Goal: Task Accomplishment & Management: Complete application form

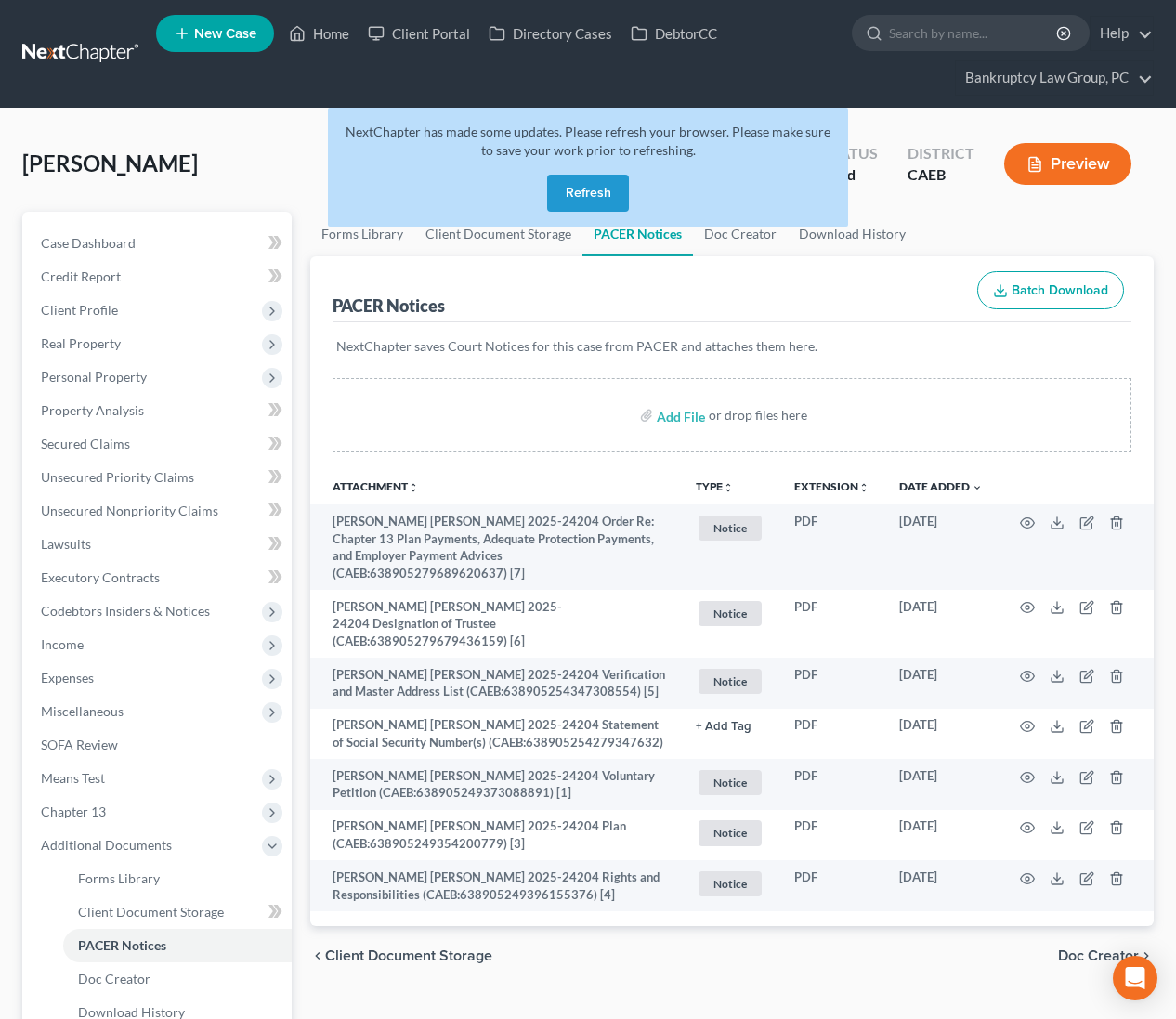
click at [604, 189] on button "Refresh" at bounding box center [588, 193] width 82 height 37
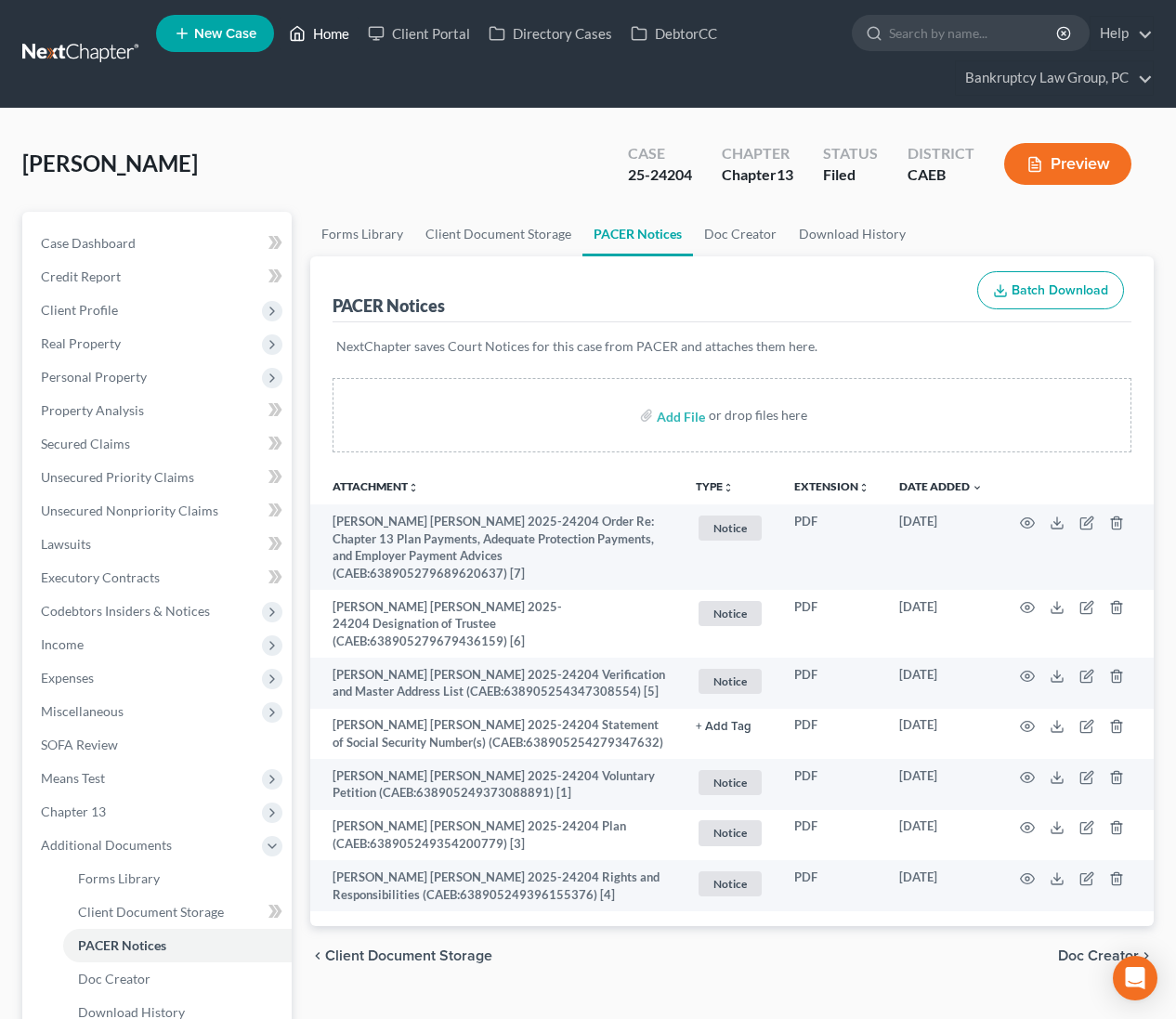
click at [316, 31] on link "Home" at bounding box center [319, 33] width 79 height 34
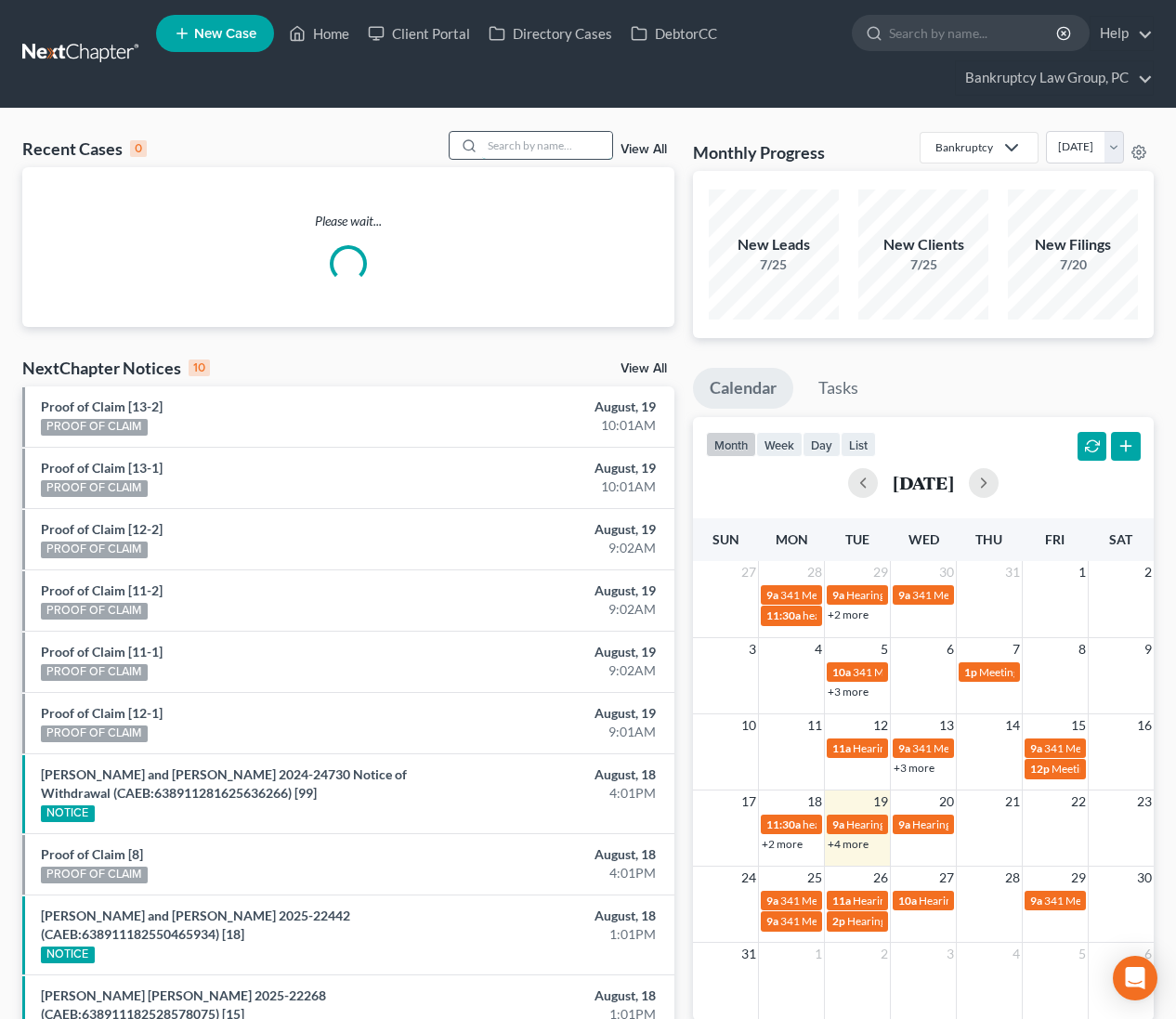
click at [550, 140] on input "search" at bounding box center [547, 145] width 130 height 27
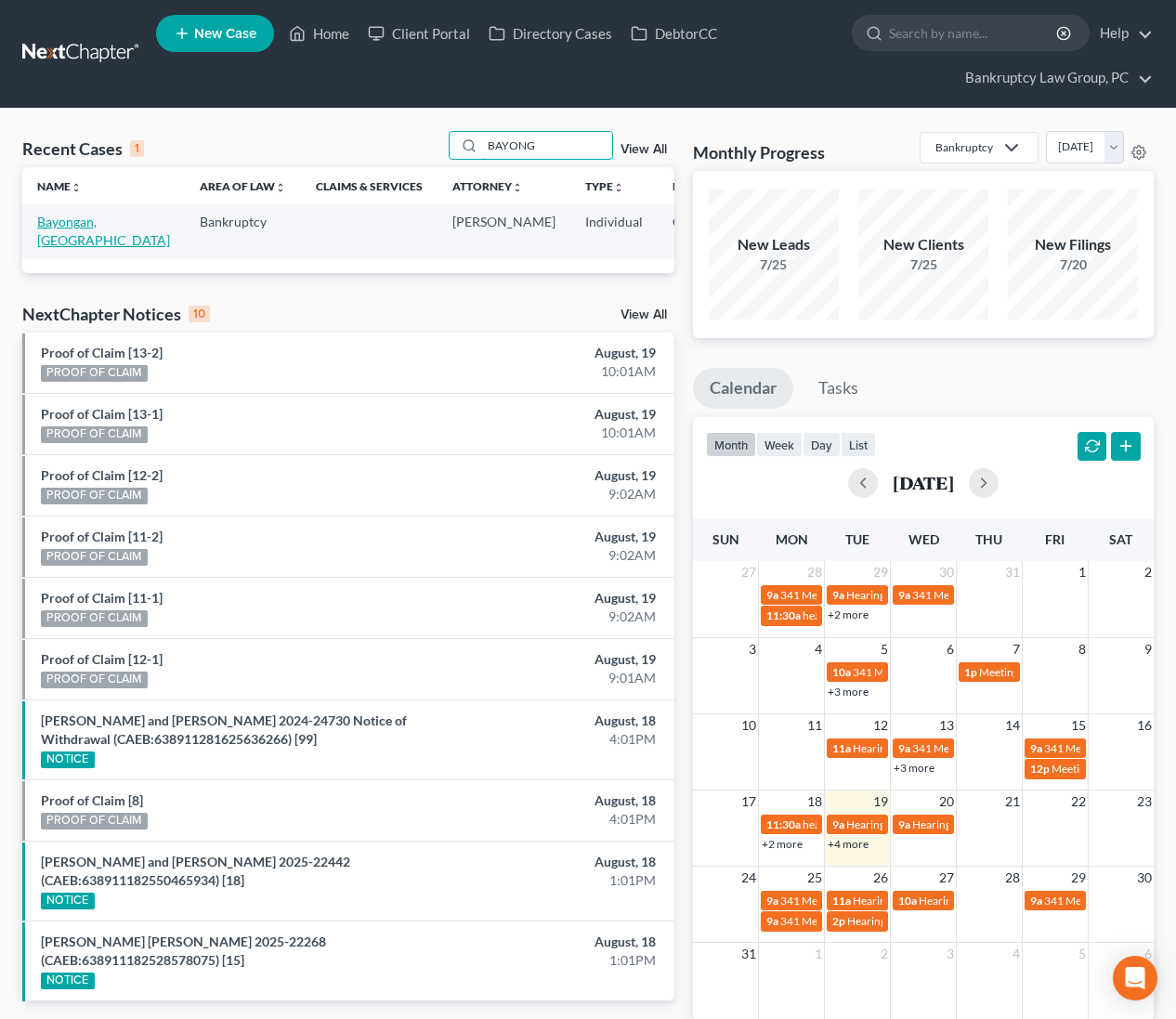
type input "BAYONG"
click at [44, 221] on link "Bayongan, [GEOGRAPHIC_DATA]" at bounding box center [103, 231] width 132 height 35
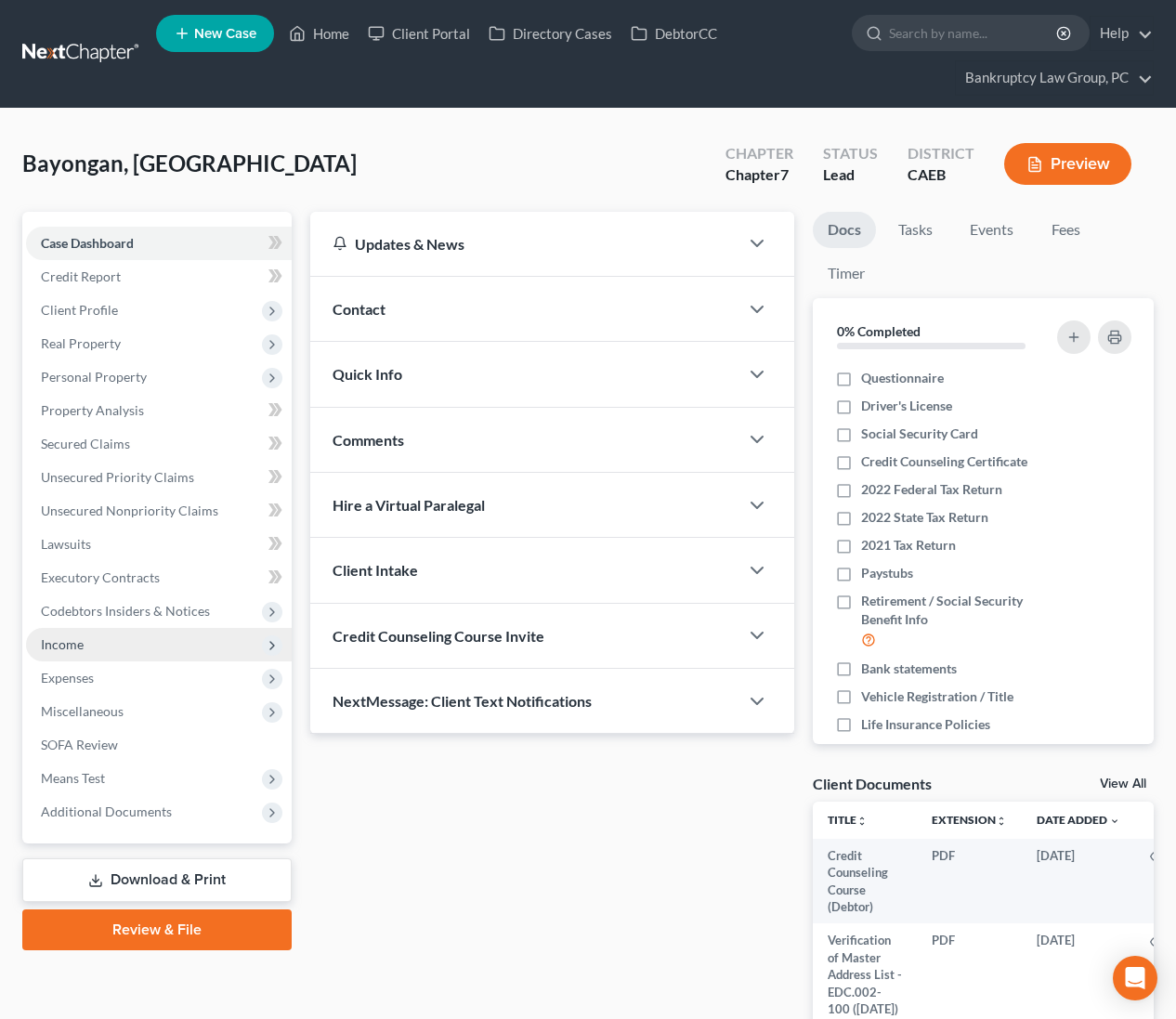
click at [71, 645] on span "Income" at bounding box center [62, 644] width 43 height 15
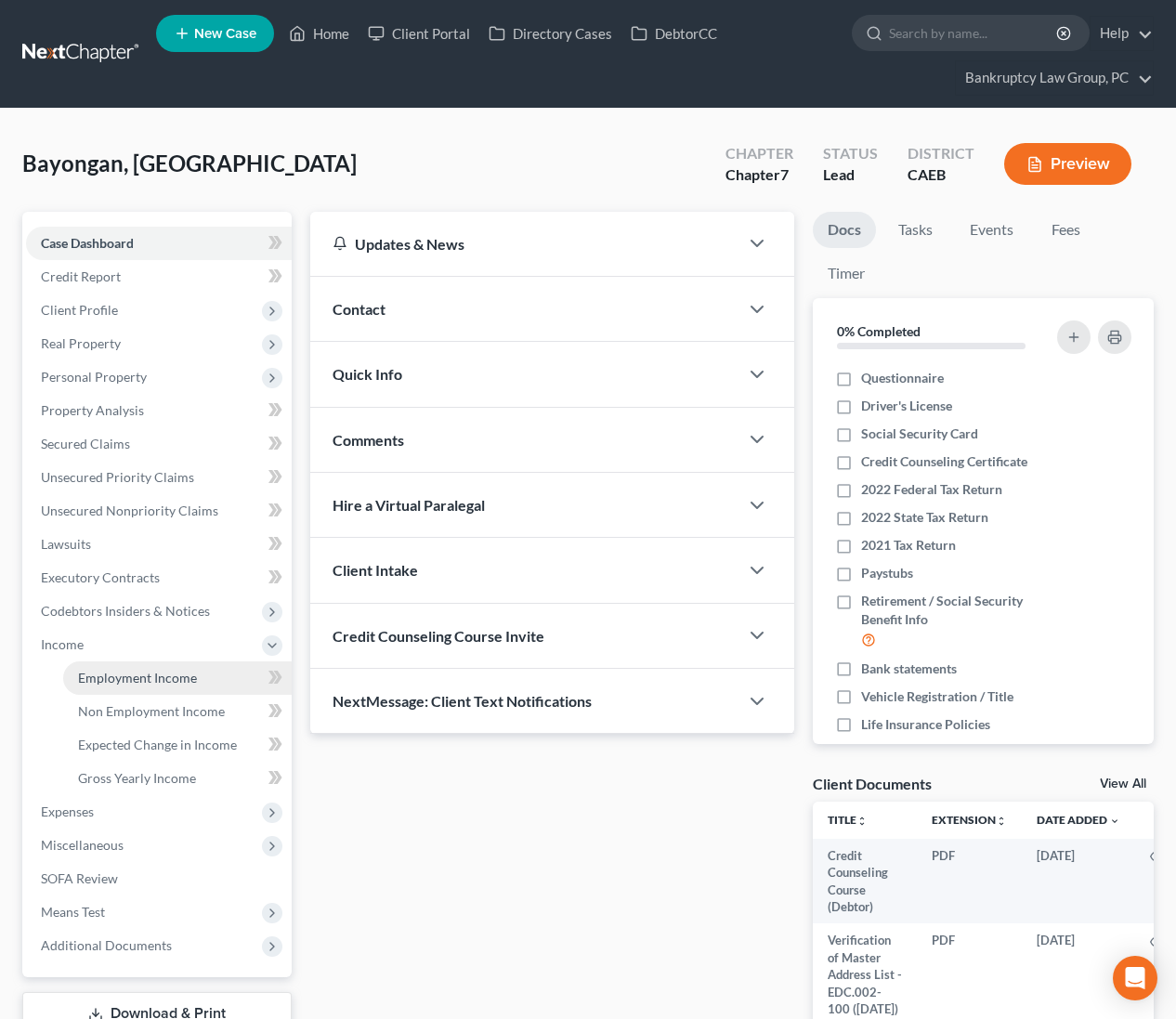
click at [112, 673] on span "Employment Income" at bounding box center [137, 678] width 119 height 15
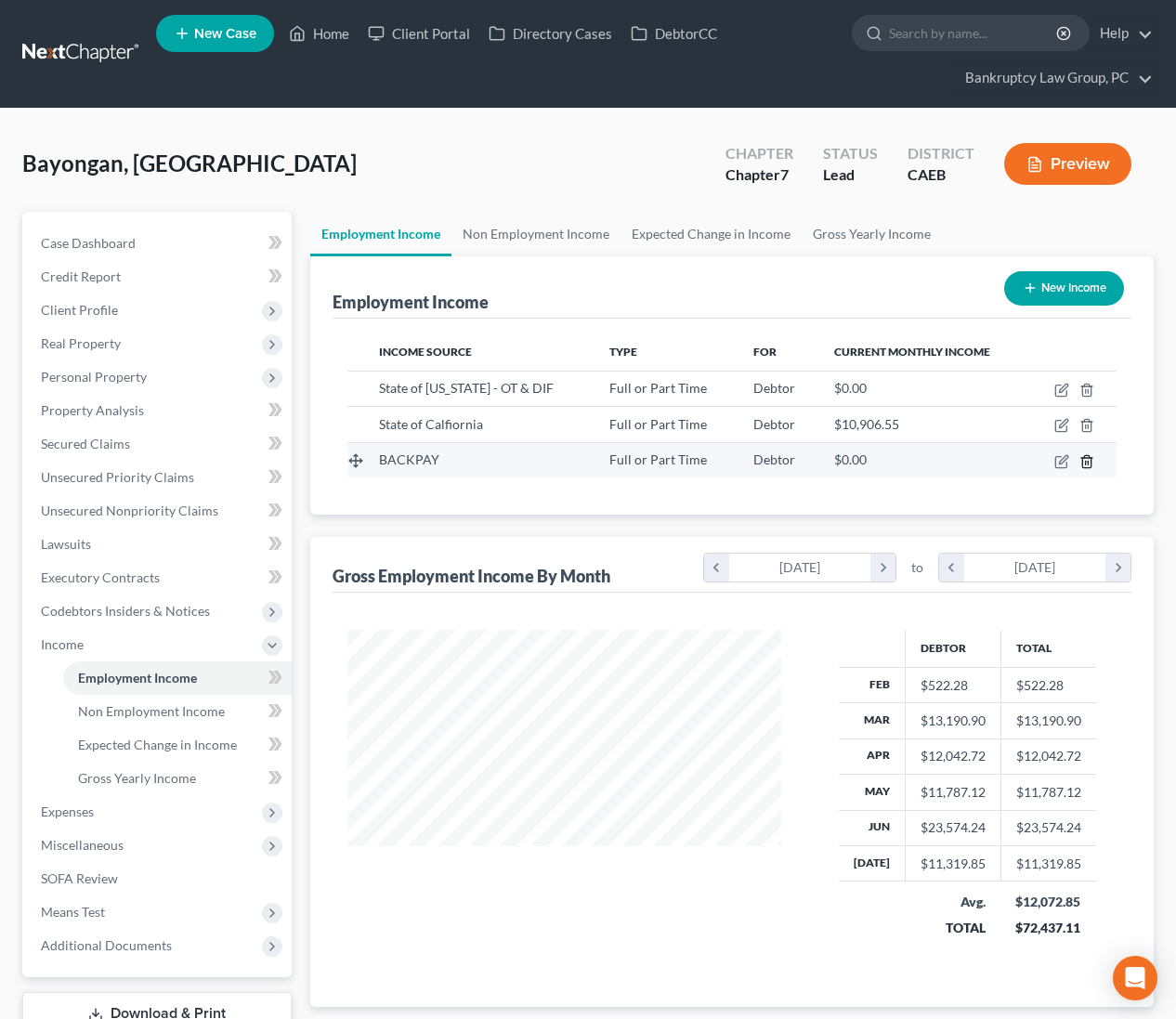
scroll to position [333, 471]
click at [1059, 425] on icon "button" at bounding box center [1061, 424] width 15 height 15
select select "0"
select select "4"
select select "0"
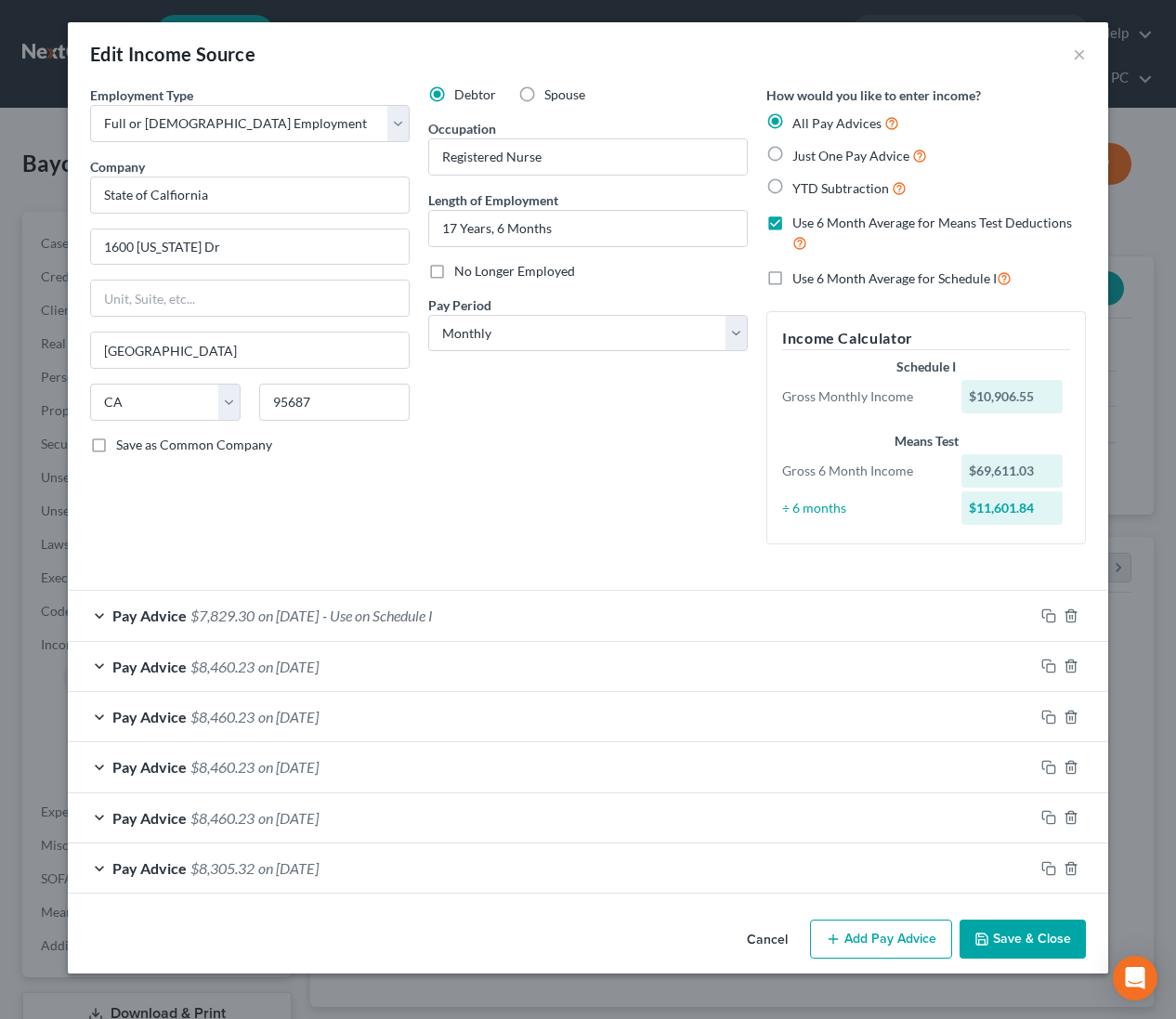
click at [244, 665] on span "$8,460.23" at bounding box center [222, 666] width 64 height 17
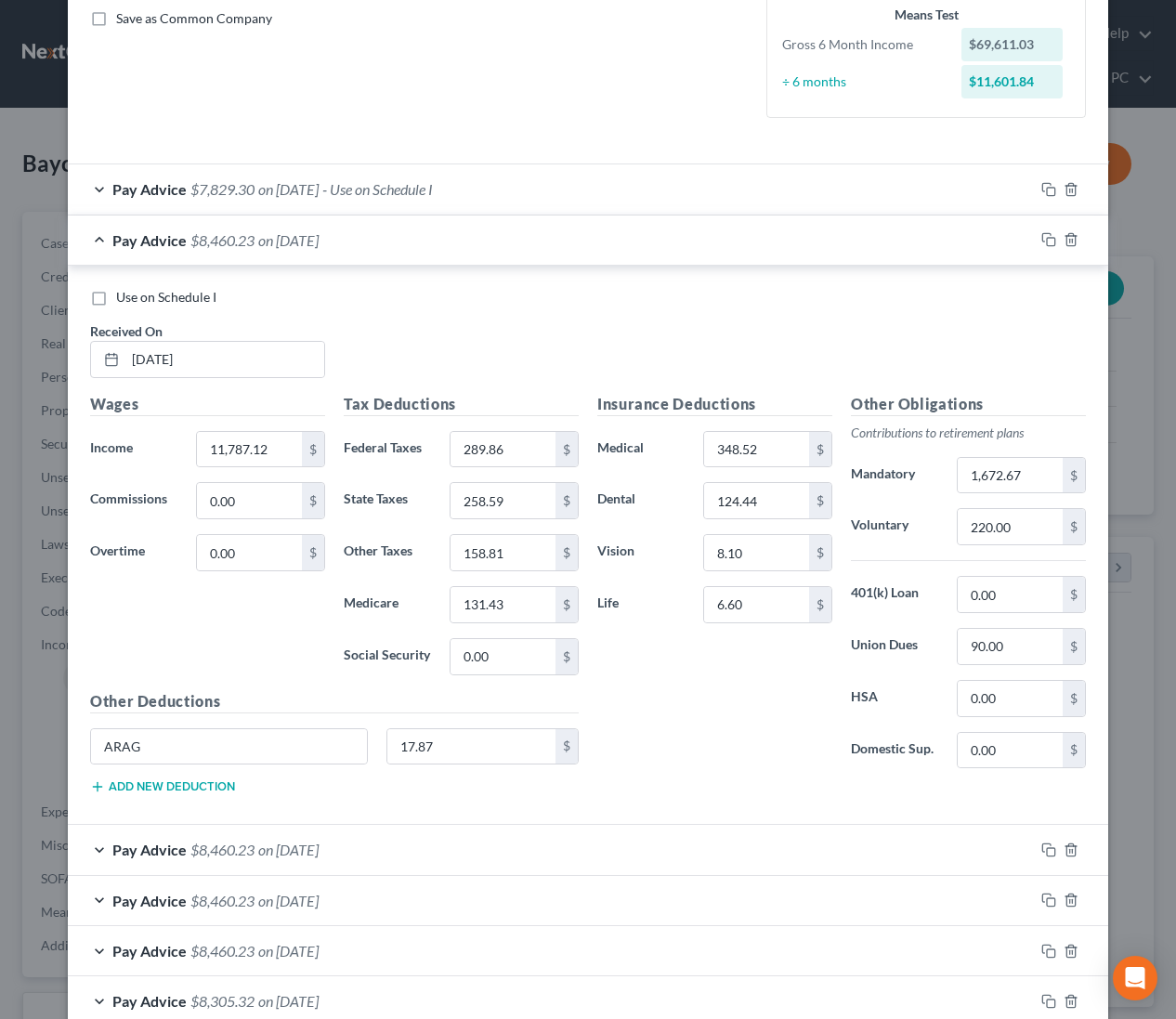
scroll to position [428, 0]
drag, startPoint x: 289, startPoint y: 451, endPoint x: 161, endPoint y: 445, distance: 128.1
click at [161, 445] on div "Income * 11,787.12 $" at bounding box center [208, 448] width 253 height 37
click at [288, 447] on input "11,787.12" at bounding box center [250, 448] width 105 height 35
type input "11,253.23"
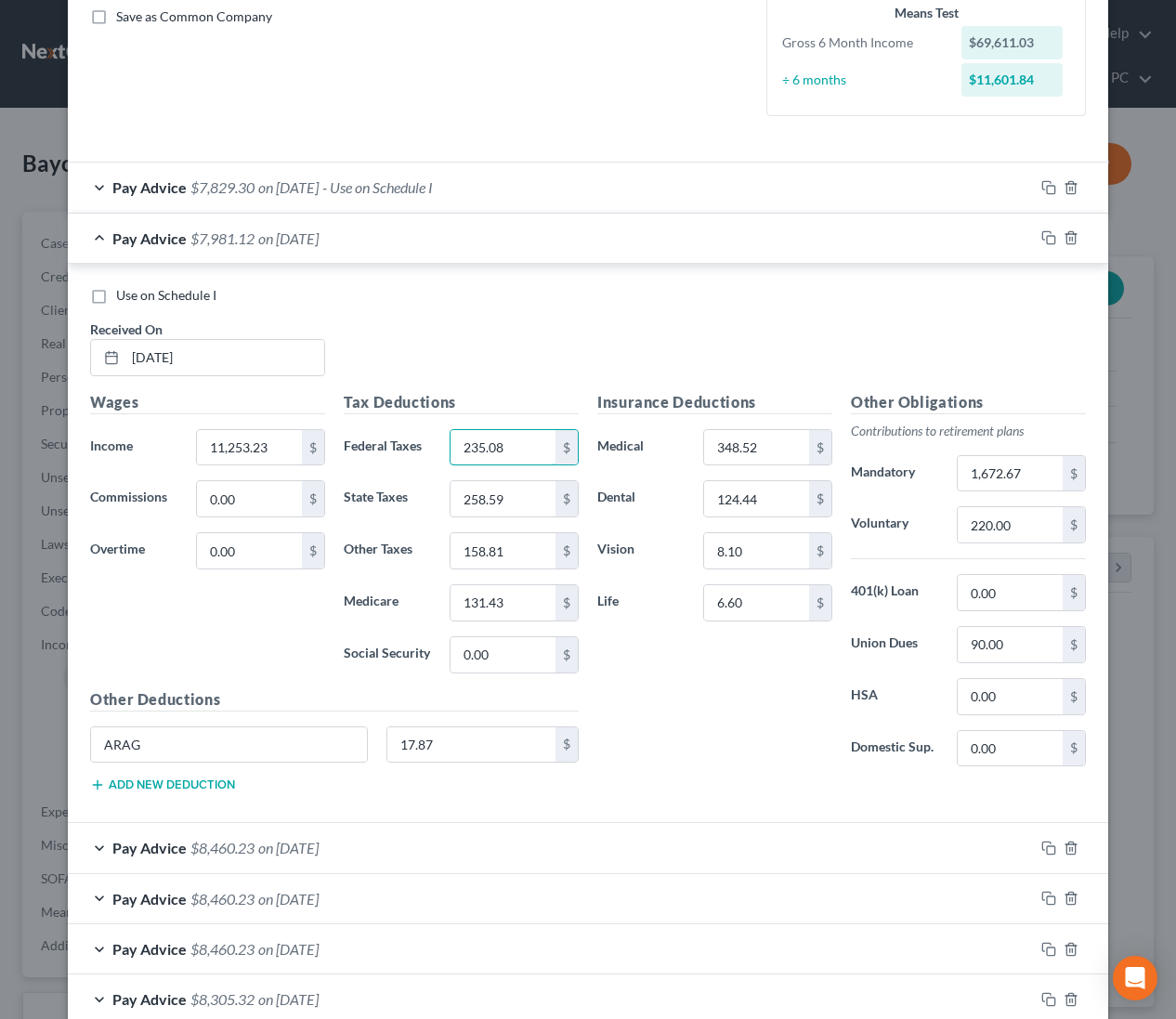
type input "235.08"
type input "228.46"
type input "151.30"
type input "125.21"
click at [1034, 466] on input "1,672.67" at bounding box center [1010, 474] width 105 height 35
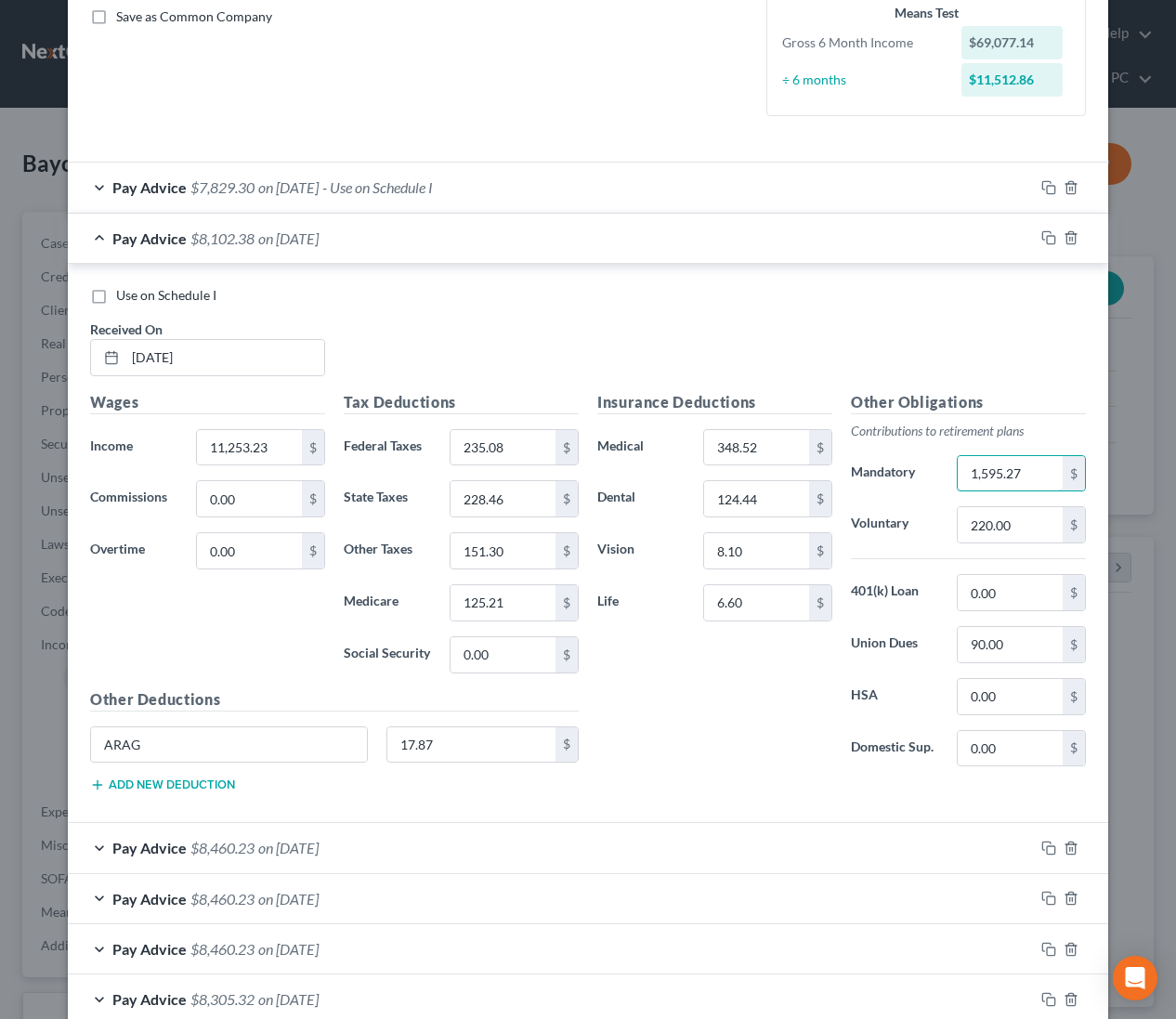
type input "1,595.27"
click at [318, 244] on span "on 06/01/2025" at bounding box center [288, 238] width 60 height 17
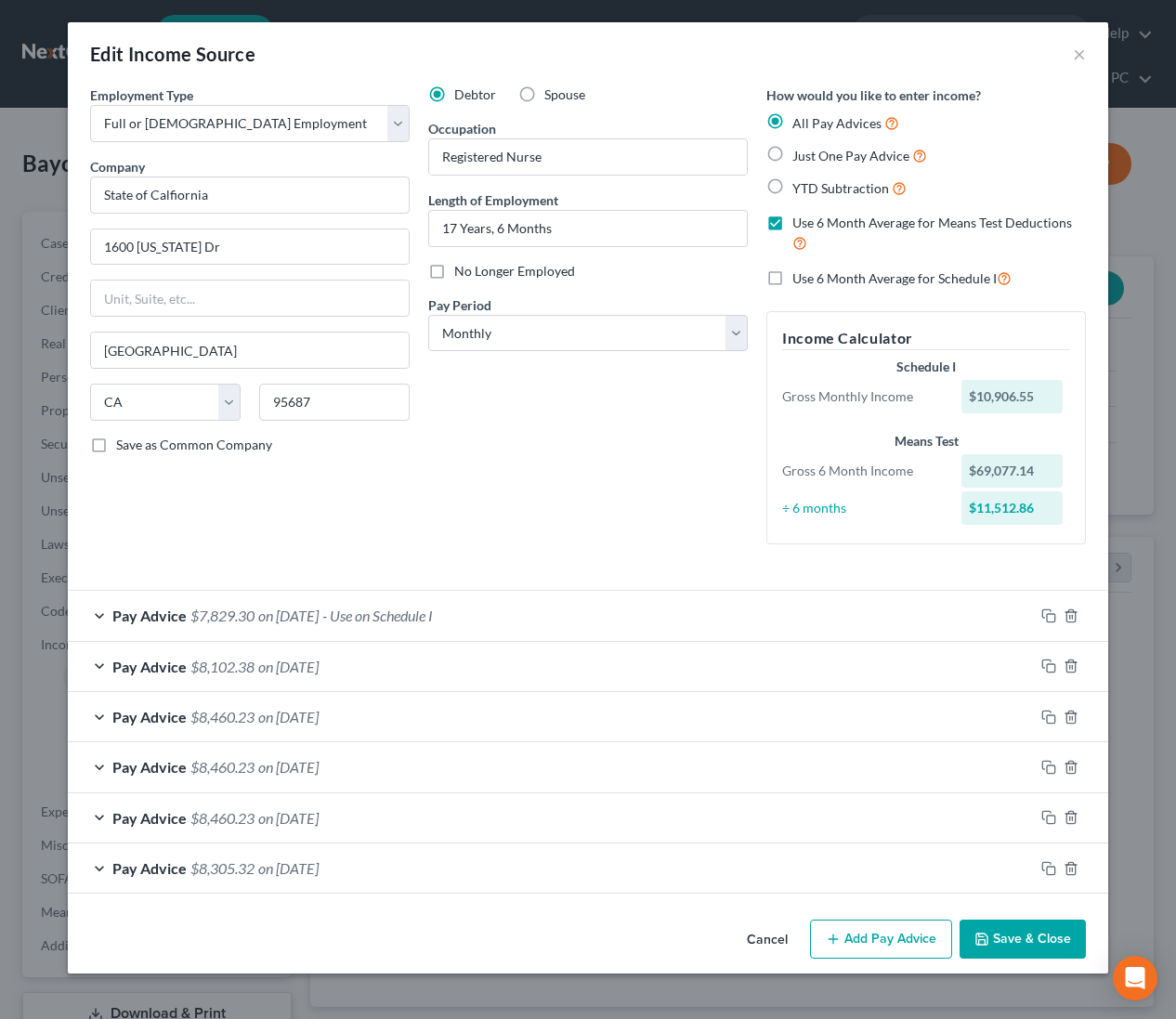
scroll to position [0, 0]
click at [318, 613] on span "on [DATE]" at bounding box center [288, 615] width 60 height 17
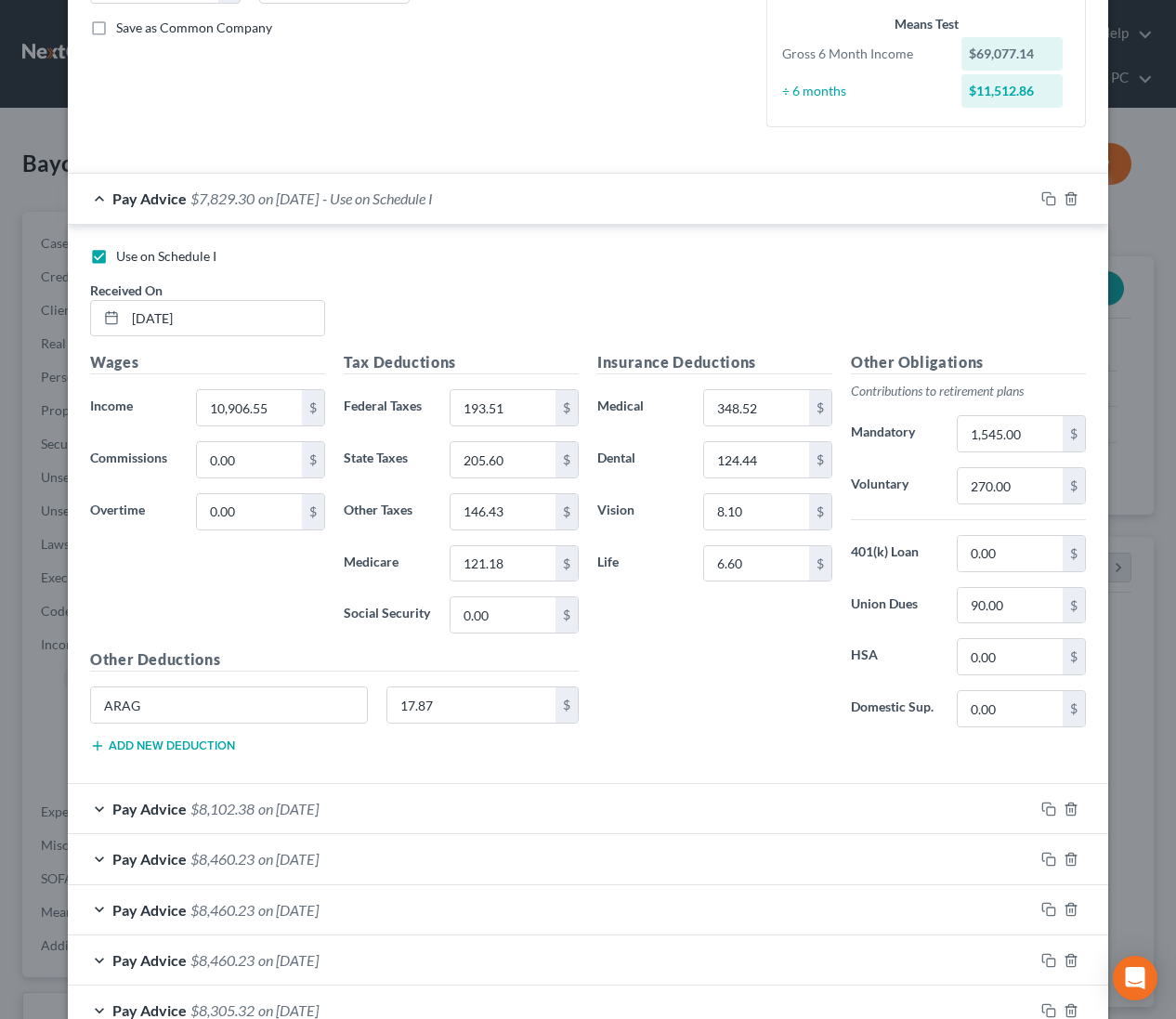
scroll to position [415, 0]
drag, startPoint x: 231, startPoint y: 321, endPoint x: 113, endPoint y: 318, distance: 118.0
click at [113, 318] on div "[DATE]" at bounding box center [207, 320] width 235 height 37
click at [363, 205] on span "- Use on Schedule I" at bounding box center [377, 200] width 110 height 17
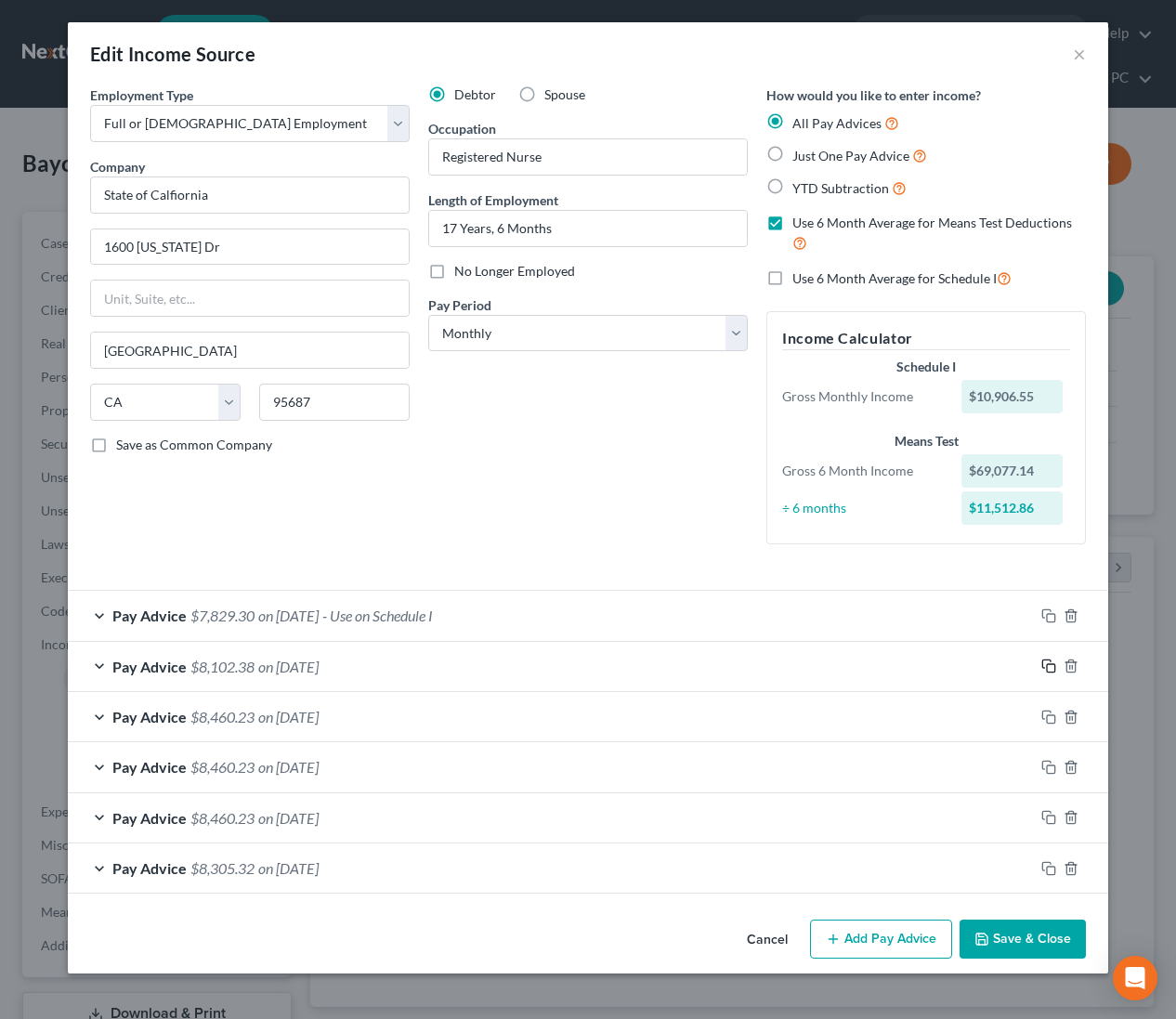
drag, startPoint x: 1046, startPoint y: 666, endPoint x: 1031, endPoint y: 664, distance: 15.1
click at [1047, 666] on rect "button" at bounding box center [1051, 668] width 9 height 9
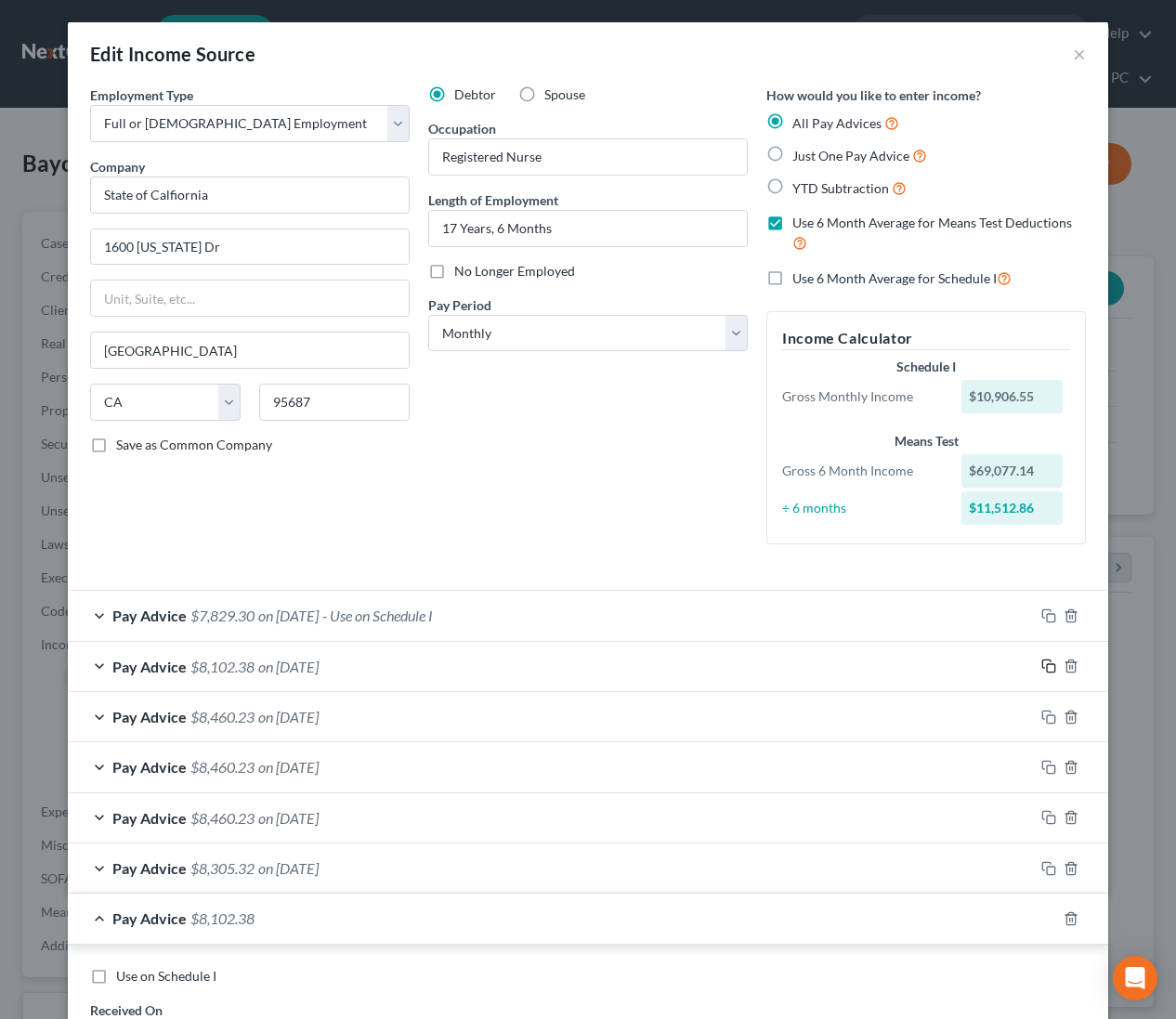
scroll to position [585, 0]
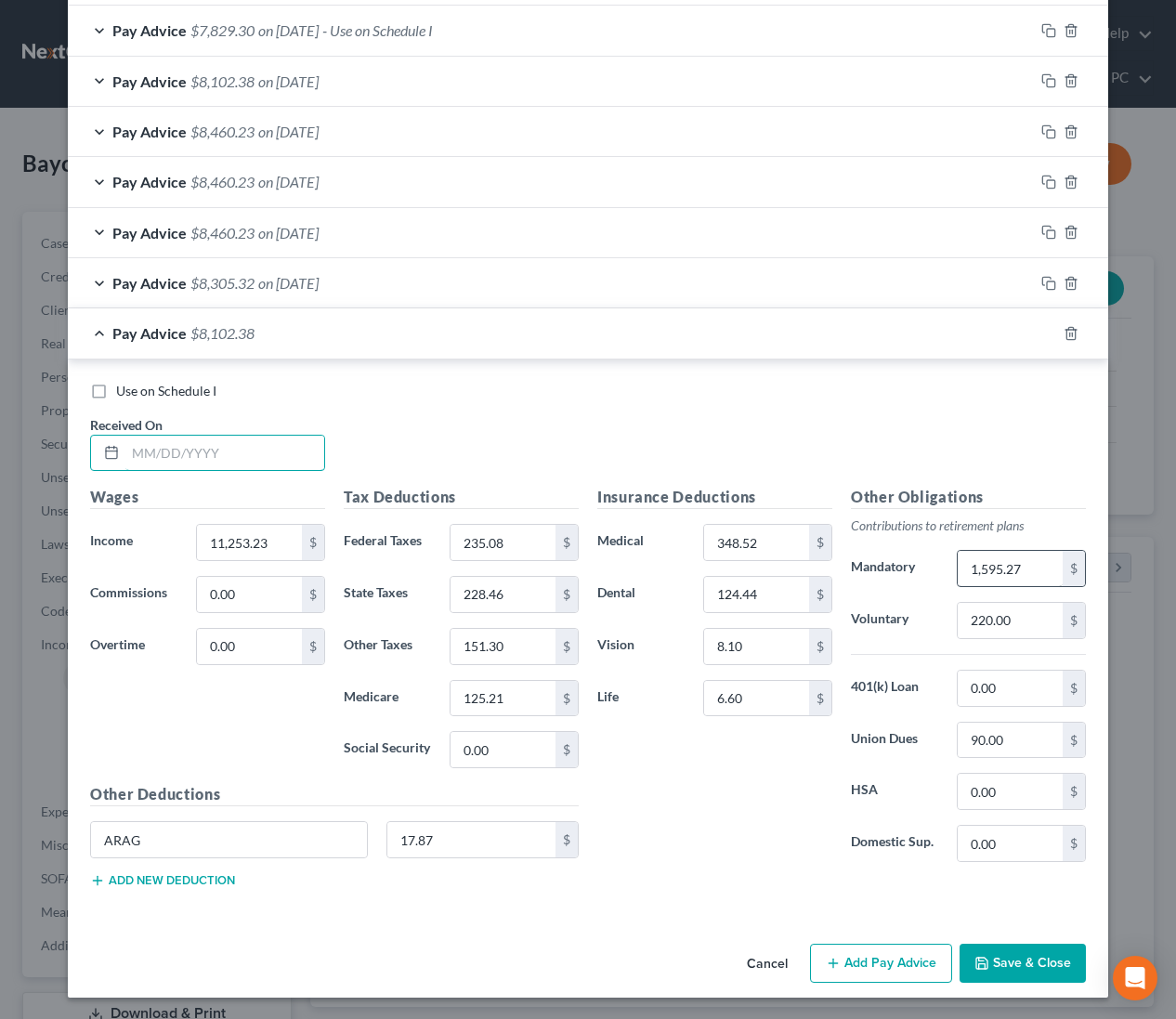
drag, startPoint x: 251, startPoint y: 452, endPoint x: 1024, endPoint y: 567, distance: 781.5
click at [252, 453] on input "text" at bounding box center [225, 452] width 199 height 35
type input "7/1/2025"
click at [1002, 969] on button "Save & Close" at bounding box center [1022, 963] width 127 height 39
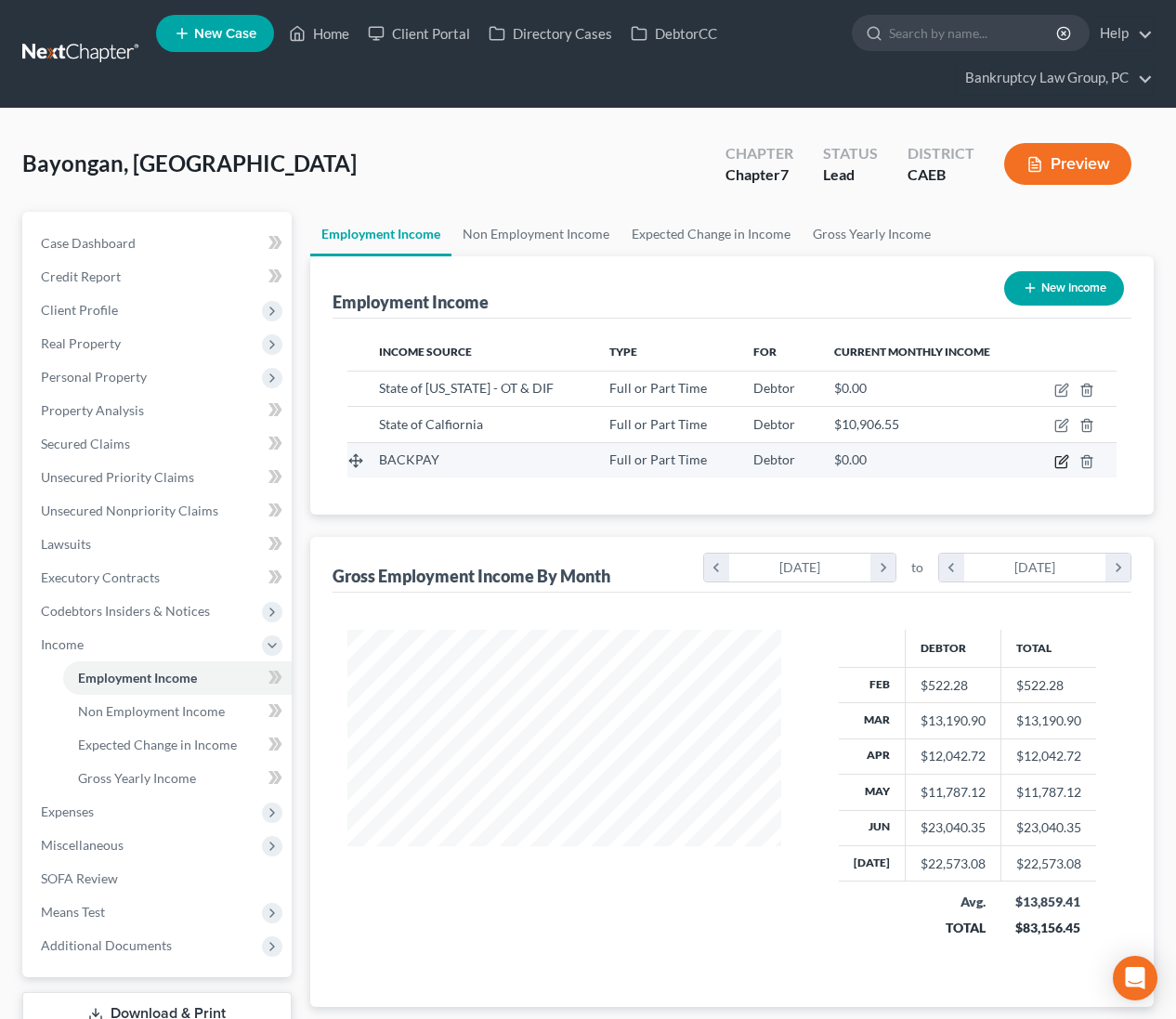
click at [1059, 461] on icon "button" at bounding box center [1063, 459] width 9 height 9
select select "0"
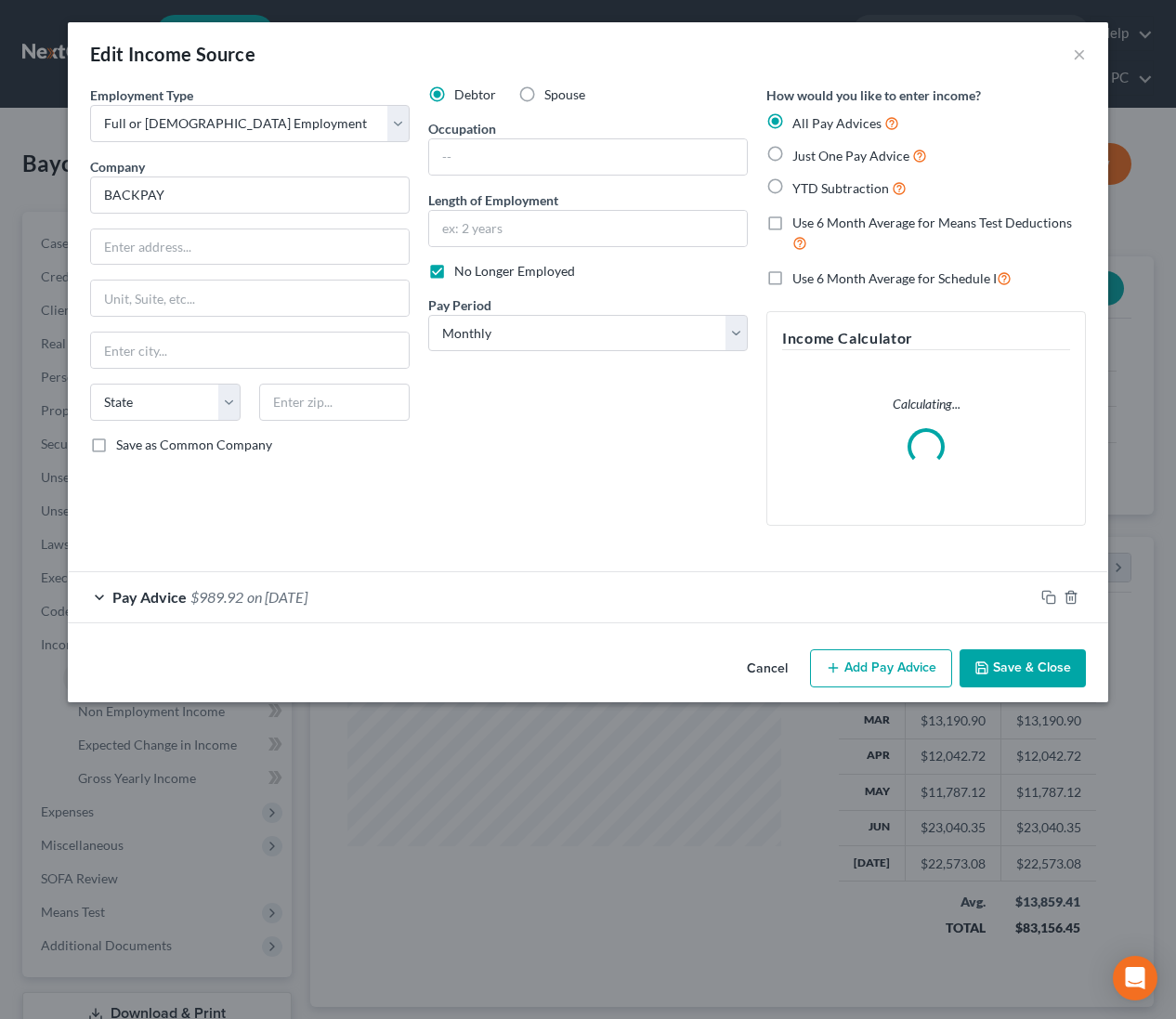
click at [762, 669] on button "Cancel" at bounding box center [767, 669] width 71 height 37
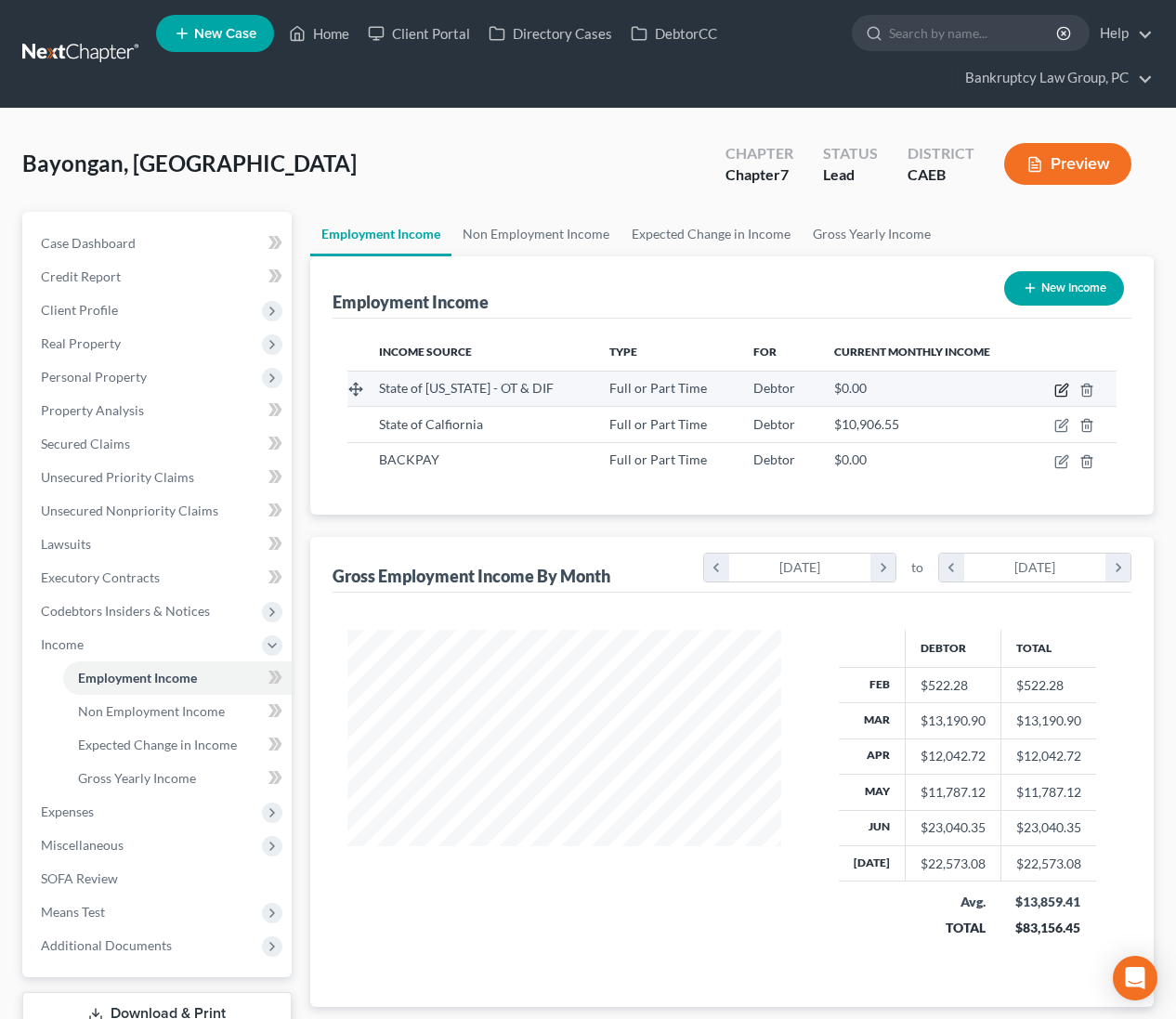
click at [1058, 388] on icon "button" at bounding box center [1061, 390] width 15 height 15
select select "0"
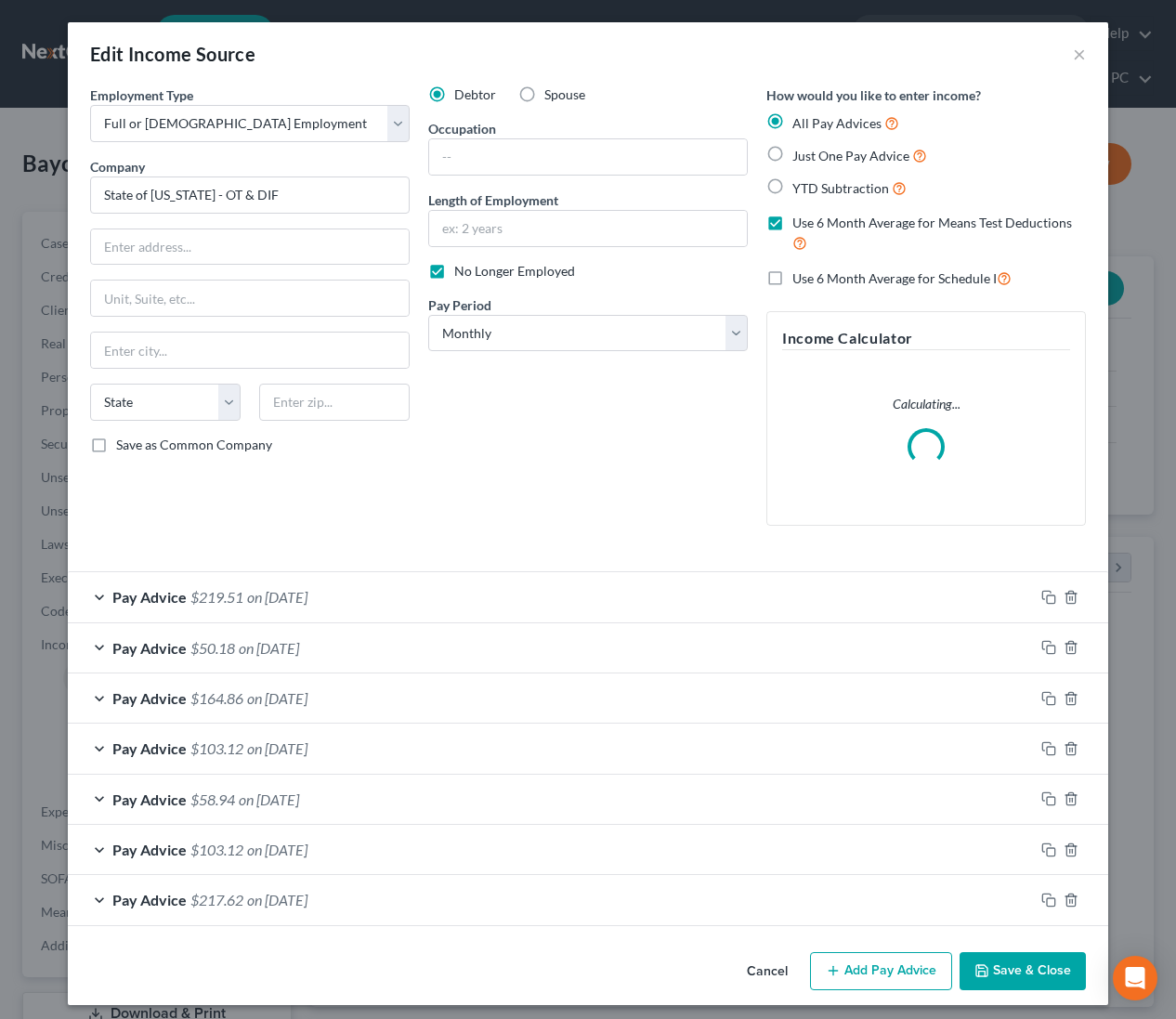
scroll to position [9, 0]
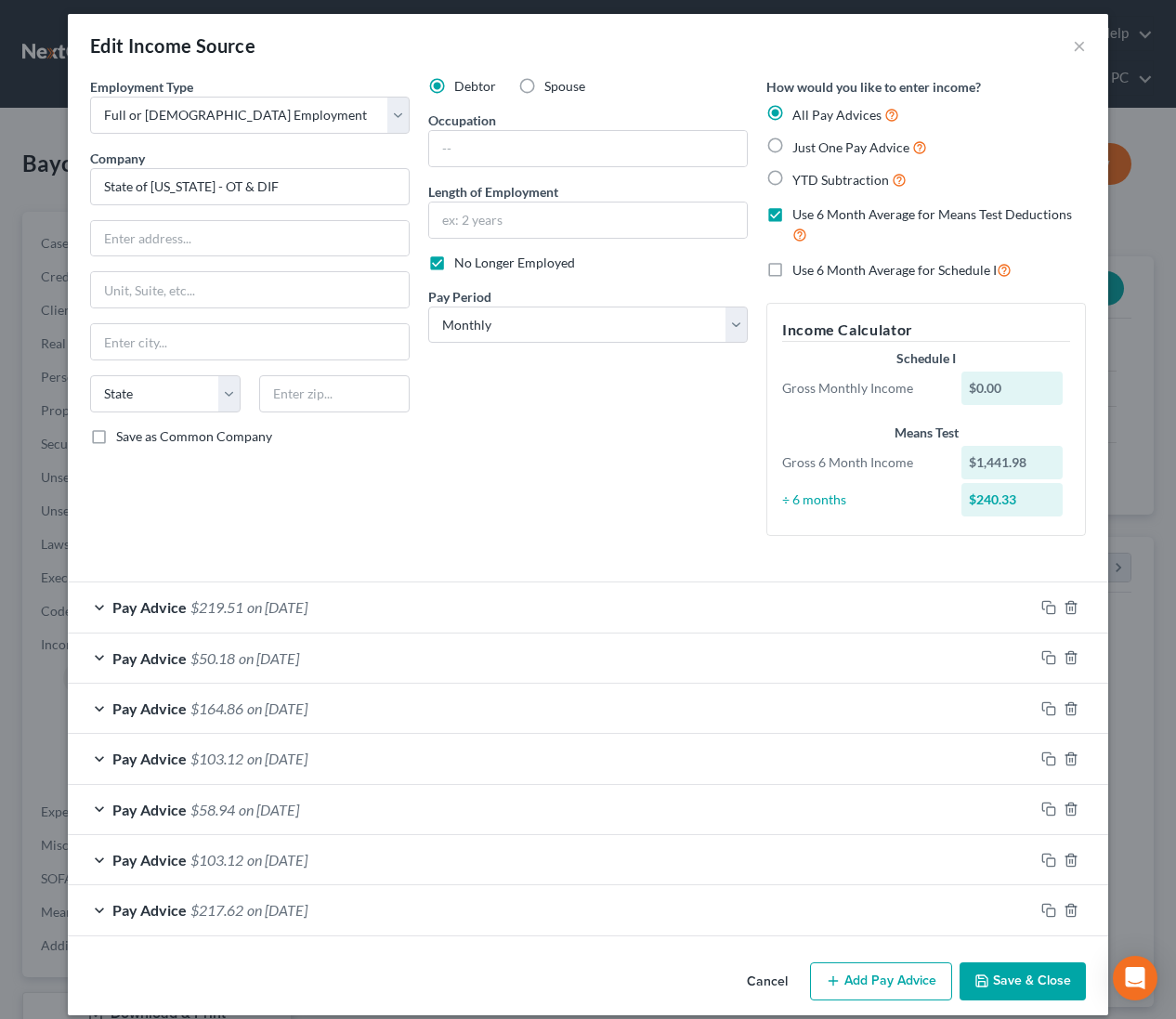
click at [862, 975] on button "Add Pay Advice" at bounding box center [881, 981] width 142 height 39
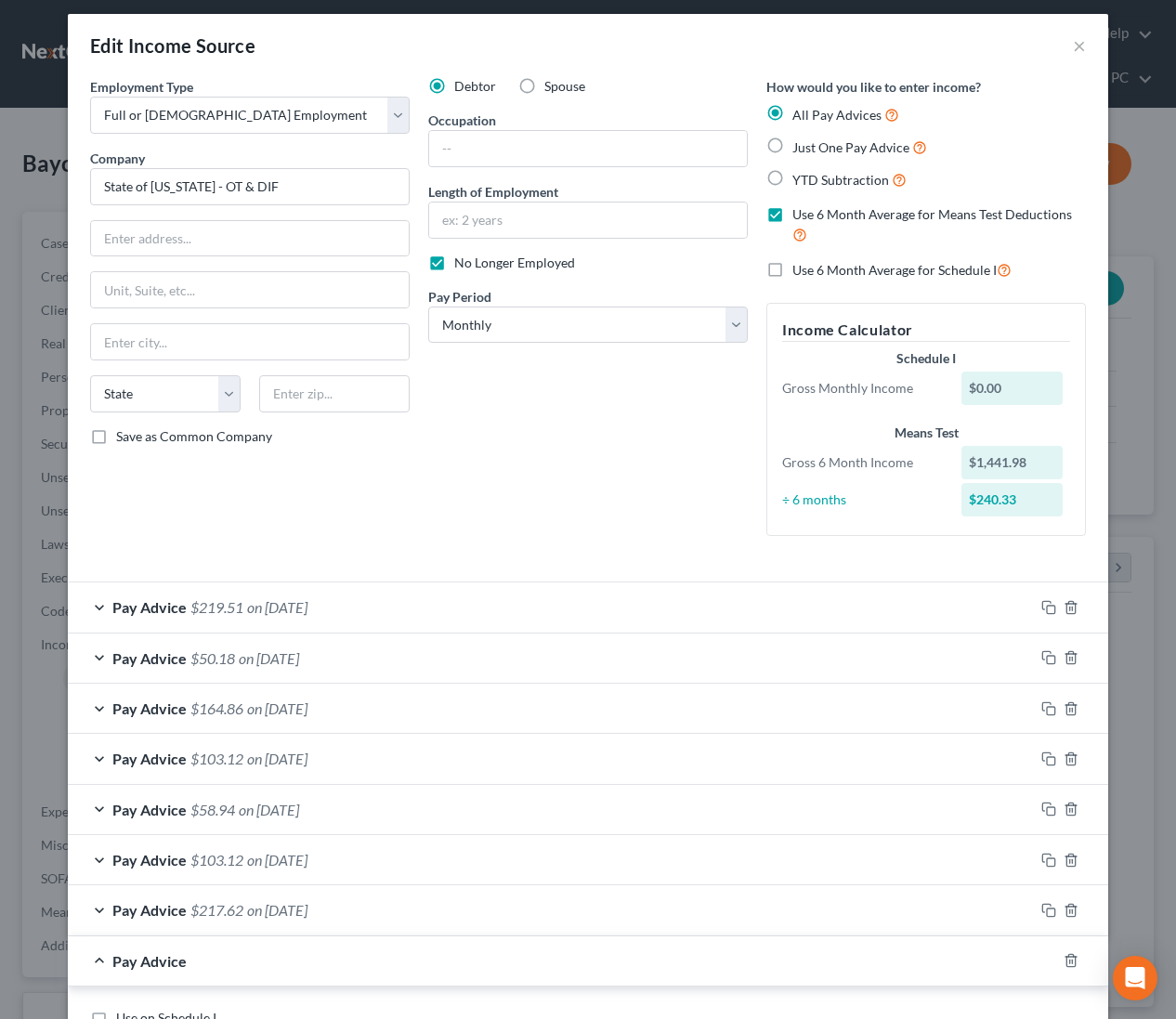
scroll to position [636, 0]
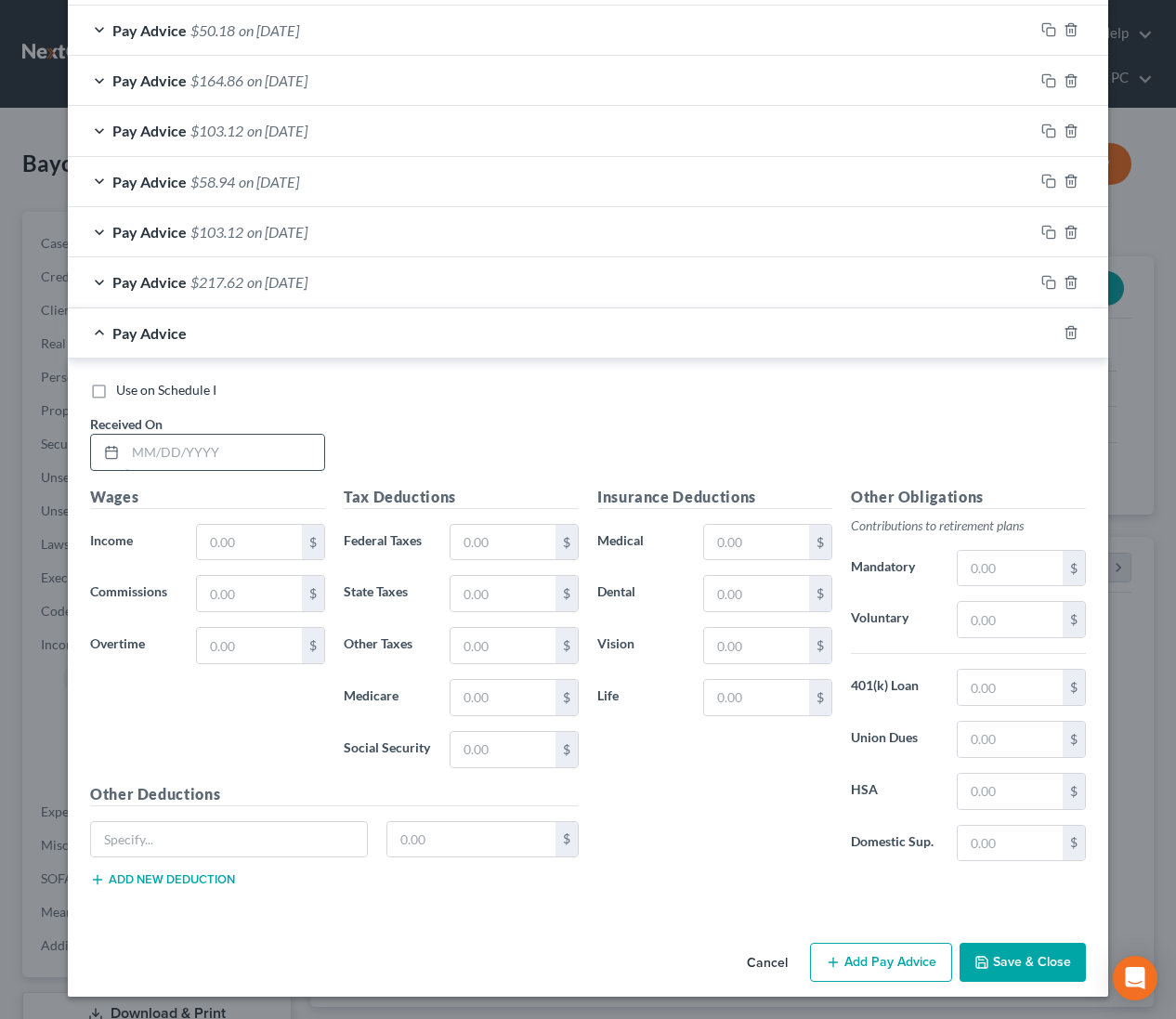
click at [297, 458] on input "text" at bounding box center [225, 452] width 199 height 35
type input "5/12/2025"
type input "96"
type input "18.06"
type input "5.42"
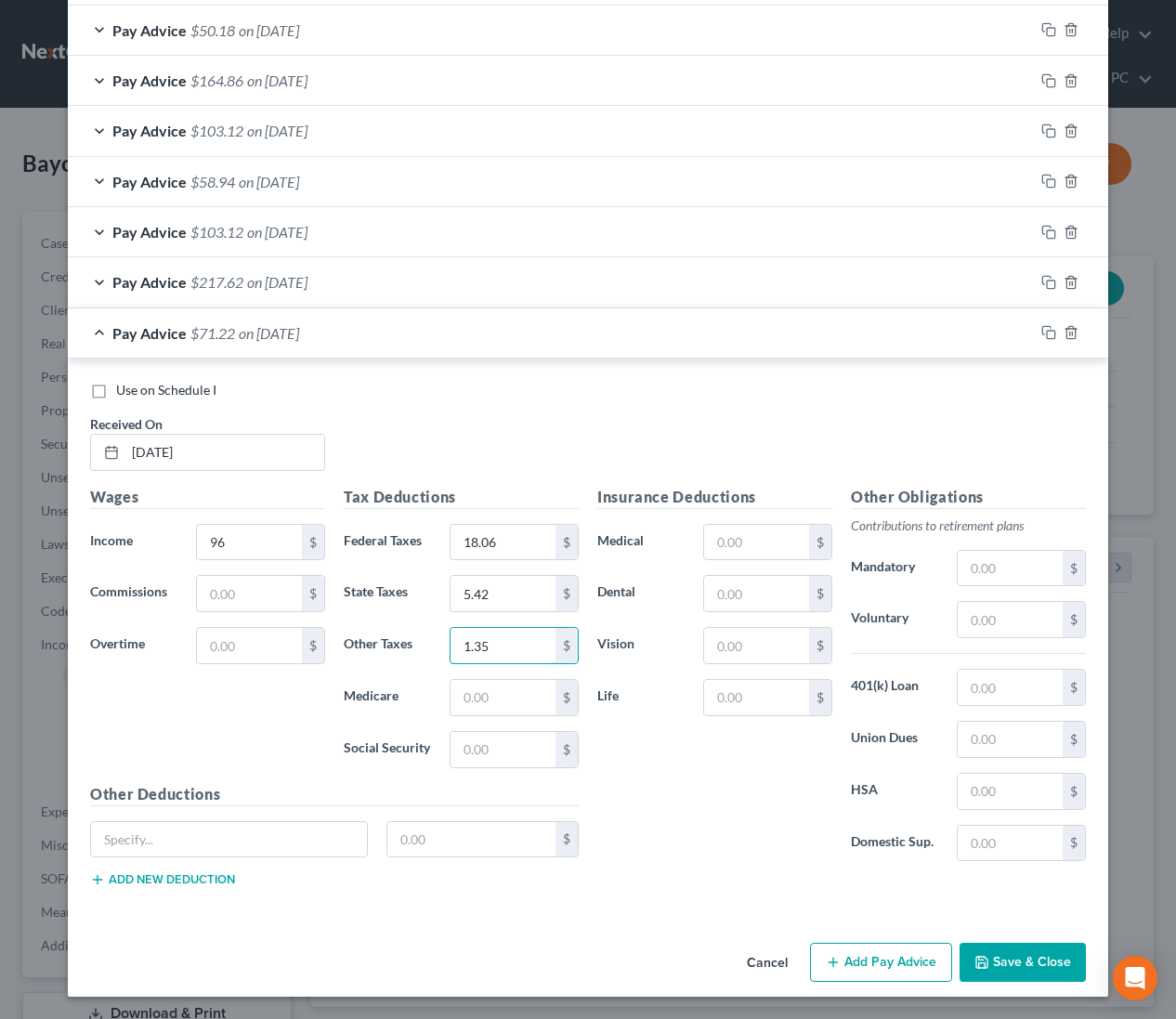
type input "1.35"
type input "1.12"
click at [998, 563] on input "text" at bounding box center [1010, 568] width 105 height 35
type input "13.92"
drag, startPoint x: 1051, startPoint y: 335, endPoint x: 811, endPoint y: 413, distance: 252.4
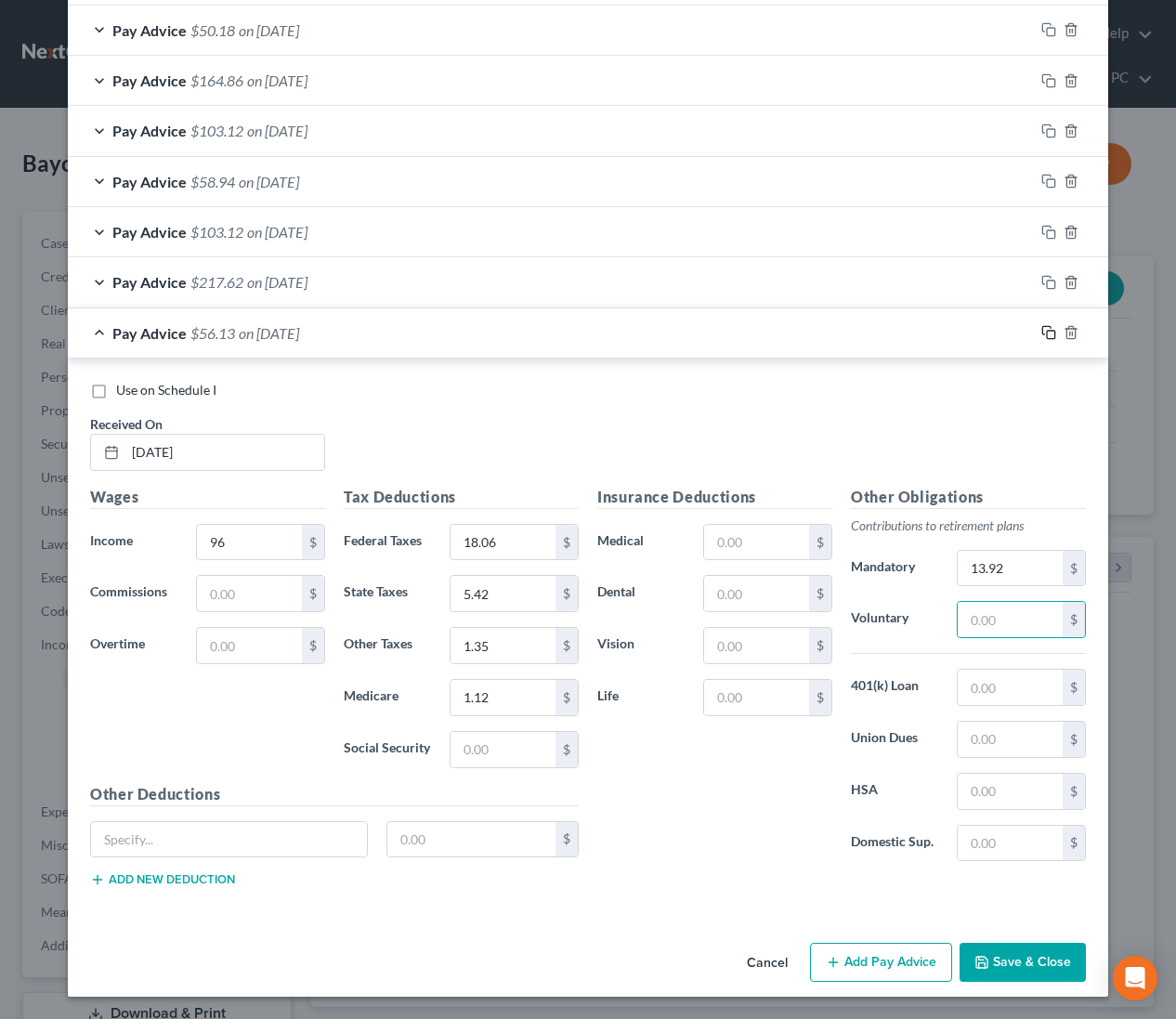
click at [1051, 335] on icon "button" at bounding box center [1048, 332] width 15 height 15
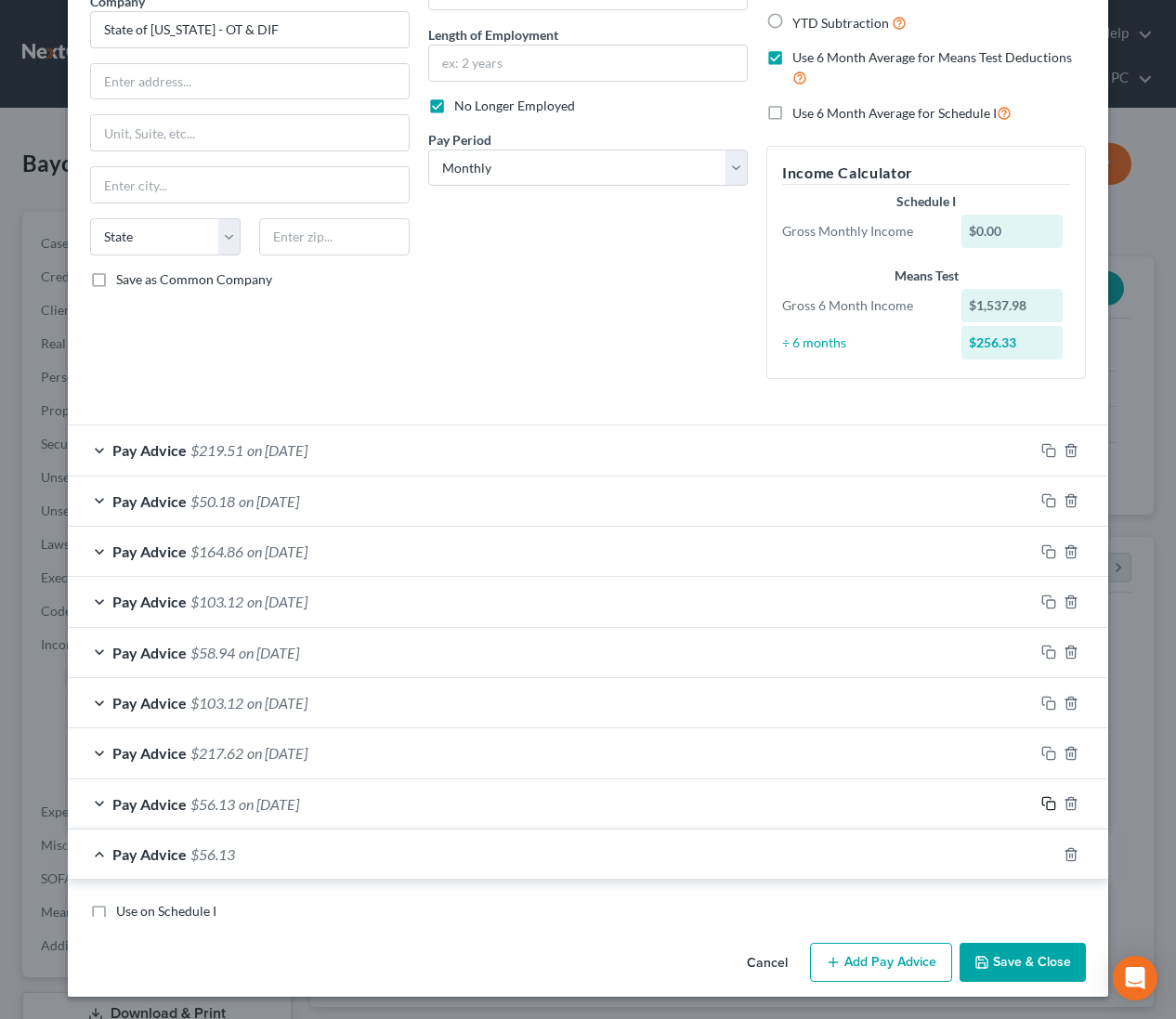
scroll to position [686, 0]
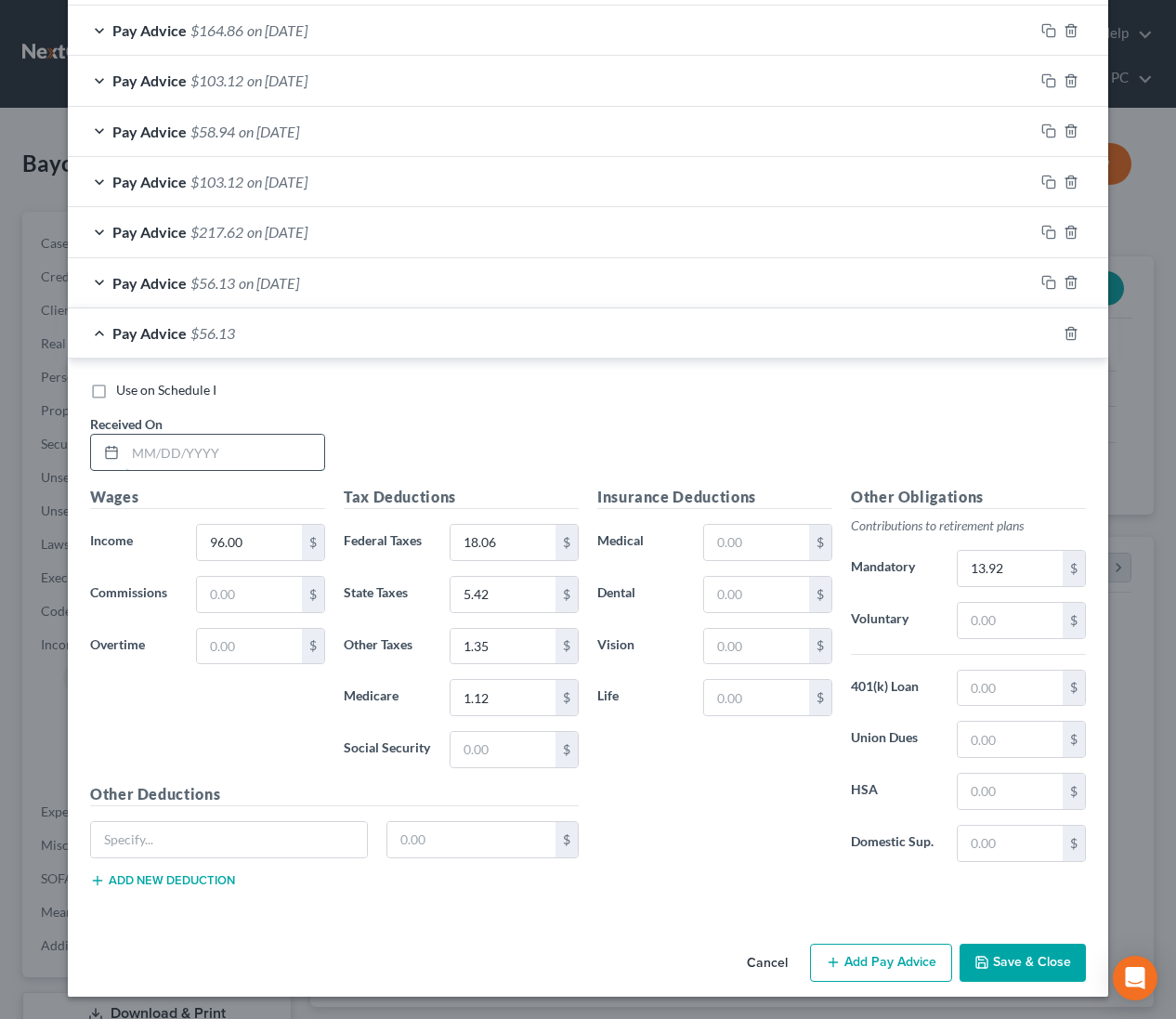
click at [279, 455] on input "text" at bounding box center [225, 452] width 199 height 35
type input "7/10/2025"
type input "85.80"
type input "16.14"
type input "4.84"
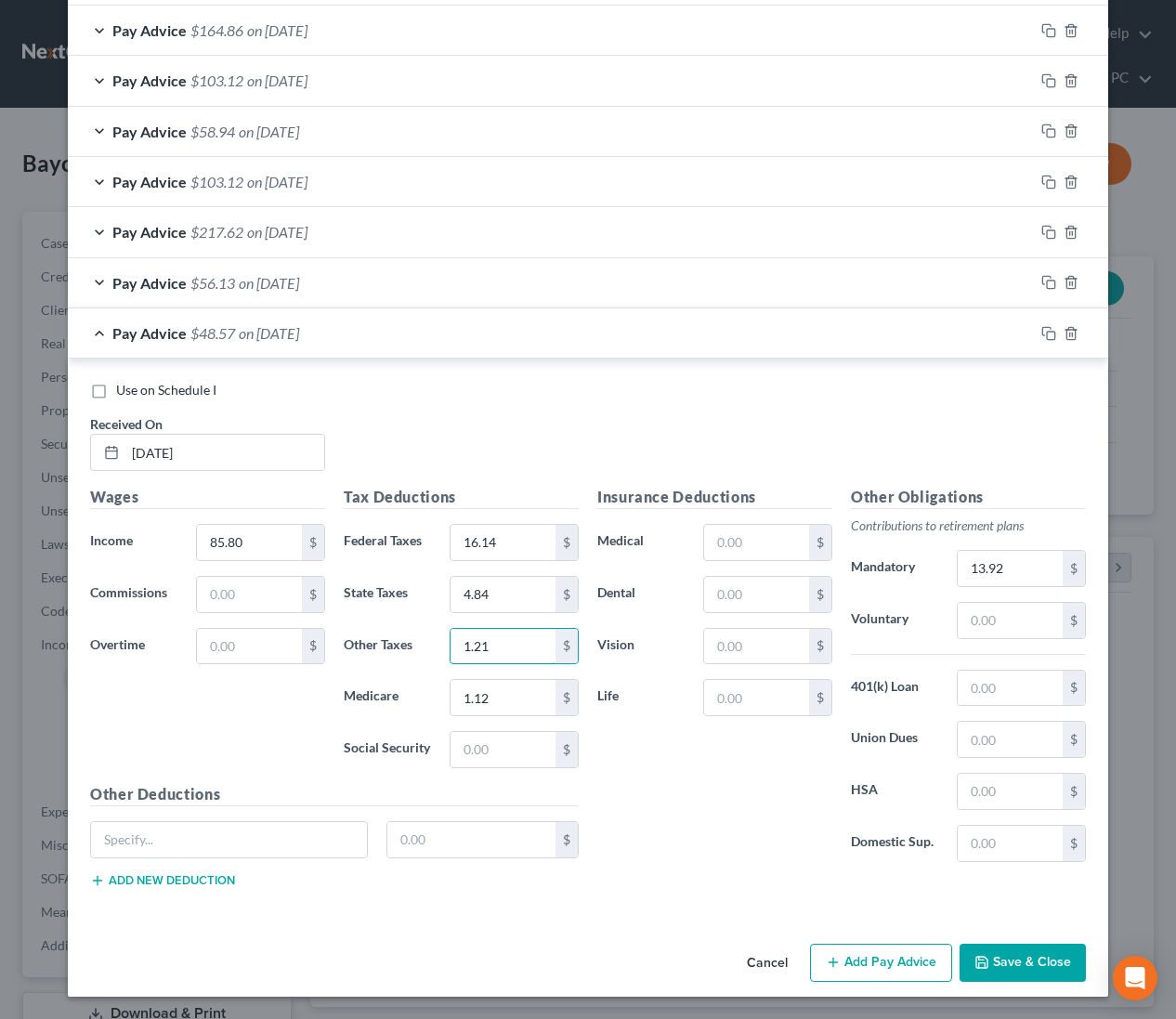
type input "1.21"
type input "1"
type input "12.43"
click at [1014, 966] on button "Save & Close" at bounding box center [1022, 963] width 127 height 39
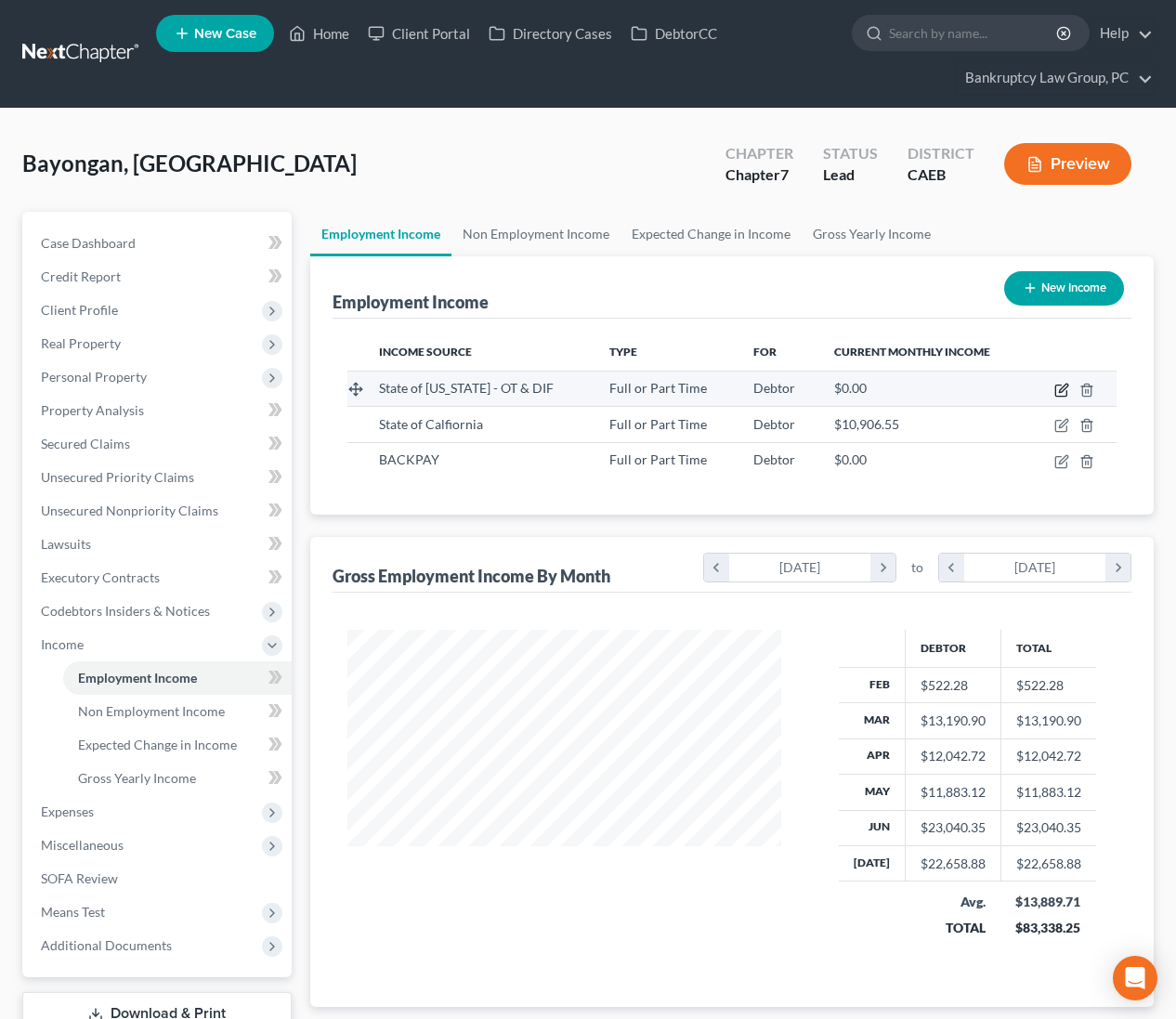
click at [1059, 390] on icon "button" at bounding box center [1063, 388] width 9 height 9
select select "0"
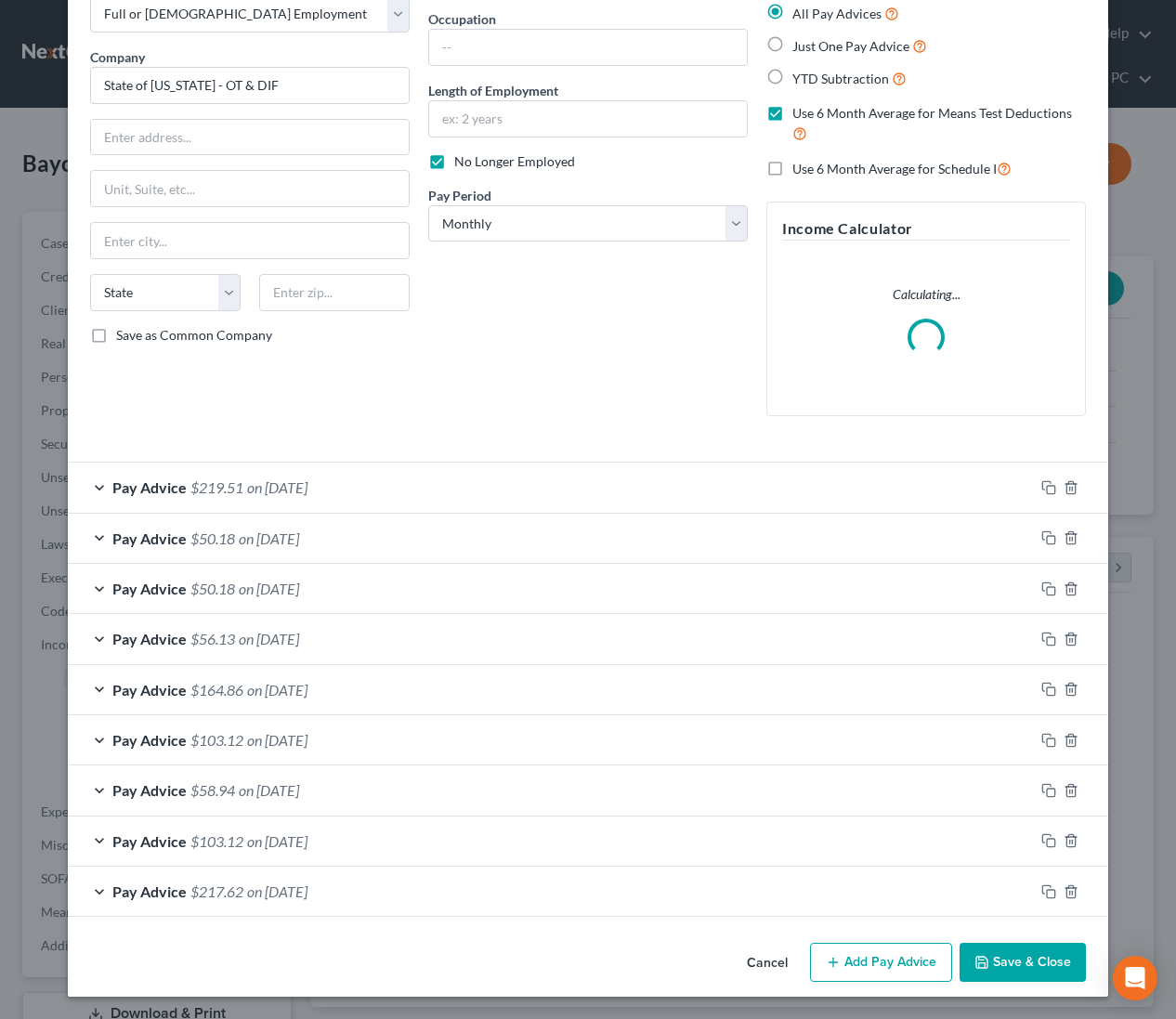
scroll to position [104, 0]
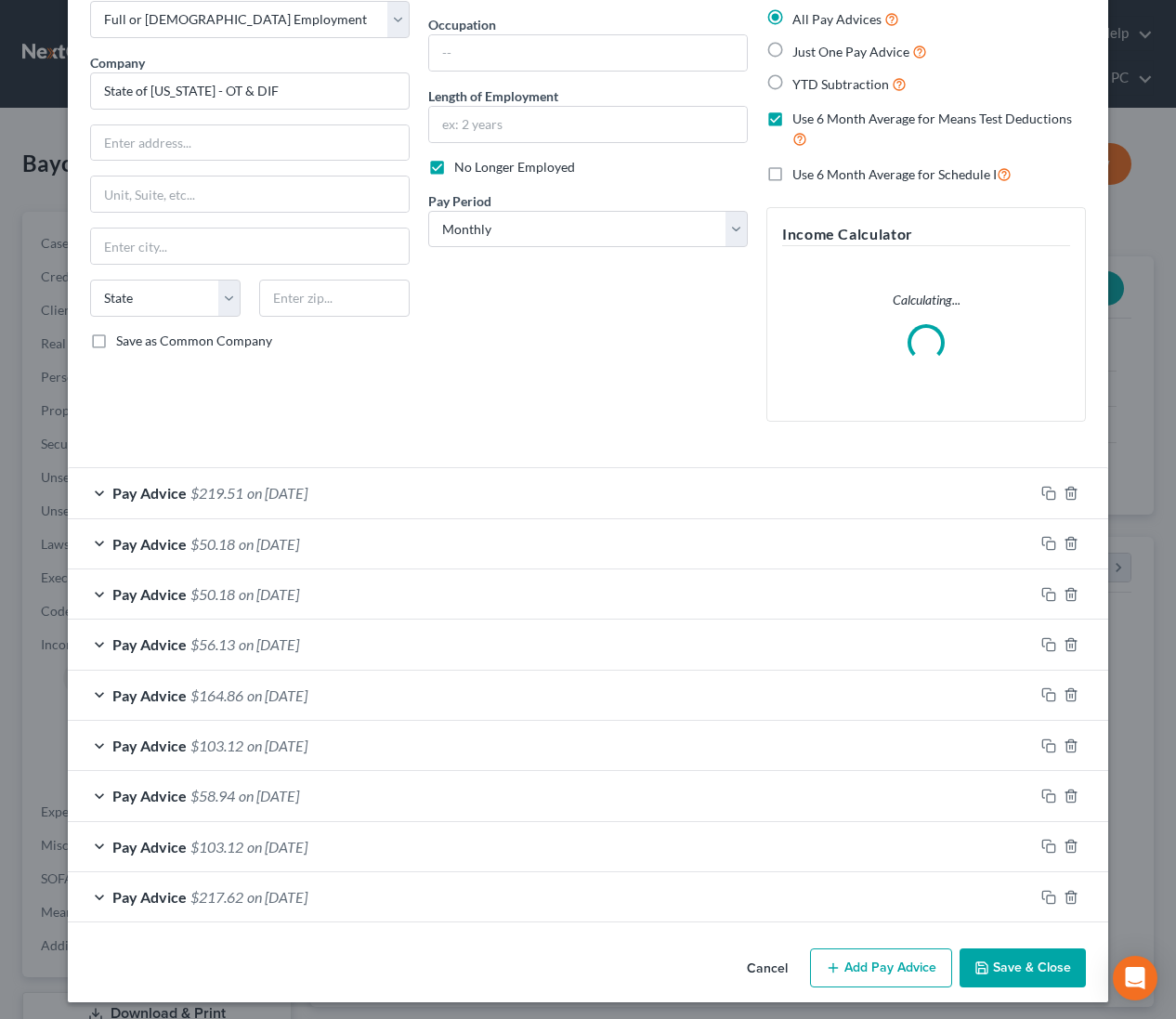
click at [768, 964] on button "Cancel" at bounding box center [767, 969] width 71 height 37
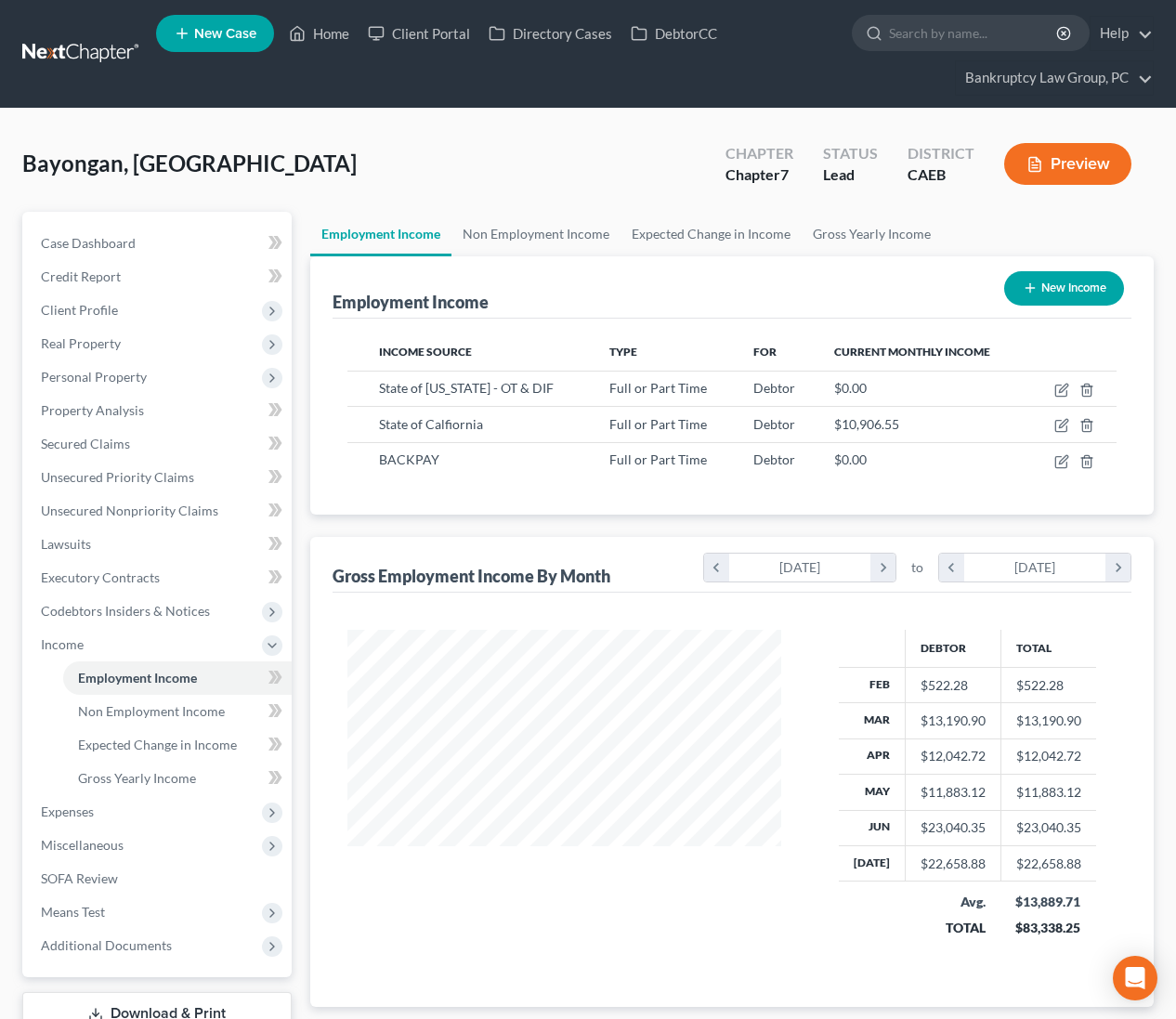
scroll to position [333, 471]
click at [1063, 424] on icon "button" at bounding box center [1061, 424] width 15 height 15
select select "0"
select select "4"
select select "0"
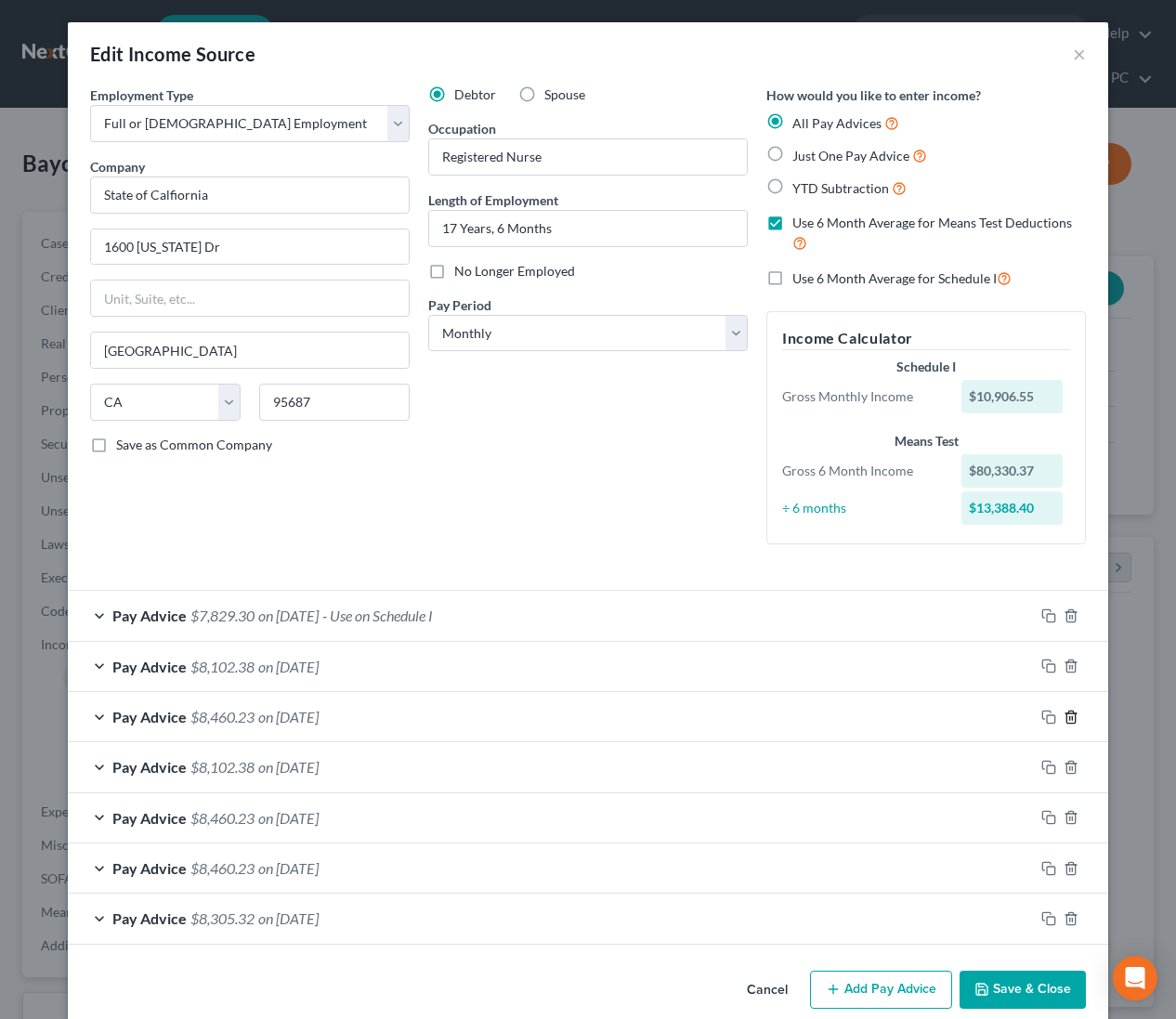
click at [1068, 716] on icon "button" at bounding box center [1071, 716] width 15 height 15
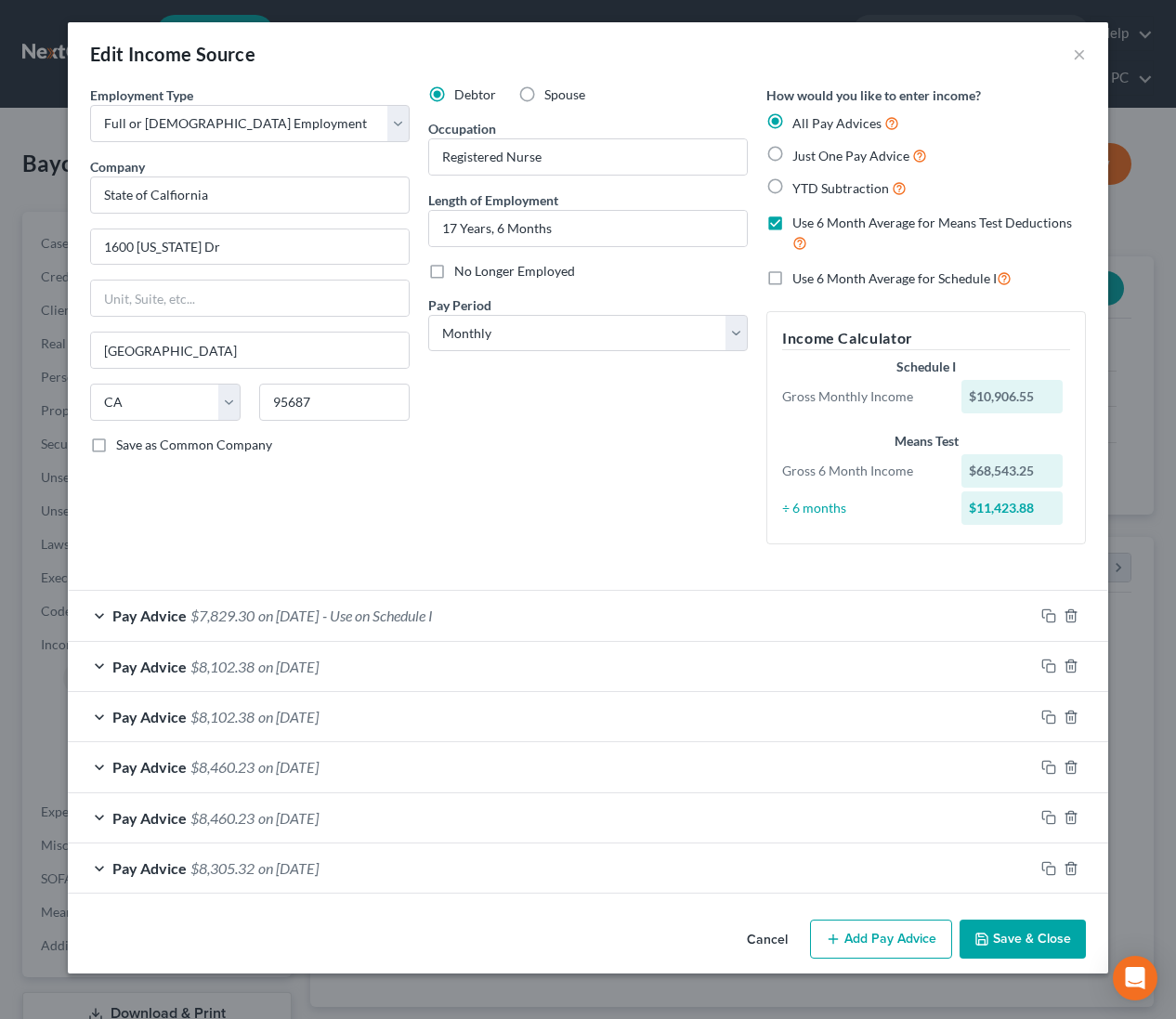
click at [989, 935] on icon "button" at bounding box center [982, 938] width 15 height 15
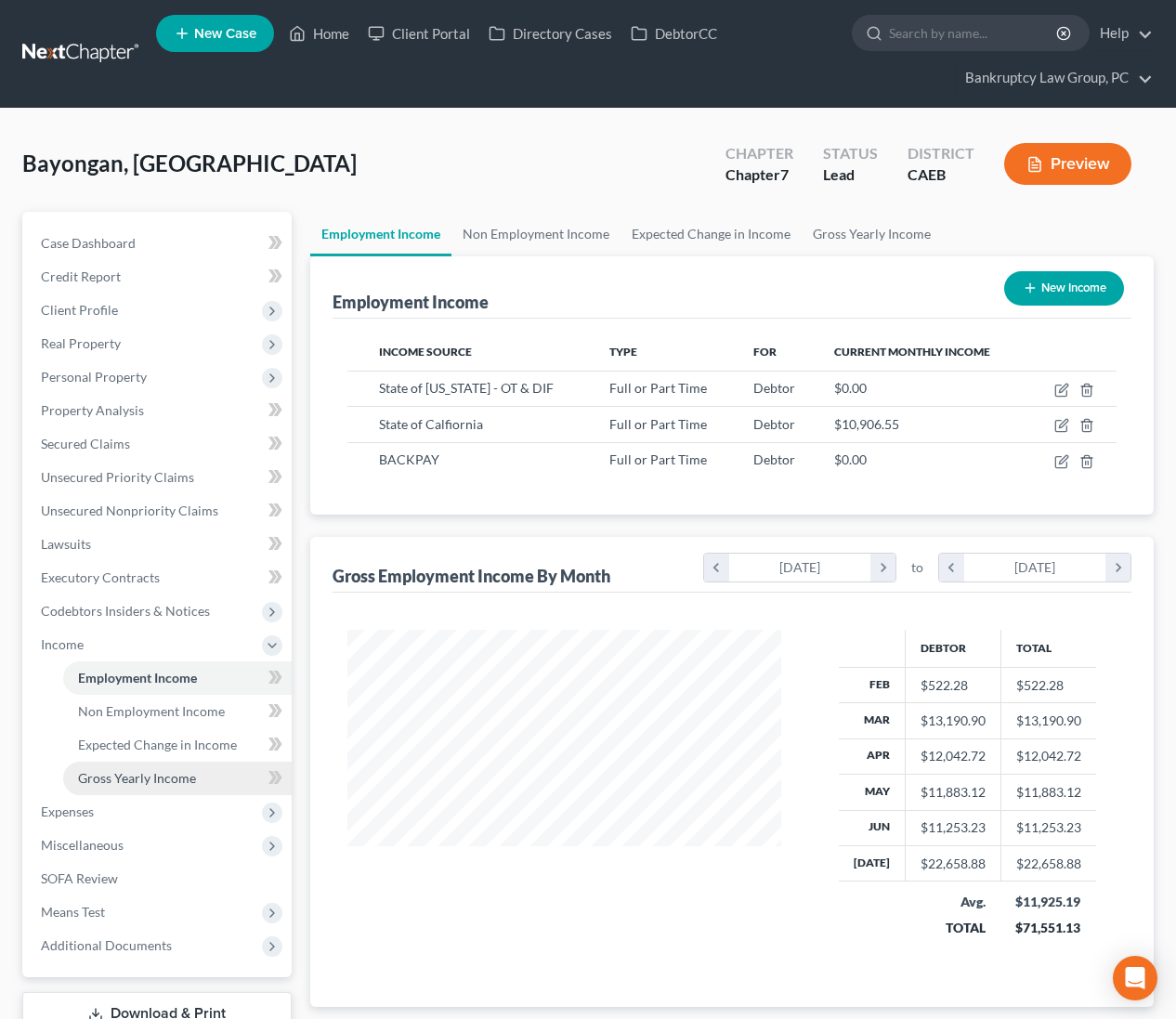
click at [129, 782] on span "Gross Yearly Income" at bounding box center [137, 777] width 118 height 15
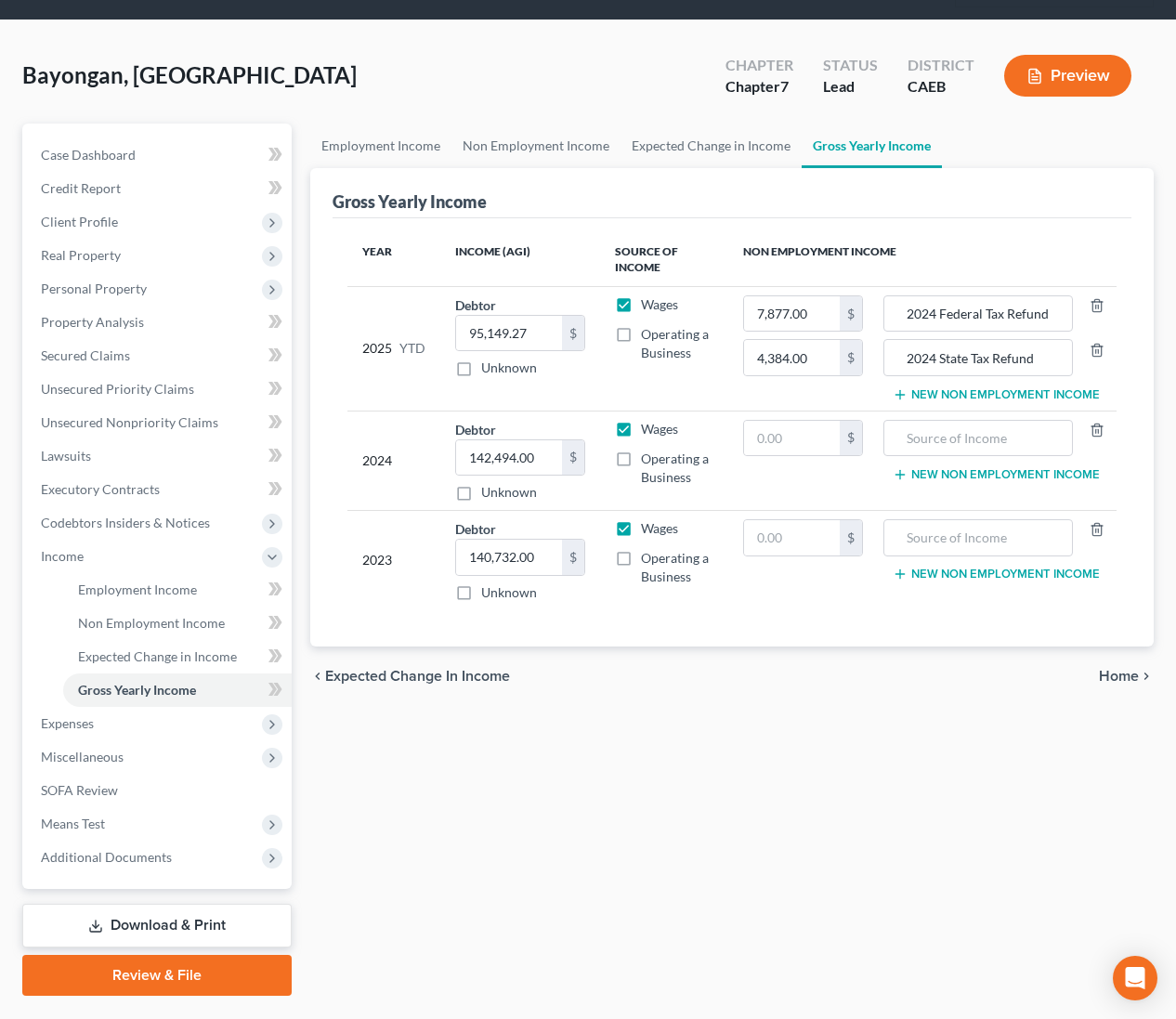
scroll to position [109, 0]
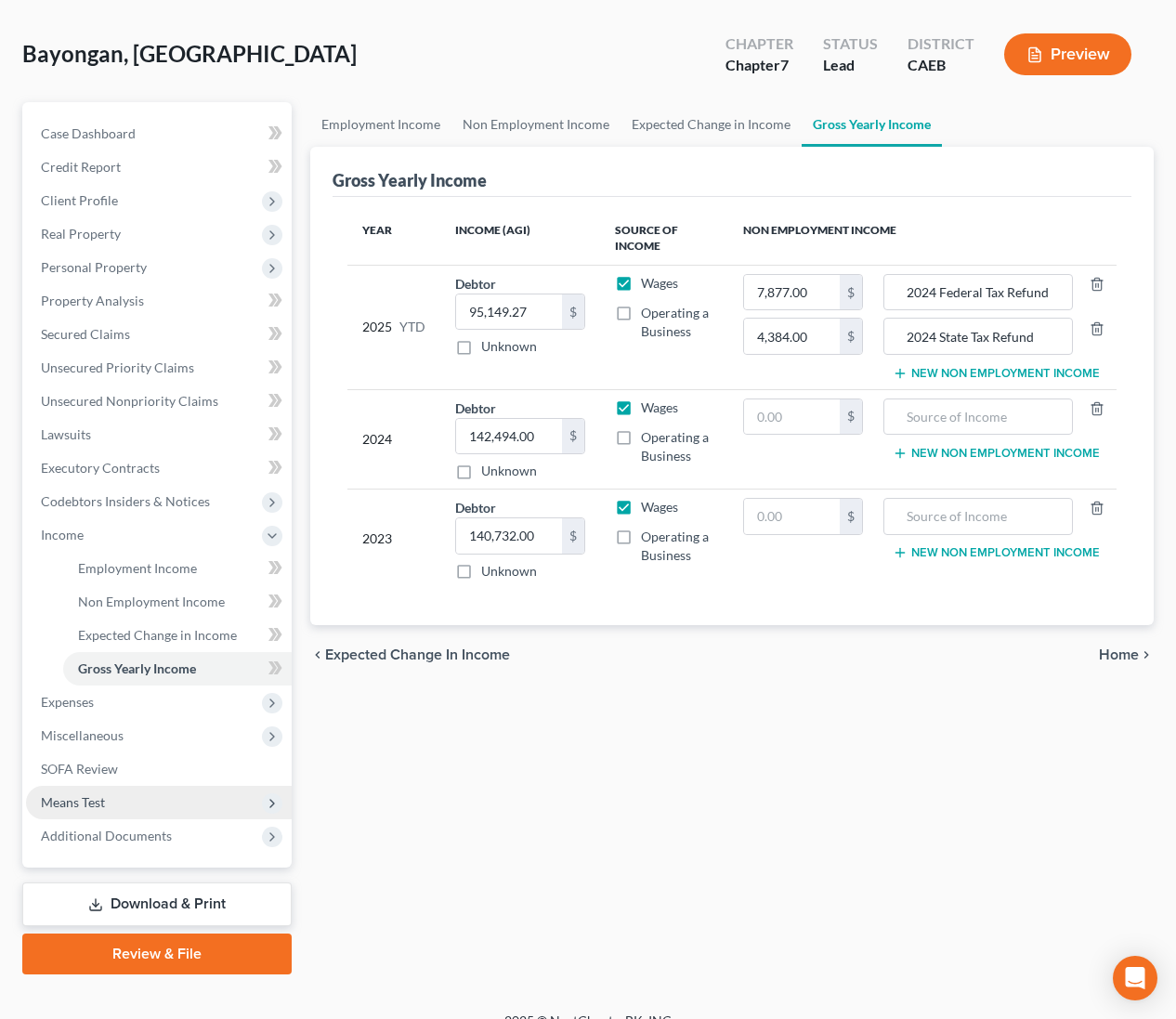
click at [113, 806] on span "Means Test" at bounding box center [159, 802] width 266 height 34
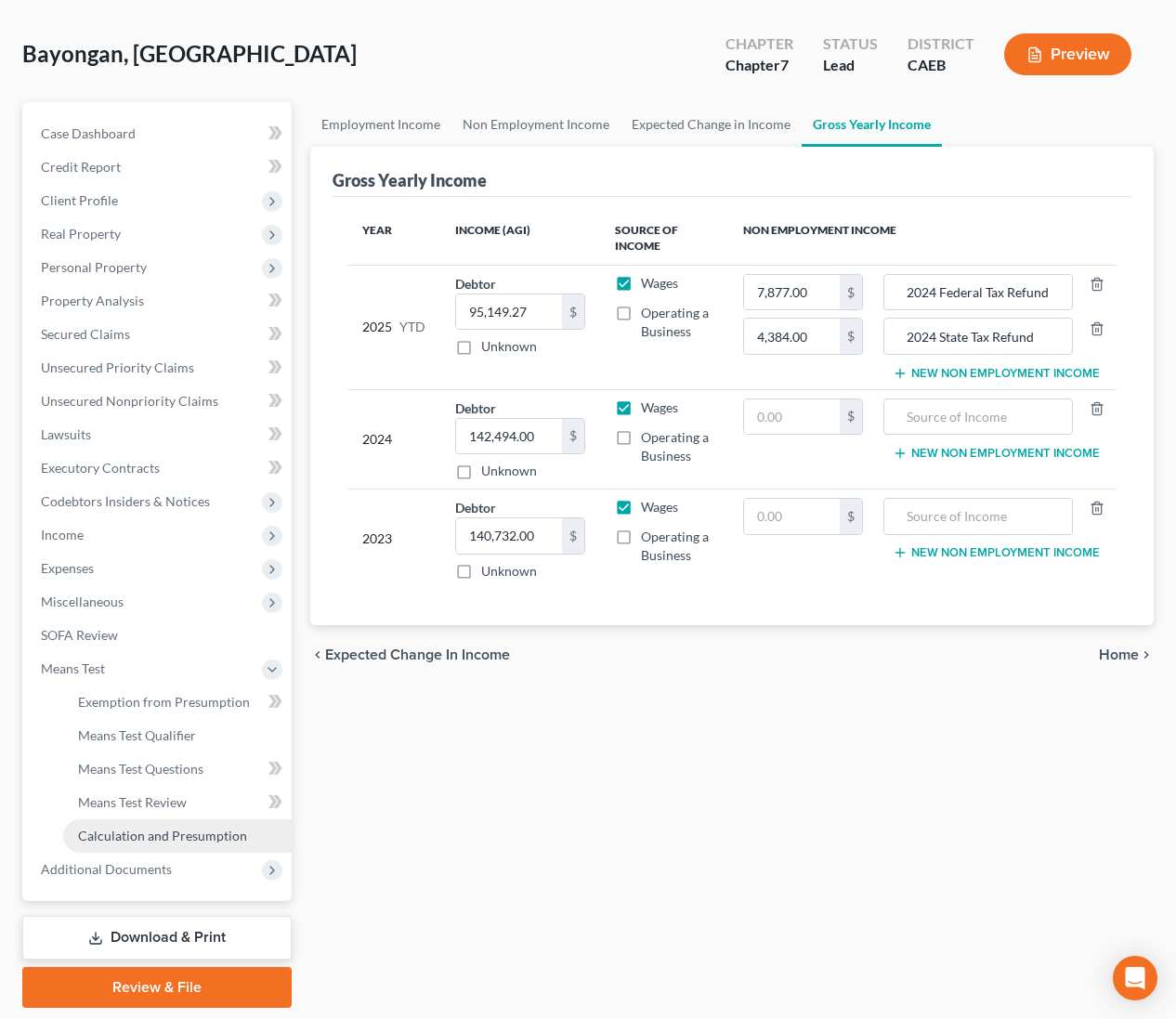
click at [121, 835] on span "Calculation and Presumption" at bounding box center [162, 835] width 169 height 15
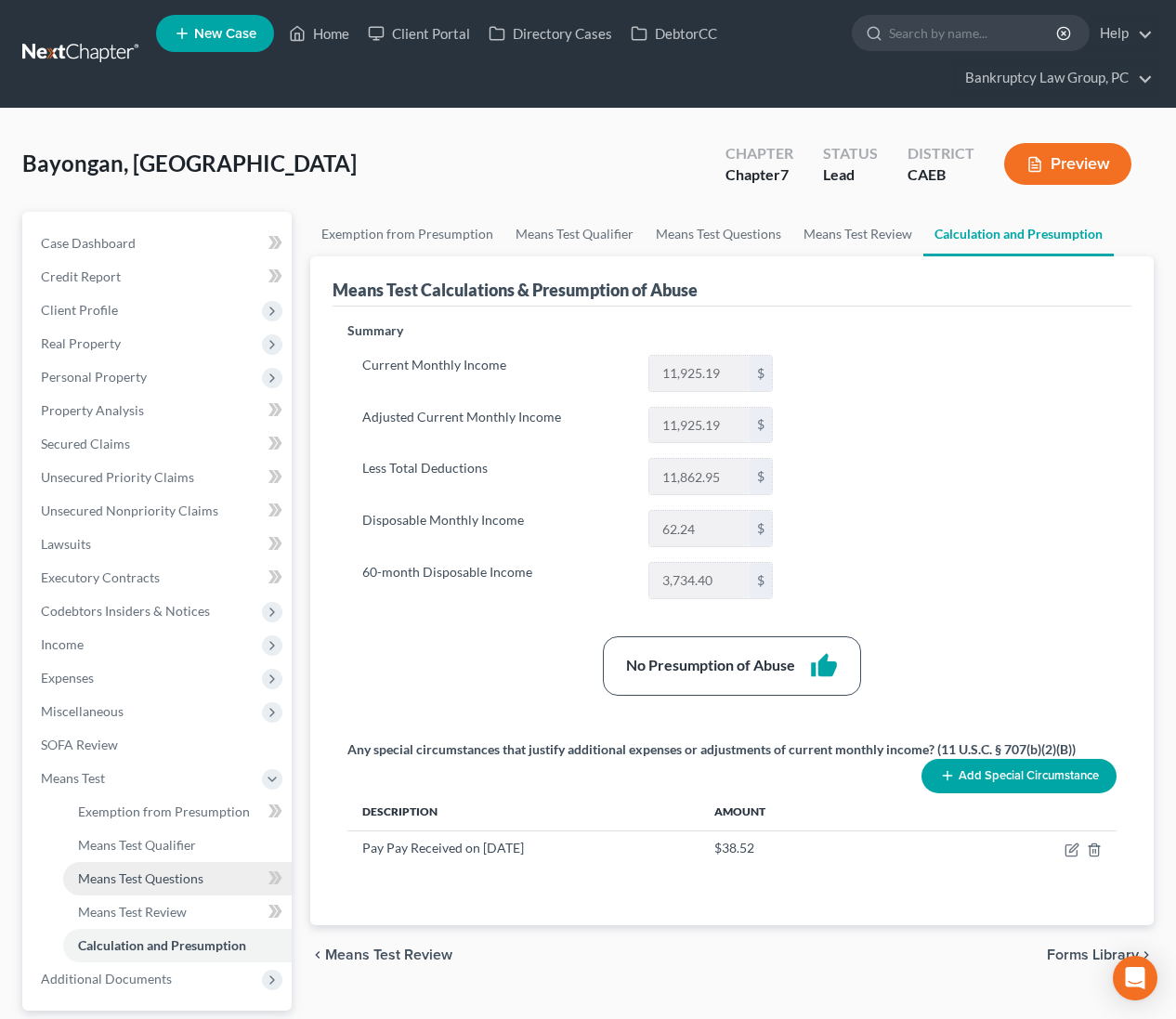
click at [136, 886] on link "Means Test Questions" at bounding box center [177, 878] width 228 height 34
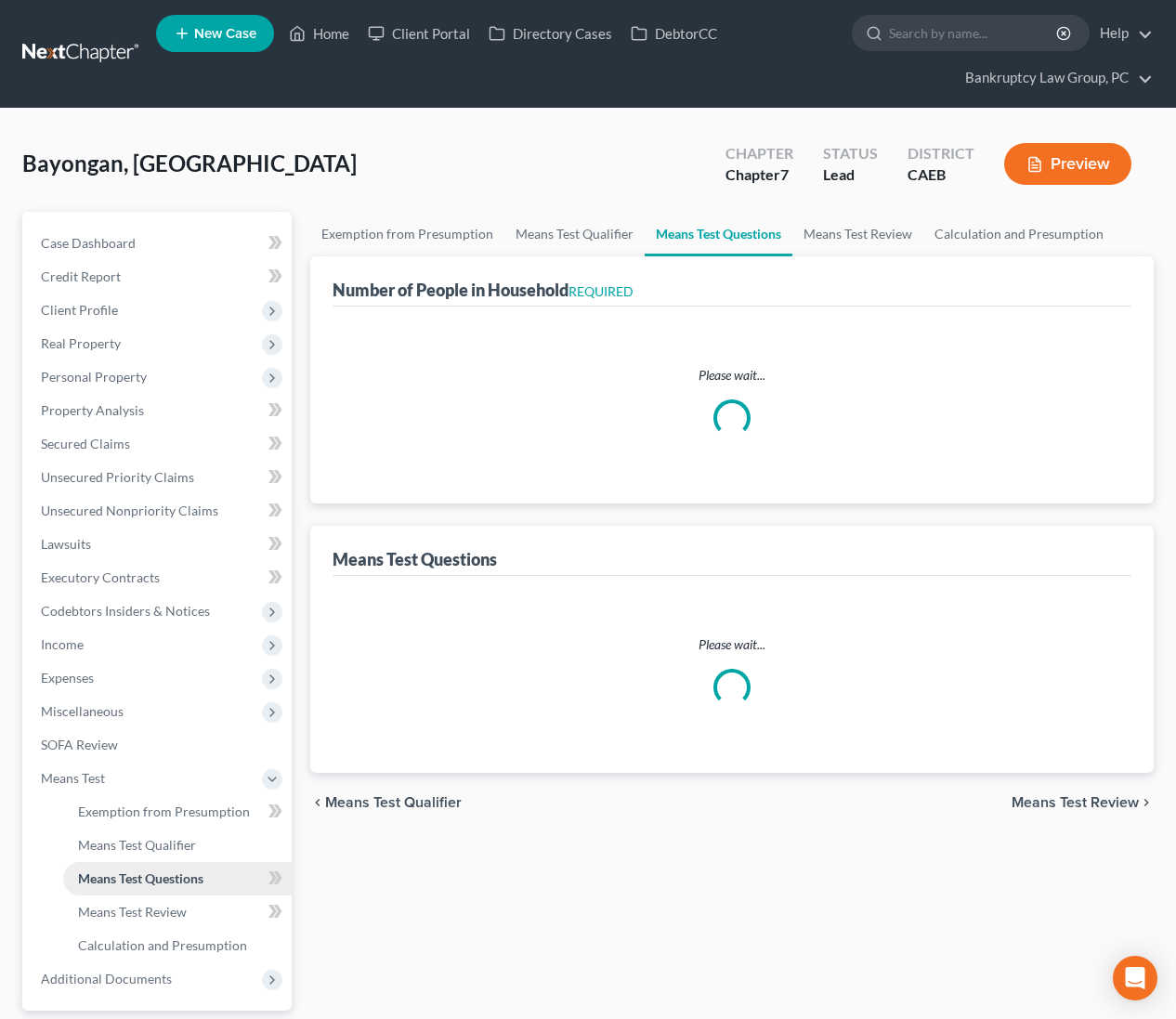
select select "0"
select select "60"
select select "1"
select select "60"
select select "0"
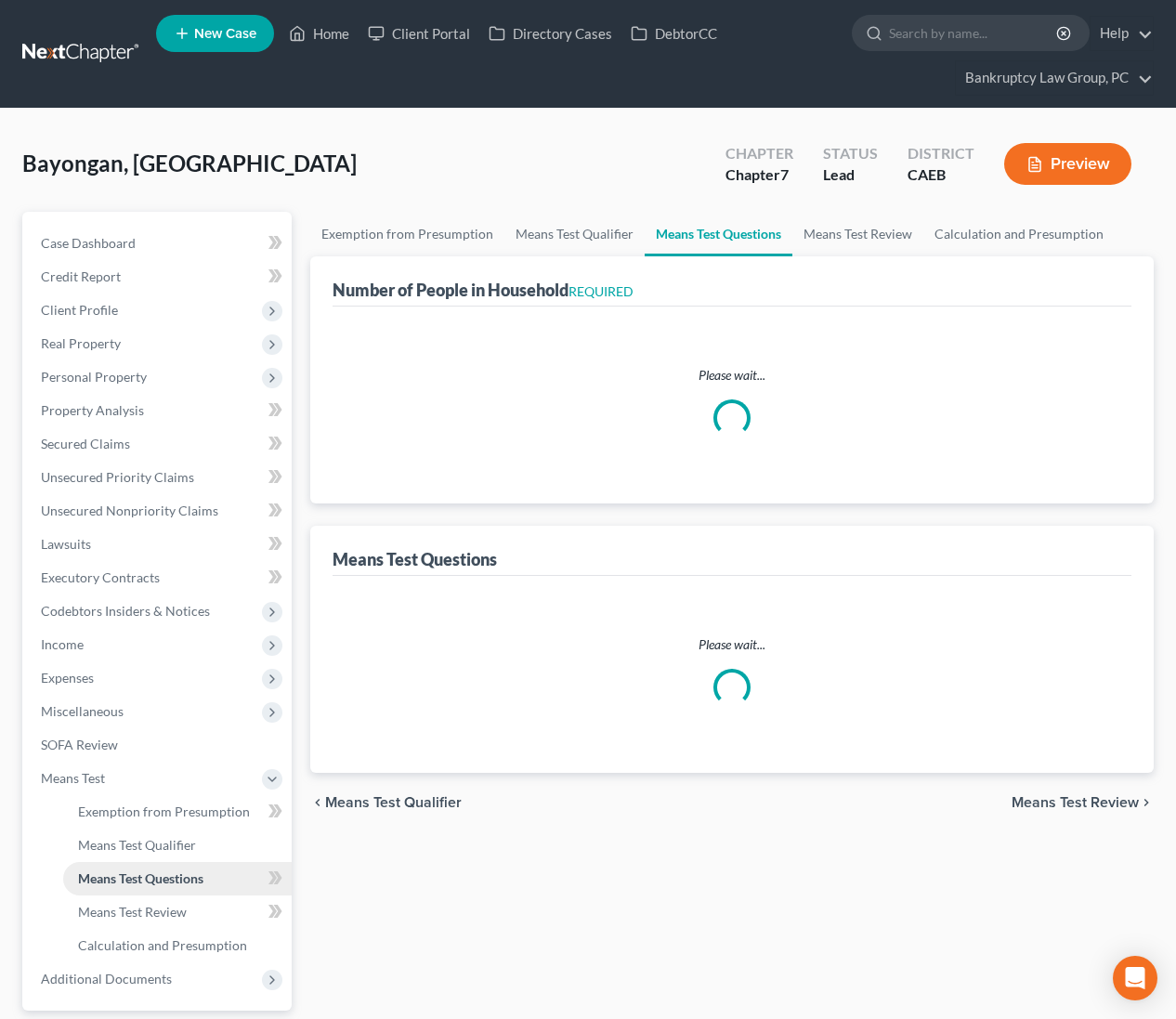
select select "60"
select select "3"
select select "2"
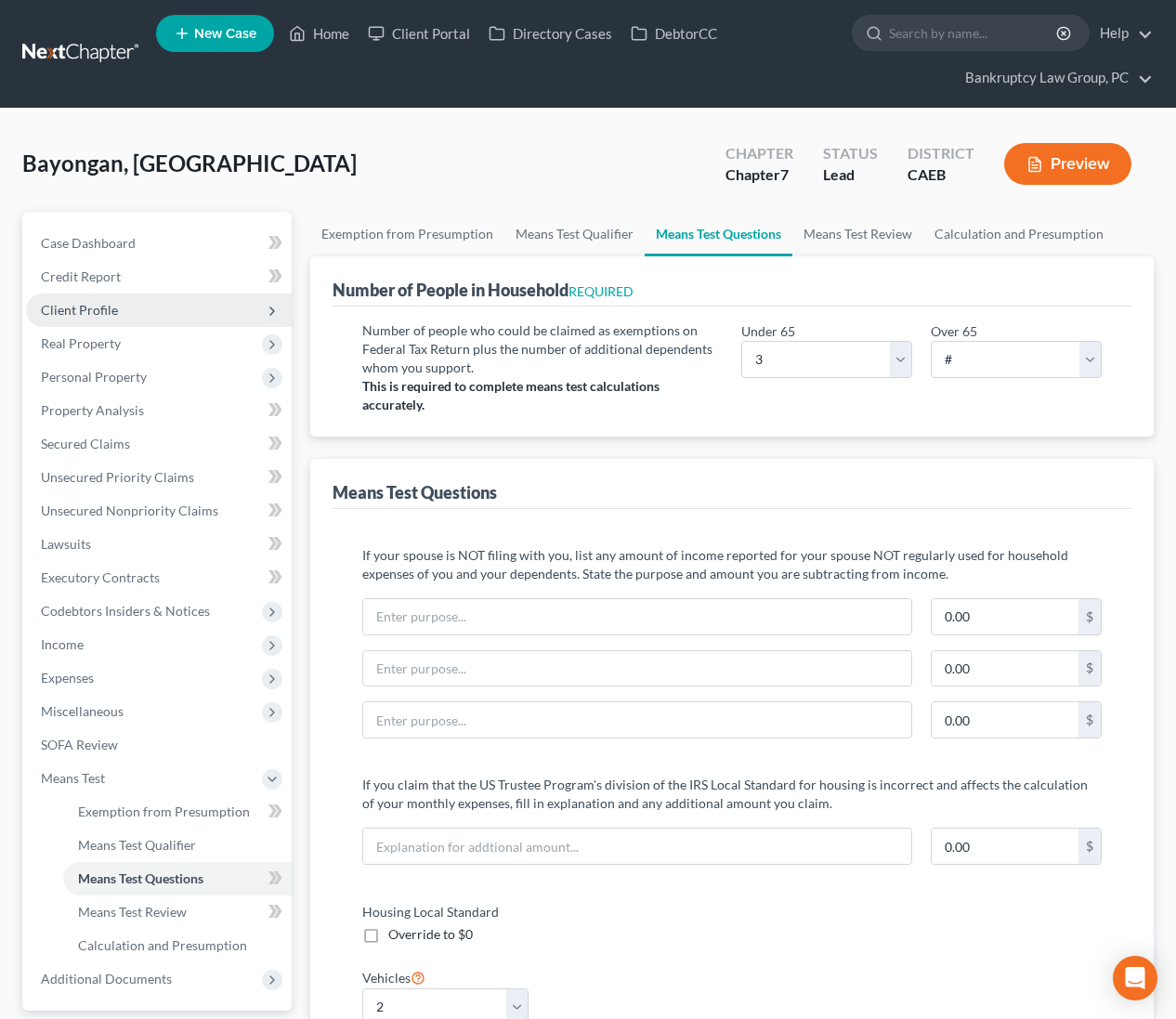
click at [85, 314] on span "Client Profile" at bounding box center [79, 309] width 77 height 15
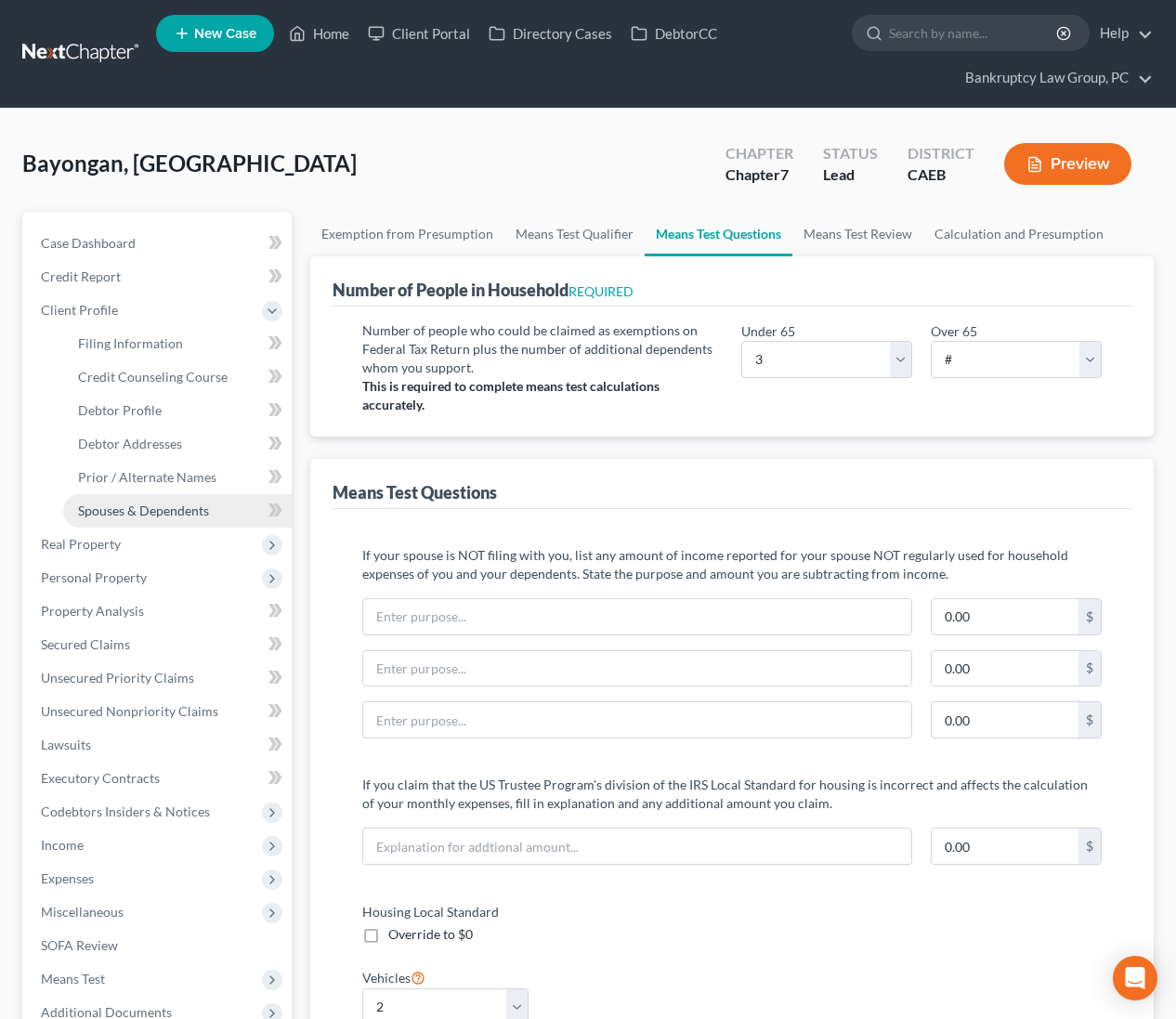
click at [102, 501] on link "Spouses & Dependents" at bounding box center [177, 510] width 228 height 34
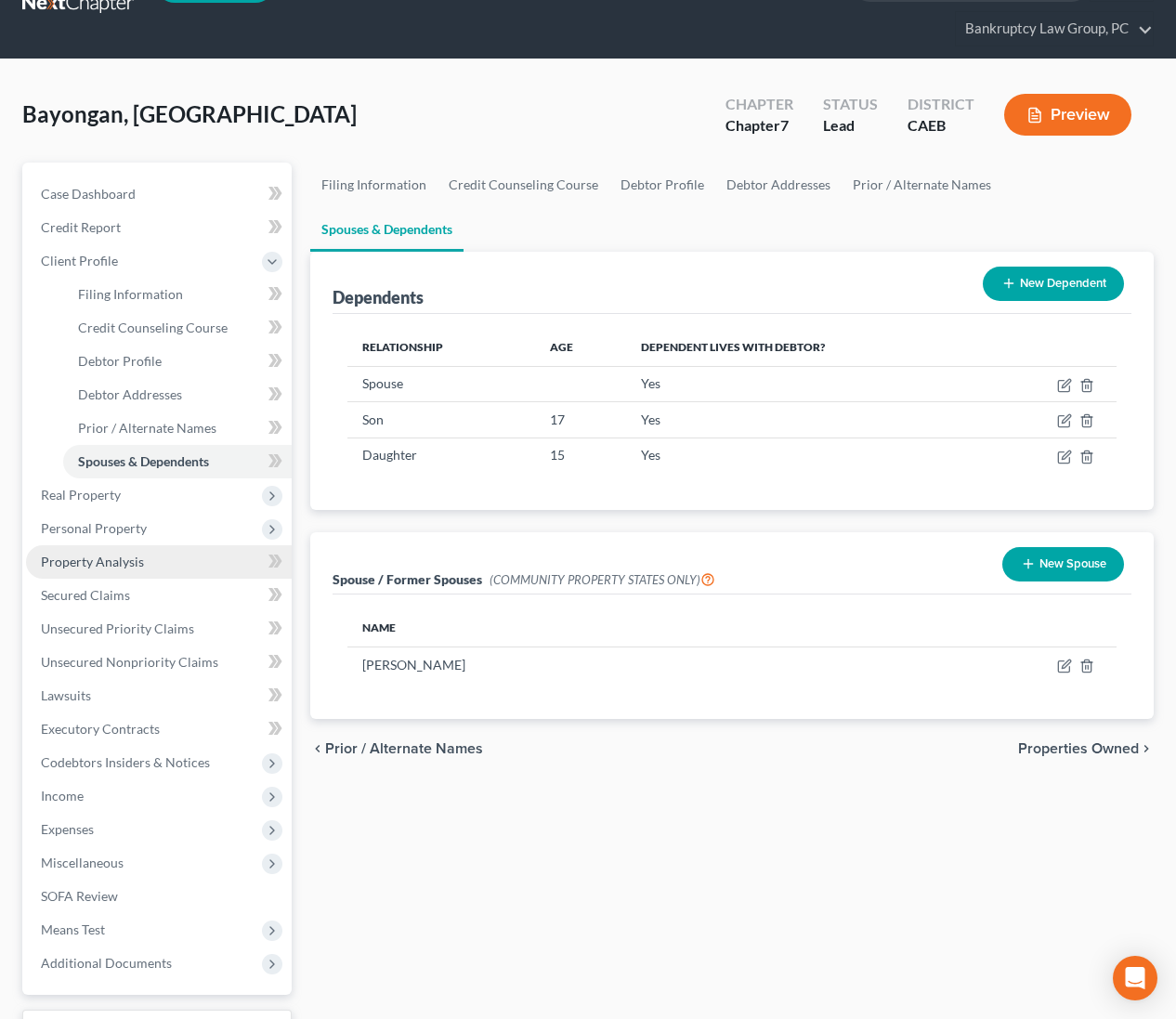
scroll to position [64, 0]
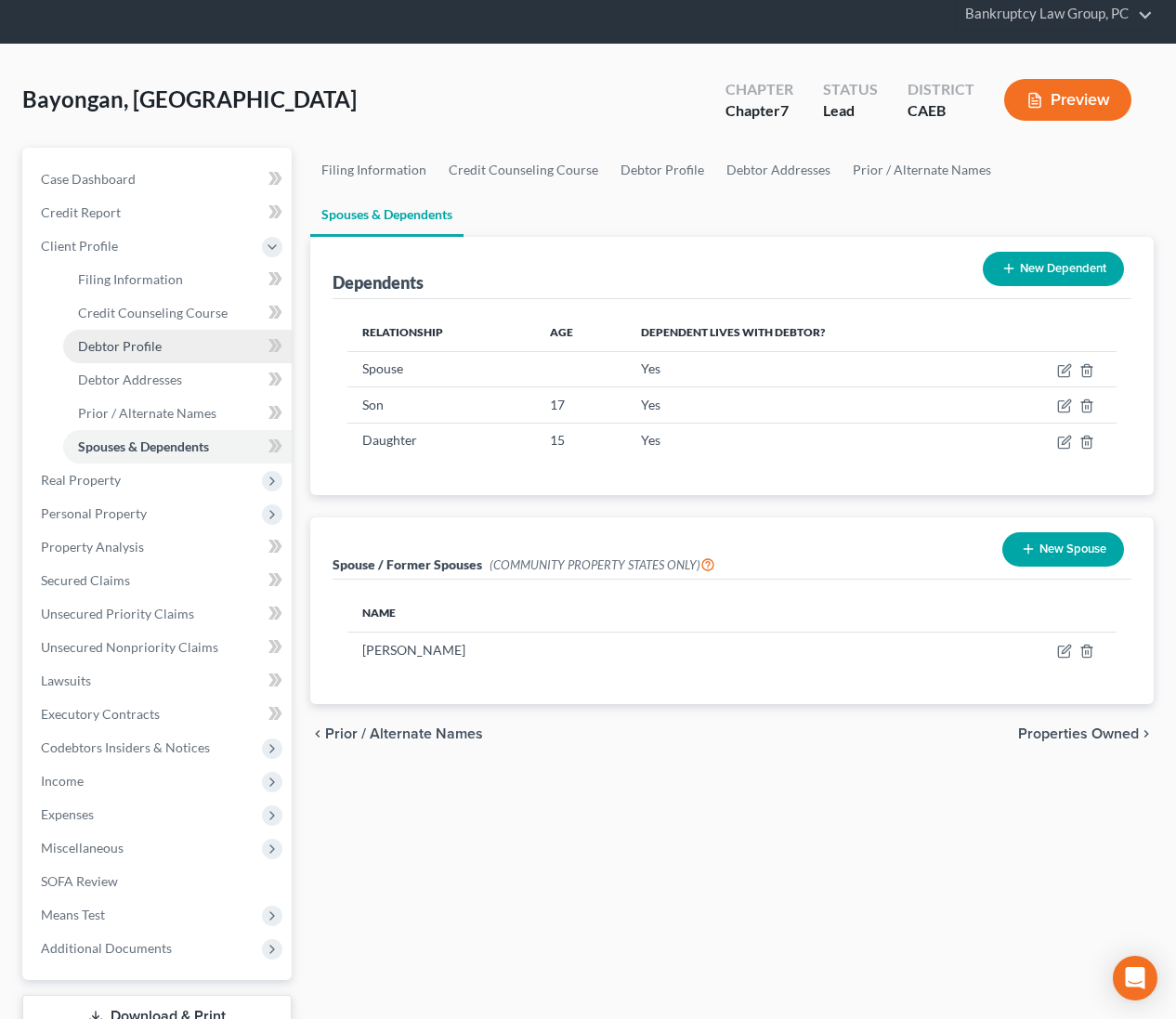
click at [130, 353] on link "Debtor Profile" at bounding box center [177, 346] width 228 height 34
select select "1"
select select "2"
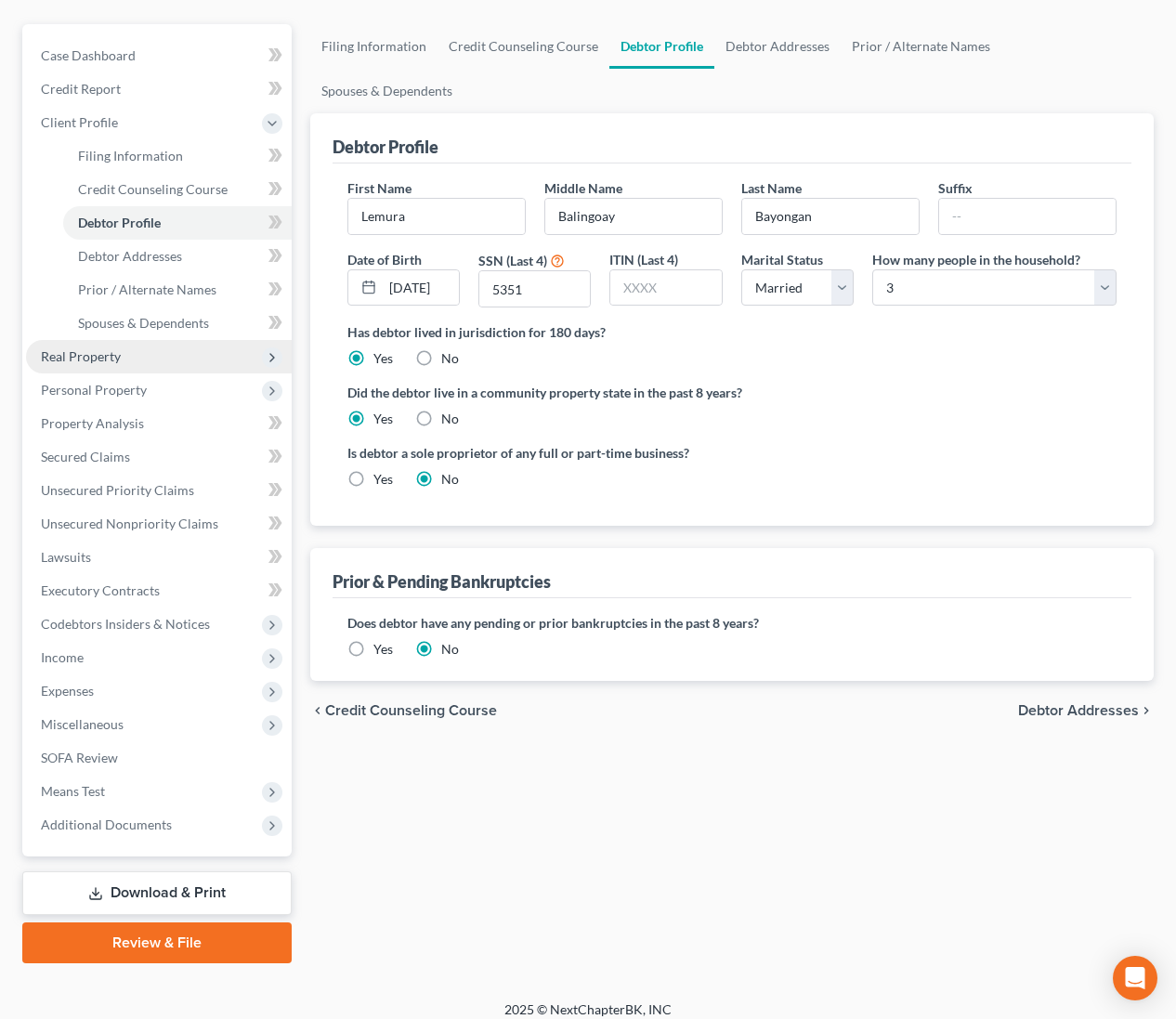
scroll to position [200, 0]
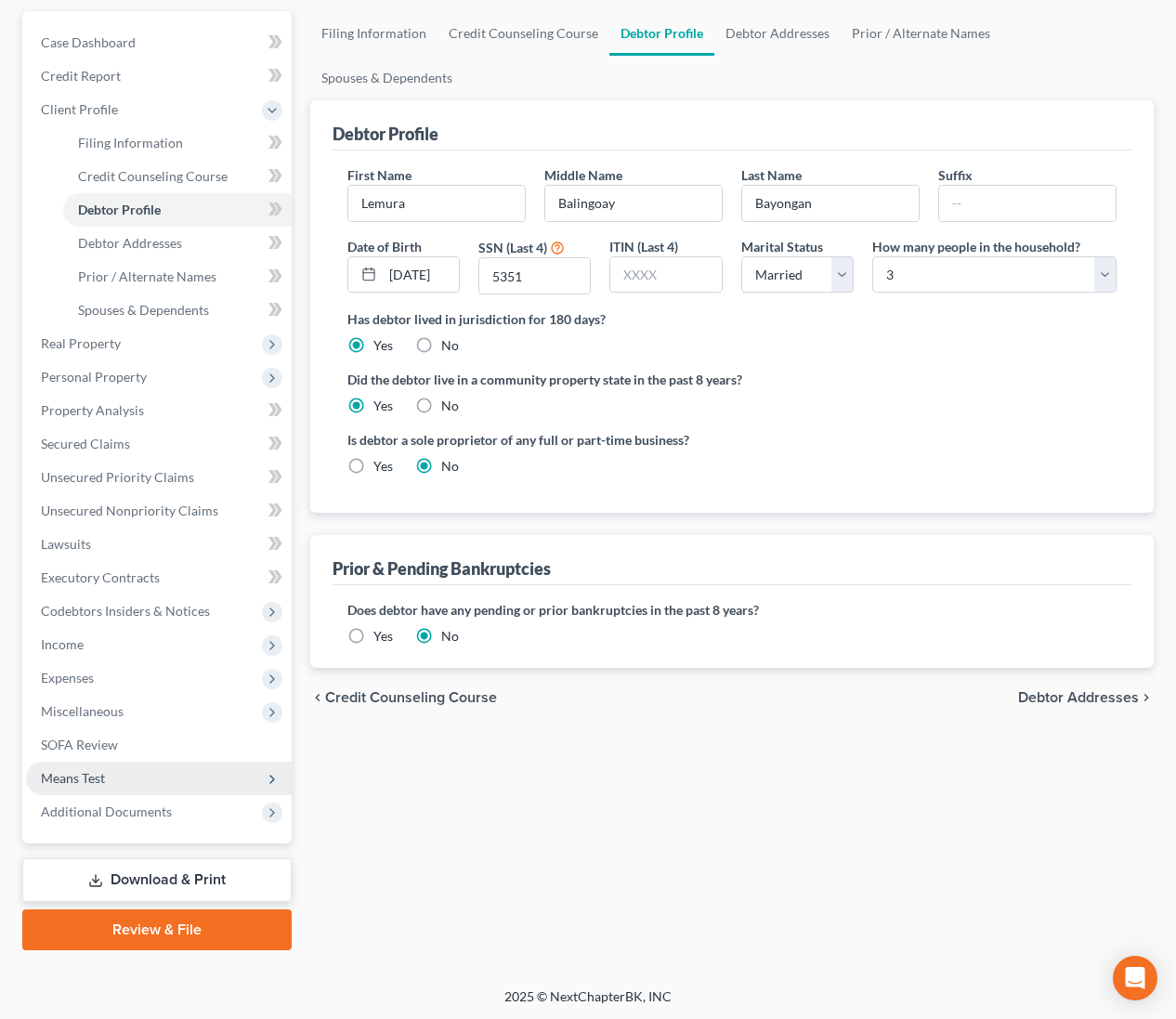
click at [108, 781] on span "Means Test" at bounding box center [159, 778] width 266 height 34
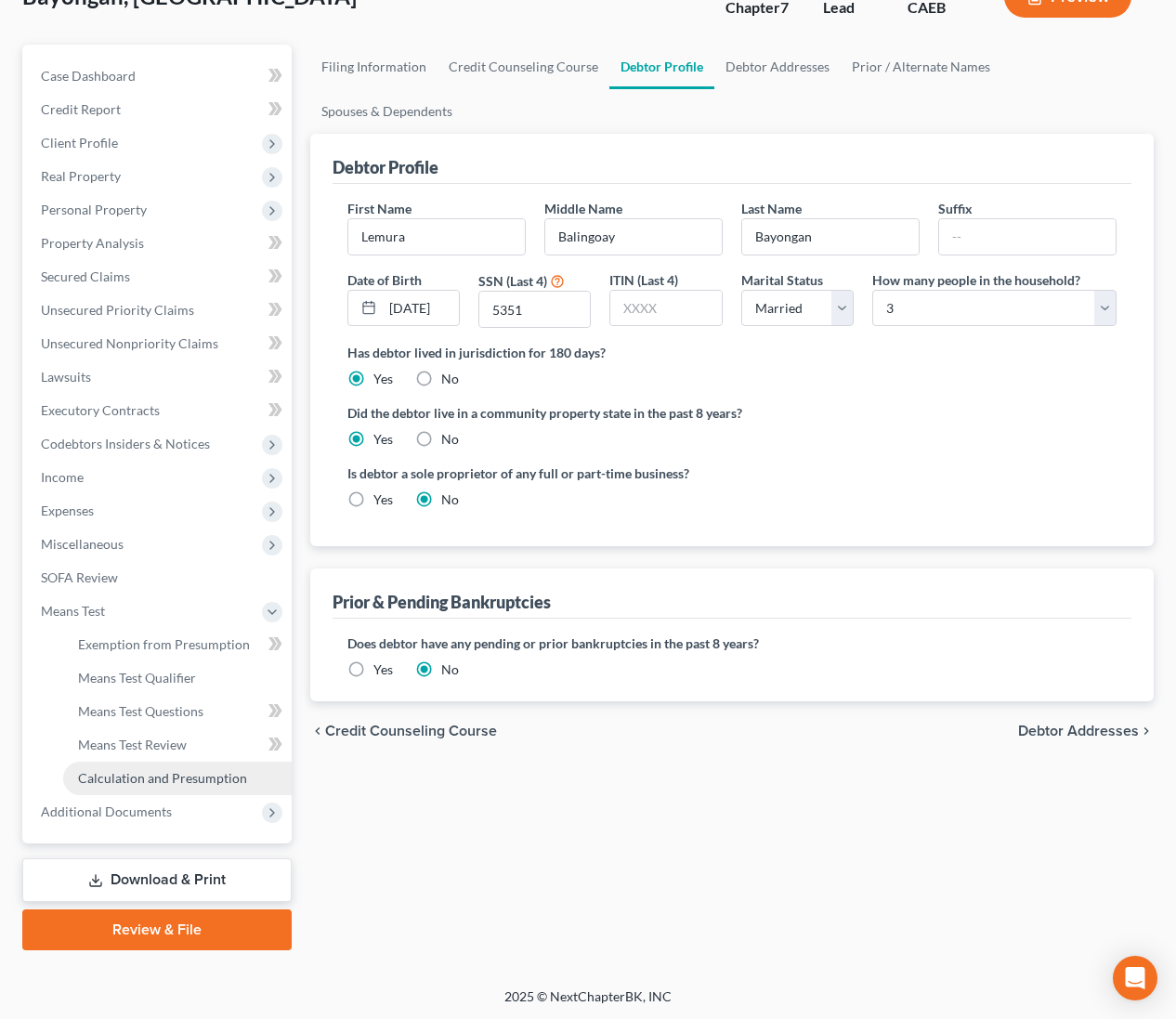
click at [132, 770] on span "Calculation and Presumption" at bounding box center [162, 777] width 169 height 15
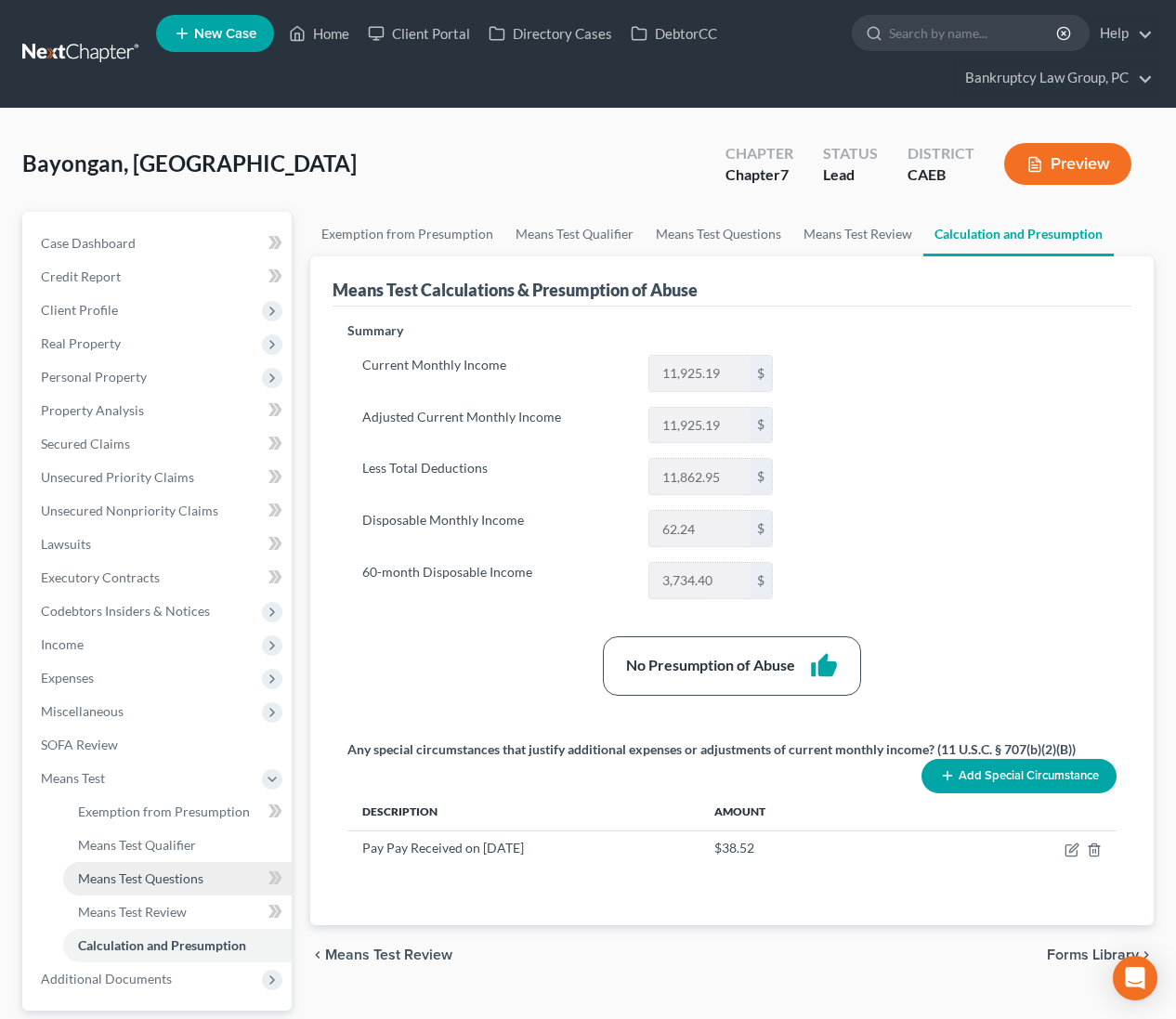
click at [127, 870] on span "Means Test Questions" at bounding box center [141, 878] width 126 height 15
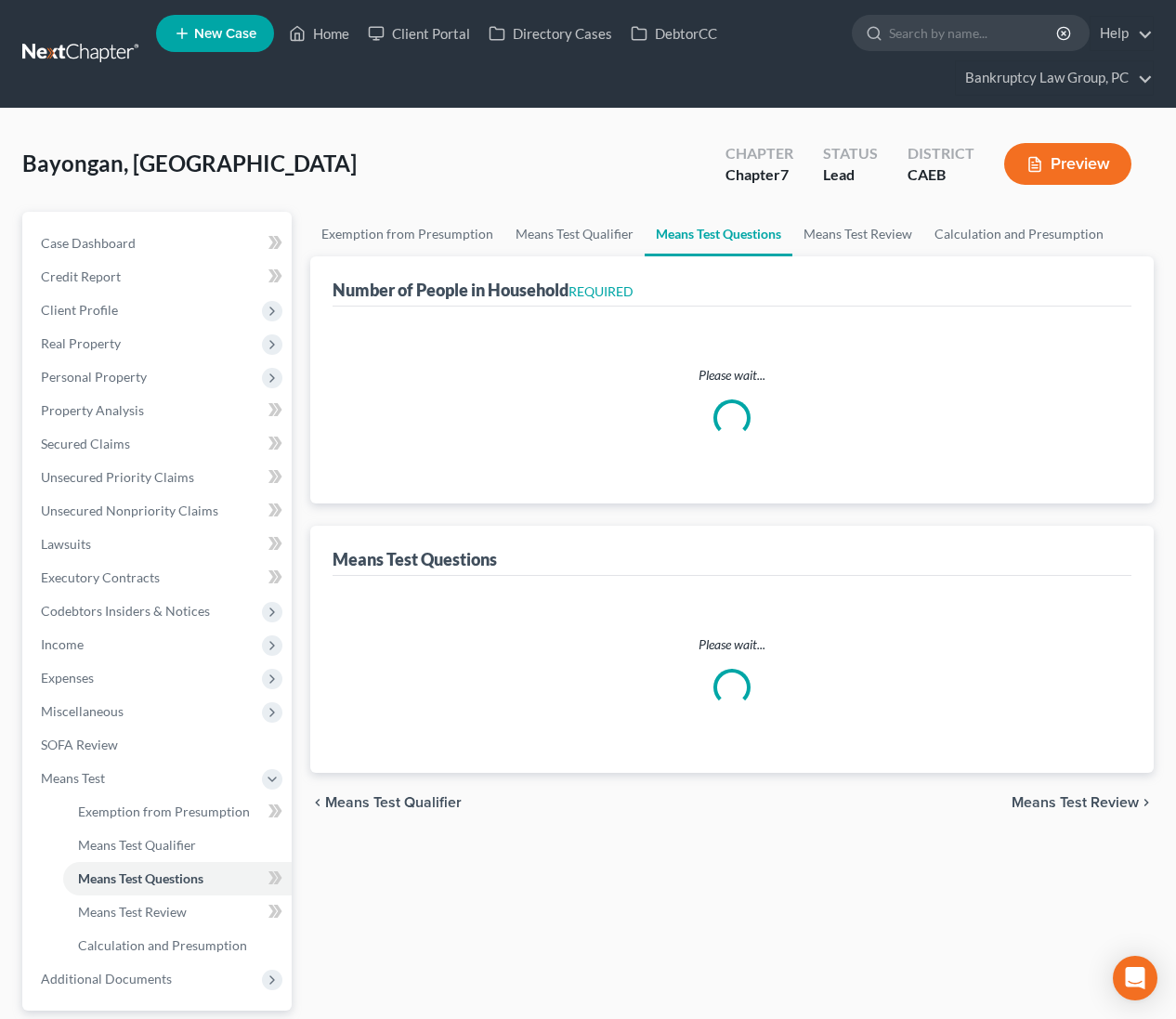
select select "0"
select select "60"
select select "1"
select select "60"
select select "0"
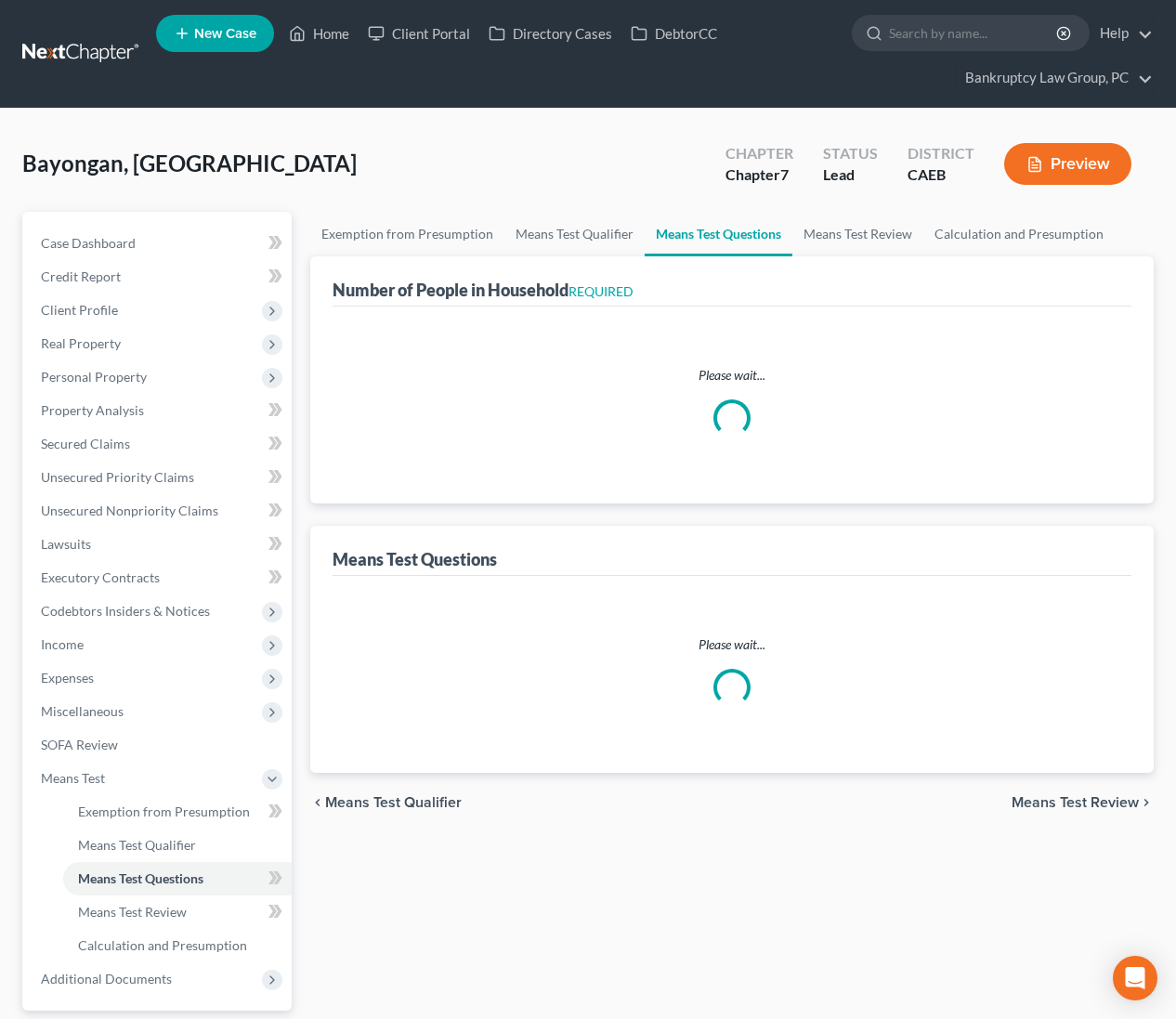
select select "60"
select select "3"
select select "2"
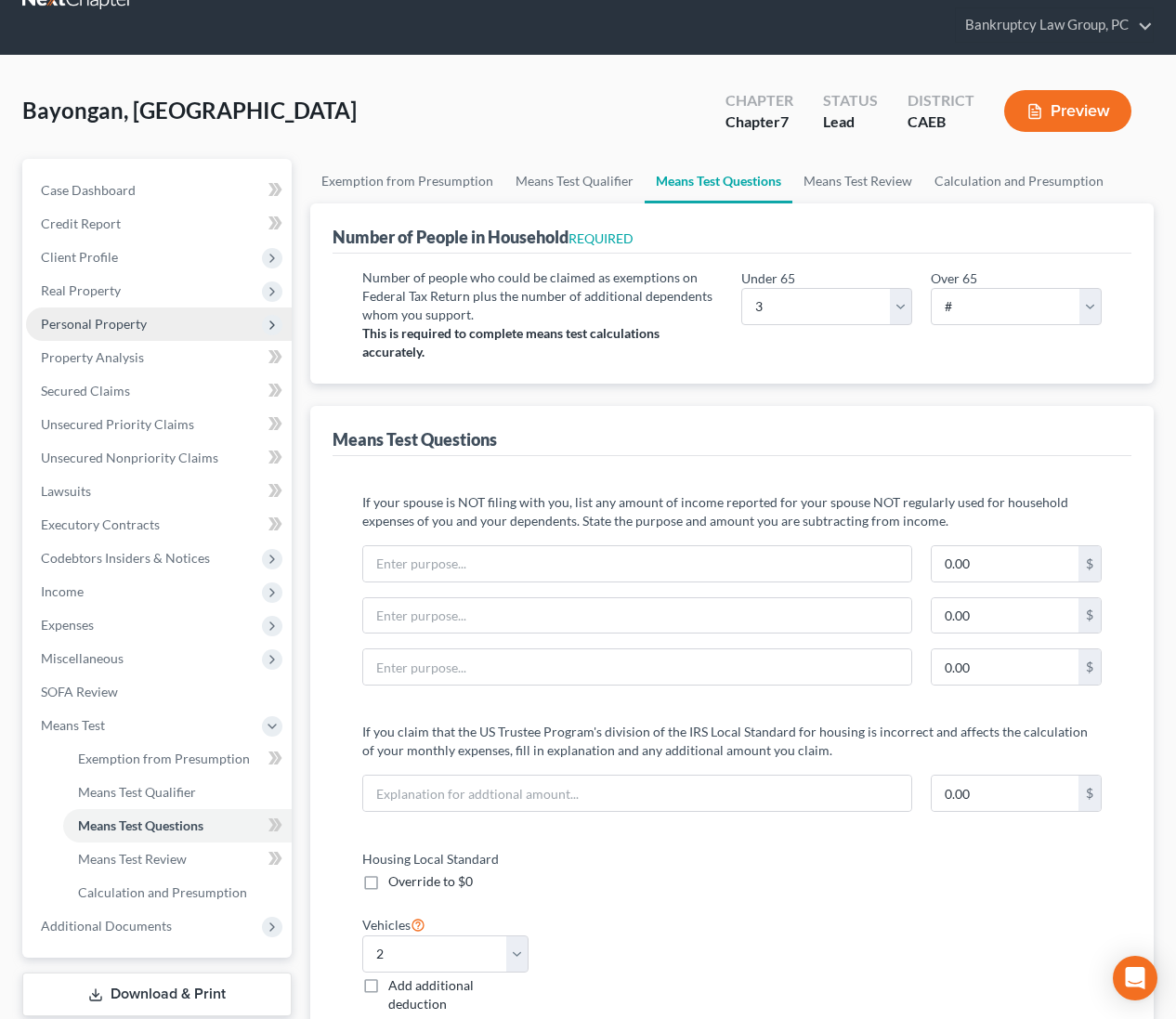
scroll to position [39, 0]
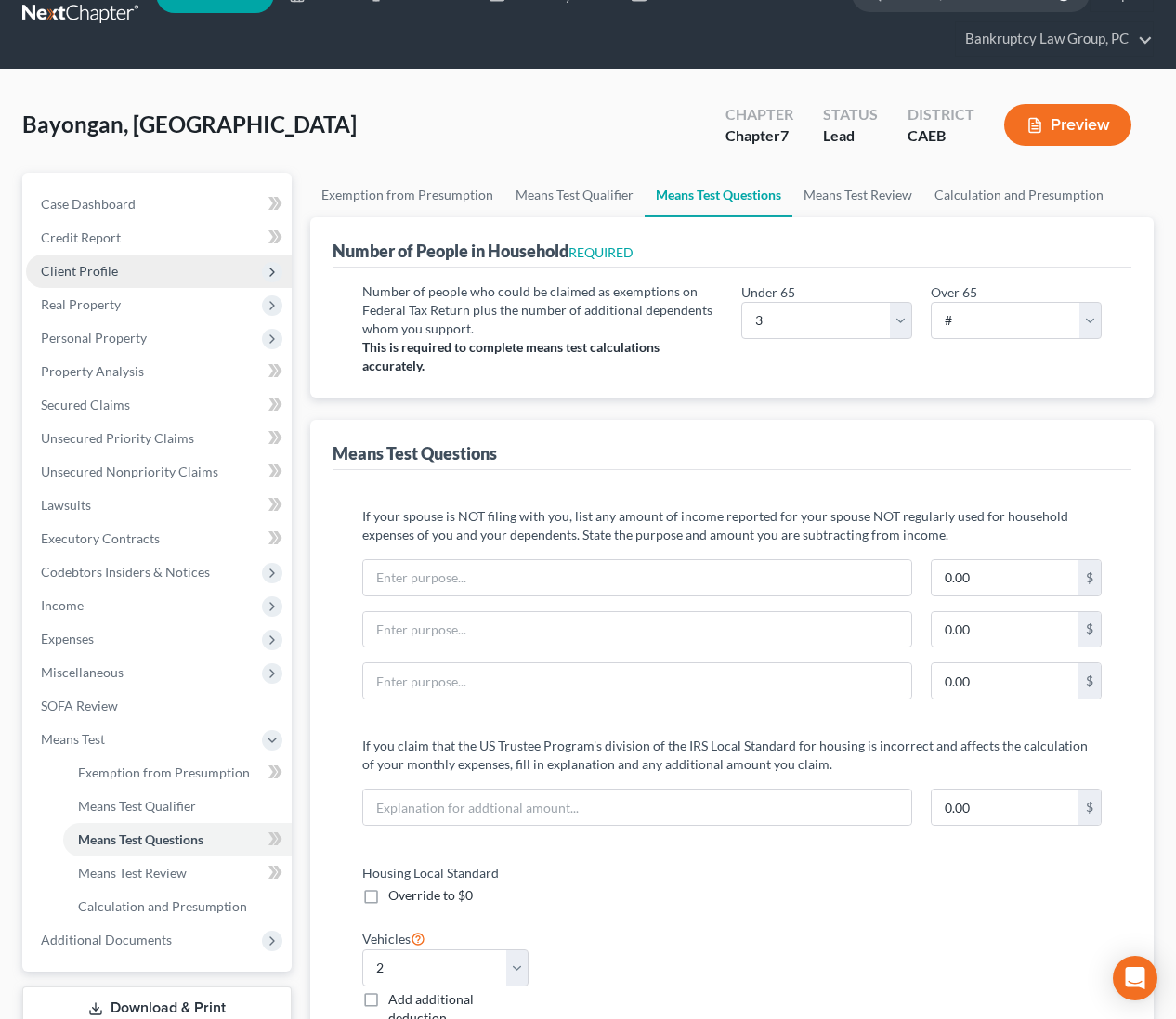
click at [64, 273] on span "Client Profile" at bounding box center [79, 271] width 77 height 15
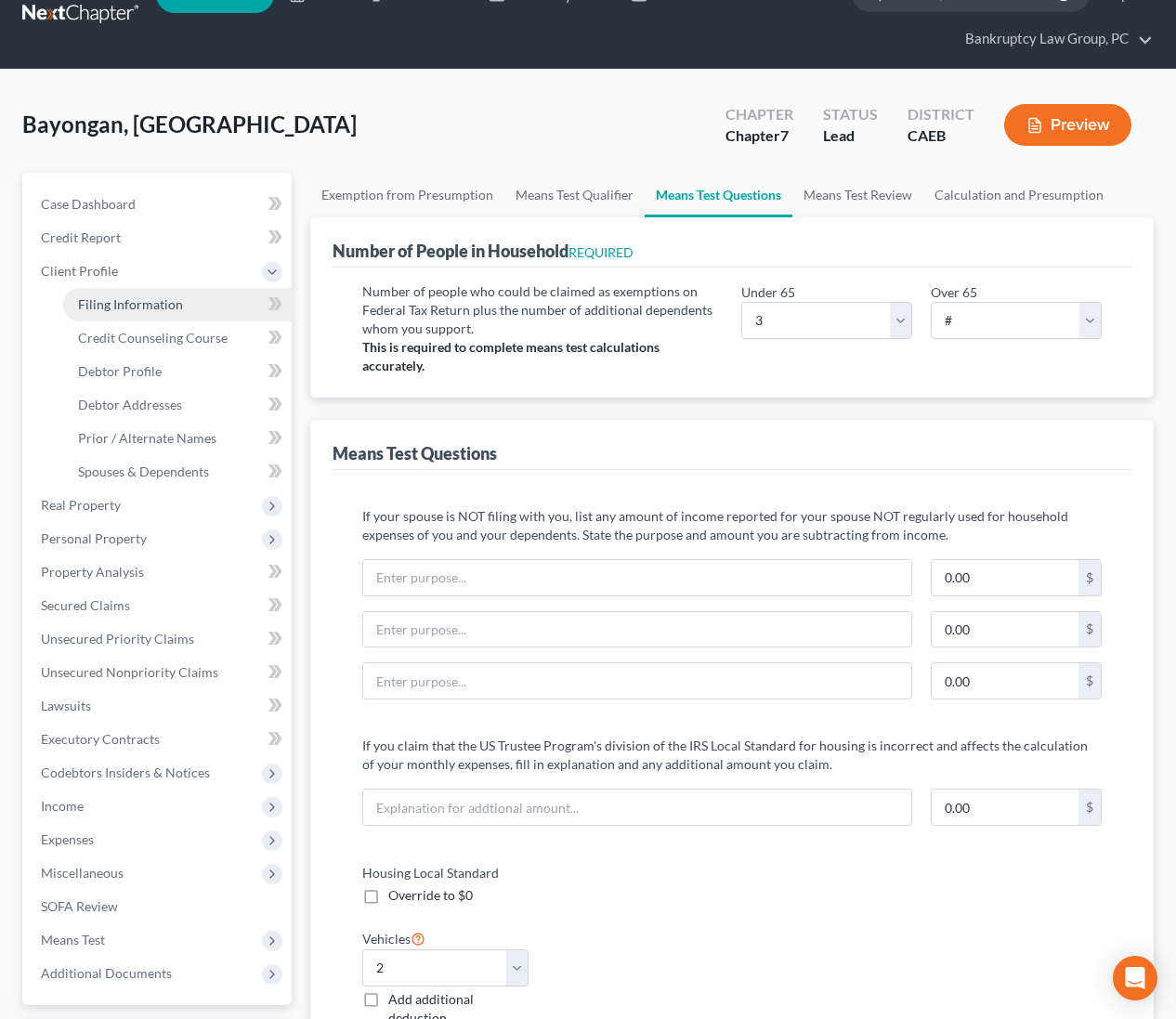
click at [86, 307] on span "Filing Information" at bounding box center [131, 304] width 105 height 15
select select "1"
select select "0"
select select "4"
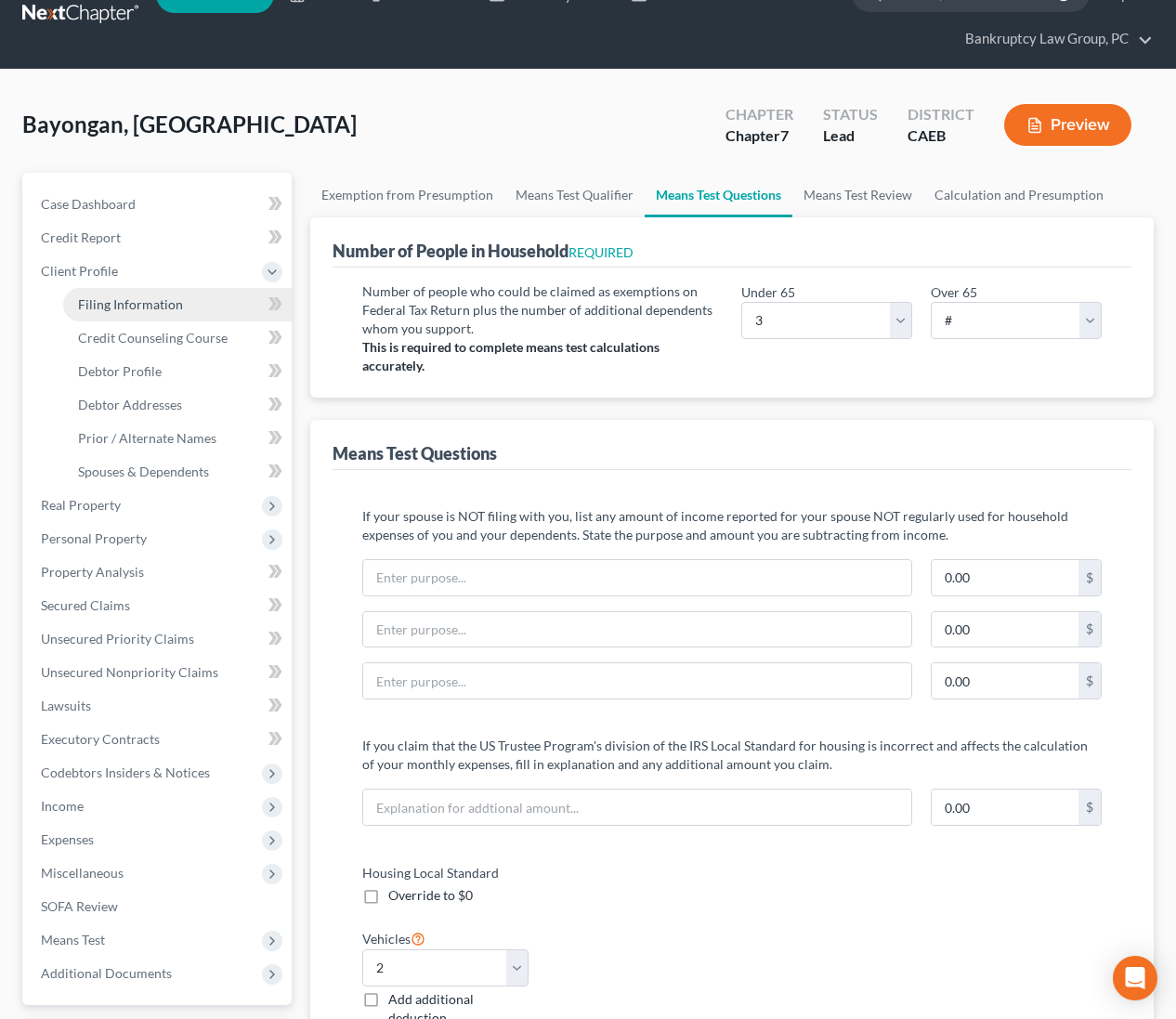
select select "1"
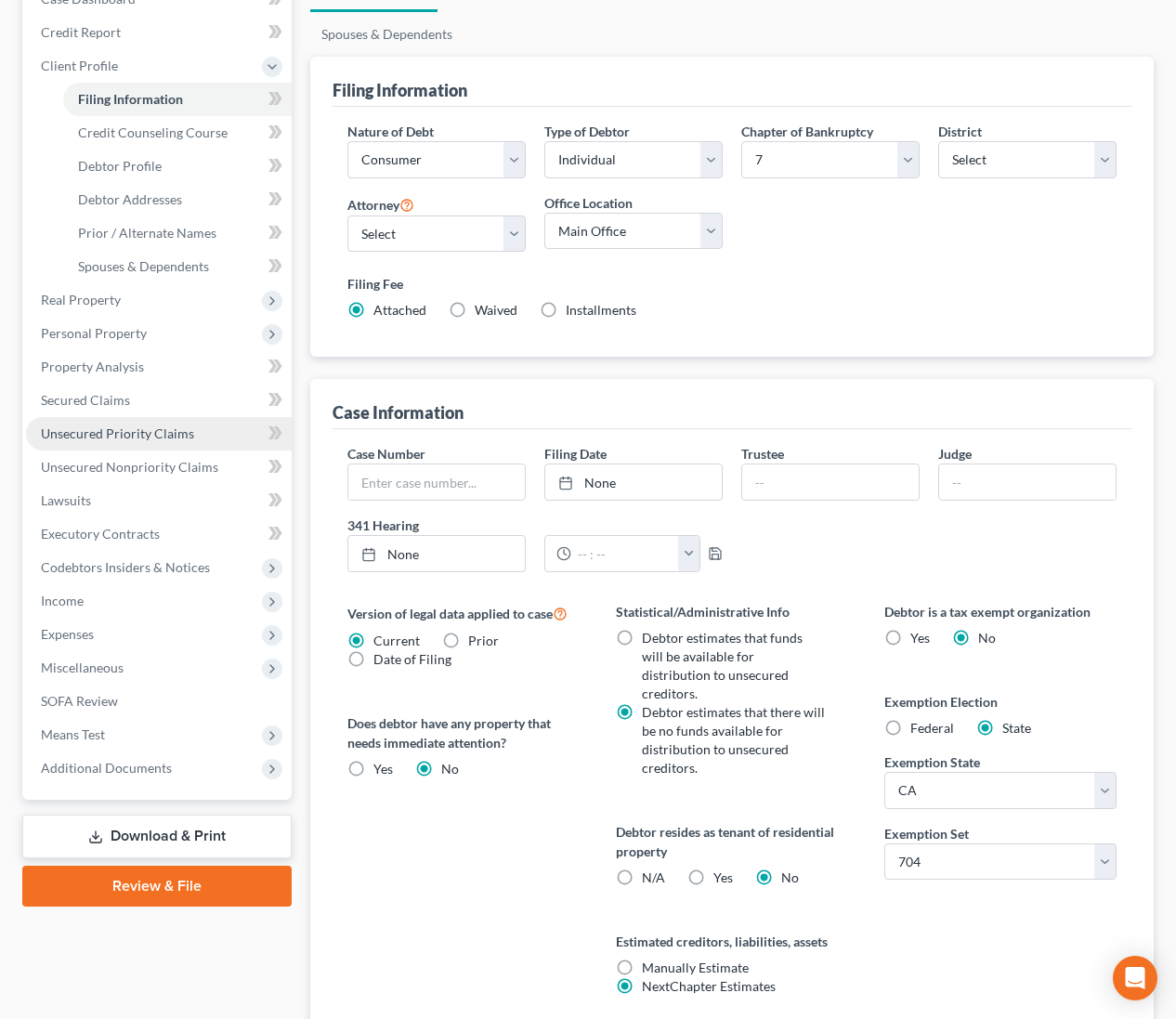
scroll to position [332, 0]
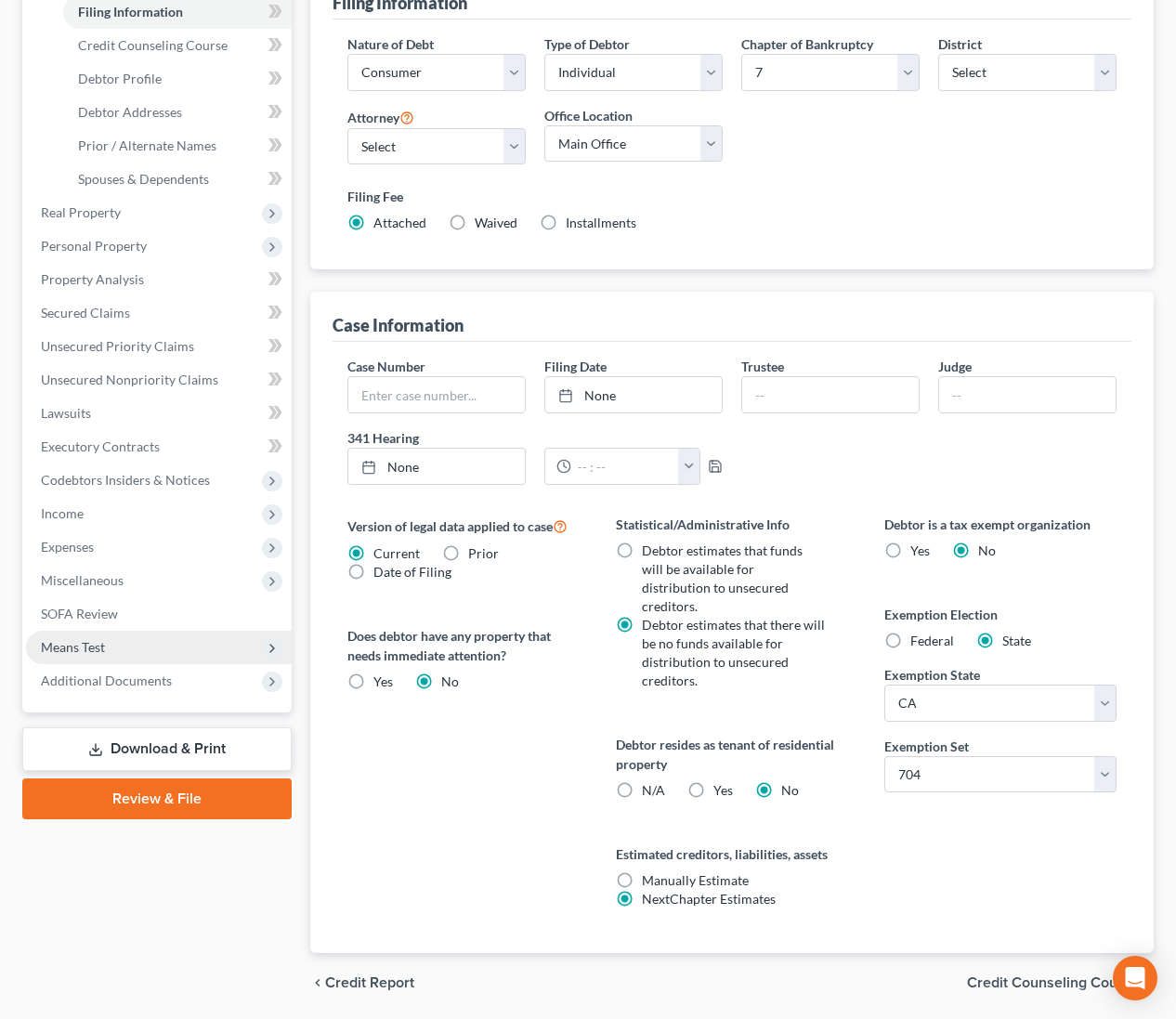
click at [79, 644] on span "Means Test" at bounding box center [73, 647] width 64 height 15
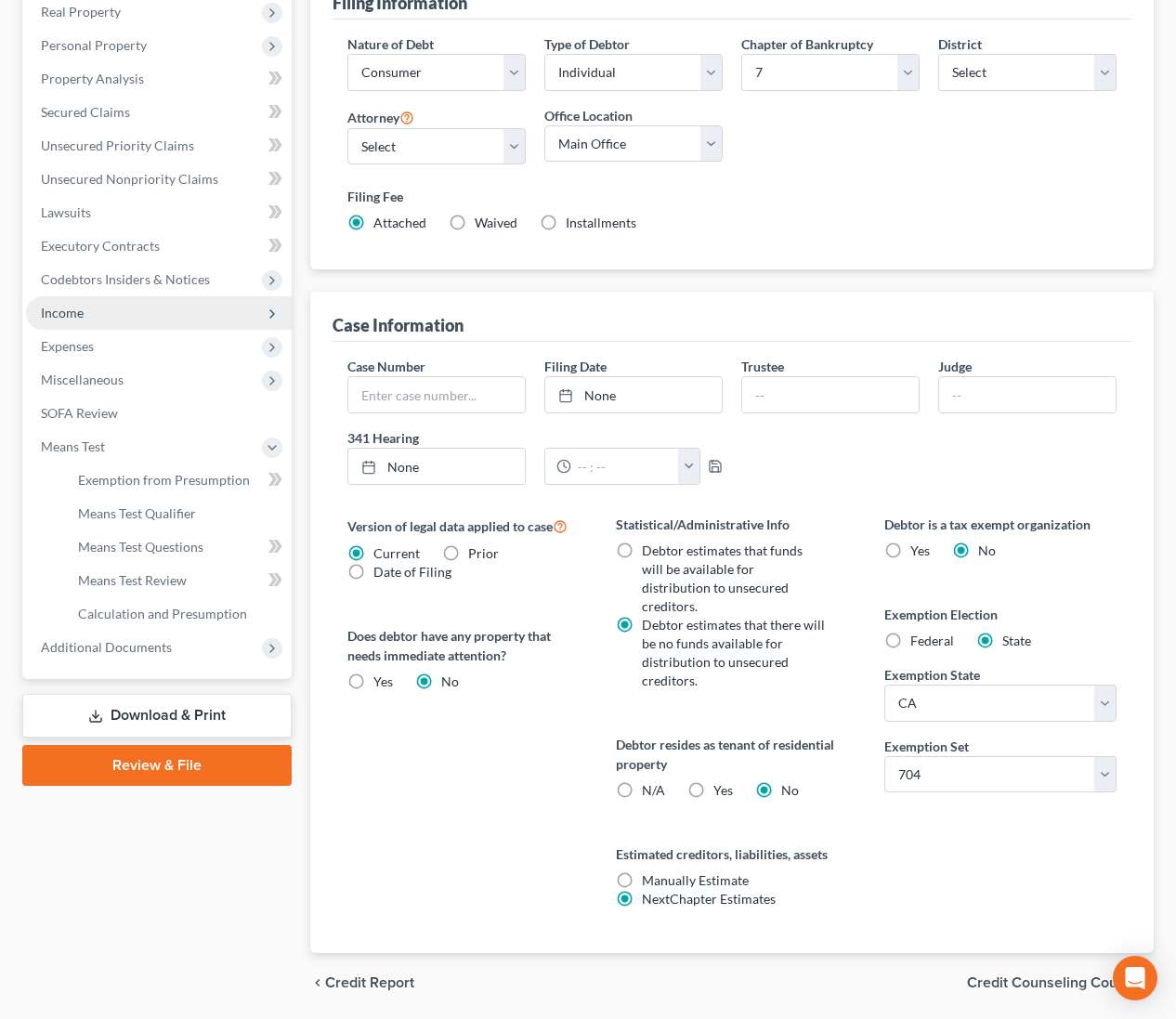
click at [77, 307] on span "Income" at bounding box center [62, 312] width 43 height 15
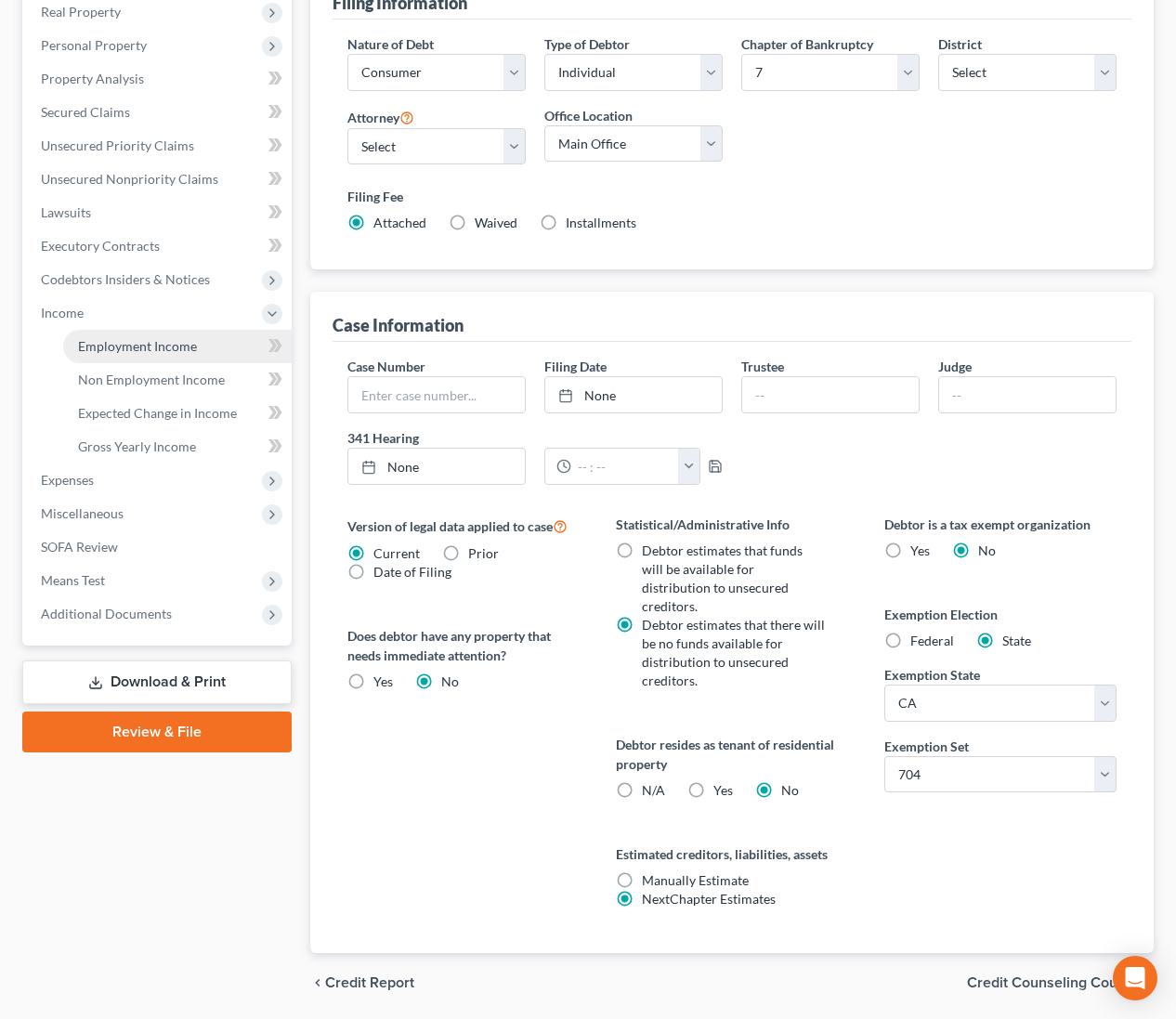
click at [149, 335] on link "Employment Income" at bounding box center [177, 346] width 228 height 34
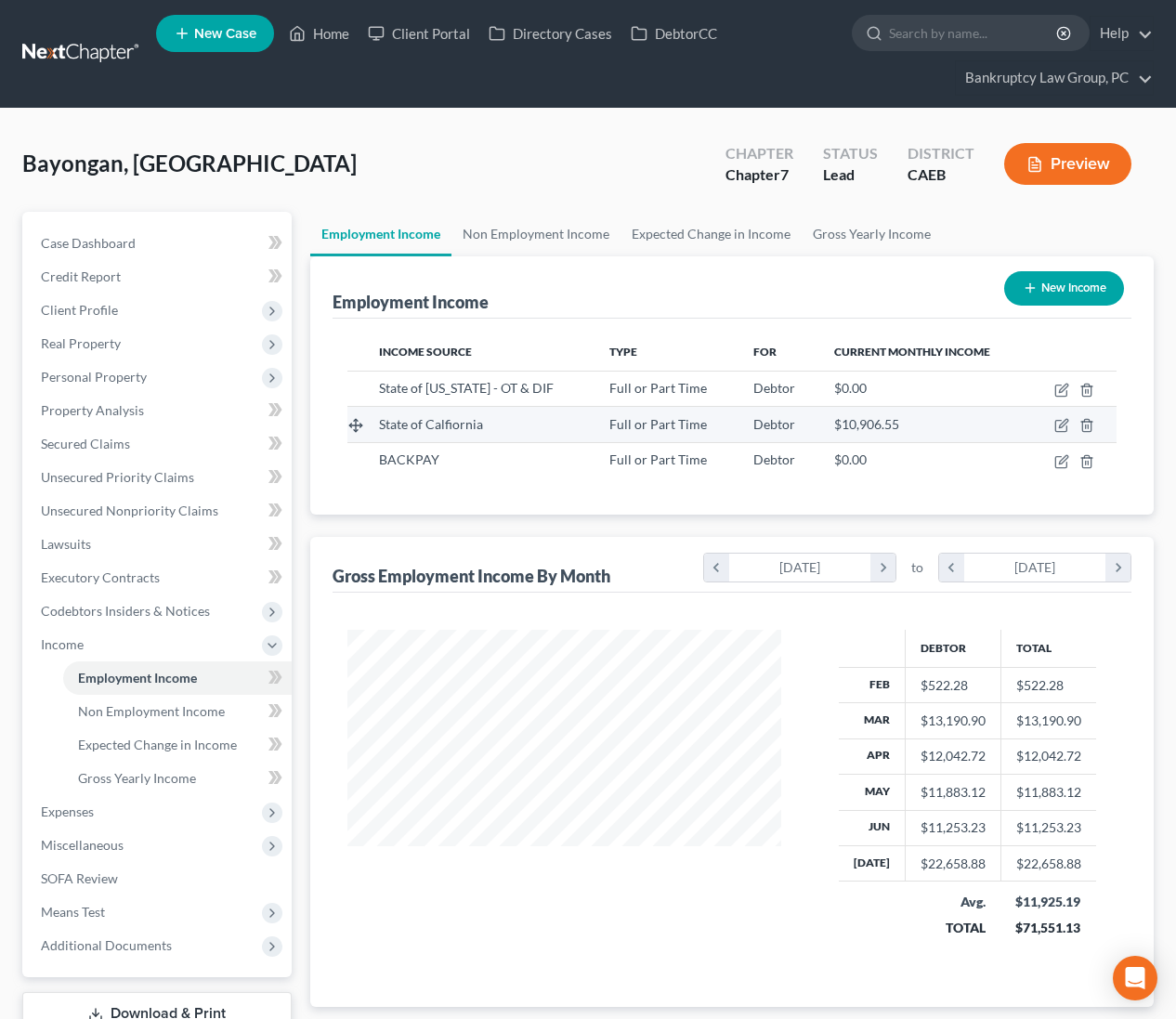
scroll to position [333, 471]
click at [1063, 426] on icon "button" at bounding box center [1063, 423] width 9 height 9
select select "0"
select select "4"
select select "0"
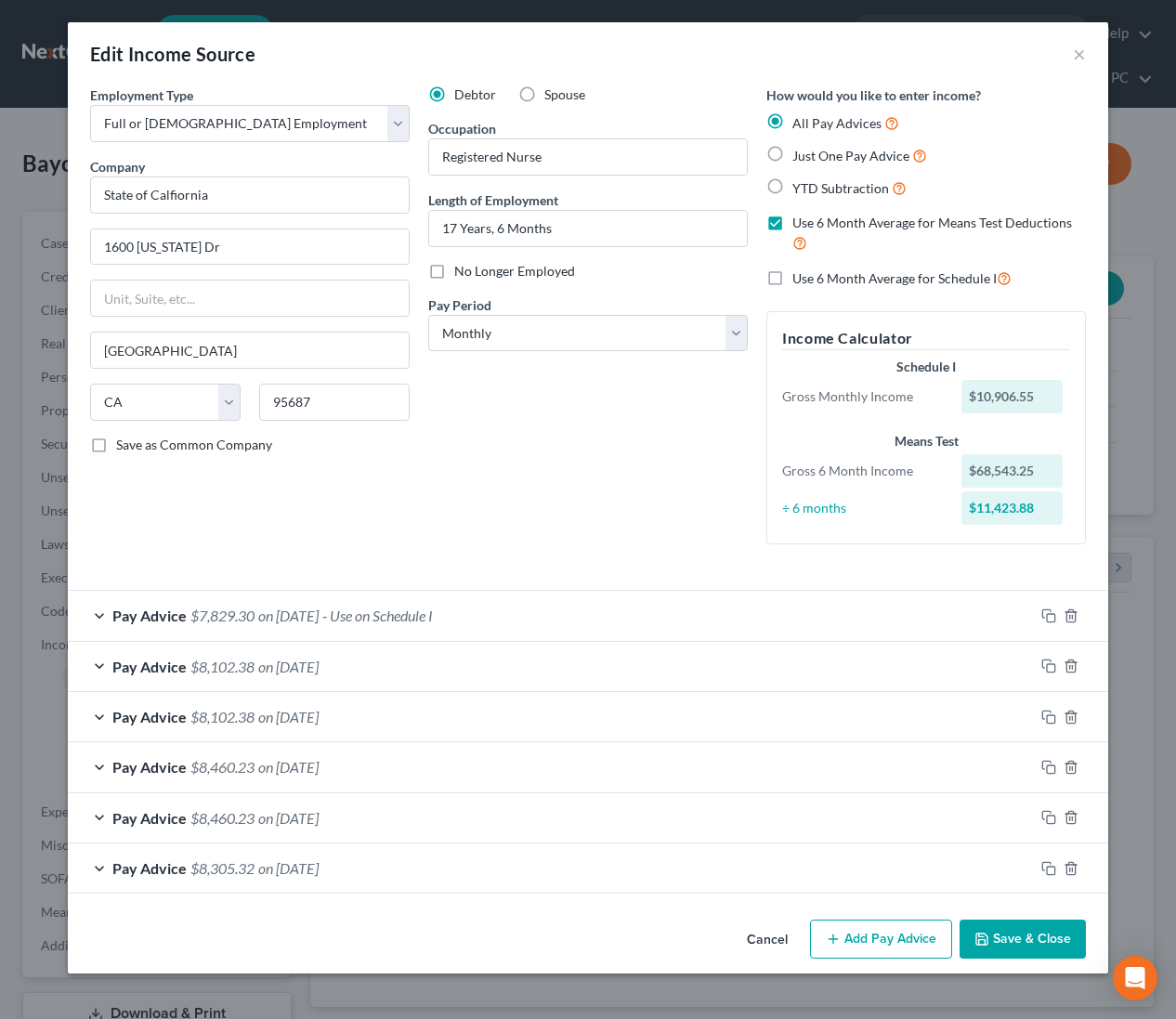
click at [318, 614] on span "on [DATE]" at bounding box center [288, 615] width 60 height 17
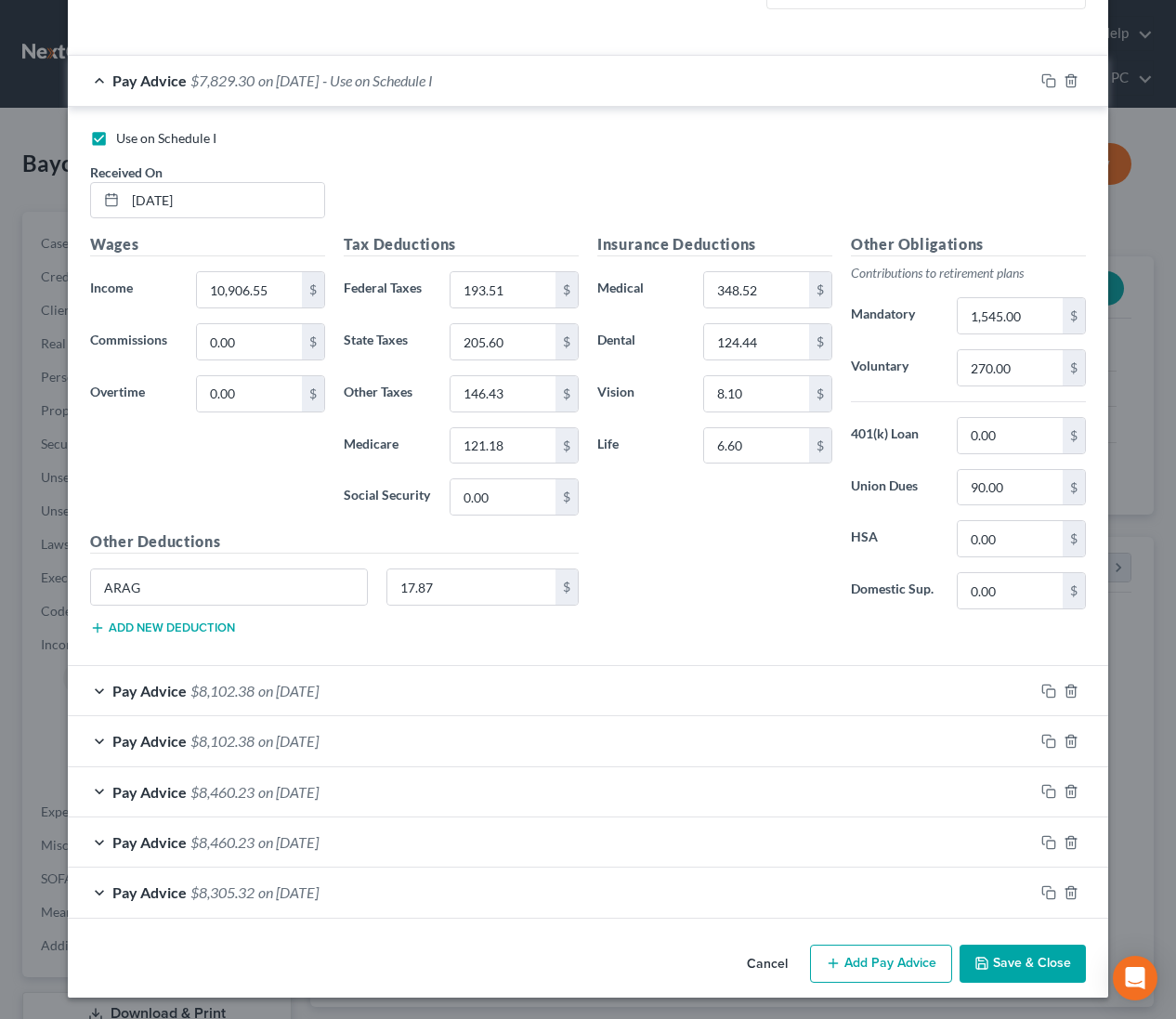
scroll to position [536, 0]
click at [265, 689] on span "on 07/01/2025" at bounding box center [288, 689] width 60 height 17
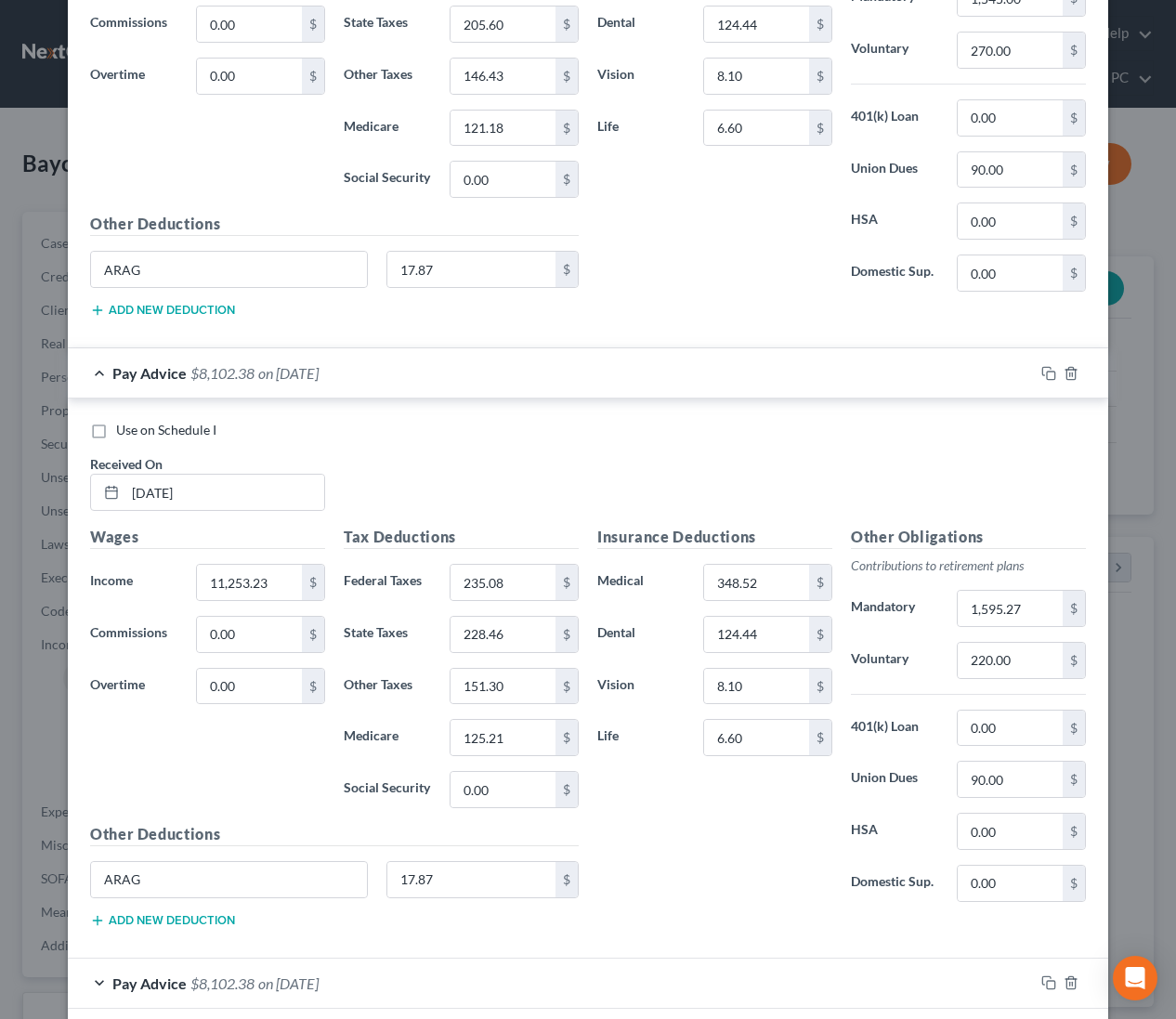
scroll to position [852, 0]
click at [289, 381] on span "on 07/01/2025" at bounding box center [288, 373] width 60 height 17
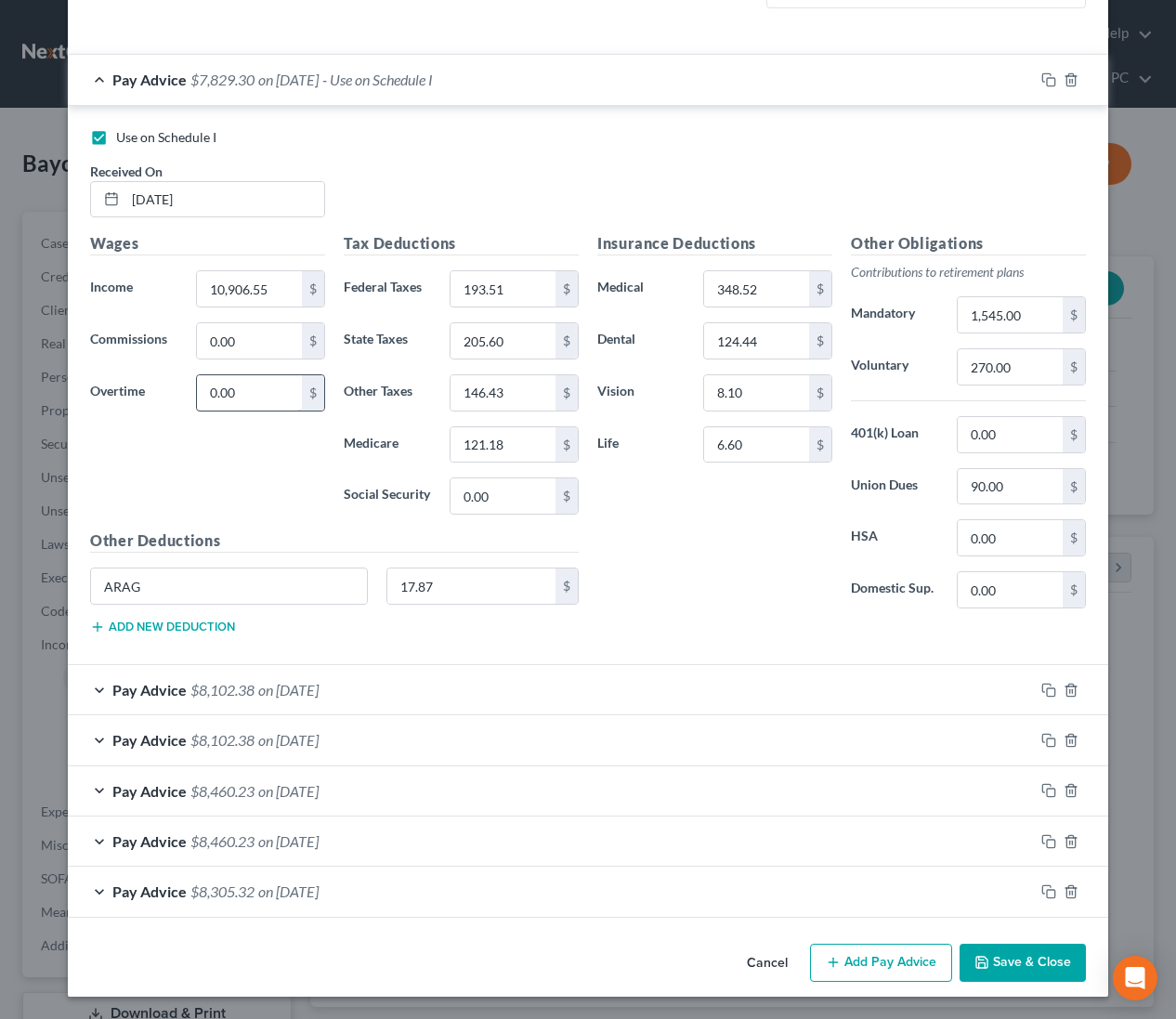
scroll to position [536, 0]
click at [314, 87] on span "on [DATE]" at bounding box center [288, 79] width 60 height 17
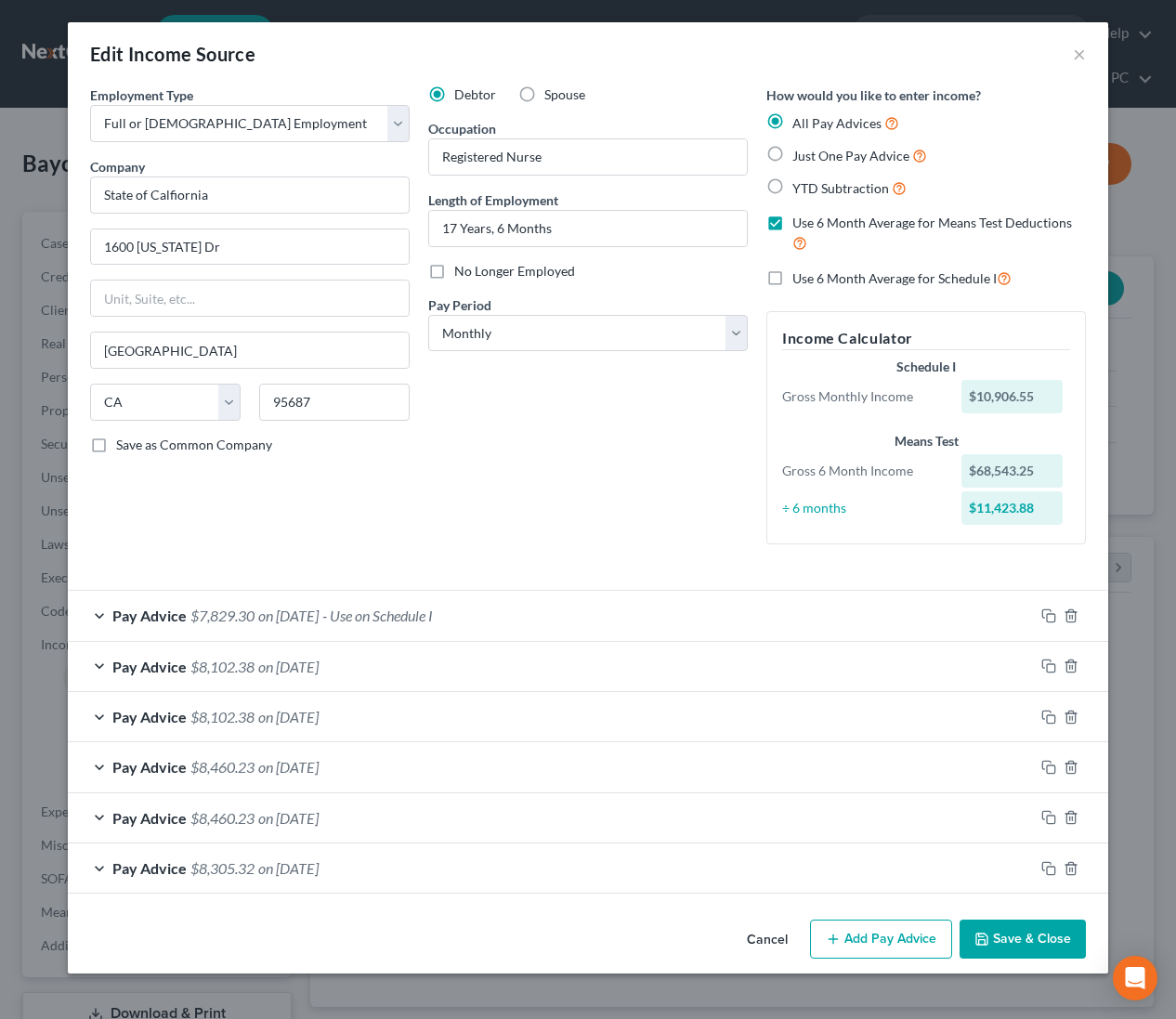
scroll to position [0, 0]
click at [776, 940] on button "Cancel" at bounding box center [767, 940] width 71 height 37
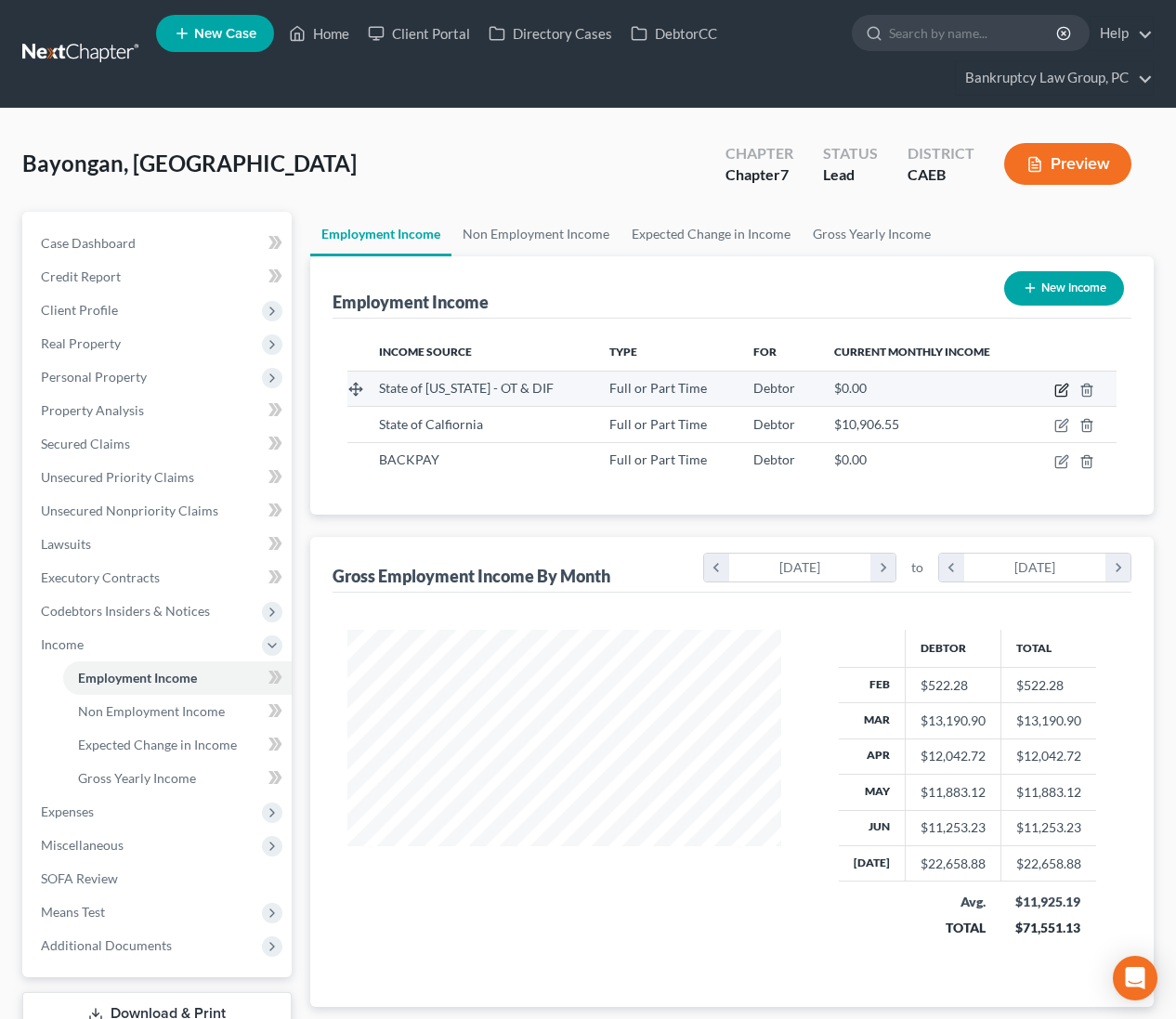
click at [1064, 388] on icon "button" at bounding box center [1061, 390] width 15 height 15
select select "0"
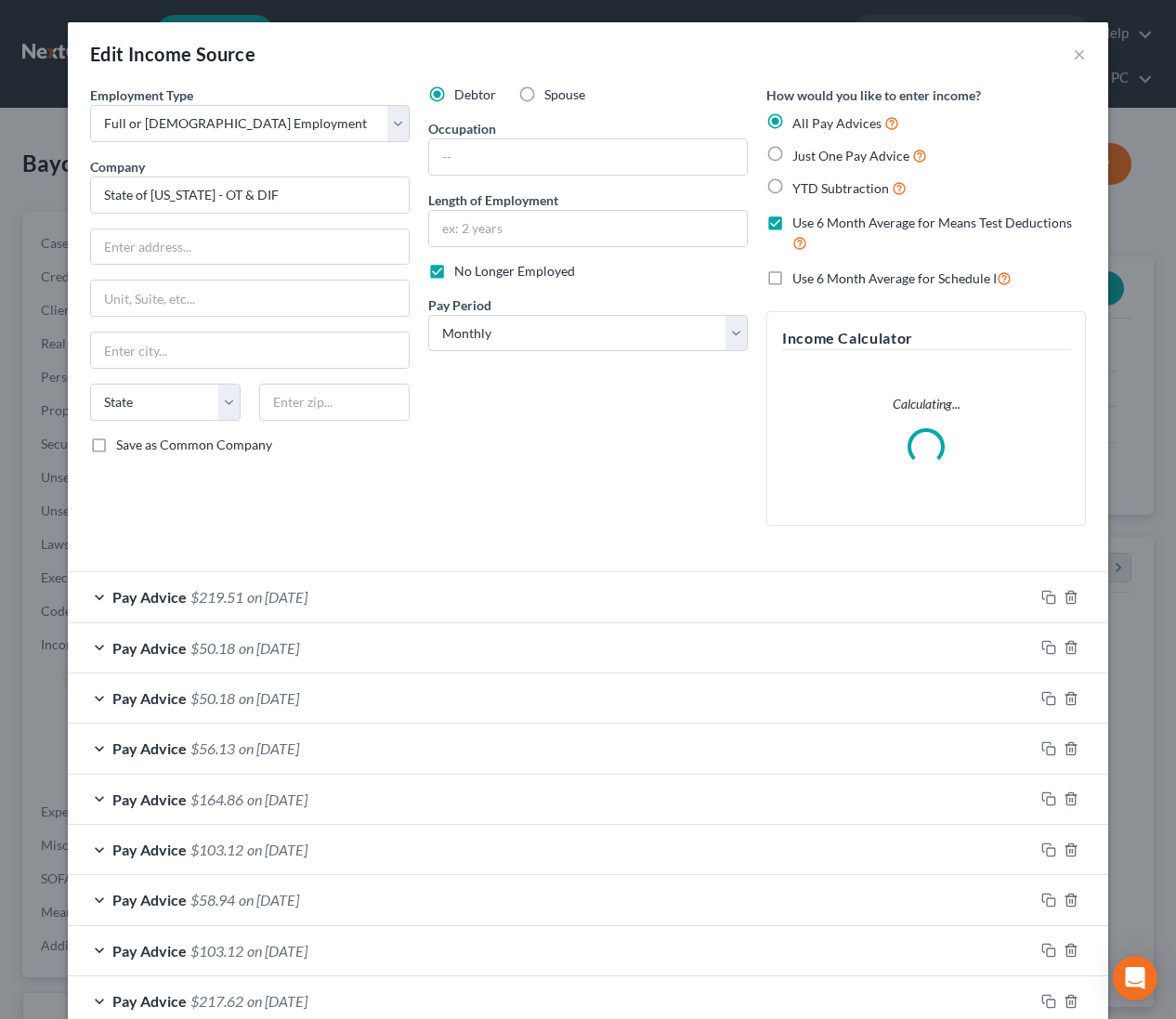
scroll to position [109, 0]
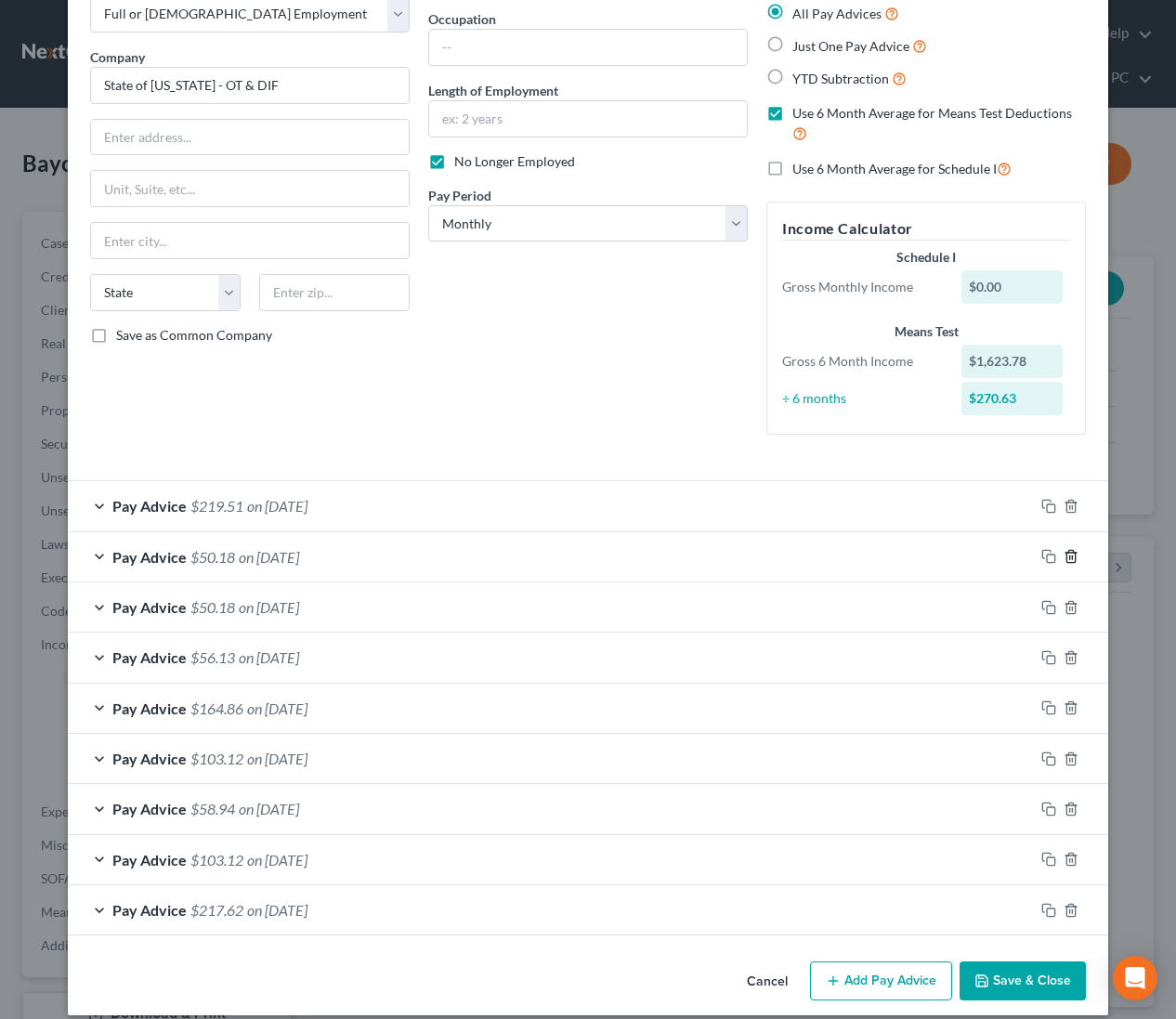
click at [1069, 552] on icon "button" at bounding box center [1071, 557] width 9 height 12
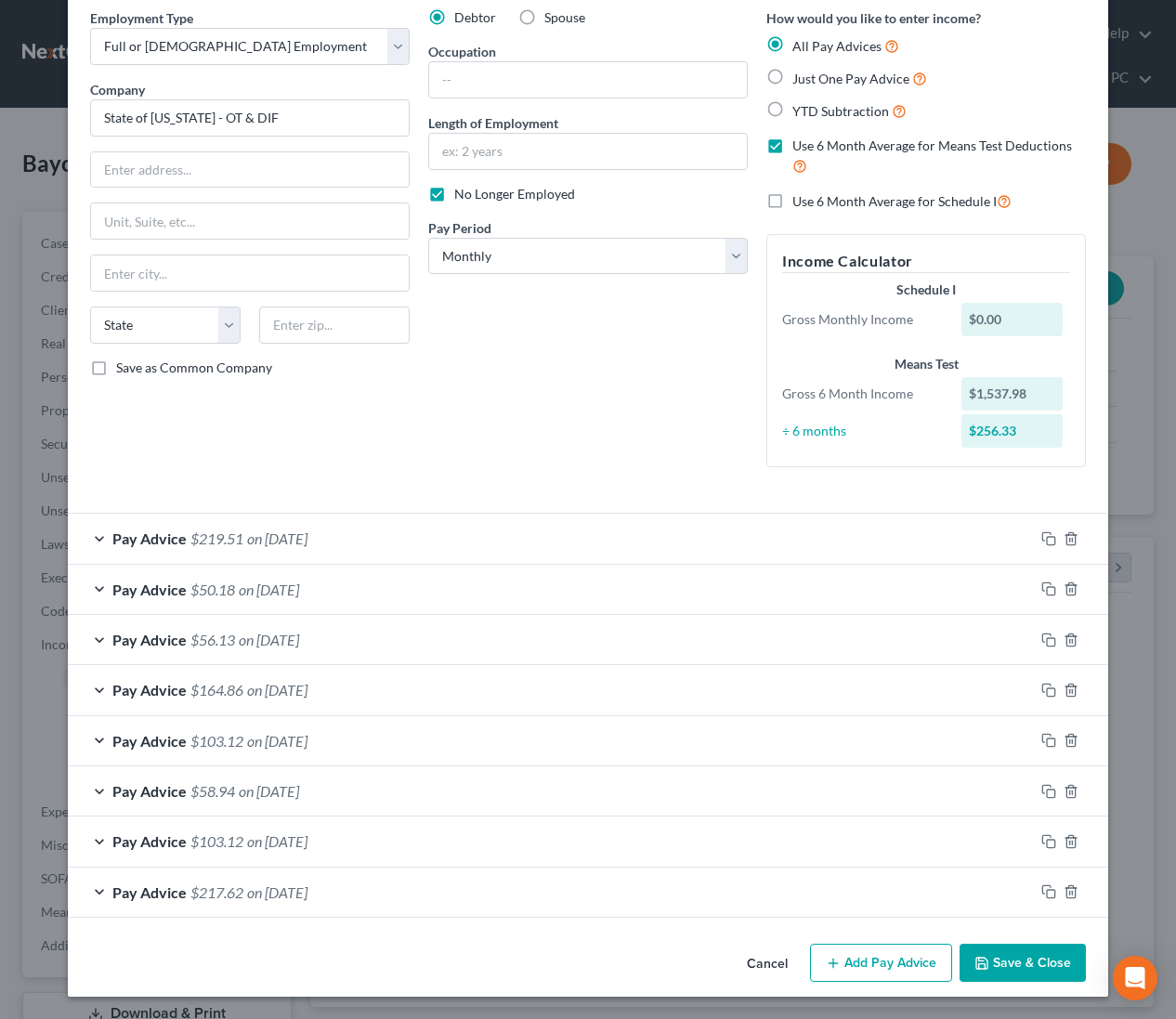
click at [1027, 972] on button "Save & Close" at bounding box center [1022, 963] width 127 height 39
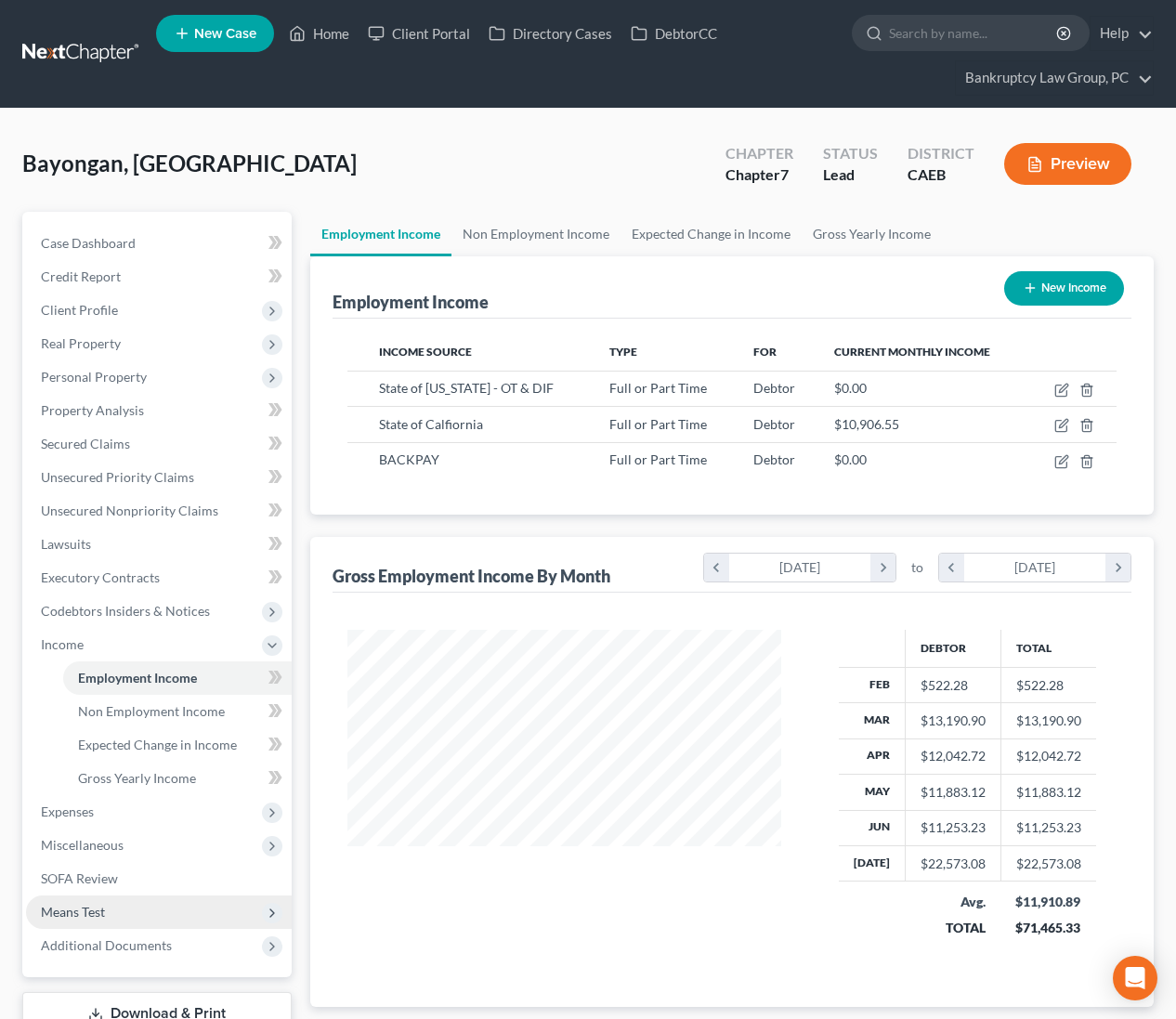
click at [142, 906] on span "Means Test" at bounding box center [159, 912] width 266 height 34
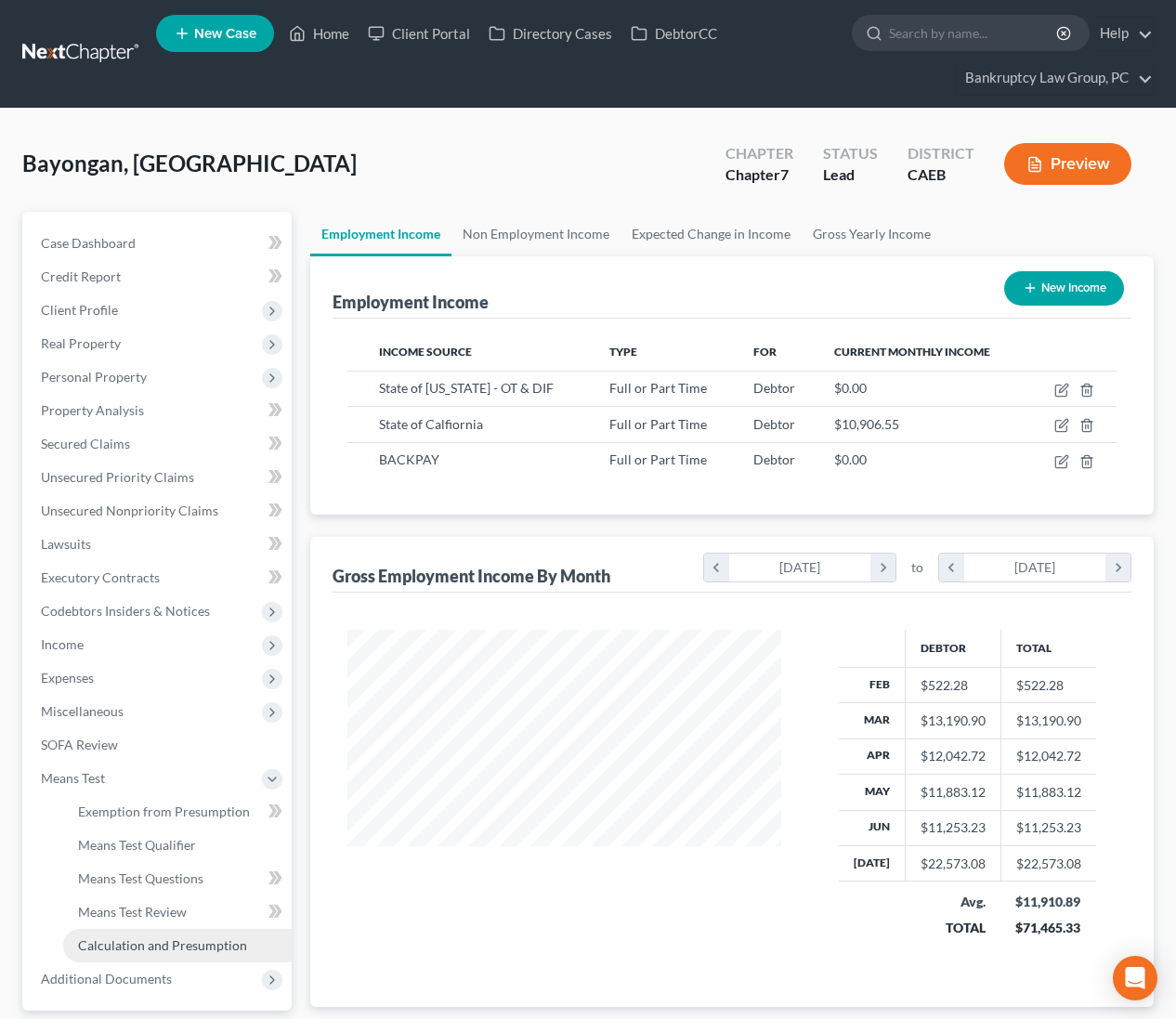
click at [121, 948] on span "Calculation and Presumption" at bounding box center [162, 945] width 169 height 15
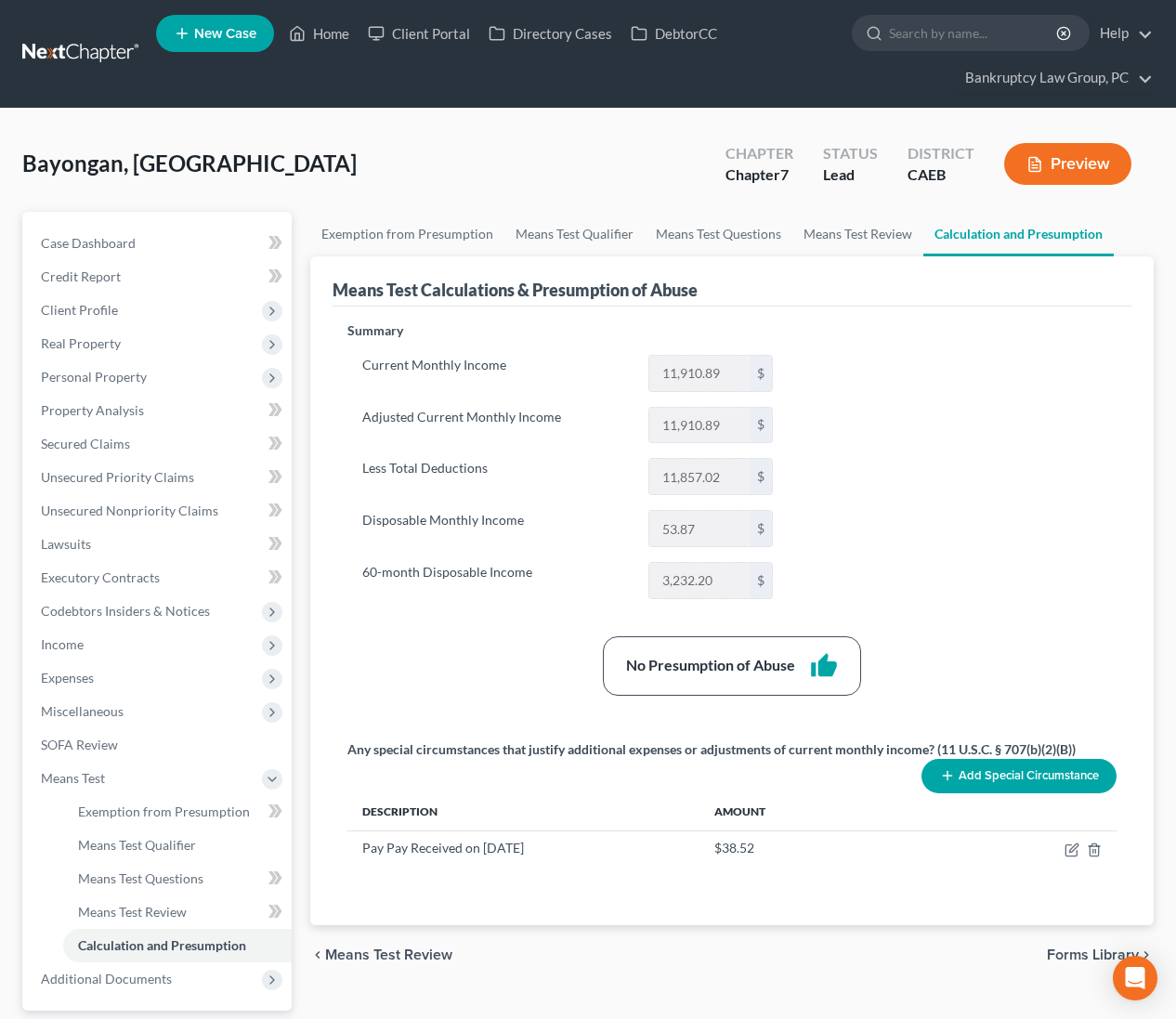
click at [421, 668] on div "No Presumption of Abuse thumb_up" at bounding box center [732, 665] width 788 height 59
click at [96, 339] on span "Real Property" at bounding box center [80, 343] width 80 height 15
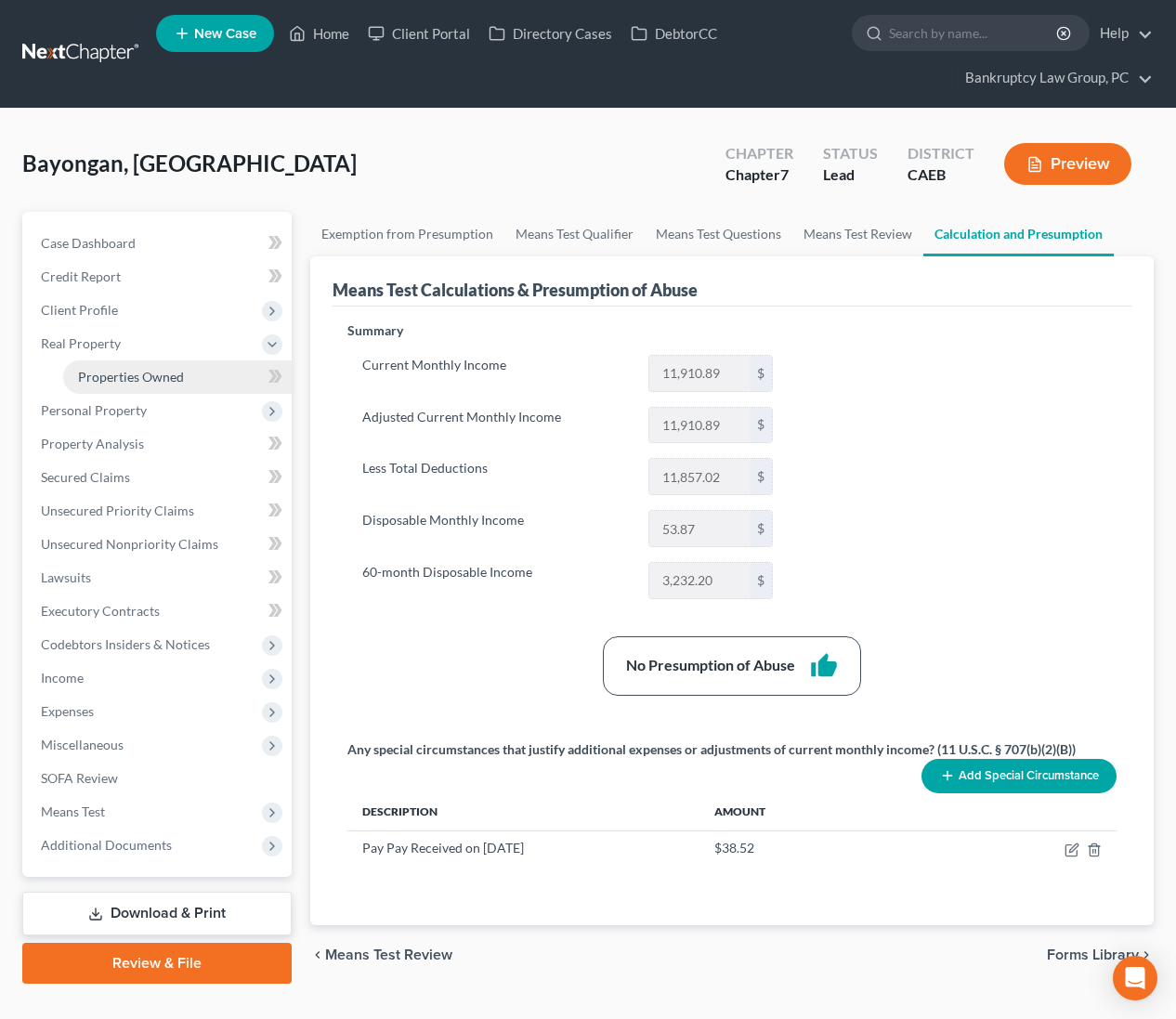
click at [113, 368] on span "Properties Owned" at bounding box center [131, 376] width 105 height 15
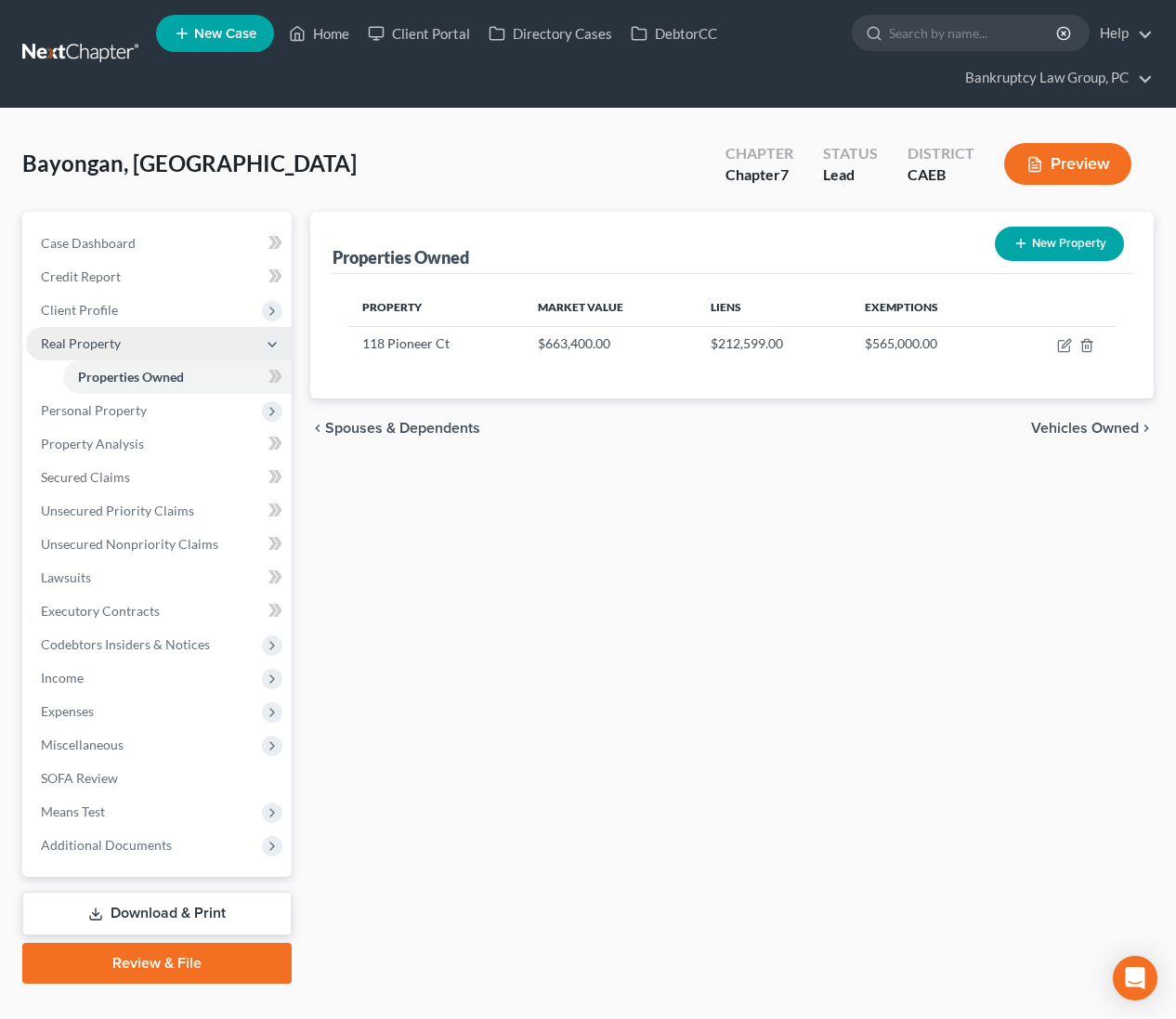
click at [92, 345] on span "Real Property" at bounding box center [80, 343] width 80 height 15
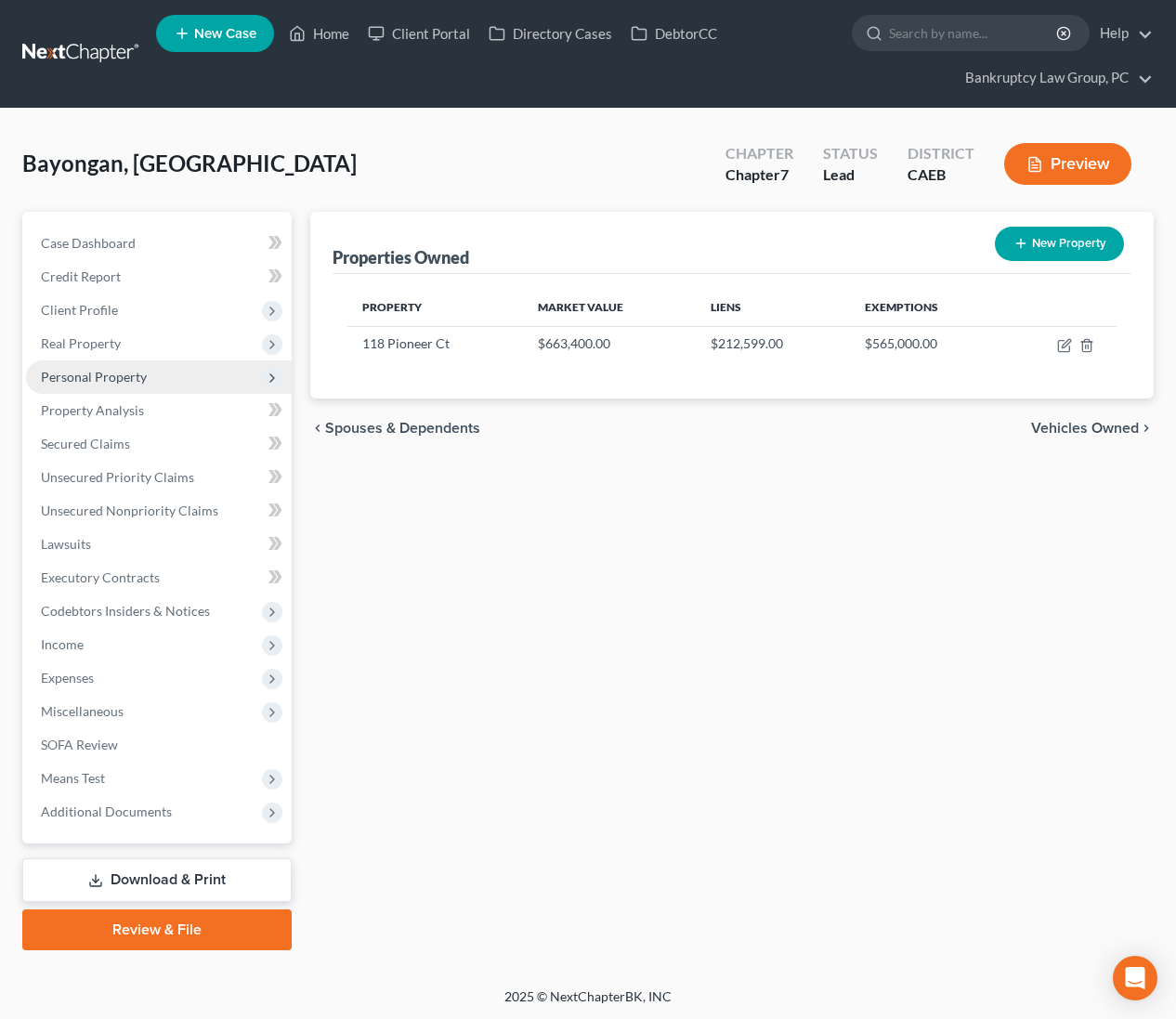
click at [123, 382] on span "Personal Property" at bounding box center [93, 376] width 105 height 15
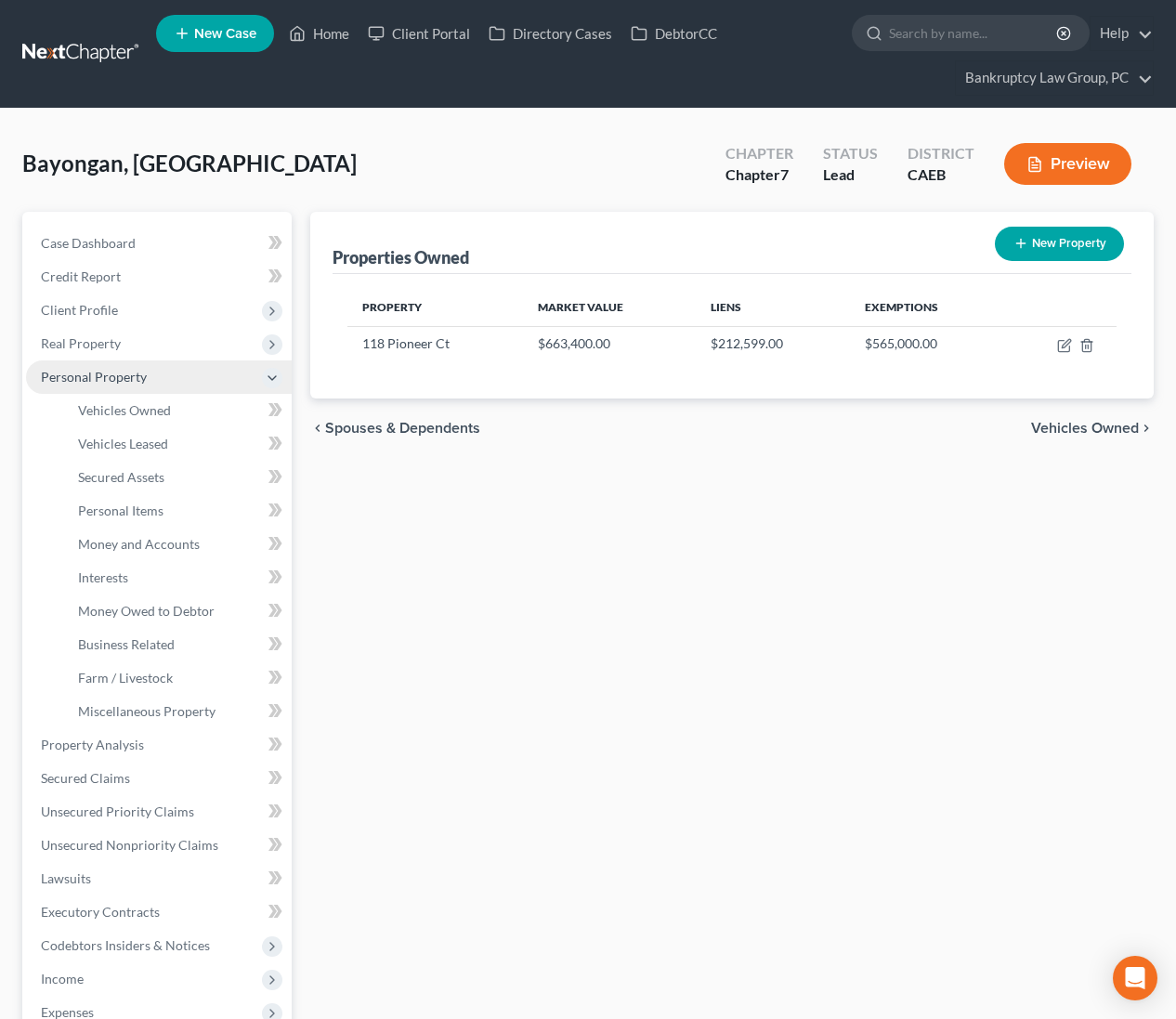
click at [123, 382] on span "Personal Property" at bounding box center [93, 376] width 105 height 15
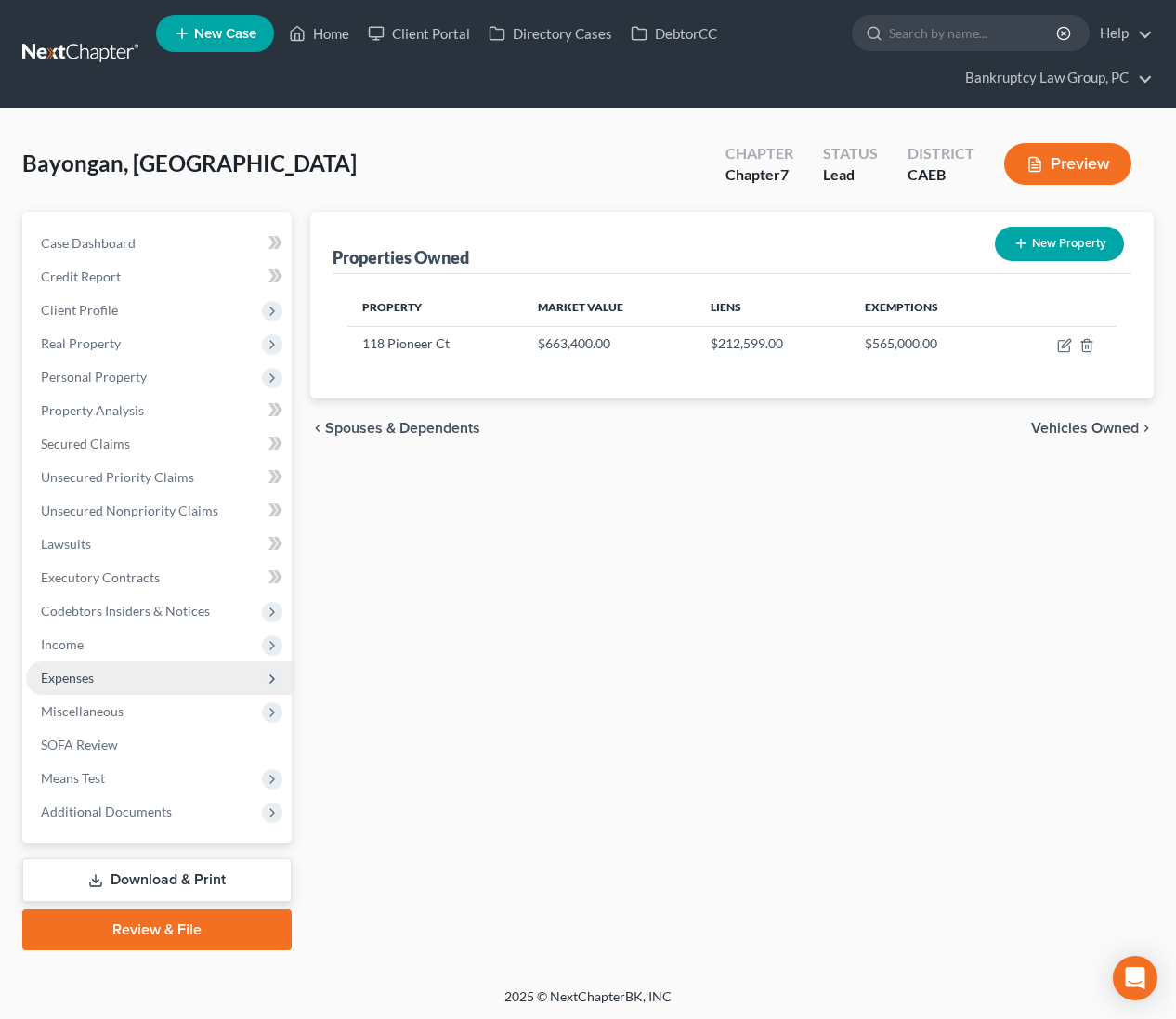
click at [83, 683] on span "Expenses" at bounding box center [67, 678] width 53 height 15
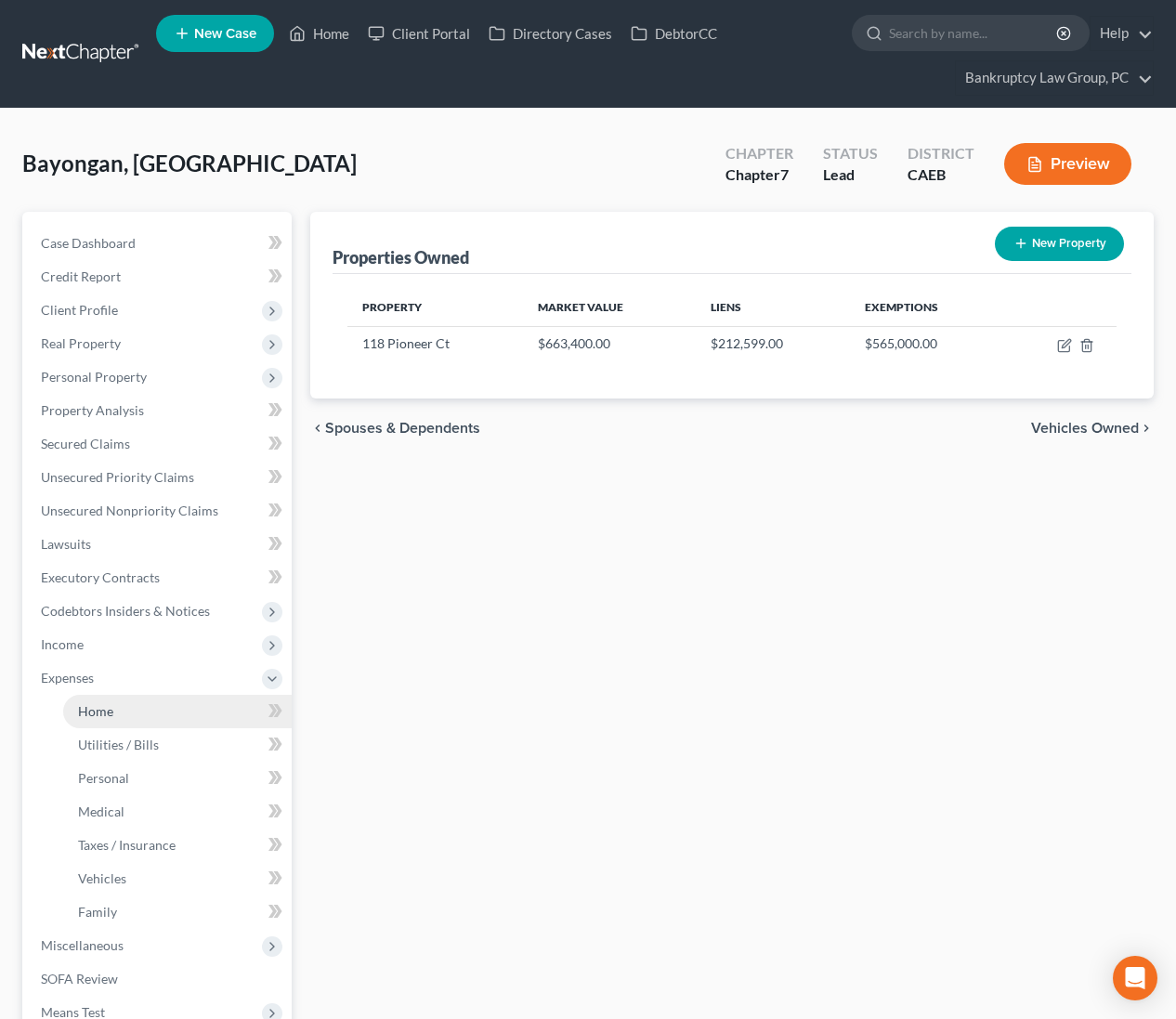
click at [90, 700] on link "Home" at bounding box center [177, 711] width 228 height 34
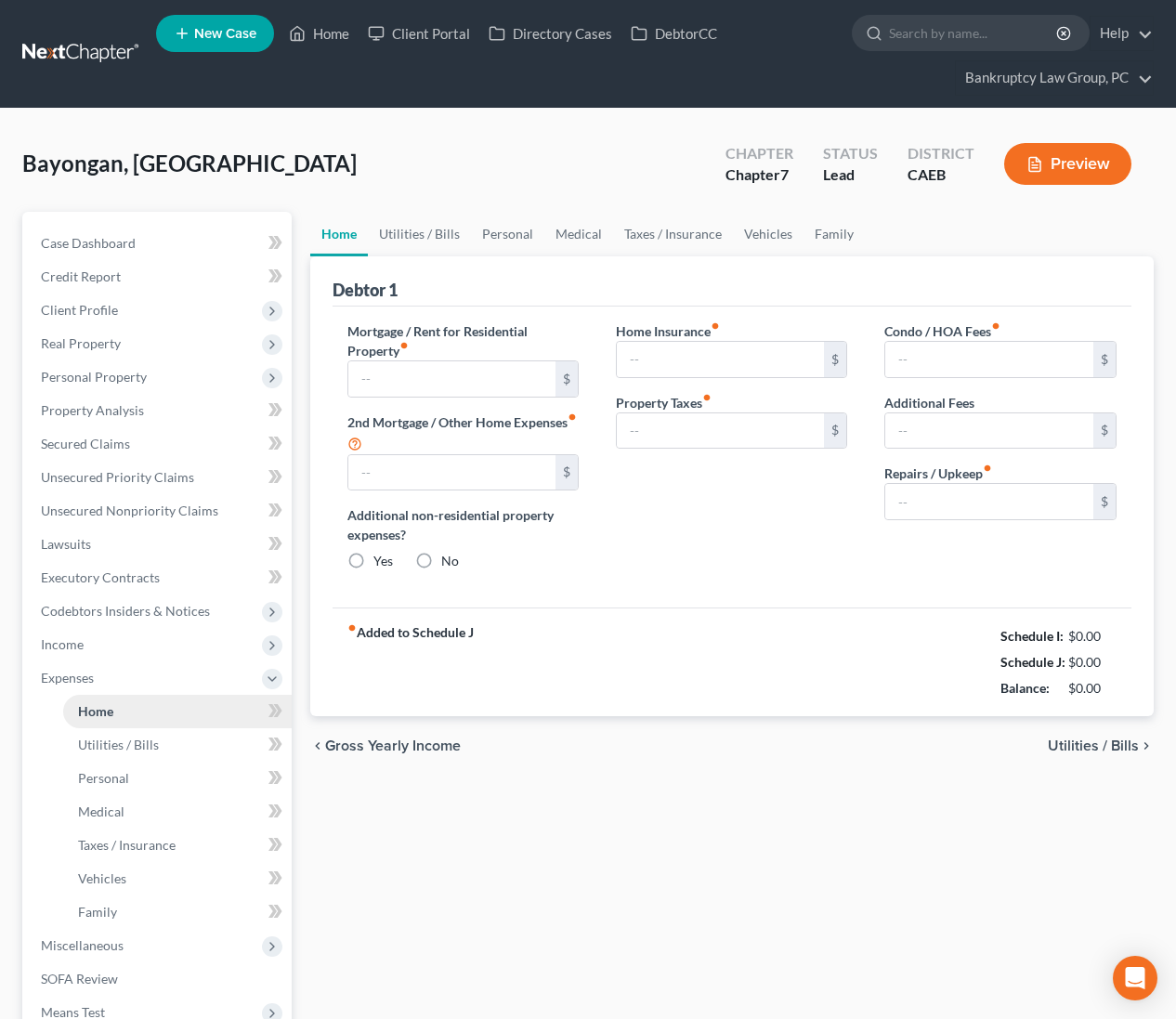
type input "3,166.81"
type input "220.00"
radio input "true"
type input "0.00"
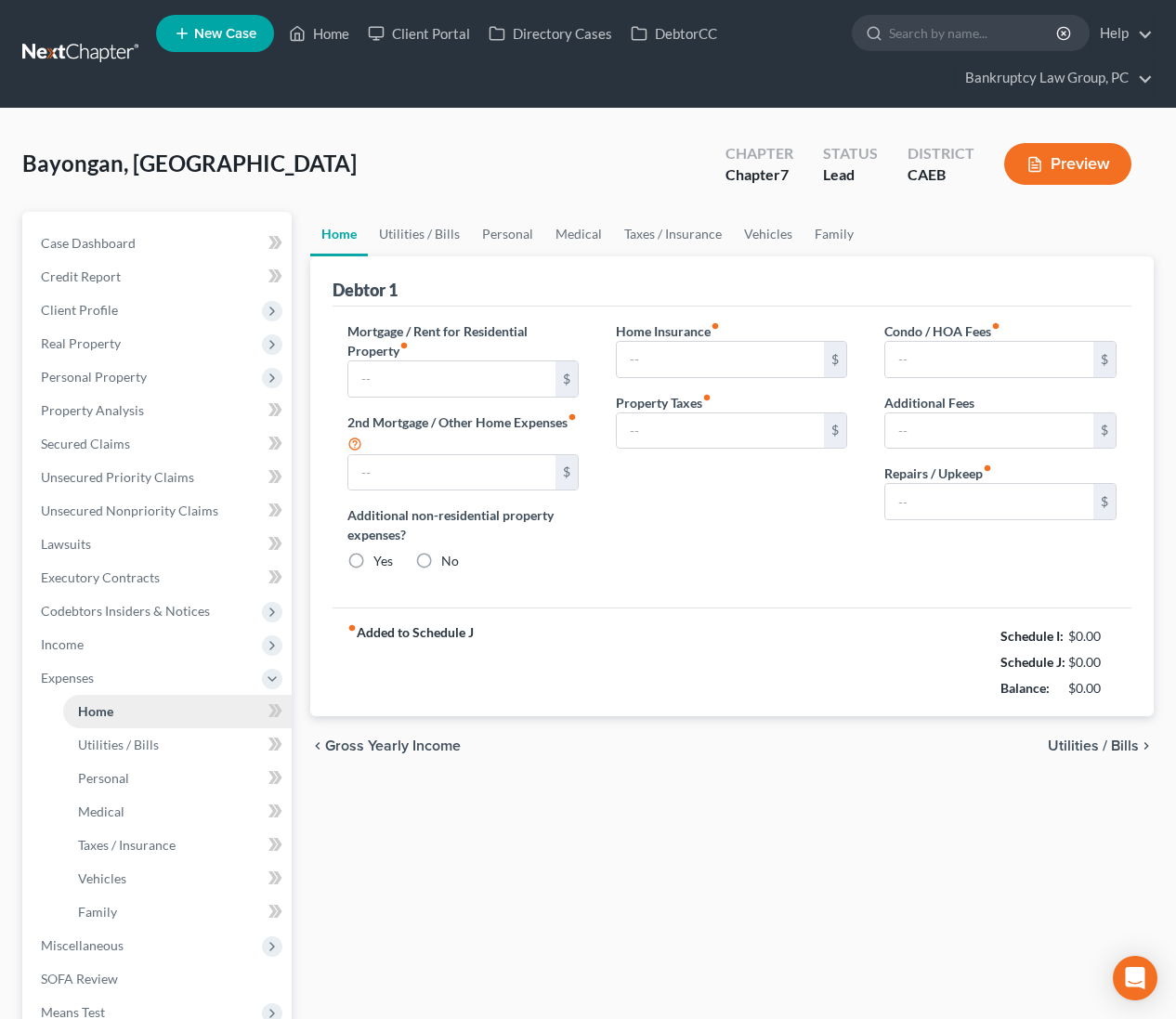
type input "0.00"
type input "300.00"
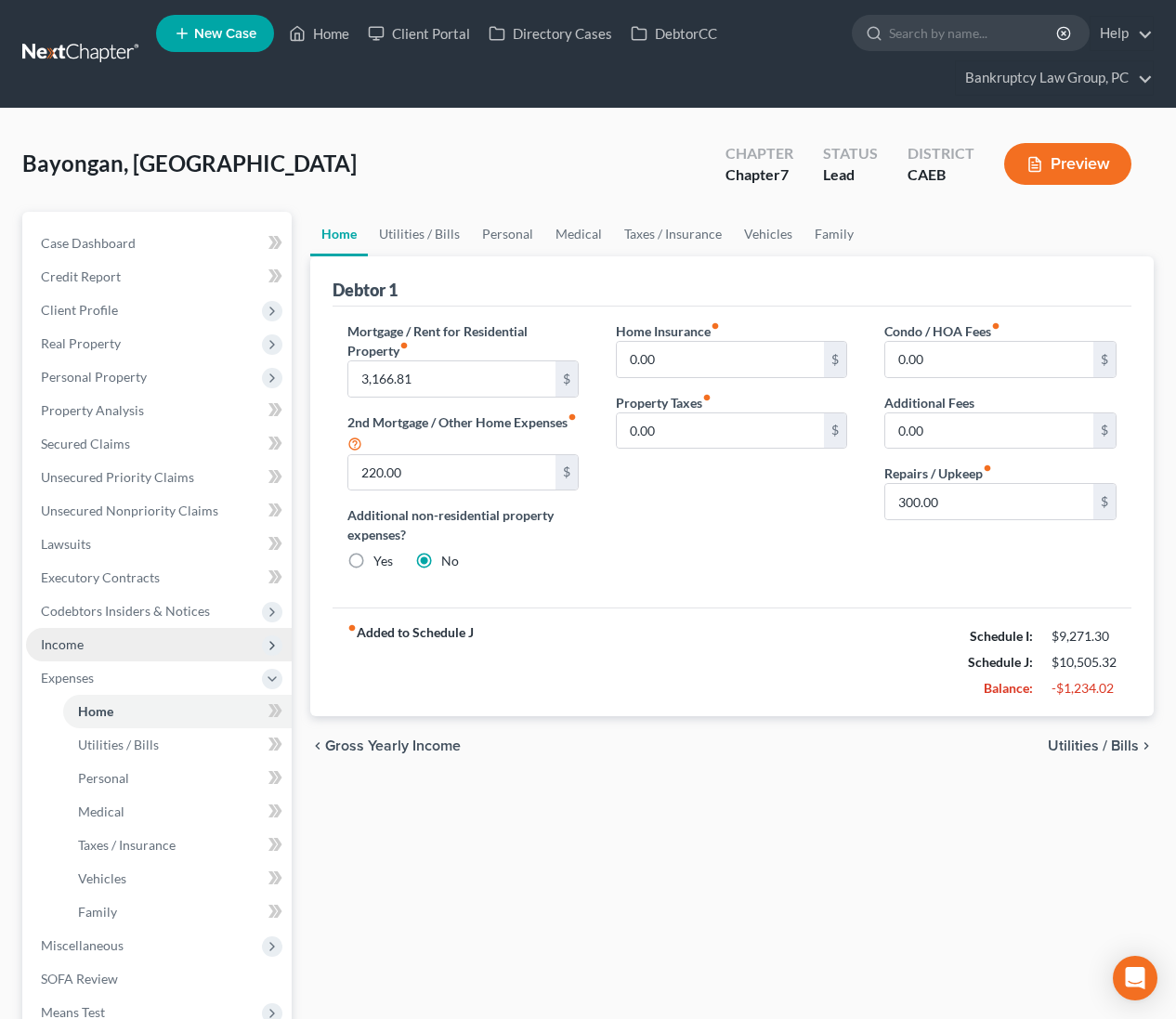
click at [59, 648] on span "Income" at bounding box center [62, 644] width 43 height 15
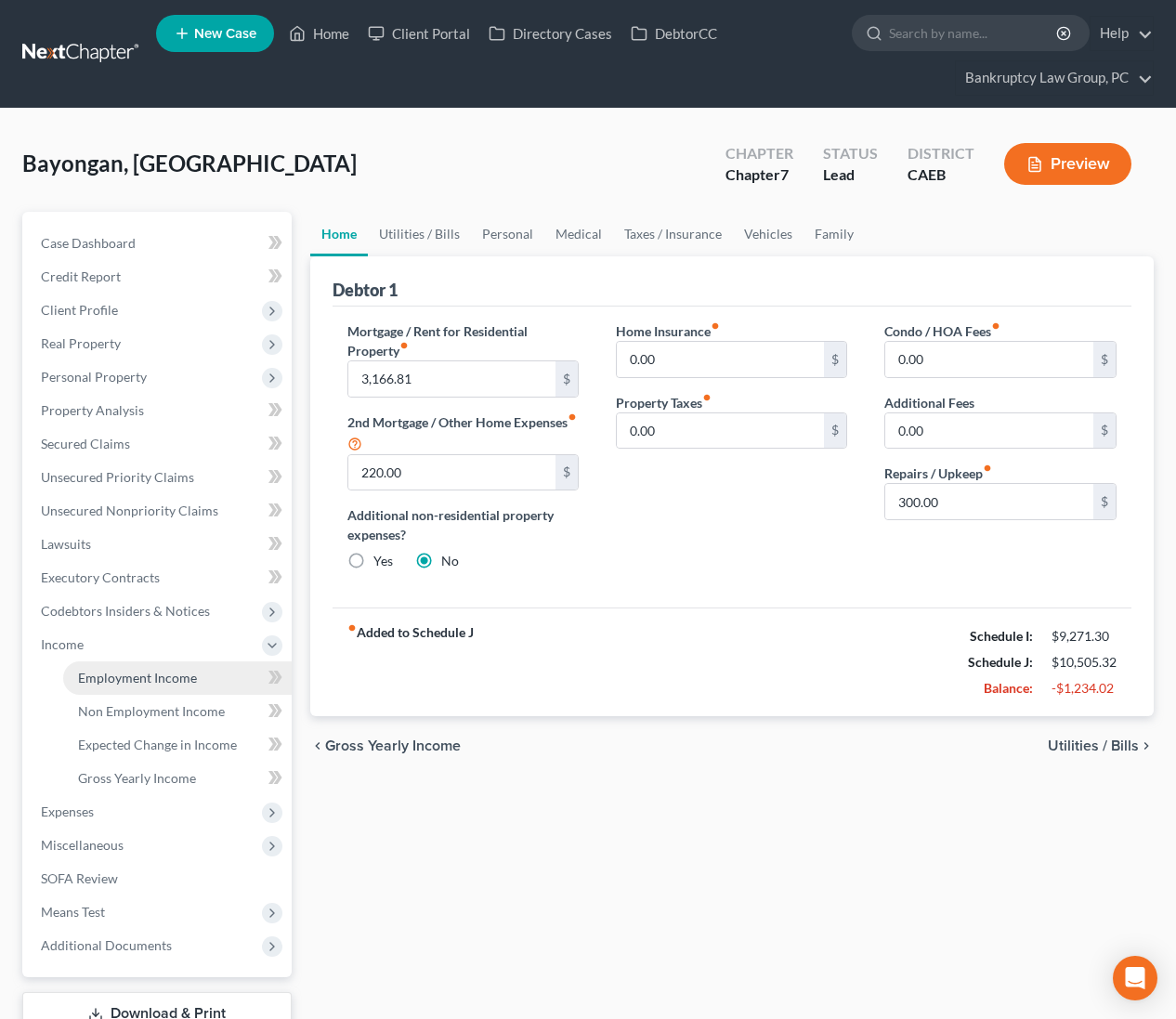
click at [97, 670] on span "Employment Income" at bounding box center [137, 678] width 119 height 15
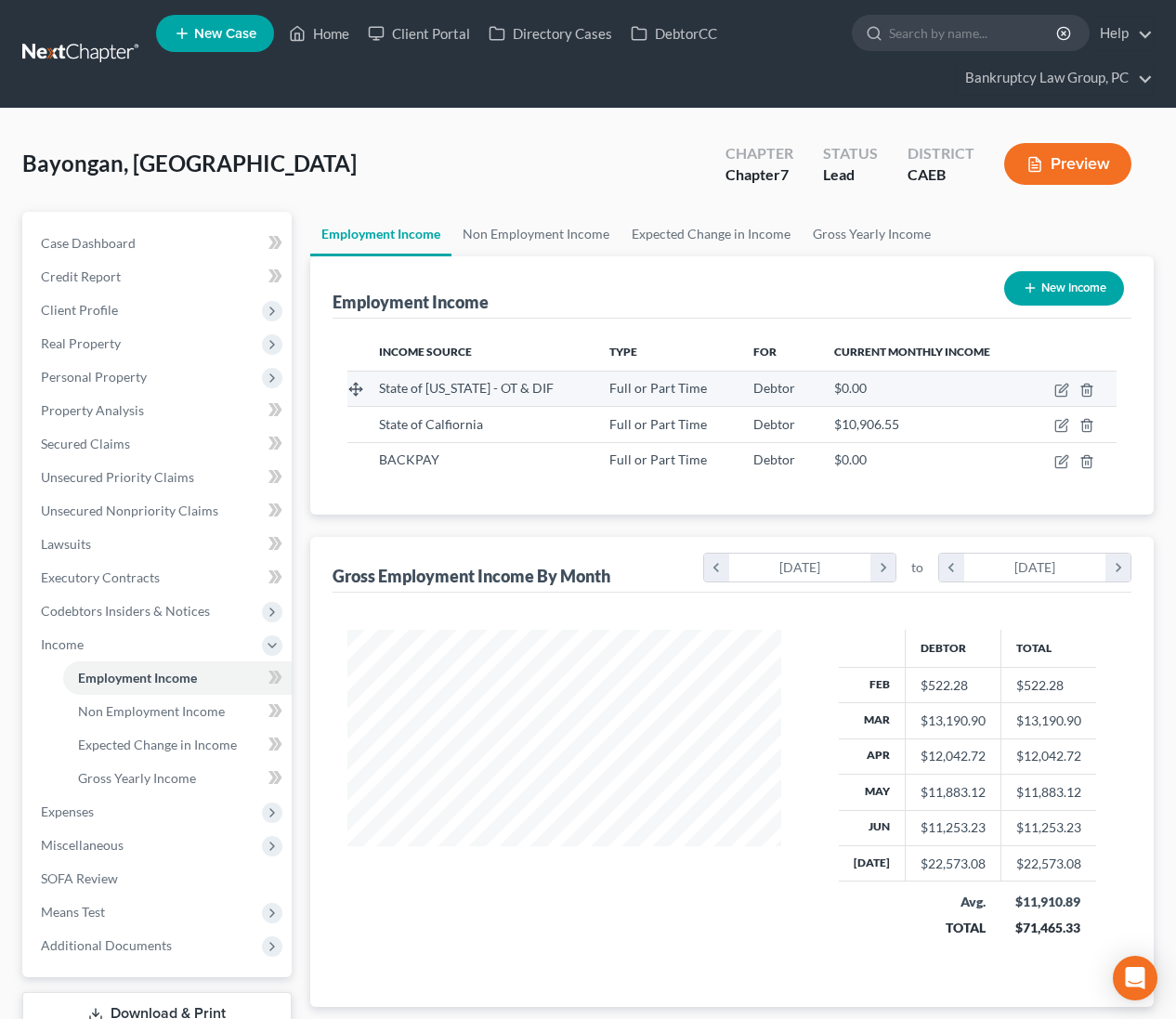
scroll to position [333, 471]
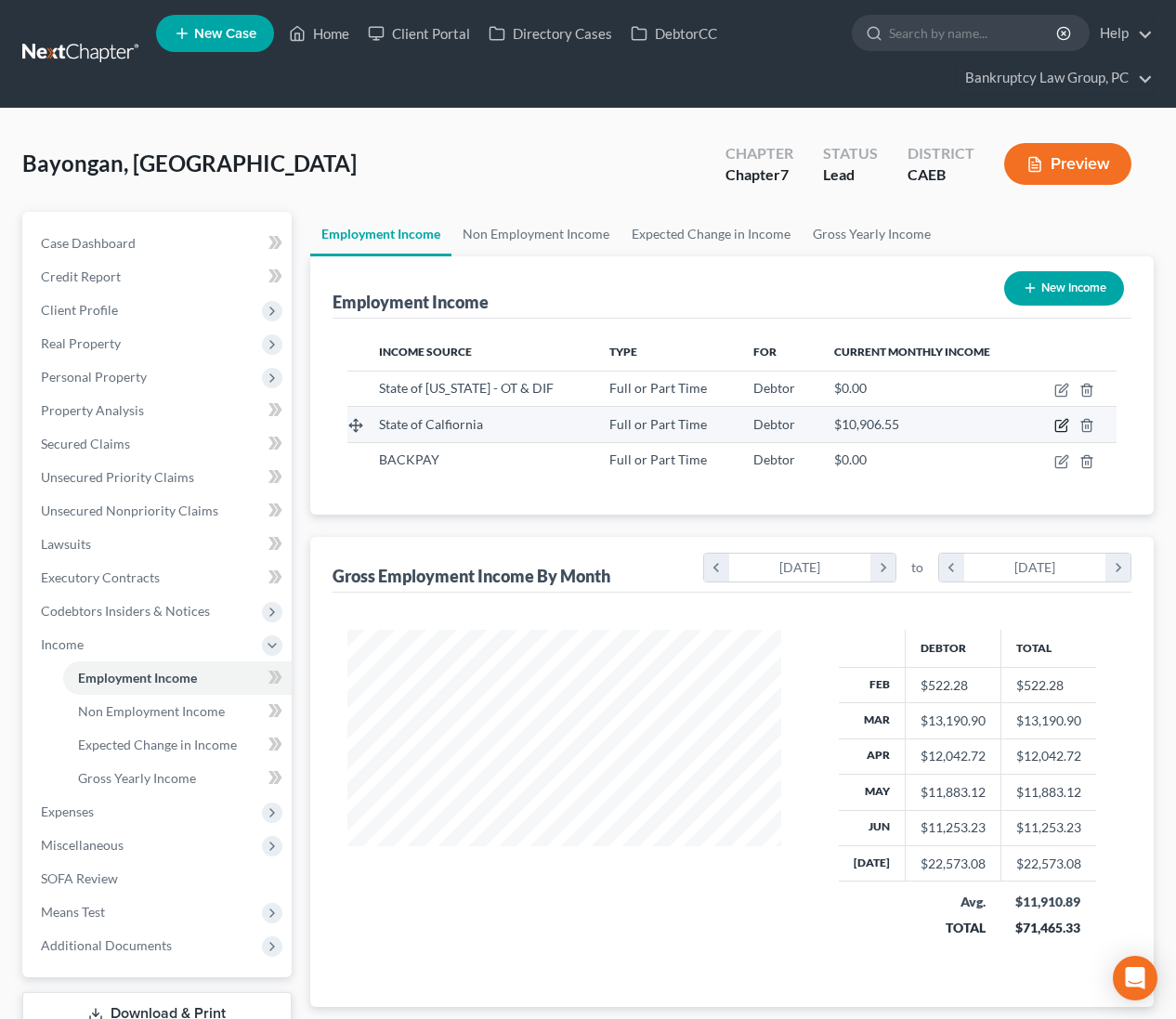
click at [1062, 422] on icon "button" at bounding box center [1061, 424] width 15 height 15
select select "0"
select select "4"
select select "0"
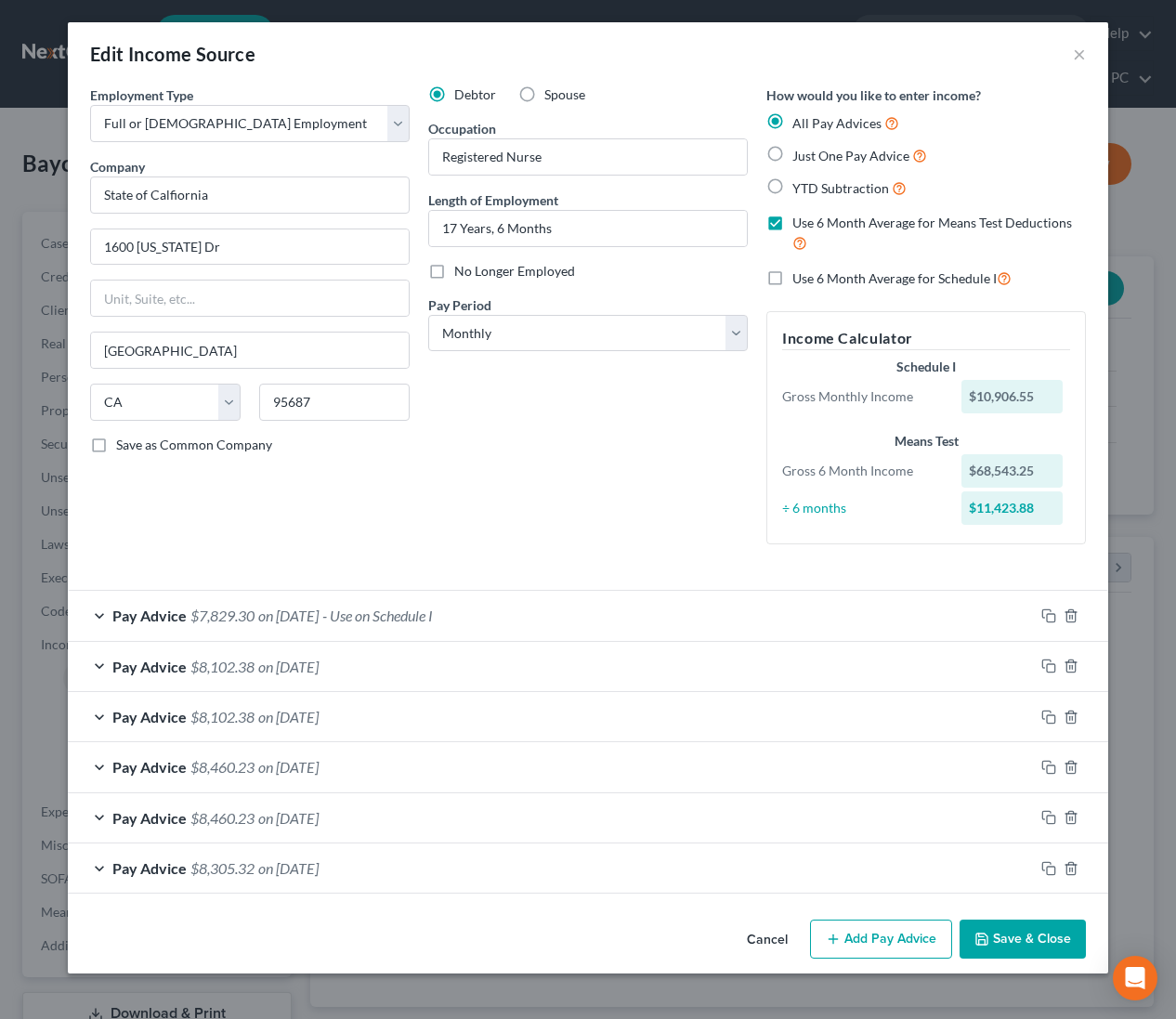
click at [277, 618] on span "on [DATE]" at bounding box center [288, 615] width 60 height 17
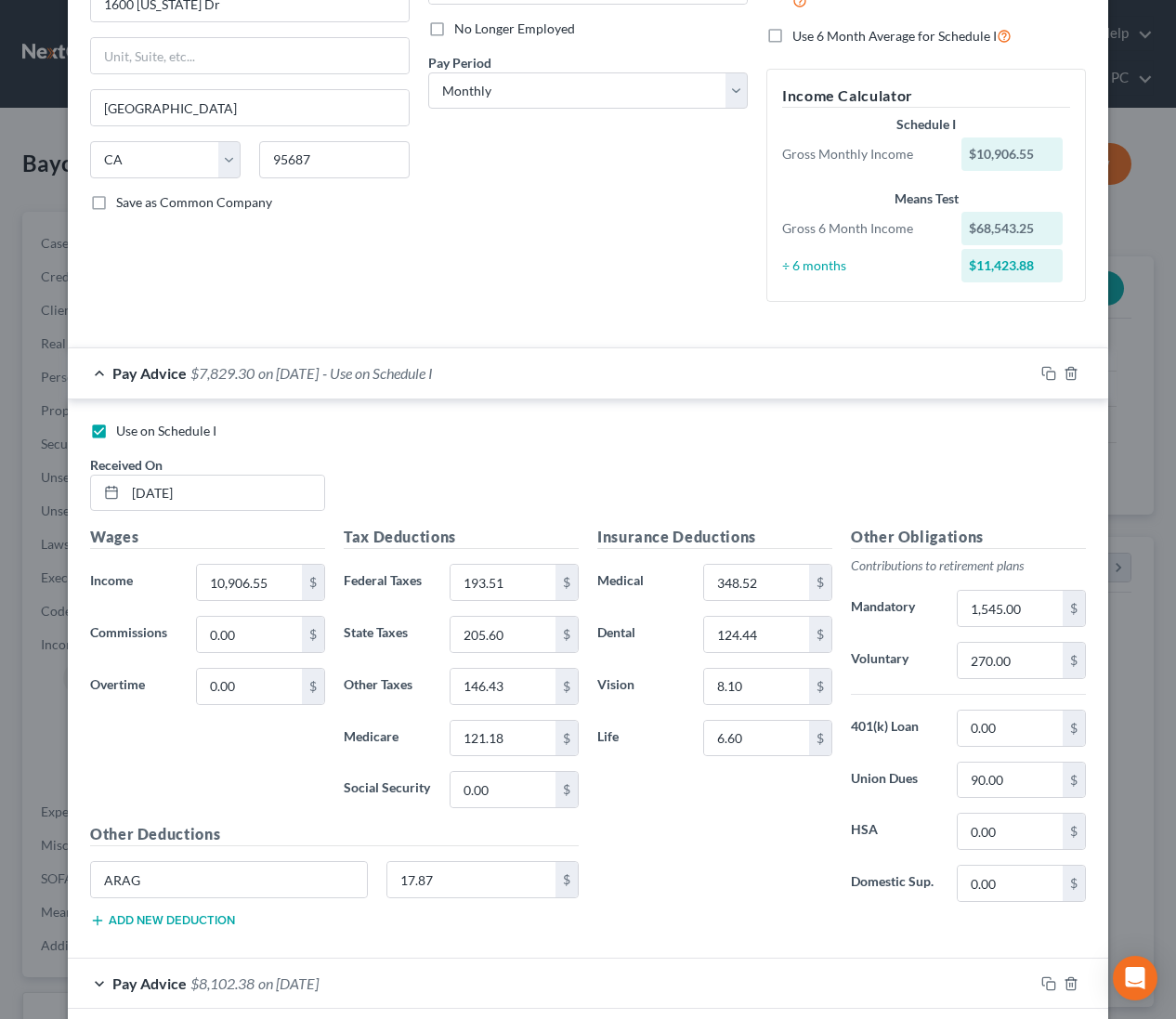
scroll to position [260, 0]
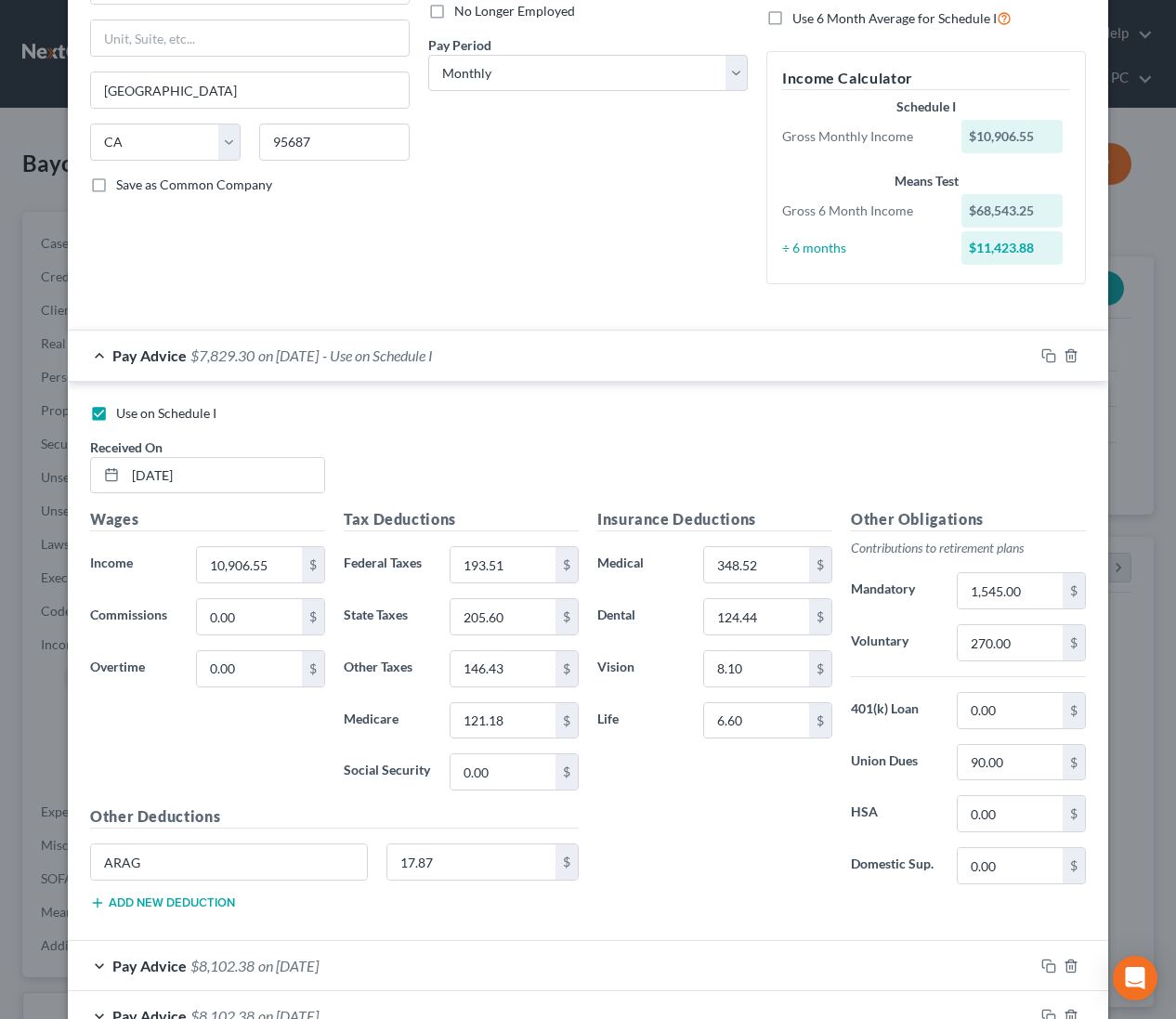
drag, startPoint x: 538, startPoint y: 351, endPoint x: 553, endPoint y: 358, distance: 16.6
click at [547, 355] on div "Pay Advice $7,829.30 on 07/31/2025 - Use on Schedule I" at bounding box center [550, 355] width 966 height 49
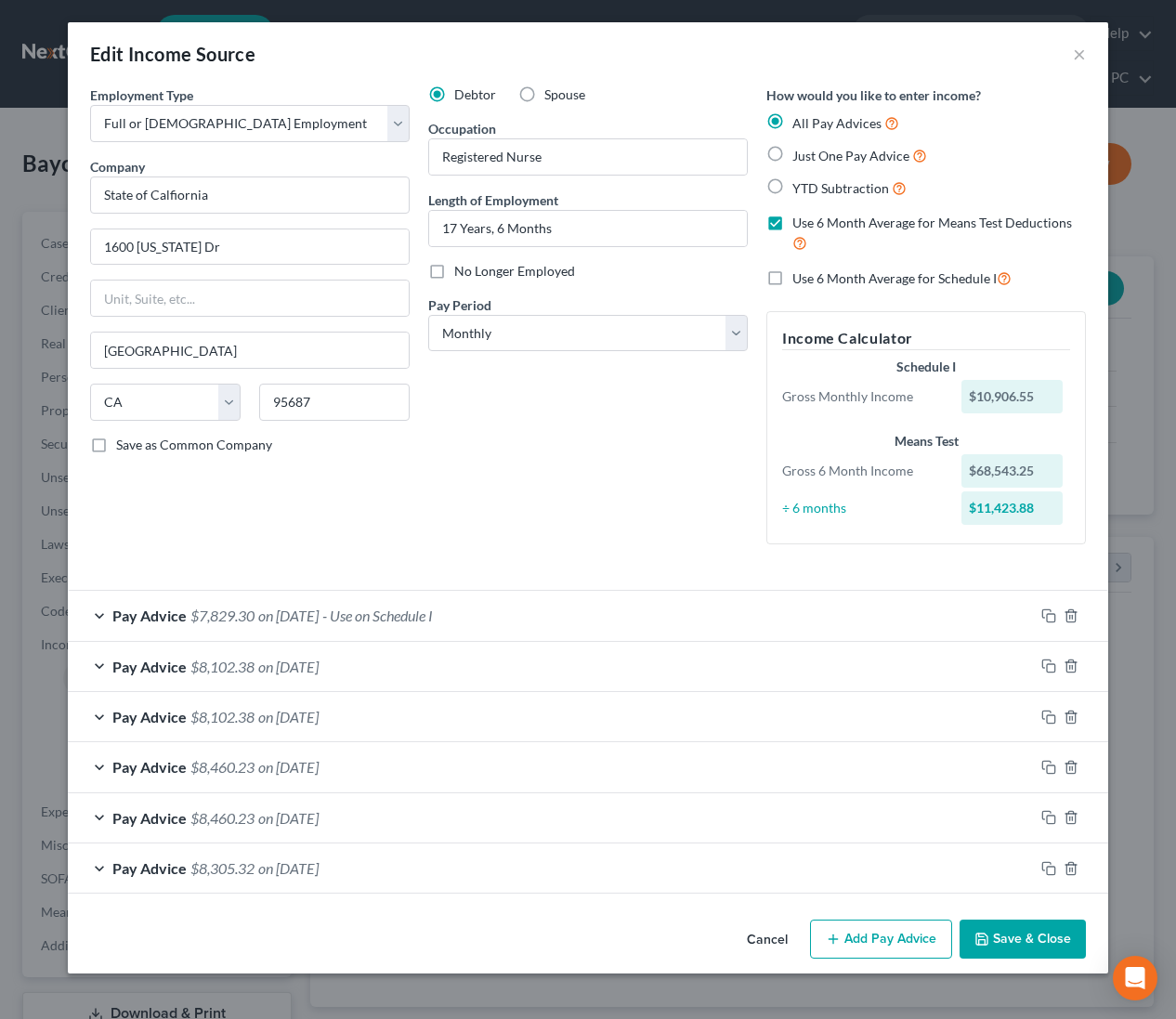
scroll to position [0, 0]
click at [1028, 929] on button "Save & Close" at bounding box center [1022, 939] width 127 height 39
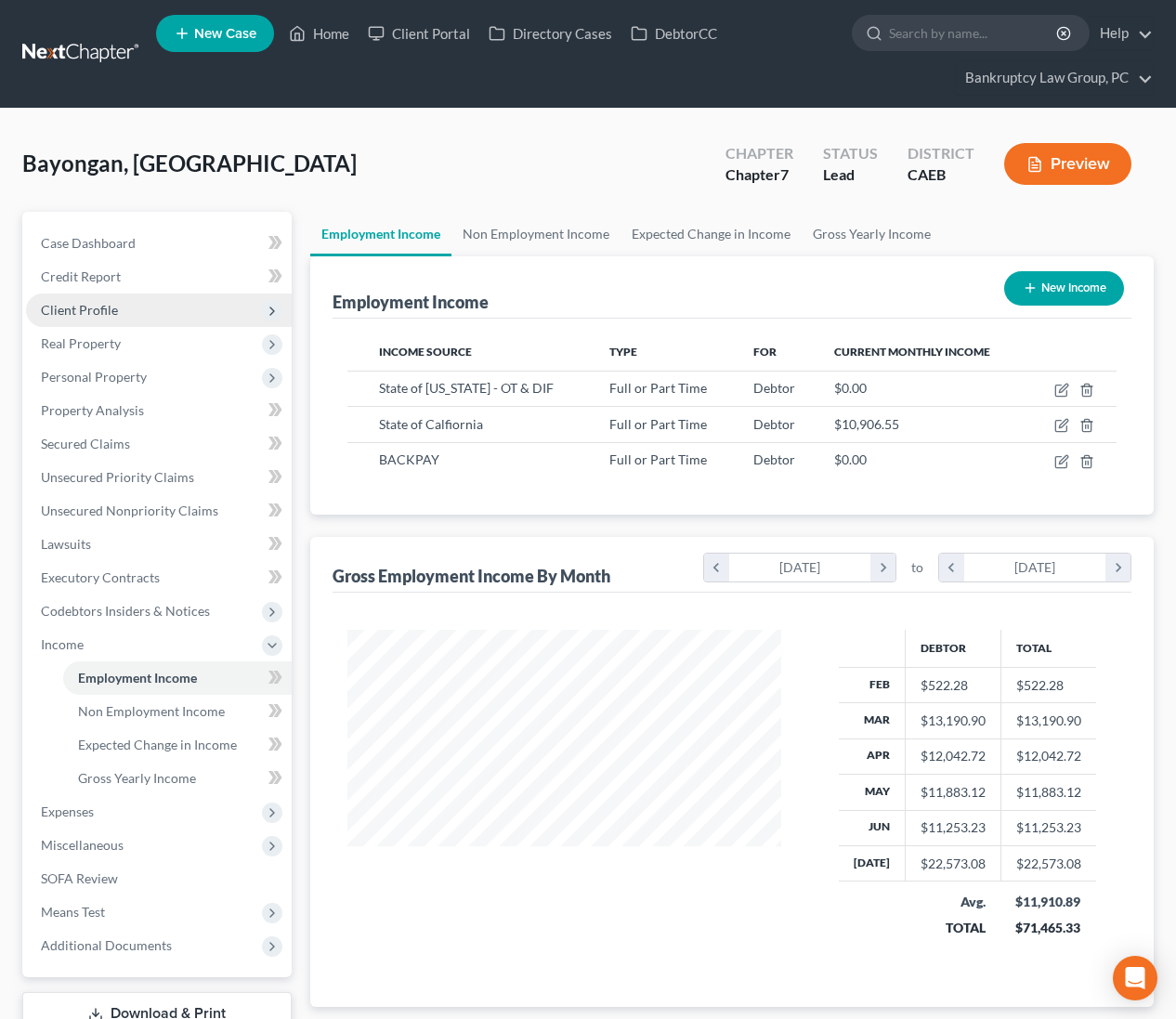
click at [86, 308] on span "Client Profile" at bounding box center [79, 309] width 77 height 15
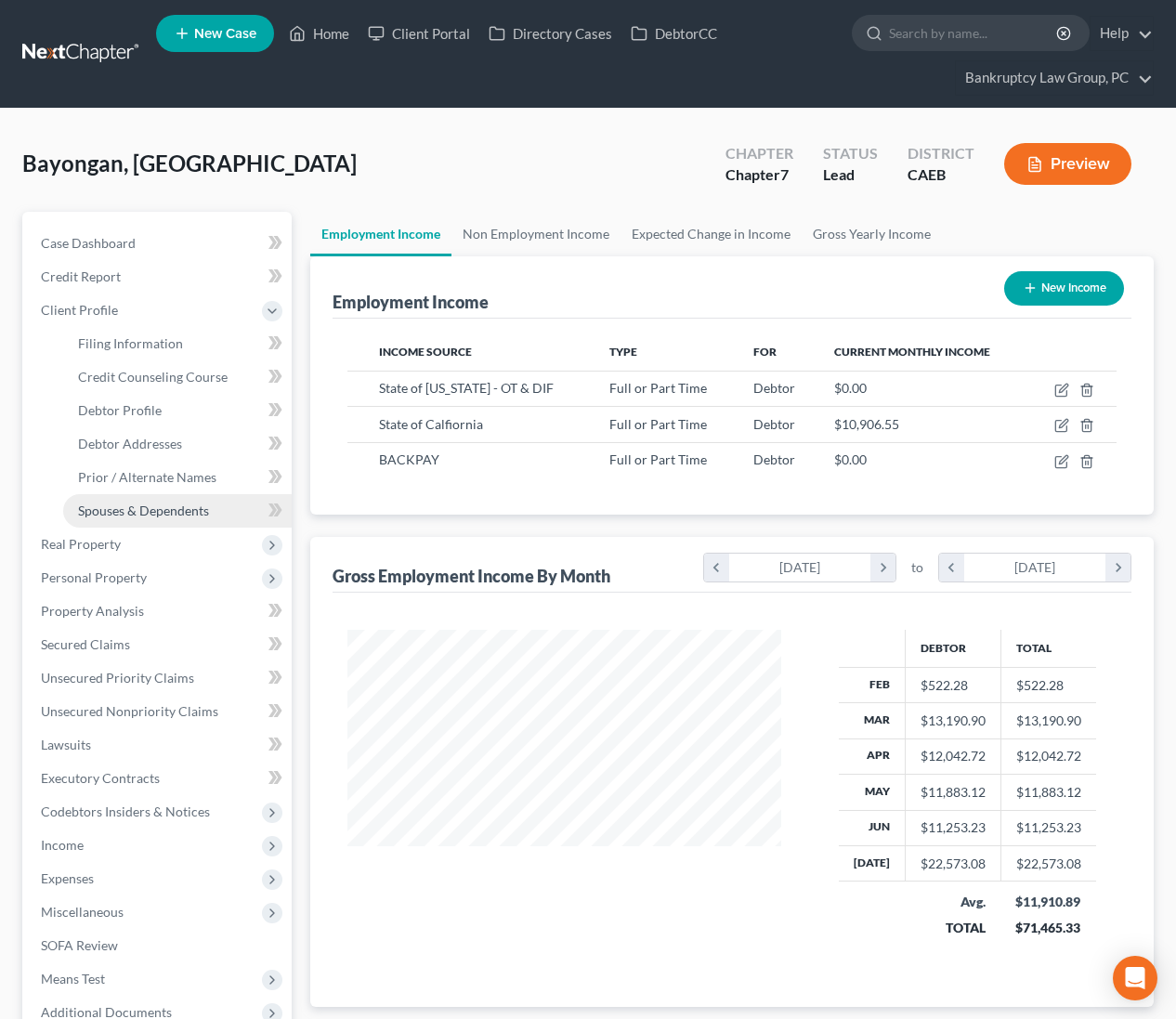
drag, startPoint x: 114, startPoint y: 510, endPoint x: 128, endPoint y: 512, distance: 14.1
click at [114, 510] on span "Spouses & Dependents" at bounding box center [143, 510] width 131 height 15
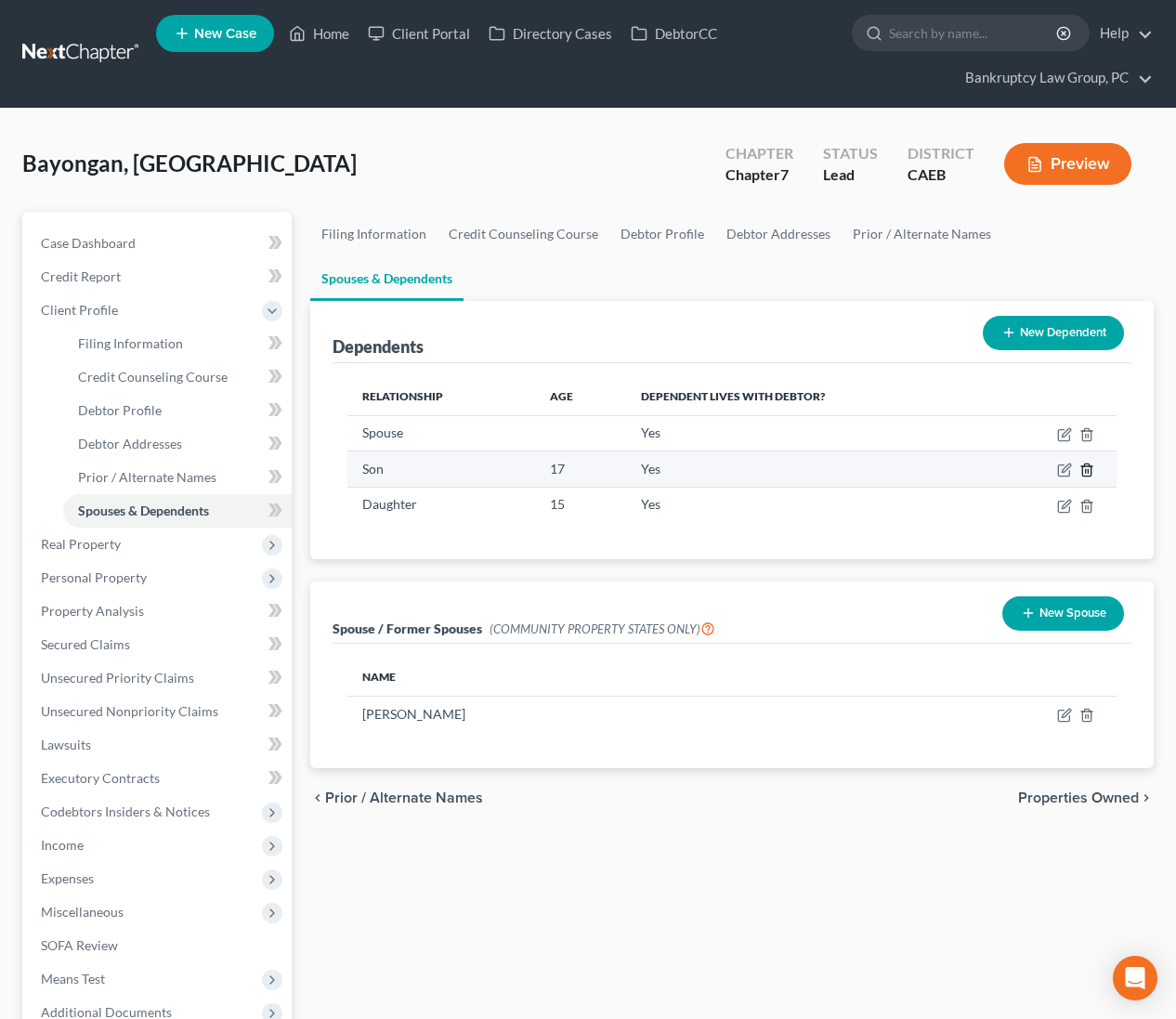
click at [1086, 470] on line "button" at bounding box center [1086, 472] width 0 height 4
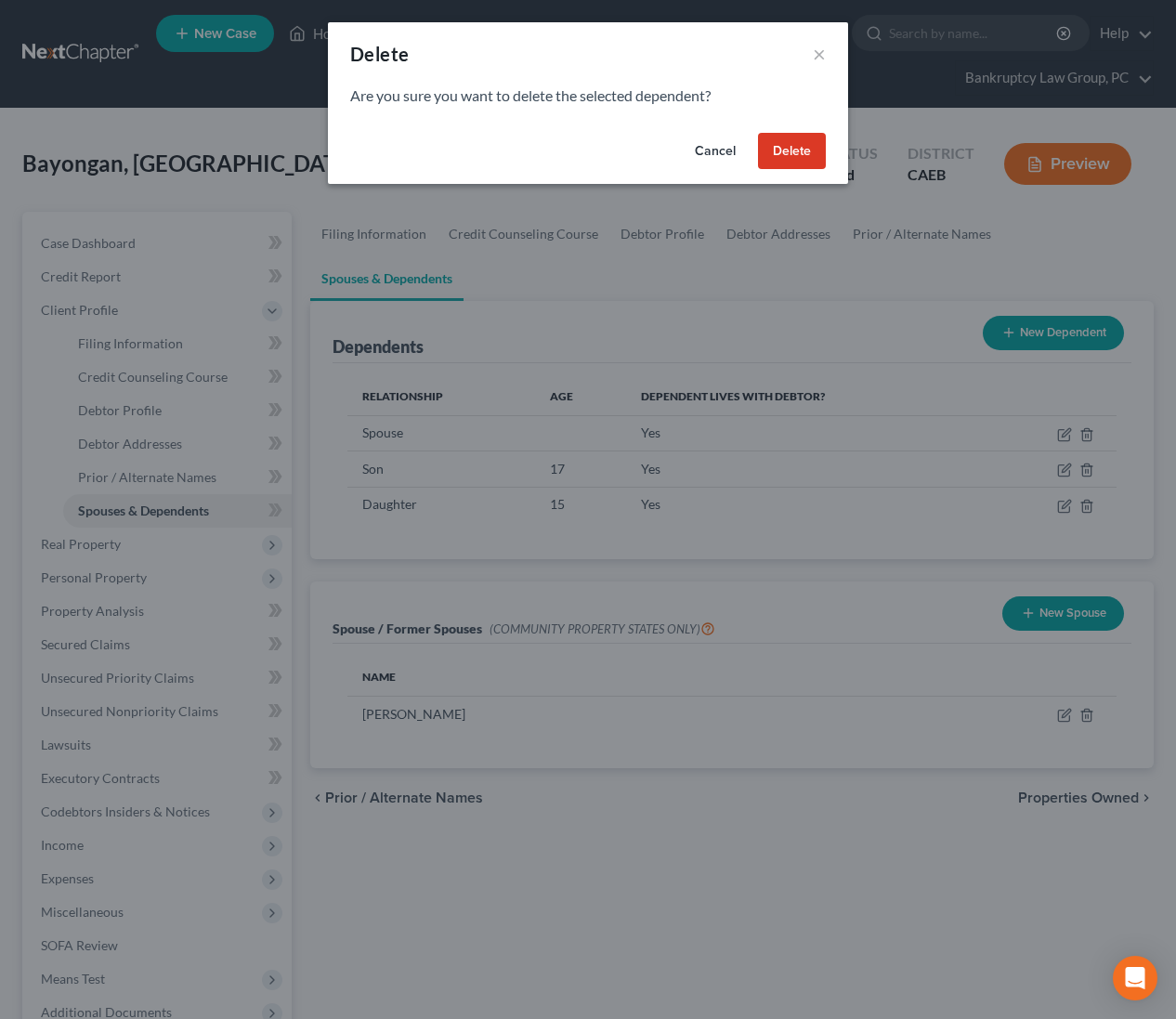
click at [793, 147] on button "Delete" at bounding box center [792, 151] width 68 height 37
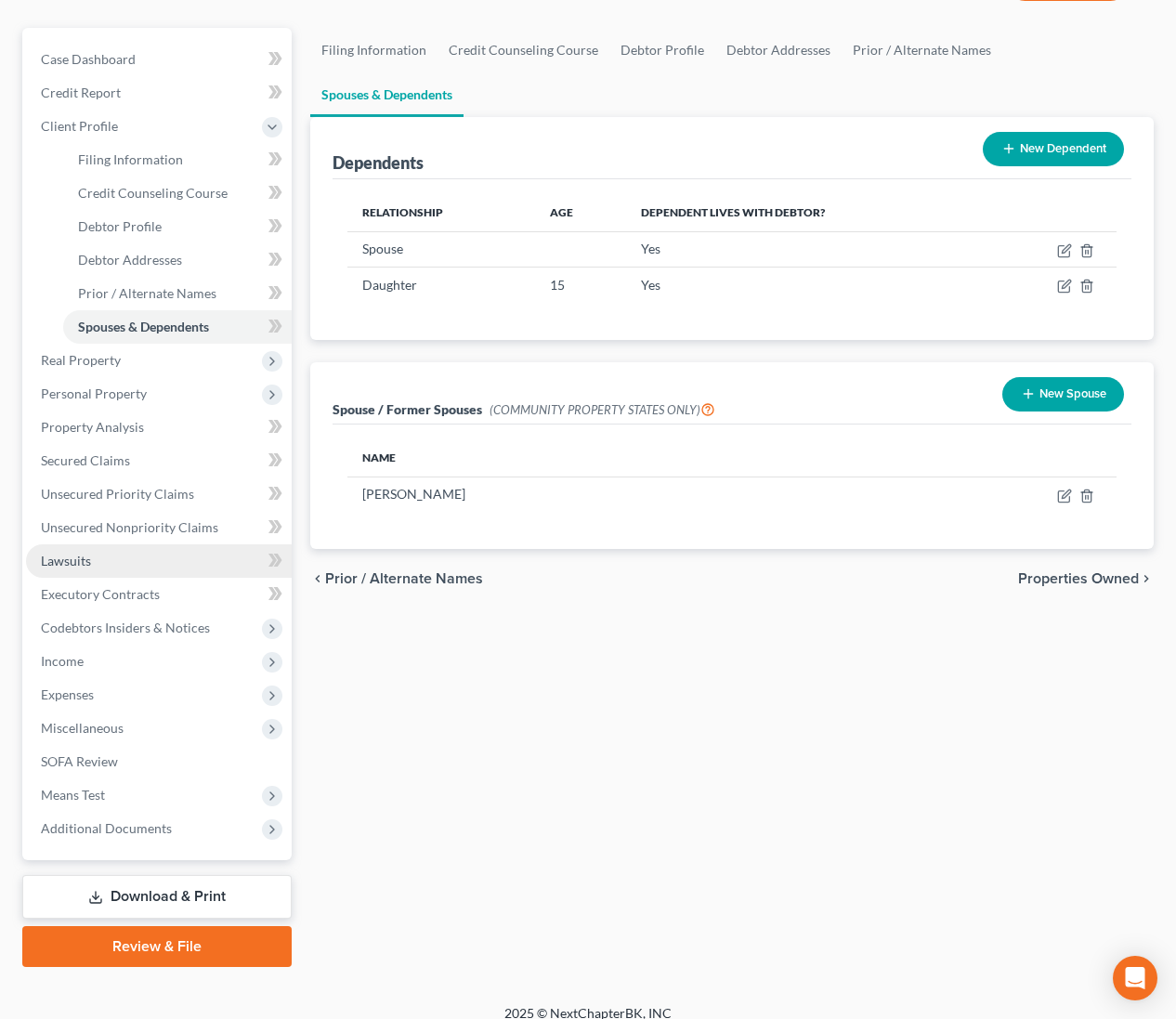
scroll to position [200, 0]
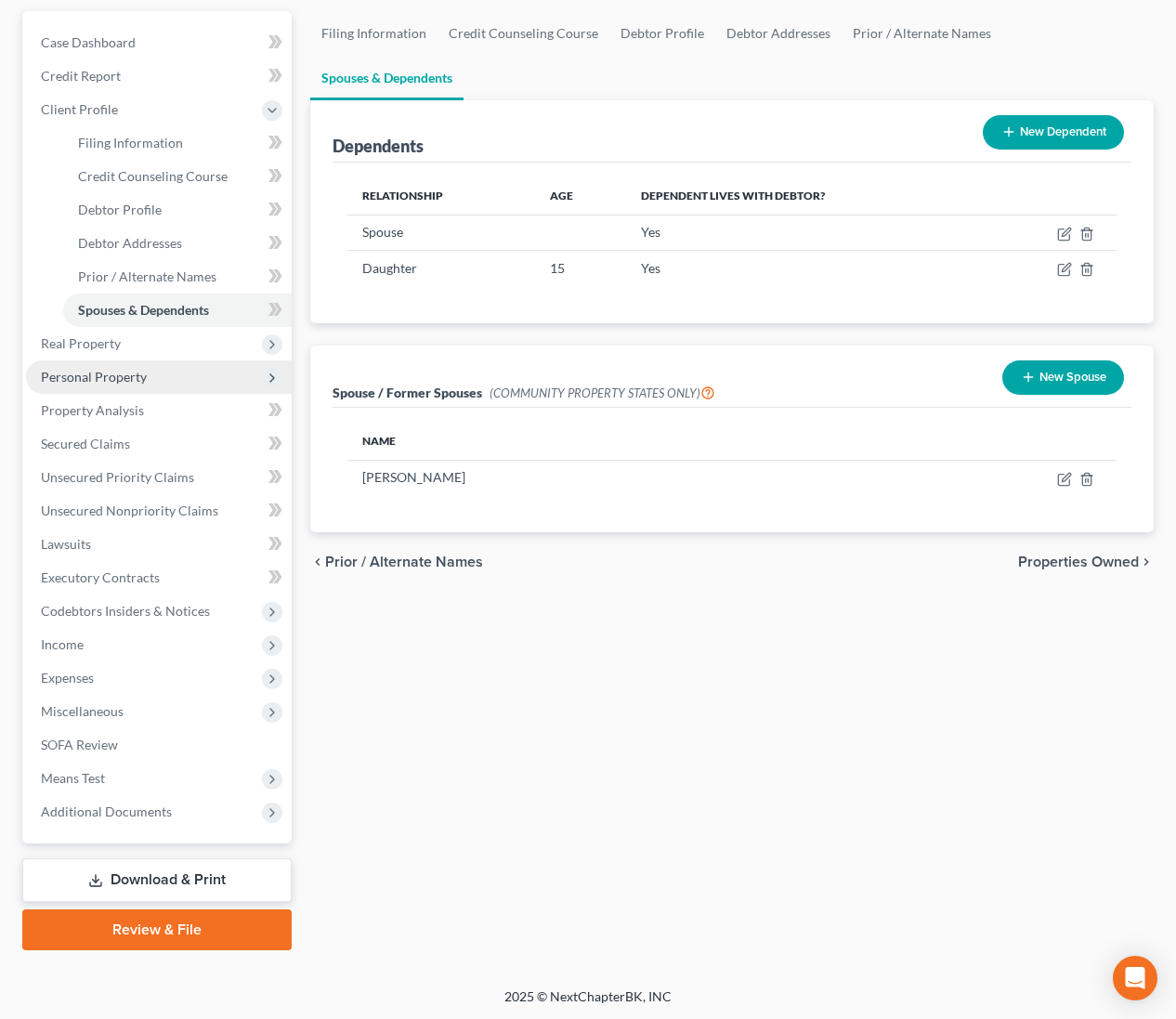
click at [90, 375] on span "Personal Property" at bounding box center [93, 376] width 105 height 15
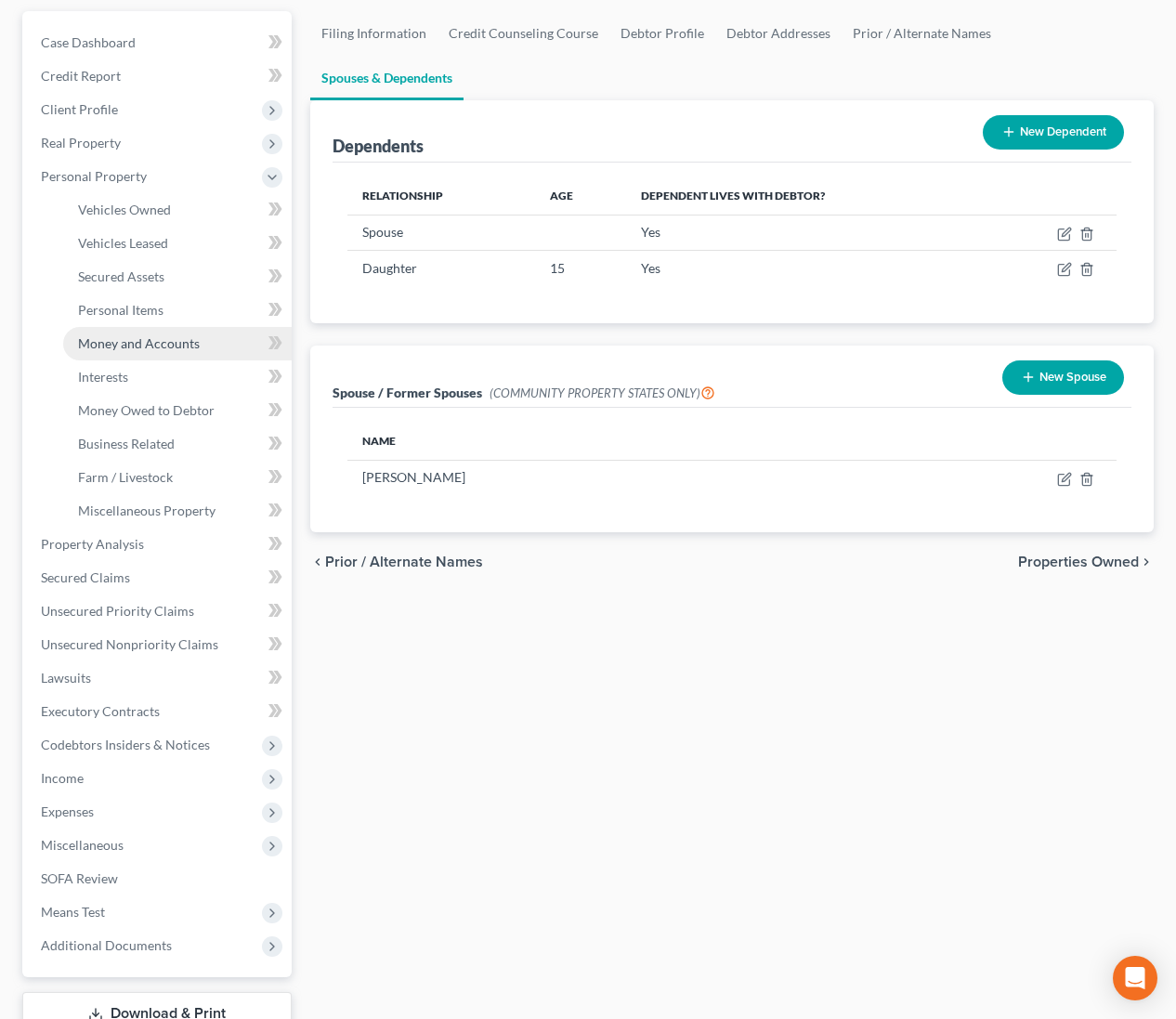
click at [126, 348] on span "Money and Accounts" at bounding box center [139, 343] width 122 height 15
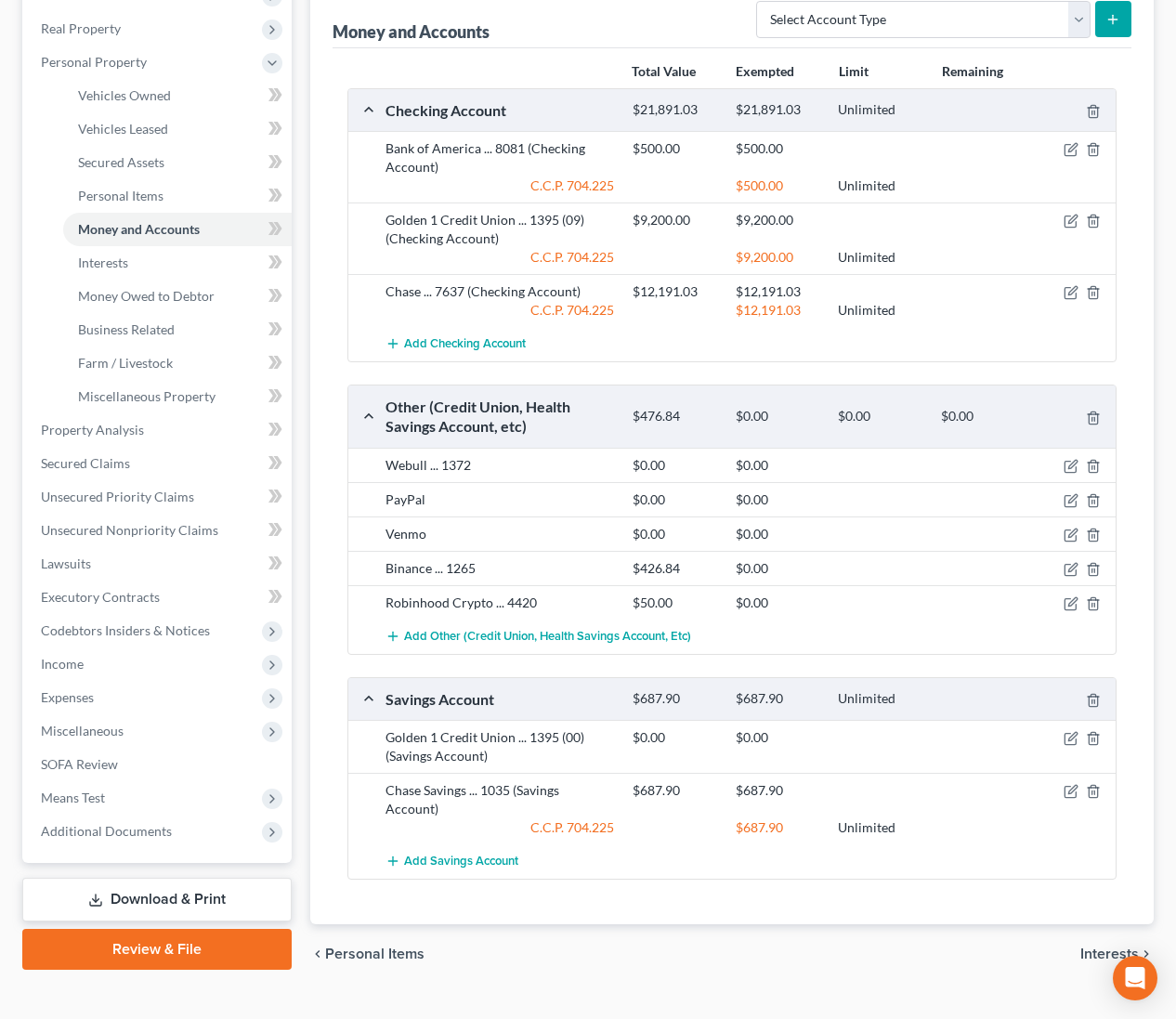
scroll to position [321, 0]
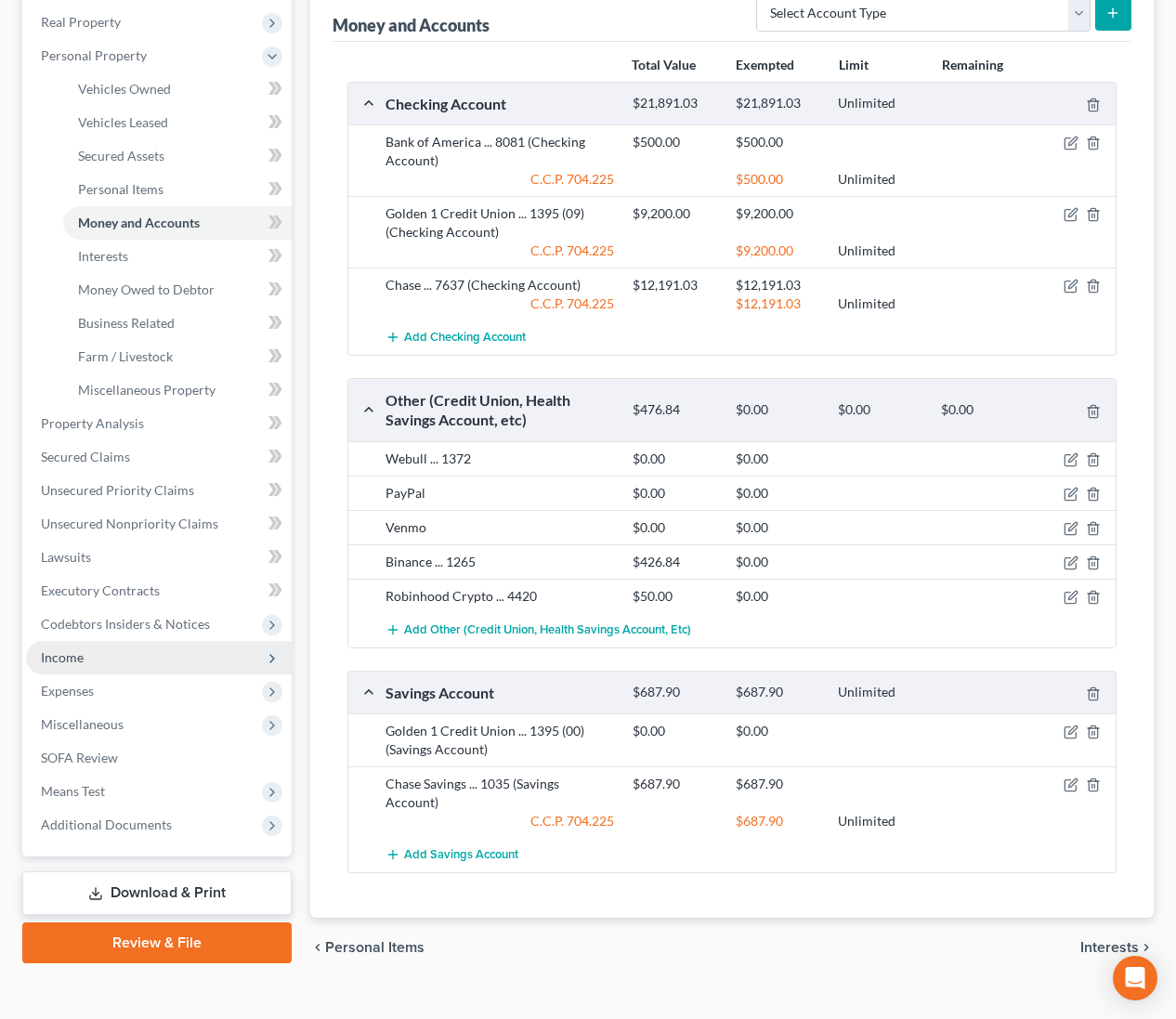
click at [95, 647] on span "Income" at bounding box center [159, 657] width 266 height 34
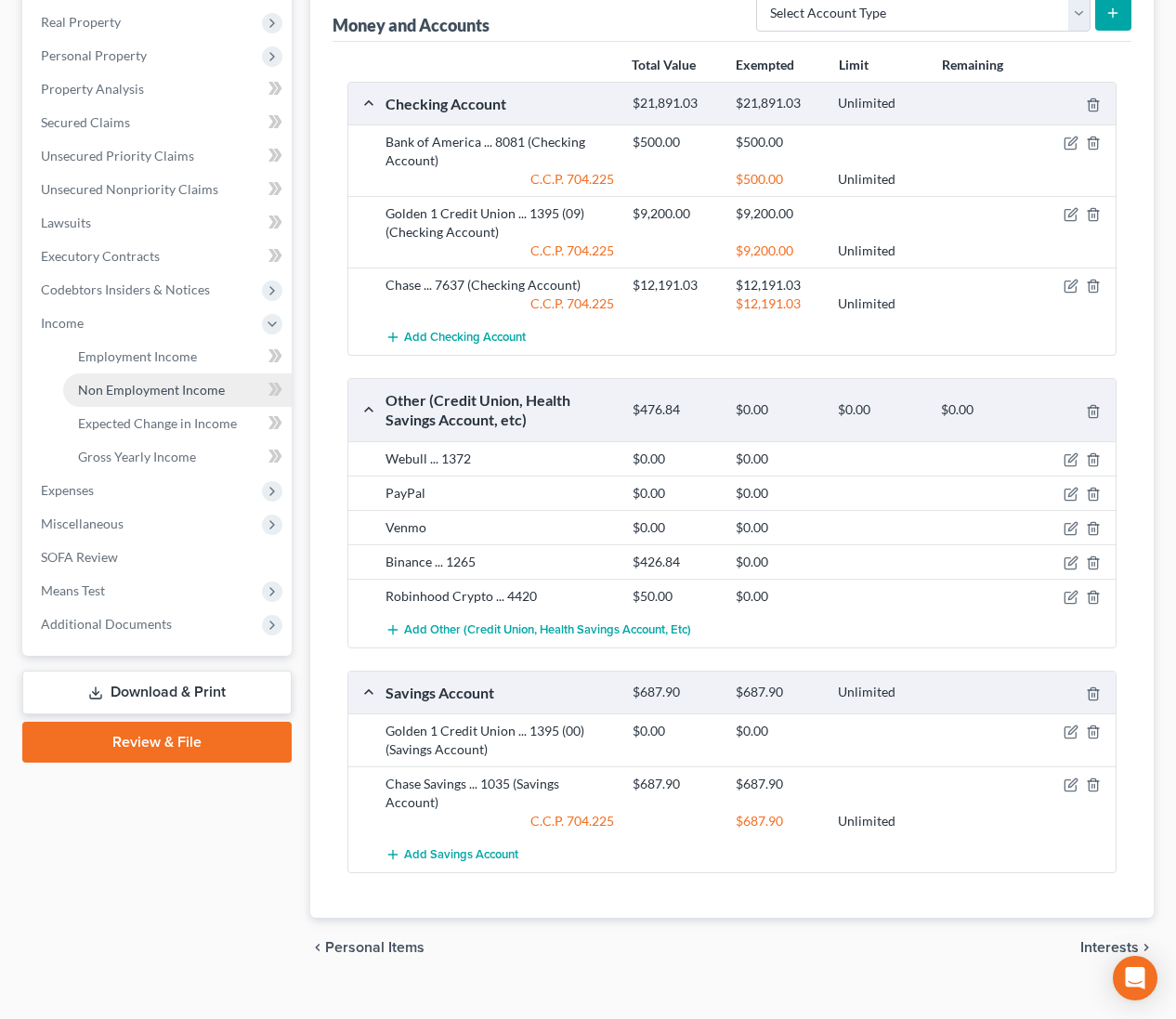
click at [156, 400] on link "Non Employment Income" at bounding box center [177, 390] width 228 height 34
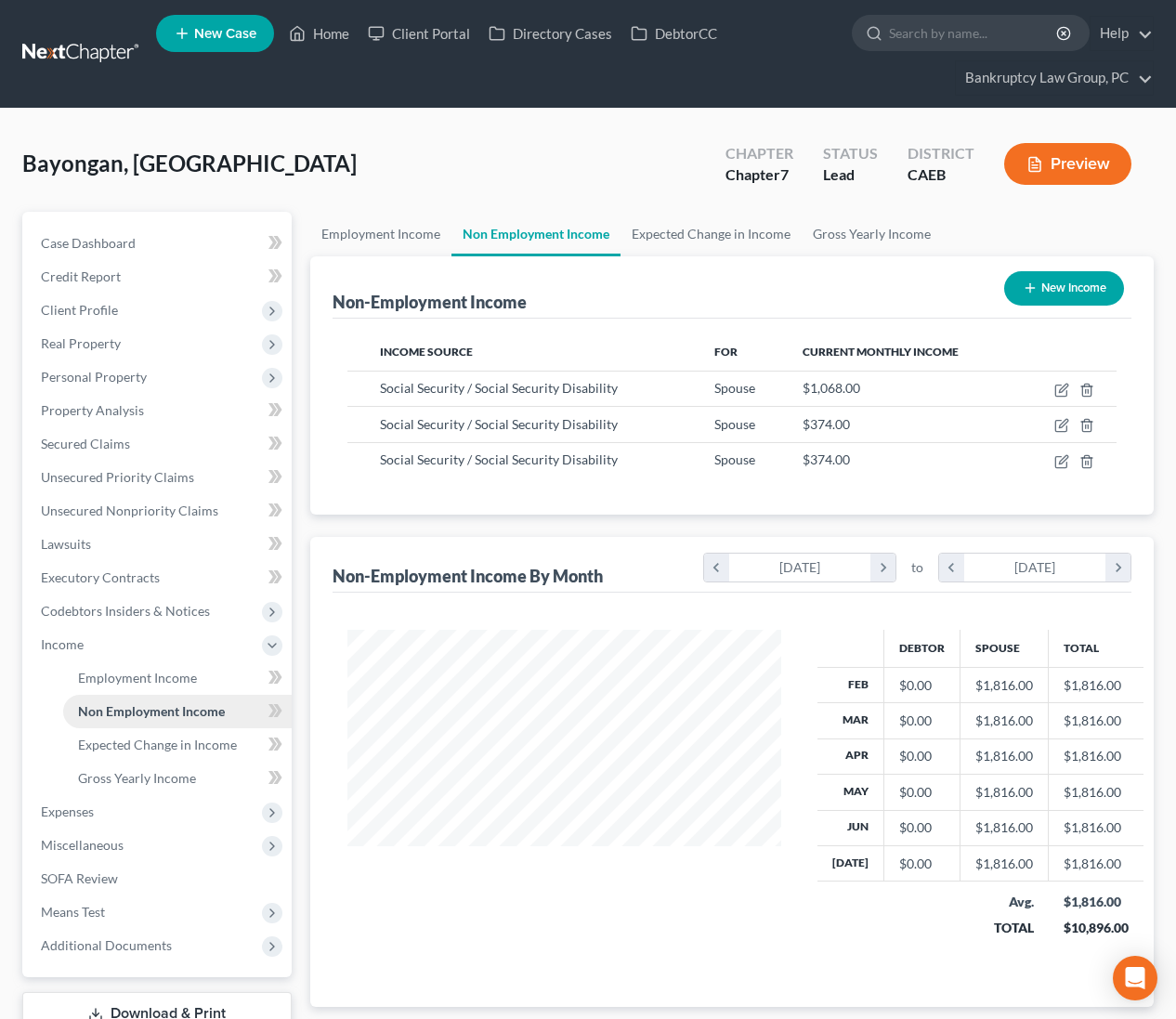
scroll to position [333, 471]
click at [154, 678] on span "Employment Income" at bounding box center [137, 678] width 119 height 15
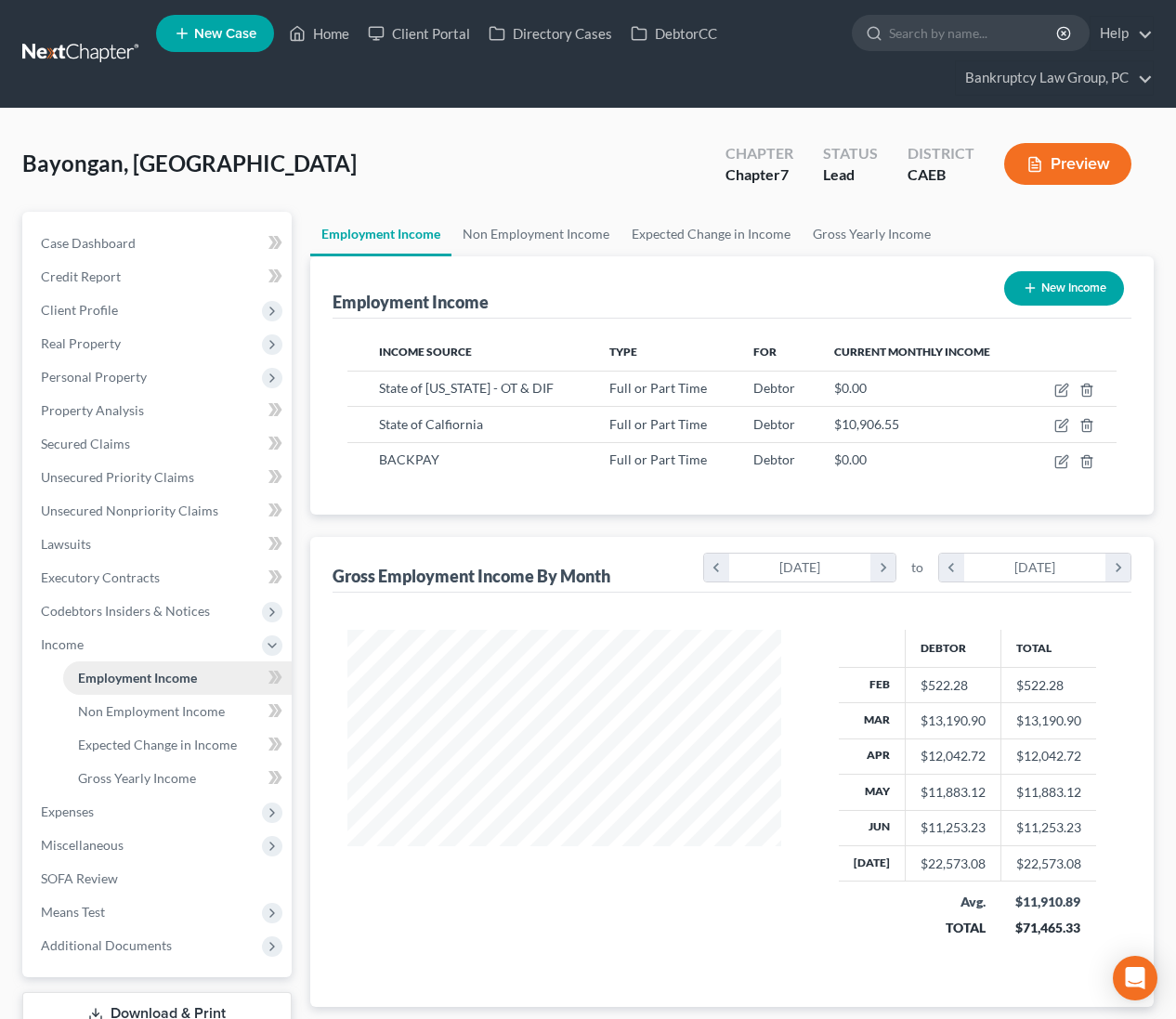
scroll to position [333, 471]
click at [154, 714] on span "Non Employment Income" at bounding box center [152, 711] width 147 height 15
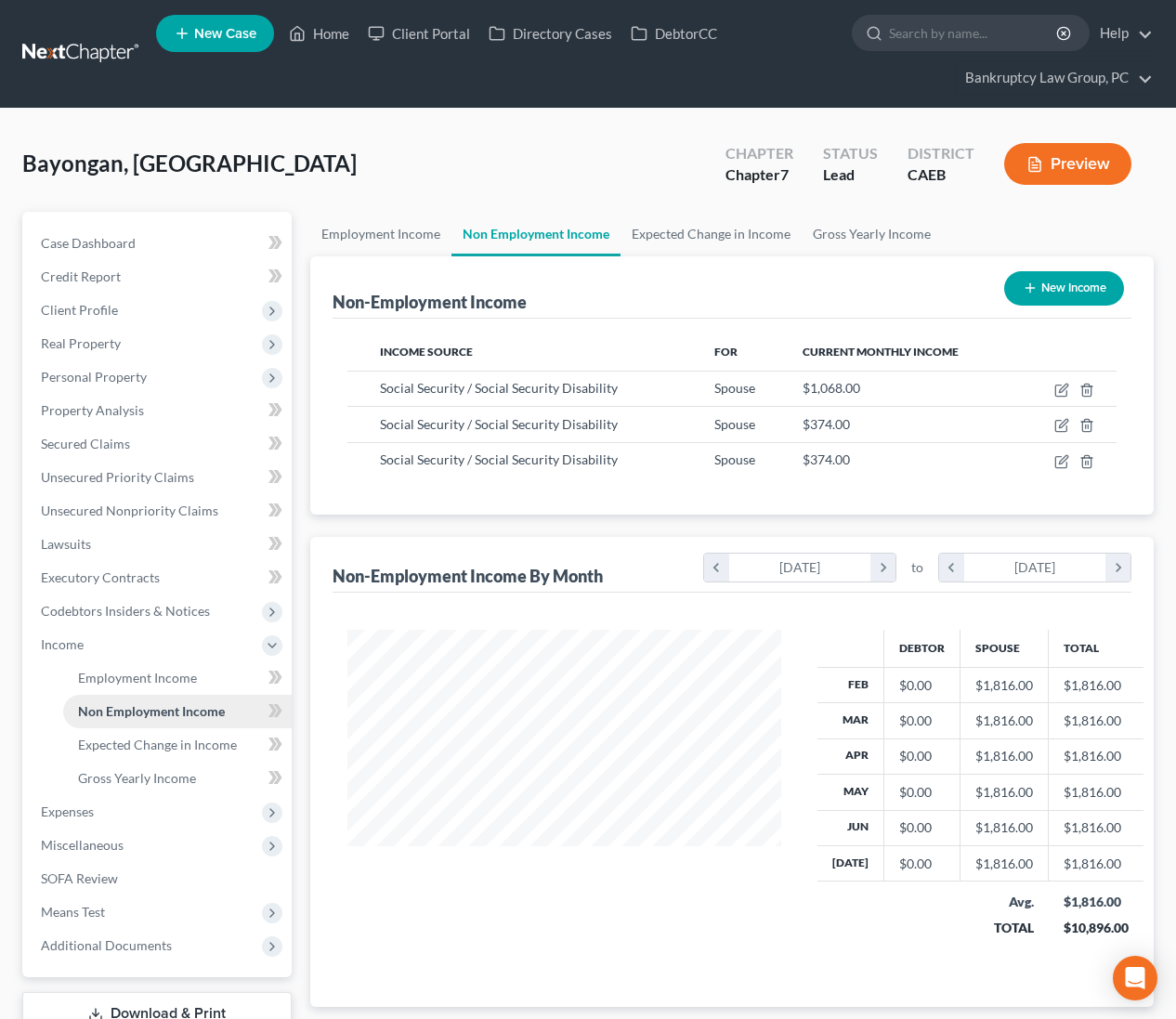
scroll to position [333, 471]
click at [1064, 389] on icon "button" at bounding box center [1063, 388] width 9 height 9
select select "4"
select select "0"
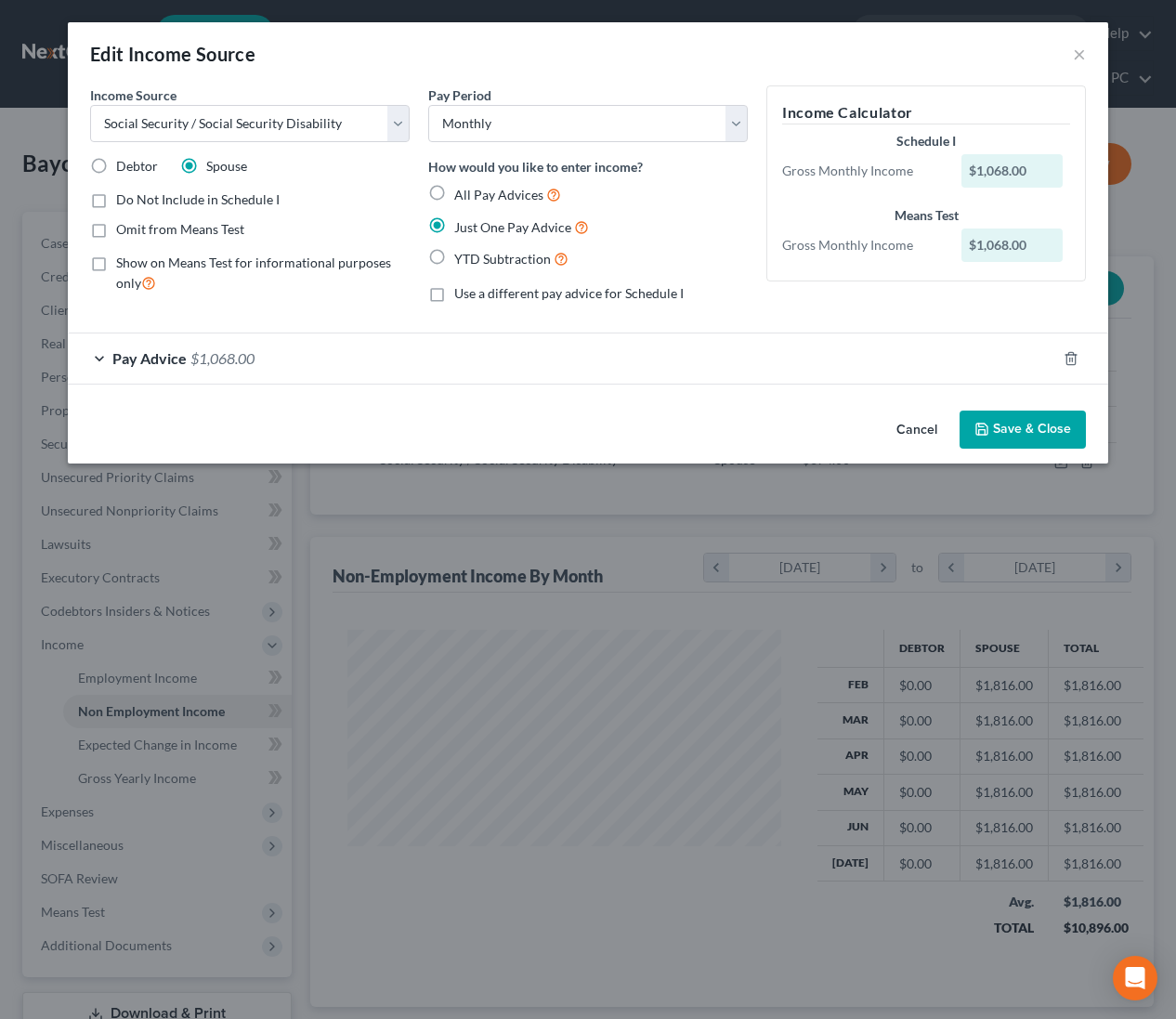
click at [906, 431] on button "Cancel" at bounding box center [917, 430] width 71 height 37
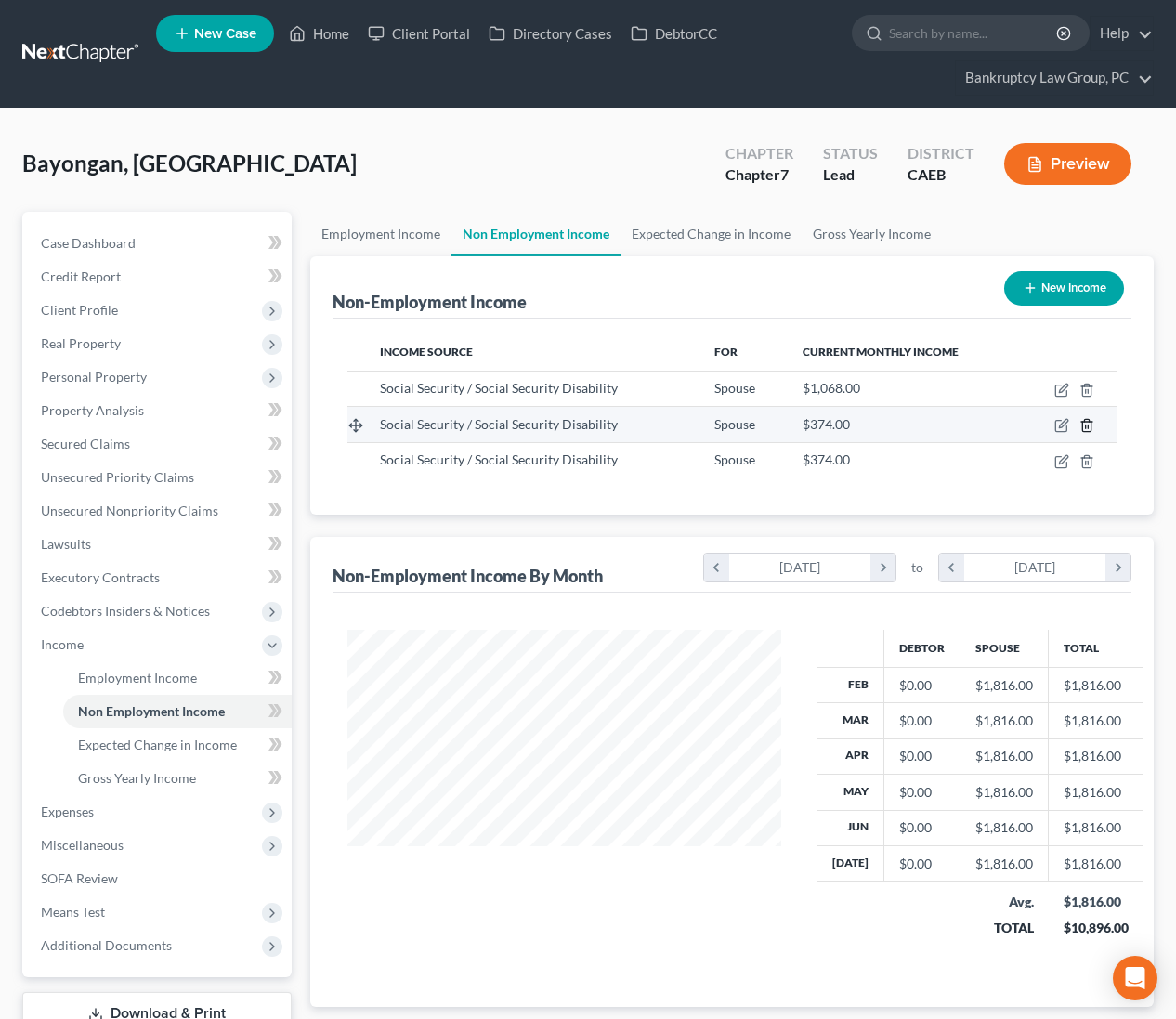
click at [1088, 427] on line "button" at bounding box center [1088, 427] width 0 height 4
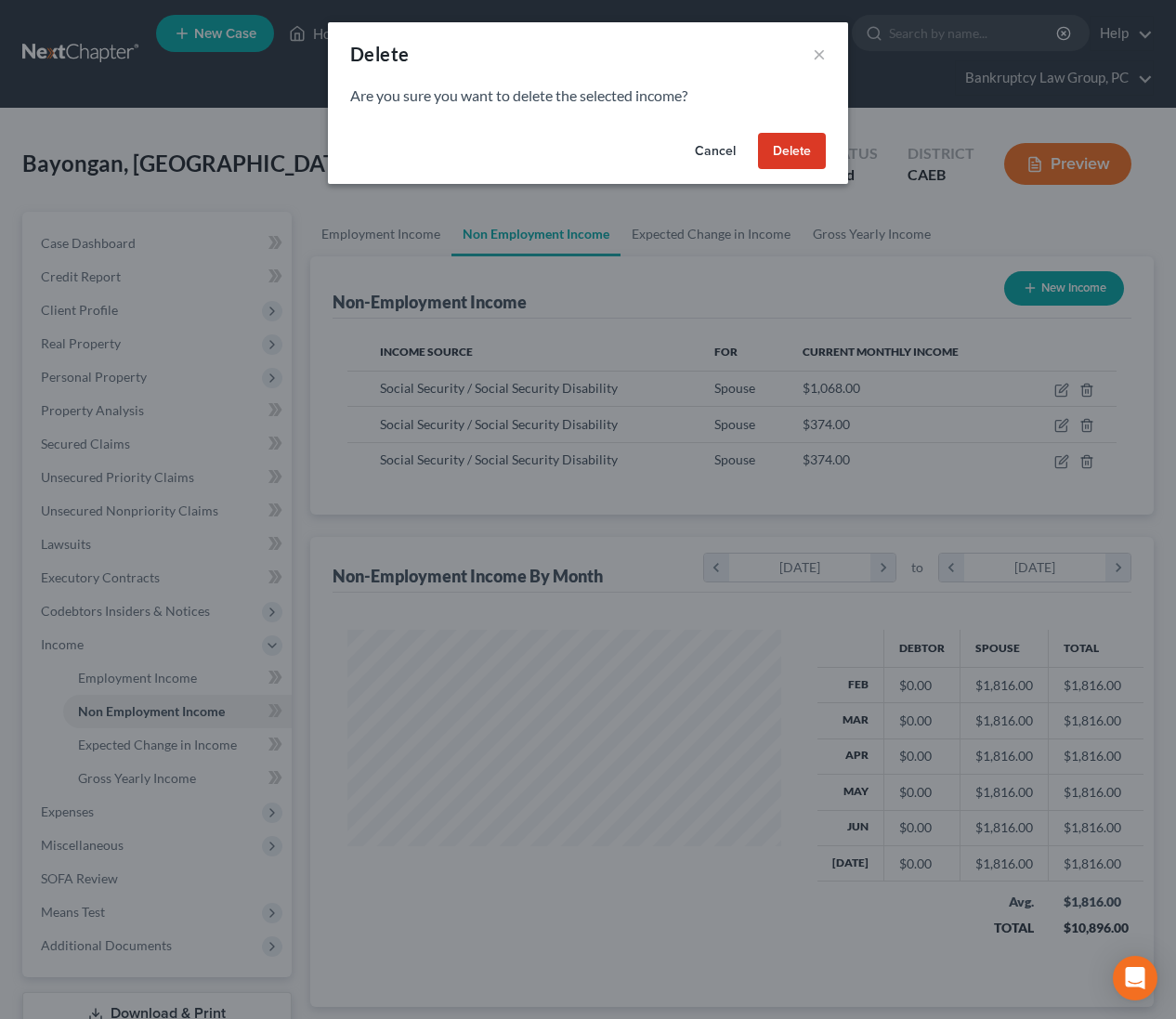
click at [809, 154] on button "Delete" at bounding box center [792, 151] width 68 height 37
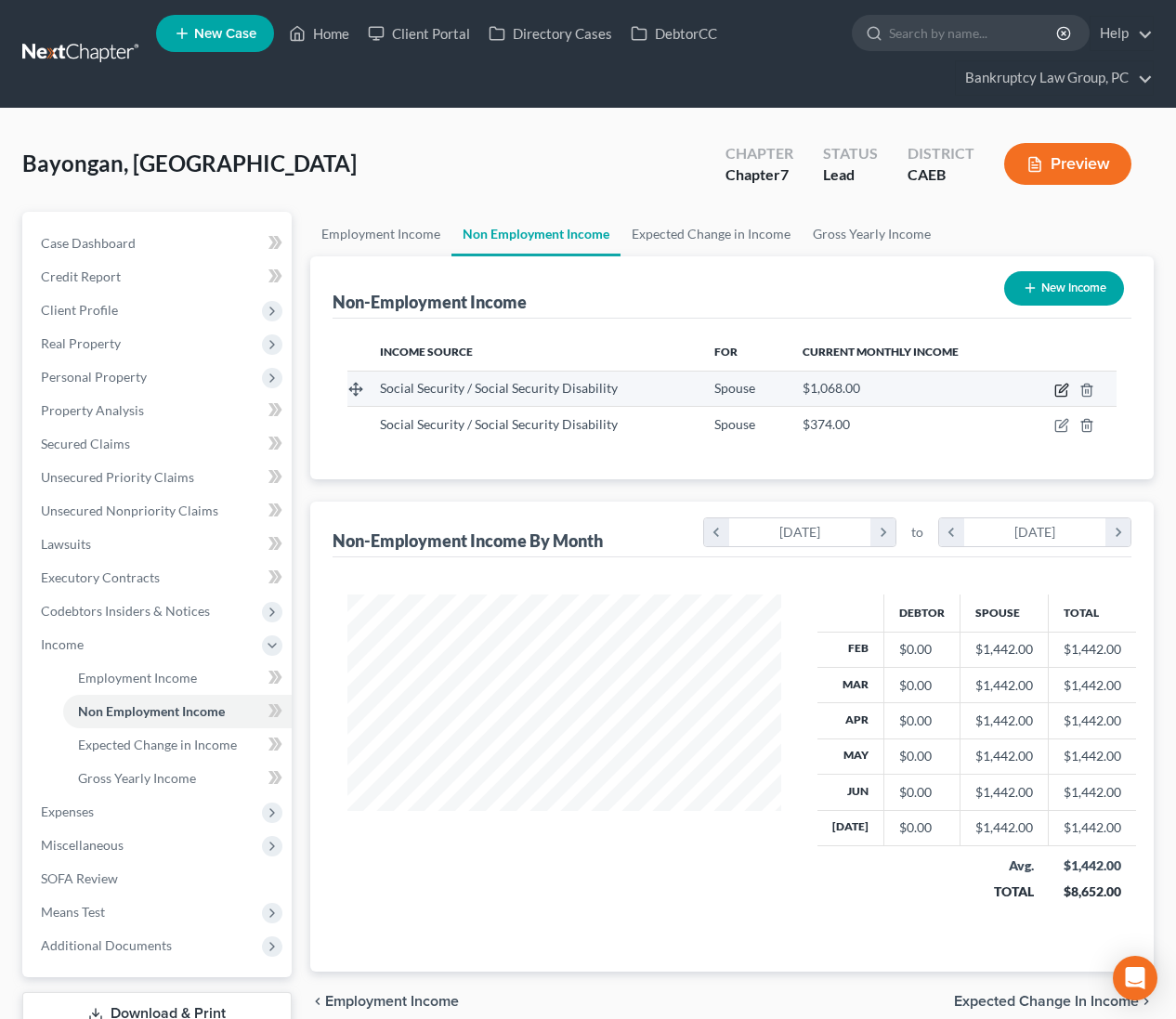
click at [1055, 387] on icon "button" at bounding box center [1061, 392] width 12 height 12
select select "4"
select select "0"
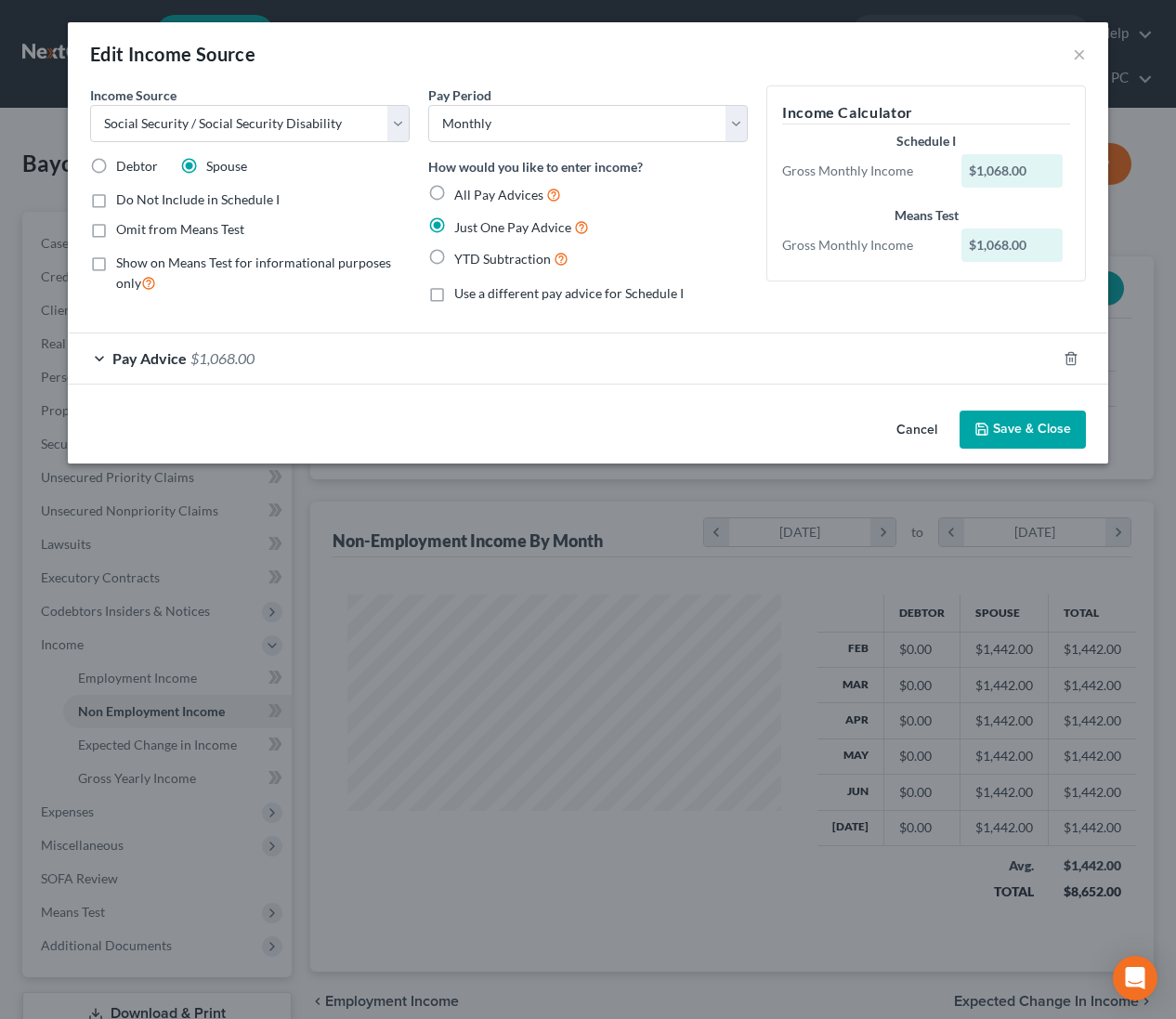
click at [329, 366] on div "Pay Advice $1,068.00" at bounding box center [562, 358] width 988 height 49
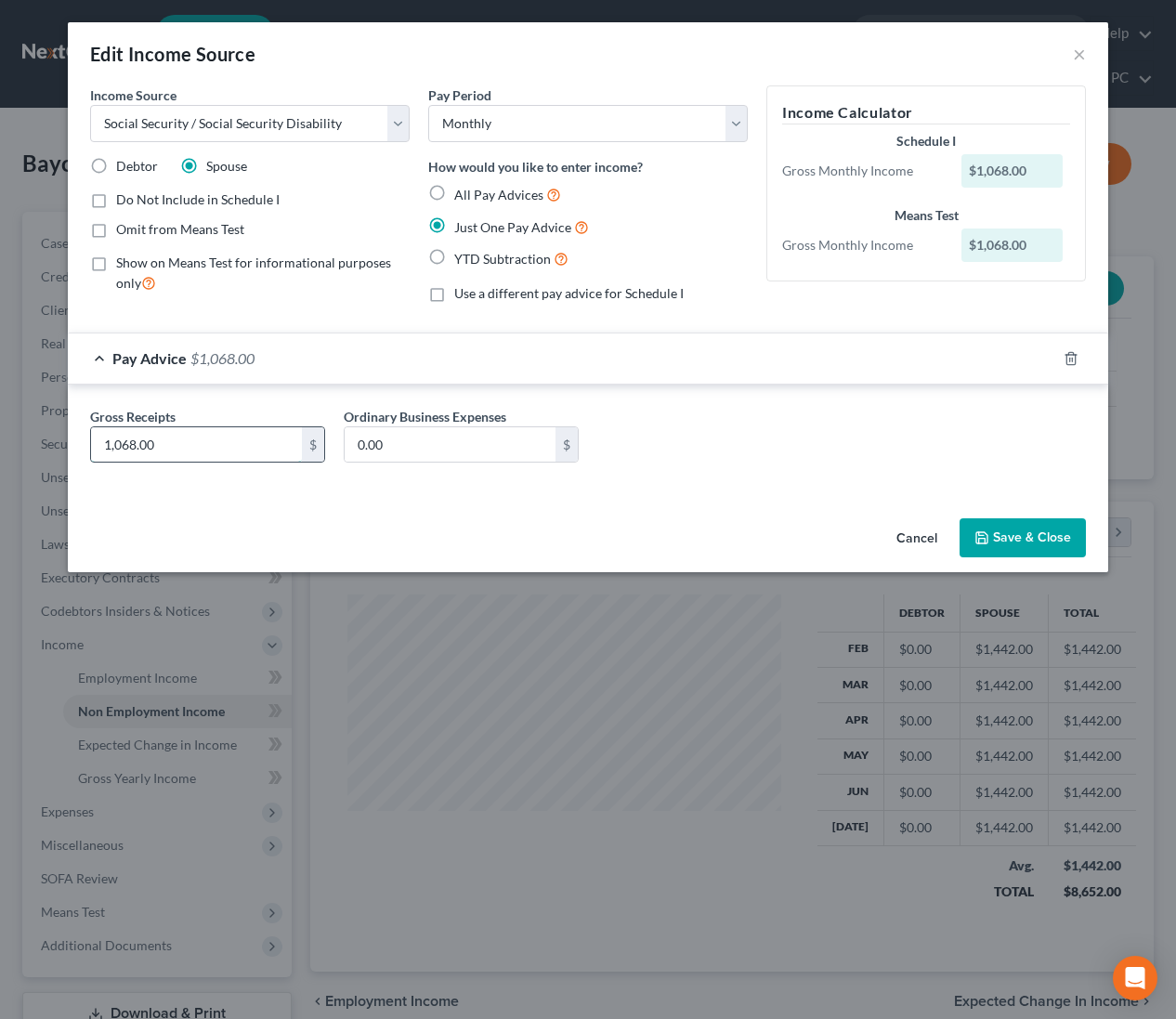
click at [237, 444] on input "1,068.00" at bounding box center [196, 445] width 211 height 35
type input "1,442"
click at [1013, 534] on button "Save & Close" at bounding box center [1022, 538] width 127 height 39
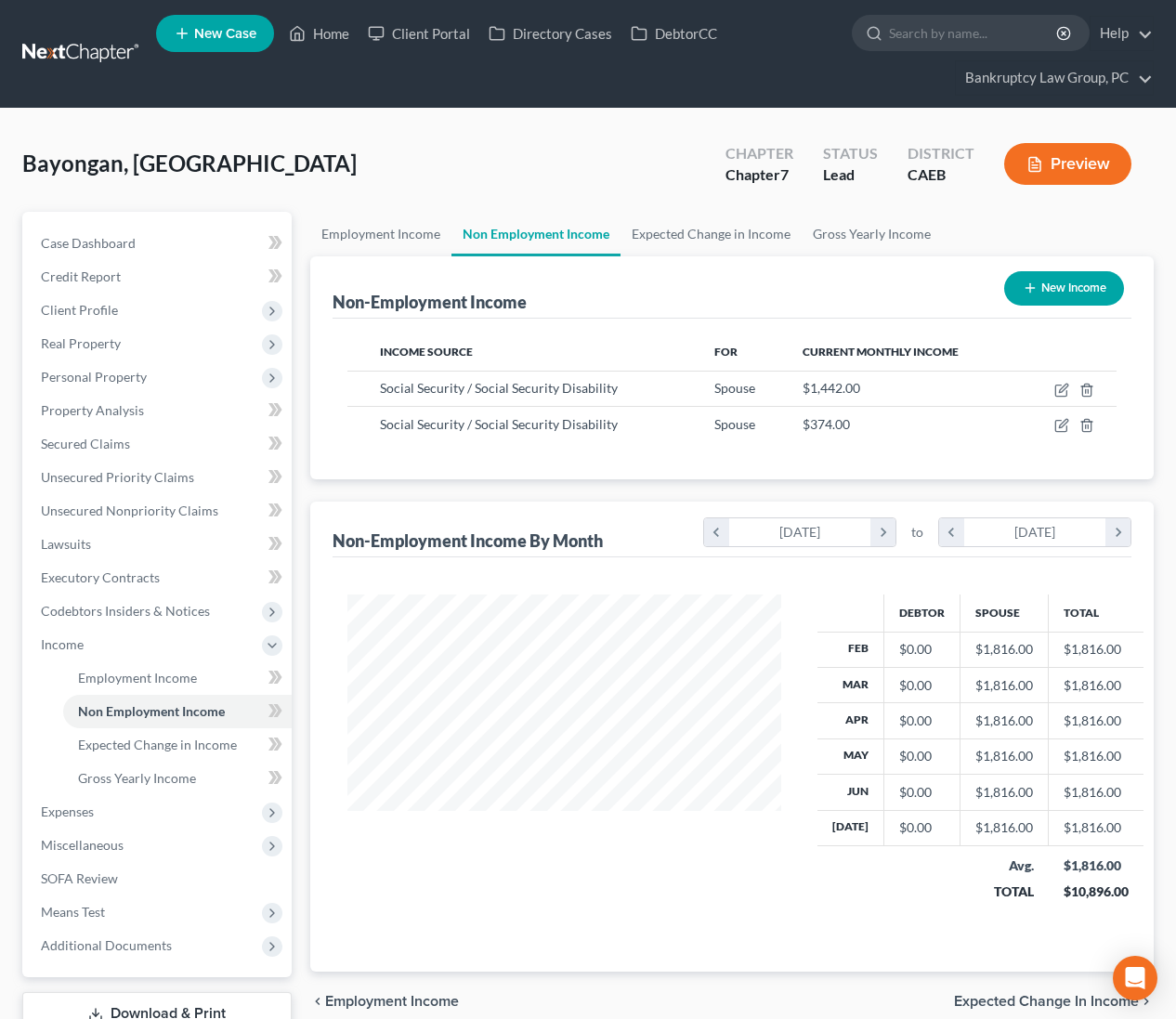
scroll to position [133, 0]
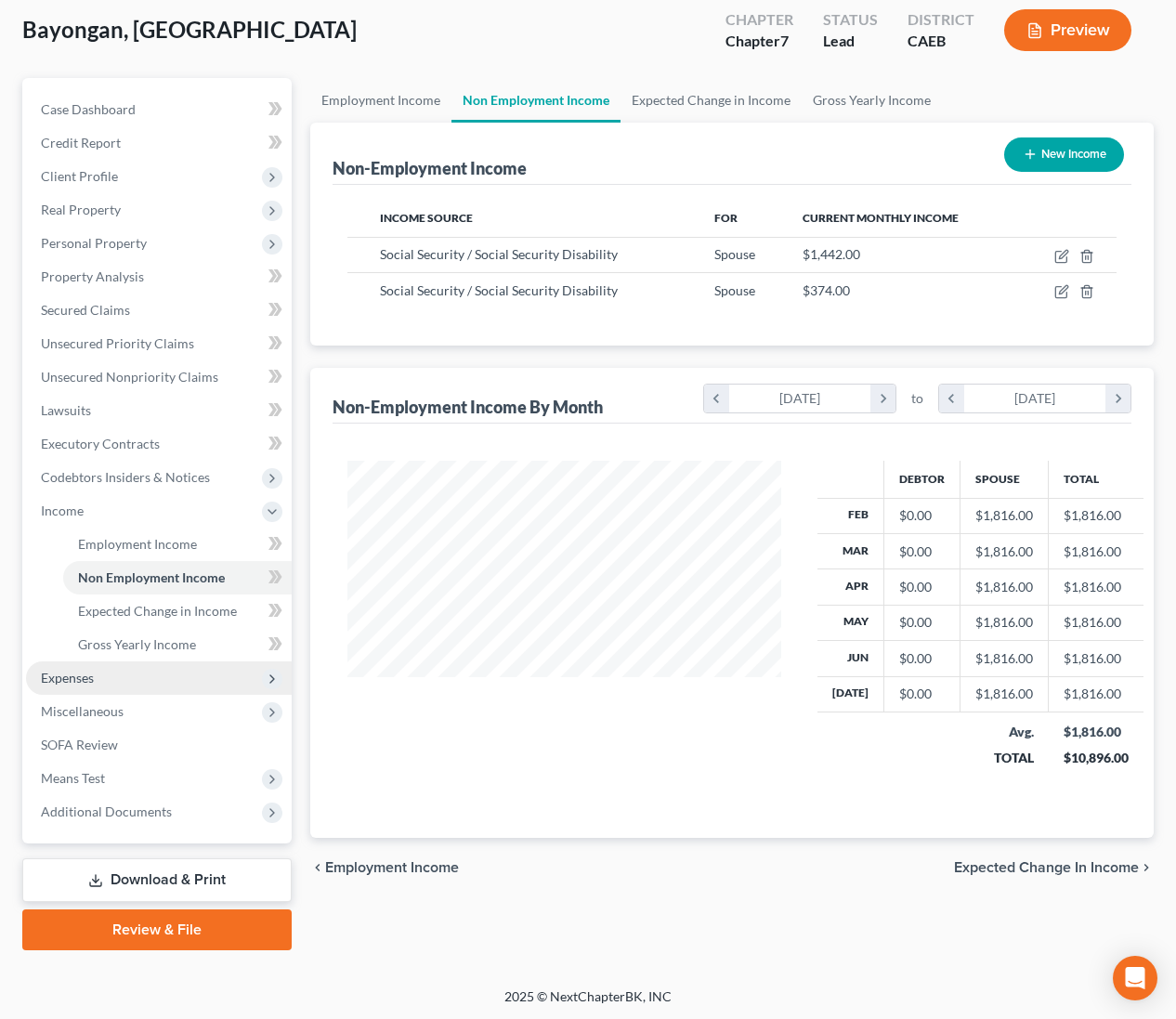
click at [95, 679] on span "Expenses" at bounding box center [159, 678] width 266 height 34
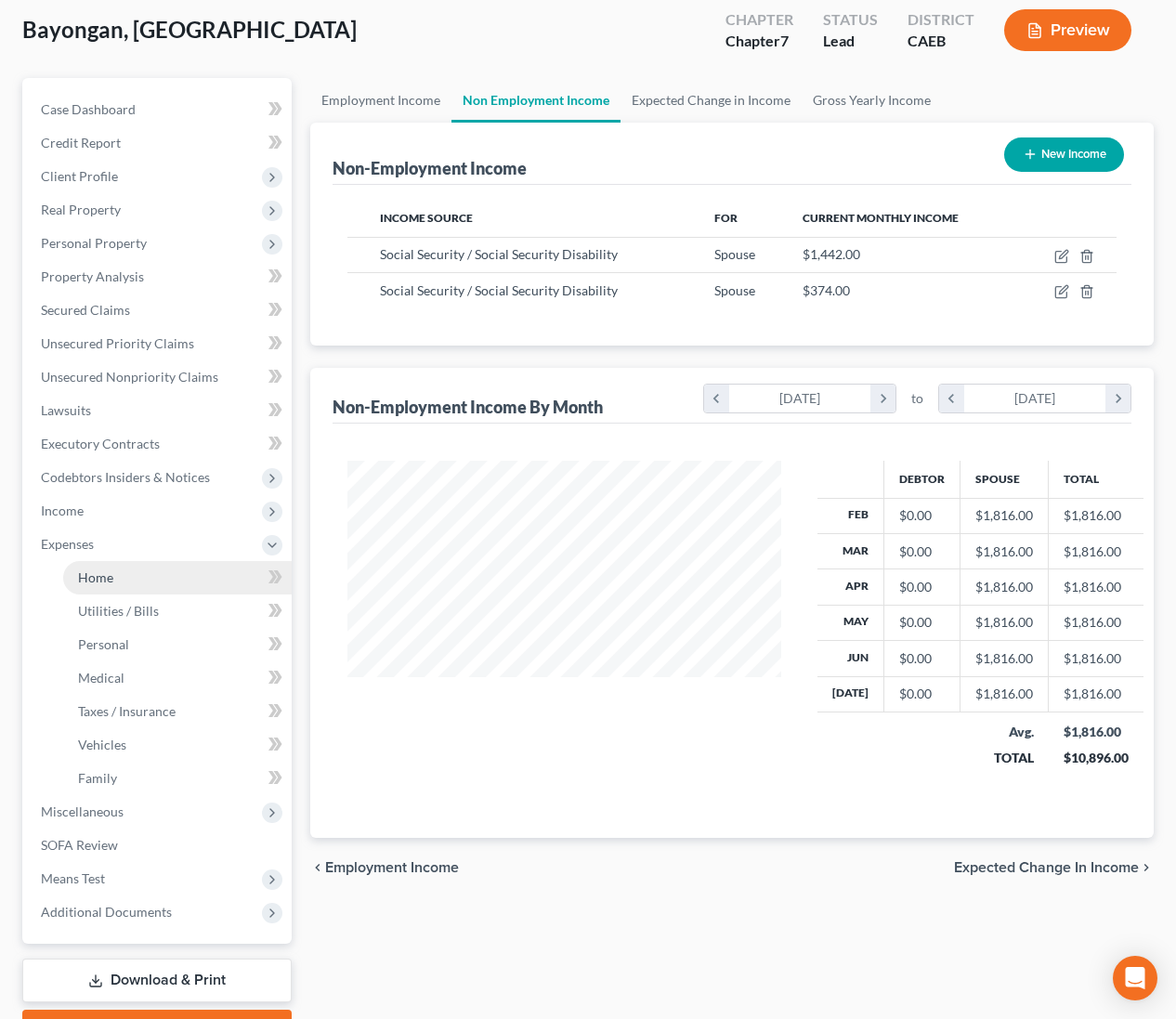
drag, startPoint x: 92, startPoint y: 581, endPoint x: 107, endPoint y: 581, distance: 15.0
click at [92, 581] on span "Home" at bounding box center [96, 577] width 35 height 15
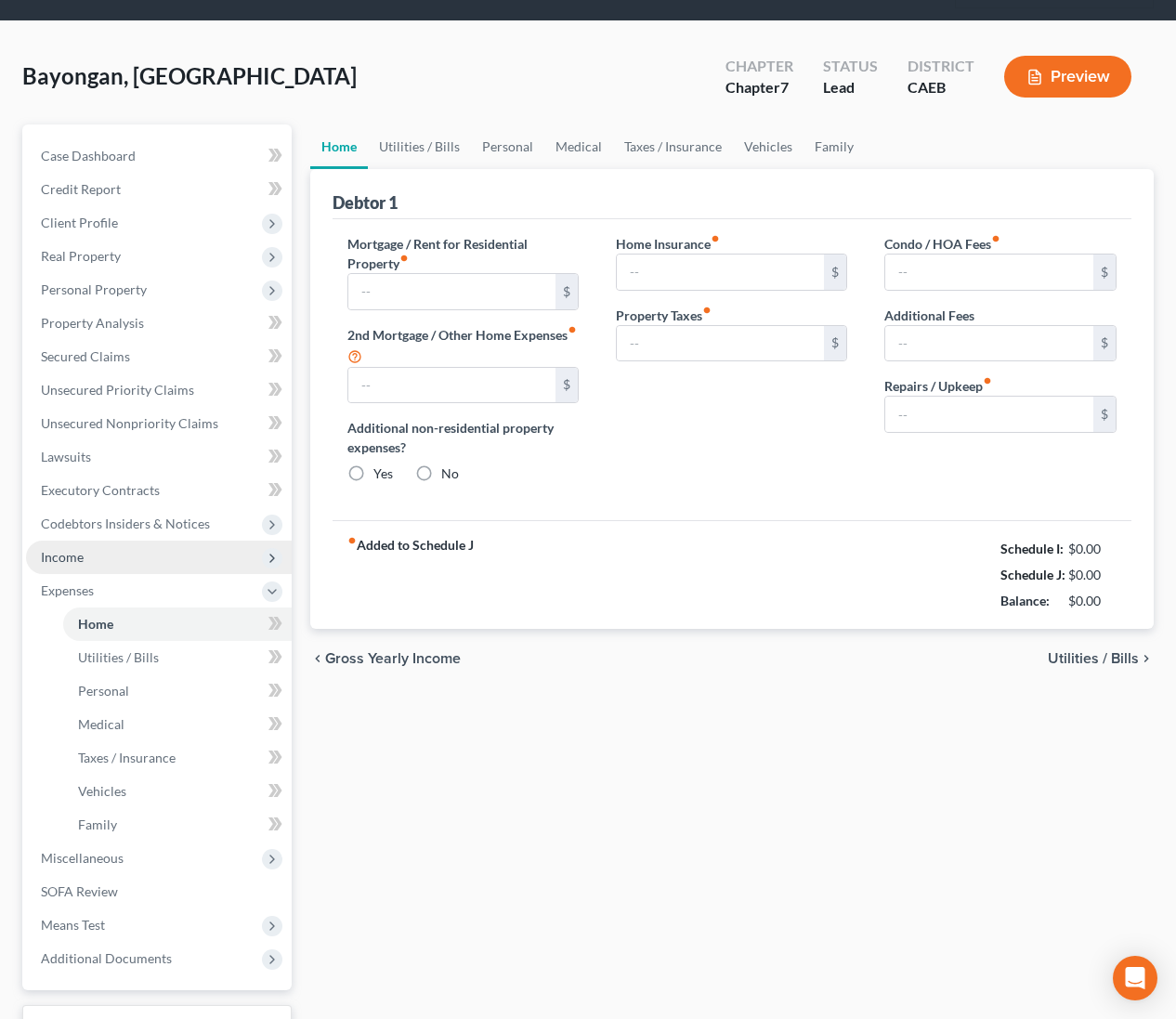
type input "3,166.81"
type input "220.00"
radio input "true"
type input "0.00"
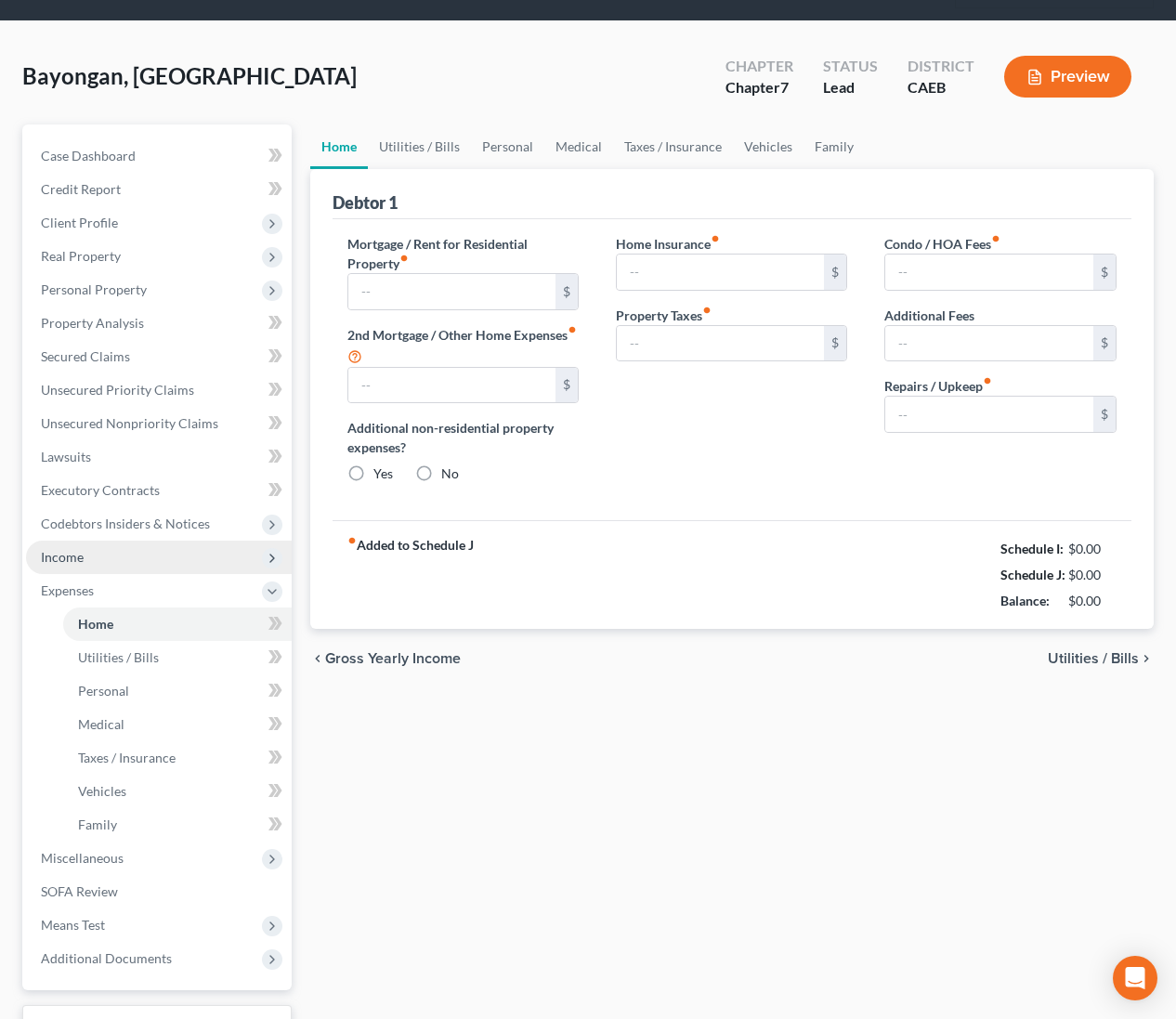
type input "0.00"
type input "300.00"
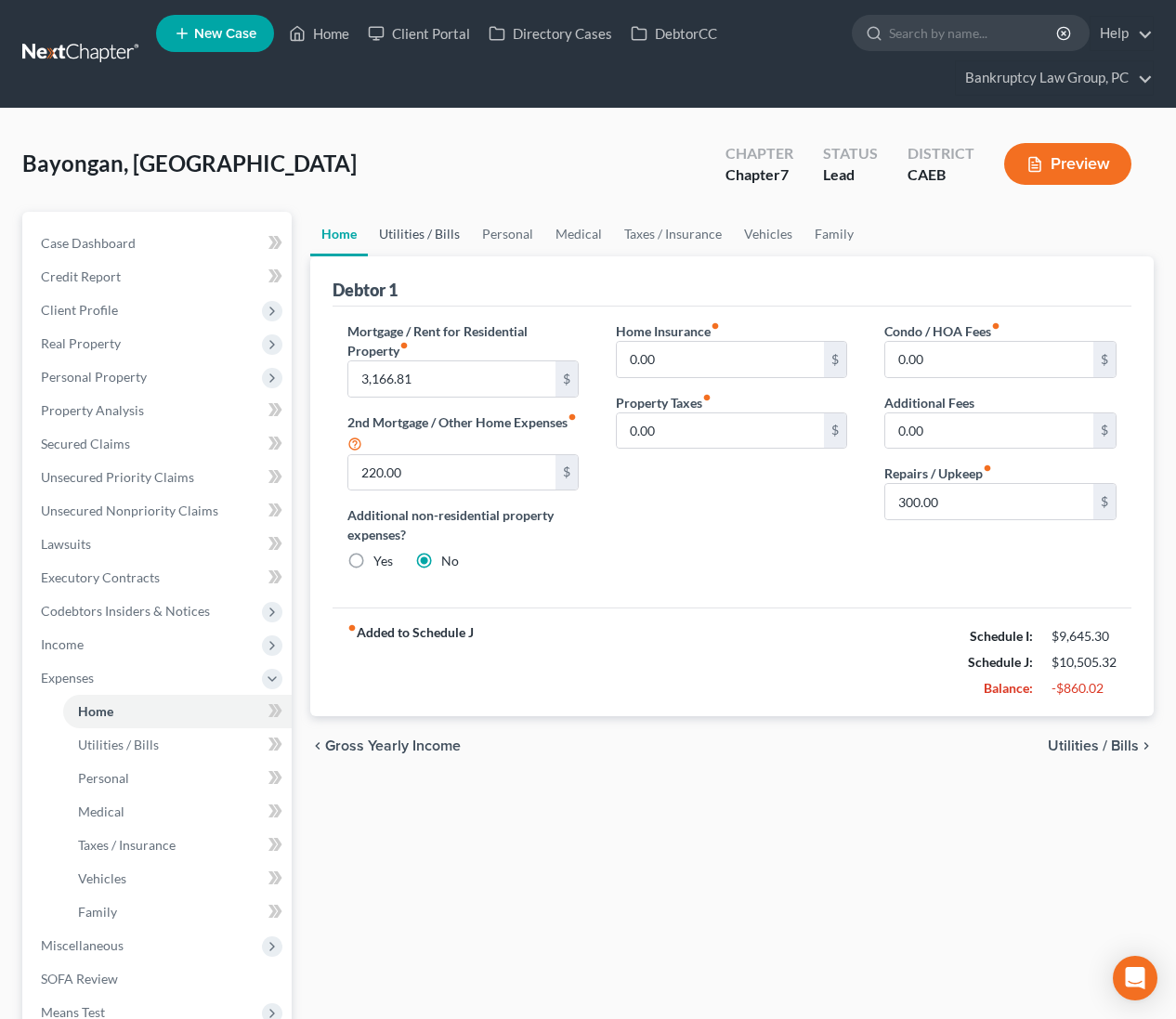
click at [427, 233] on link "Utilities / Bills" at bounding box center [419, 234] width 103 height 44
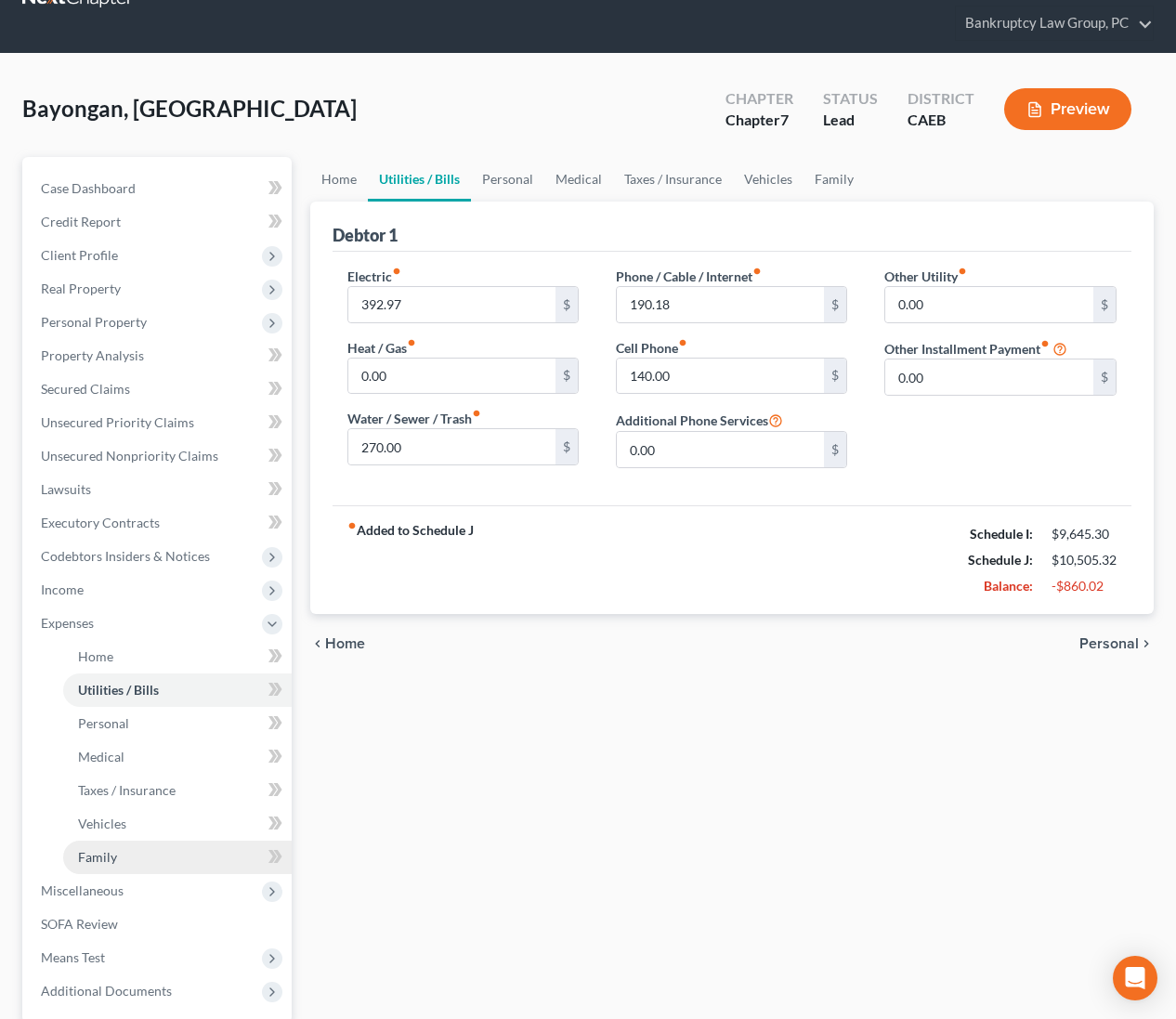
scroll to position [234, 0]
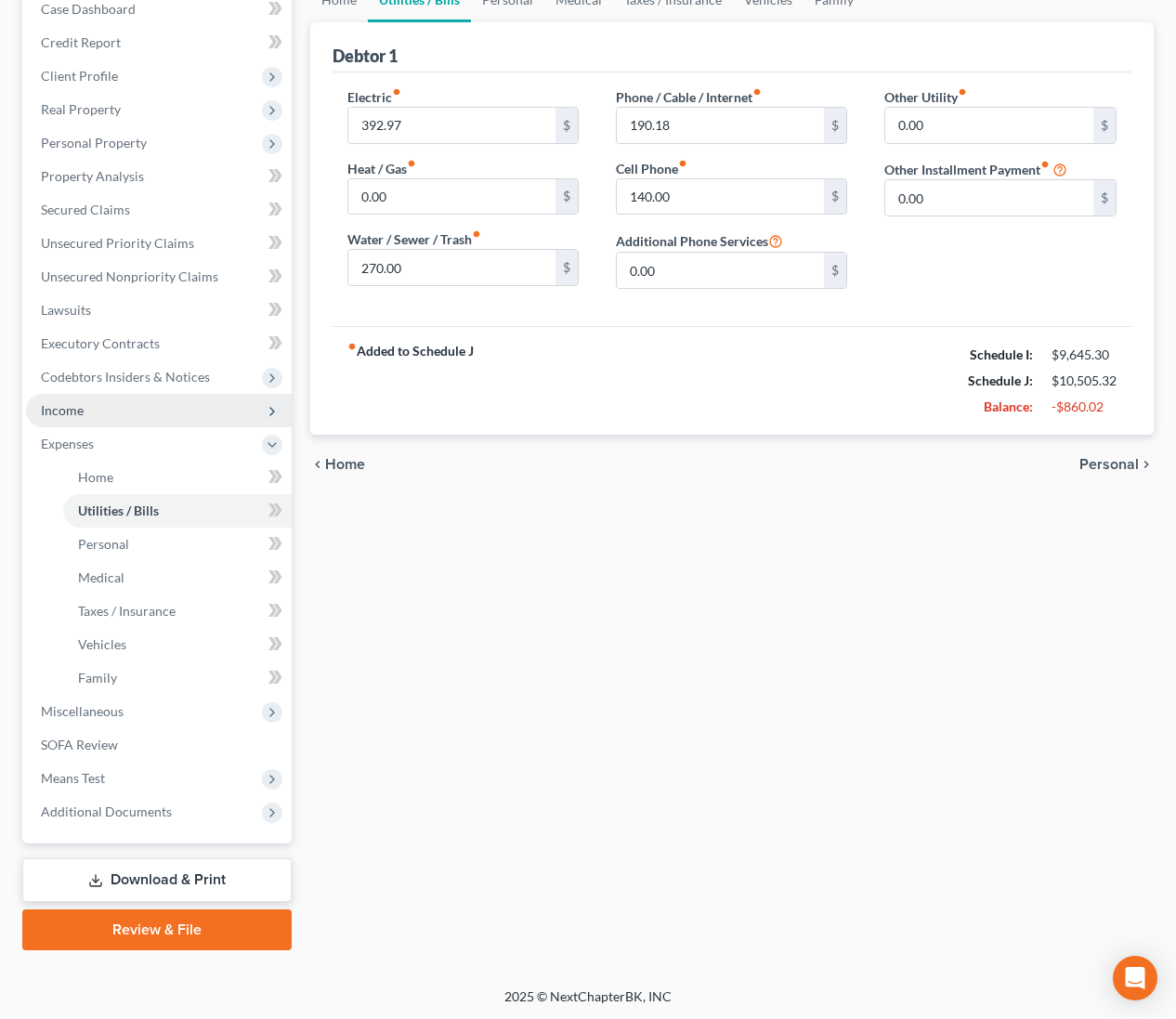
click at [82, 419] on span "Income" at bounding box center [159, 410] width 266 height 34
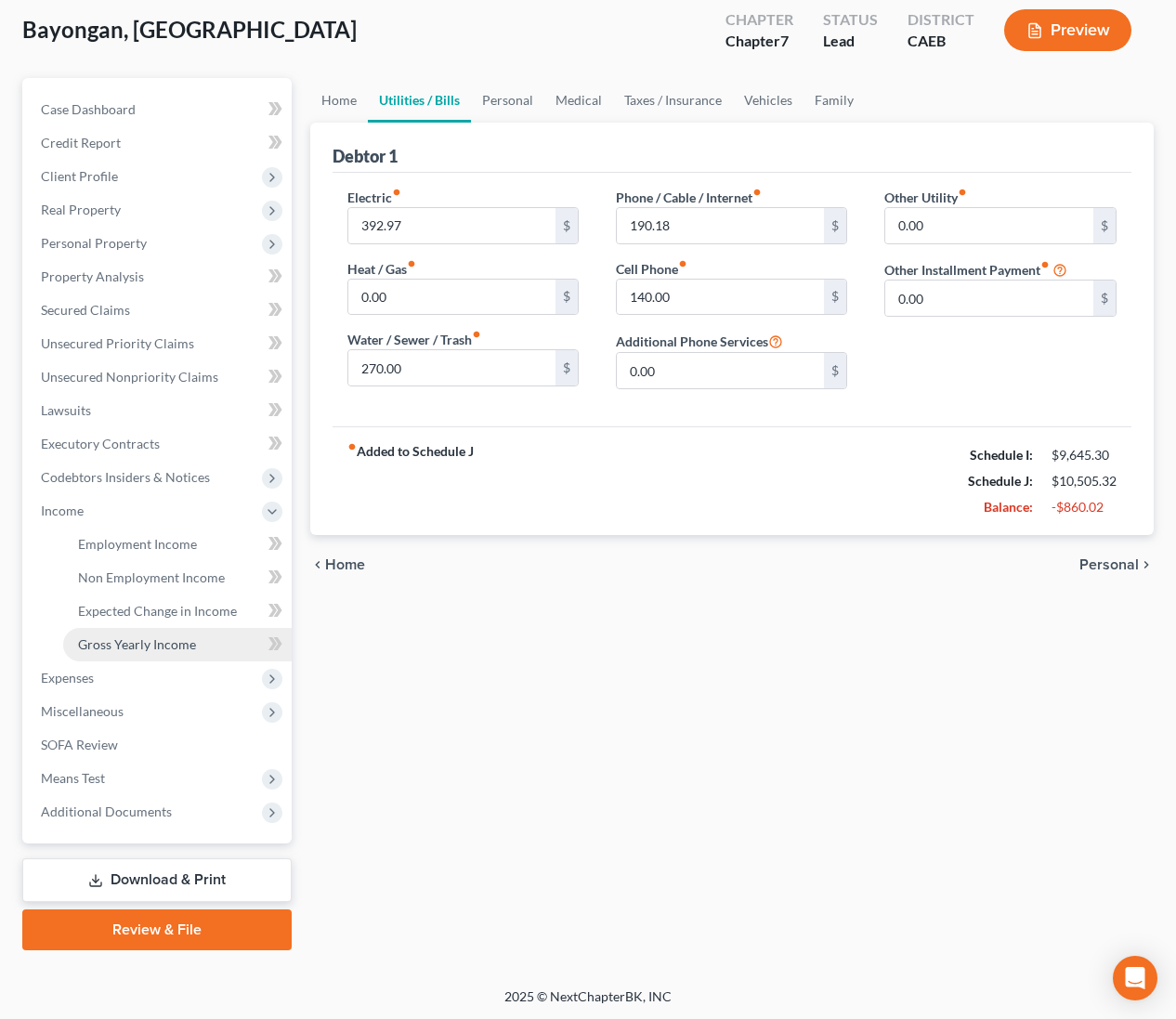
click at [144, 647] on span "Gross Yearly Income" at bounding box center [137, 644] width 118 height 15
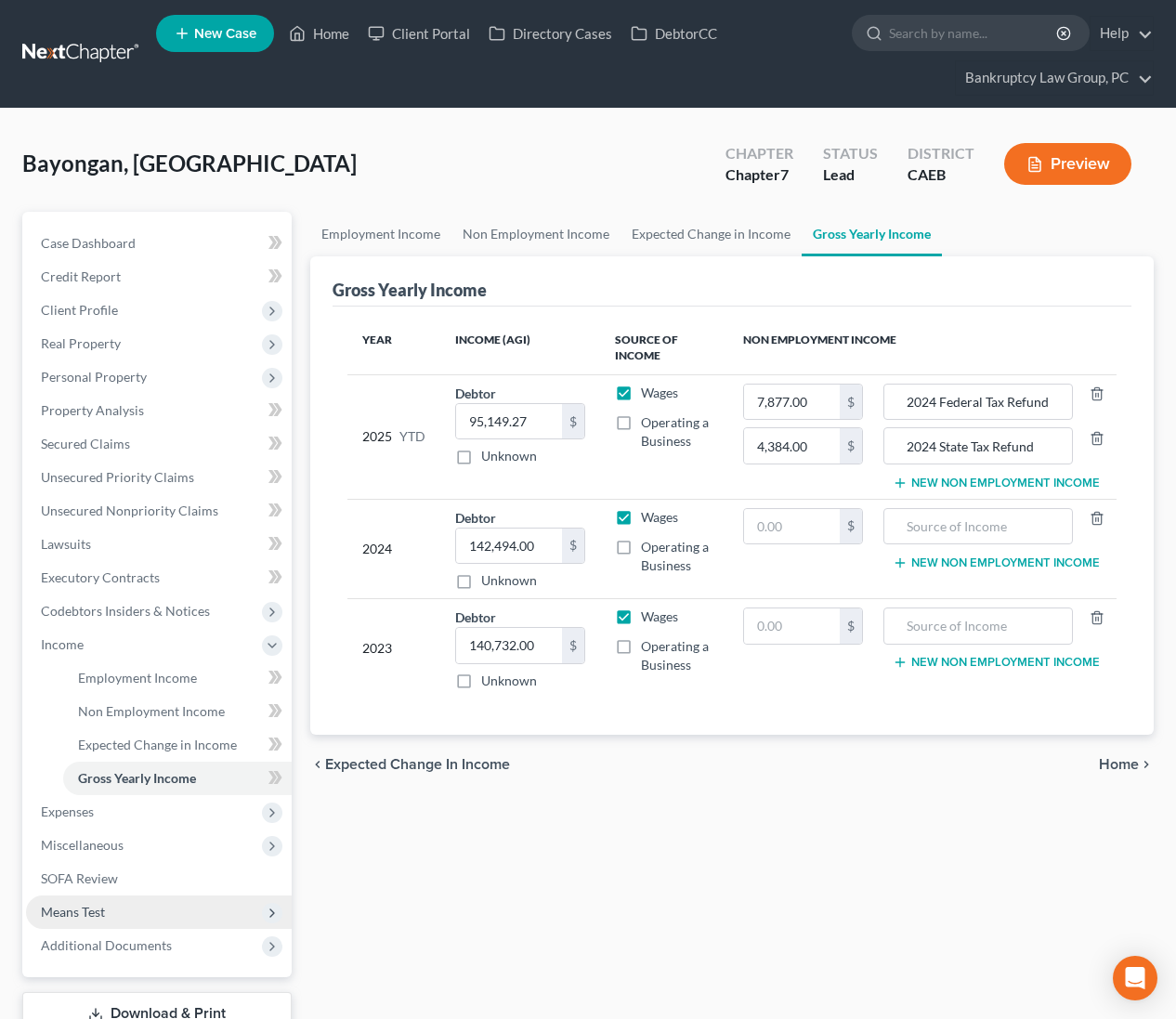
click at [71, 913] on span "Means Test" at bounding box center [73, 912] width 64 height 15
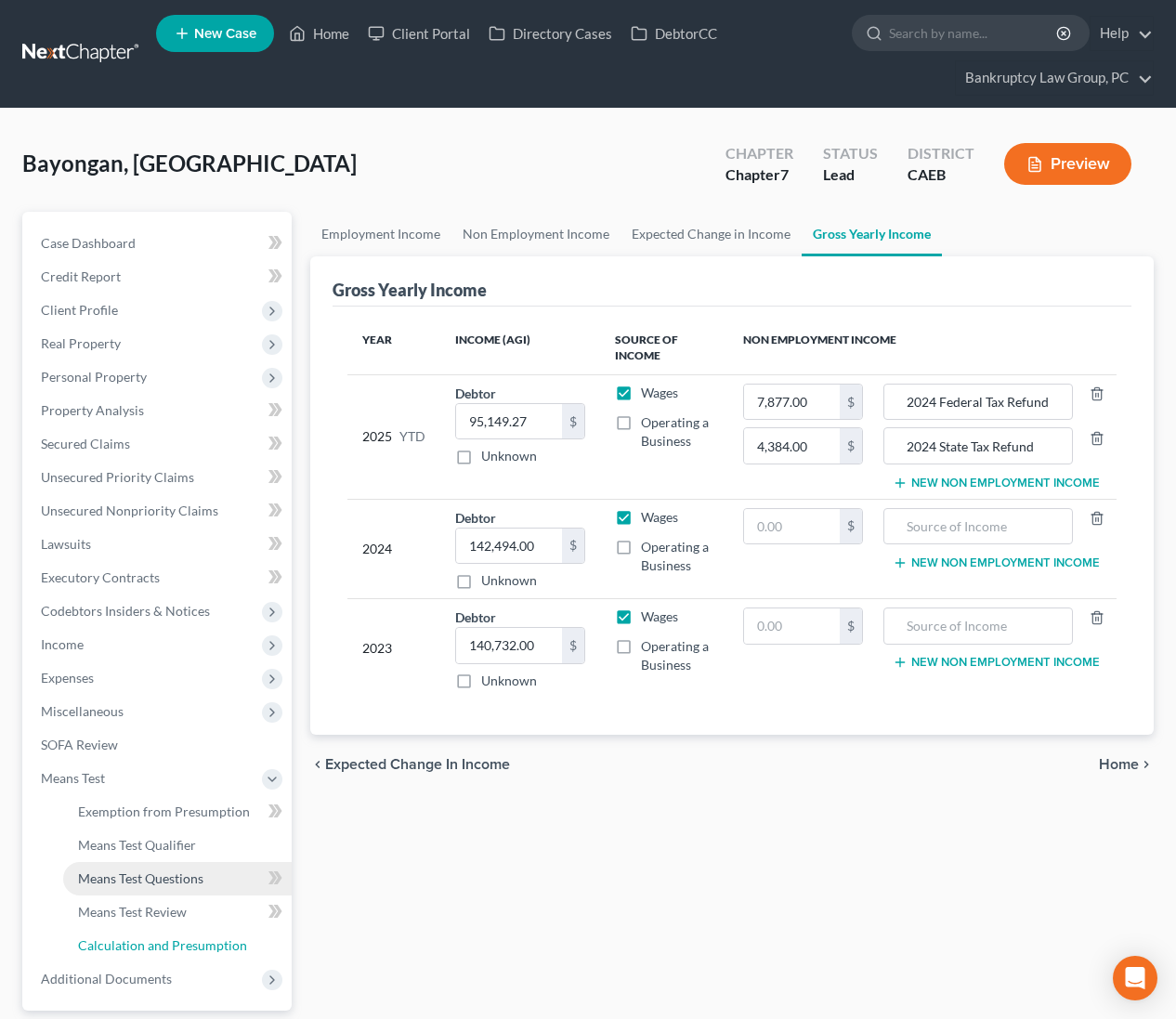
drag, startPoint x: 107, startPoint y: 944, endPoint x: 187, endPoint y: 887, distance: 98.2
click at [108, 944] on span "Calculation and Presumption" at bounding box center [162, 945] width 169 height 15
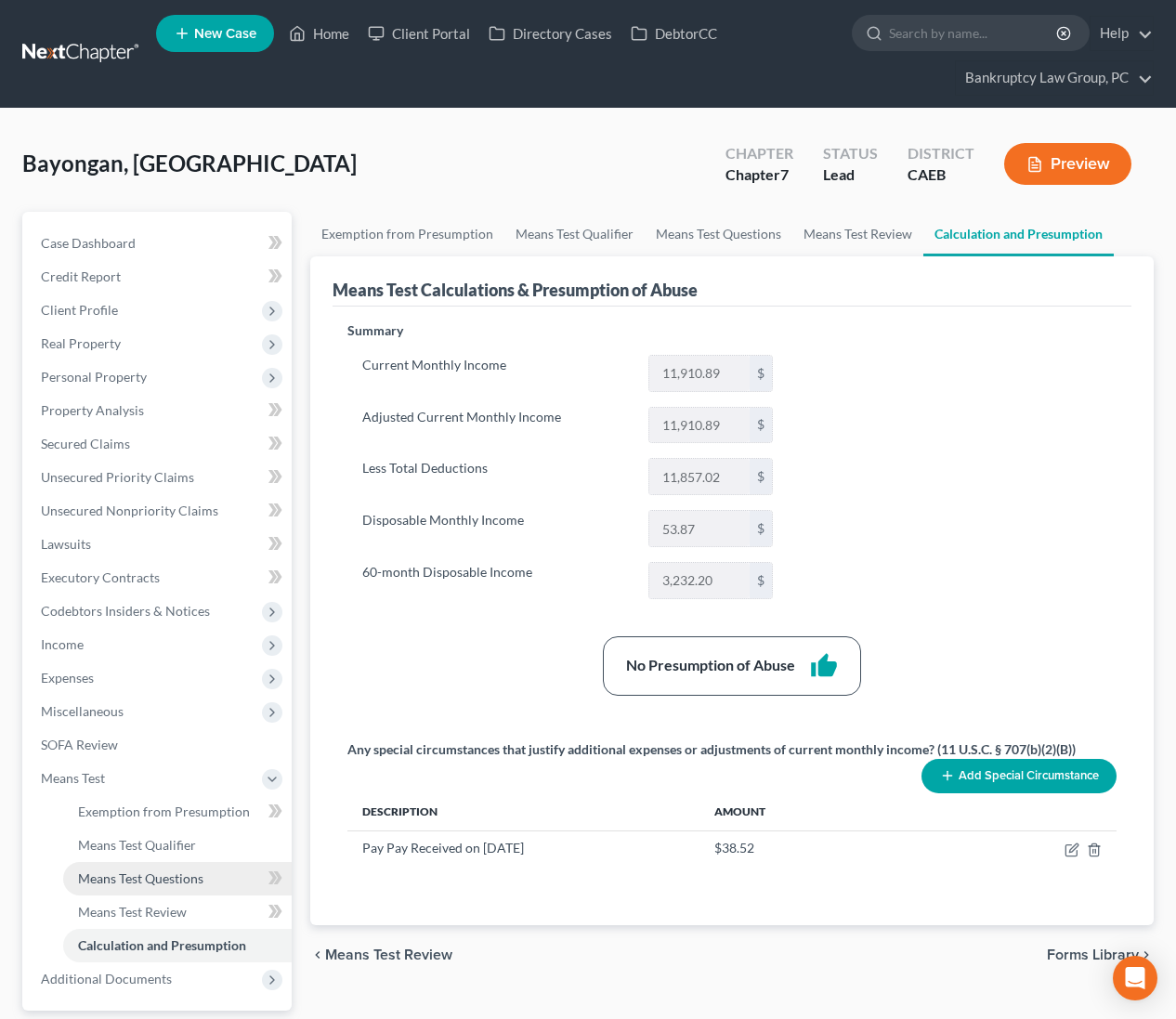
click at [148, 879] on span "Means Test Questions" at bounding box center [141, 878] width 126 height 15
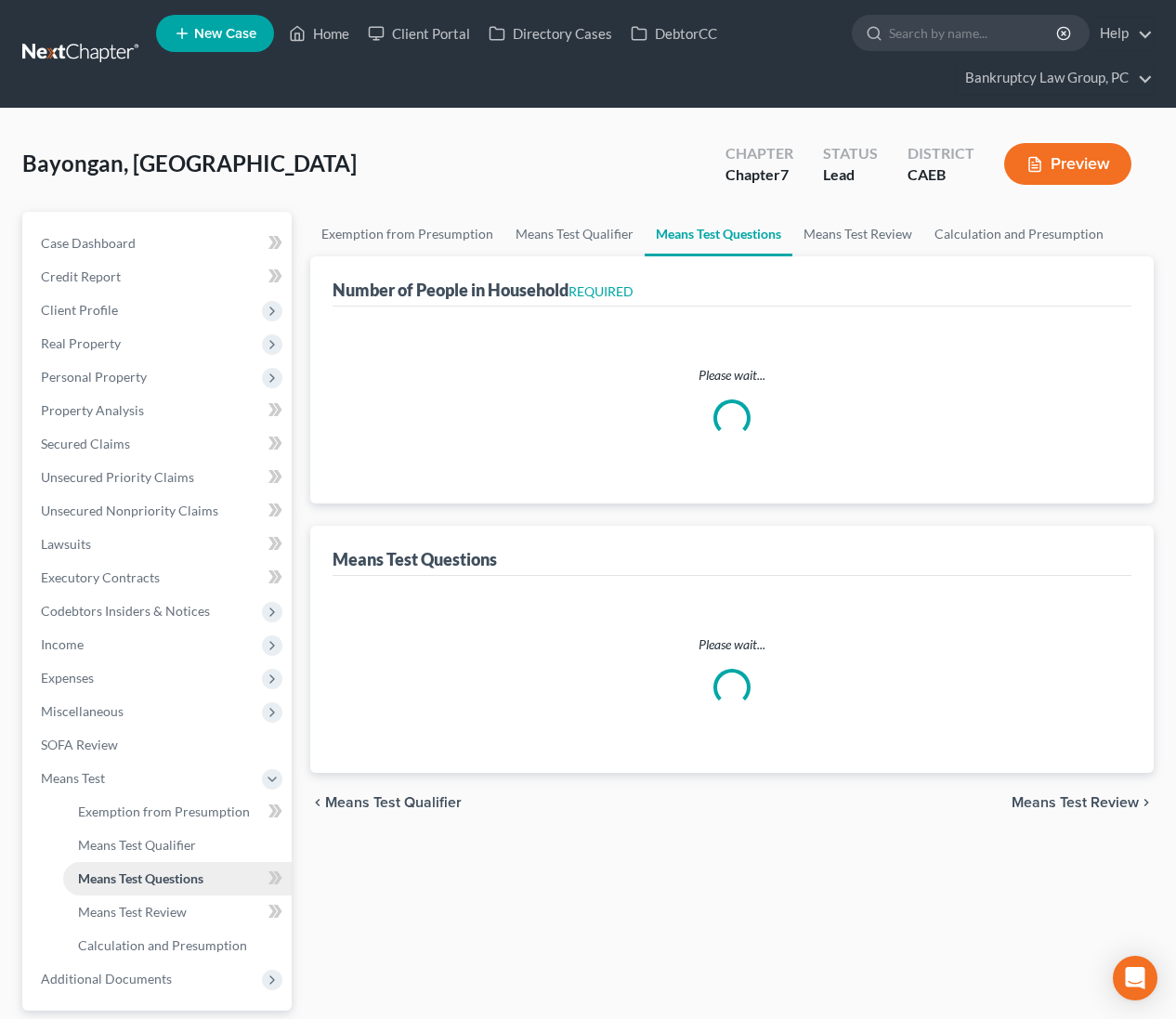
select select "0"
select select "60"
select select "1"
select select "60"
select select "0"
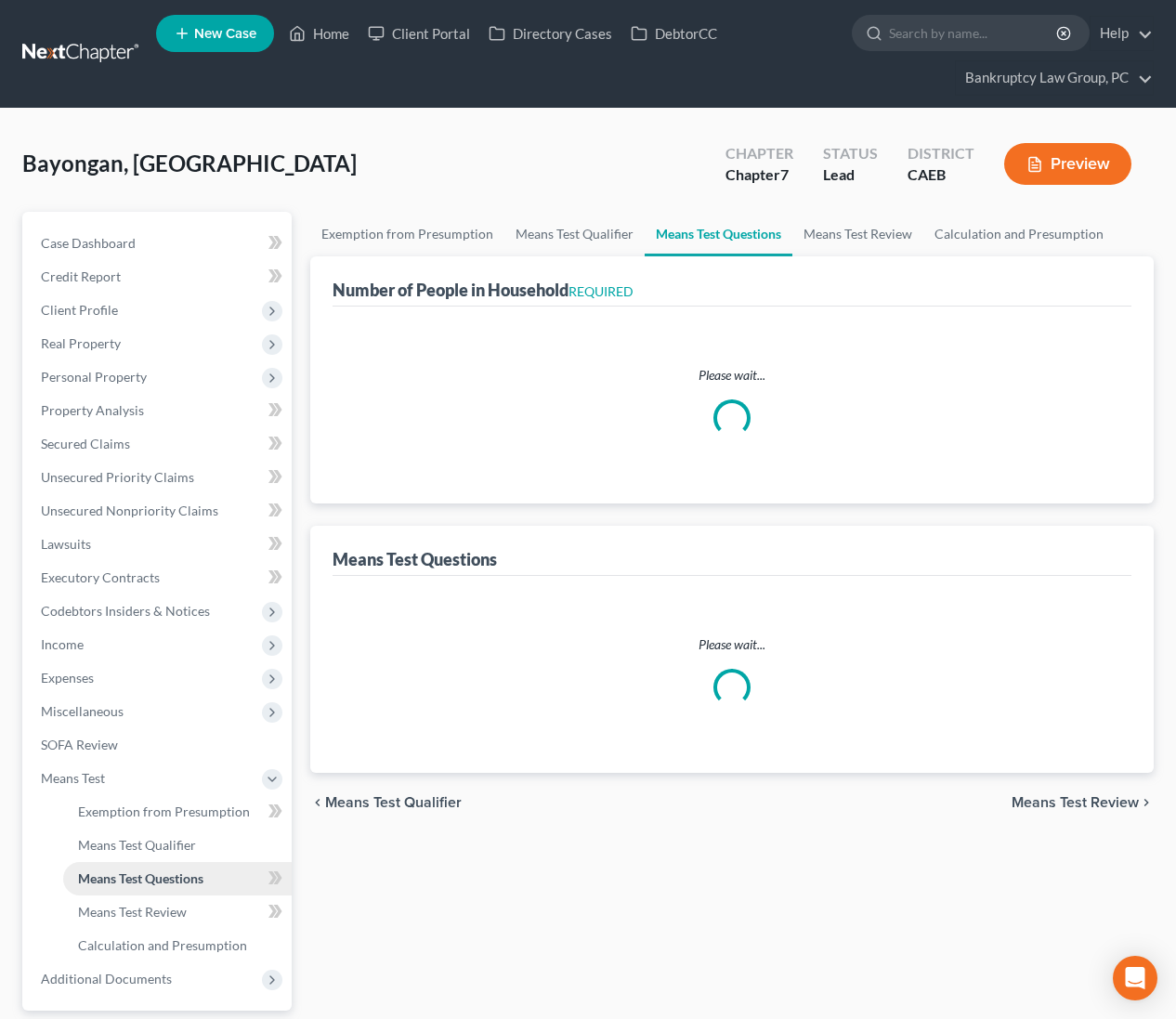
select select "60"
select select "3"
select select "2"
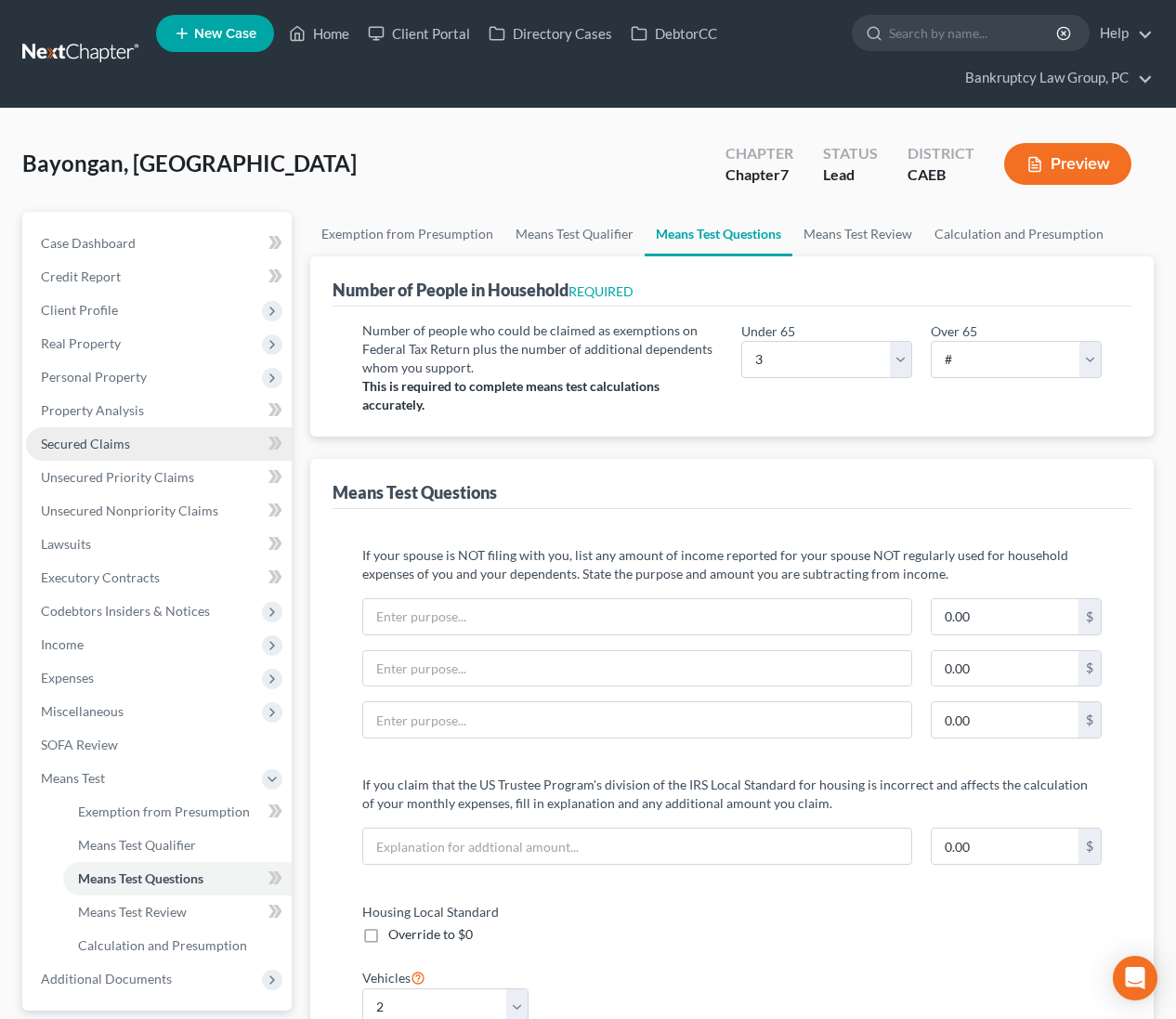
click at [73, 433] on link "Secured Claims" at bounding box center [159, 444] width 266 height 34
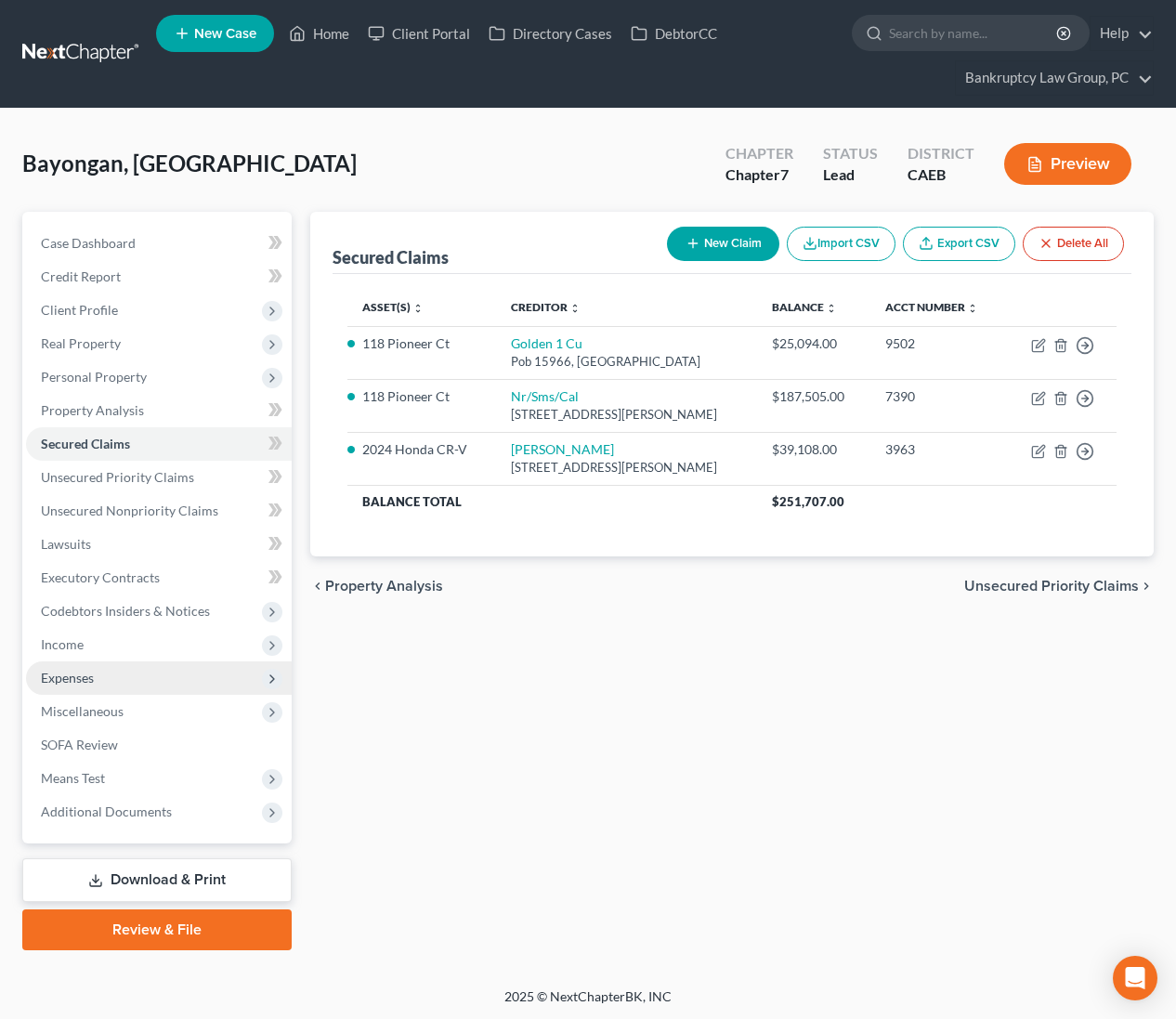
click at [65, 665] on span "Expenses" at bounding box center [159, 678] width 266 height 34
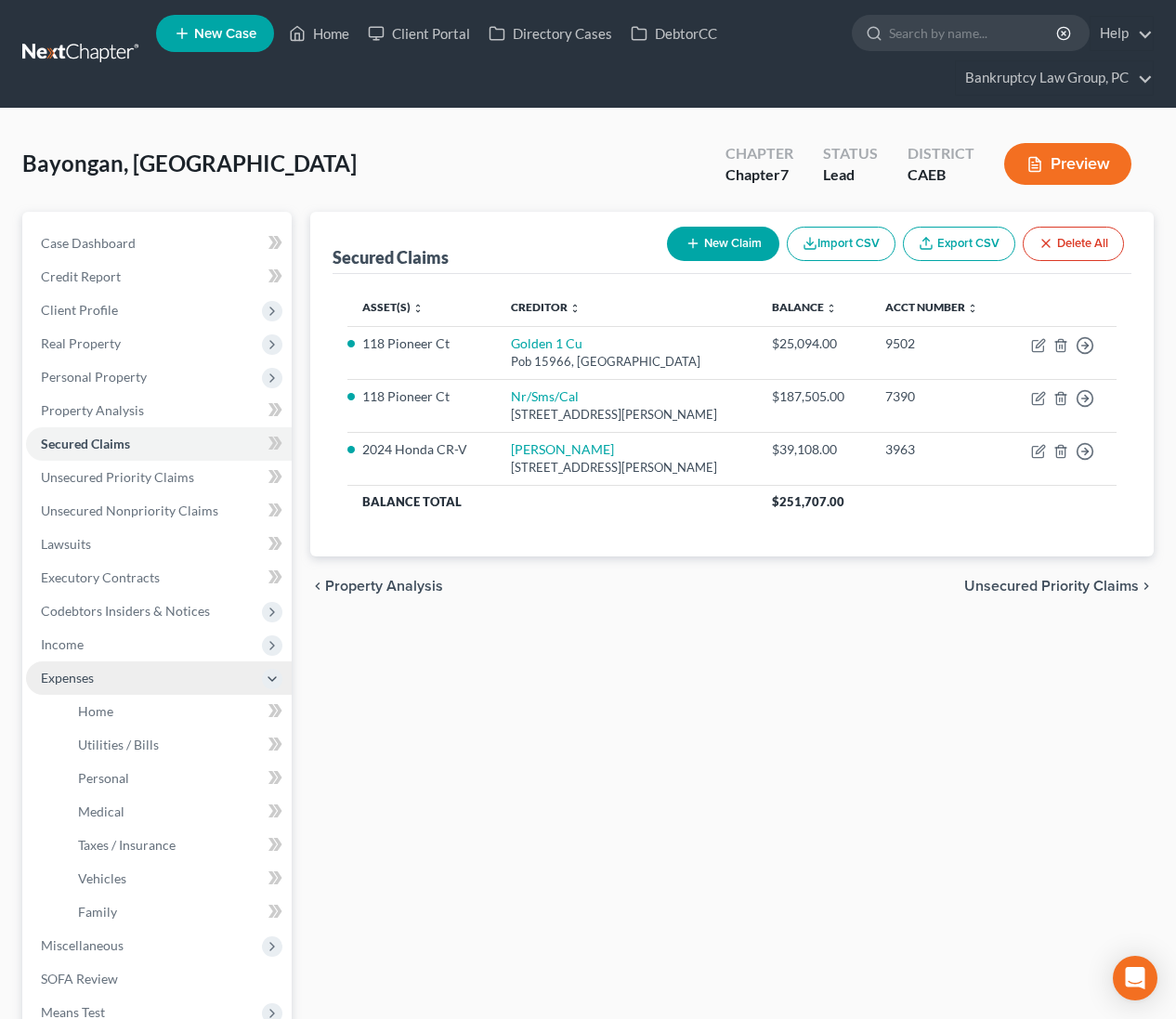
click at [115, 691] on span "Expenses" at bounding box center [159, 678] width 266 height 34
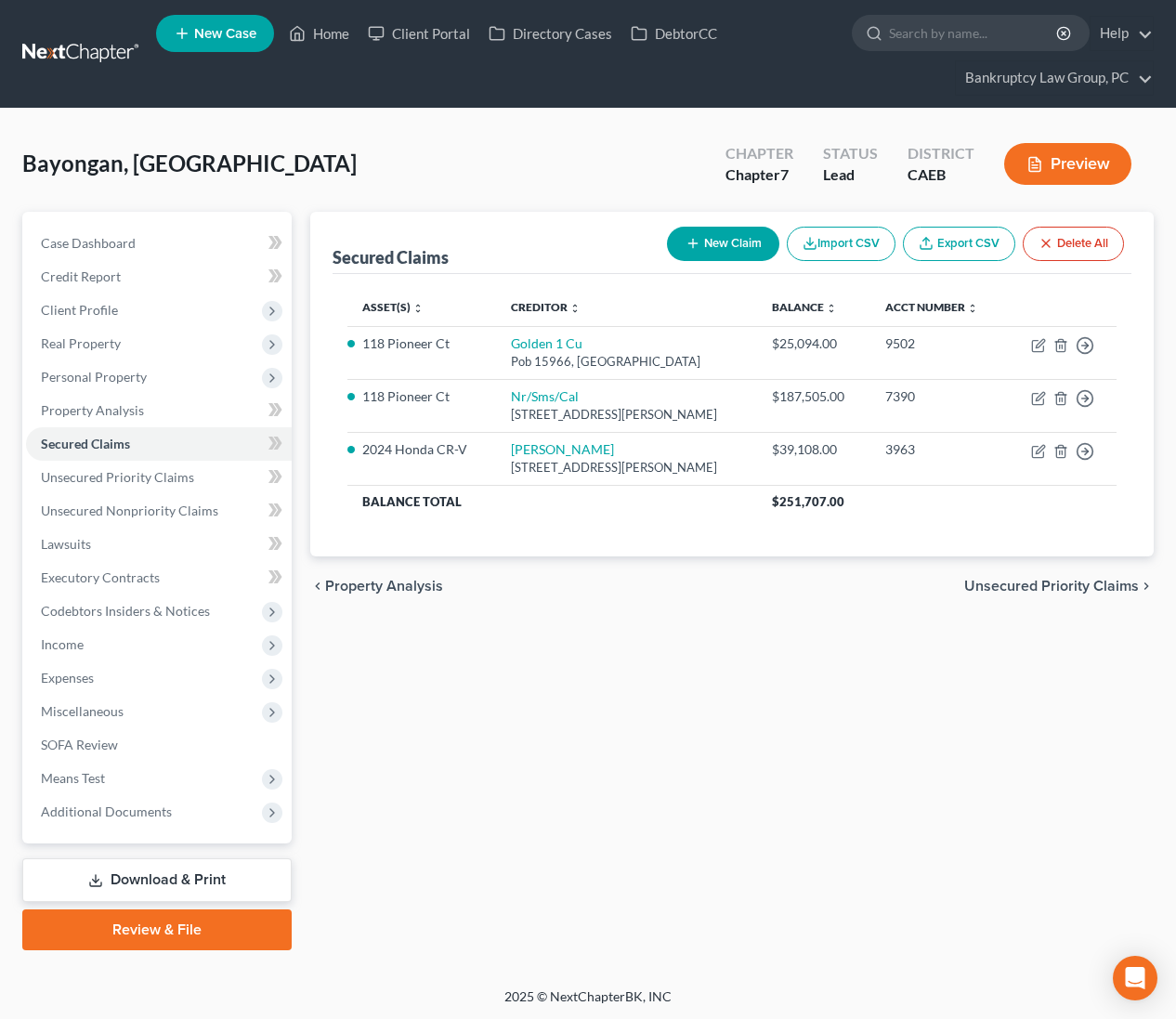
click at [116, 709] on span "Miscellaneous" at bounding box center [159, 711] width 266 height 34
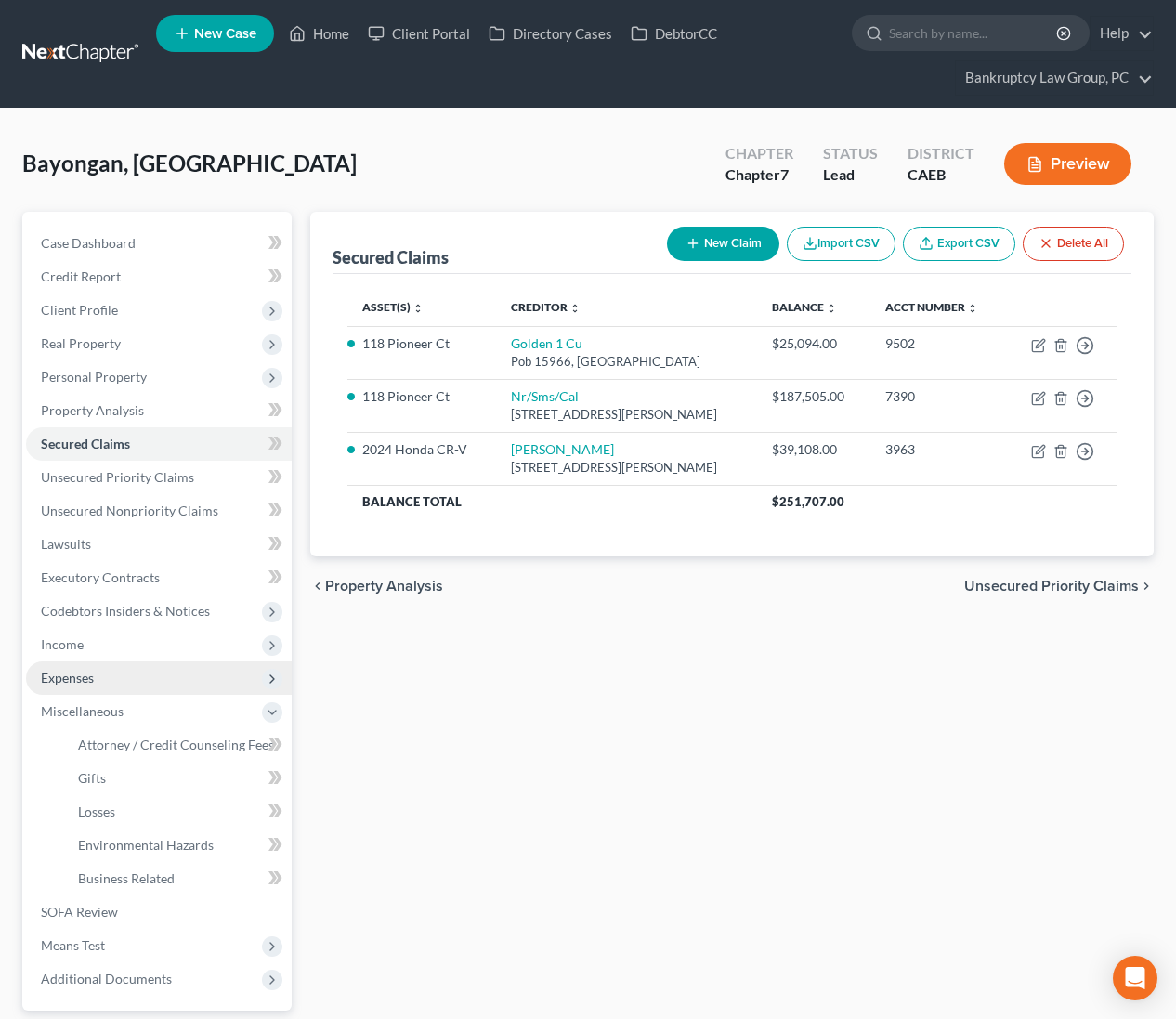
click at [77, 678] on span "Expenses" at bounding box center [67, 678] width 53 height 15
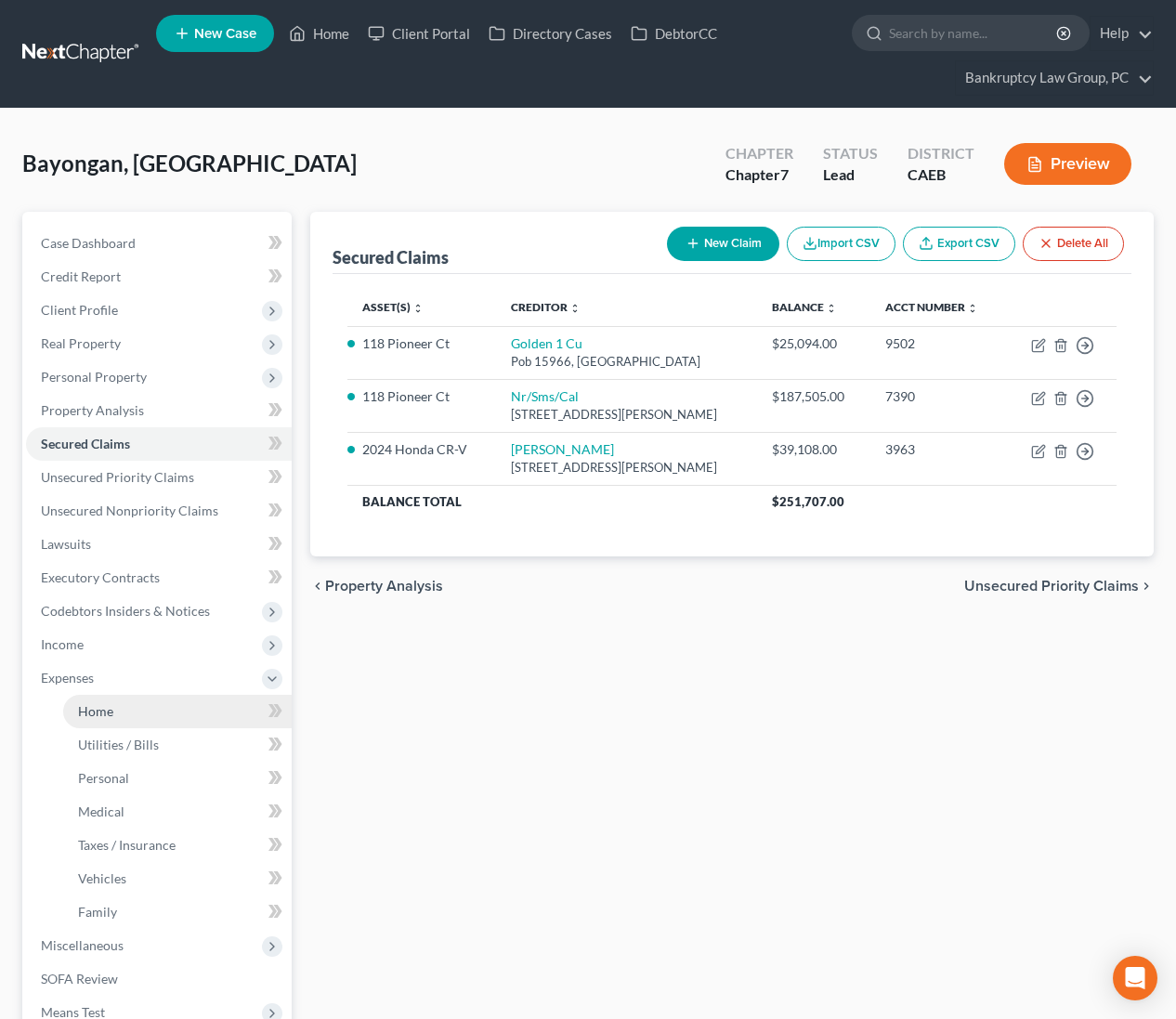
click at [87, 700] on link "Home" at bounding box center [177, 711] width 228 height 34
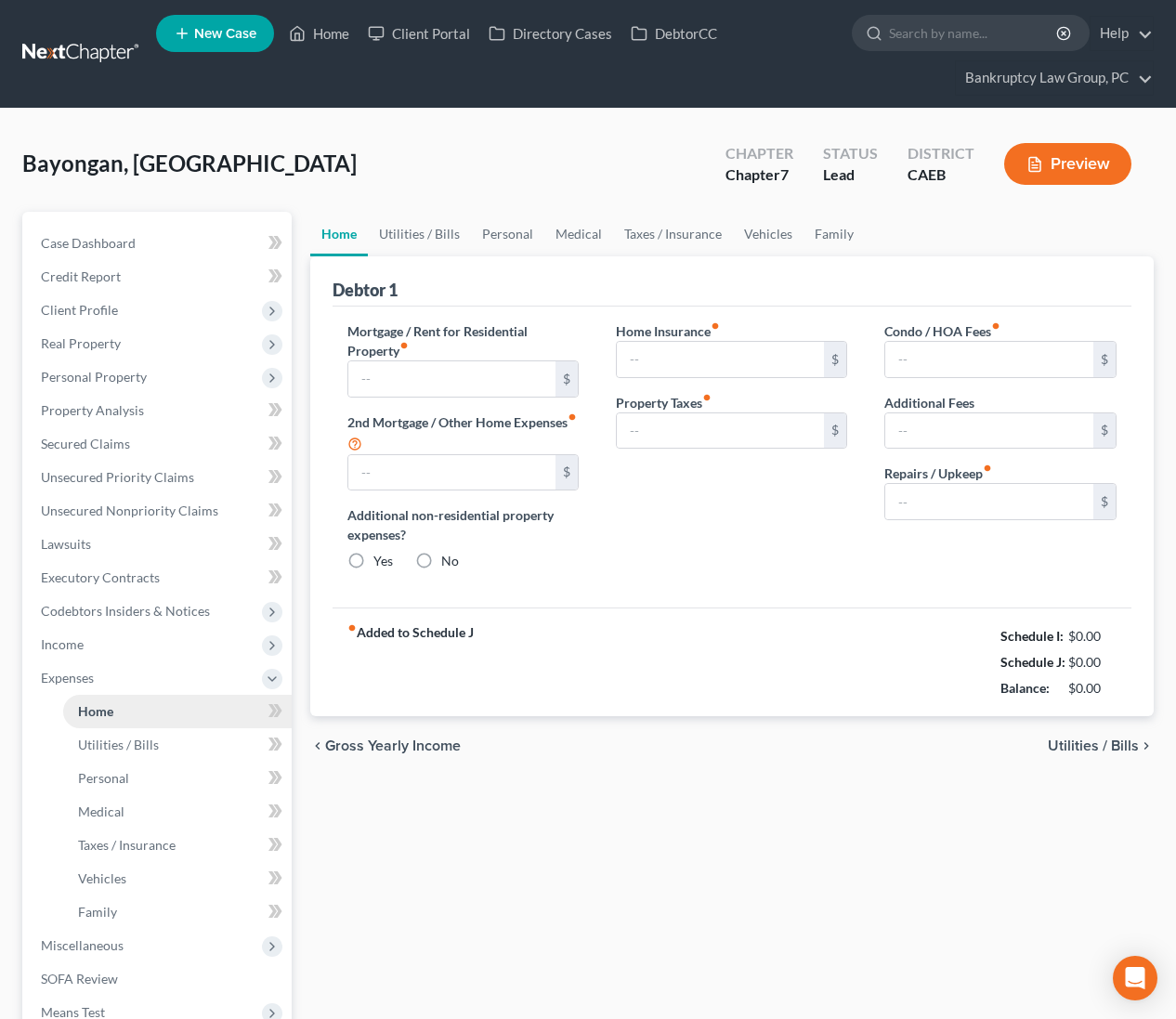
type input "3,166.81"
type input "220.00"
radio input "true"
type input "0.00"
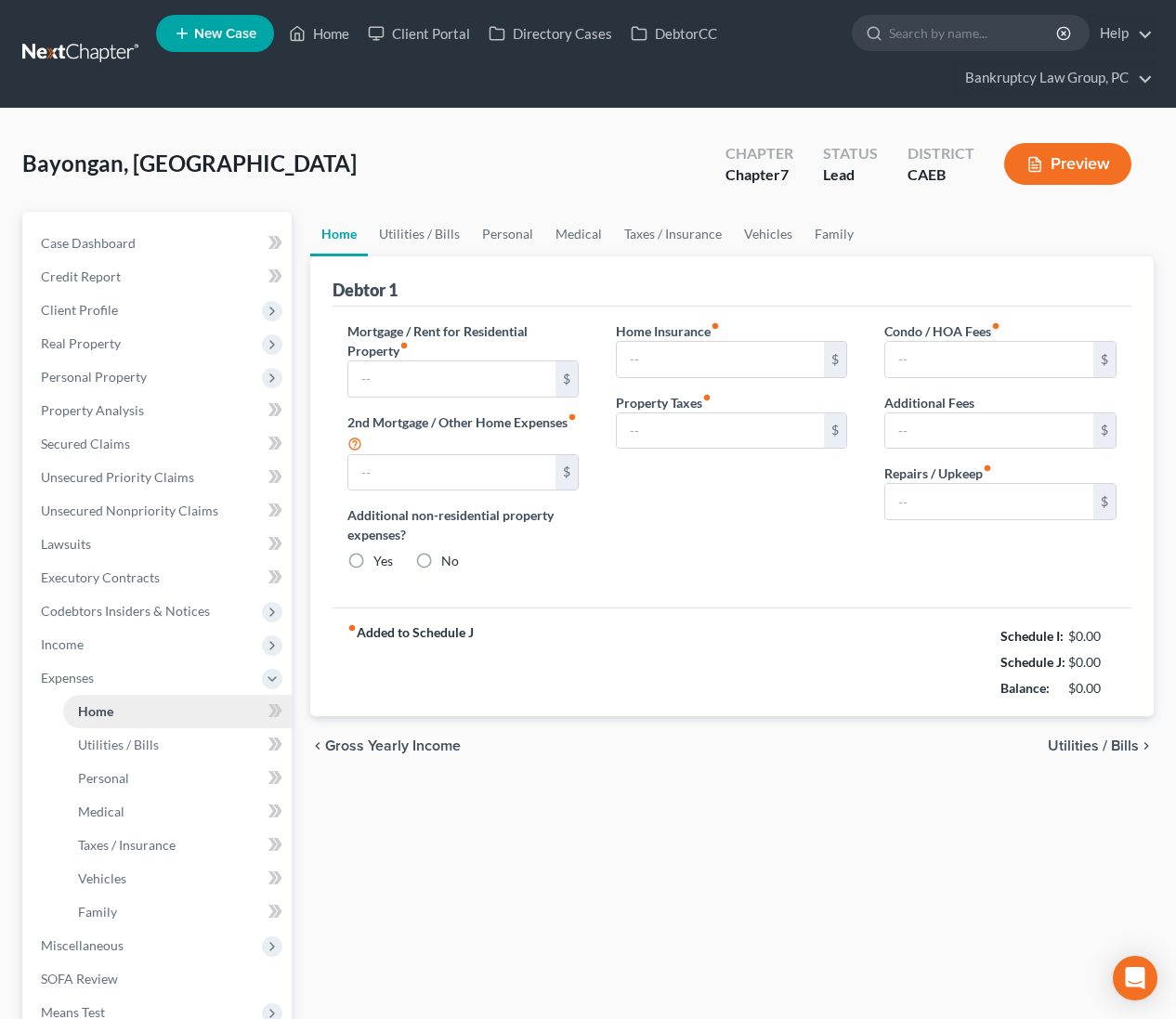
type input "0.00"
type input "300.00"
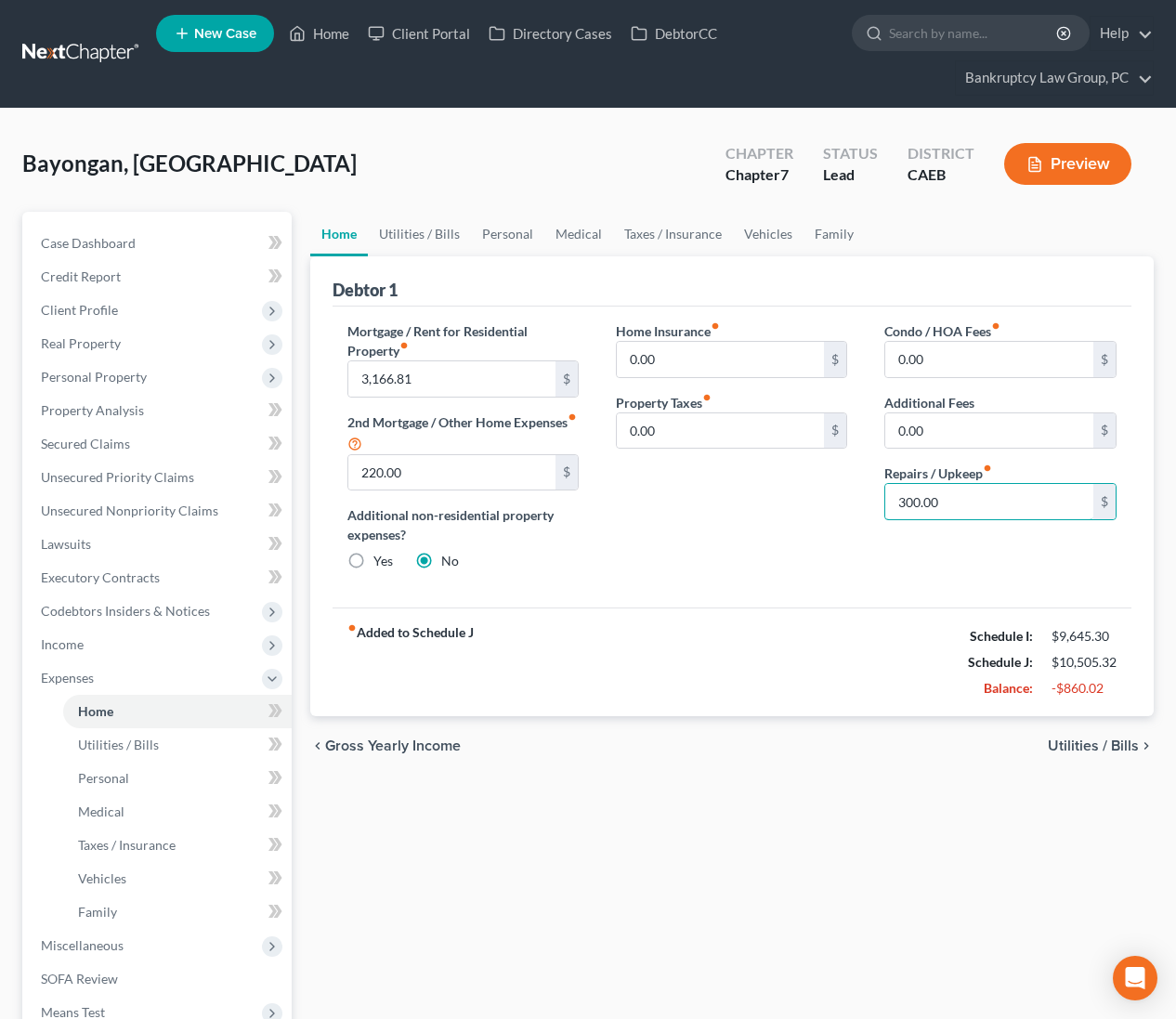
drag, startPoint x: 1000, startPoint y: 506, endPoint x: 809, endPoint y: 462, distance: 196.0
click at [884, 482] on div "Repairs / Upkeep fiber_manual_record 300.00 $" at bounding box center [999, 491] width 231 height 57
click at [462, 247] on link "Utilities / Bills" at bounding box center [419, 234] width 103 height 44
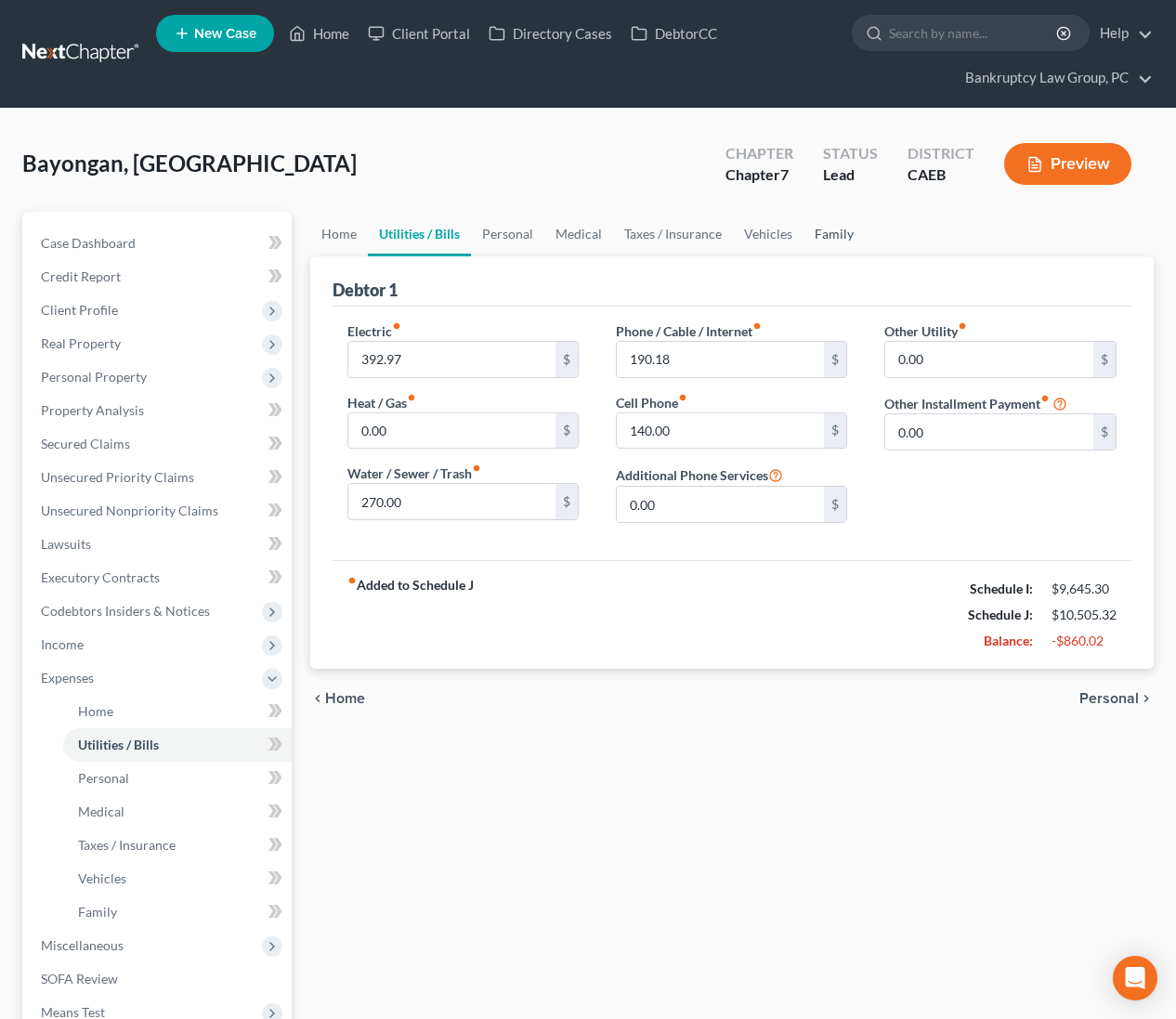
click at [811, 232] on link "Family" at bounding box center [834, 234] width 61 height 44
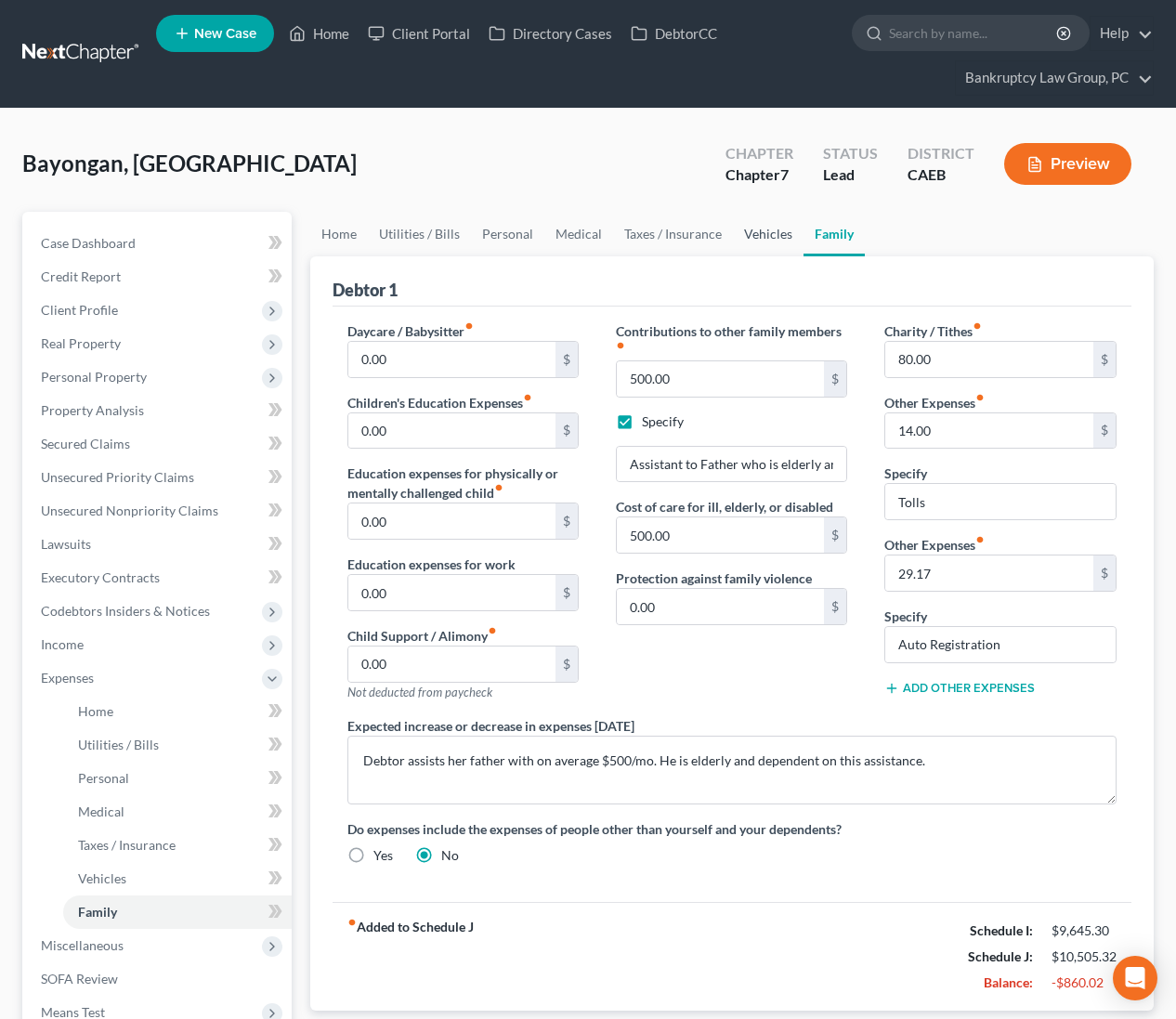
click at [762, 234] on link "Vehicles" at bounding box center [768, 234] width 71 height 44
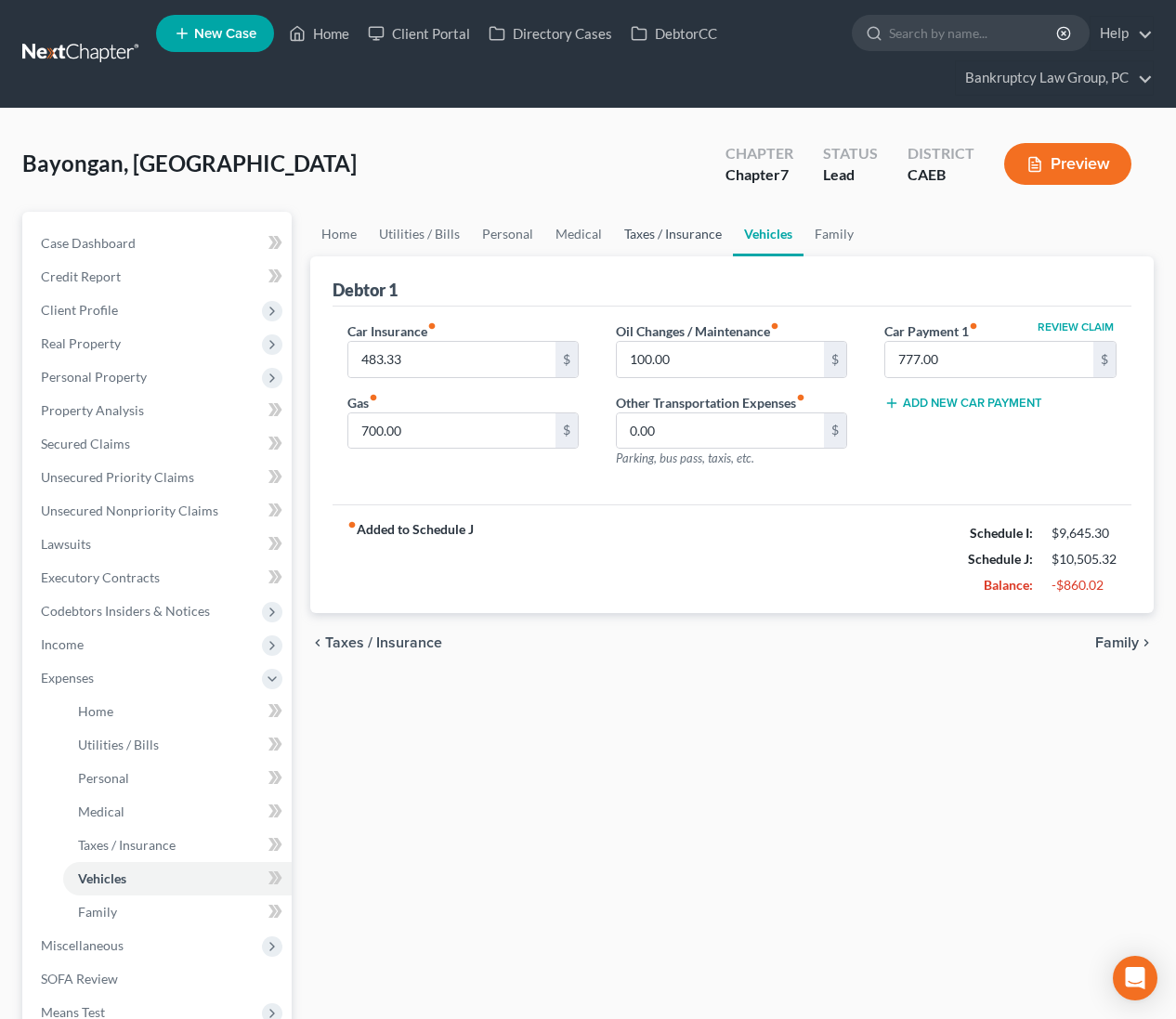
click at [691, 235] on link "Taxes / Insurance" at bounding box center [673, 234] width 120 height 44
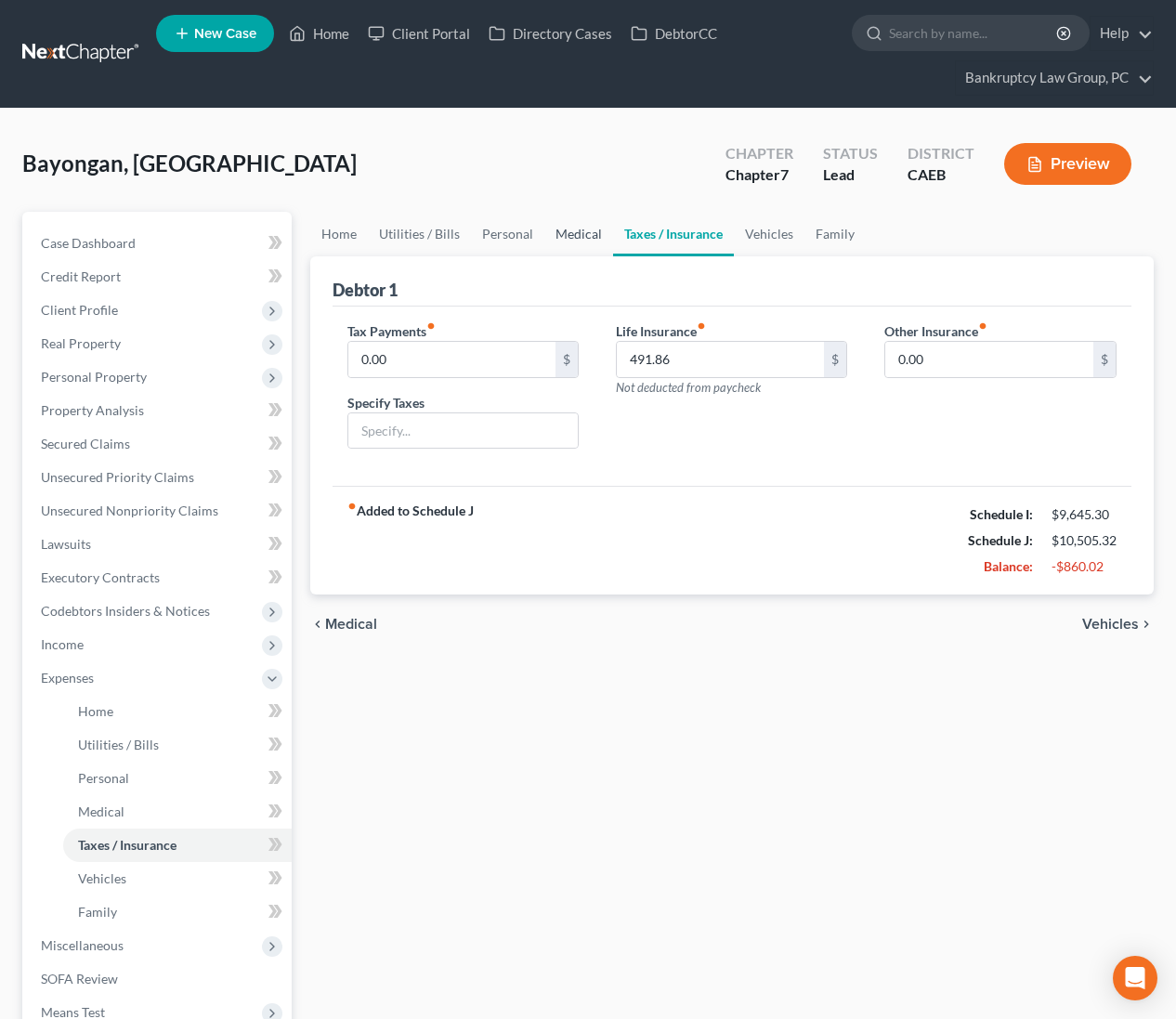
click at [584, 233] on link "Medical" at bounding box center [578, 234] width 69 height 44
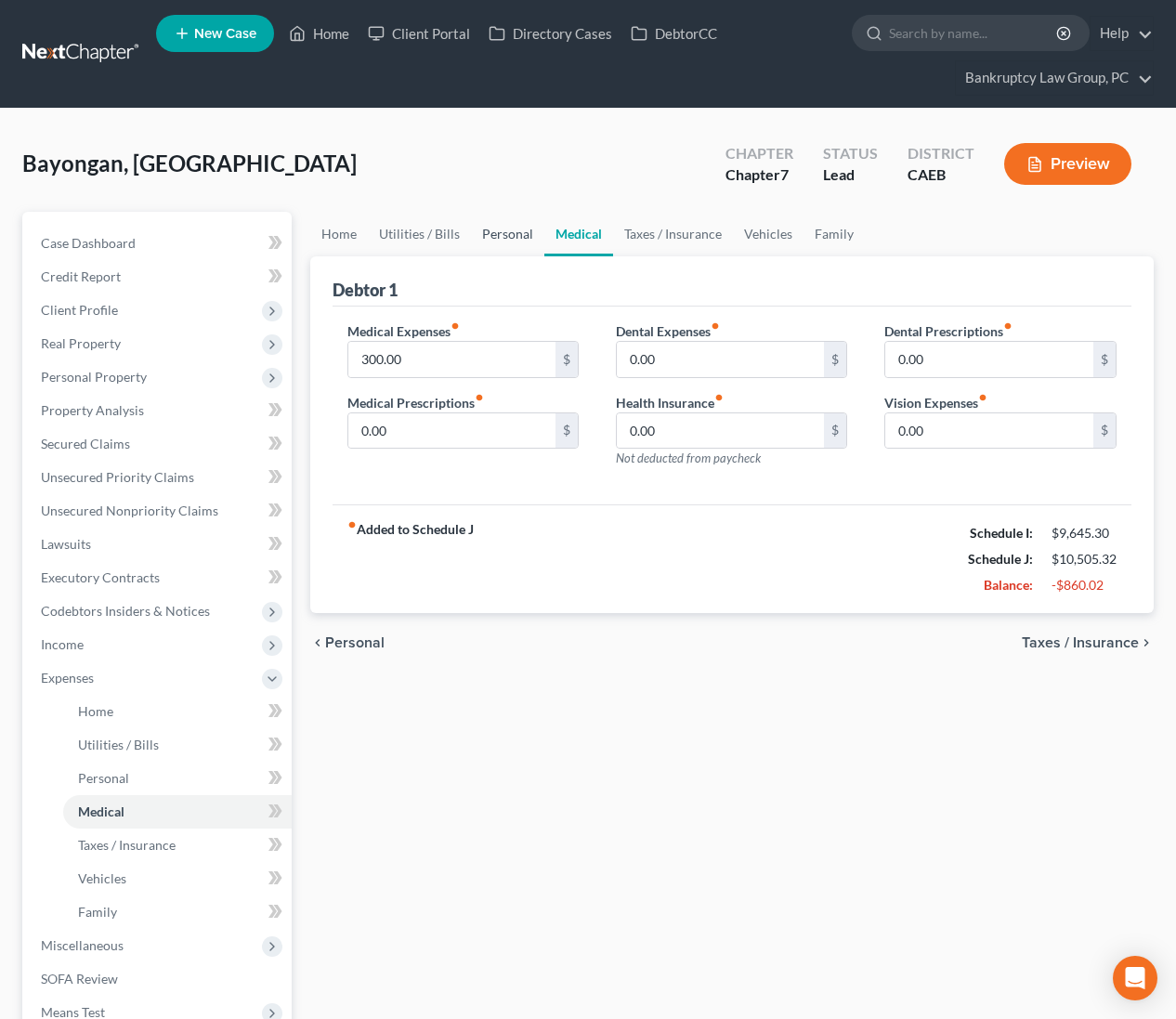
click at [513, 233] on link "Personal" at bounding box center [508, 234] width 74 height 44
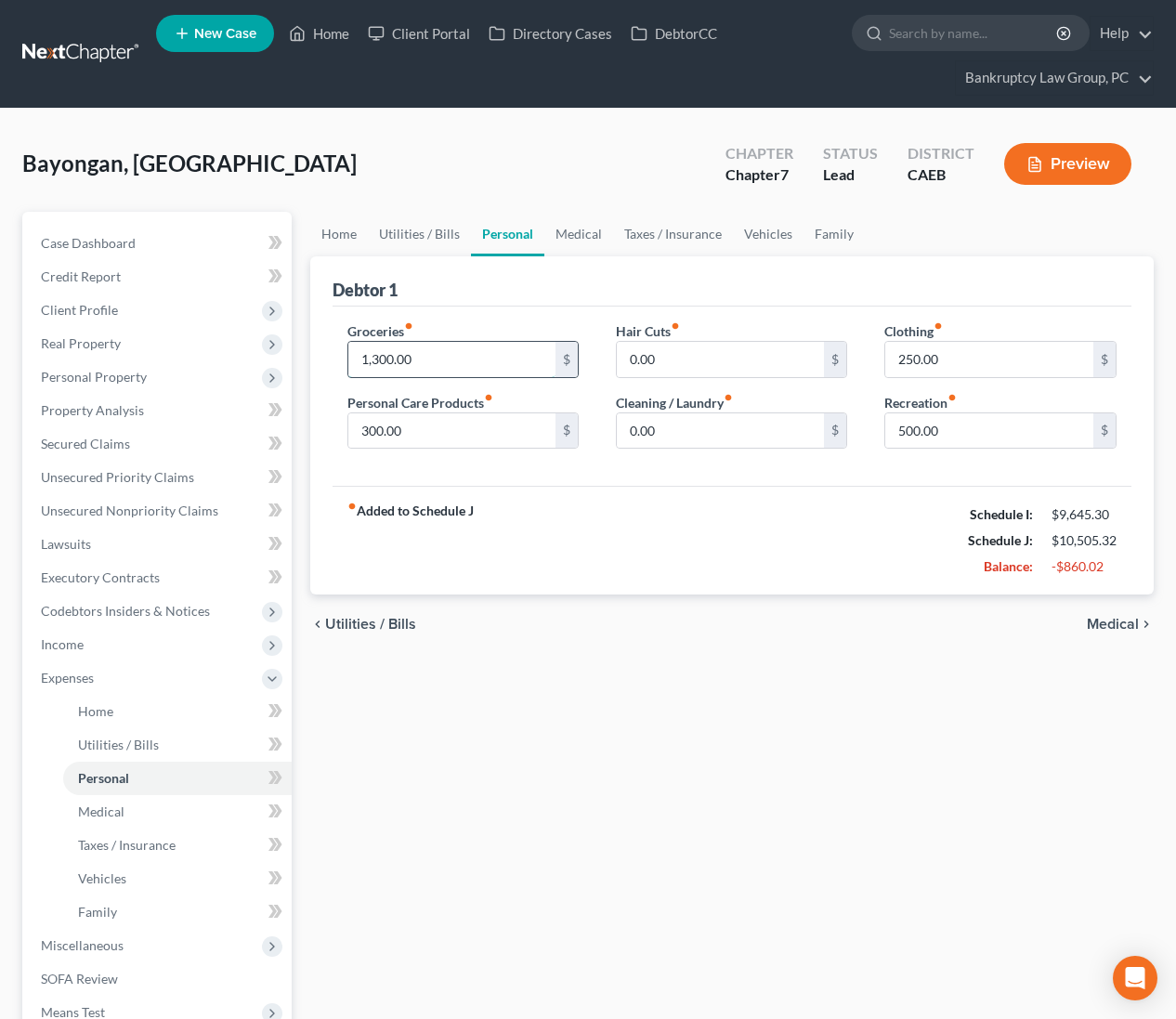
click at [415, 359] on input "1,300.00" at bounding box center [452, 359] width 208 height 35
type input "1,000.00"
click at [560, 642] on div "chevron_left Utilities / Bills Medical chevron_right" at bounding box center [732, 624] width 844 height 59
drag, startPoint x: 944, startPoint y: 422, endPoint x: 981, endPoint y: 435, distance: 39.2
click at [948, 422] on input "500.00" at bounding box center [988, 430] width 208 height 35
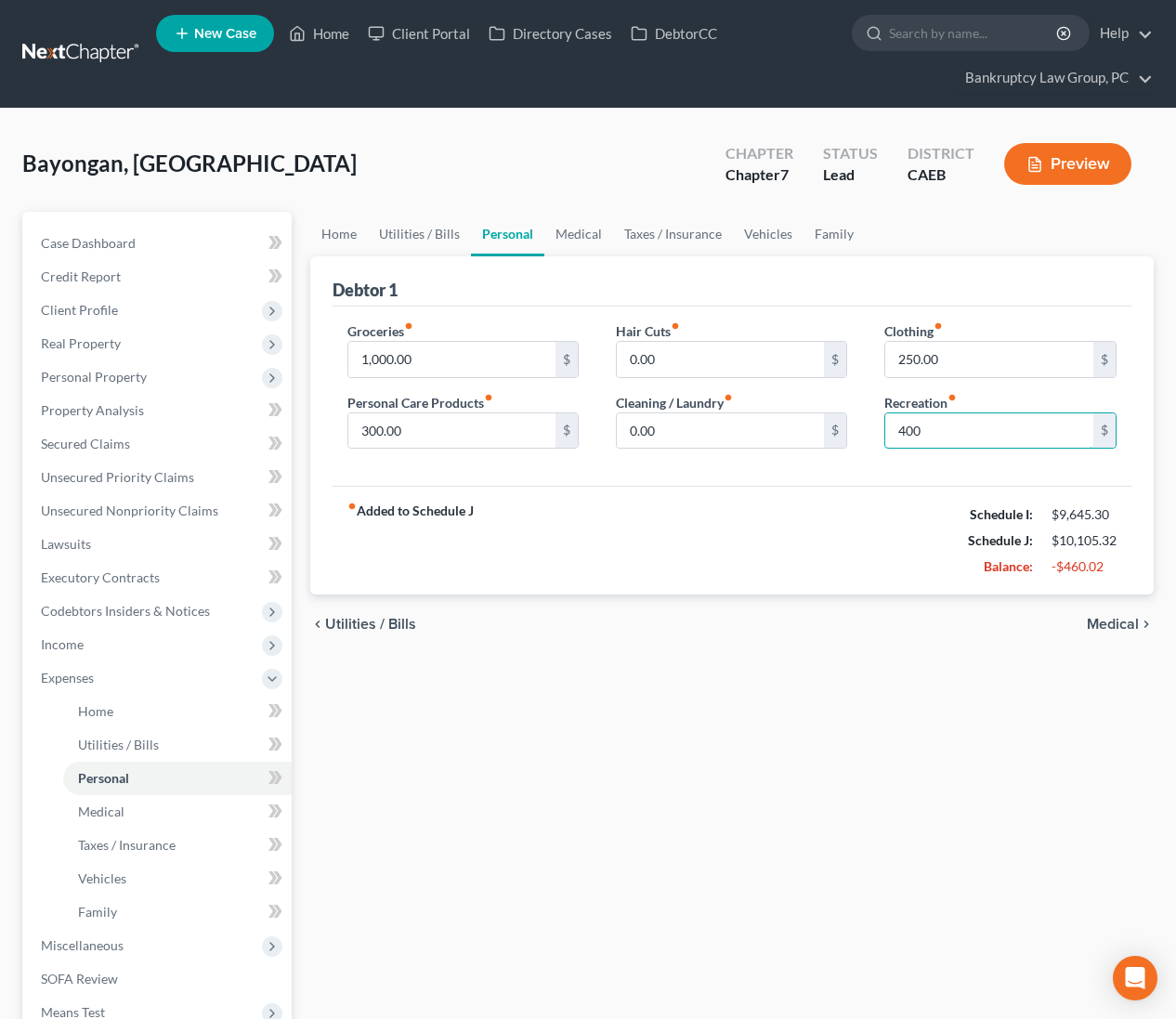
type input "400"
drag, startPoint x: 779, startPoint y: 478, endPoint x: 902, endPoint y: 392, distance: 150.1
click at [793, 468] on div "Groceries fiber_manual_record 1,000.00 $ Personal Care Products fiber_manual_re…" at bounding box center [732, 396] width 800 height 180
click at [959, 357] on input "250.00" at bounding box center [988, 359] width 208 height 35
type input "200"
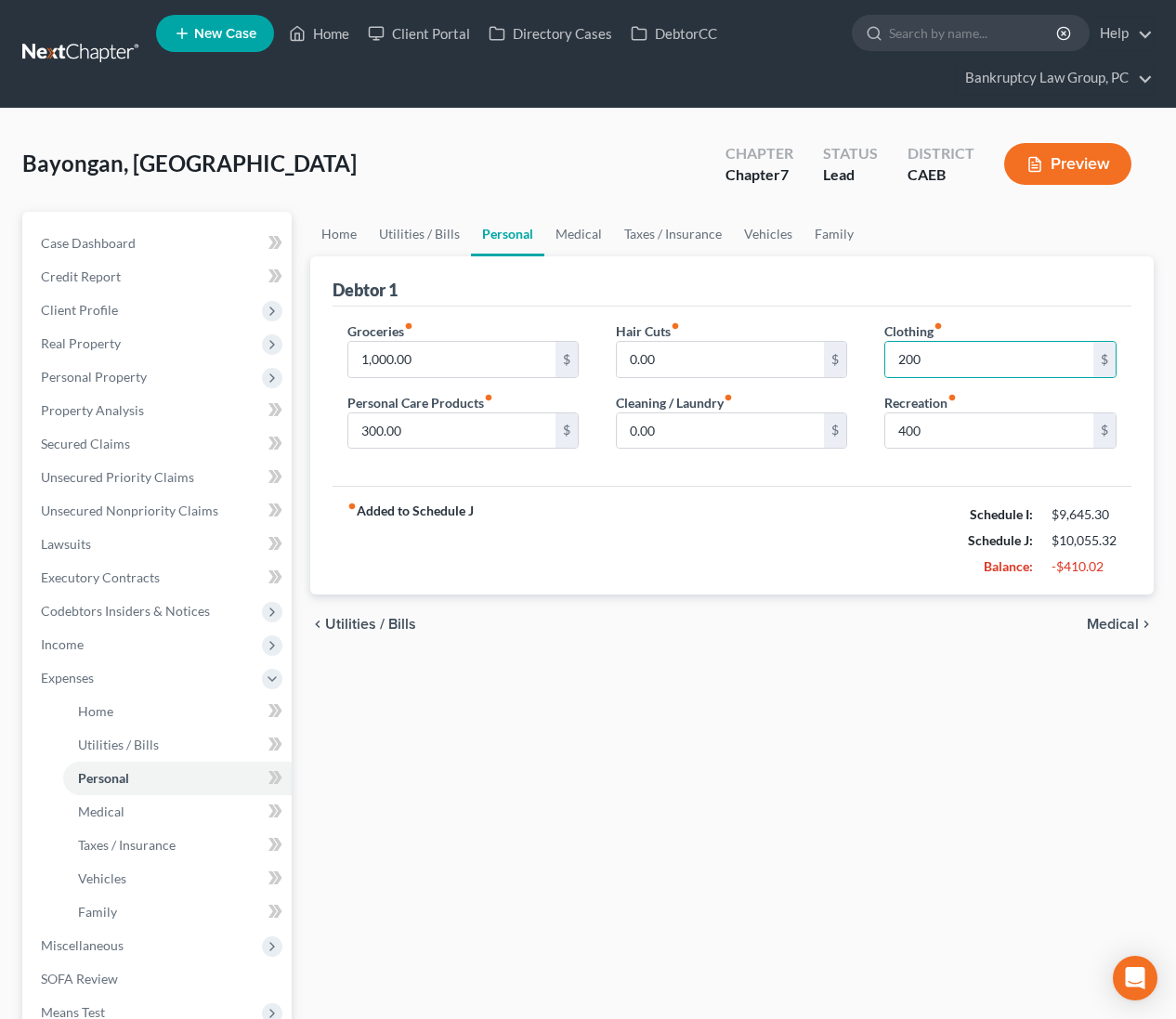
drag, startPoint x: 610, startPoint y: 506, endPoint x: 549, endPoint y: 490, distance: 63.1
click at [609, 506] on div "fiber_manual_record Added to Schedule J Schedule I: $9,645.30 Schedule J: $10,0…" at bounding box center [732, 539] width 800 height 108
click at [436, 430] on input "300.00" at bounding box center [452, 430] width 208 height 35
type input "175"
drag, startPoint x: 597, startPoint y: 566, endPoint x: 647, endPoint y: 540, distance: 56.4
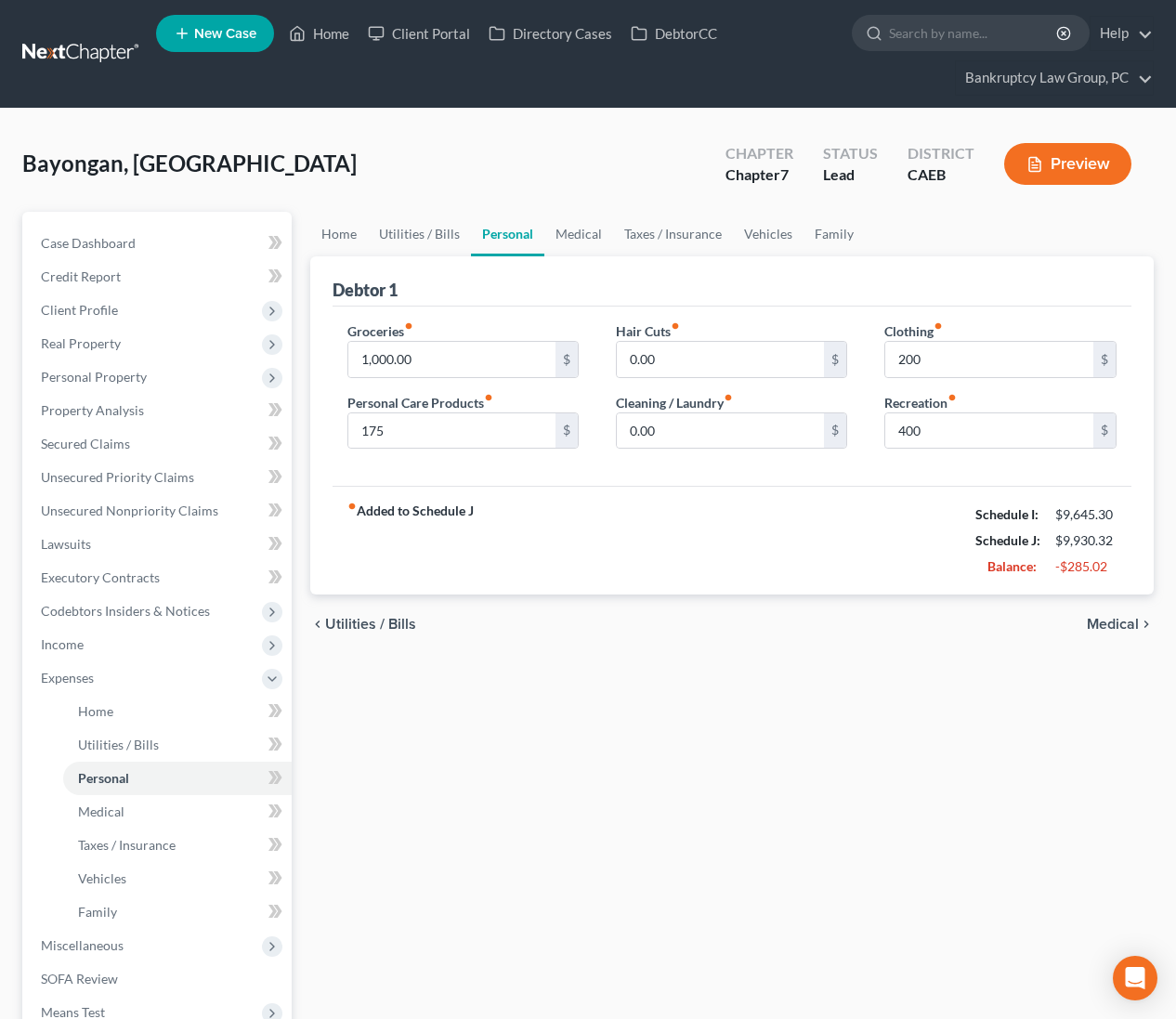
click at [600, 565] on div "fiber_manual_record Added to Schedule J Schedule I: $9,645.30 Schedule J: $9,93…" at bounding box center [732, 539] width 800 height 108
click at [584, 236] on link "Medical" at bounding box center [578, 234] width 69 height 44
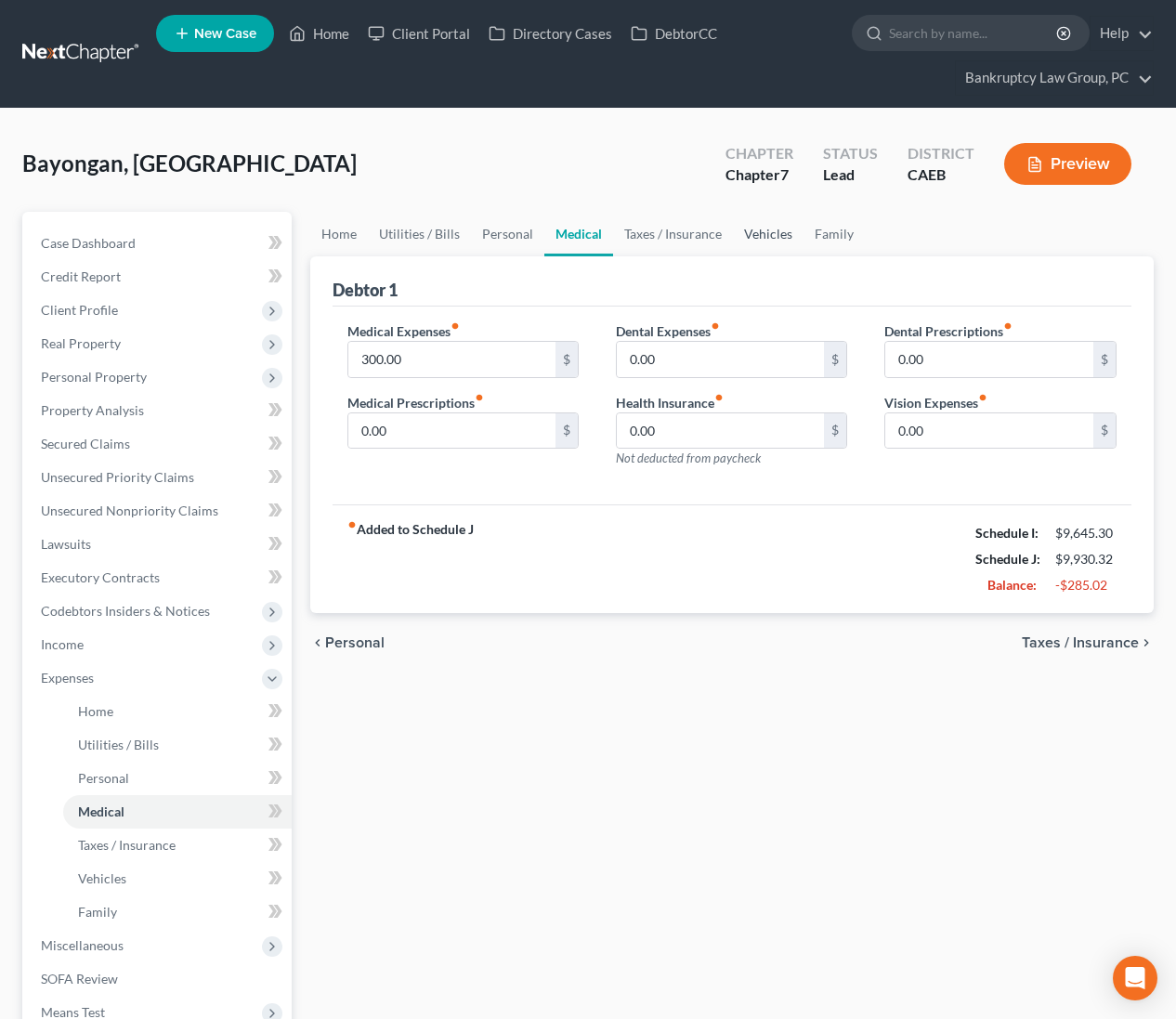
click at [754, 233] on link "Vehicles" at bounding box center [768, 234] width 71 height 44
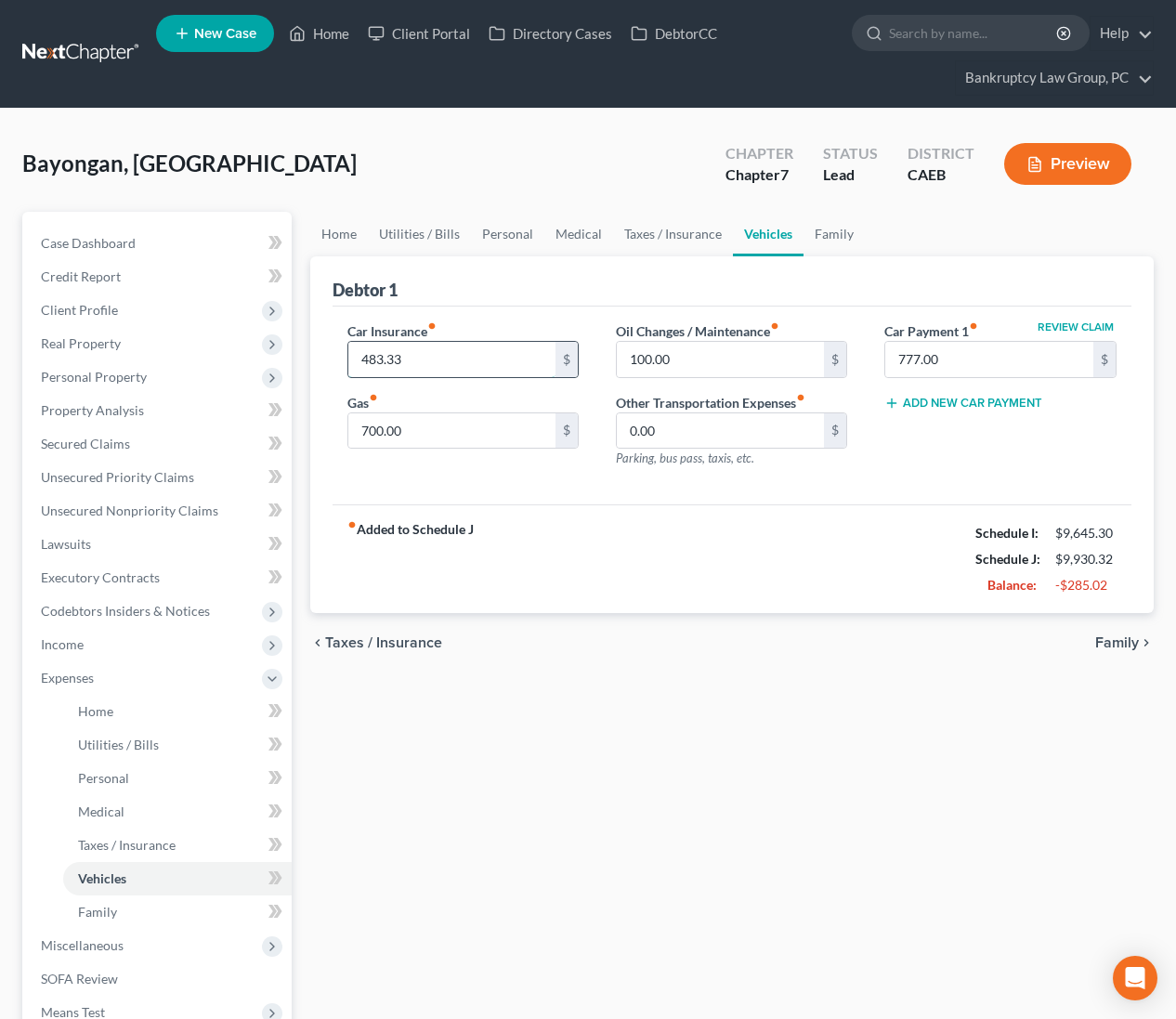
click at [427, 353] on input "483.33" at bounding box center [452, 359] width 208 height 35
type input "460.00"
click at [701, 571] on div "fiber_manual_record Added to Schedule J Schedule I: $9,645.30 Schedule J: $9,90…" at bounding box center [732, 559] width 800 height 108
click at [95, 372] on span "Personal Property" at bounding box center [93, 376] width 105 height 15
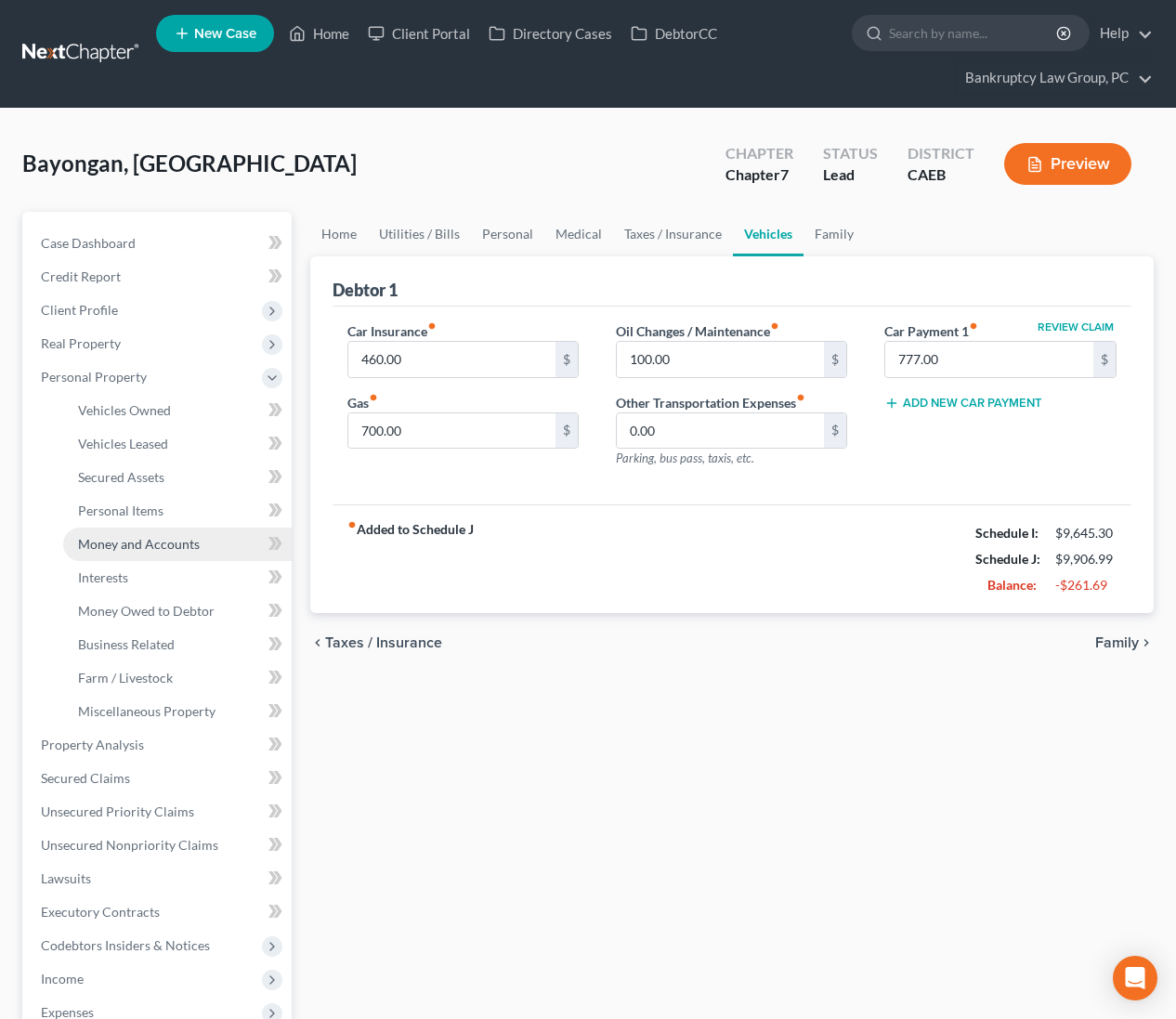
click at [122, 544] on span "Money and Accounts" at bounding box center [139, 543] width 122 height 15
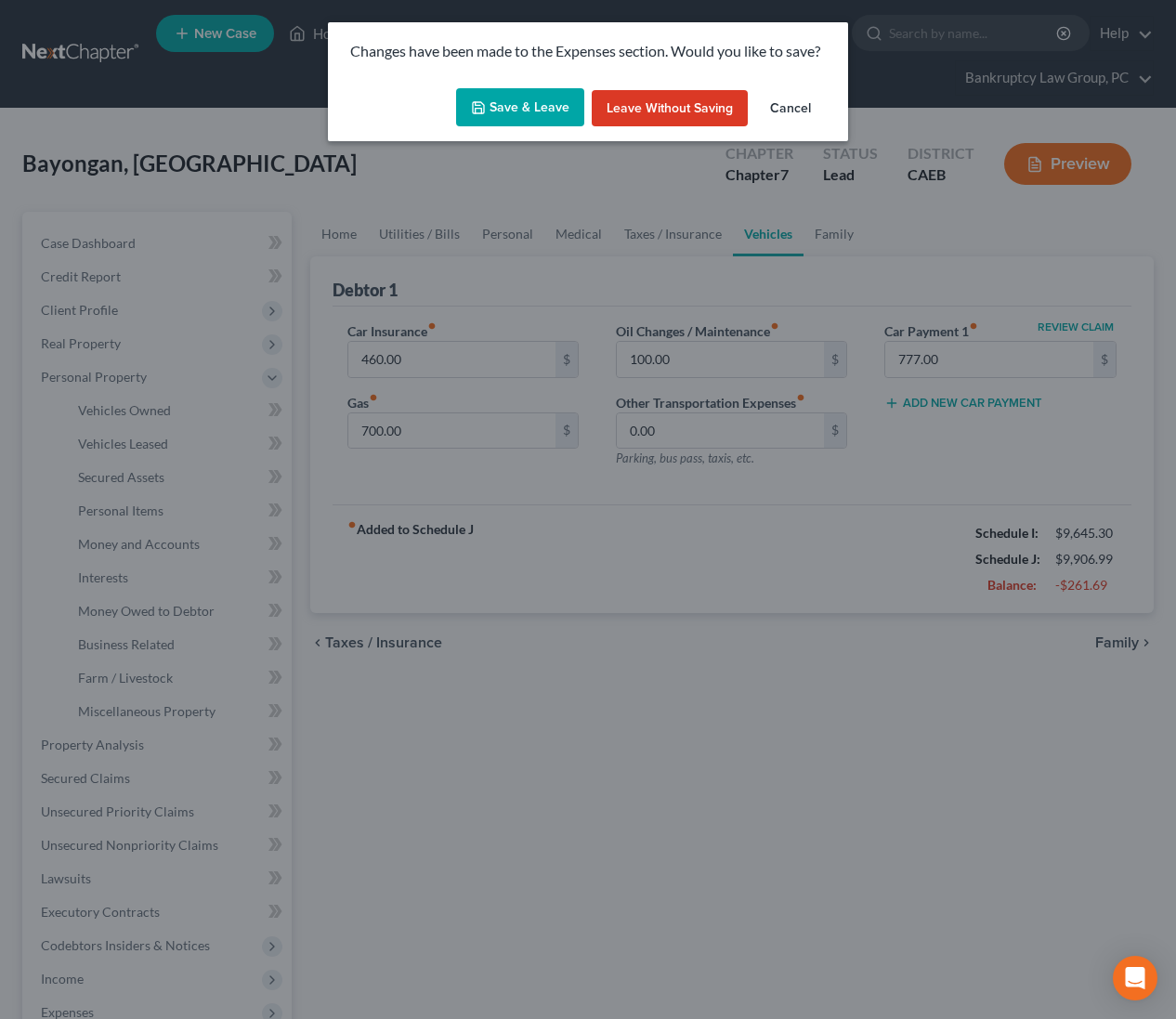
click at [484, 101] on icon "button" at bounding box center [478, 107] width 15 height 15
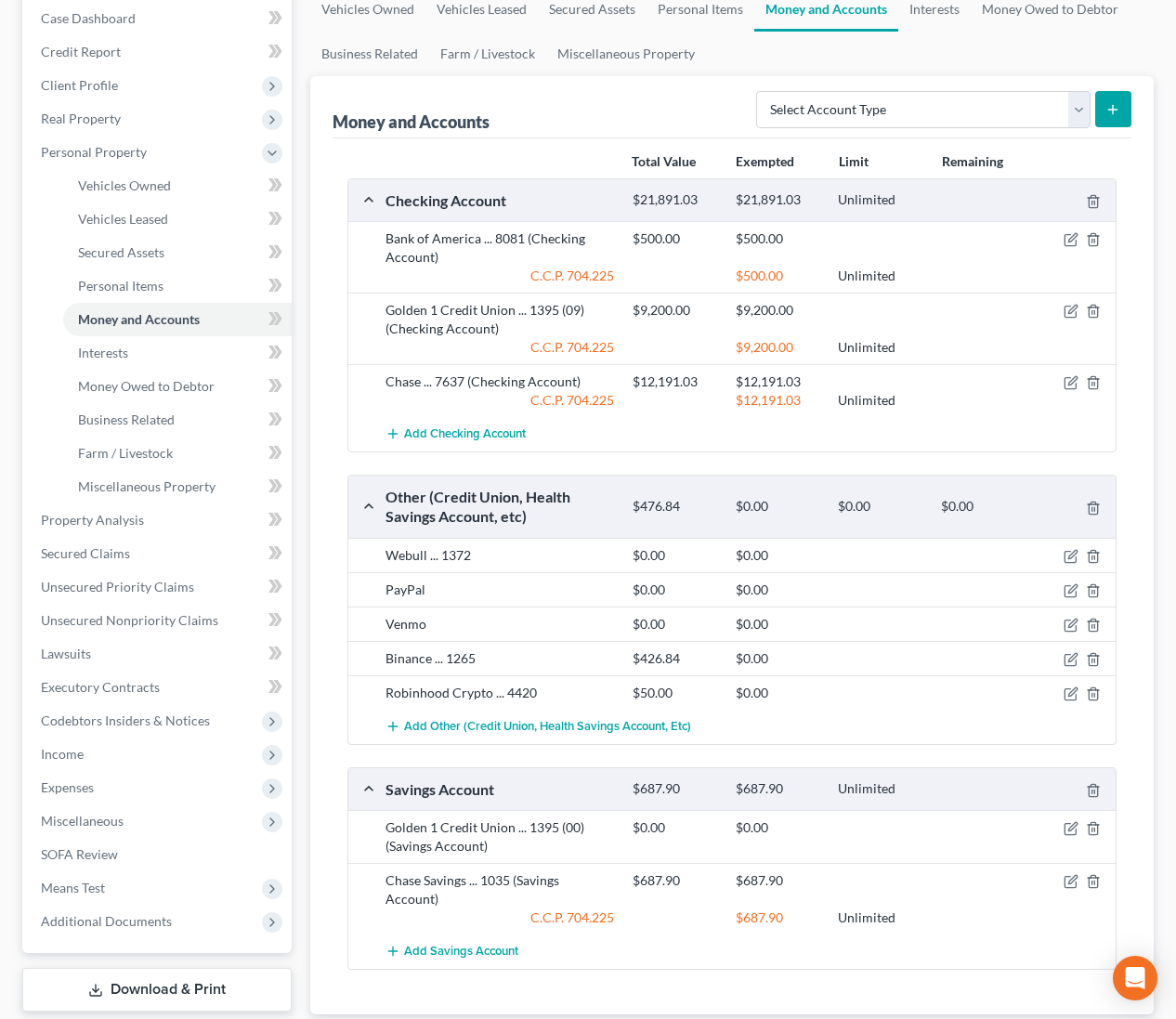
scroll to position [225, 0]
click at [1071, 238] on icon "button" at bounding box center [1071, 238] width 15 height 15
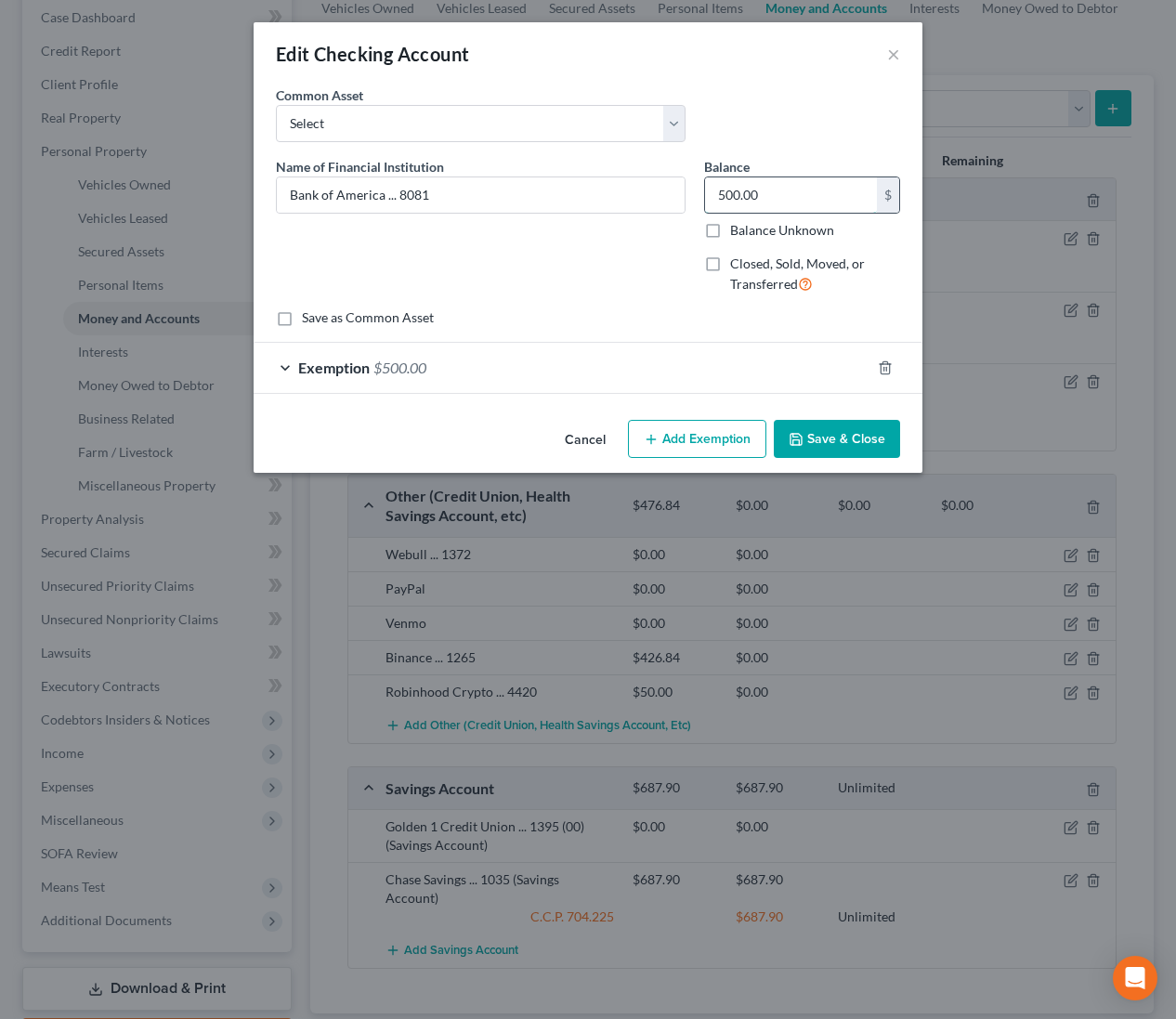
click at [768, 201] on input "500.00" at bounding box center [791, 194] width 172 height 35
type input "150.00"
click at [486, 361] on div "Exemption $500.00" at bounding box center [562, 366] width 617 height 49
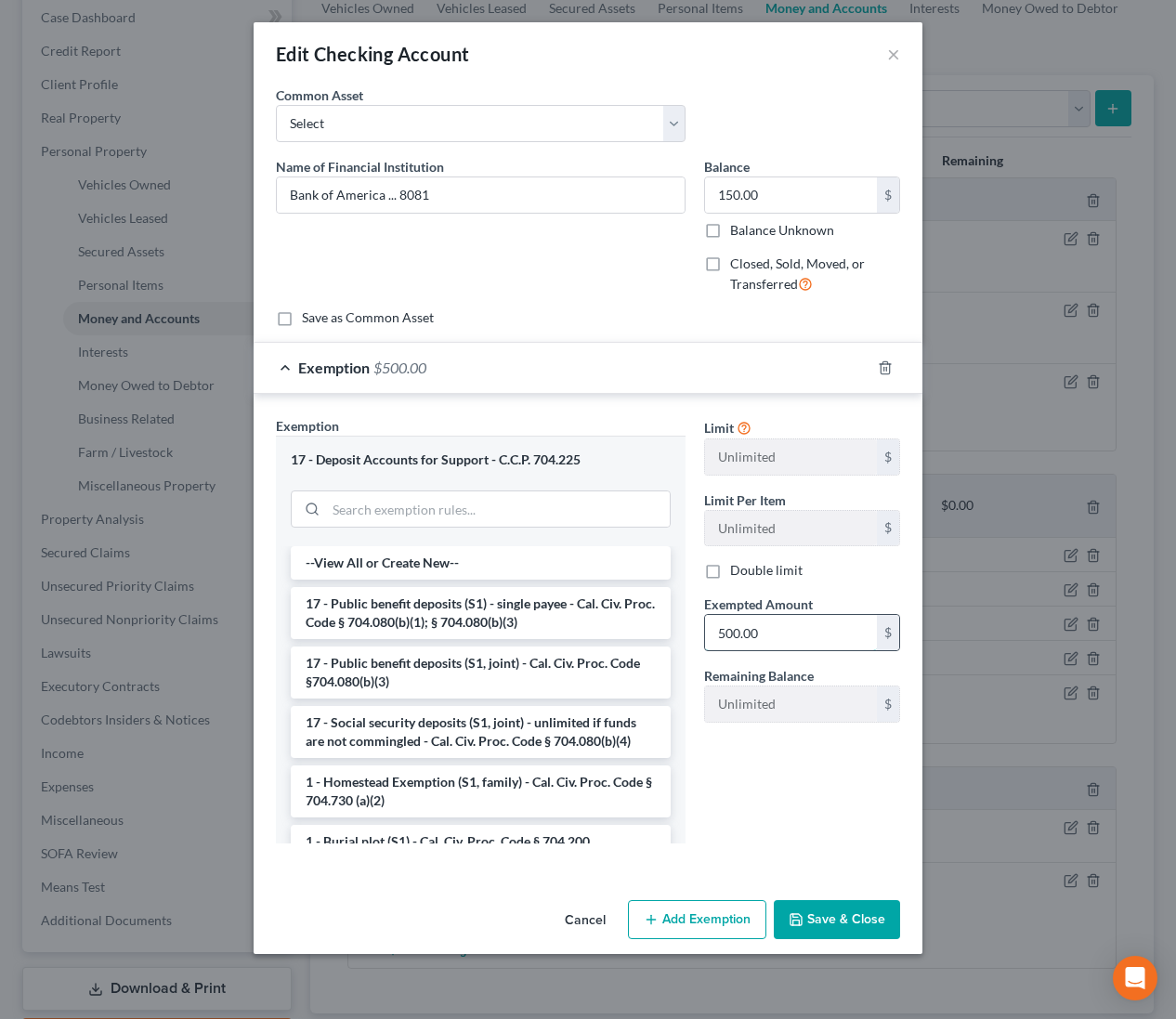
click at [797, 634] on input "500.00" at bounding box center [791, 632] width 172 height 35
type input "1"
type input "50.00"
click at [796, 210] on input "150.00" at bounding box center [791, 194] width 172 height 35
type input "50.00"
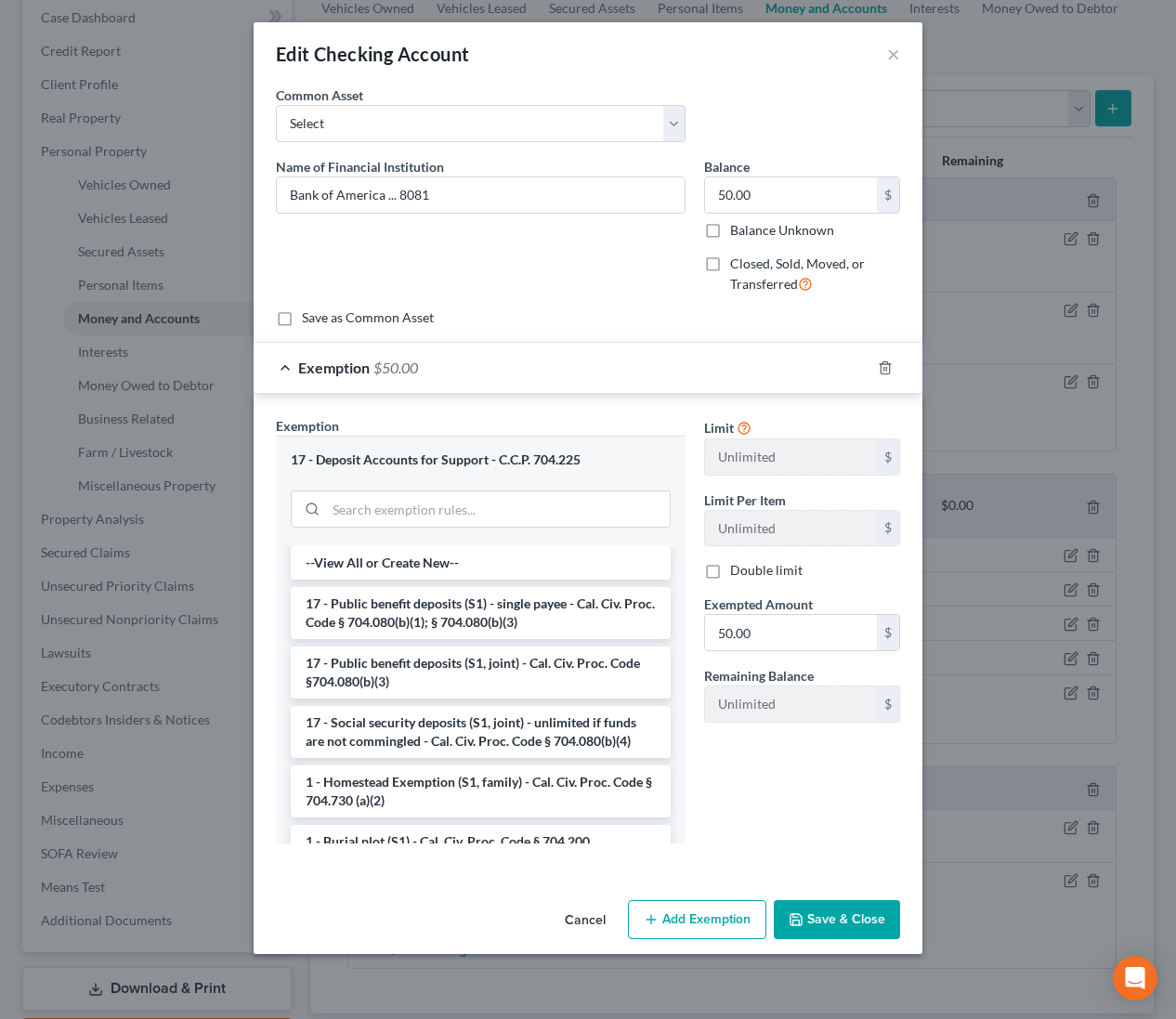
click at [618, 293] on div "Name of Financial Institution * Bank of America ... 8081" at bounding box center [481, 233] width 428 height 153
click at [836, 920] on button "Save & Close" at bounding box center [837, 919] width 127 height 39
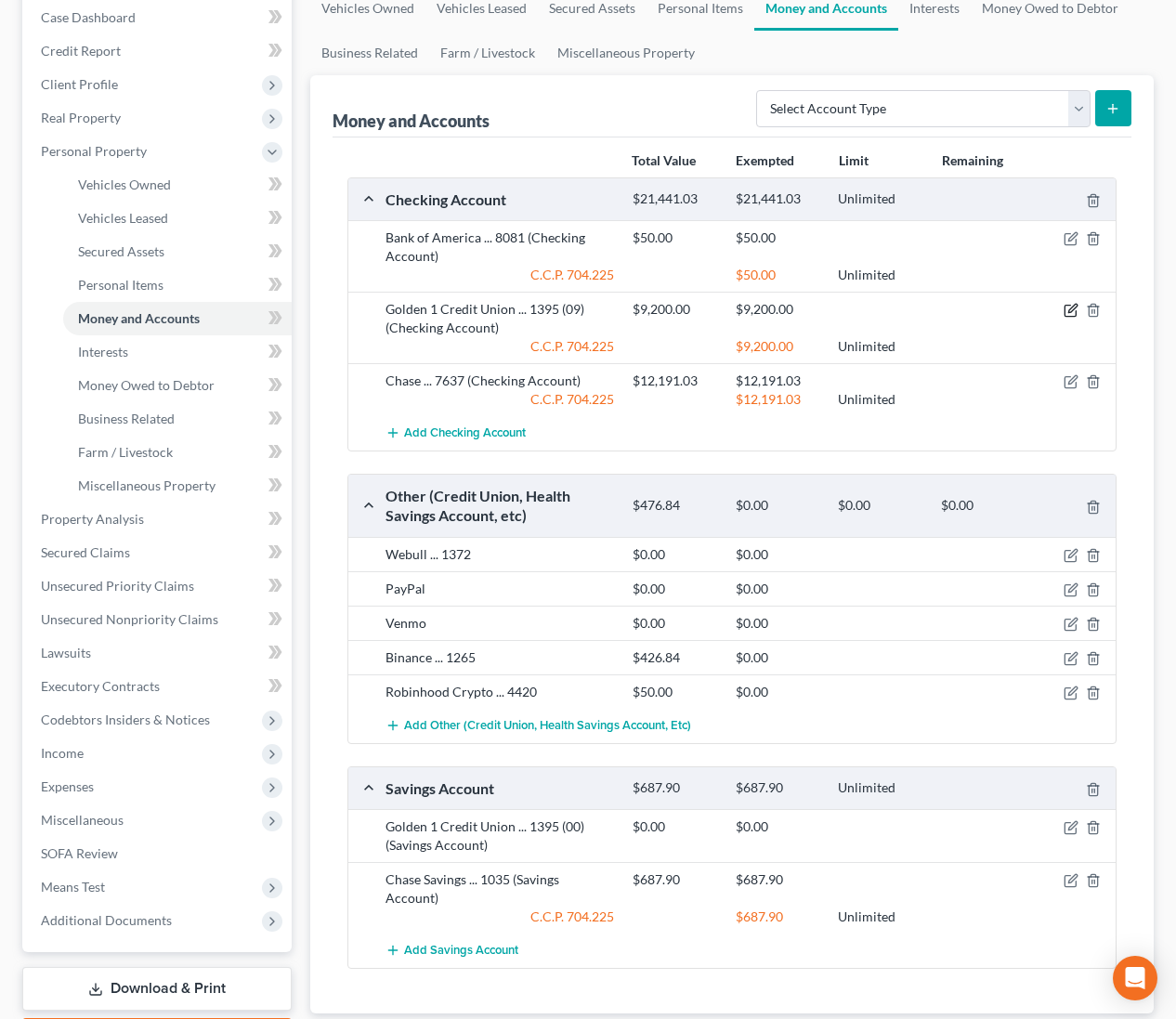
click at [1068, 308] on icon "button" at bounding box center [1071, 309] width 15 height 15
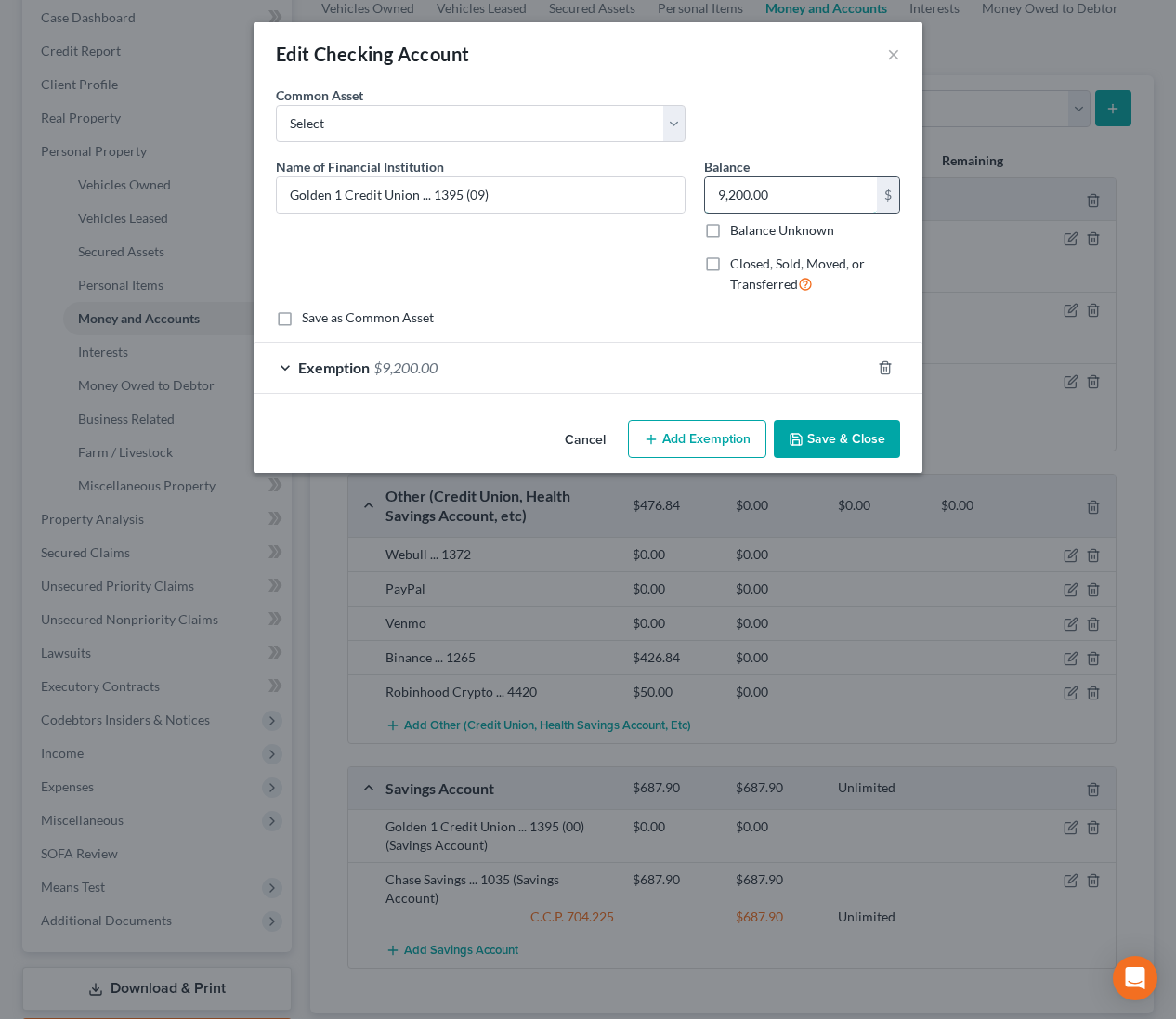
click at [789, 197] on input "9,200.00" at bounding box center [791, 194] width 172 height 35
drag, startPoint x: 760, startPoint y: 198, endPoint x: 738, endPoint y: 222, distance: 32.6
click at [701, 197] on div "Balance 366.00 $ Balance Unknown Balance Undetermined 366 $ Balance Unknown Clo…" at bounding box center [802, 233] width 215 height 153
type input "366"
click at [435, 366] on span "$9,200.00" at bounding box center [405, 367] width 64 height 17
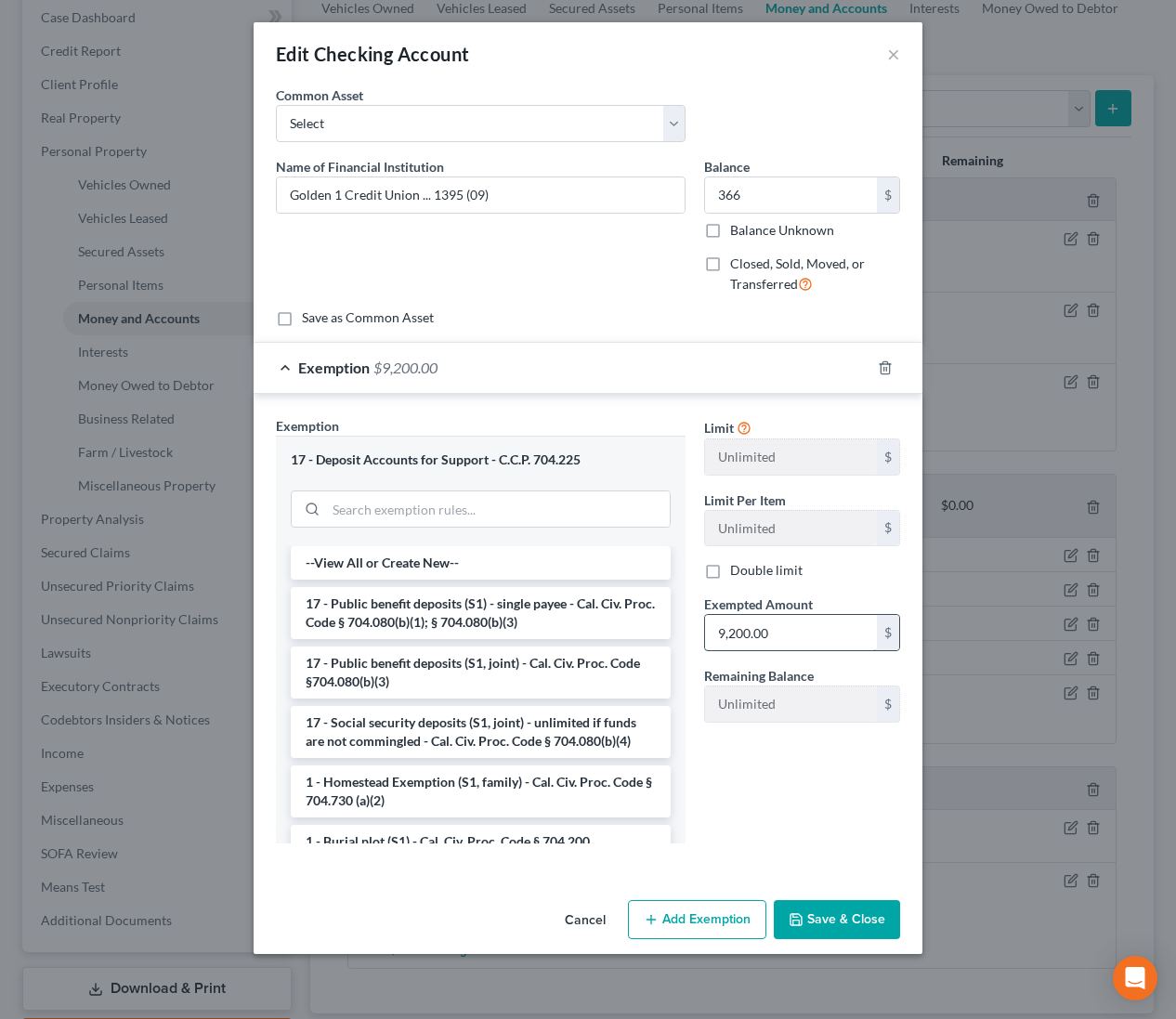
click at [822, 631] on input "9,200.00" at bounding box center [791, 632] width 172 height 35
type input "366.00"
click at [455, 357] on div "Exemption $366.00" at bounding box center [562, 366] width 617 height 49
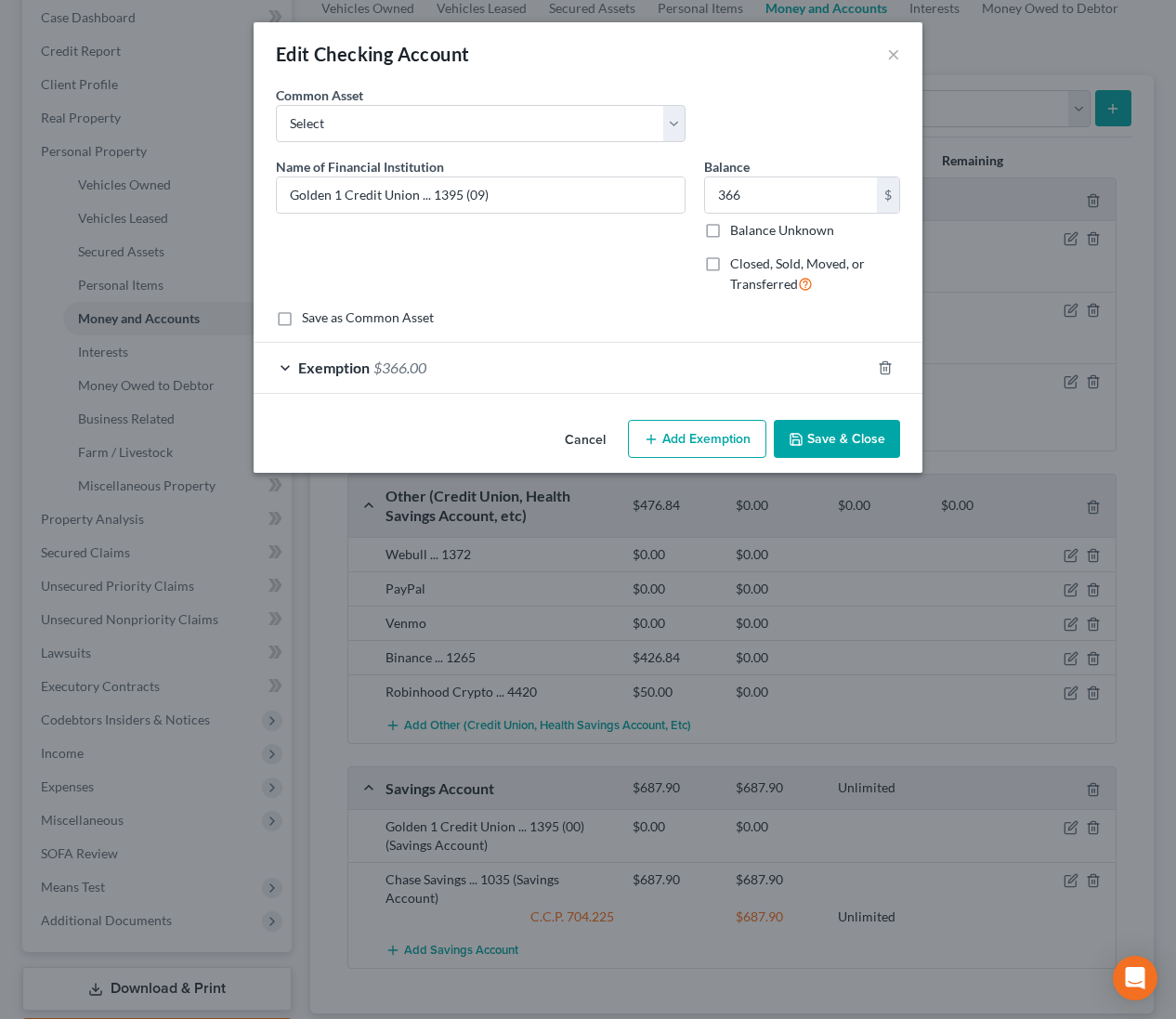
click at [857, 432] on button "Save & Close" at bounding box center [837, 439] width 127 height 39
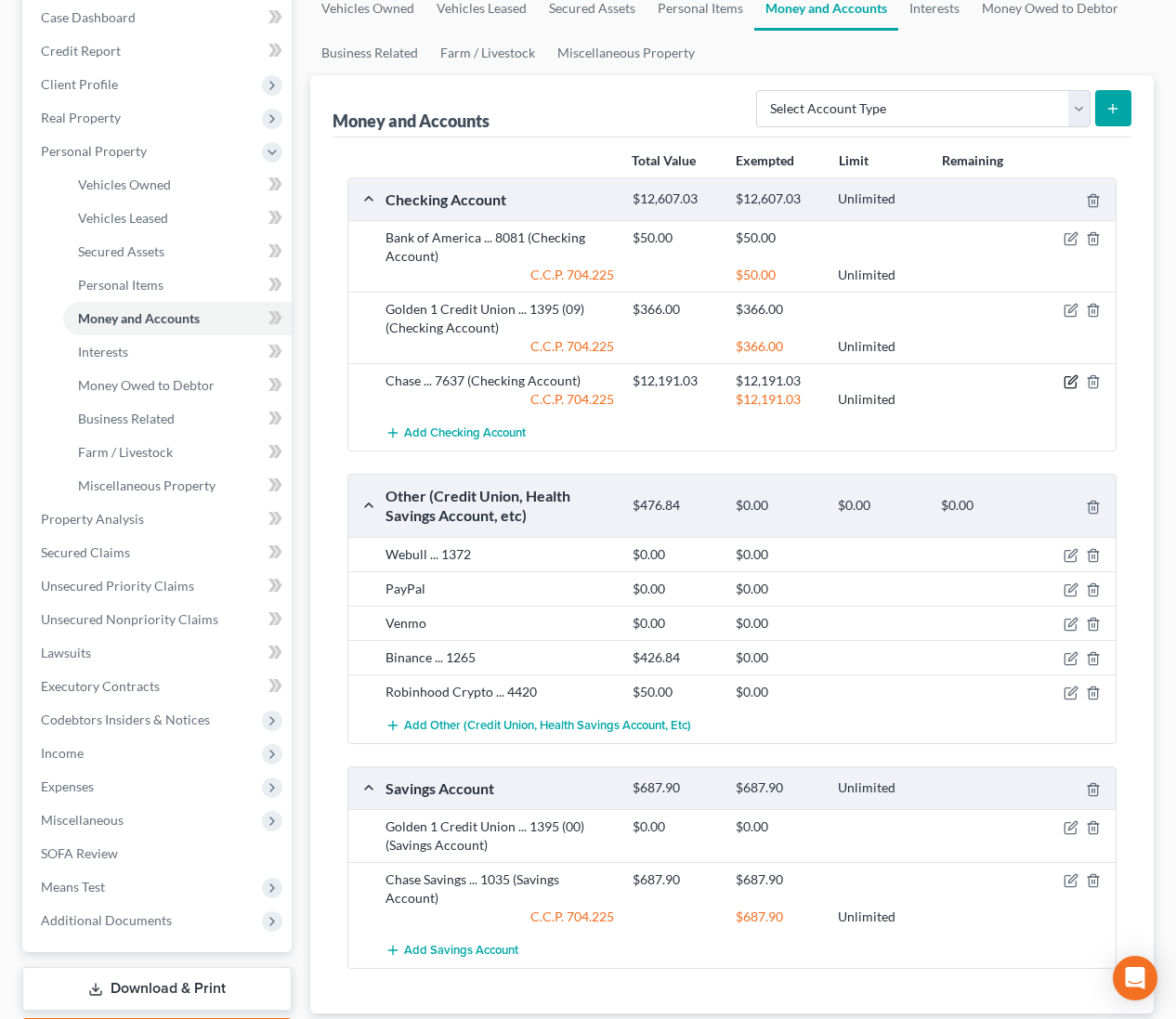
click at [1067, 381] on icon "button" at bounding box center [1071, 381] width 15 height 15
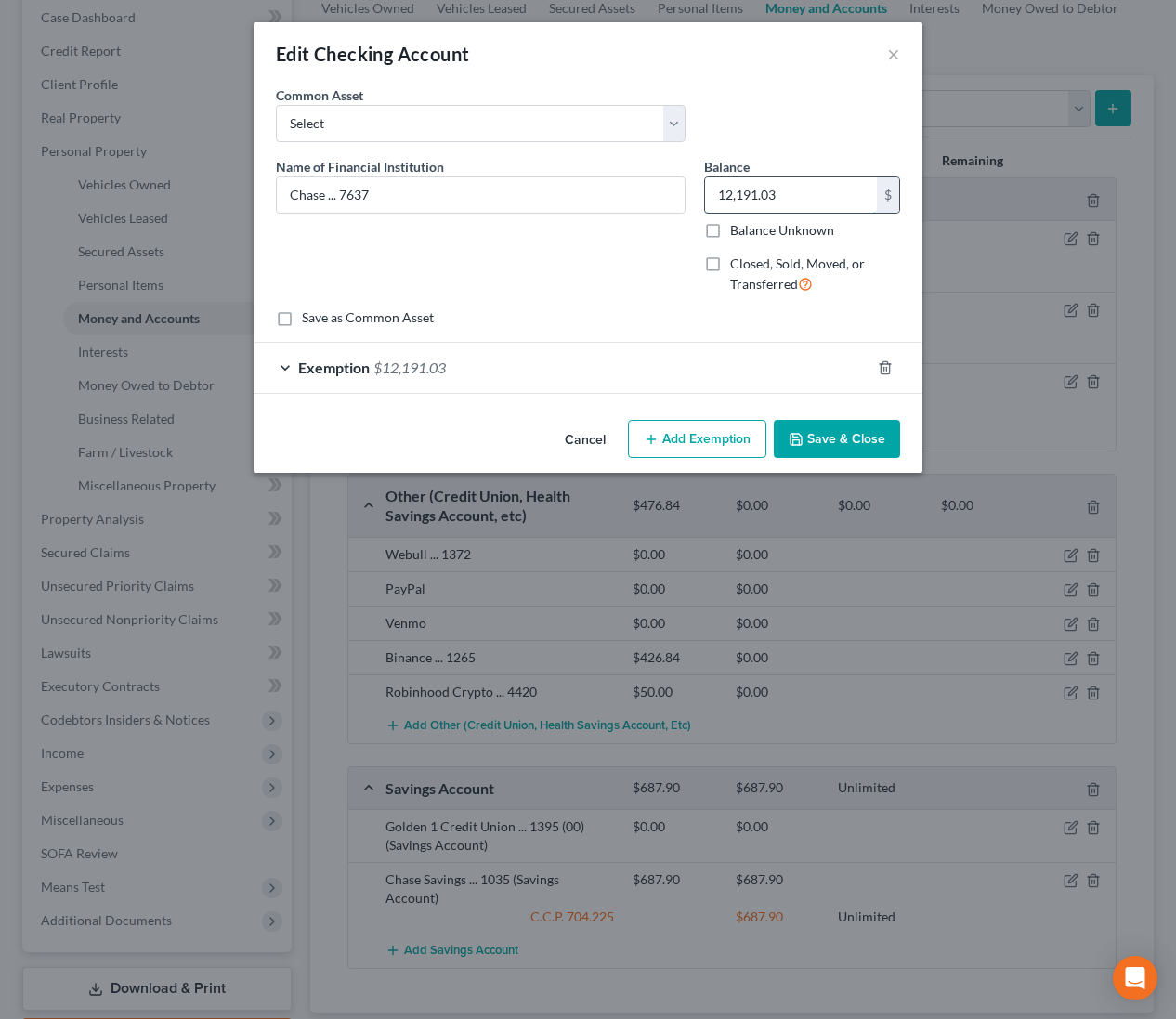
click at [792, 194] on input "12,191.03" at bounding box center [791, 194] width 172 height 35
type input "0.07"
click at [630, 367] on div "Exemption $12,191.03" at bounding box center [562, 366] width 617 height 49
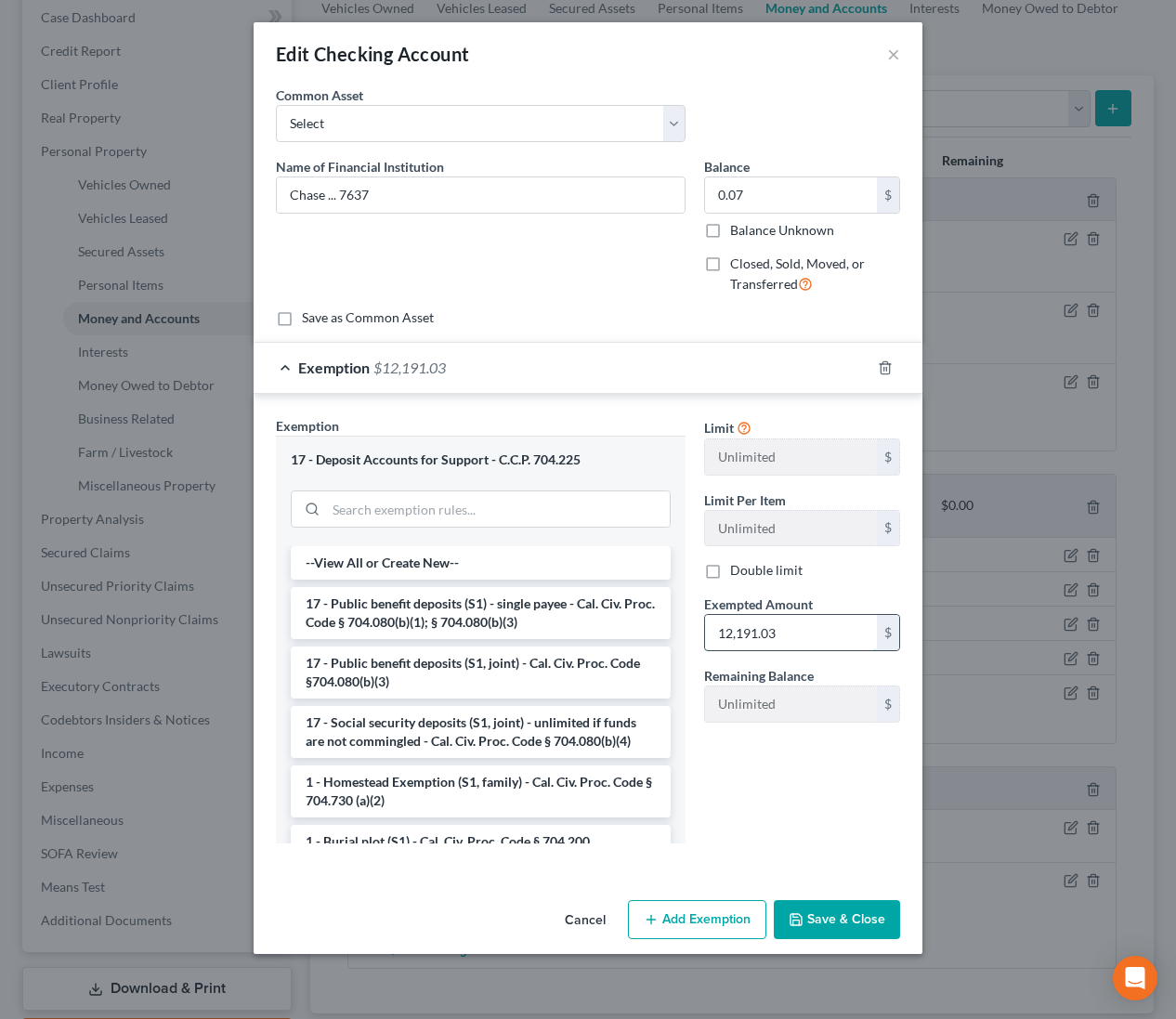
click at [808, 644] on input "12,191.03" at bounding box center [791, 632] width 172 height 35
type input "0.07"
click at [836, 908] on button "Save & Close" at bounding box center [837, 919] width 127 height 39
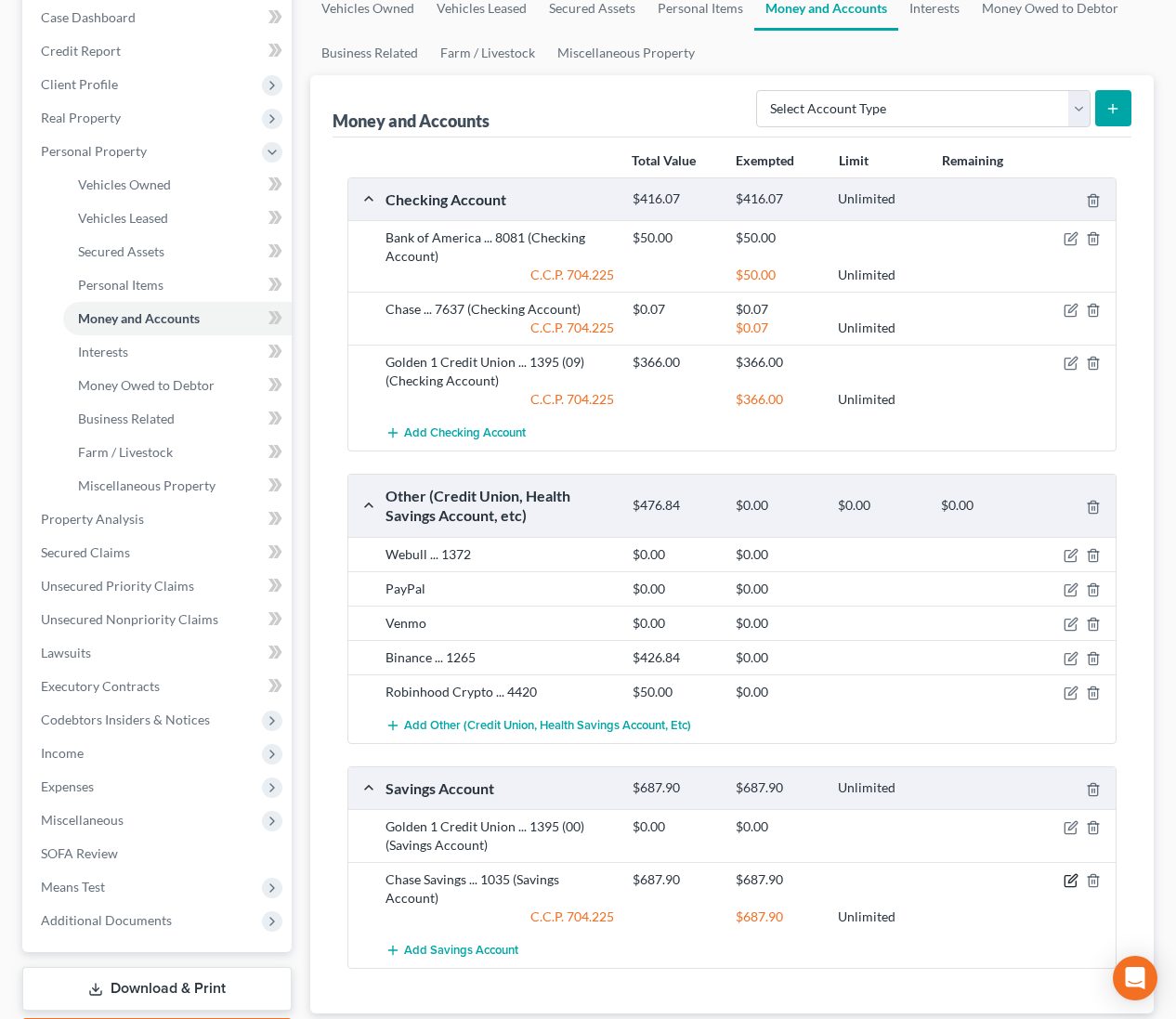
click at [1070, 876] on icon "button" at bounding box center [1071, 882] width 12 height 12
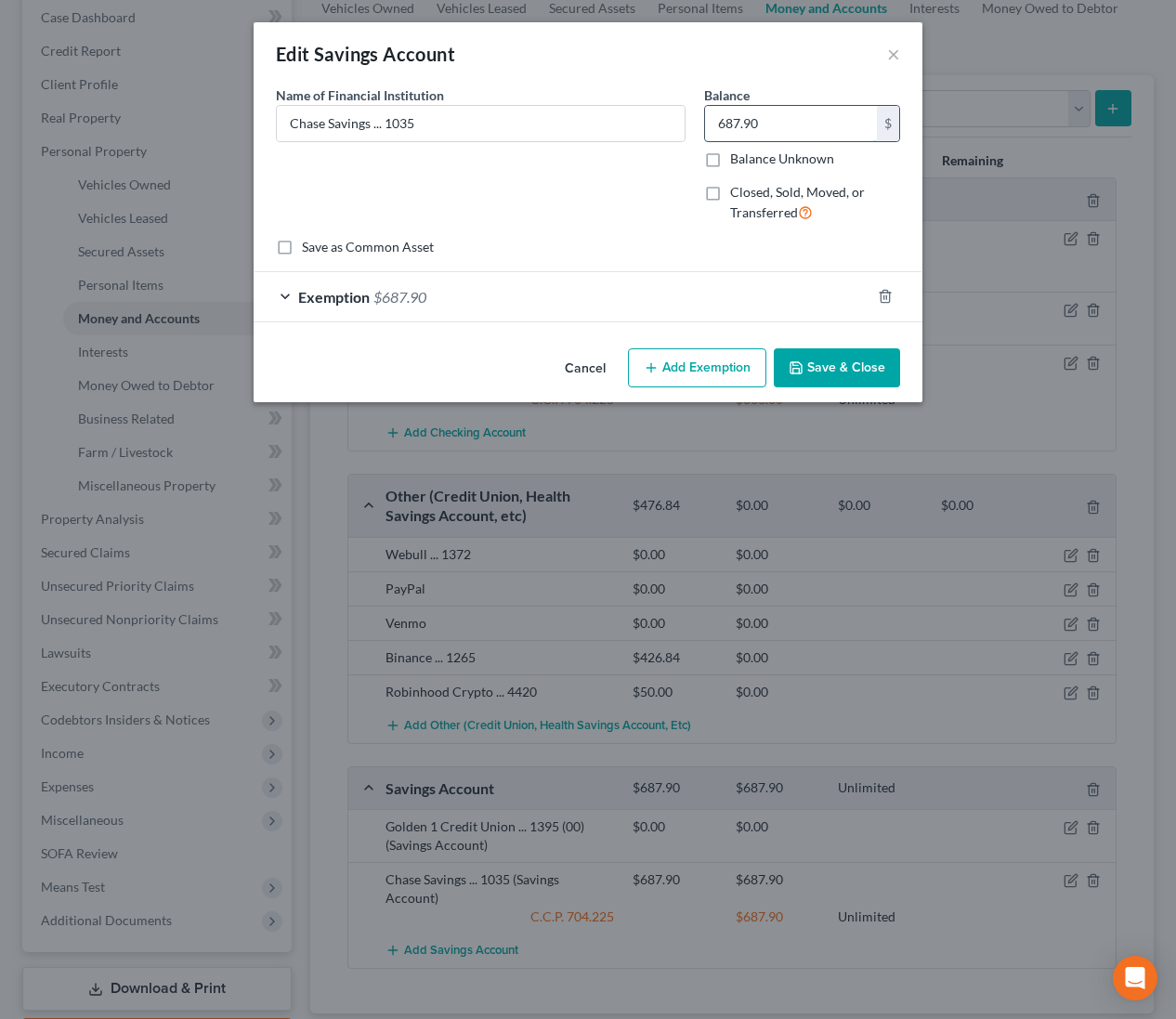
click at [814, 128] on input "687.90" at bounding box center [791, 123] width 172 height 35
type input "0.07"
click at [666, 291] on div "Exemption $687.90" at bounding box center [562, 296] width 617 height 49
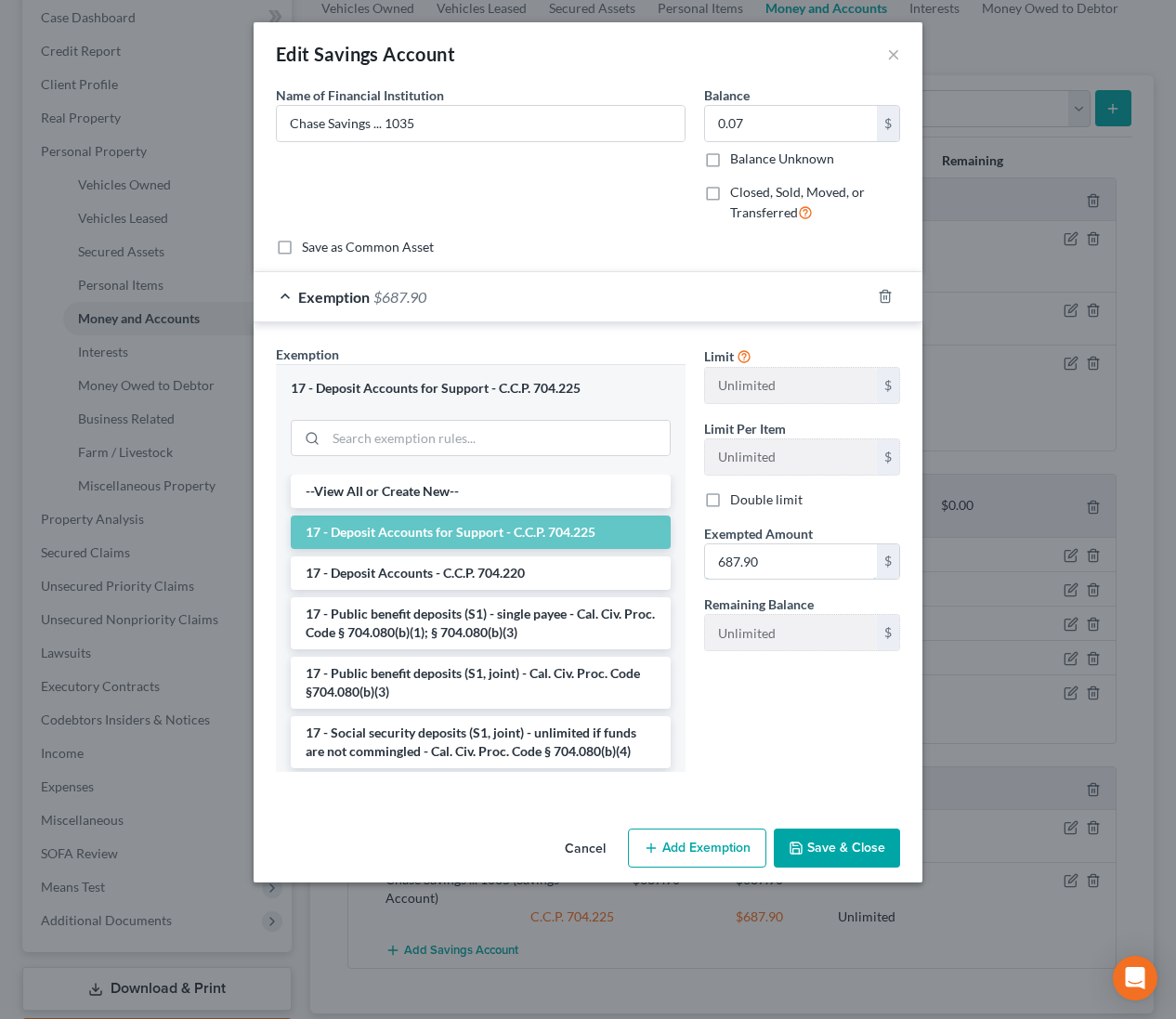
drag, startPoint x: 787, startPoint y: 565, endPoint x: 999, endPoint y: 510, distance: 219.0
click at [787, 564] on input "687.90" at bounding box center [791, 562] width 172 height 35
type input "0.07"
click at [843, 852] on button "Save & Close" at bounding box center [837, 848] width 127 height 39
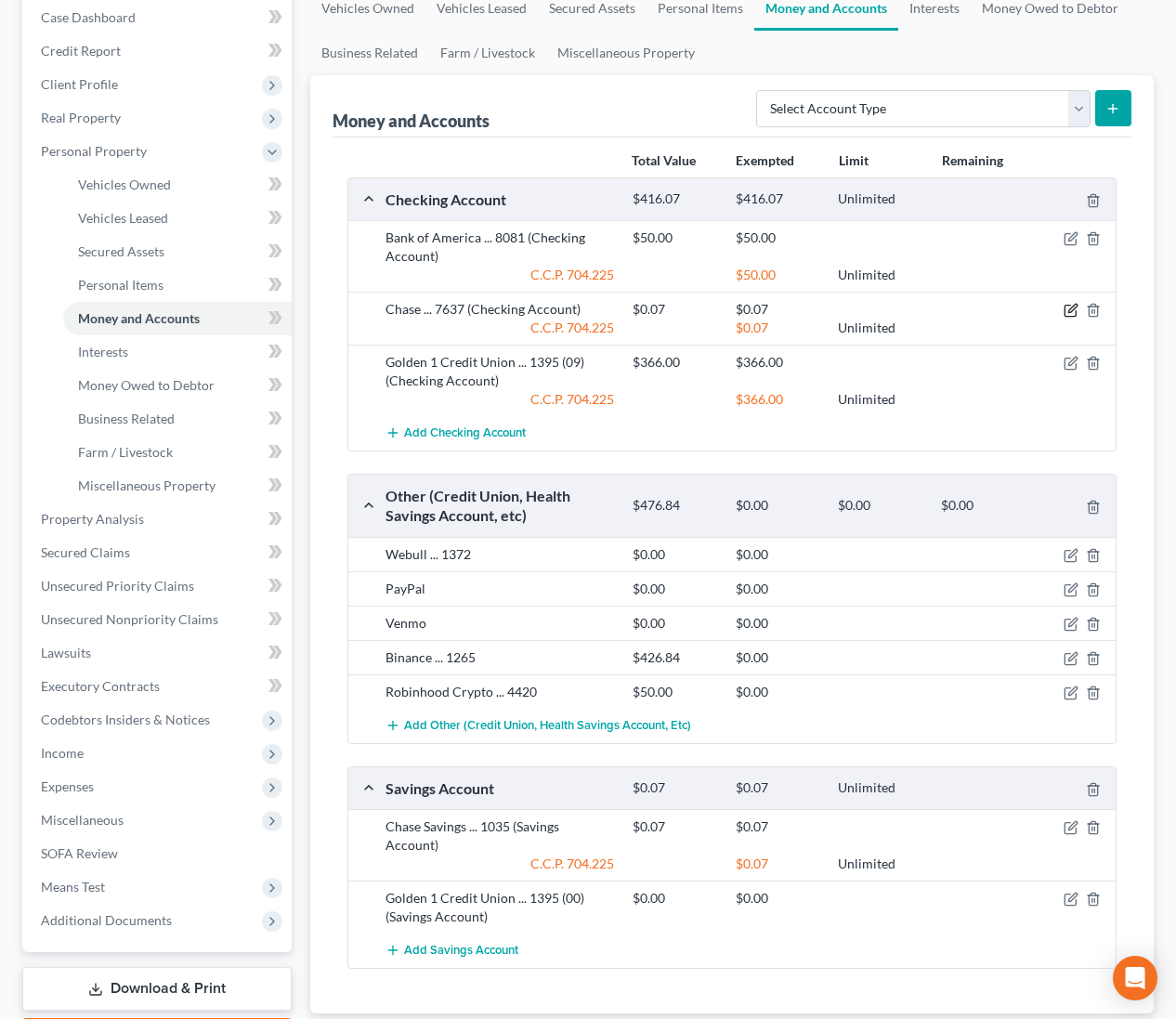
drag, startPoint x: 1073, startPoint y: 312, endPoint x: 1065, endPoint y: 315, distance: 8.5
click at [1073, 312] on icon "button" at bounding box center [1071, 309] width 15 height 15
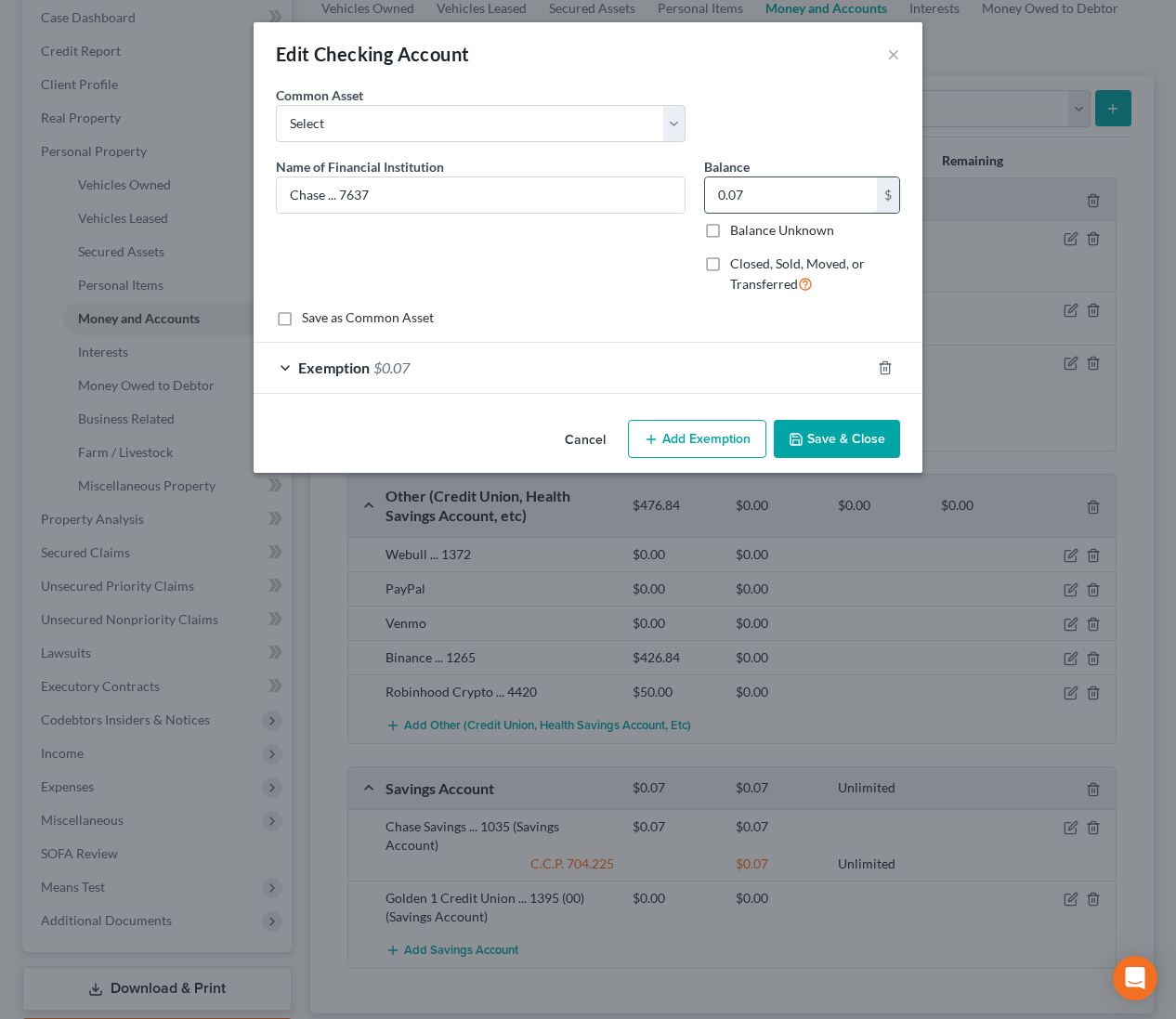
click at [840, 194] on input "0.07" at bounding box center [791, 194] width 172 height 35
type input "200.00"
click at [661, 382] on div "Exemption $0.07" at bounding box center [562, 366] width 617 height 49
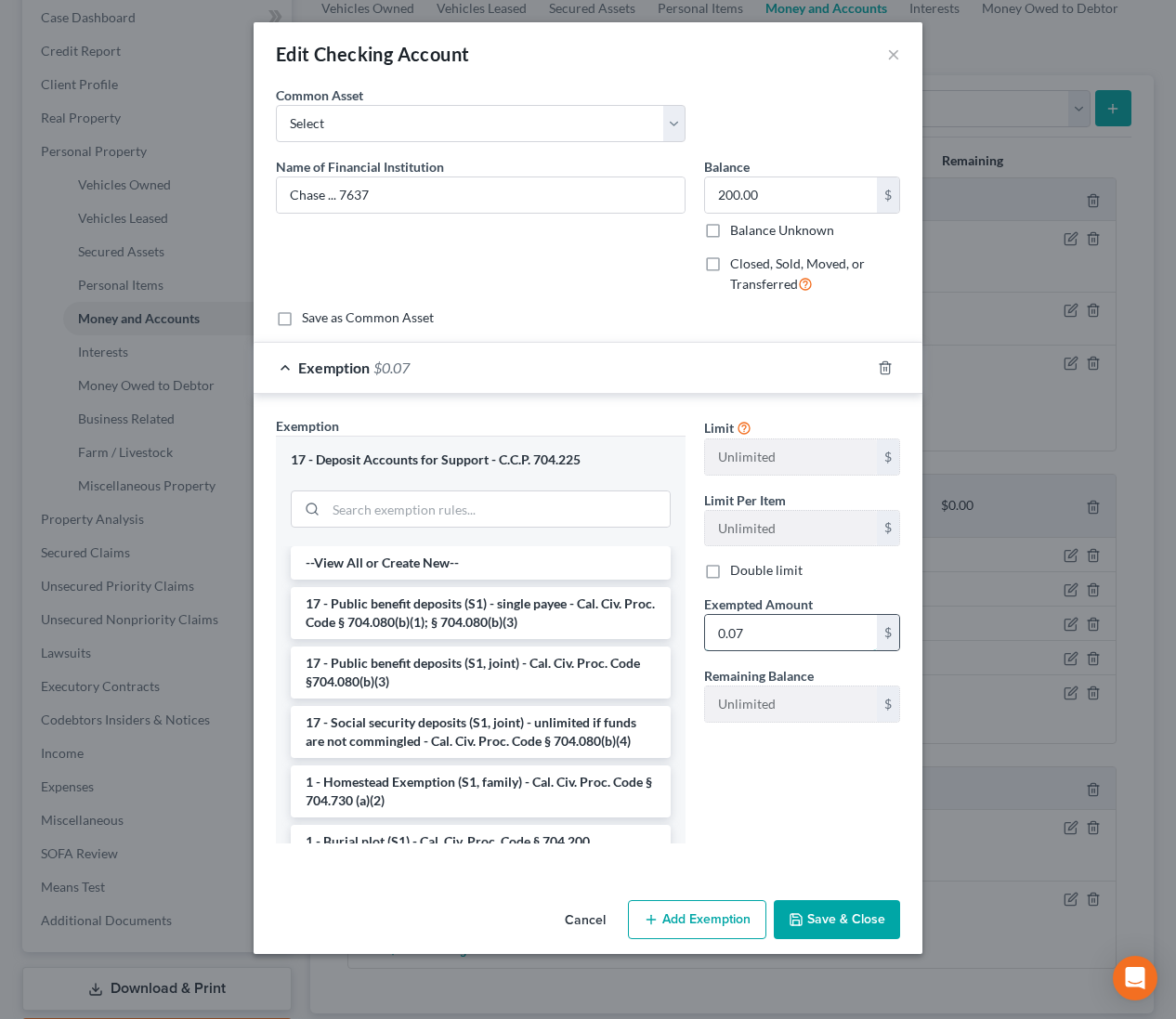
drag, startPoint x: 817, startPoint y: 616, endPoint x: 863, endPoint y: 625, distance: 46.9
click at [817, 616] on input "0.07" at bounding box center [791, 632] width 172 height 35
type input "200.00"
click at [881, 913] on button "Save & Close" at bounding box center [837, 919] width 127 height 39
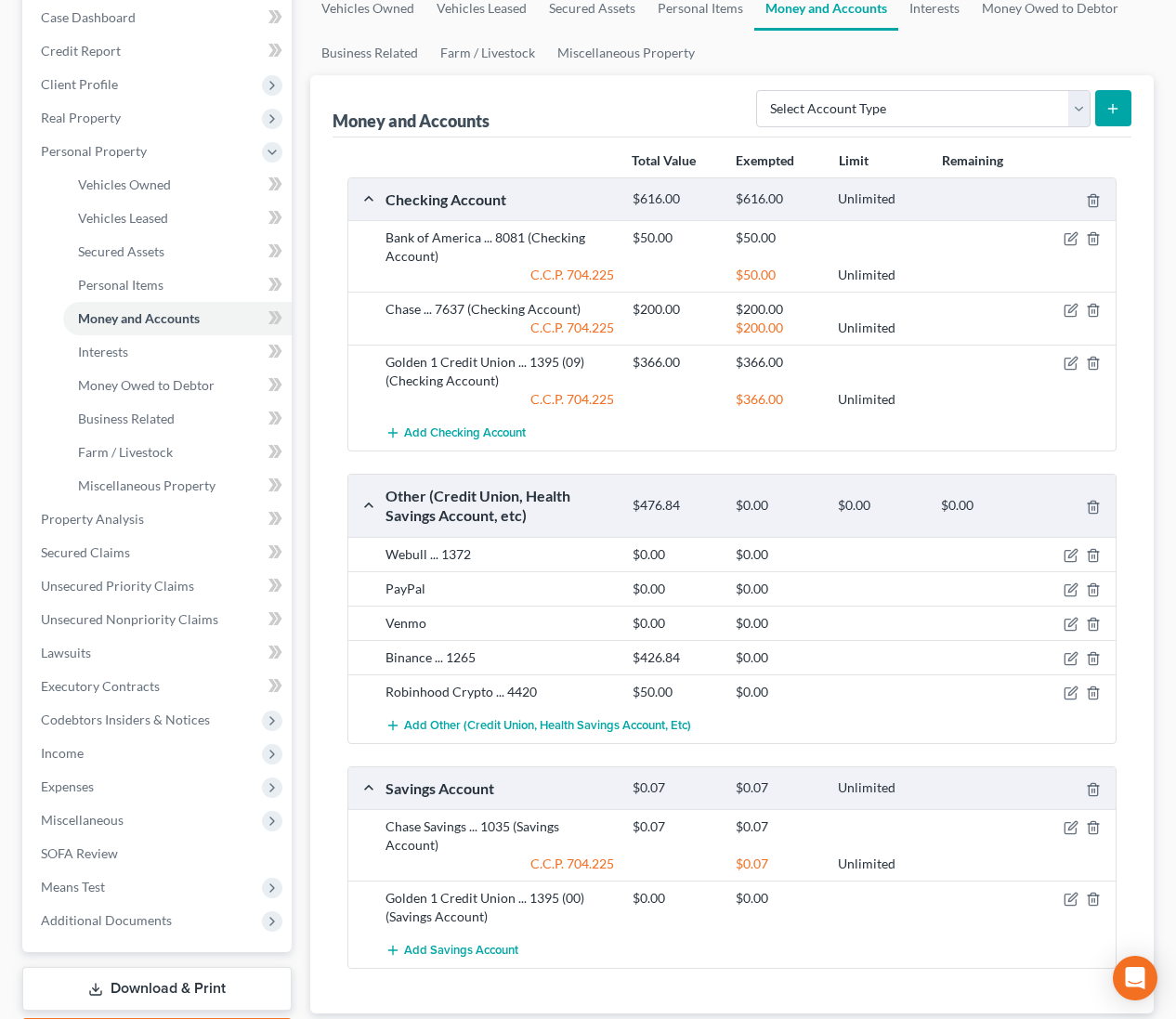
scroll to position [224, 0]
click at [1070, 656] on icon "button" at bounding box center [1071, 658] width 15 height 15
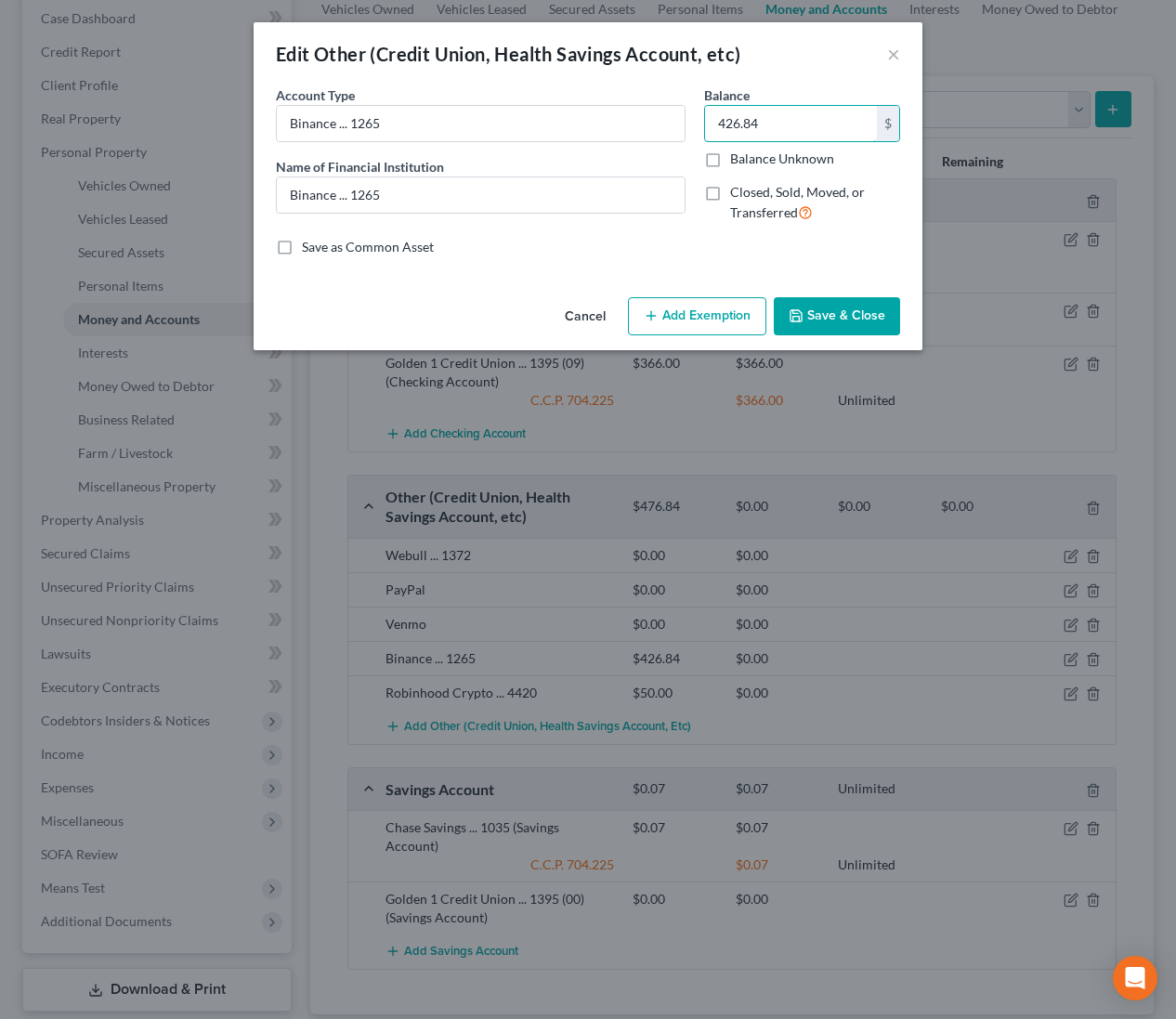
drag, startPoint x: 813, startPoint y: 126, endPoint x: 996, endPoint y: 73, distance: 190.5
click at [813, 126] on input "426.84" at bounding box center [791, 123] width 172 height 35
type input "400.00"
click at [854, 319] on button "Save & Close" at bounding box center [837, 316] width 127 height 39
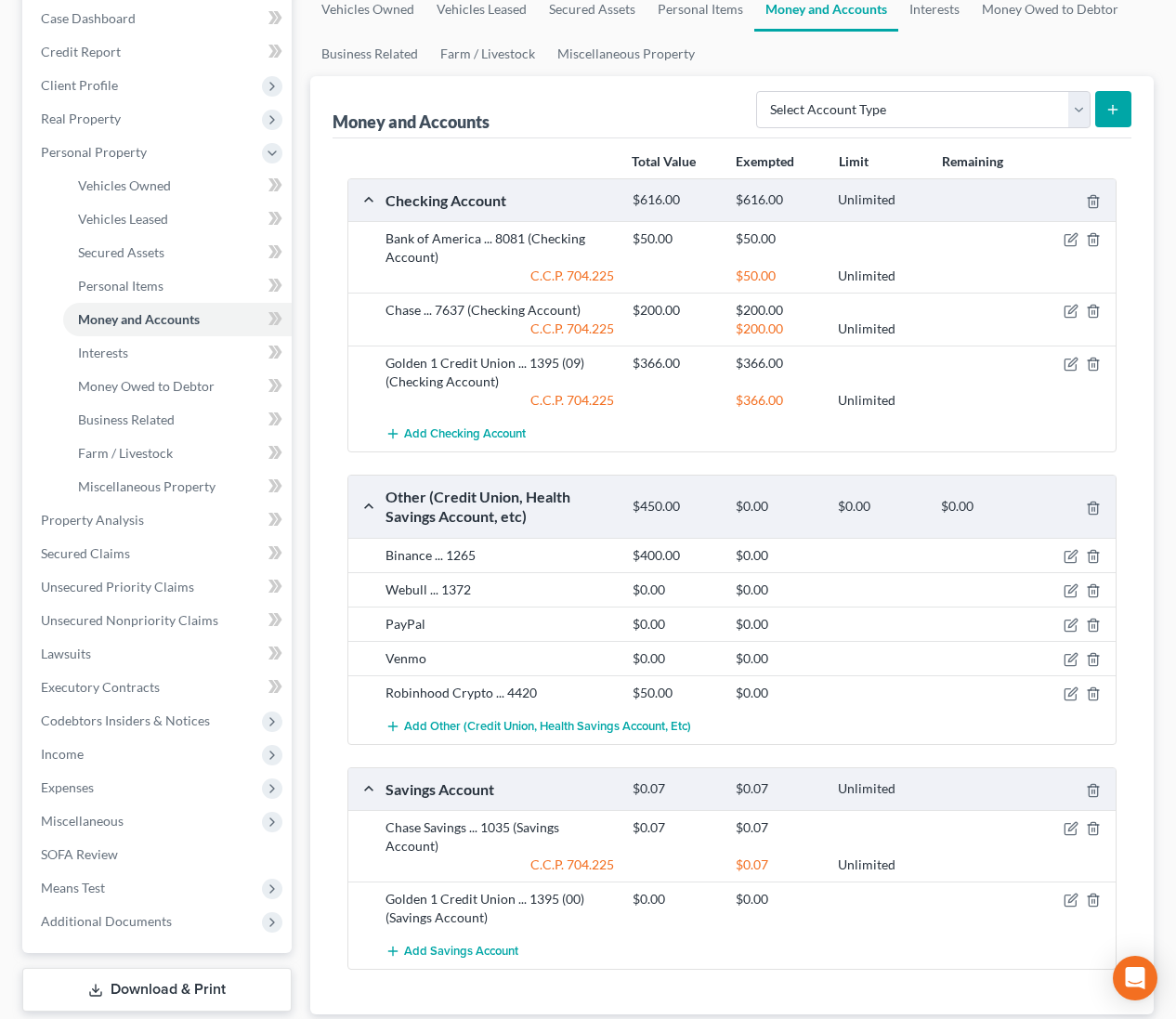
scroll to position [323, 0]
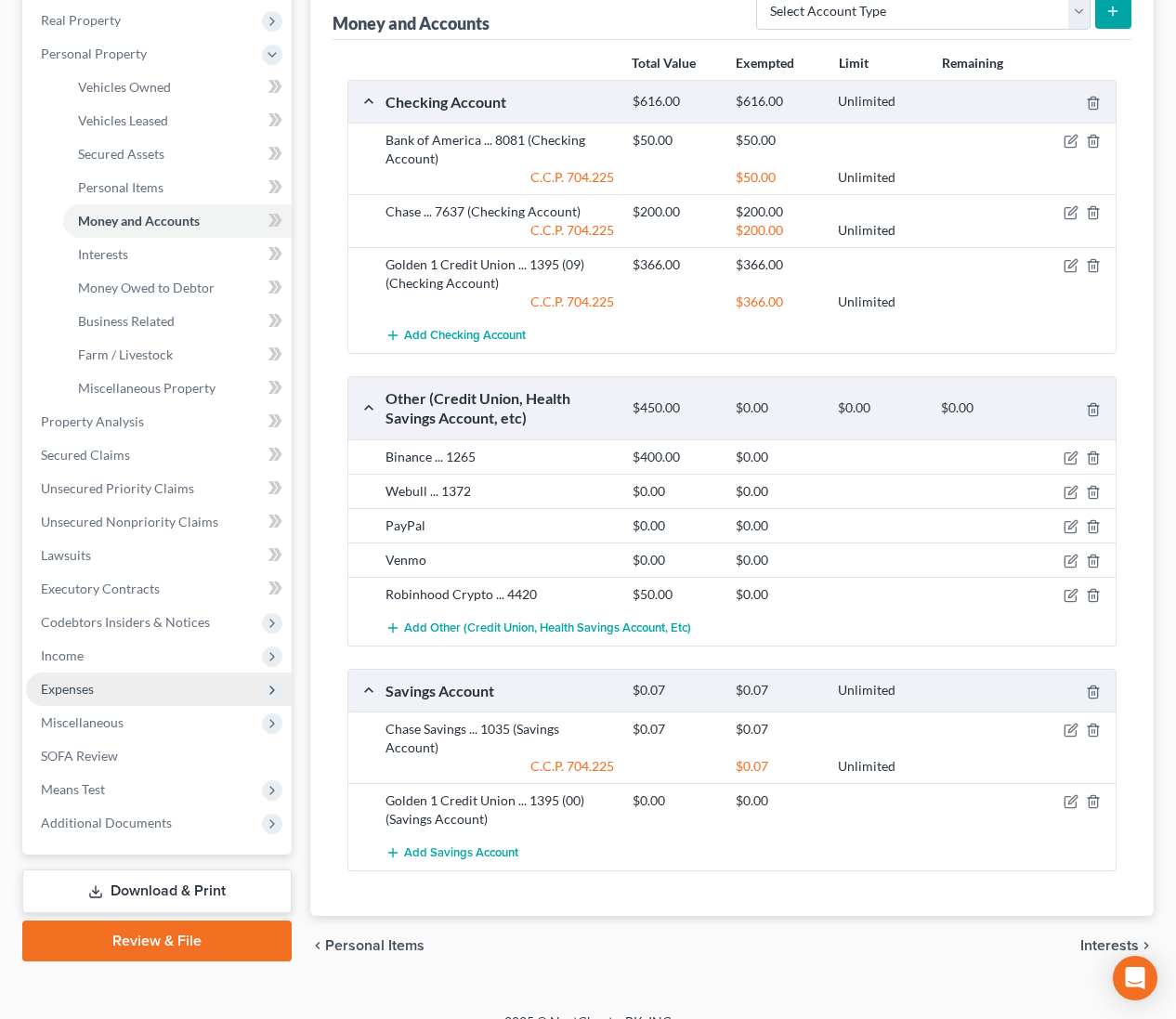
click at [82, 689] on span "Expenses" at bounding box center [67, 688] width 53 height 15
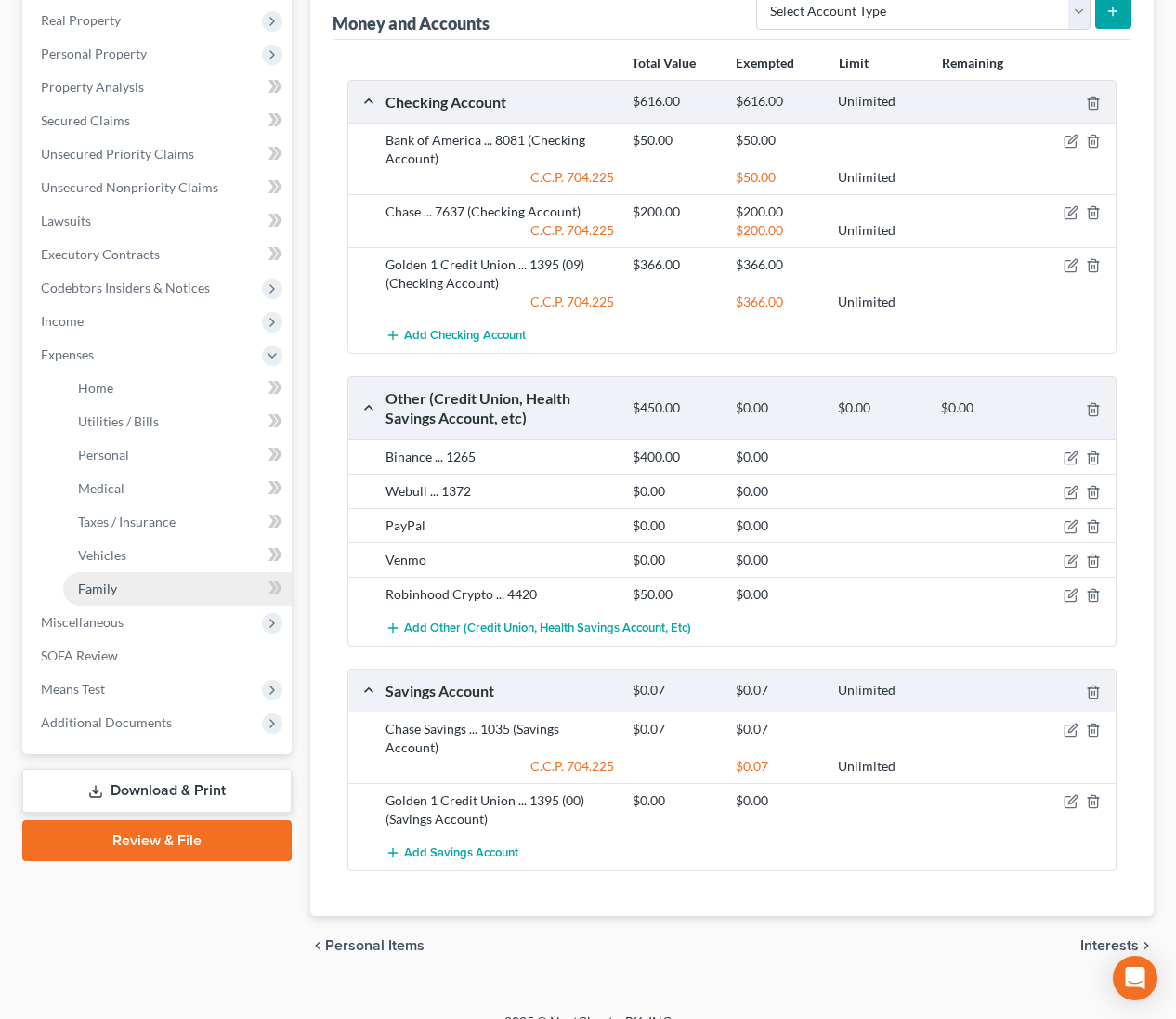
click at [123, 585] on link "Family" at bounding box center [177, 589] width 228 height 34
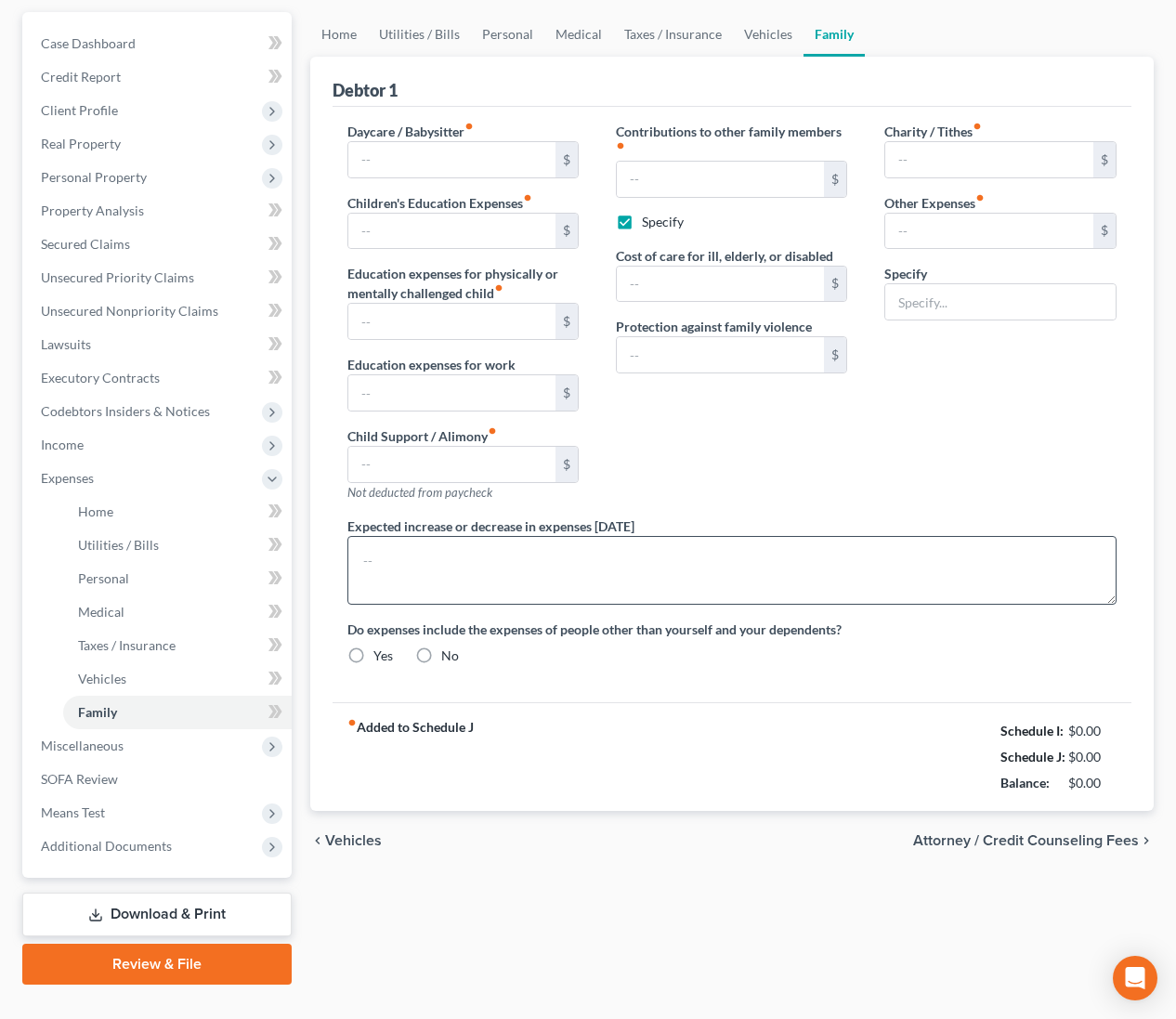
type input "0.00"
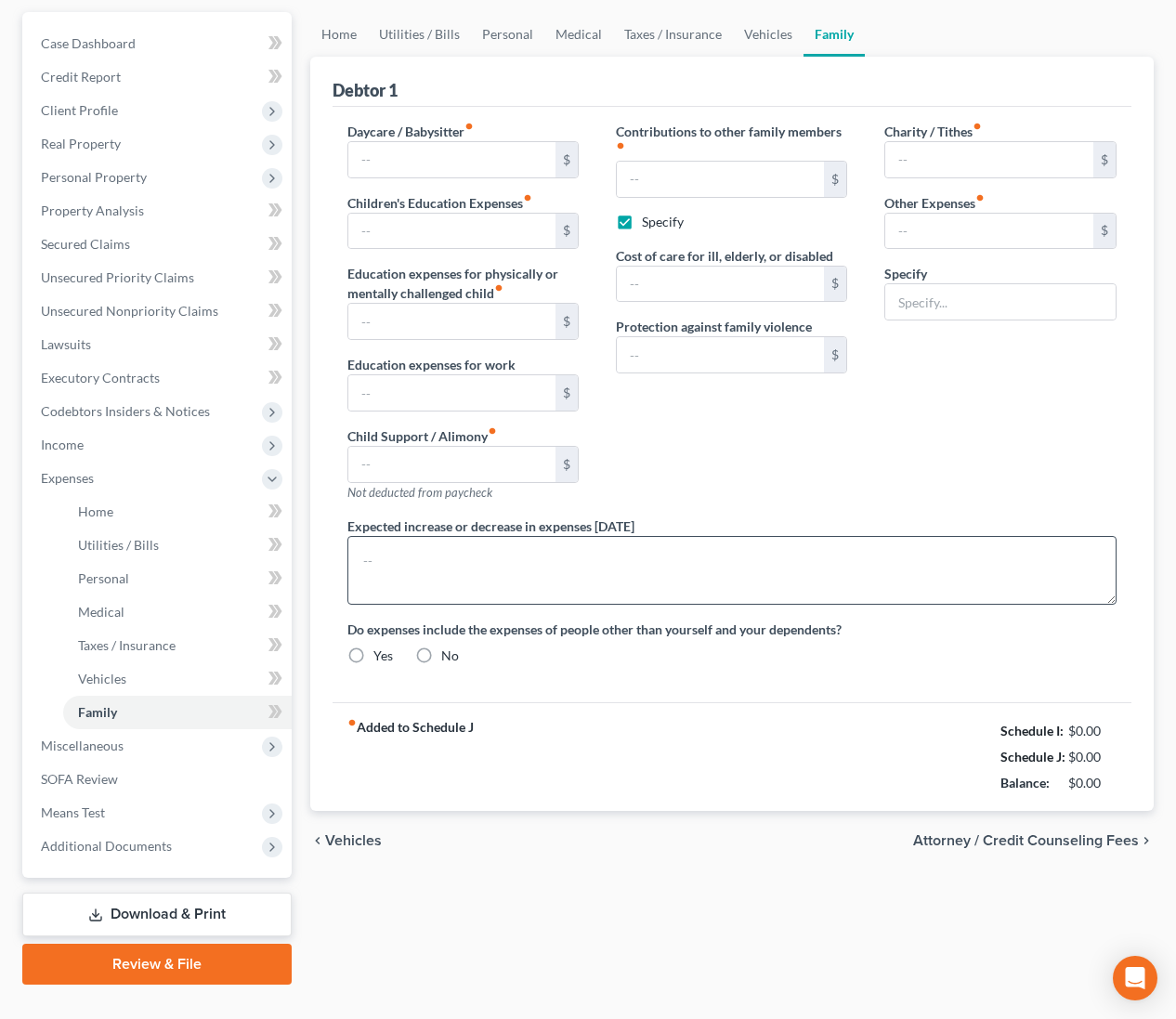
type input "500.00"
checkbox input "true"
type input "500.00"
type input "0.00"
type input "80.00"
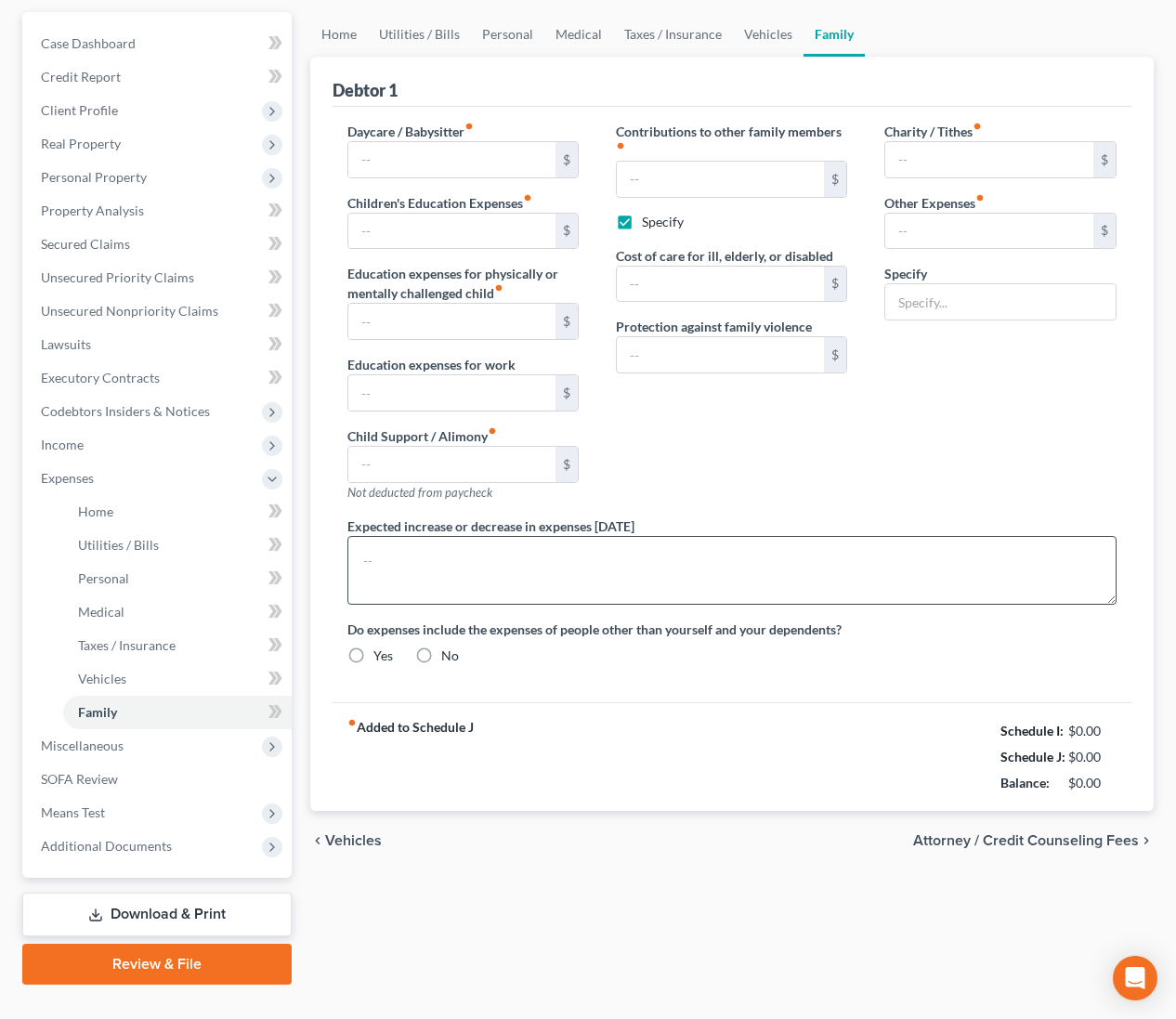
type input "14.00"
type input "Tolls"
type textarea "Debtor assists her father with on average $500/mo. He is elderly and dependent …"
radio input "true"
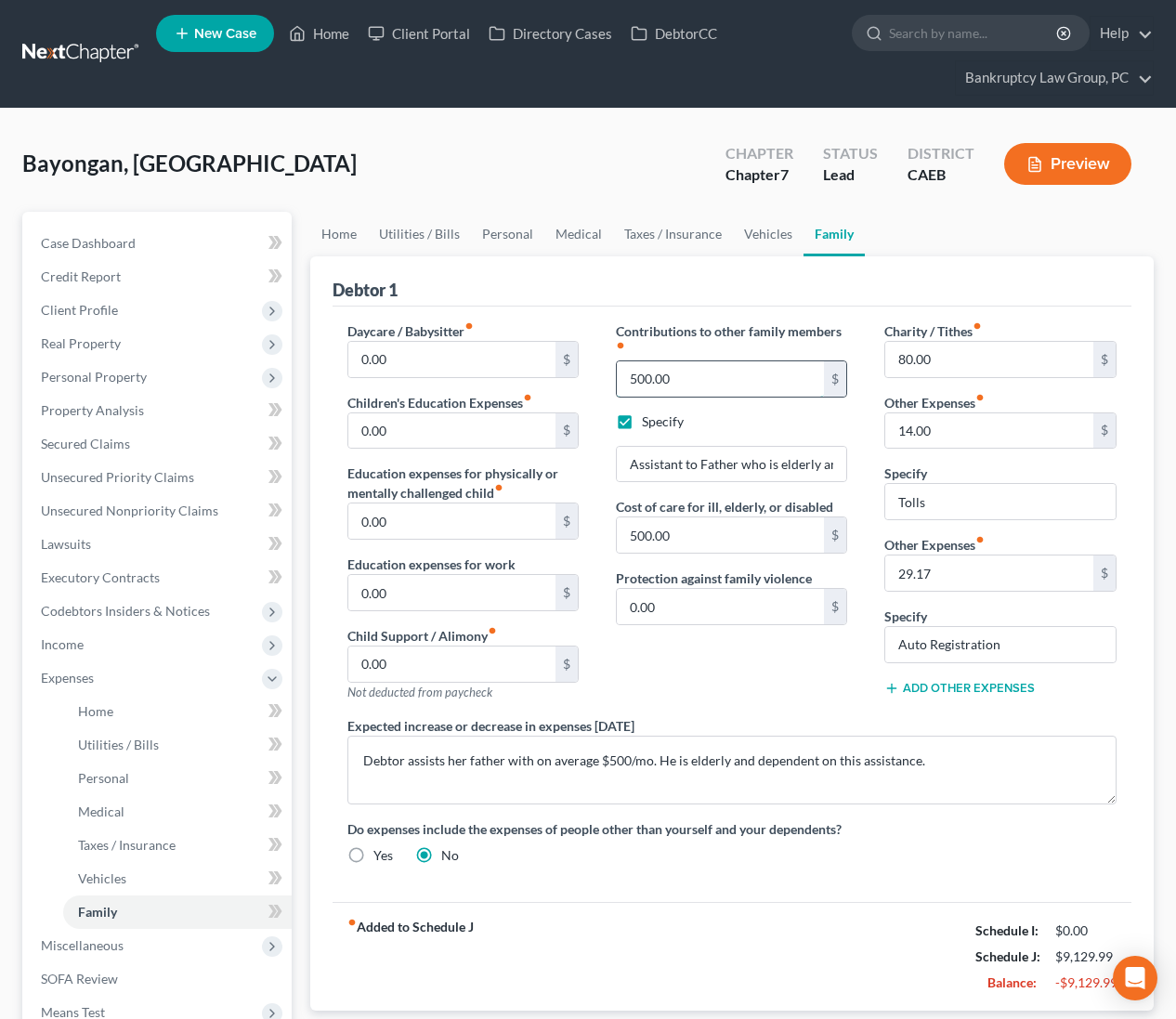
click at [707, 380] on input "500.00" at bounding box center [720, 379] width 208 height 35
click at [808, 694] on div "Contributions to other family members fiber_manual_record 700.00 $ Specify Assi…" at bounding box center [732, 518] width 269 height 394
click at [712, 382] on input "700.00" at bounding box center [720, 379] width 208 height 35
type input "650.00"
click at [650, 271] on div "Debtor 1" at bounding box center [732, 281] width 800 height 50
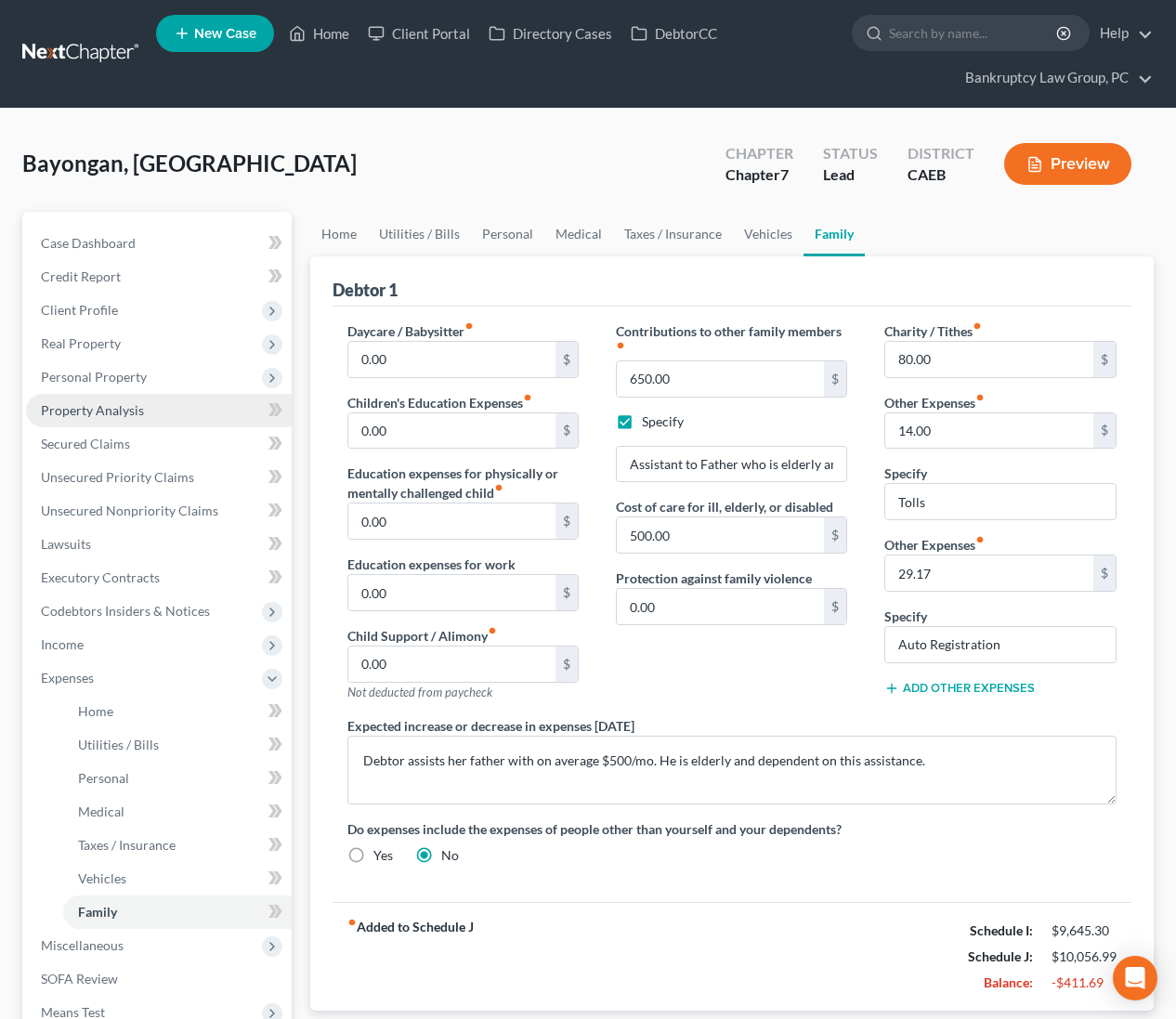
click at [87, 394] on link "Property Analysis" at bounding box center [159, 410] width 266 height 34
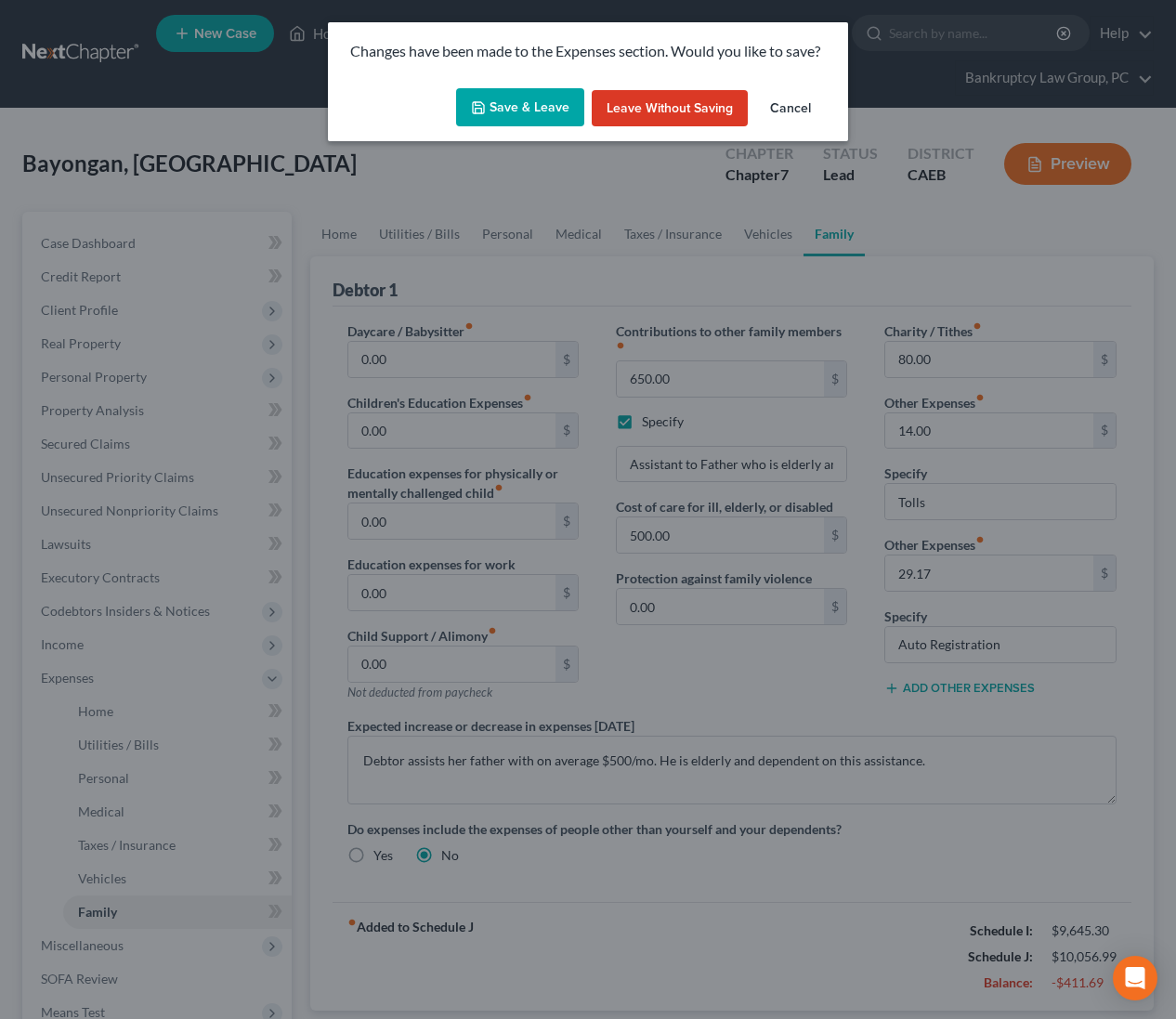
drag, startPoint x: 574, startPoint y: 106, endPoint x: 562, endPoint y: 109, distance: 12.4
click at [574, 106] on button "Save & Leave" at bounding box center [520, 107] width 129 height 39
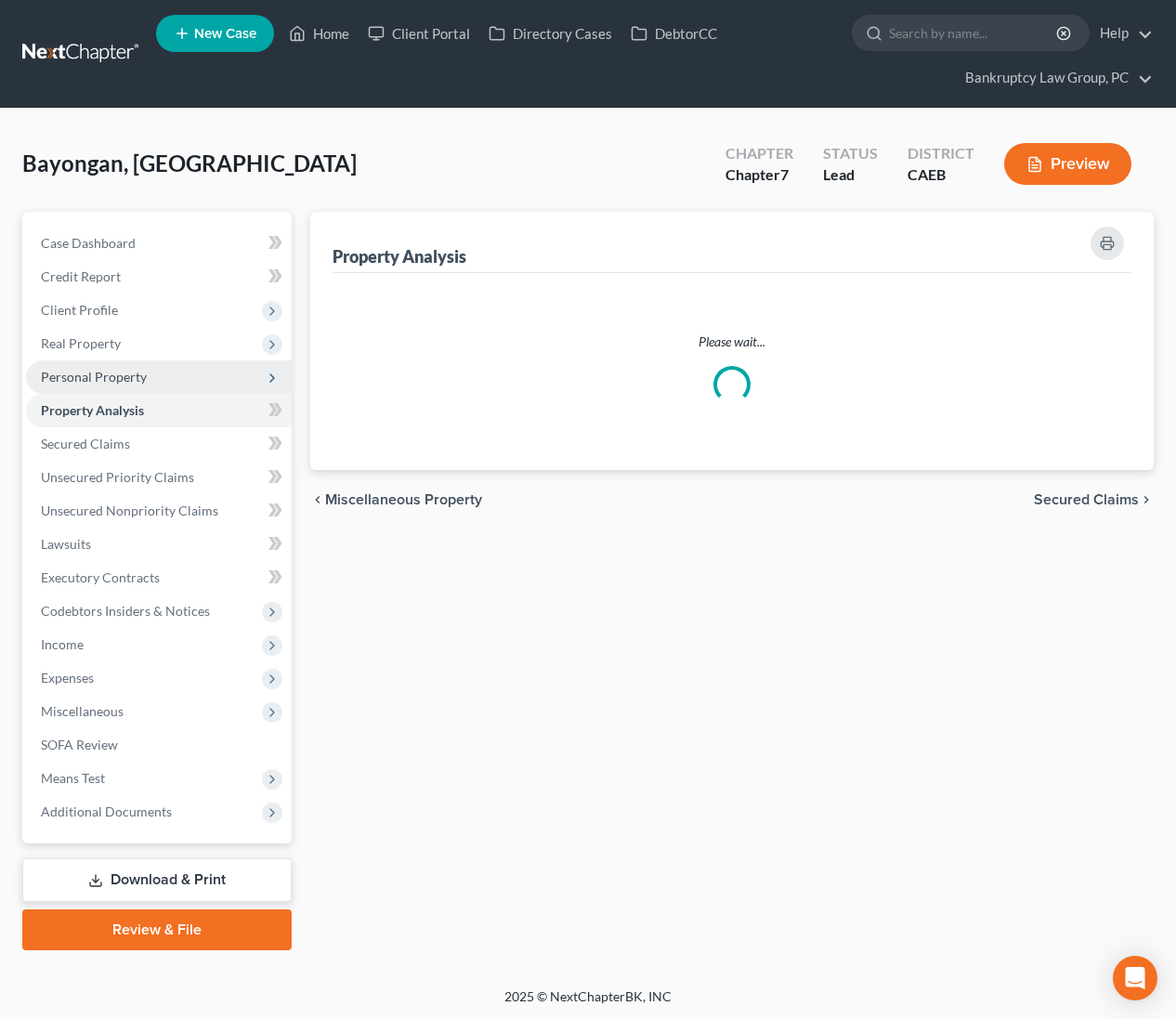
click at [113, 379] on span "Personal Property" at bounding box center [93, 376] width 105 height 15
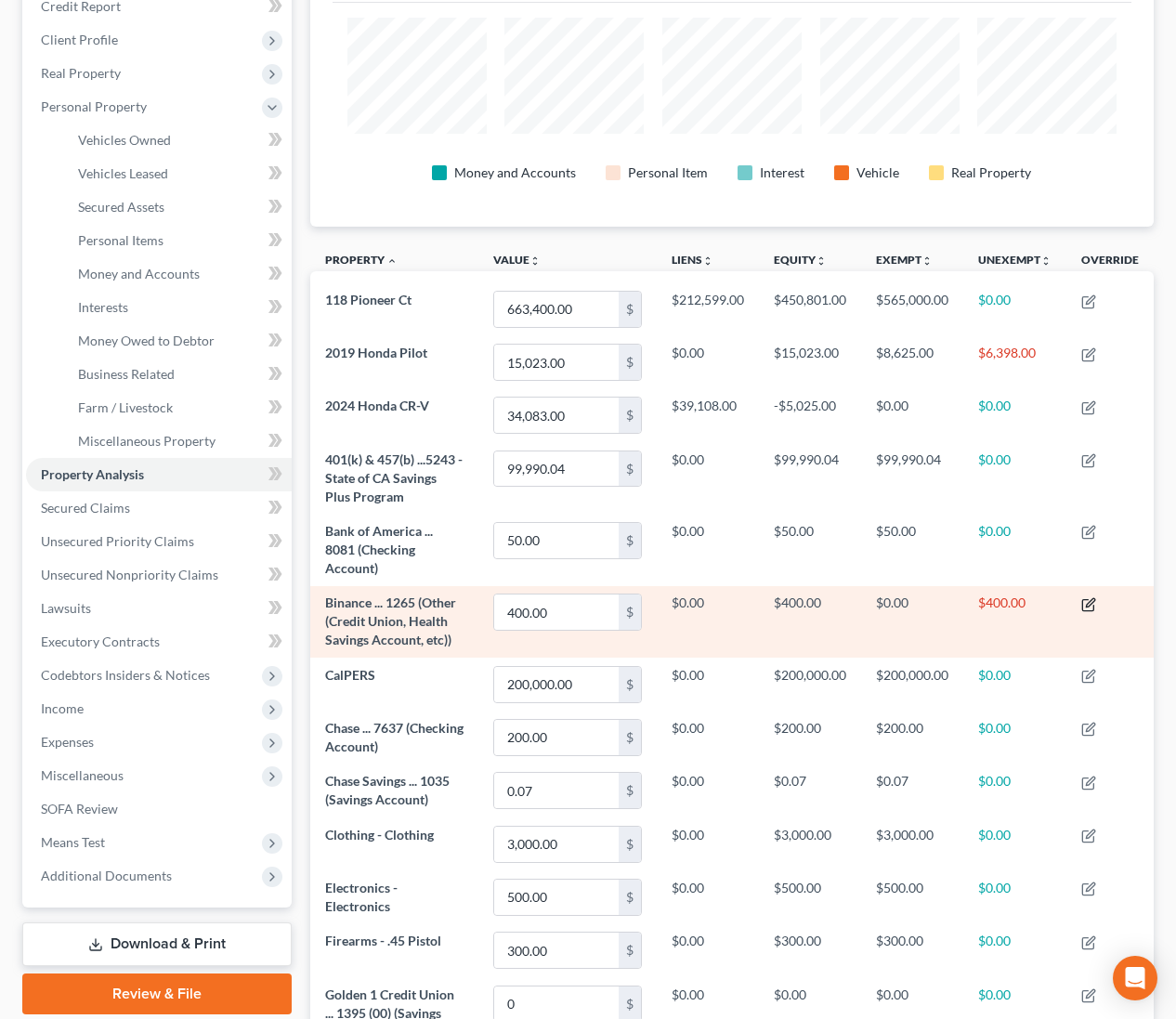
scroll to position [264, 0]
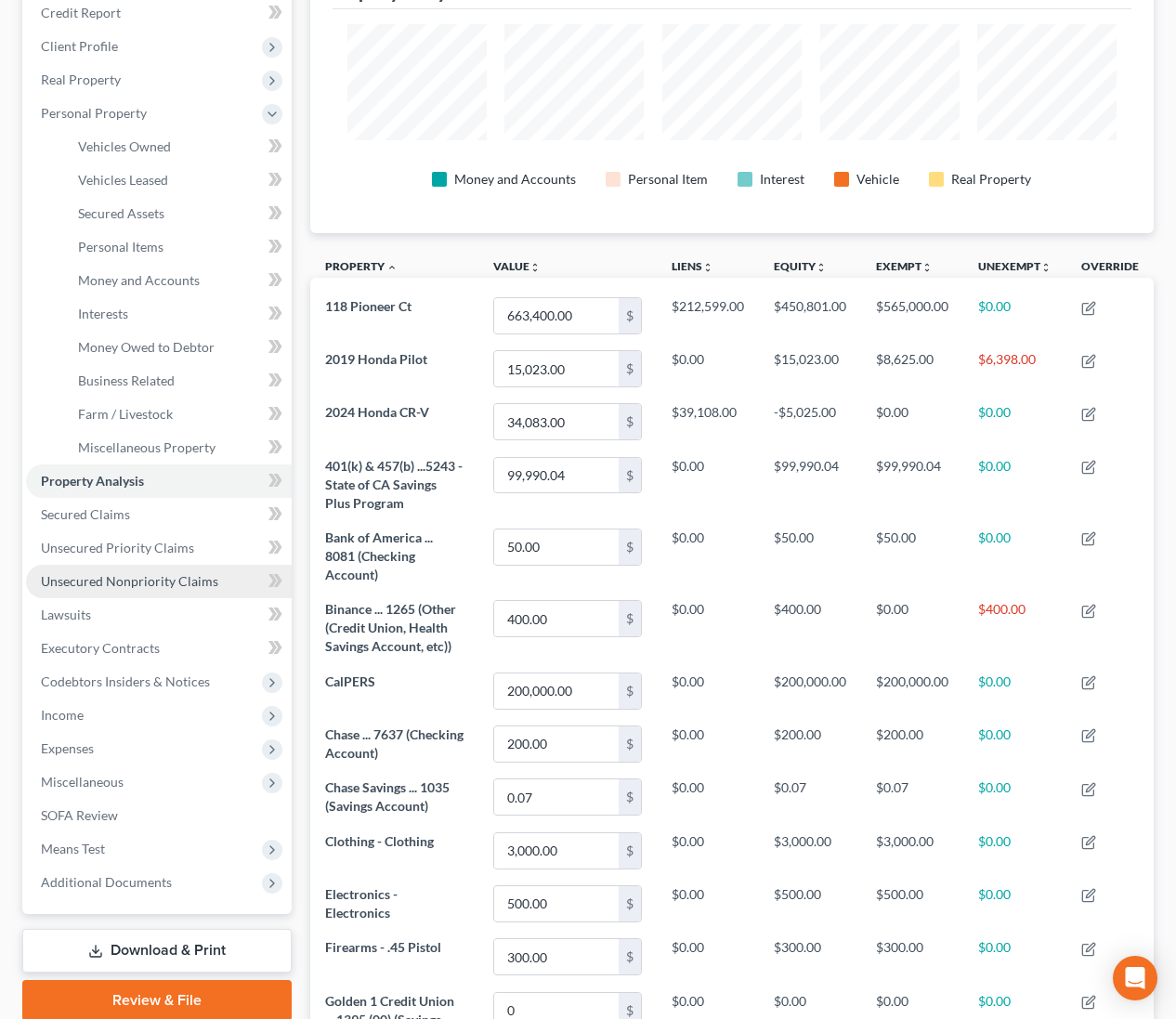
click at [130, 574] on span "Unsecured Nonpriority Claims" at bounding box center [129, 581] width 177 height 15
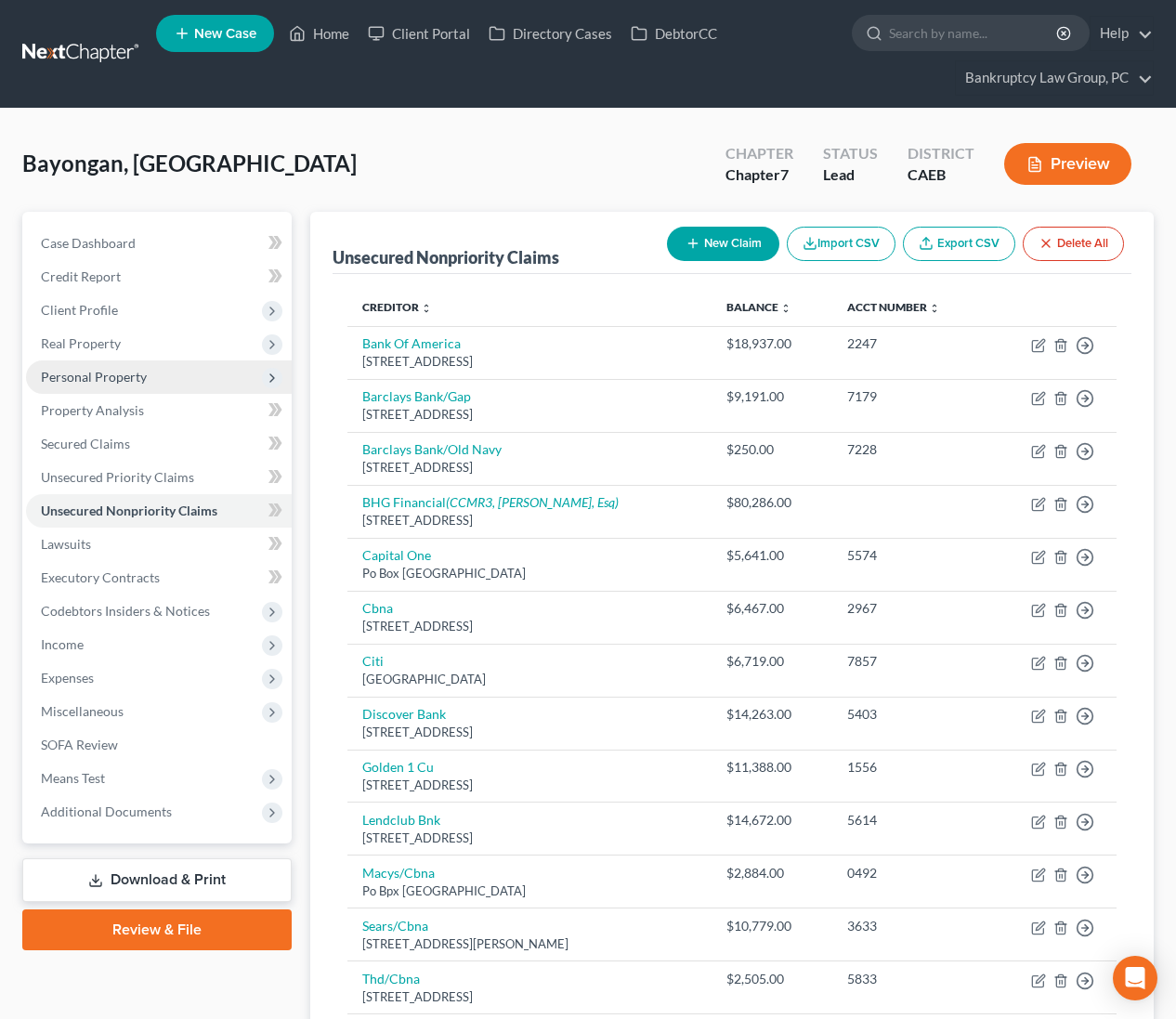
click at [118, 389] on span "Personal Property" at bounding box center [159, 377] width 266 height 34
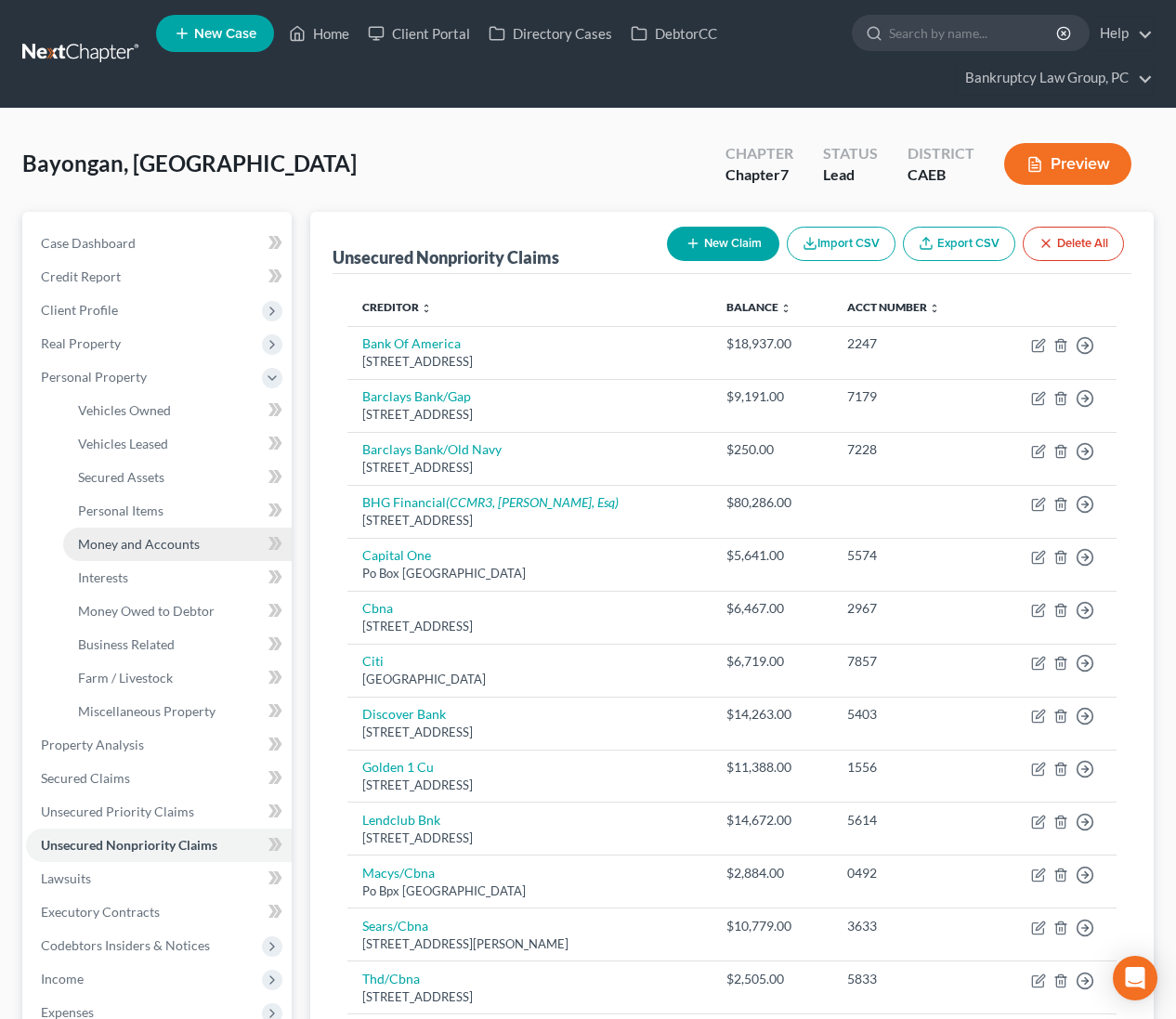
click at [152, 545] on span "Money and Accounts" at bounding box center [139, 543] width 122 height 15
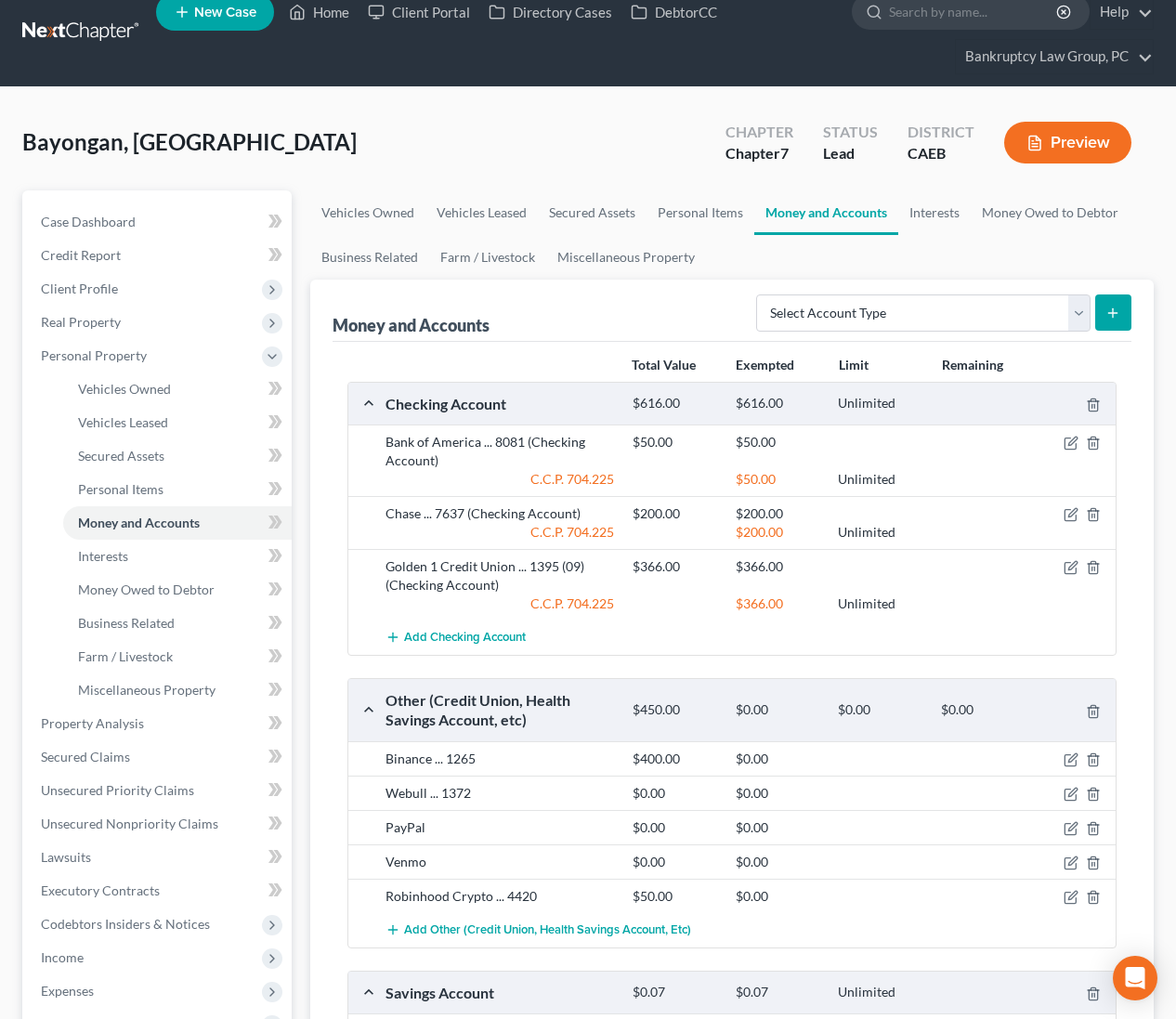
scroll to position [335, 0]
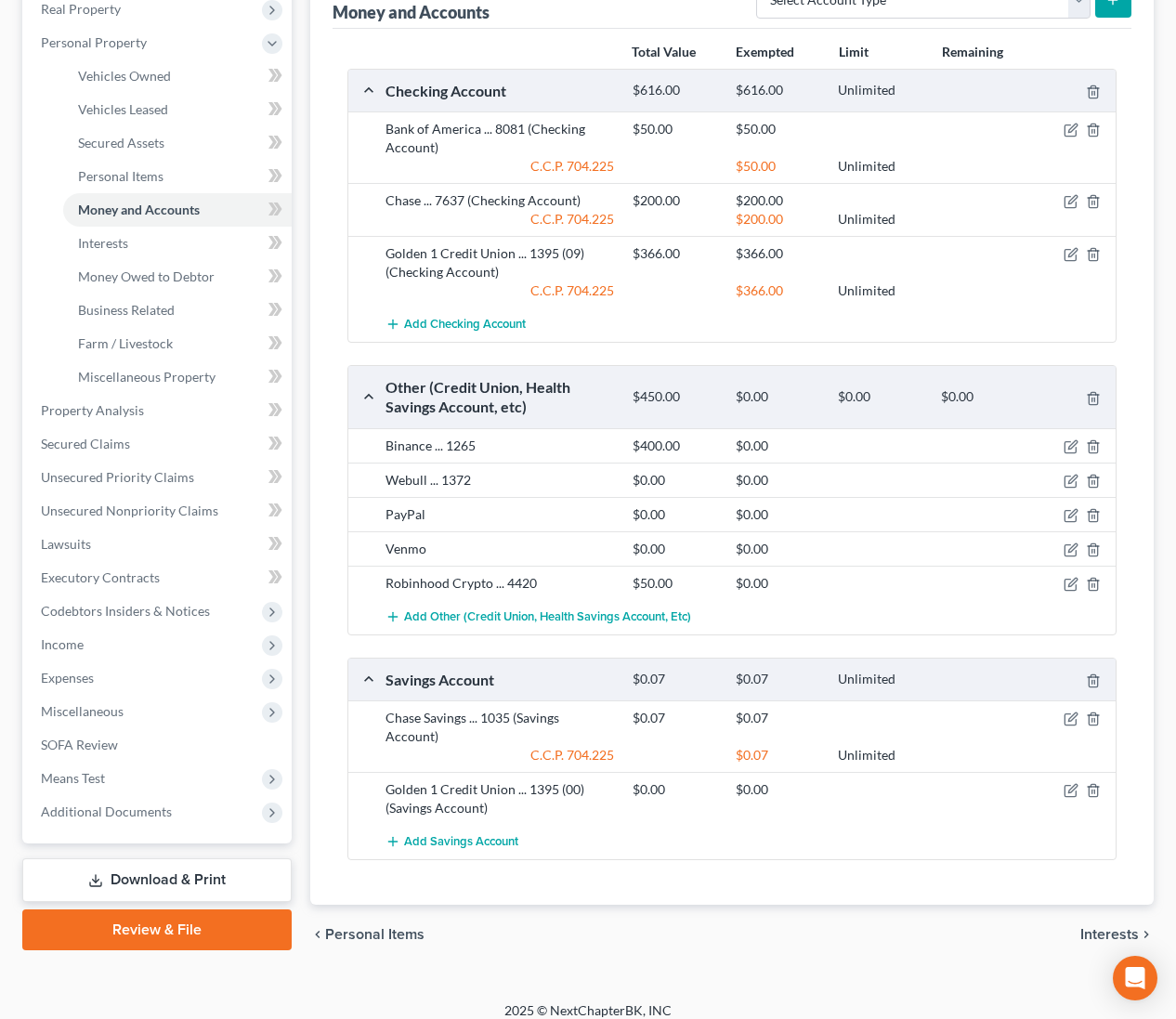
click at [490, 717] on div "Chase Savings ... 1035 (Savings Account)" at bounding box center [499, 727] width 247 height 37
drag, startPoint x: 1068, startPoint y: 717, endPoint x: 1059, endPoint y: 721, distance: 9.8
click at [1068, 717] on icon "button" at bounding box center [1071, 718] width 15 height 15
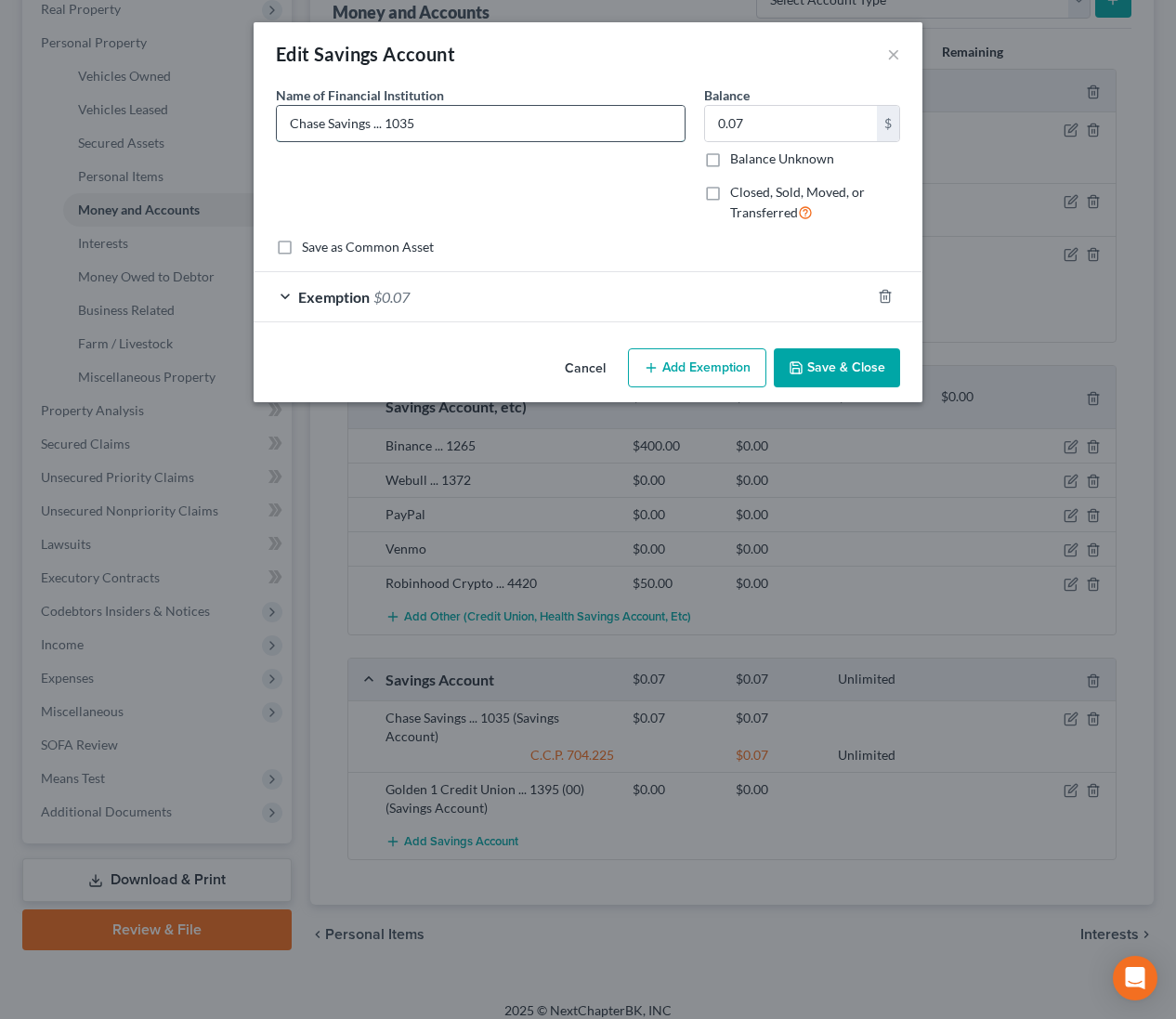
click at [459, 129] on input "Chase Savings ... 1035" at bounding box center [481, 123] width 408 height 35
type input "Chase Savings ... 6552"
click at [797, 363] on icon "button" at bounding box center [795, 367] width 15 height 15
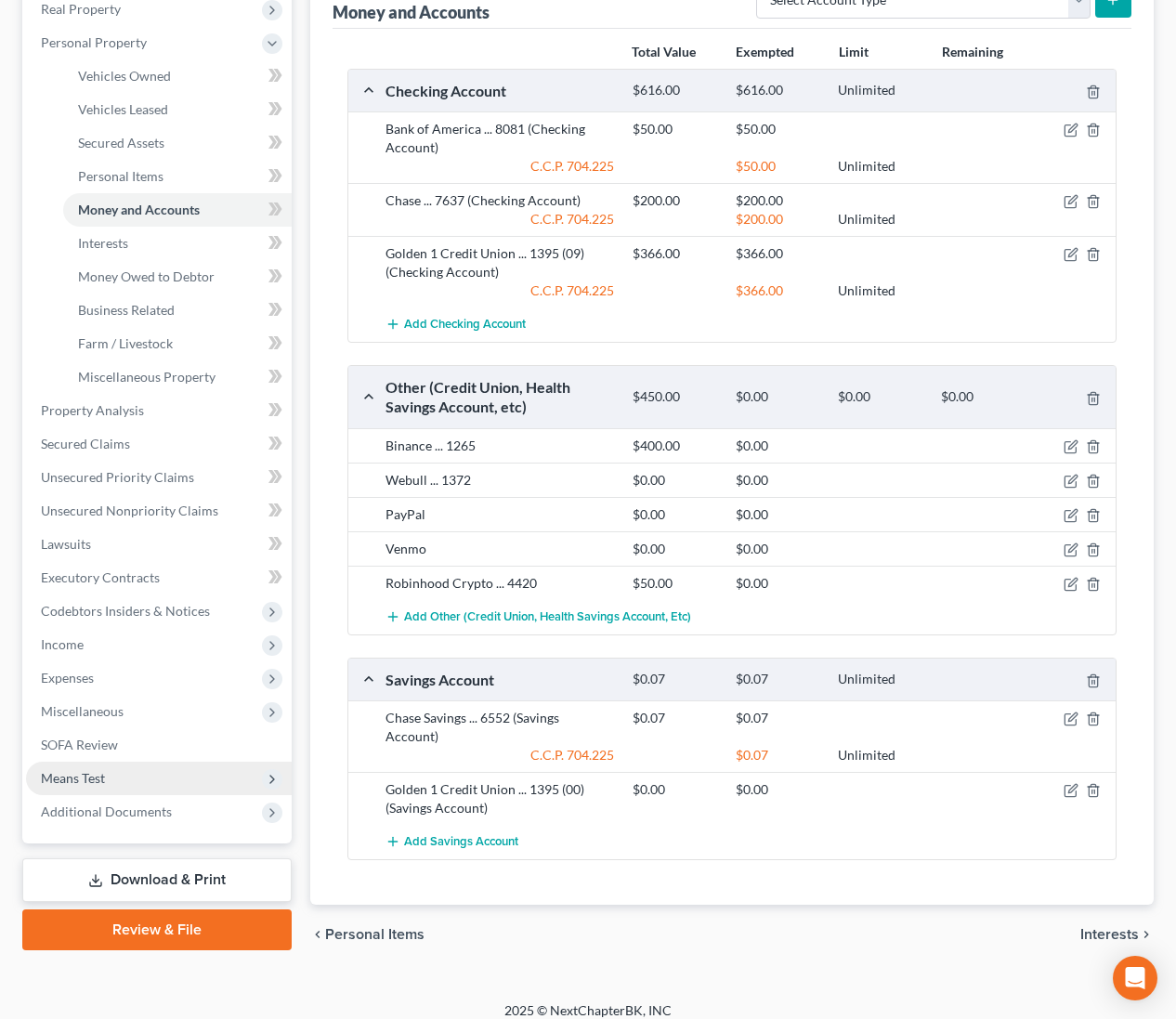
click at [70, 781] on span "Means Test" at bounding box center [73, 777] width 64 height 15
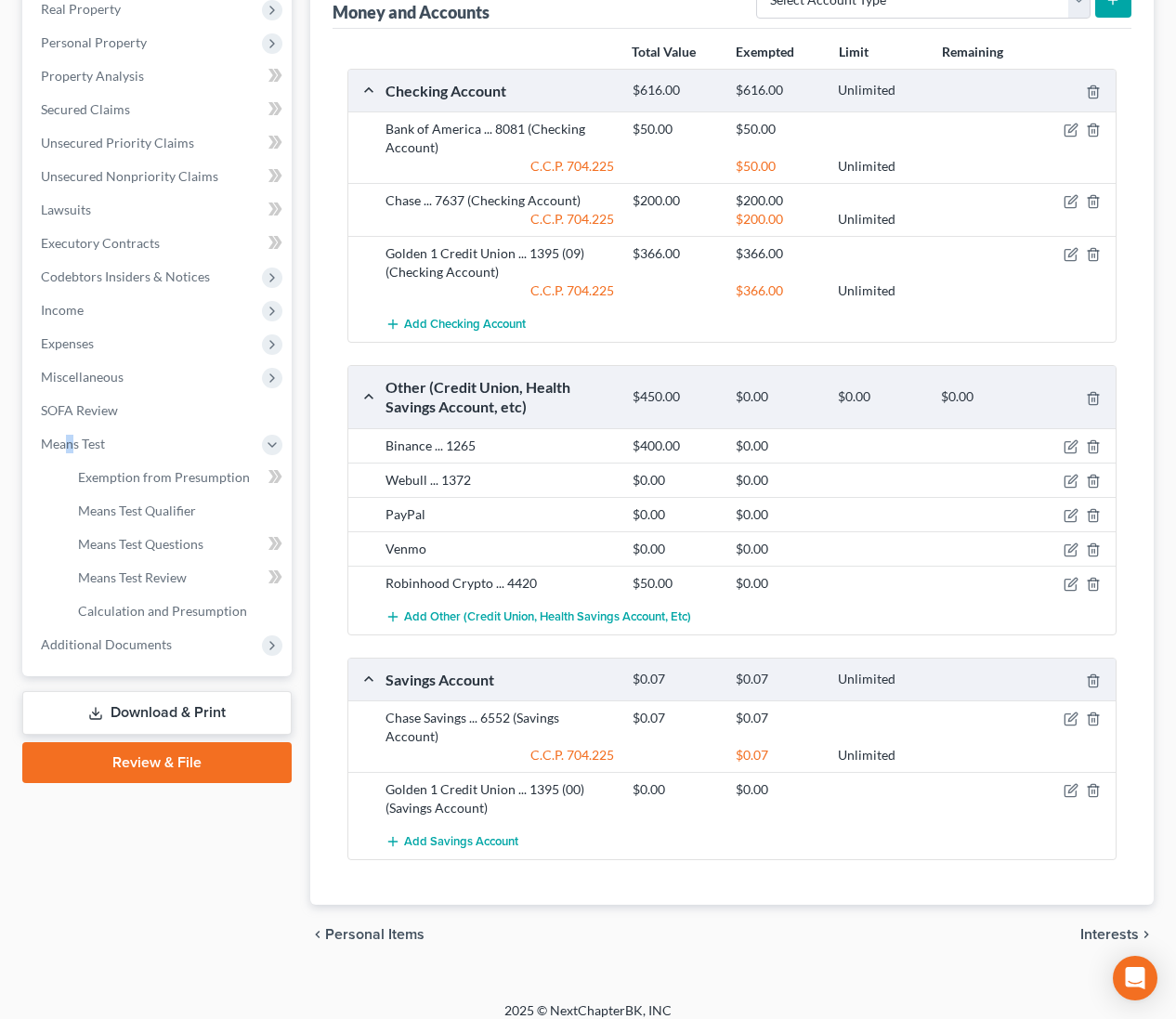
scroll to position [331, 0]
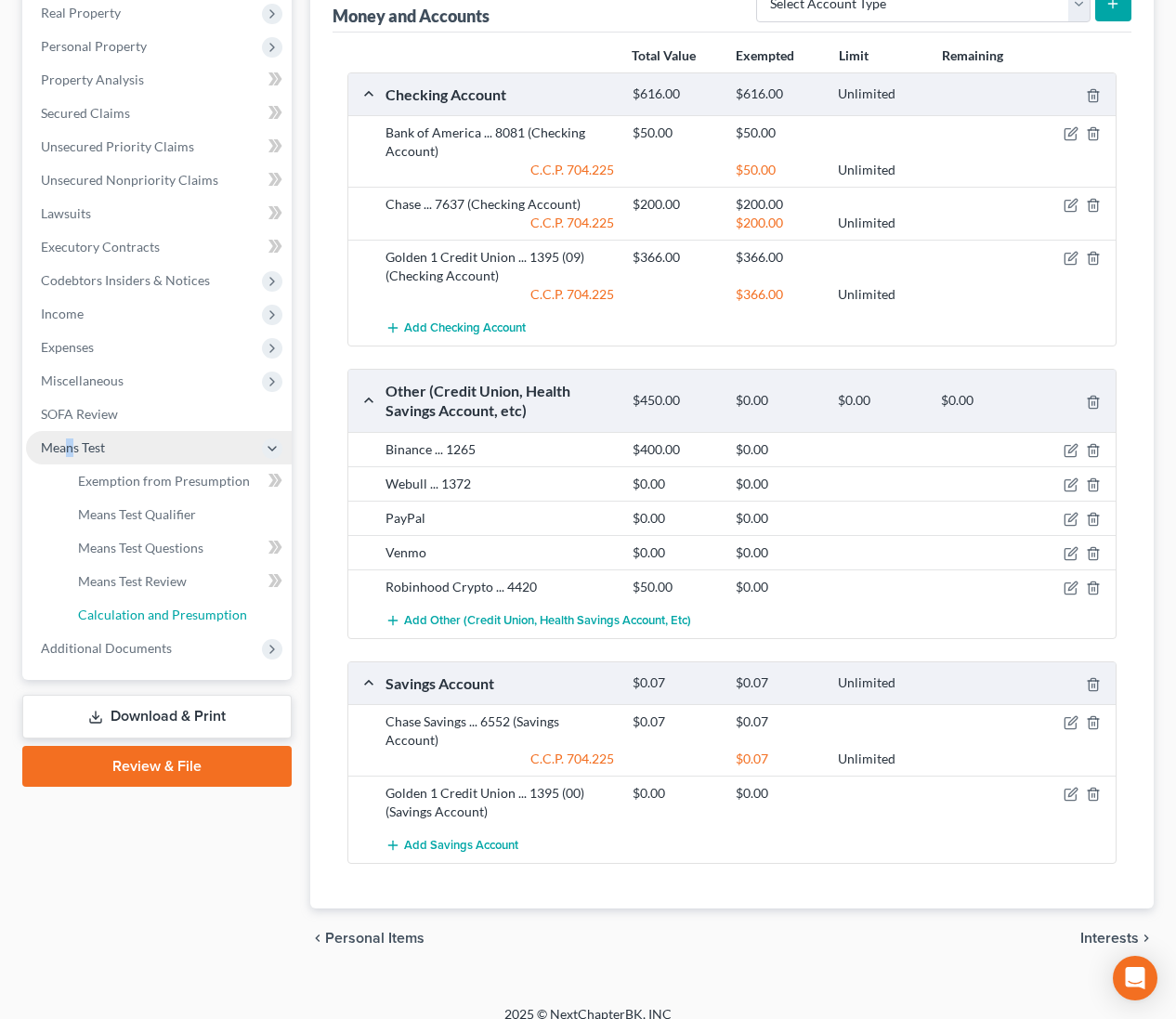
click at [144, 606] on span "Calculation and Presumption" at bounding box center [162, 614] width 169 height 15
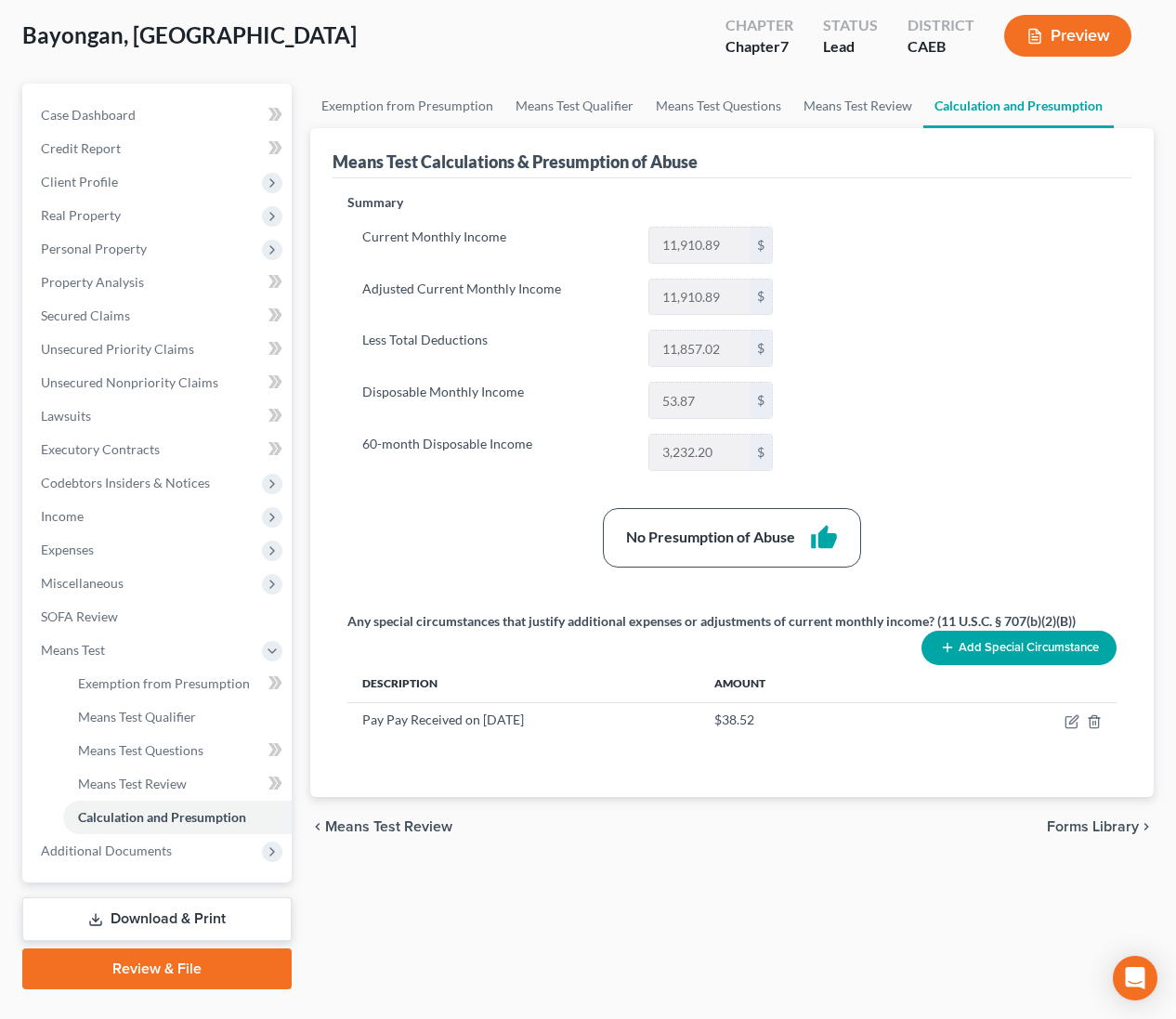
scroll to position [157, 0]
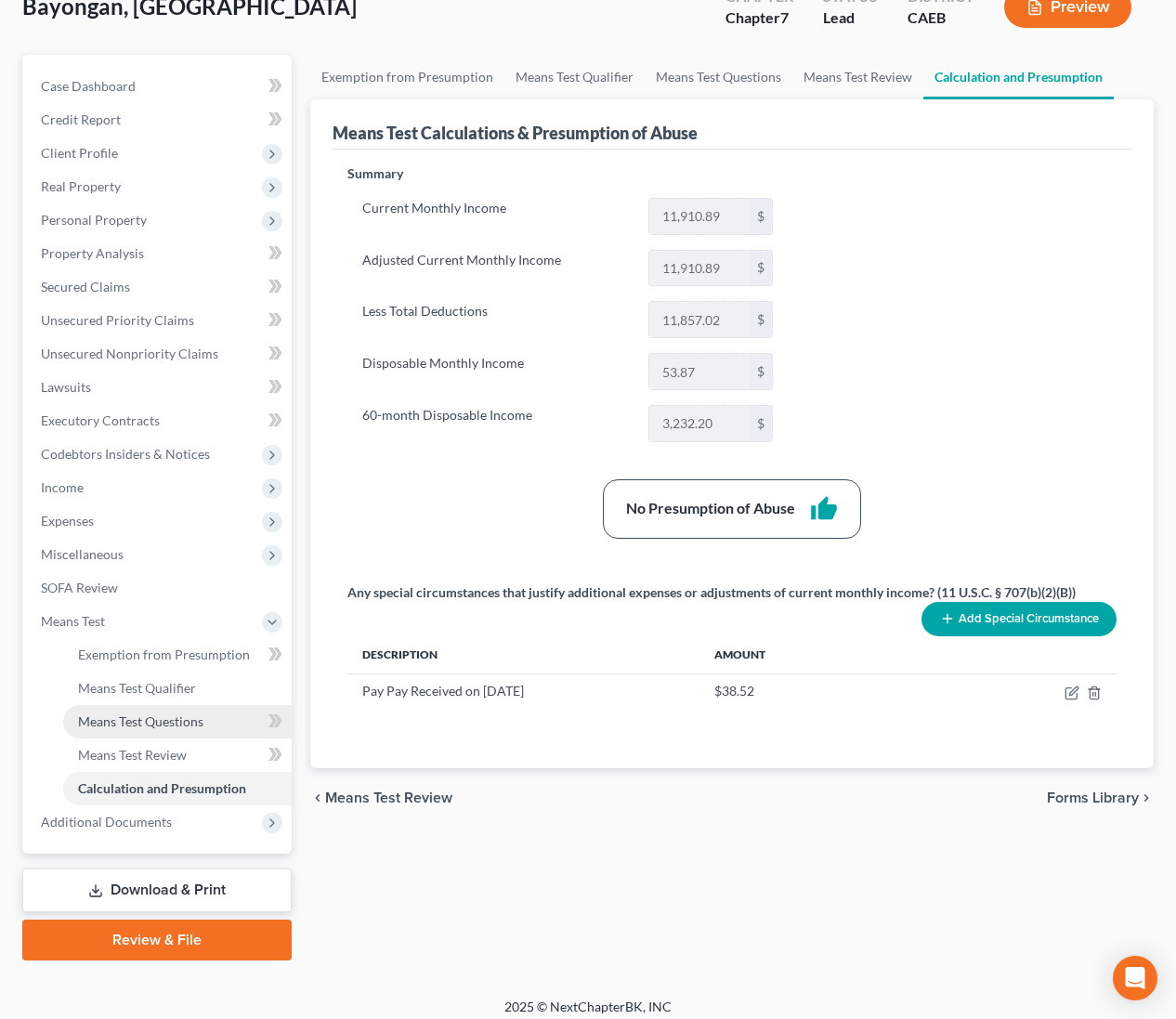
click at [179, 719] on span "Means Test Questions" at bounding box center [141, 721] width 126 height 15
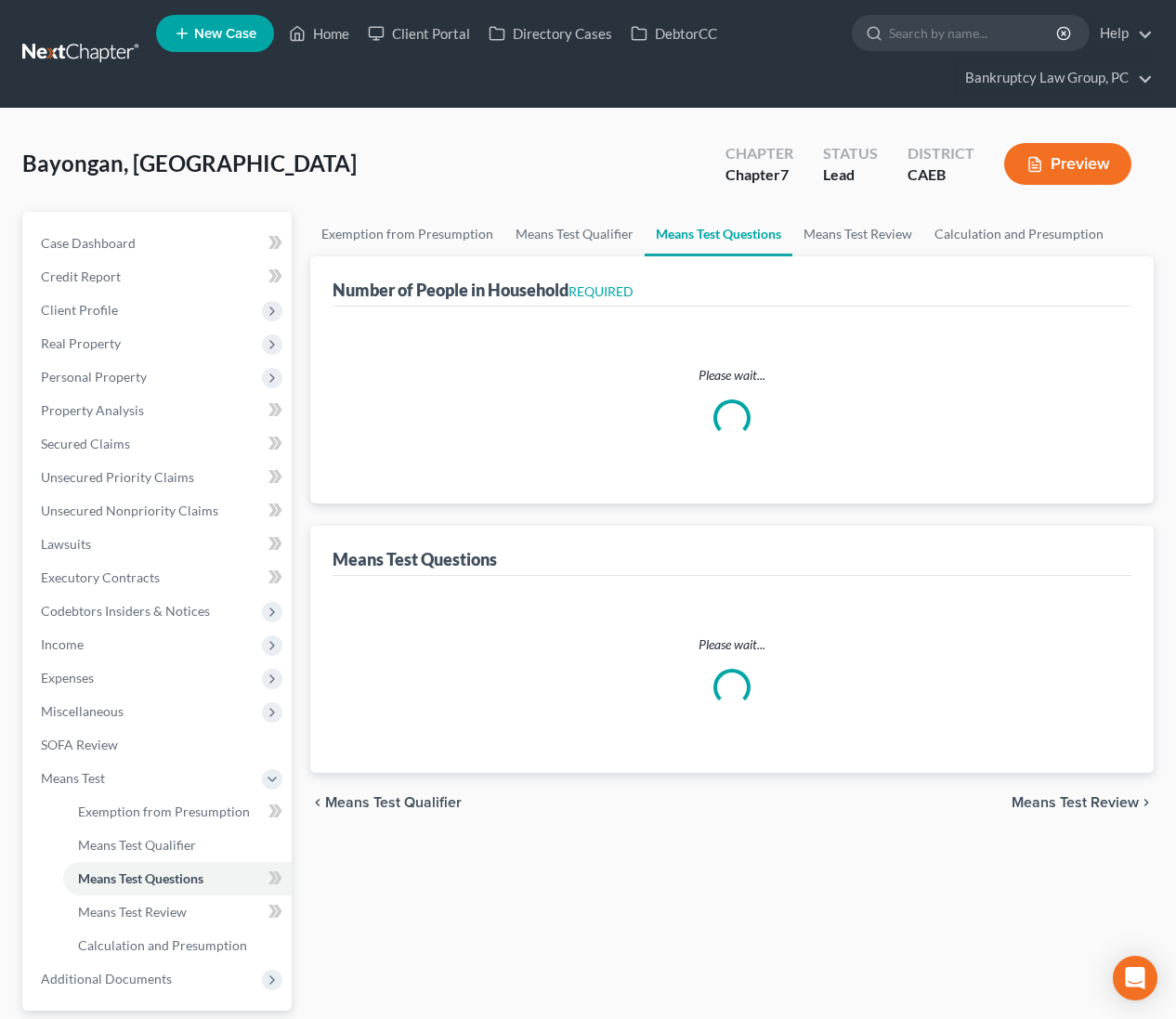
select select "0"
select select "60"
select select "1"
select select "60"
select select "0"
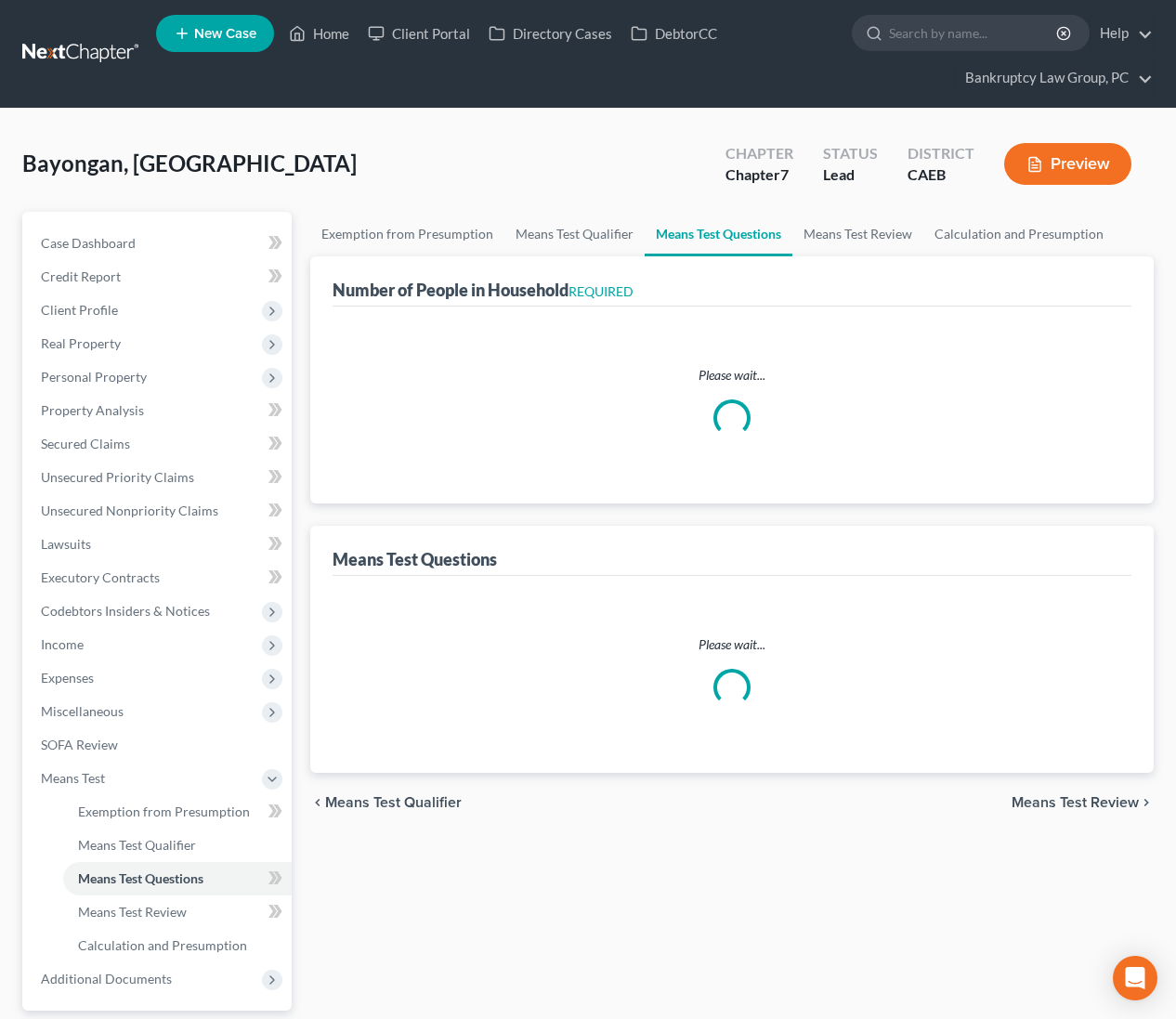
select select "60"
select select "3"
select select "2"
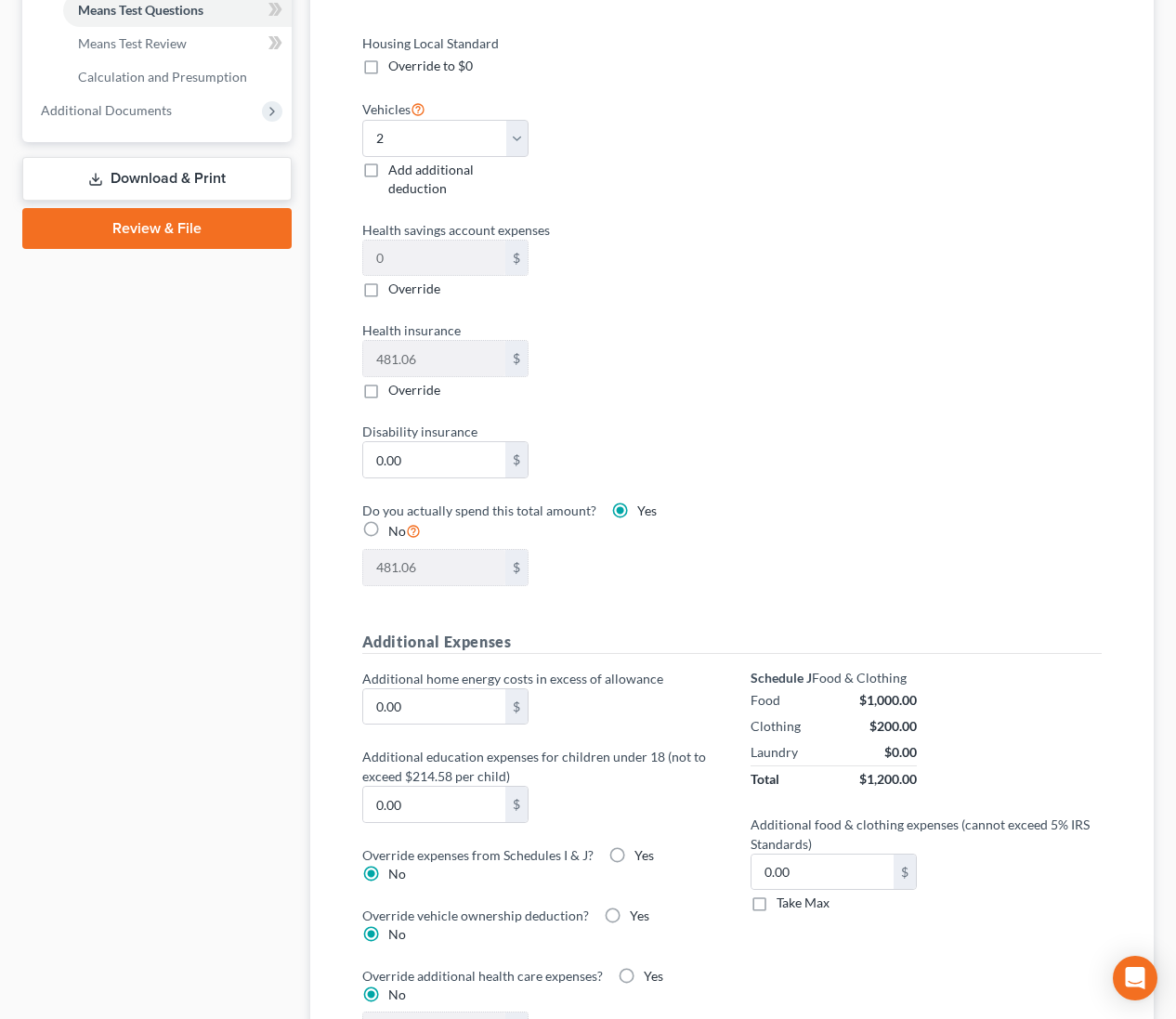
scroll to position [865, 0]
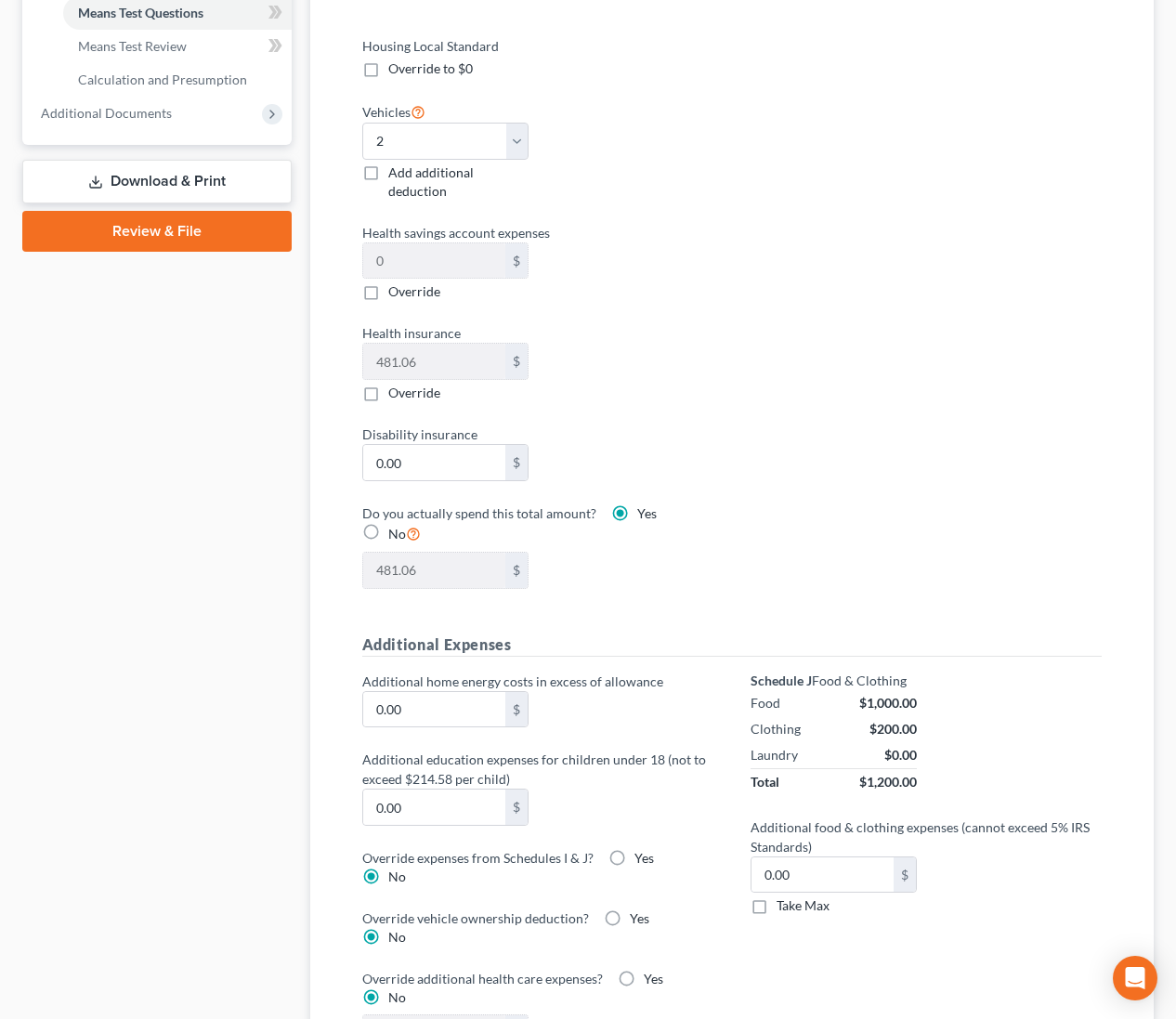
click at [388, 529] on label "No" at bounding box center [404, 534] width 33 height 21
click at [396, 529] on input "No" at bounding box center [401, 529] width 12 height 12
radio input "true"
click at [630, 512] on div "Yes" at bounding box center [633, 513] width 45 height 18
click at [637, 510] on label "Yes" at bounding box center [647, 513] width 19 height 18
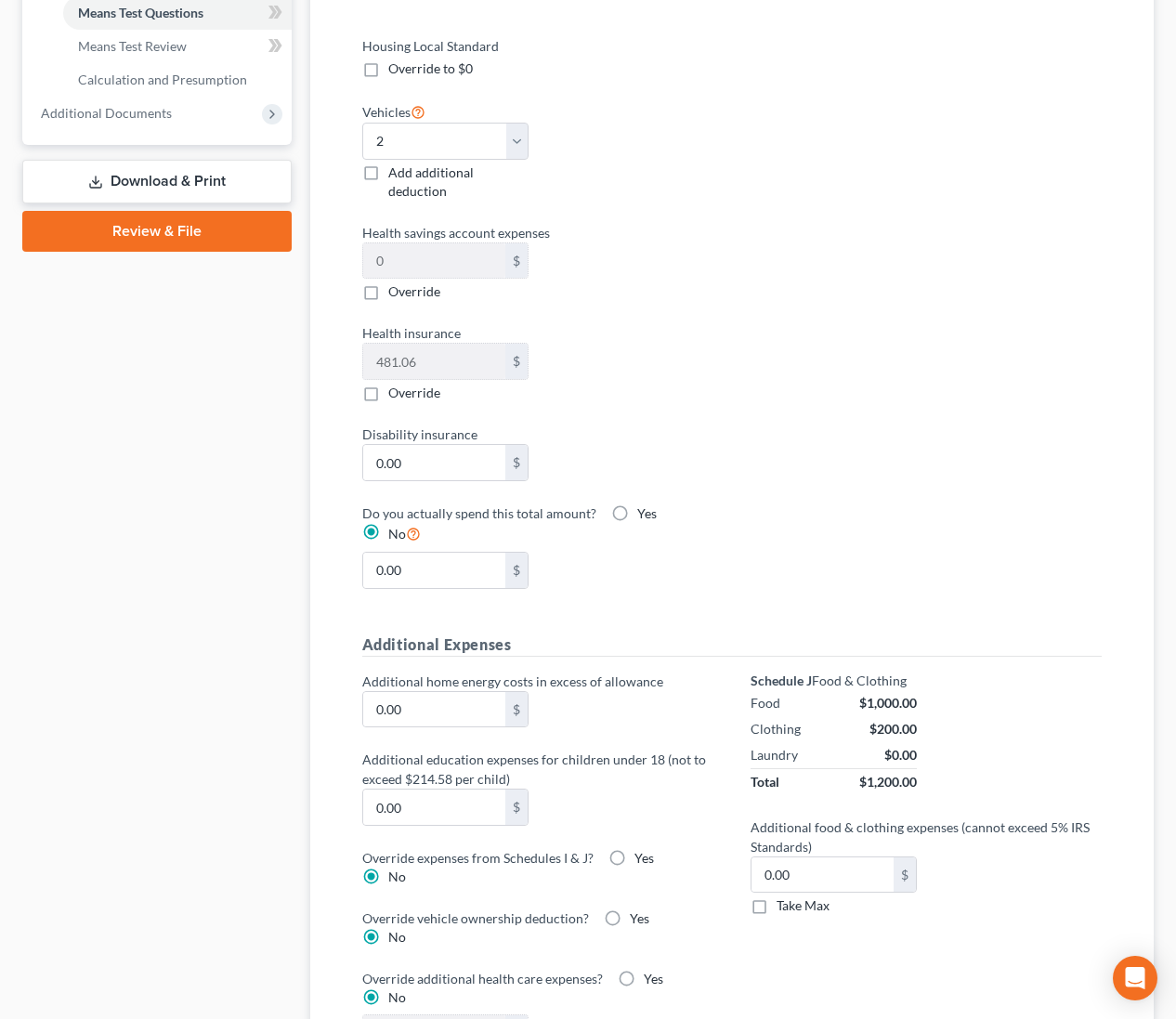
click at [645, 510] on input "Yes" at bounding box center [651, 510] width 12 height 12
radio input "true"
radio input "false"
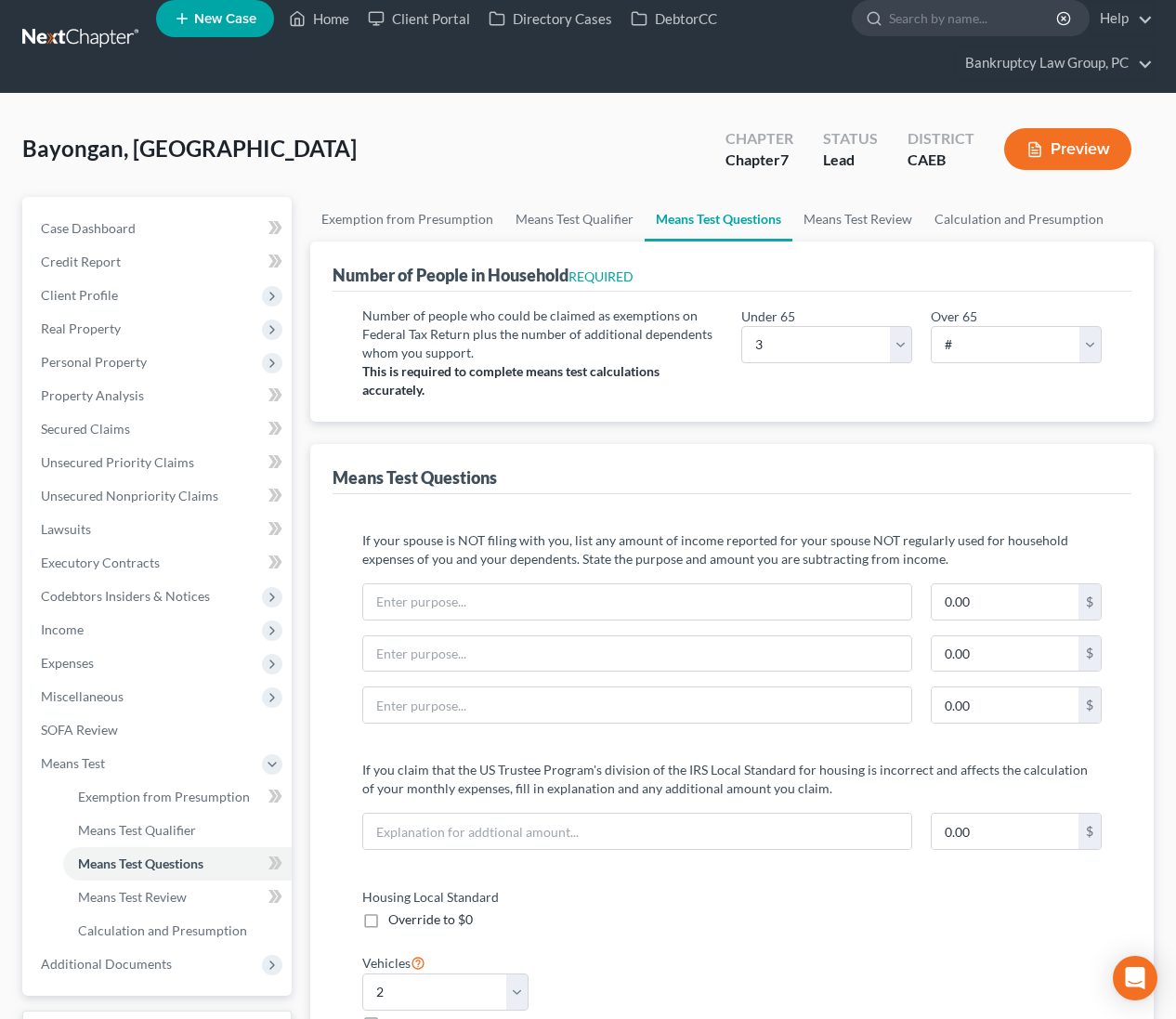
scroll to position [0, 0]
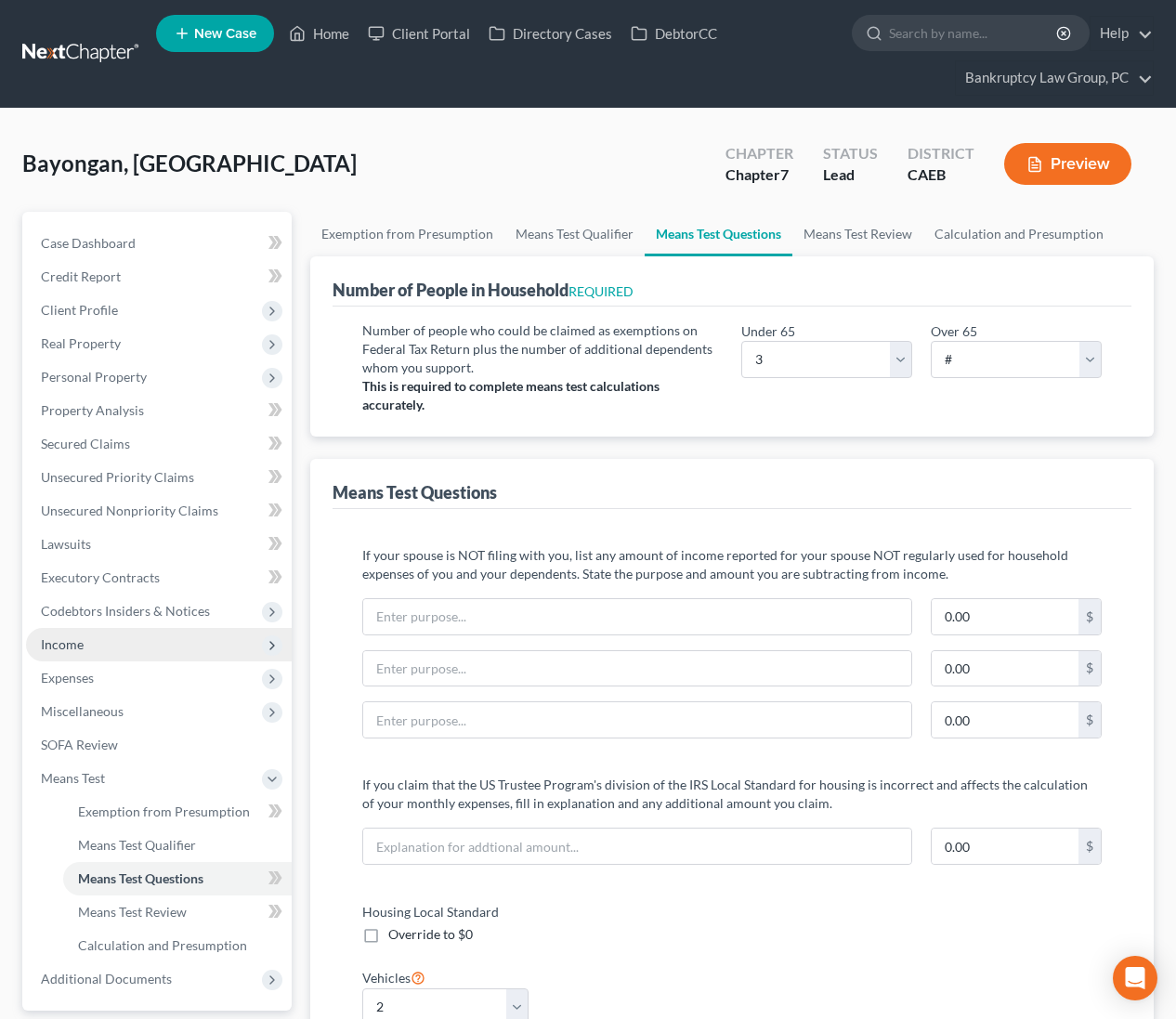
click at [102, 633] on span "Income" at bounding box center [159, 644] width 266 height 34
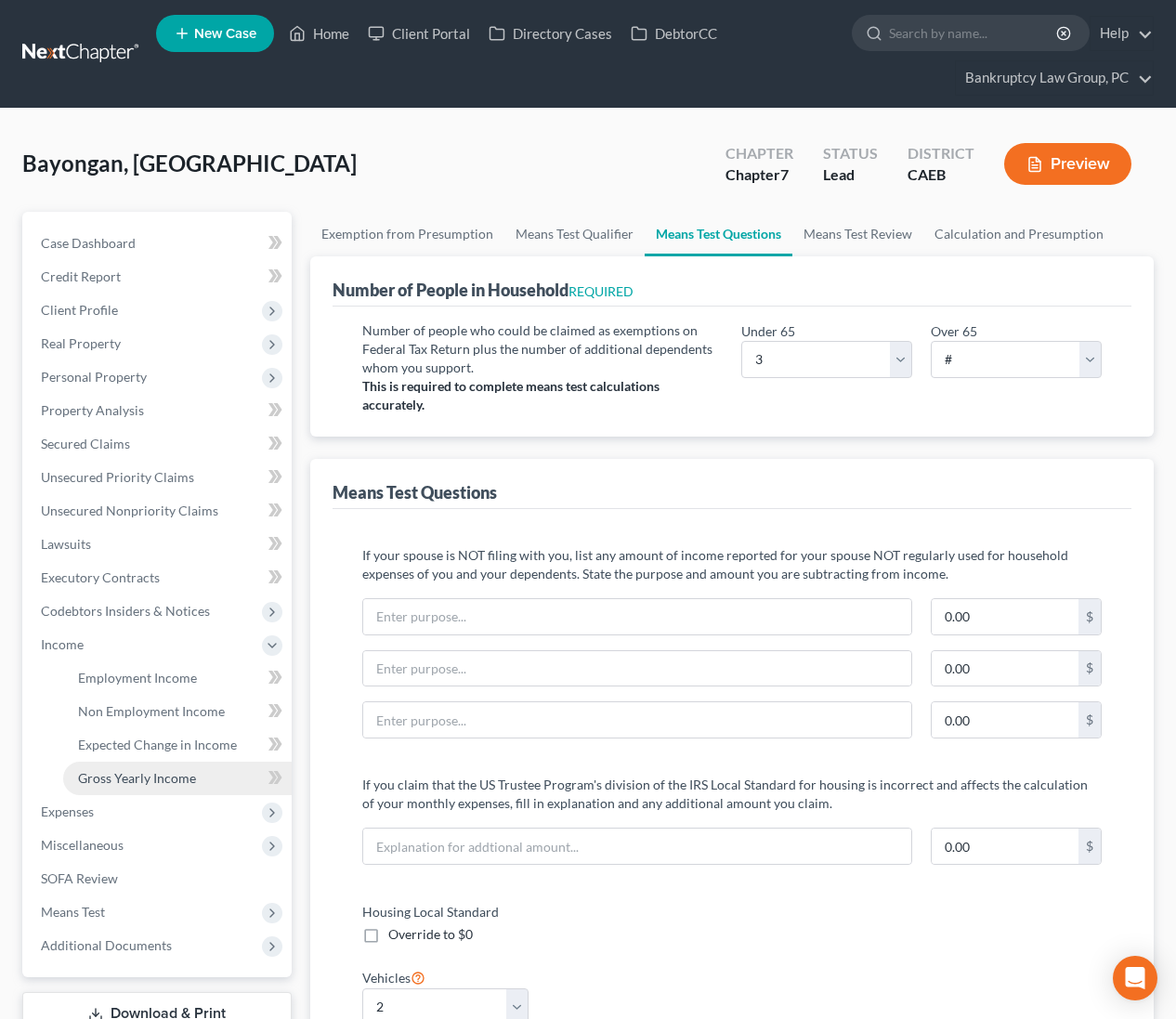
click at [122, 772] on span "Gross Yearly Income" at bounding box center [137, 777] width 118 height 15
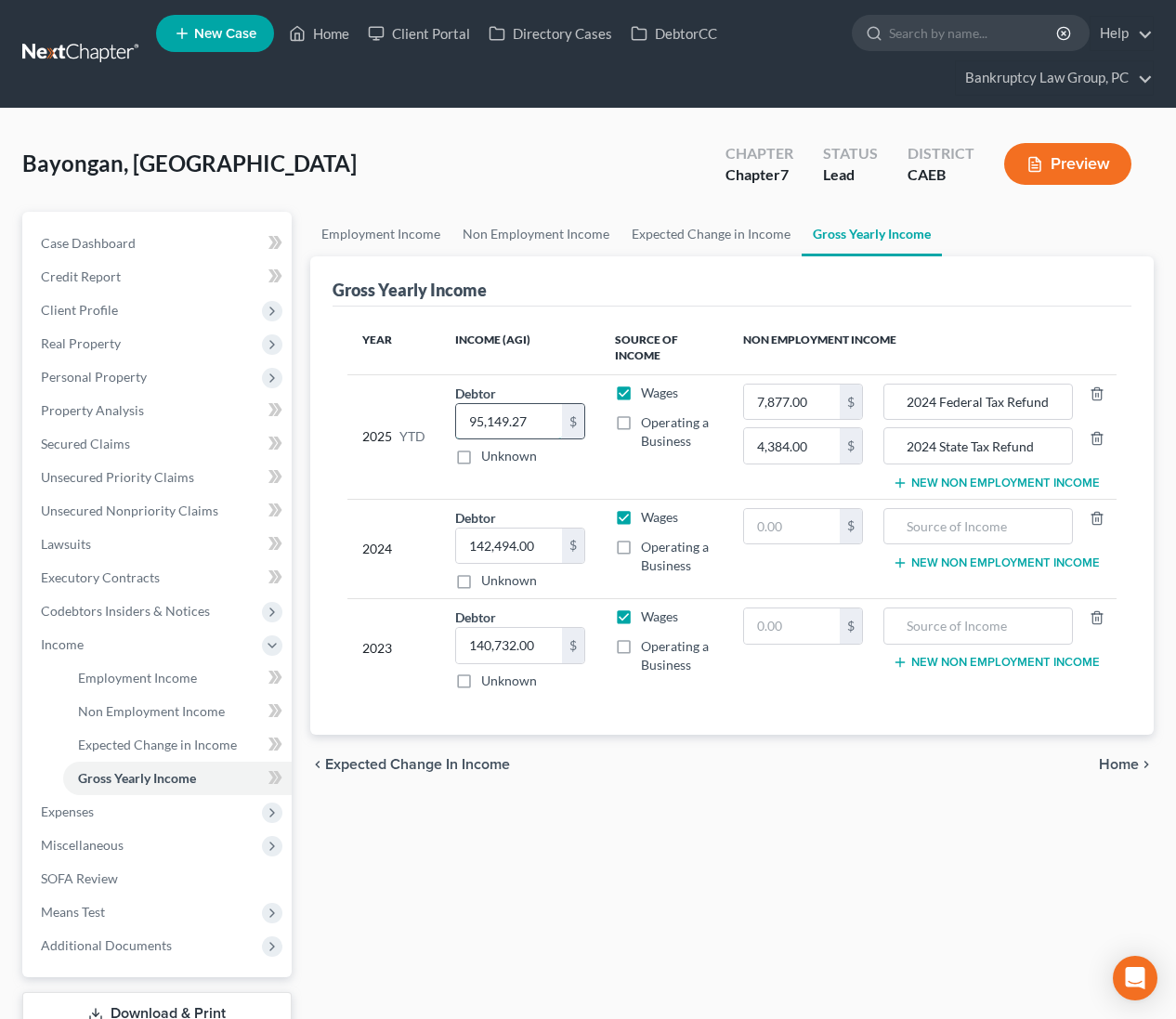
click at [530, 412] on input "95,149.27" at bounding box center [510, 422] width 106 height 35
type input "95,577.57"
click at [737, 889] on div "Employment Income Non Employment Income Expected Change in Income Gross Yearly …" at bounding box center [732, 648] width 863 height 872
click at [125, 681] on span "Employment Income" at bounding box center [137, 678] width 119 height 15
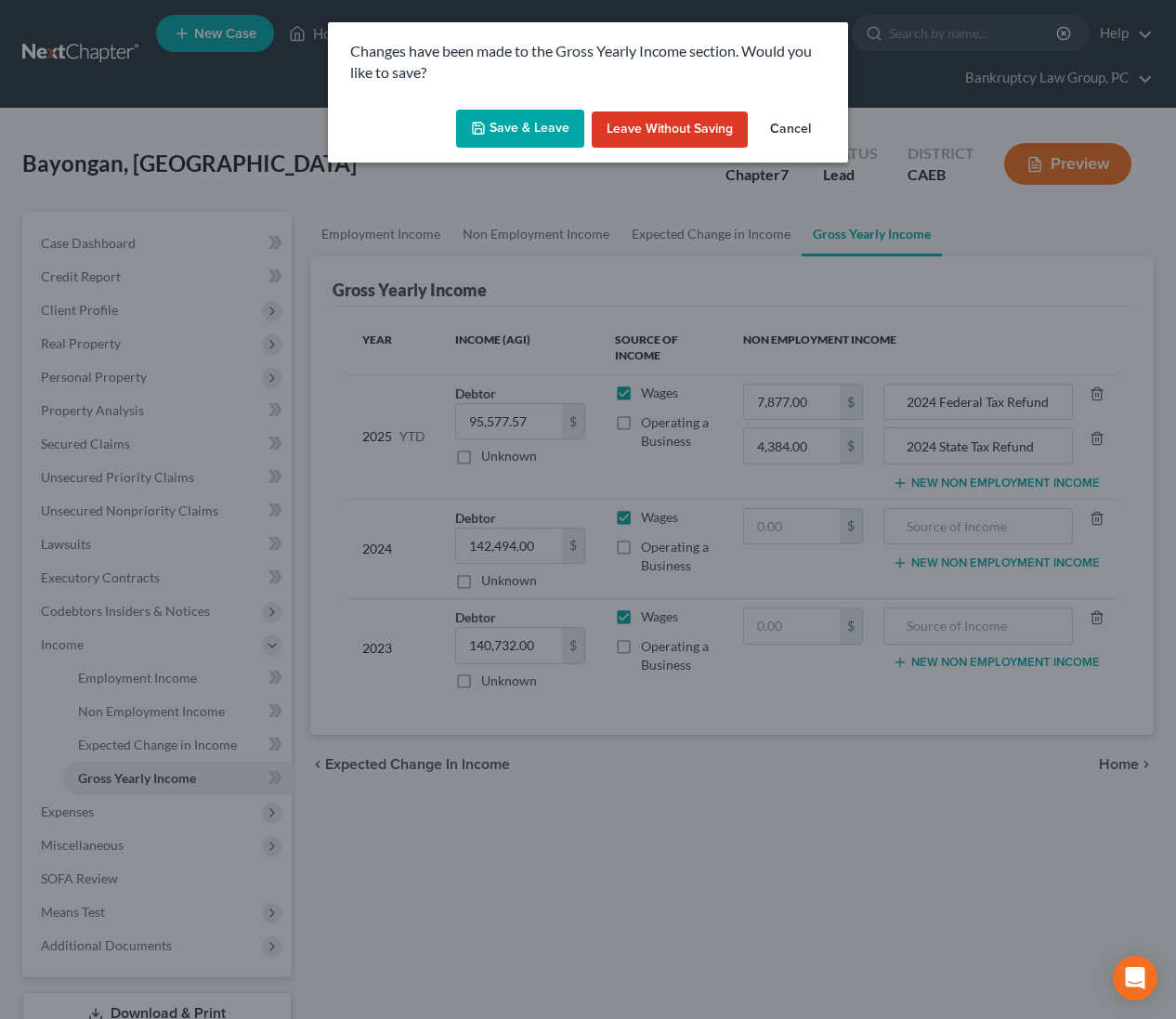
click at [538, 131] on button "Save & Leave" at bounding box center [520, 129] width 129 height 39
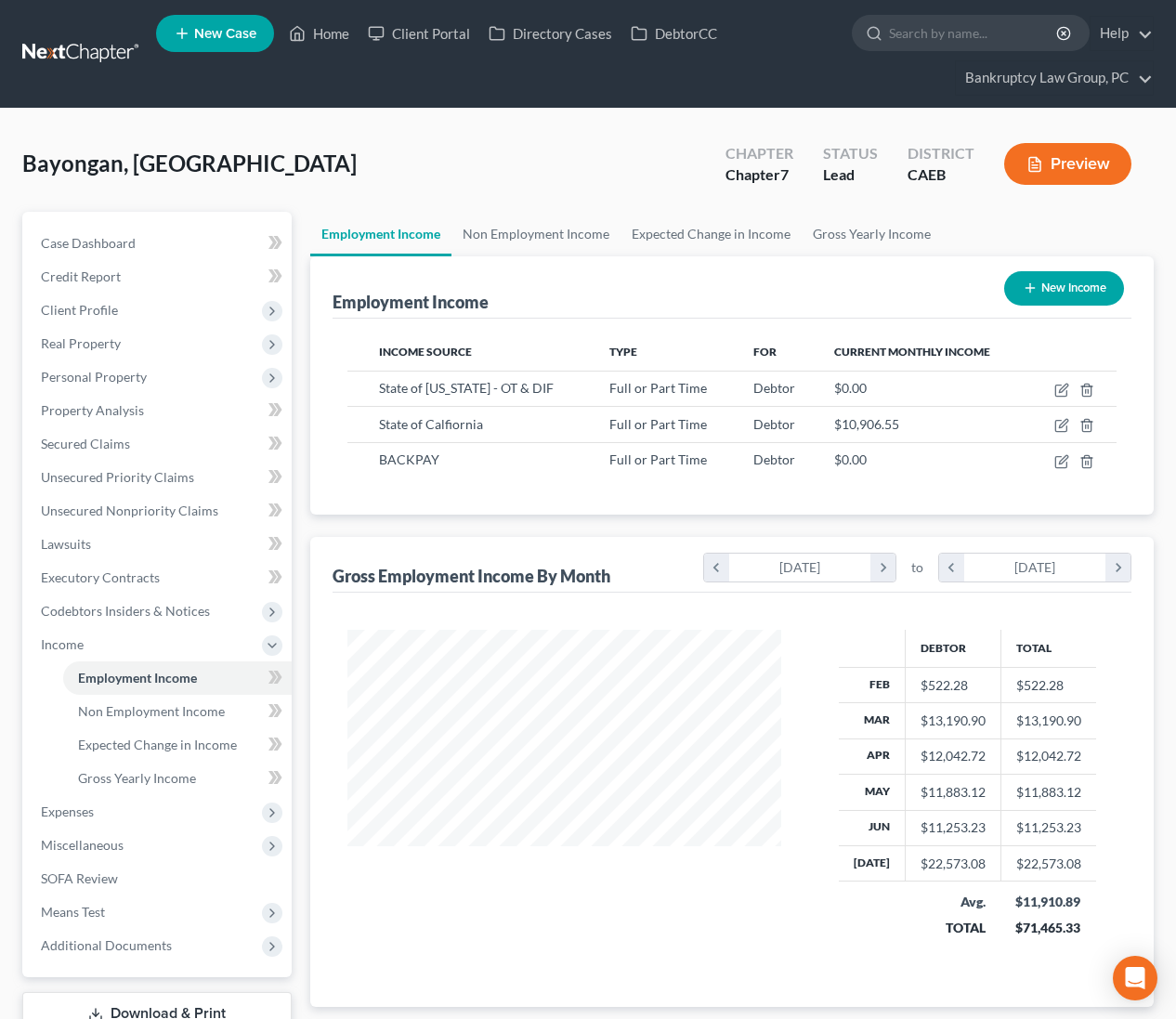
scroll to position [333, 471]
click at [1056, 460] on icon "button" at bounding box center [1061, 462] width 12 height 12
select select "0"
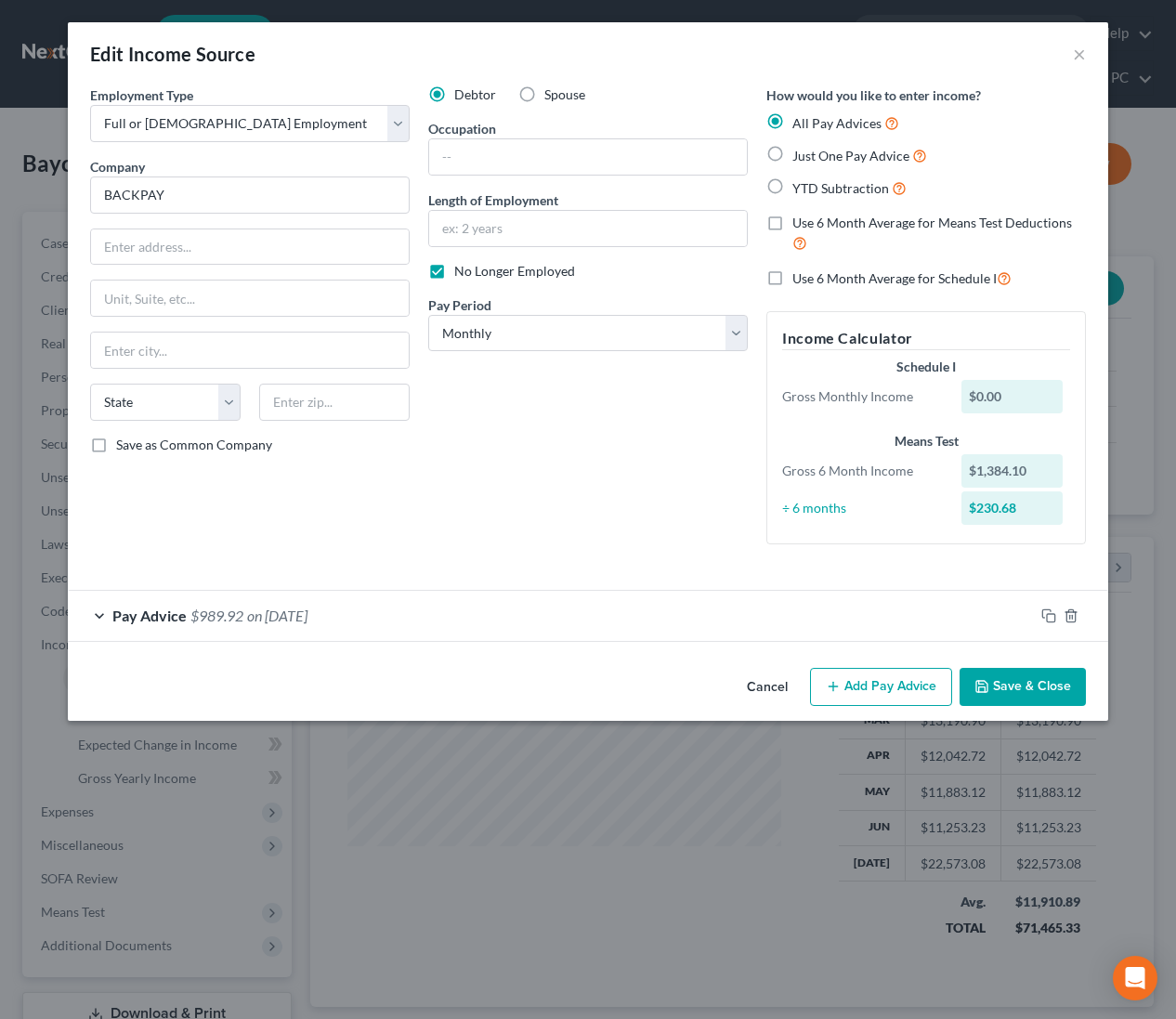
click at [766, 683] on button "Cancel" at bounding box center [767, 688] width 71 height 37
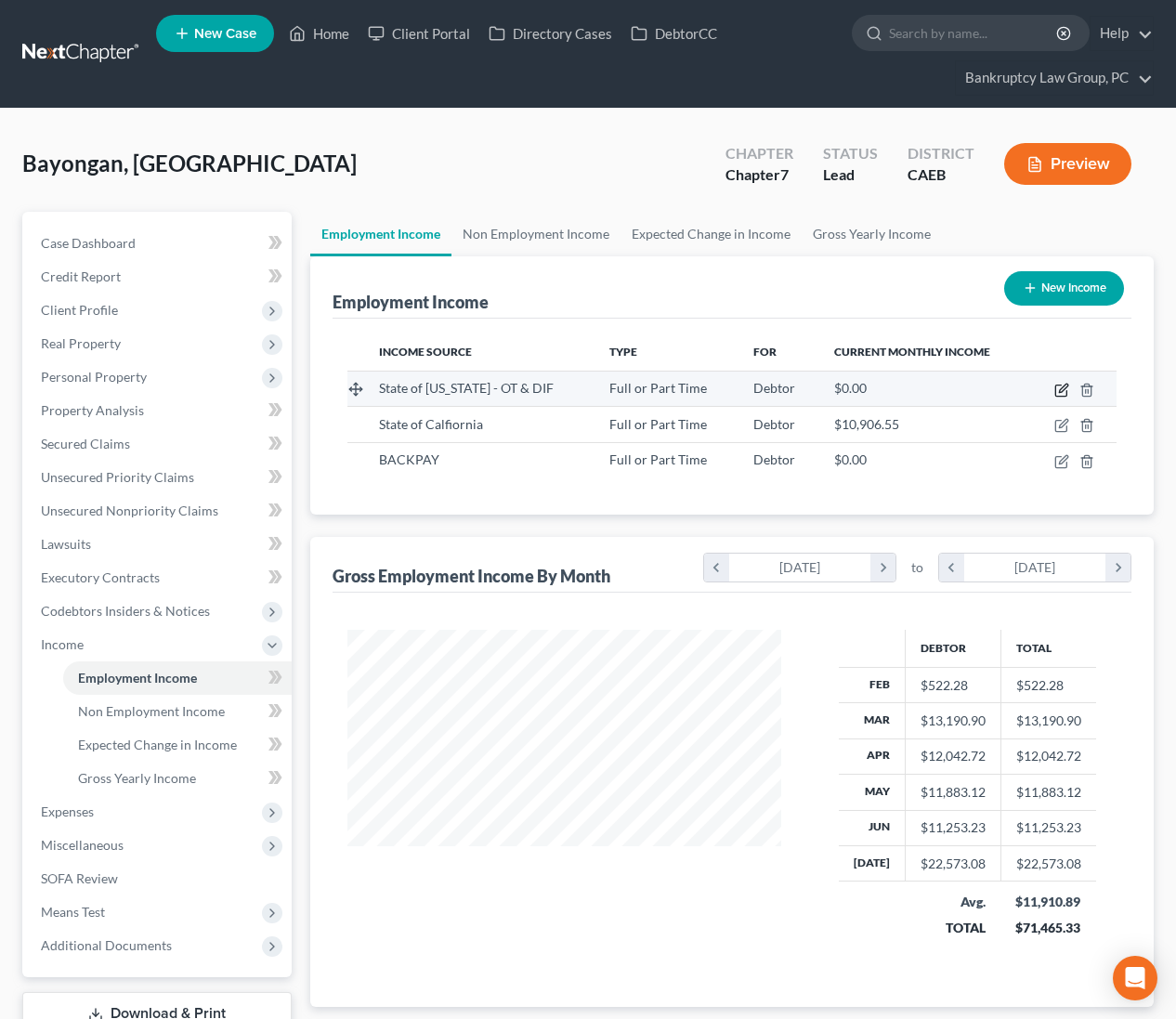
click at [1060, 383] on icon "button" at bounding box center [1061, 390] width 15 height 15
select select "0"
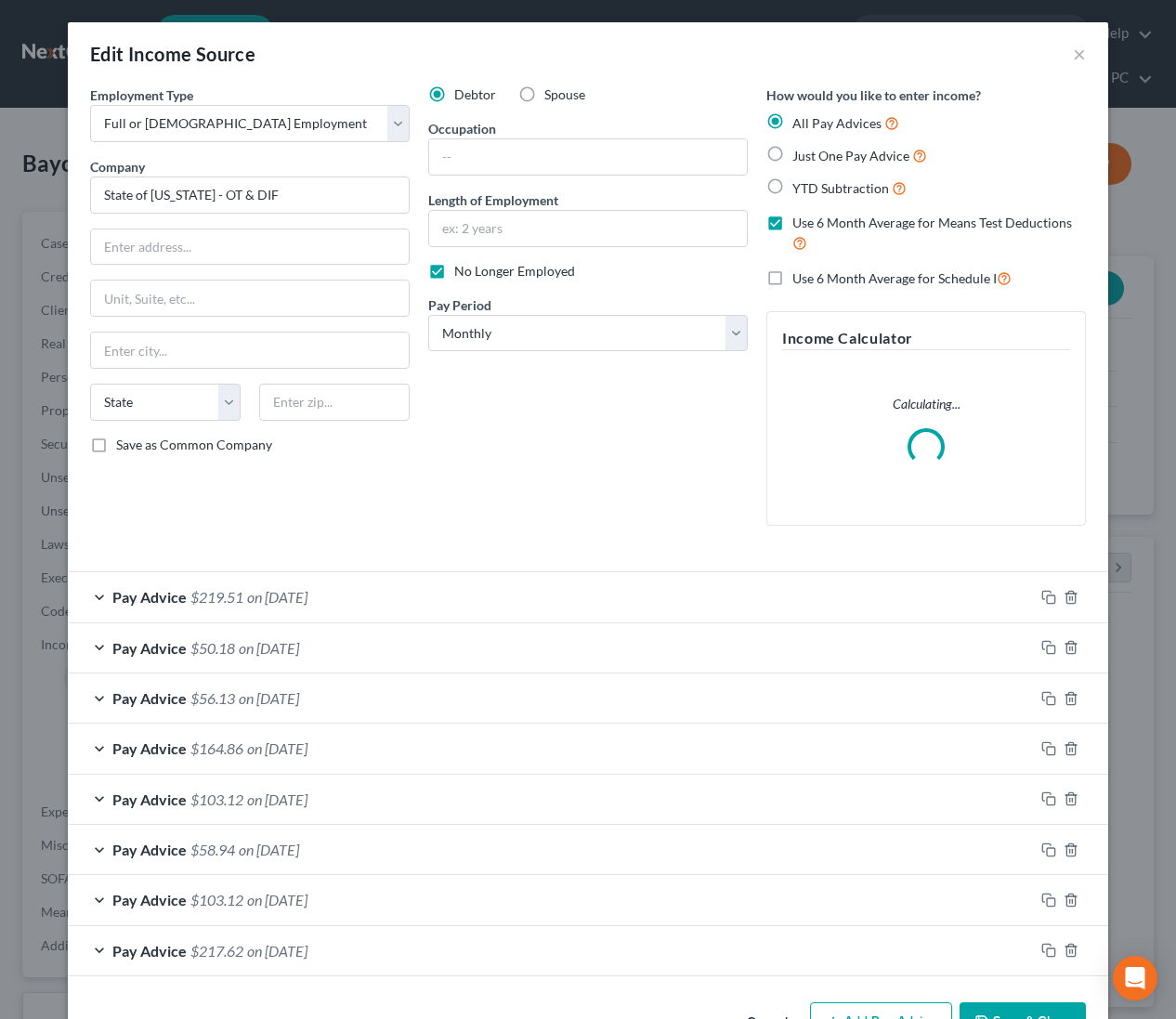
click at [455, 273] on label "No Longer Employed" at bounding box center [514, 271] width 121 height 18
click at [461, 273] on input "No Longer Employed" at bounding box center [467, 268] width 12 height 12
checkbox input "false"
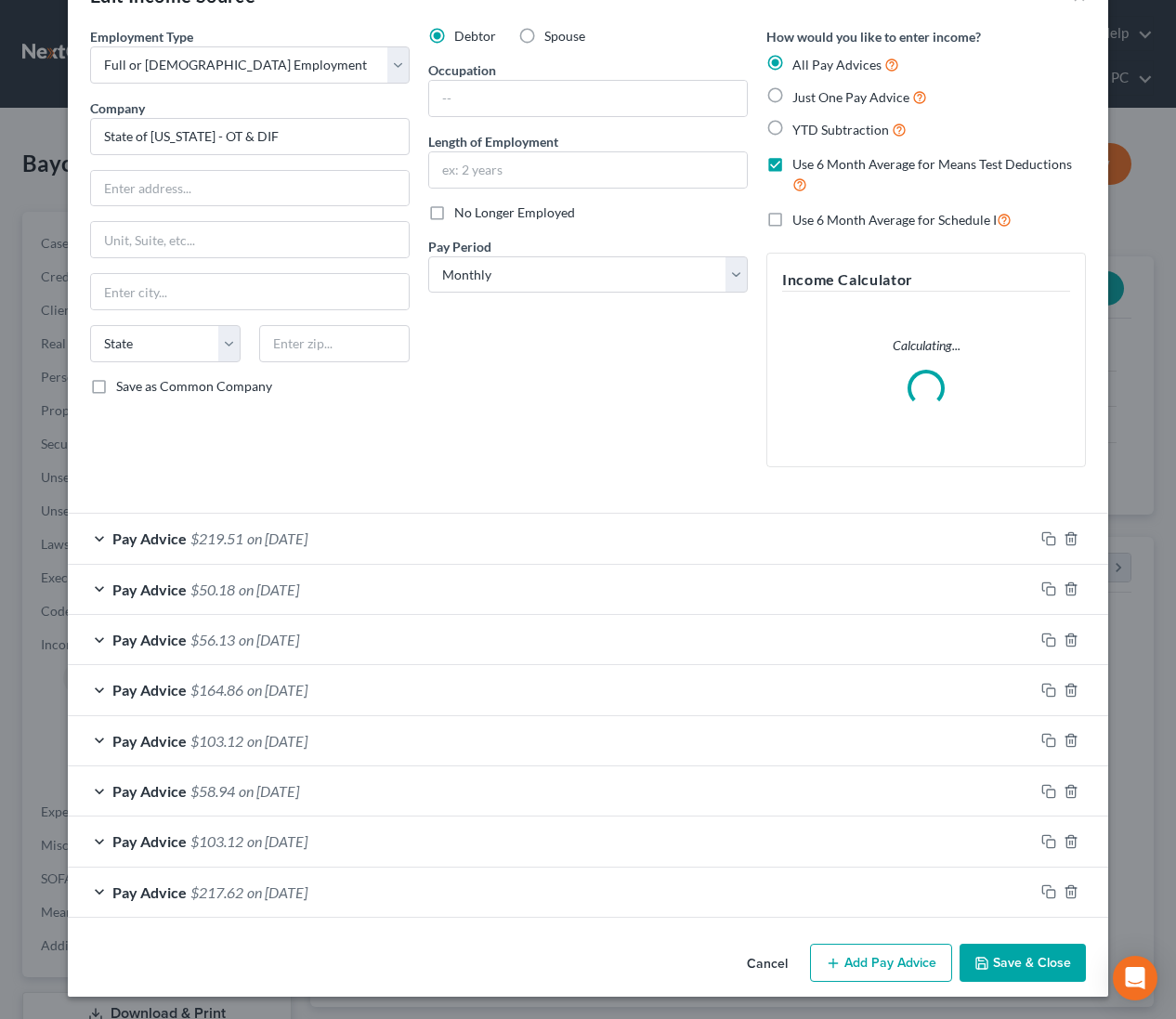
scroll to position [53, 0]
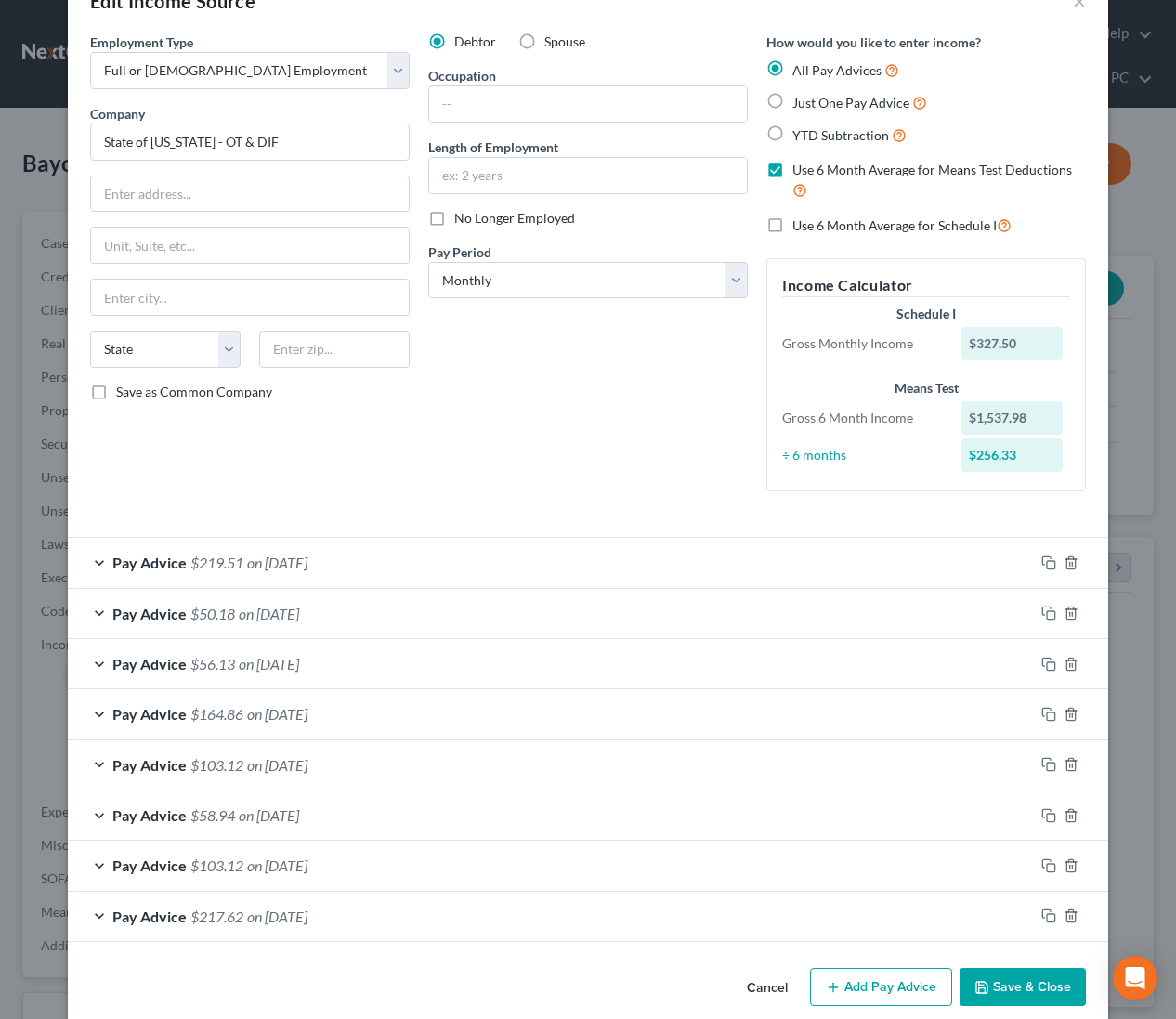
click at [299, 611] on span "on [DATE]" at bounding box center [269, 613] width 60 height 17
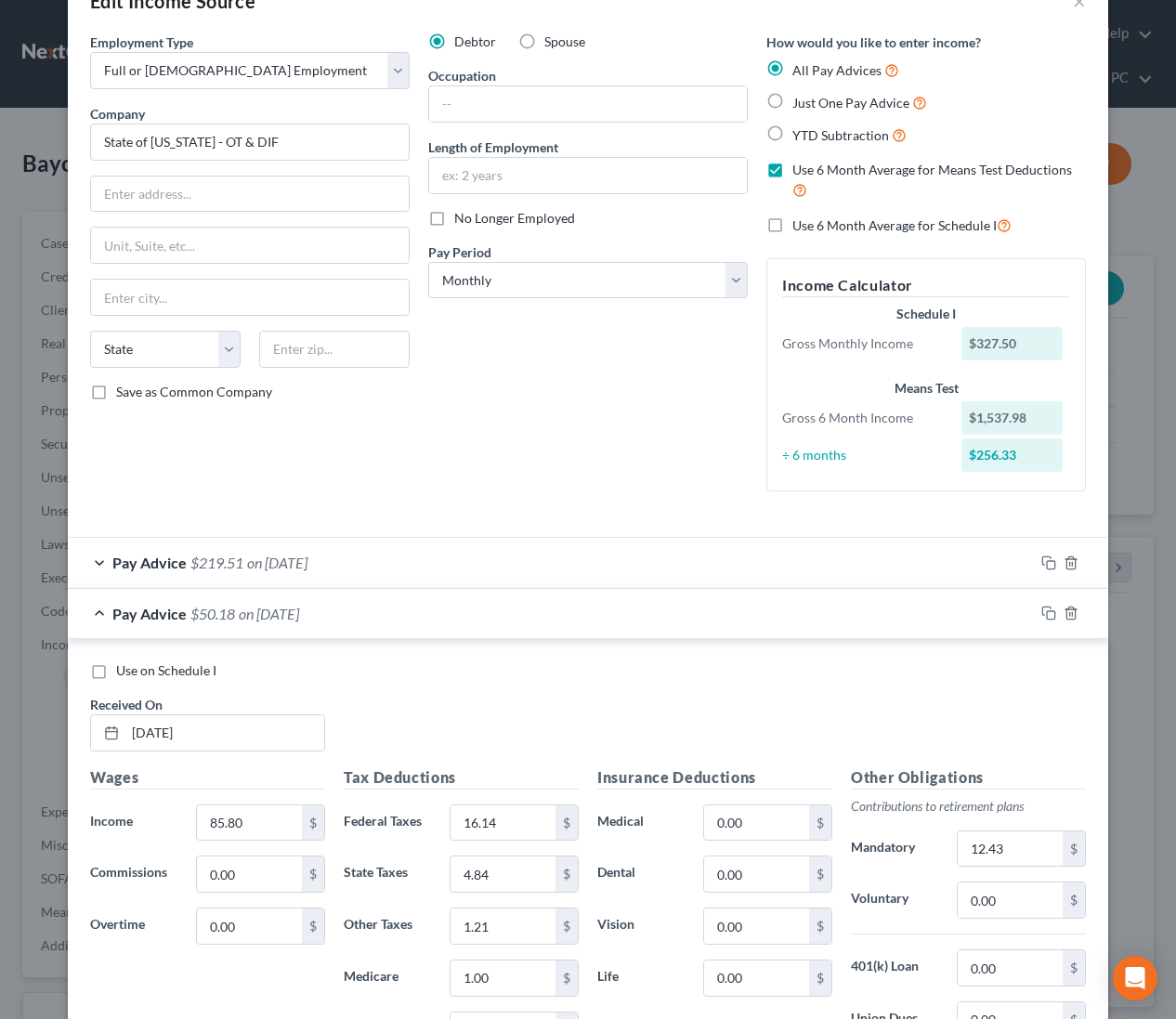
click at [112, 673] on div "Use on Schedule I" at bounding box center [588, 670] width 996 height 18
click at [116, 670] on label "Use on Schedule I" at bounding box center [166, 670] width 101 height 18
click at [124, 670] on input "Use on Schedule I" at bounding box center [130, 667] width 12 height 12
checkbox input "true"
click at [212, 608] on span "$50.18" at bounding box center [213, 613] width 44 height 17
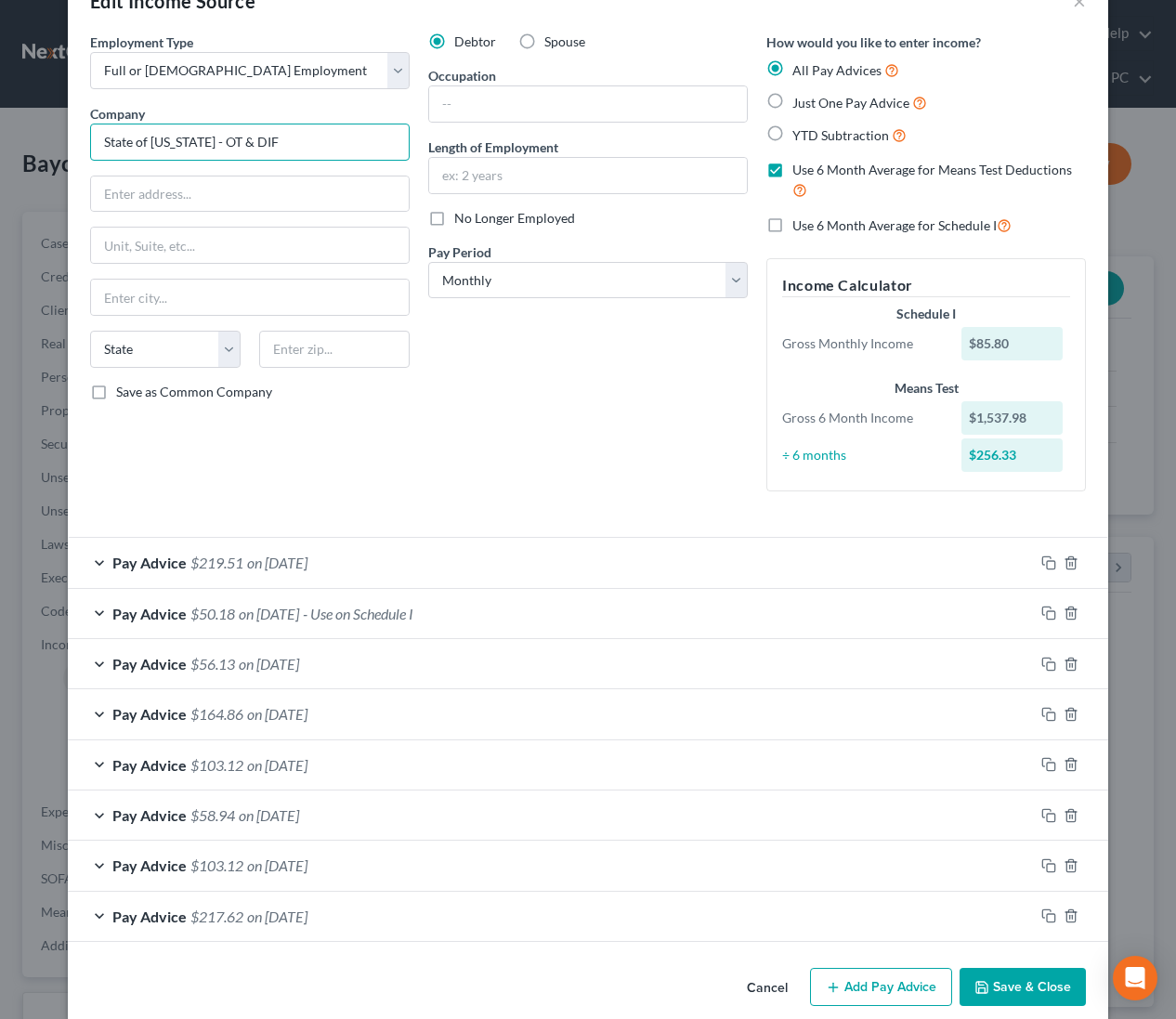
click at [247, 140] on input "State of [US_STATE] - OT & DIF" at bounding box center [250, 142] width 319 height 37
type input "State of [US_STATE] - DIF"
click at [1000, 999] on button "Save & Close" at bounding box center [1022, 987] width 127 height 39
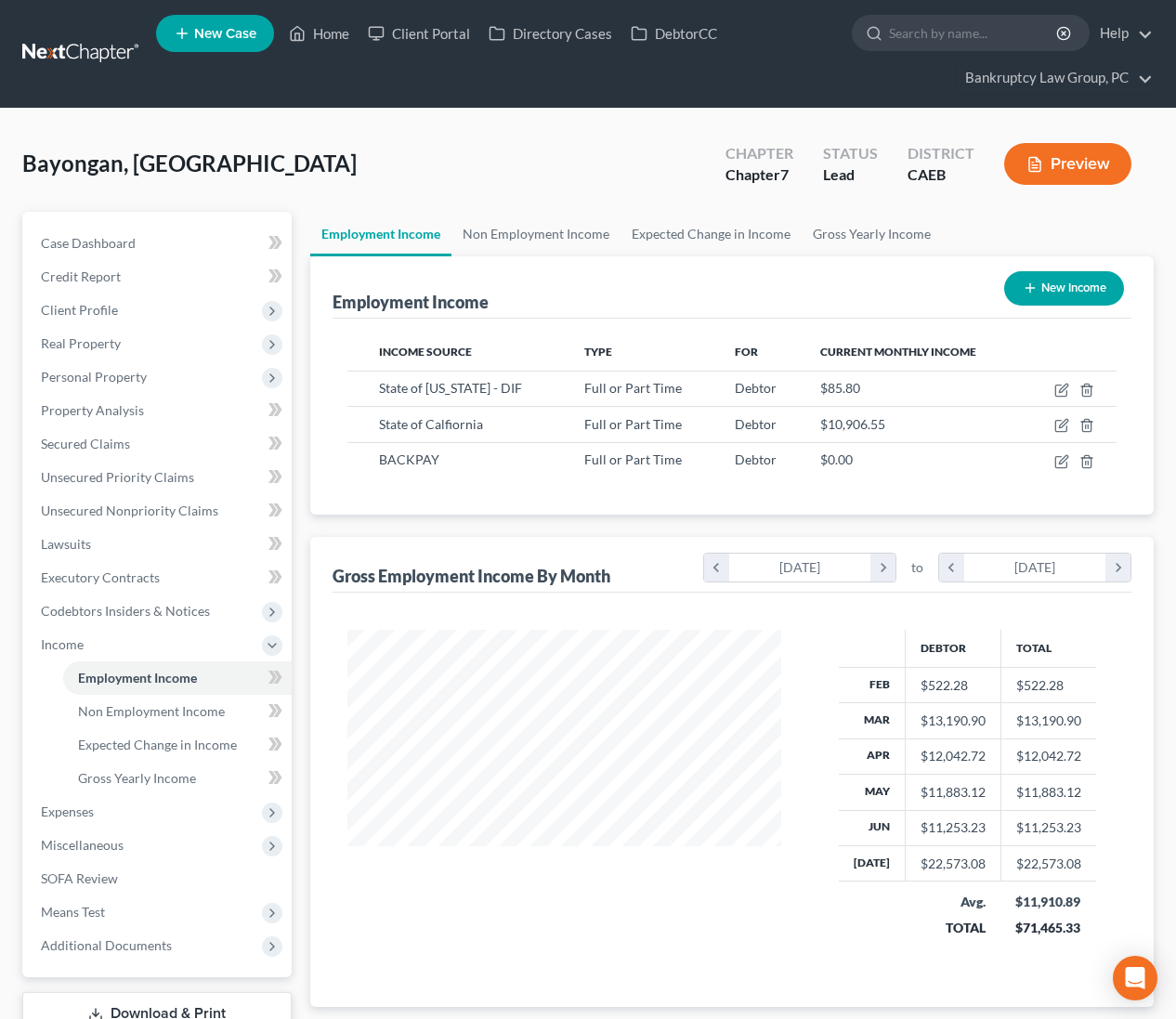
click at [1081, 167] on button "Preview" at bounding box center [1068, 163] width 128 height 42
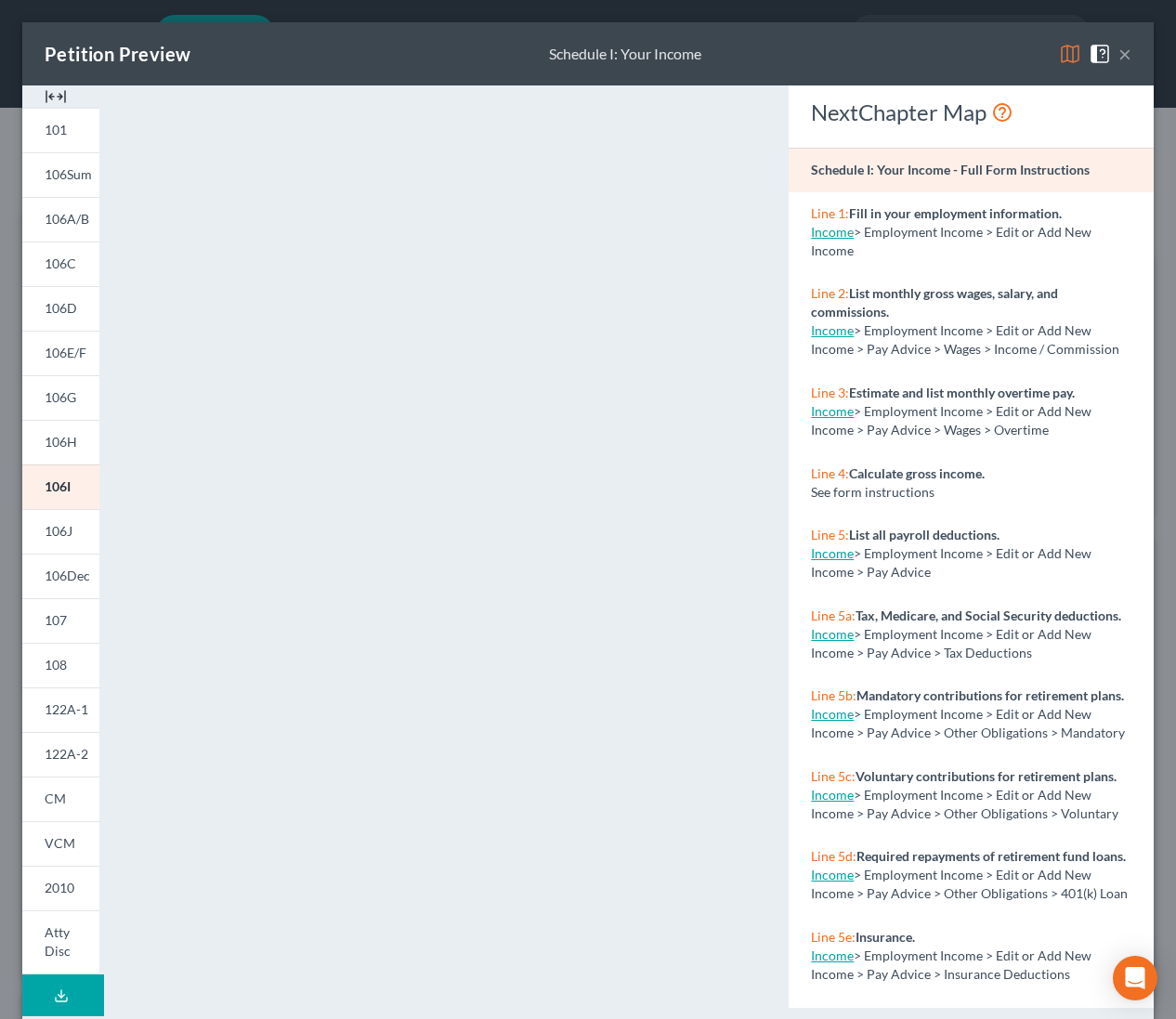
click at [1125, 54] on button "×" at bounding box center [1124, 53] width 13 height 22
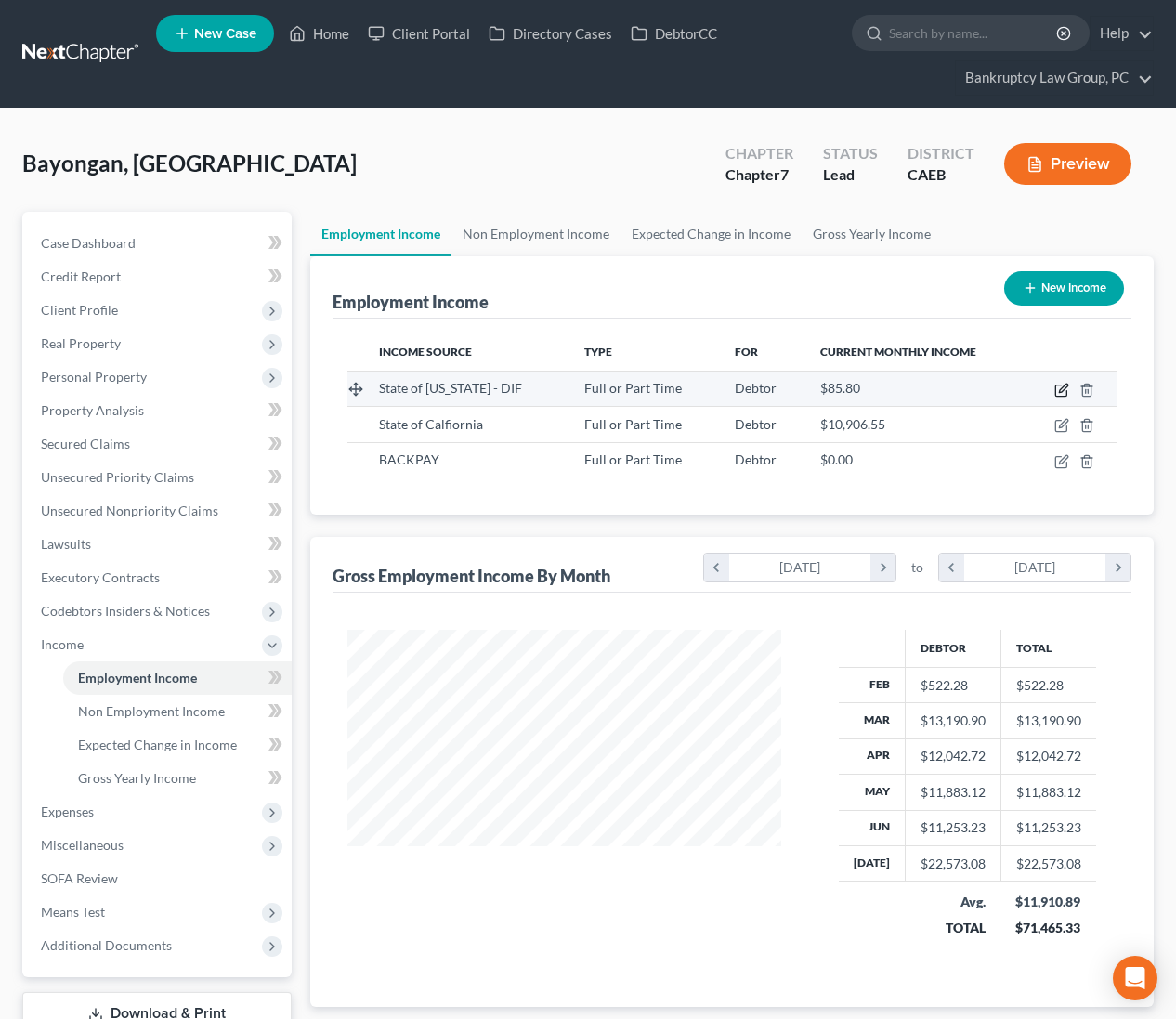
click at [1062, 388] on icon "button" at bounding box center [1061, 390] width 15 height 15
select select "0"
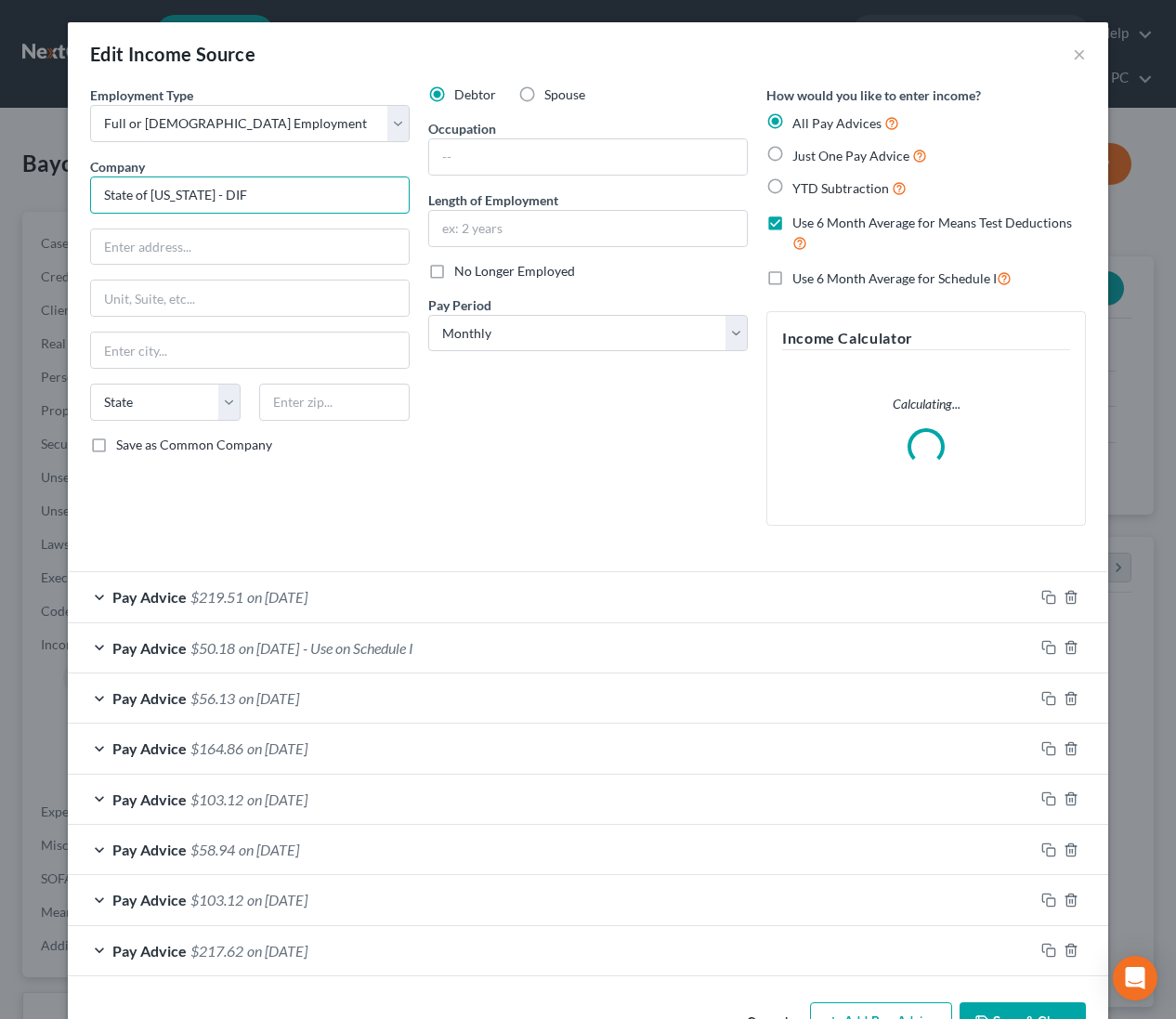
click at [104, 193] on input "State of [US_STATE] - DIF" at bounding box center [250, 194] width 319 height 37
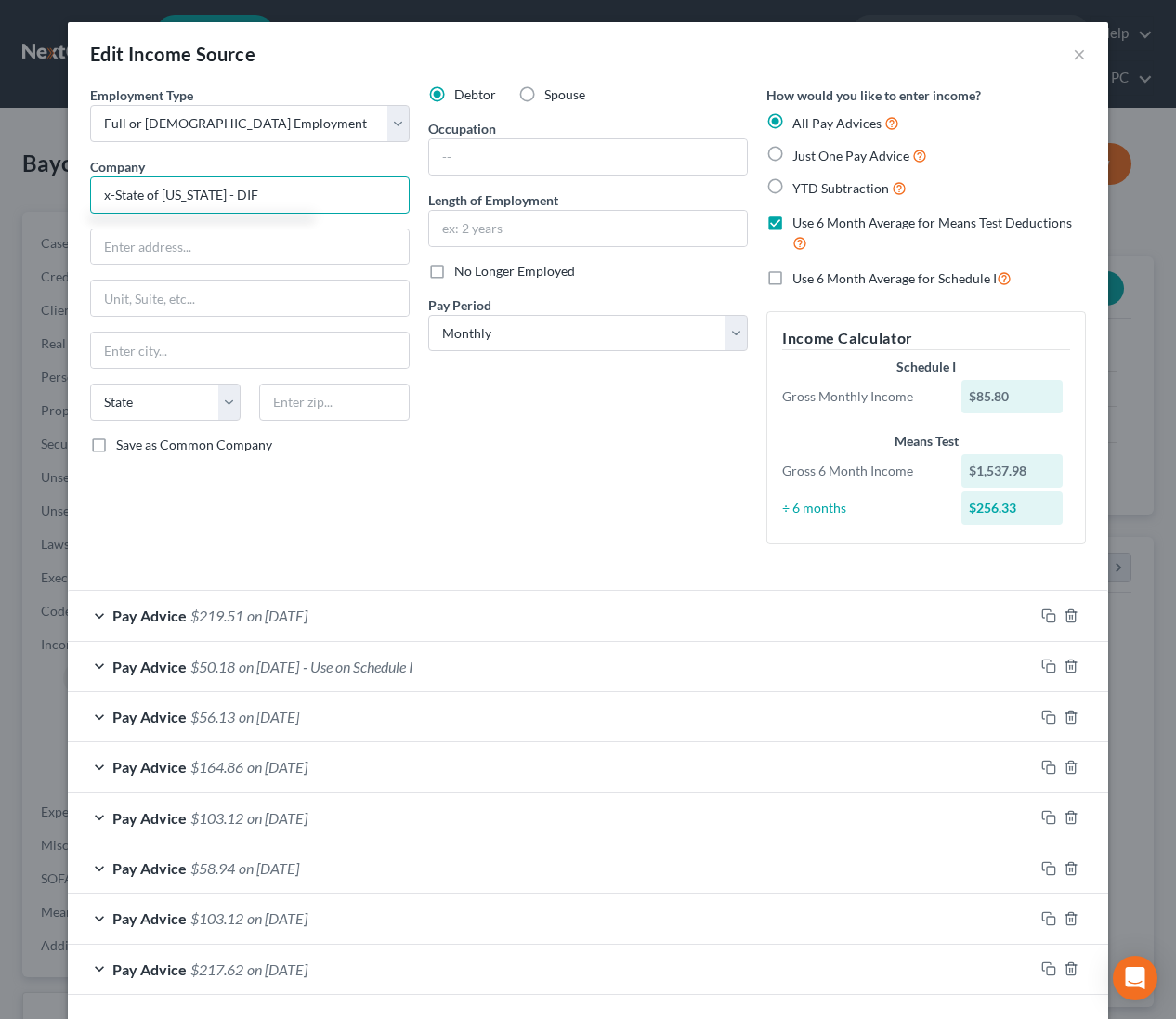
scroll to position [77, 0]
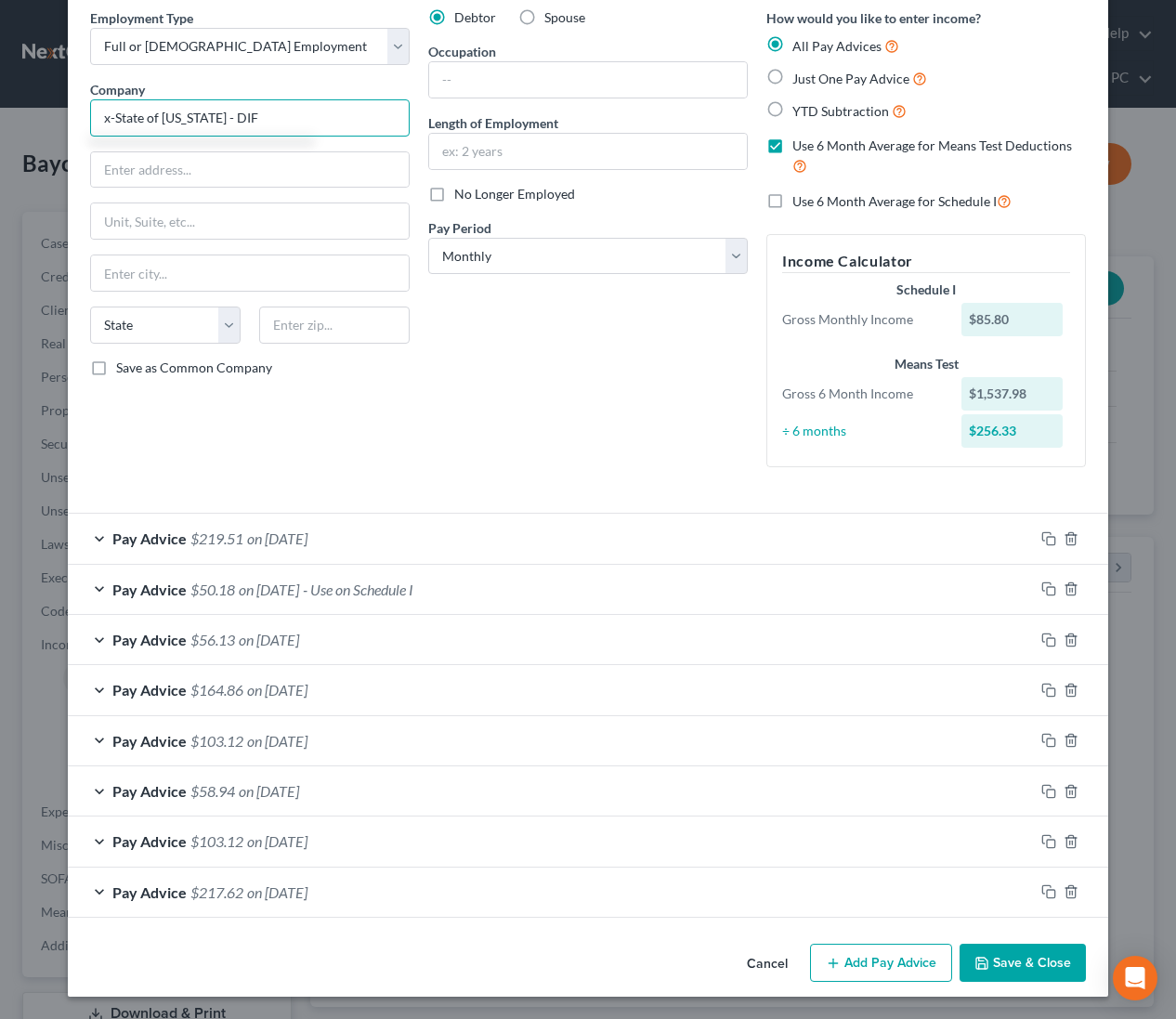
type input "x-State of [US_STATE] - DIF"
click at [1052, 973] on button "Save & Close" at bounding box center [1022, 963] width 127 height 39
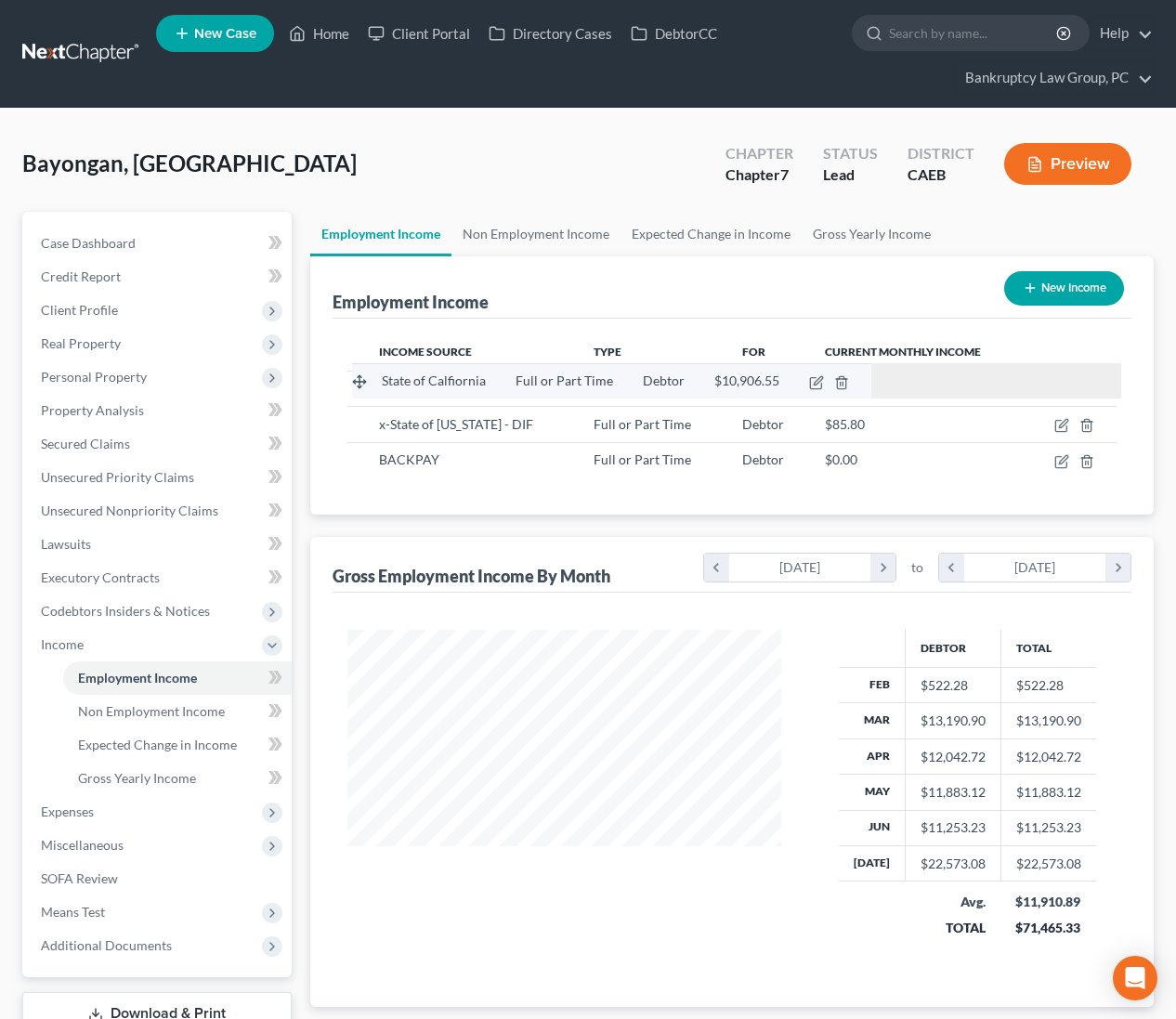
drag, startPoint x: 356, startPoint y: 423, endPoint x: 361, endPoint y: 381, distance: 42.3
click at [361, 381] on tbody "State of Calfiornia Full or Part Time Debtor $10,906.55 State of [GEOGRAPHIC_DA…" at bounding box center [732, 423] width 770 height 106
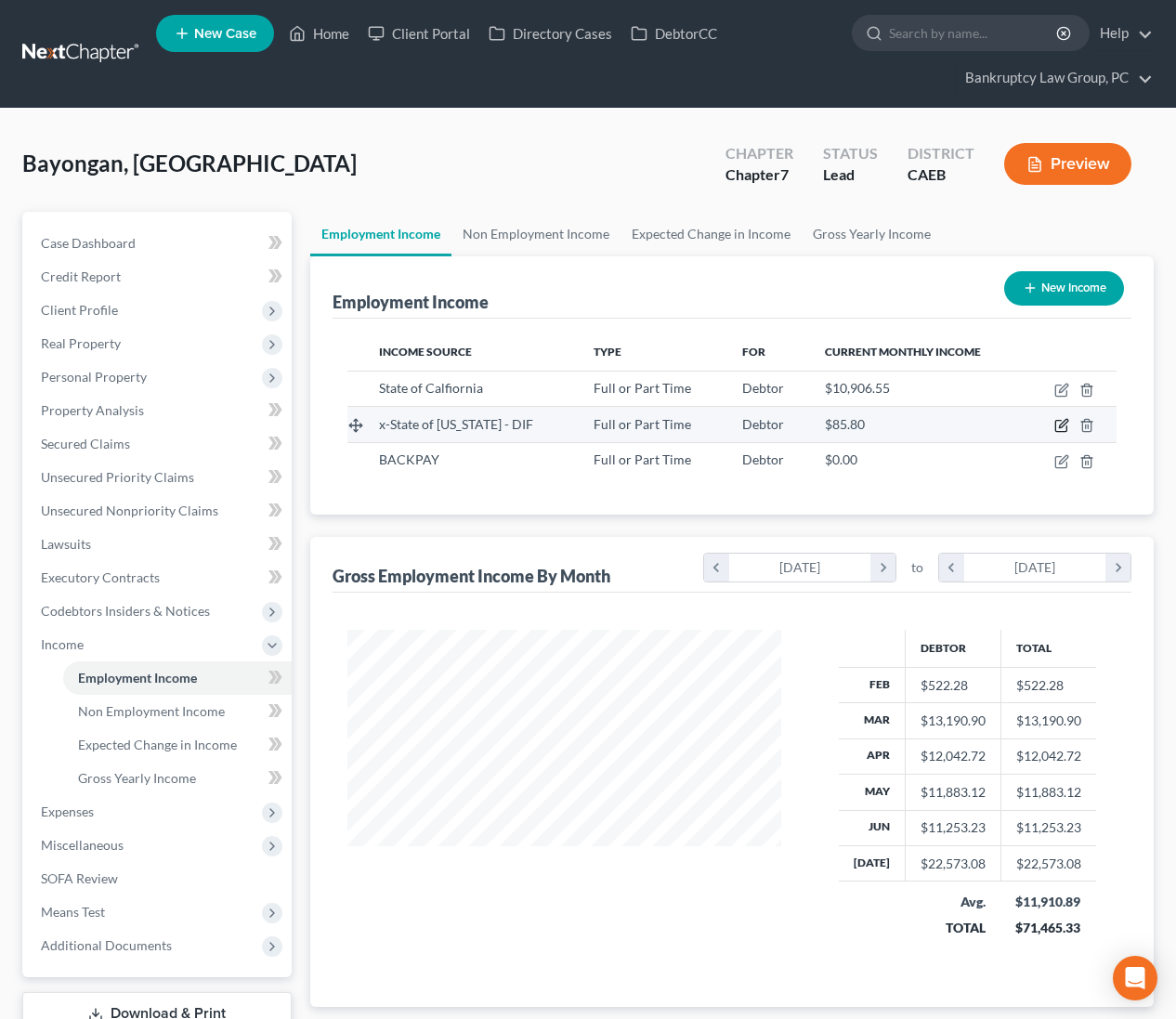
click at [1056, 427] on icon "button" at bounding box center [1061, 424] width 15 height 15
select select "0"
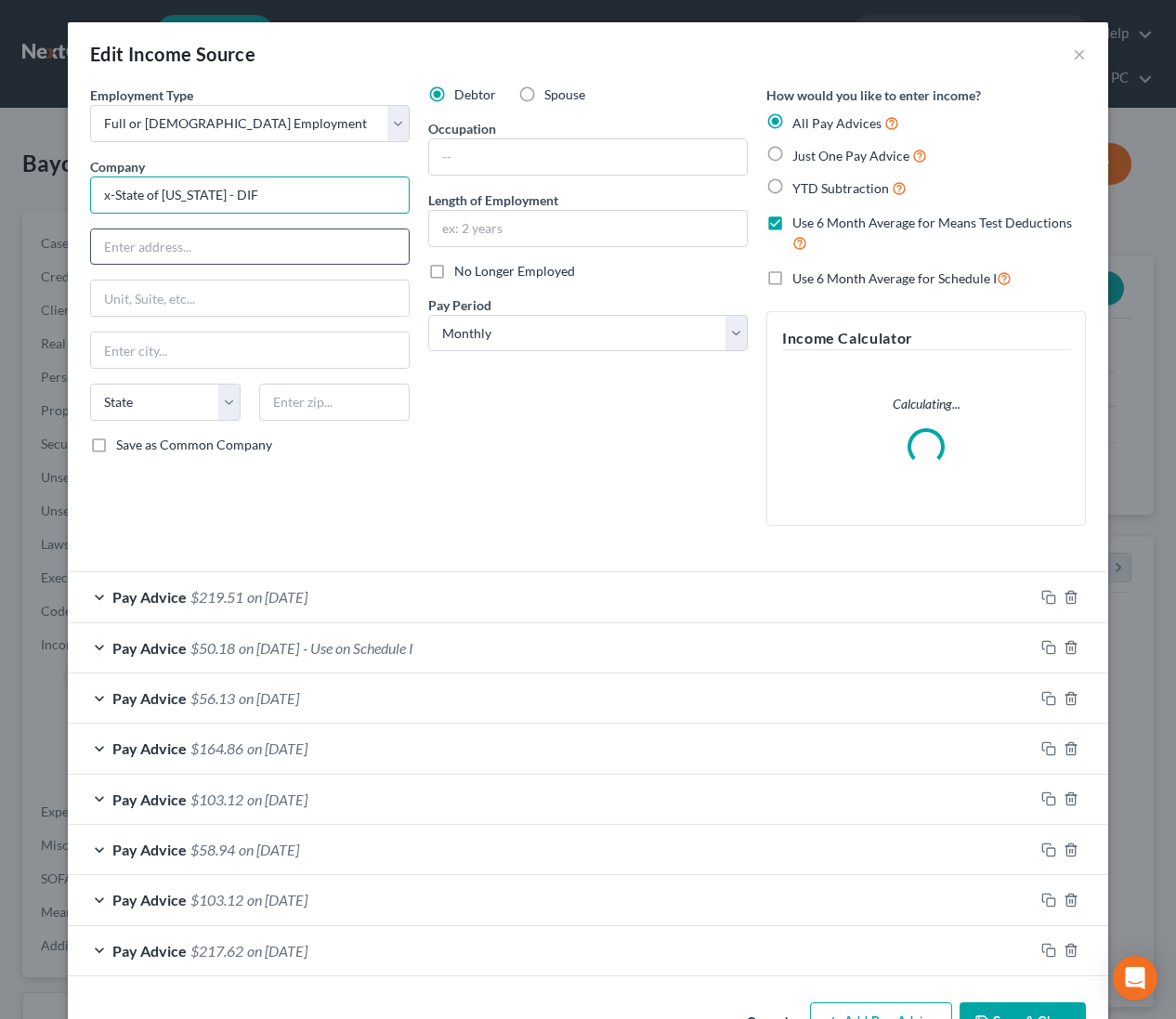
drag, startPoint x: 118, startPoint y: 195, endPoint x: 169, endPoint y: 240, distance: 68.0
click at [118, 195] on input "x-State of [US_STATE] - DIF" at bounding box center [250, 194] width 319 height 37
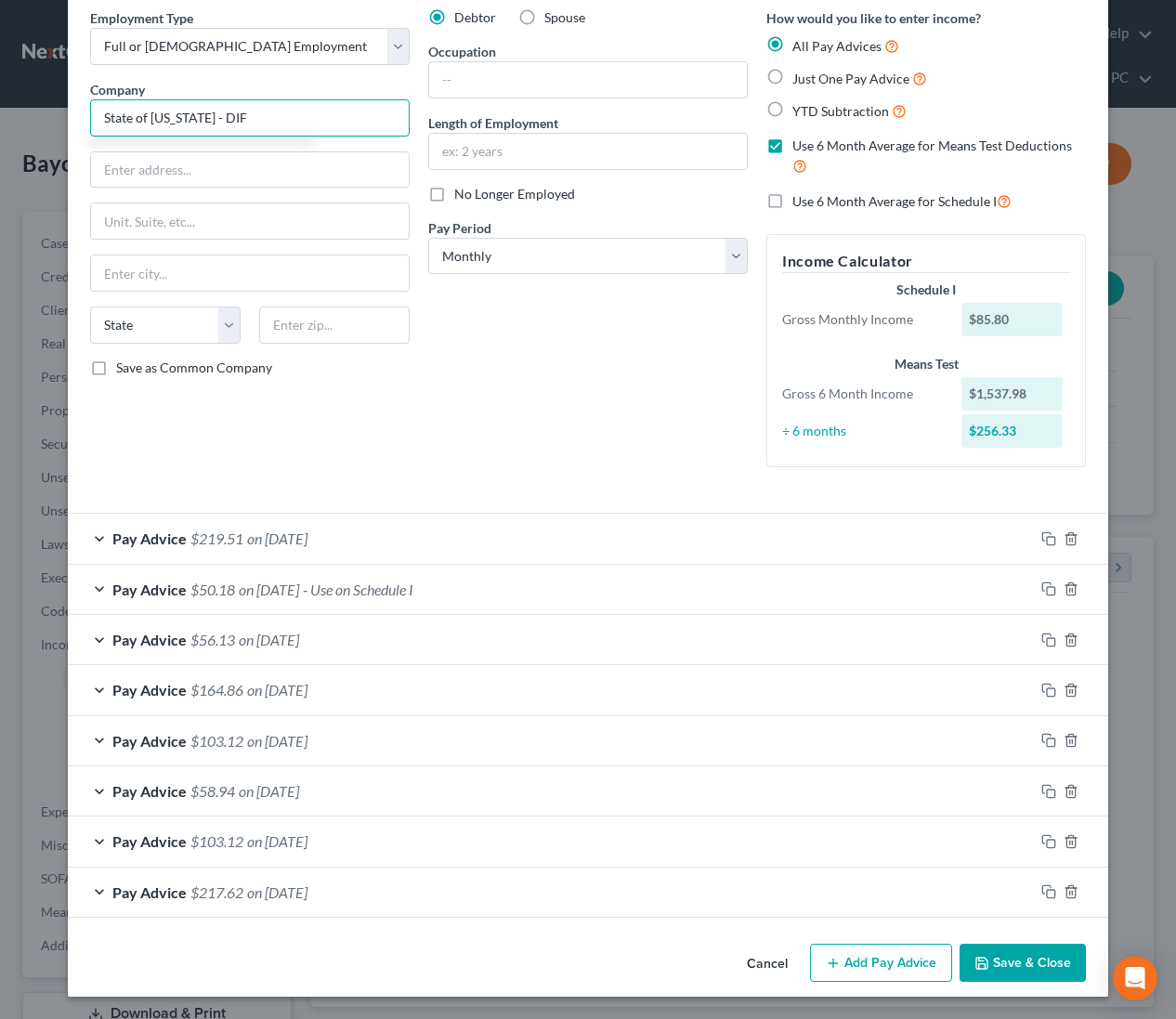
type input "State of [US_STATE] - DIF"
click at [1034, 970] on button "Save & Close" at bounding box center [1022, 963] width 127 height 39
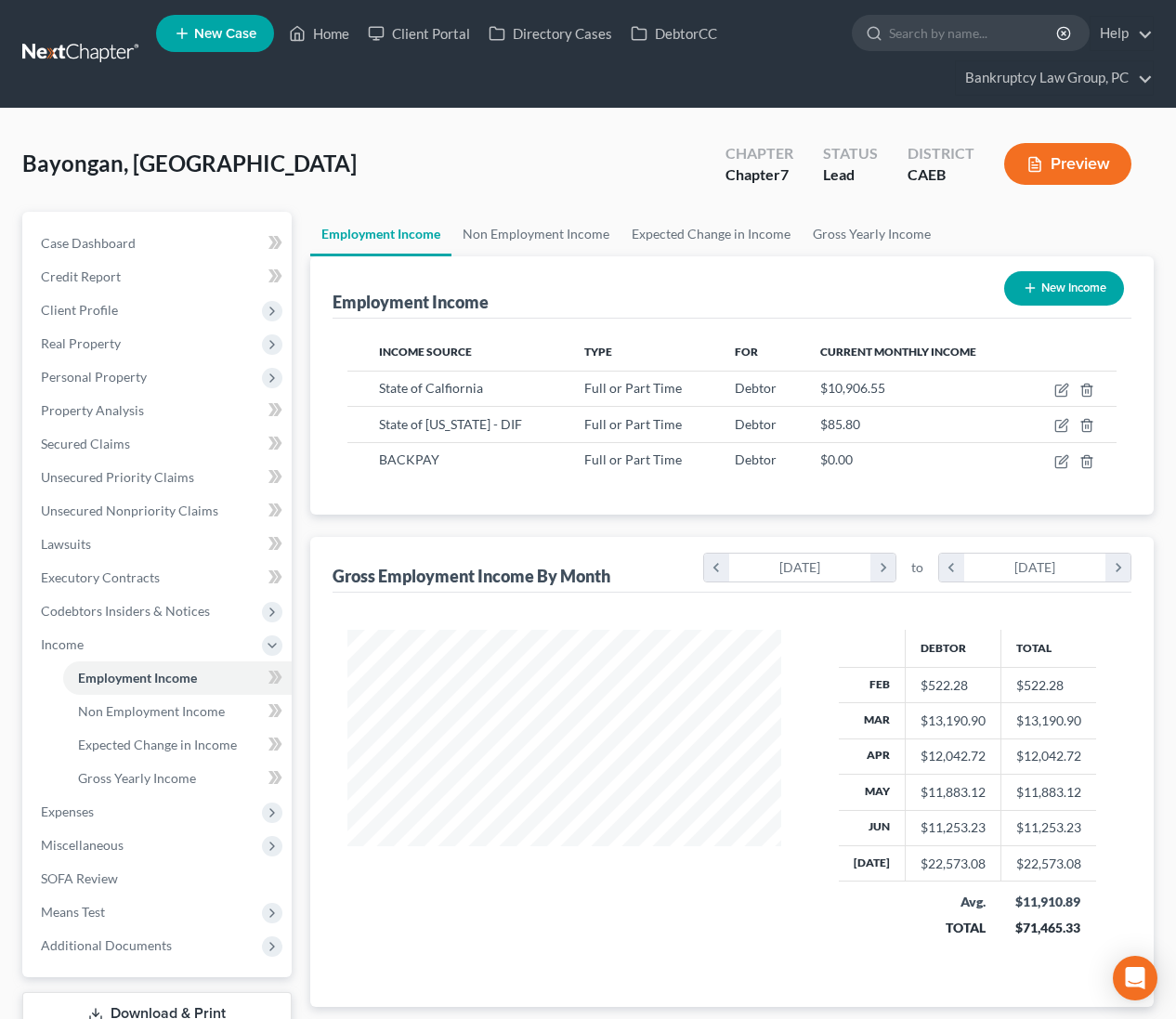
click at [1053, 174] on button "Preview" at bounding box center [1068, 163] width 128 height 42
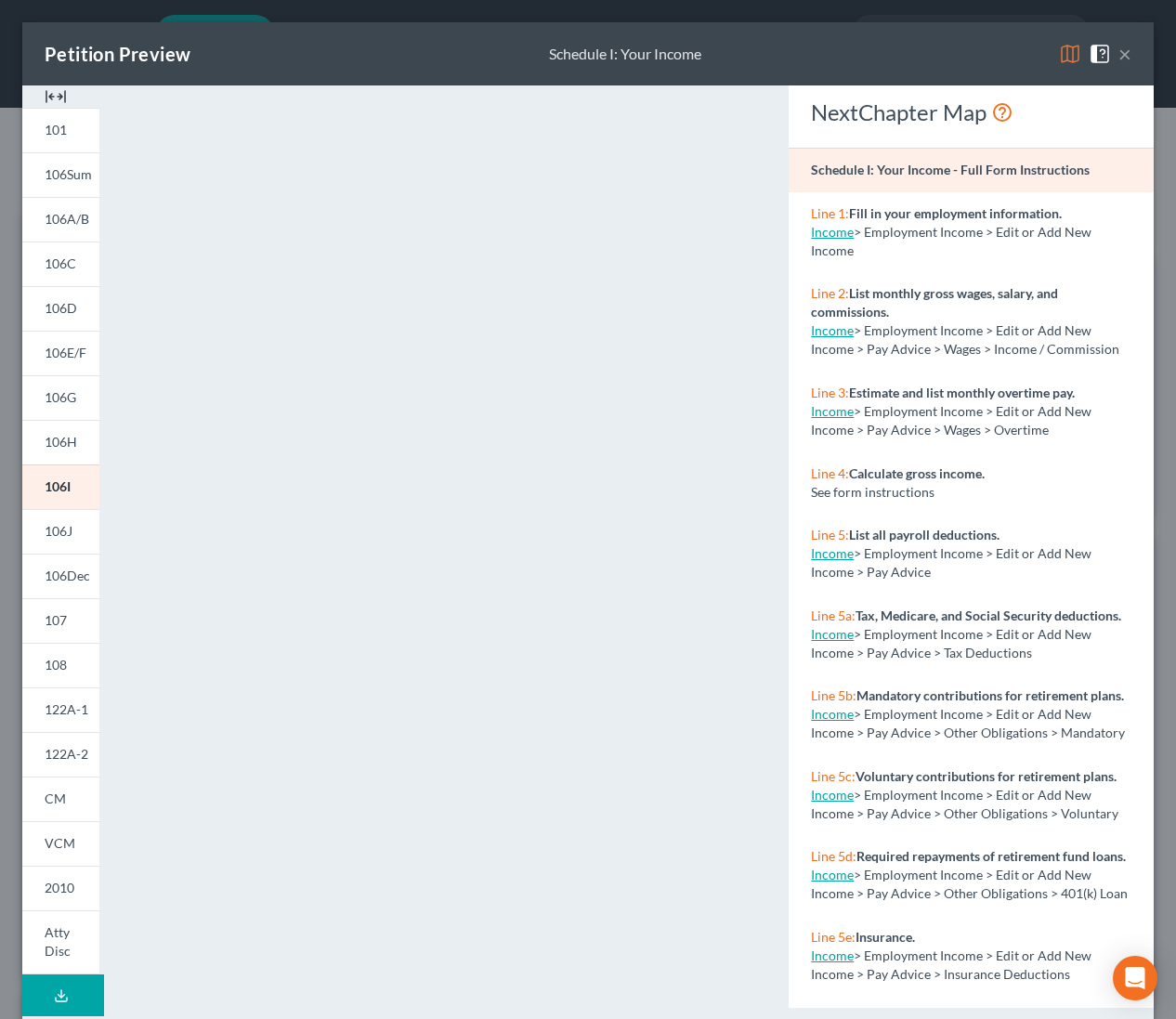
click at [1126, 52] on button "×" at bounding box center [1124, 53] width 13 height 22
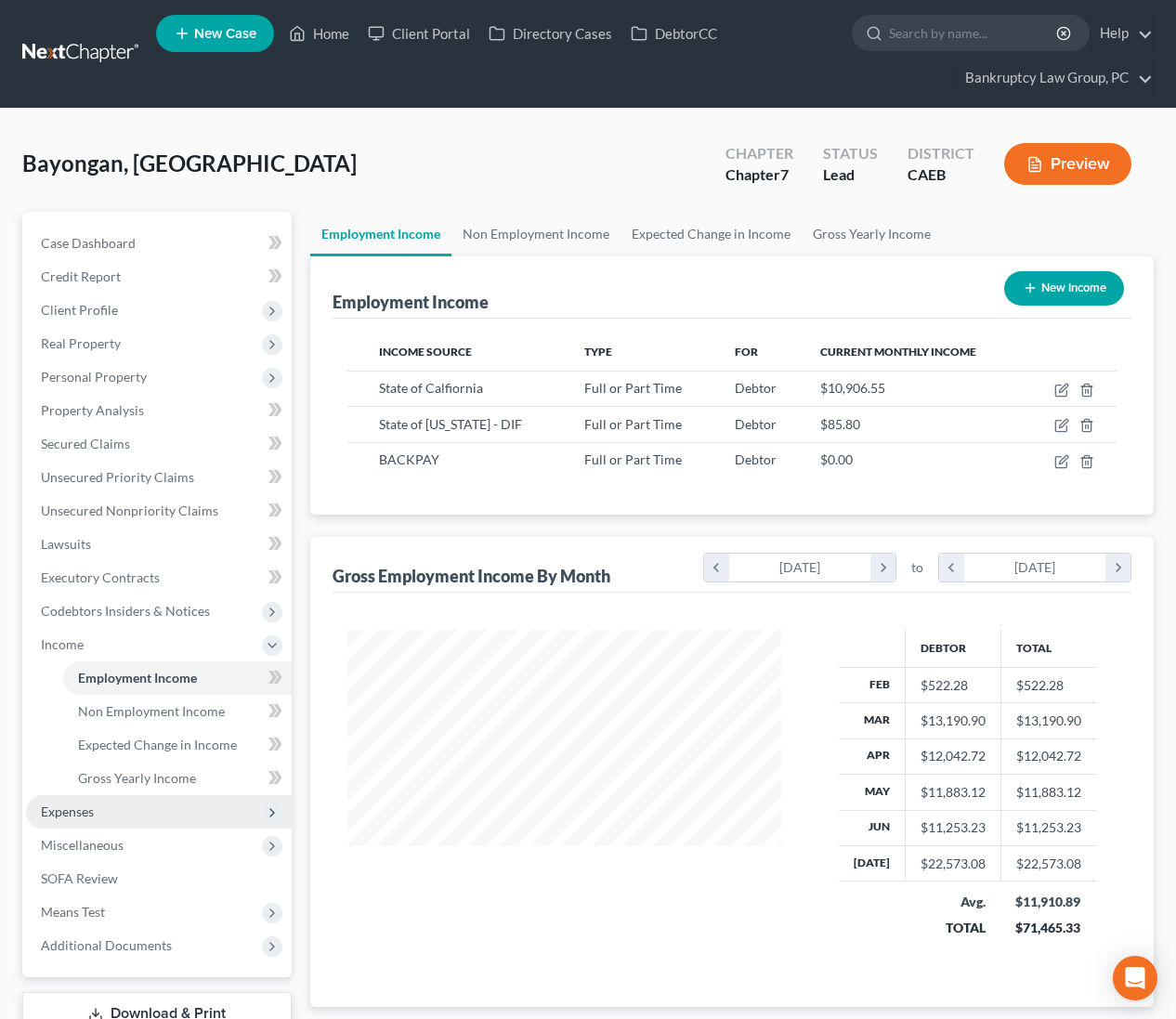
click at [78, 813] on span "Expenses" at bounding box center [67, 811] width 53 height 15
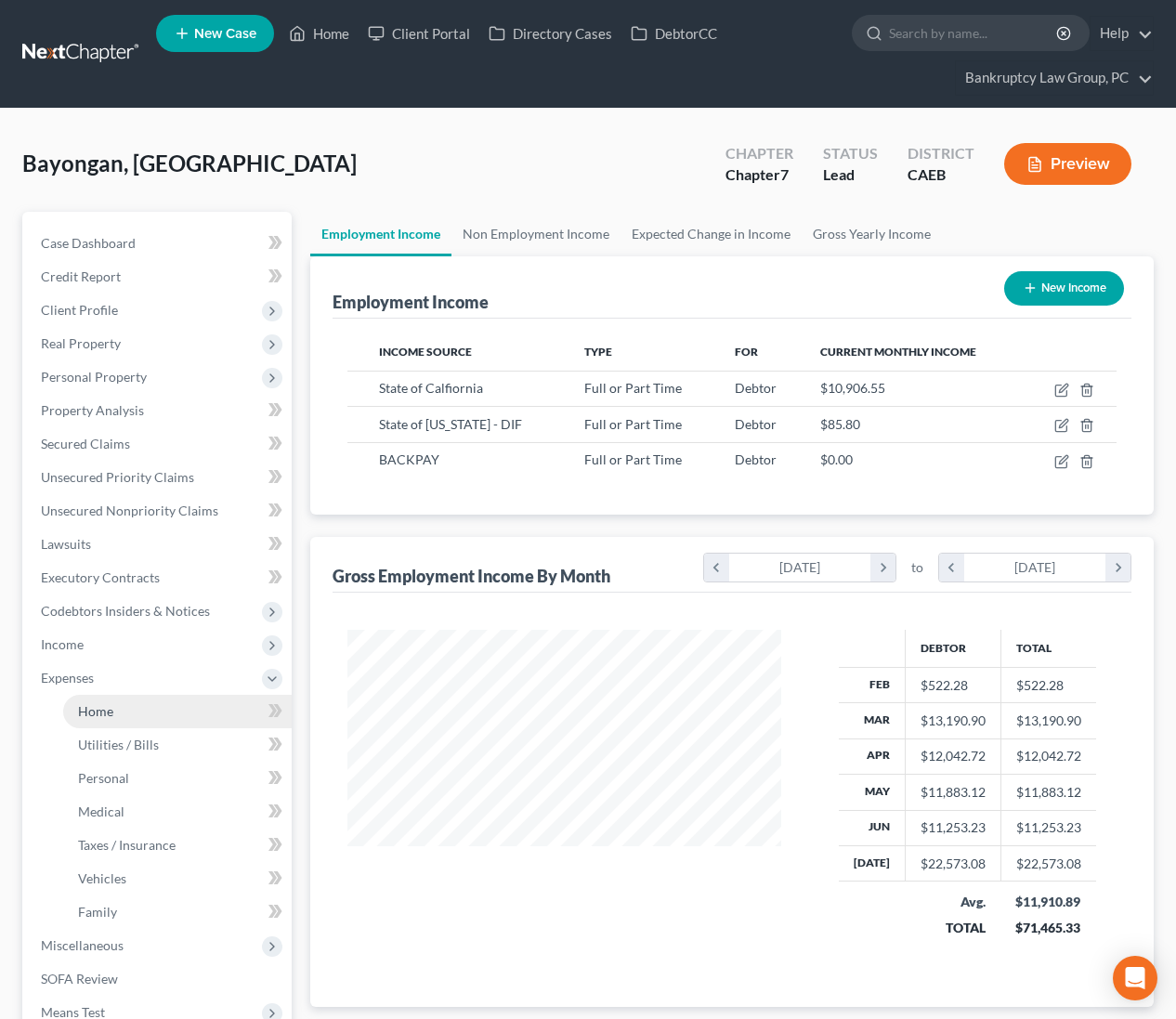
click at [100, 715] on span "Home" at bounding box center [96, 711] width 35 height 15
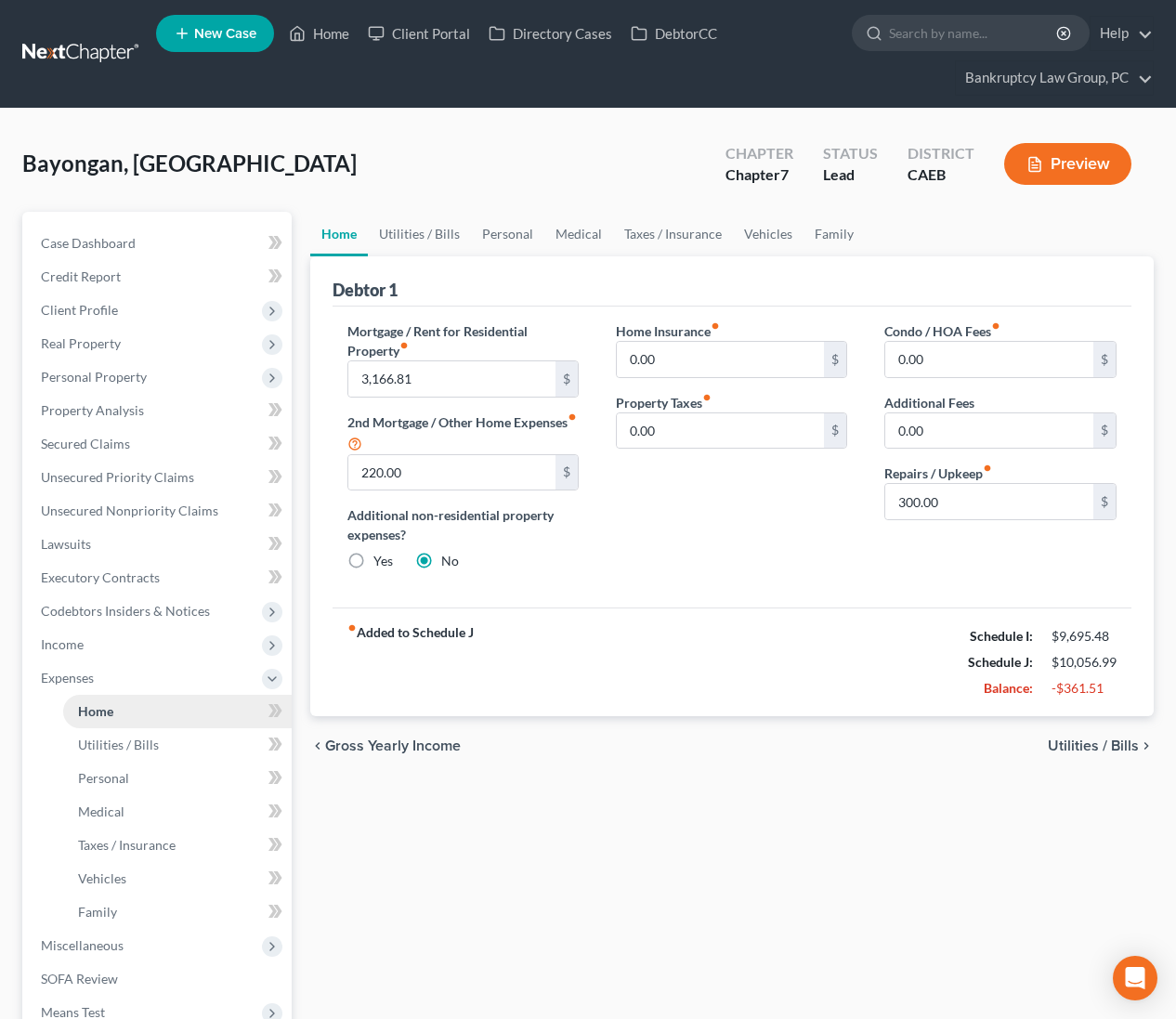
scroll to position [234, 0]
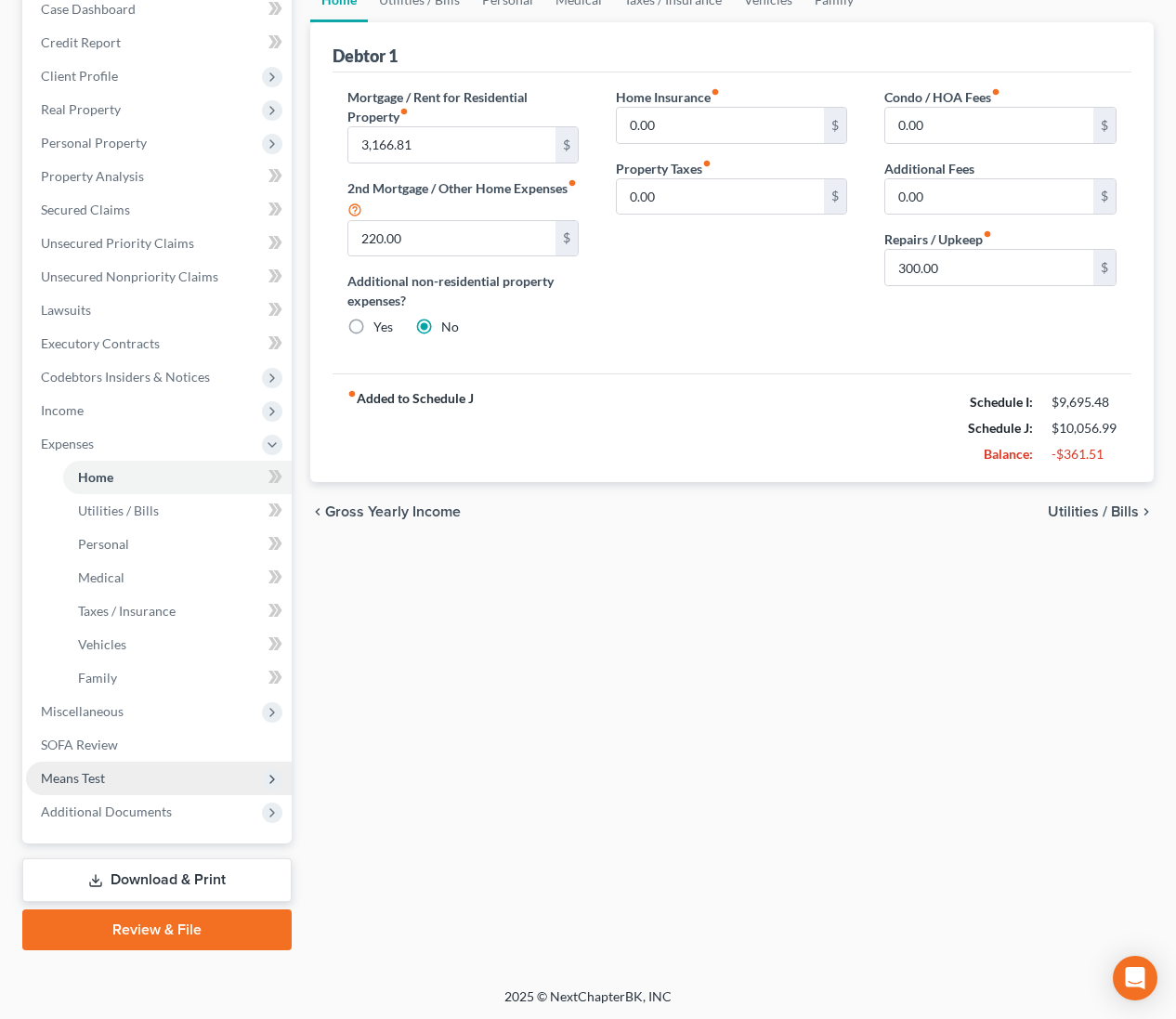
click at [85, 774] on span "Means Test" at bounding box center [73, 777] width 64 height 15
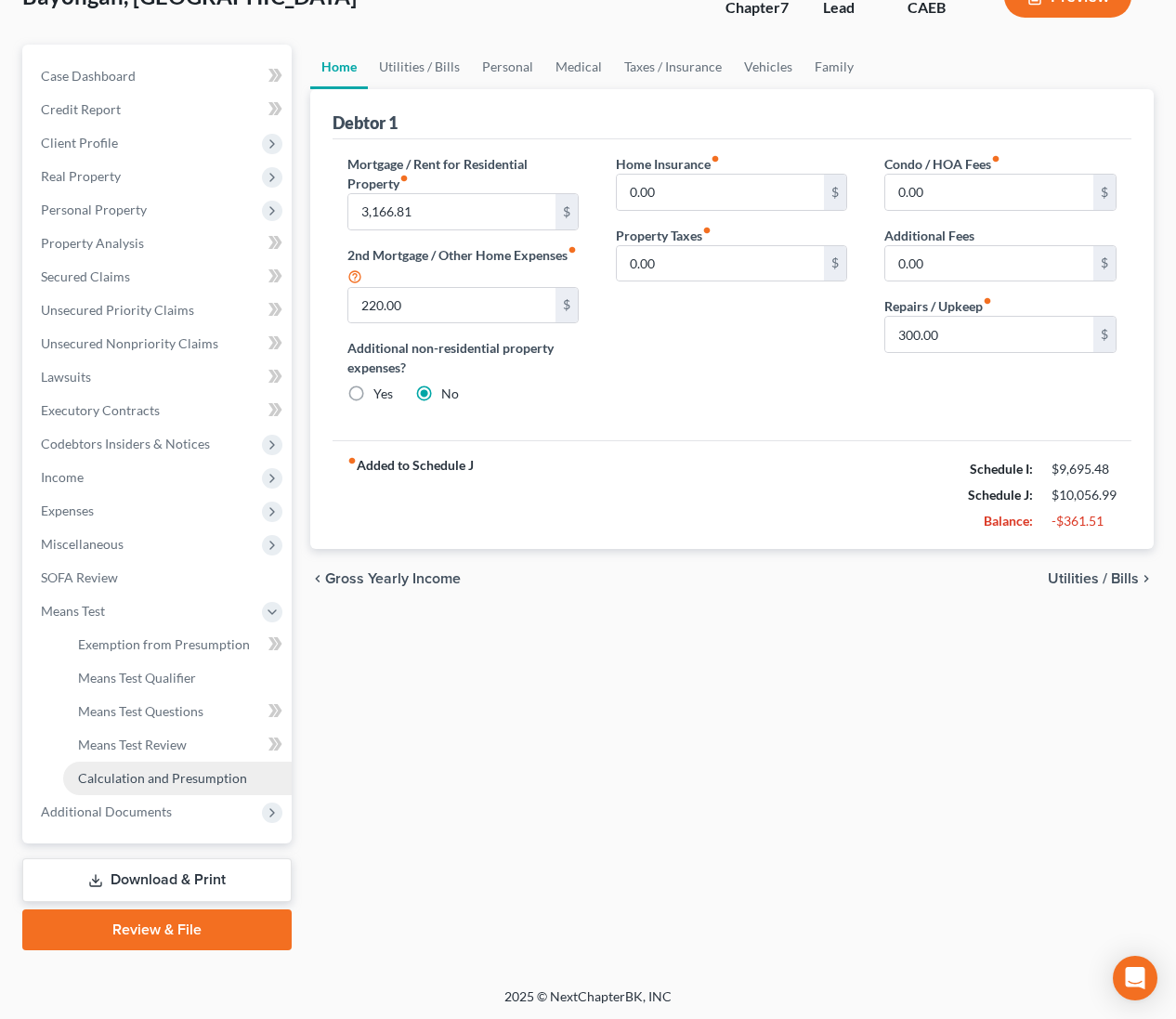
click at [103, 772] on span "Calculation and Presumption" at bounding box center [162, 777] width 169 height 15
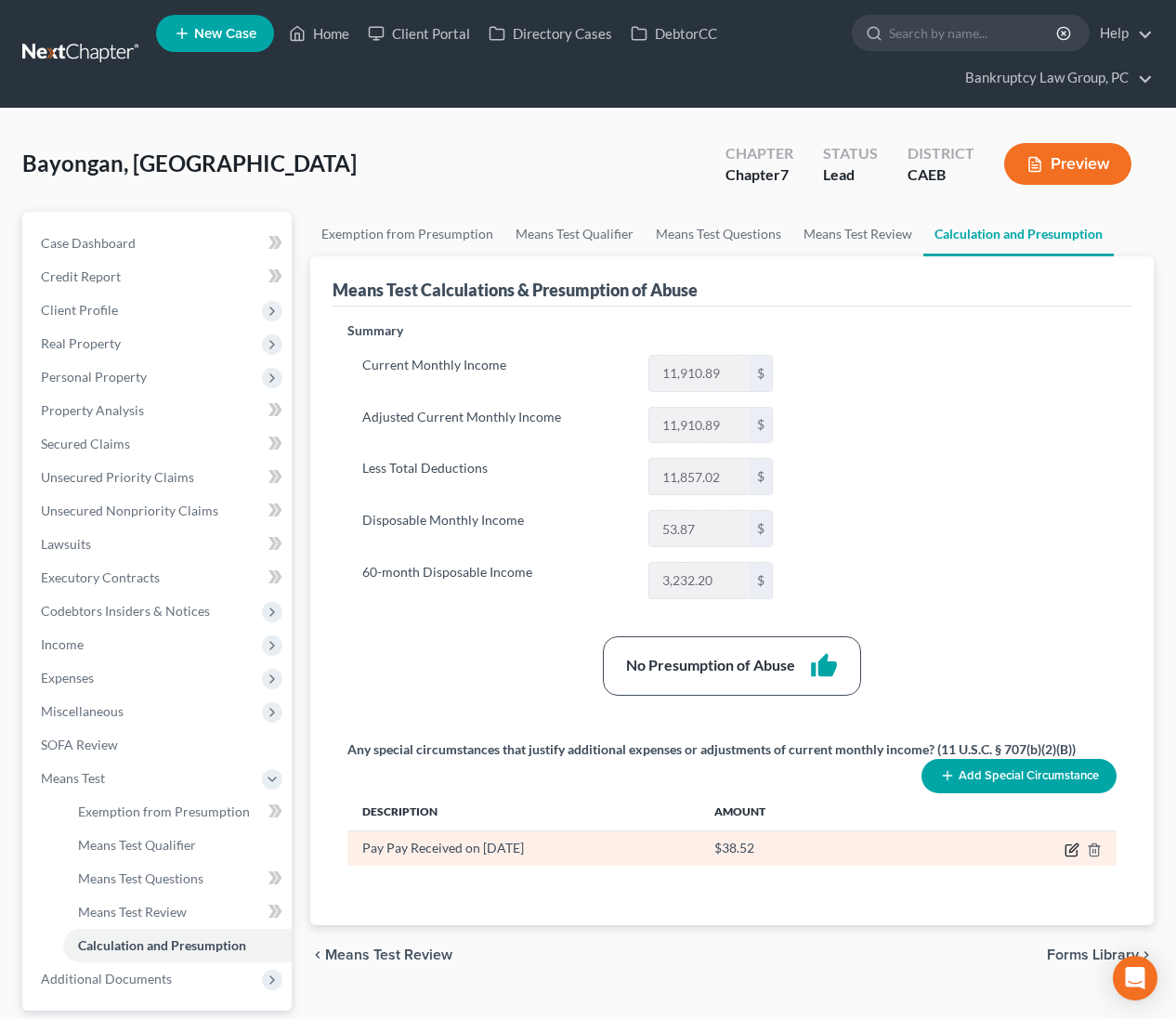
click at [1066, 847] on icon "button" at bounding box center [1072, 850] width 12 height 12
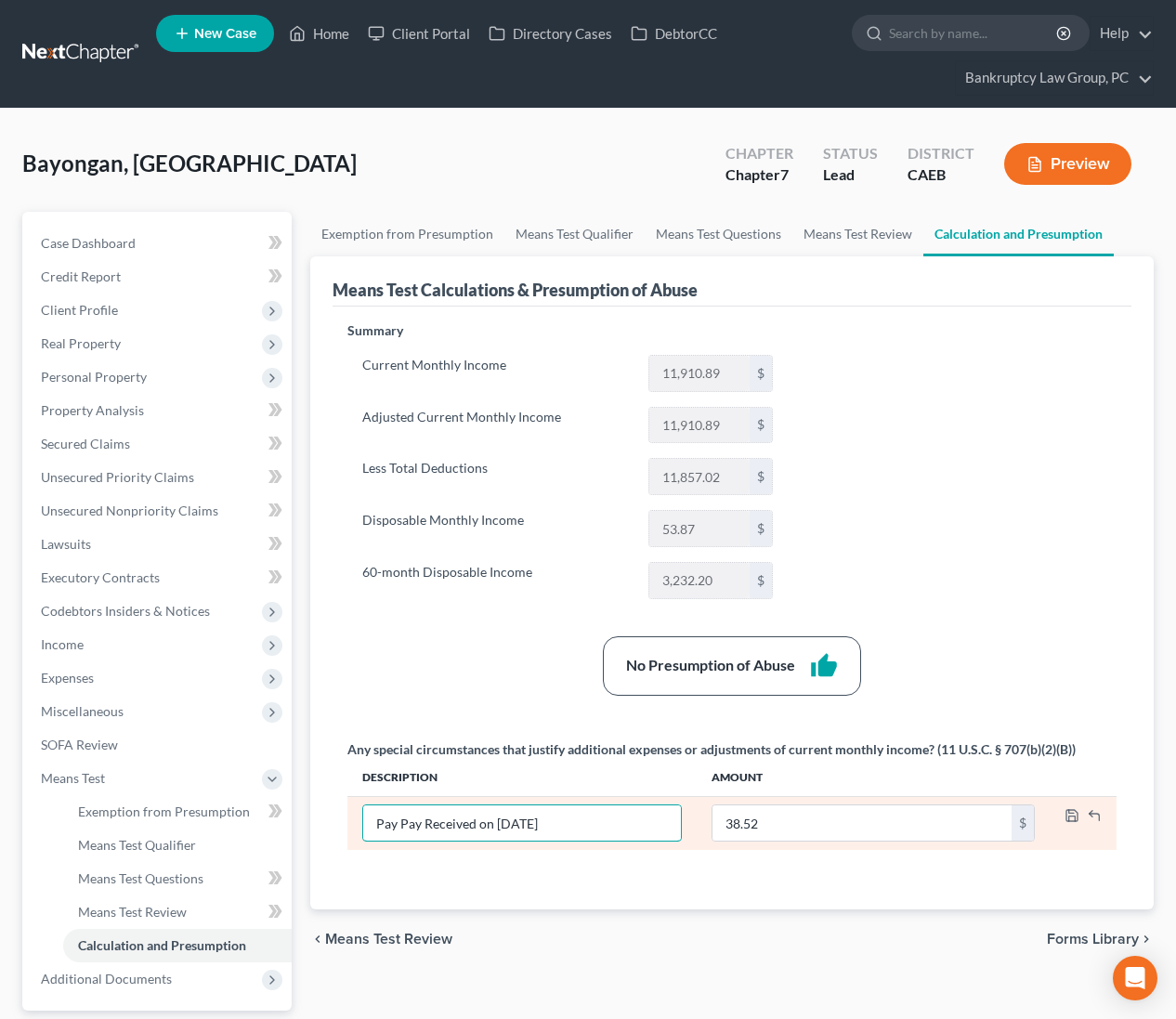
drag, startPoint x: 396, startPoint y: 823, endPoint x: 346, endPoint y: 815, distance: 50.6
click at [348, 819] on td "Pay Pay Received on [DATE]" at bounding box center [522, 823] width 350 height 54
type input "Back Pay Received on [DATE]"
click at [1073, 813] on icon "button" at bounding box center [1072, 815] width 15 height 15
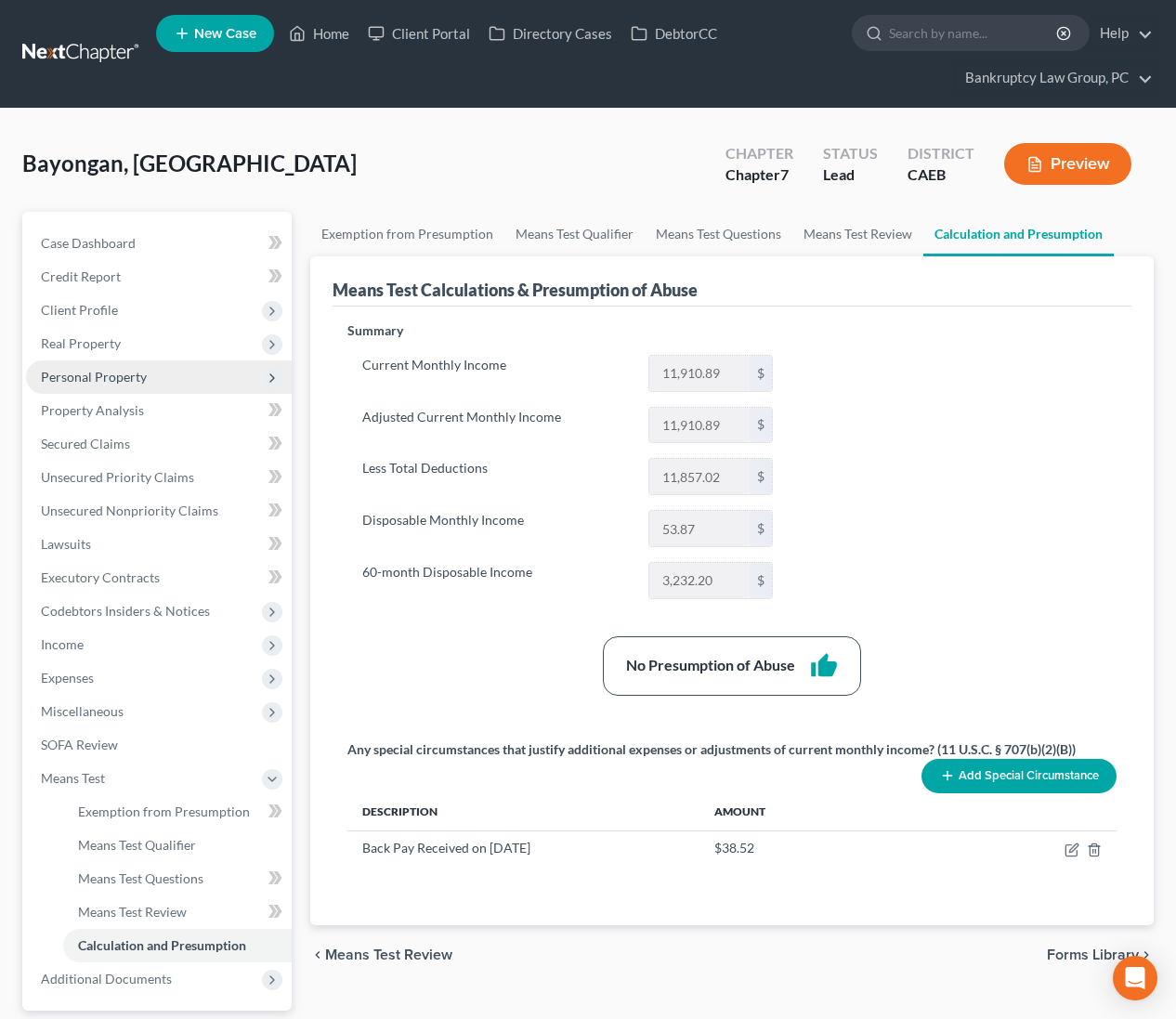
click at [80, 368] on span "Personal Property" at bounding box center [93, 376] width 105 height 15
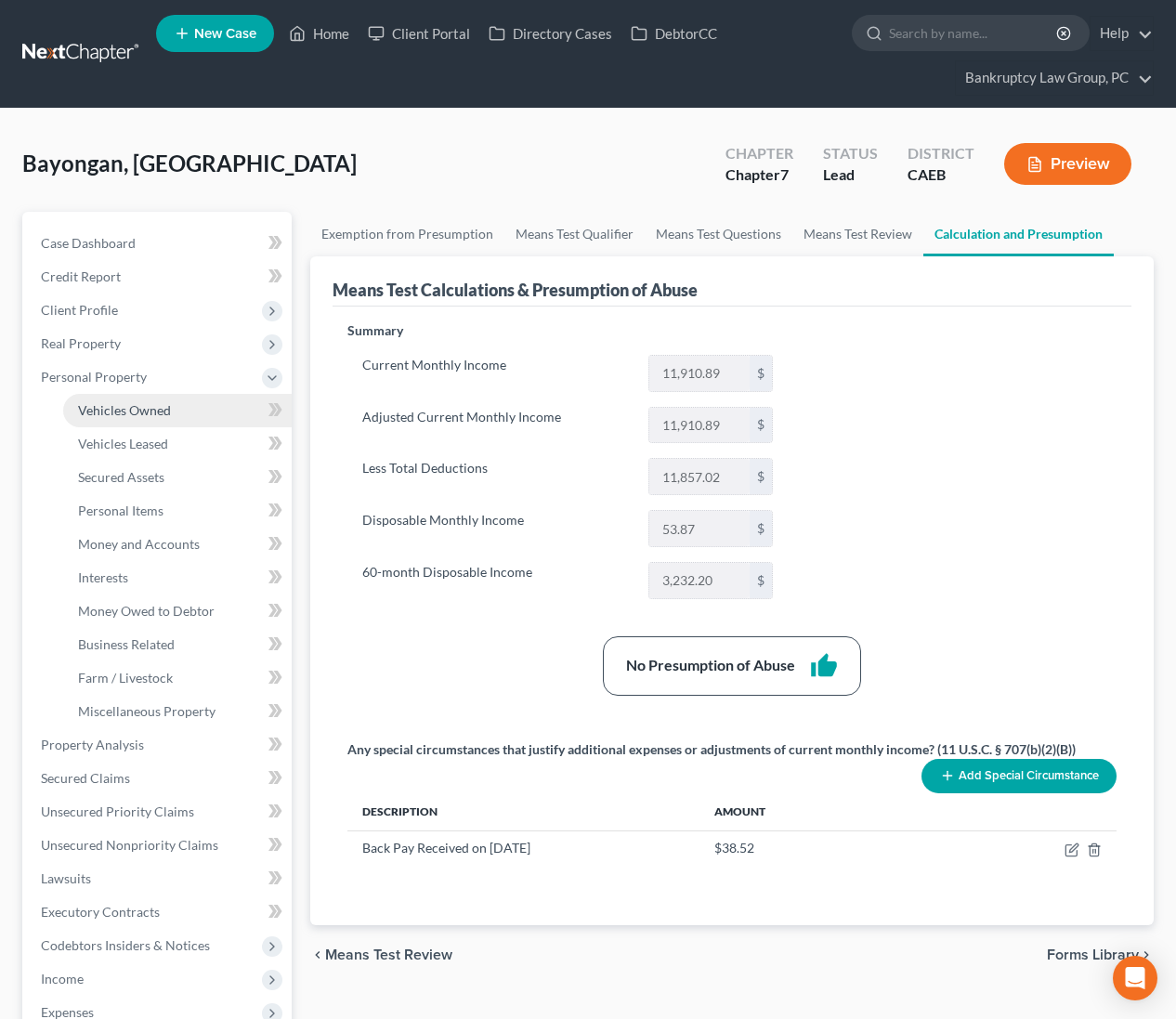
click at [97, 405] on span "Vehicles Owned" at bounding box center [125, 410] width 93 height 15
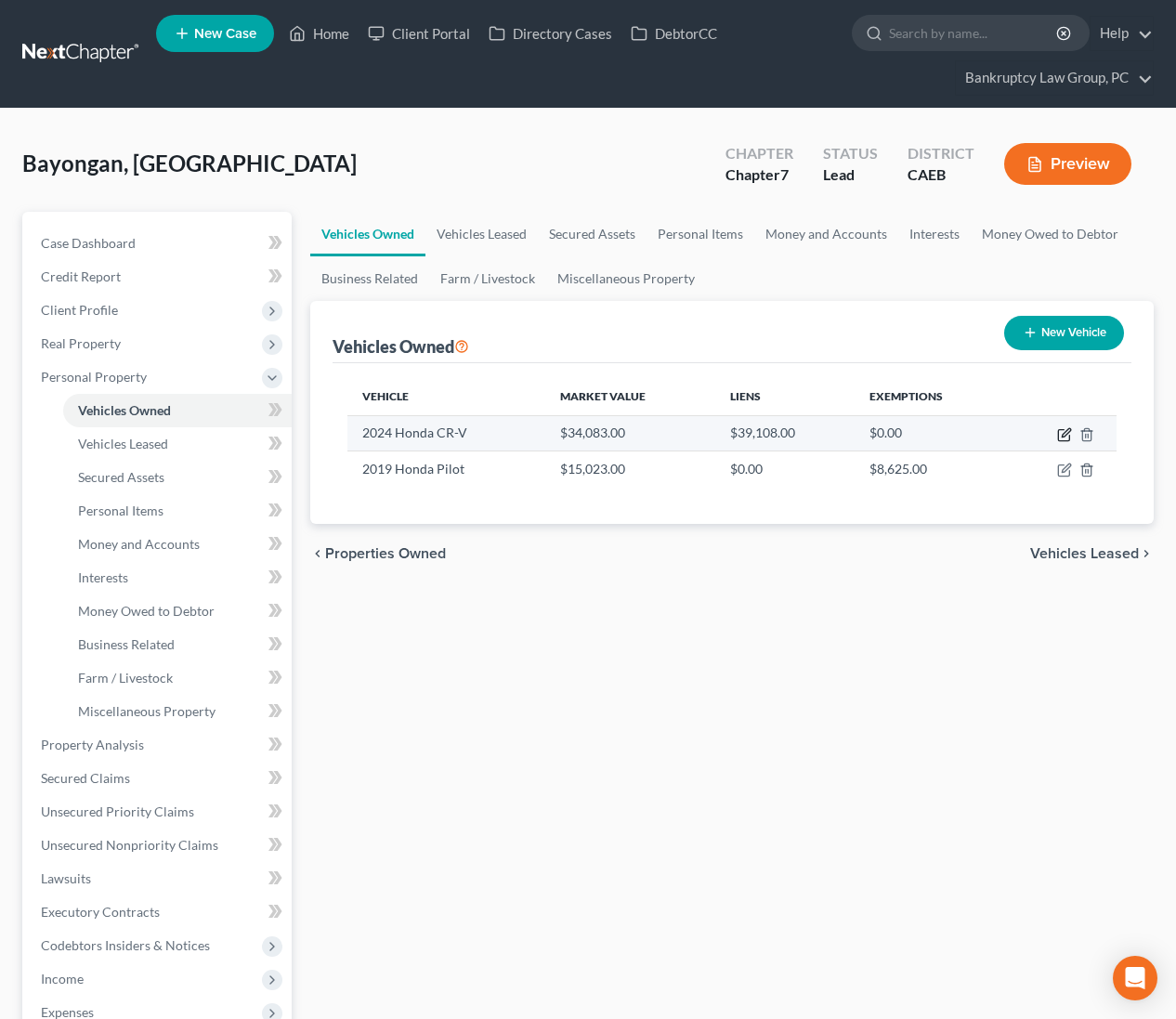
click at [1064, 436] on icon "button" at bounding box center [1064, 434] width 15 height 15
select select "0"
select select "2"
select select "0"
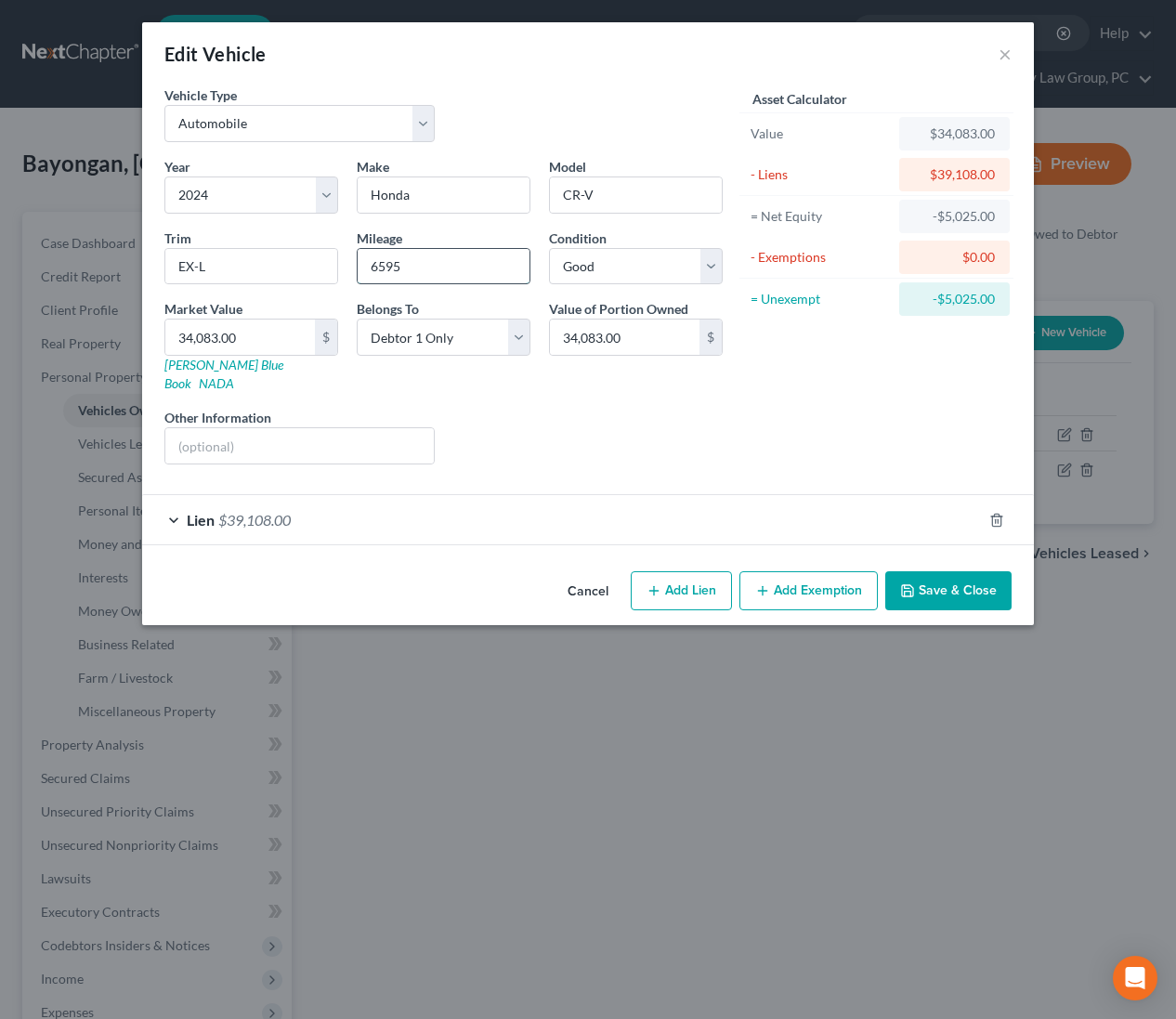
click at [425, 266] on input "6595" at bounding box center [444, 266] width 172 height 35
drag, startPoint x: 425, startPoint y: 266, endPoint x: 726, endPoint y: 343, distance: 310.7
click at [360, 264] on input "6595" at bounding box center [444, 266] width 172 height 35
type input "9595"
click at [944, 394] on div "Asset Calculator Value $34,083.00 - Liens $39,108.00 = Net Equity -$5,025.00 - …" at bounding box center [876, 281] width 289 height 393
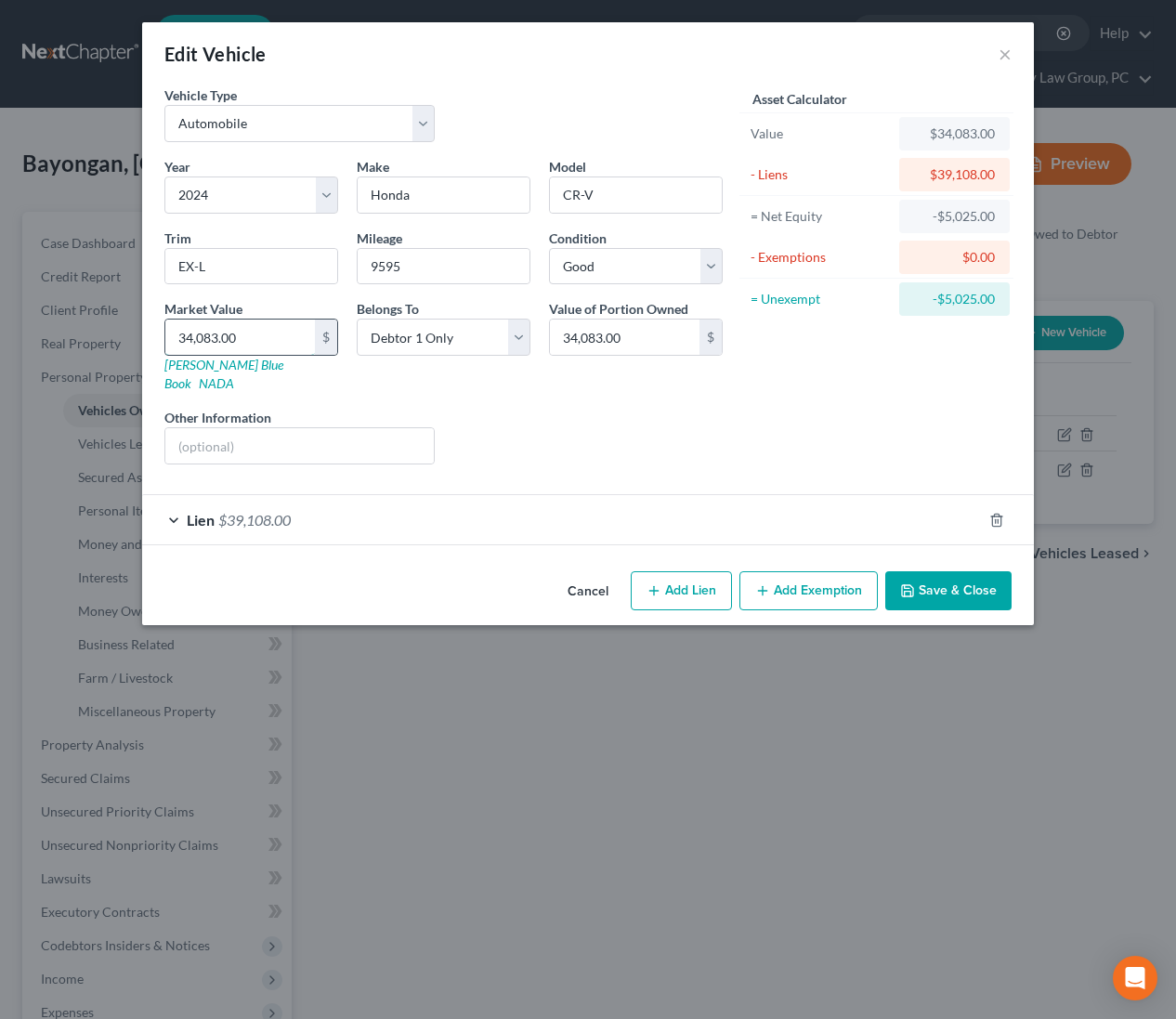
click at [274, 338] on input "34,083.00" at bounding box center [240, 336] width 150 height 35
type input "3"
type input "3.00"
type input "33"
type input "33.00"
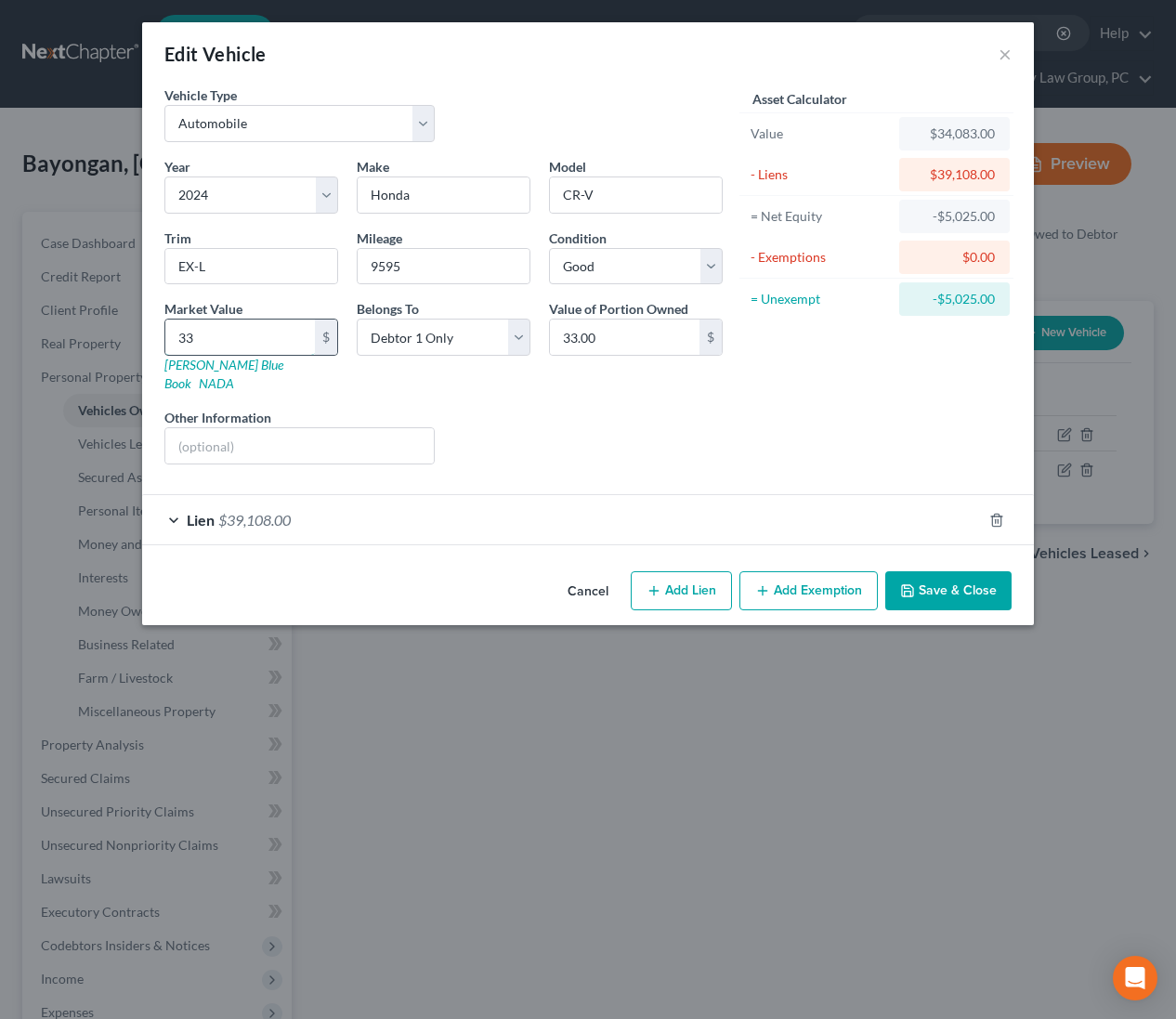
type input "334"
type input "334.00"
type input "33,494"
type input "33,494.00"
type input "33,494"
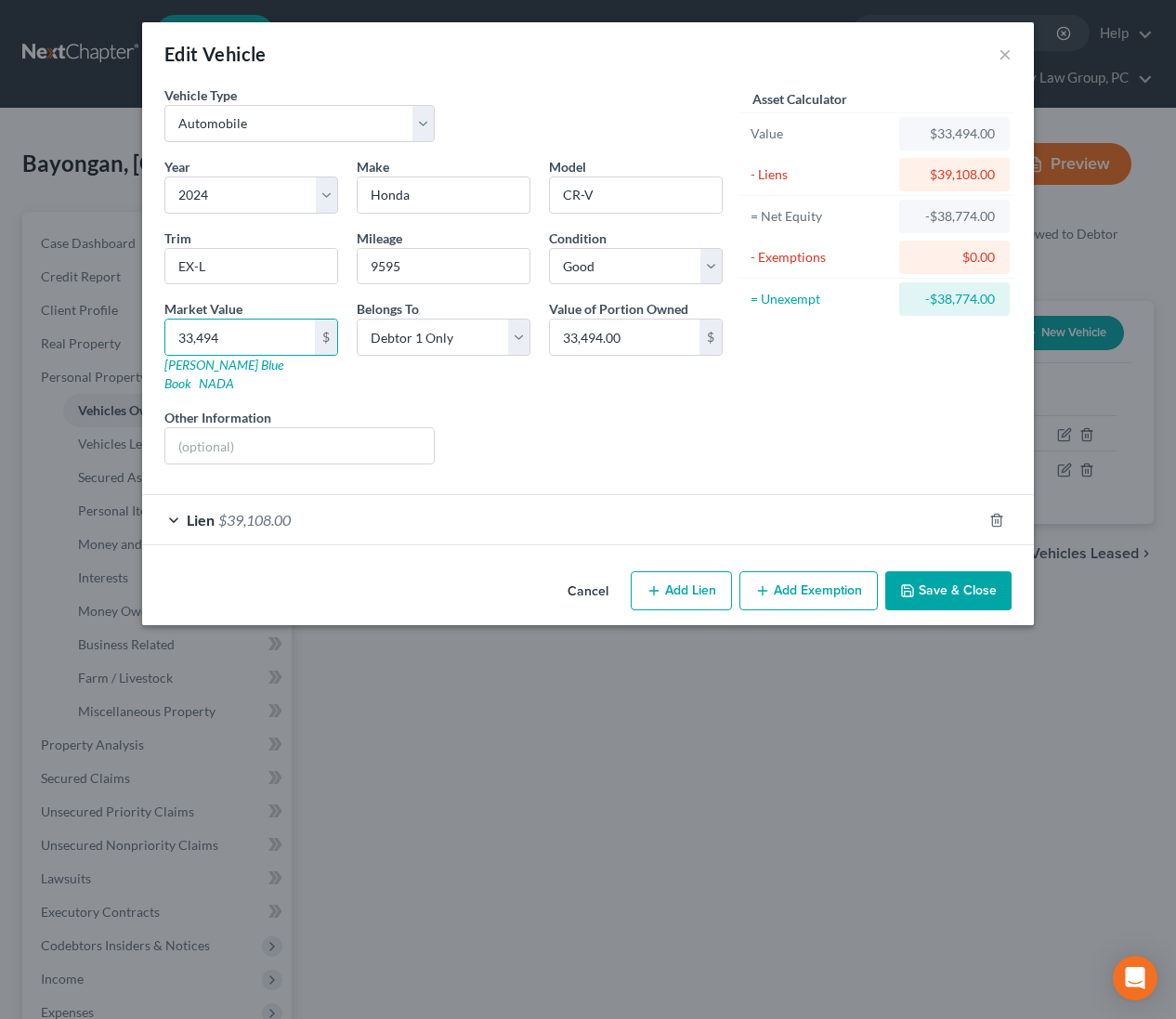
drag, startPoint x: 550, startPoint y: 390, endPoint x: 564, endPoint y: 396, distance: 15.2
click at [550, 408] on div "Liens Select" at bounding box center [588, 436] width 289 height 57
click at [937, 573] on button "Save & Close" at bounding box center [948, 591] width 127 height 39
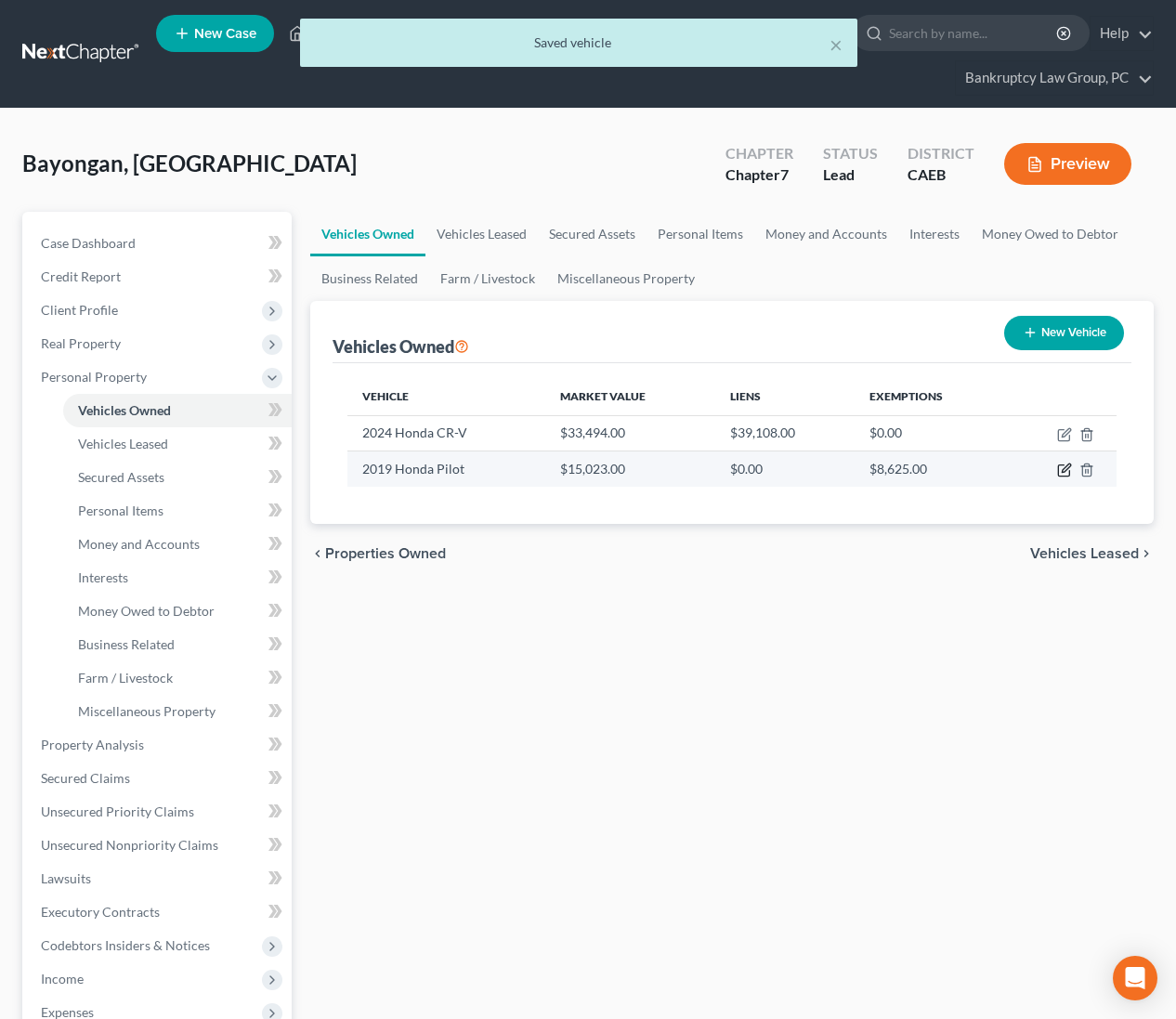
click at [1064, 471] on icon "button" at bounding box center [1066, 468] width 9 height 9
select select "0"
select select "7"
select select "3"
select select "0"
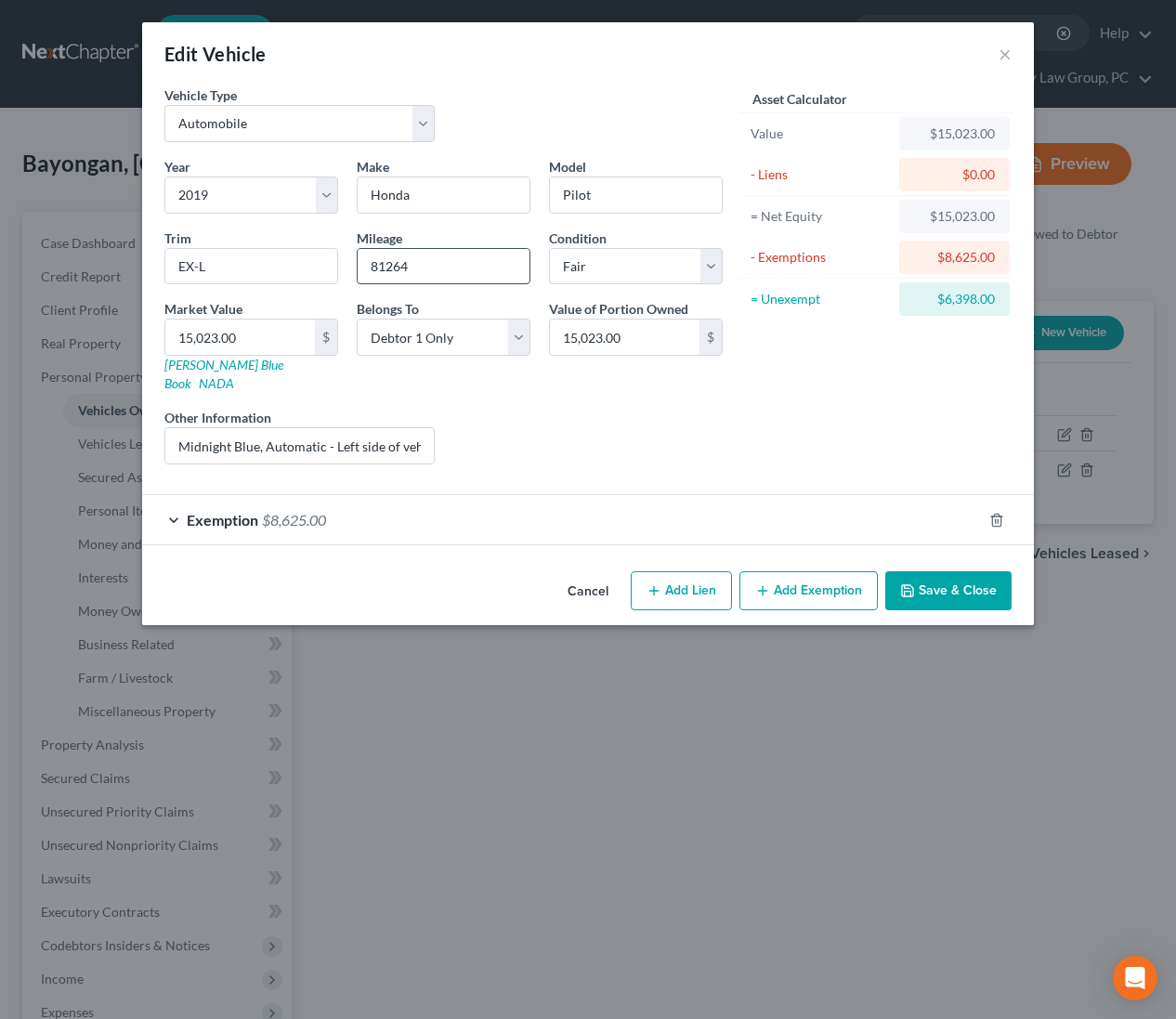
click at [384, 265] on input "81264" at bounding box center [444, 266] width 172 height 35
type input "84264"
click at [267, 336] on input "15,023.00" at bounding box center [240, 336] width 150 height 35
type input "1"
type input "1.00"
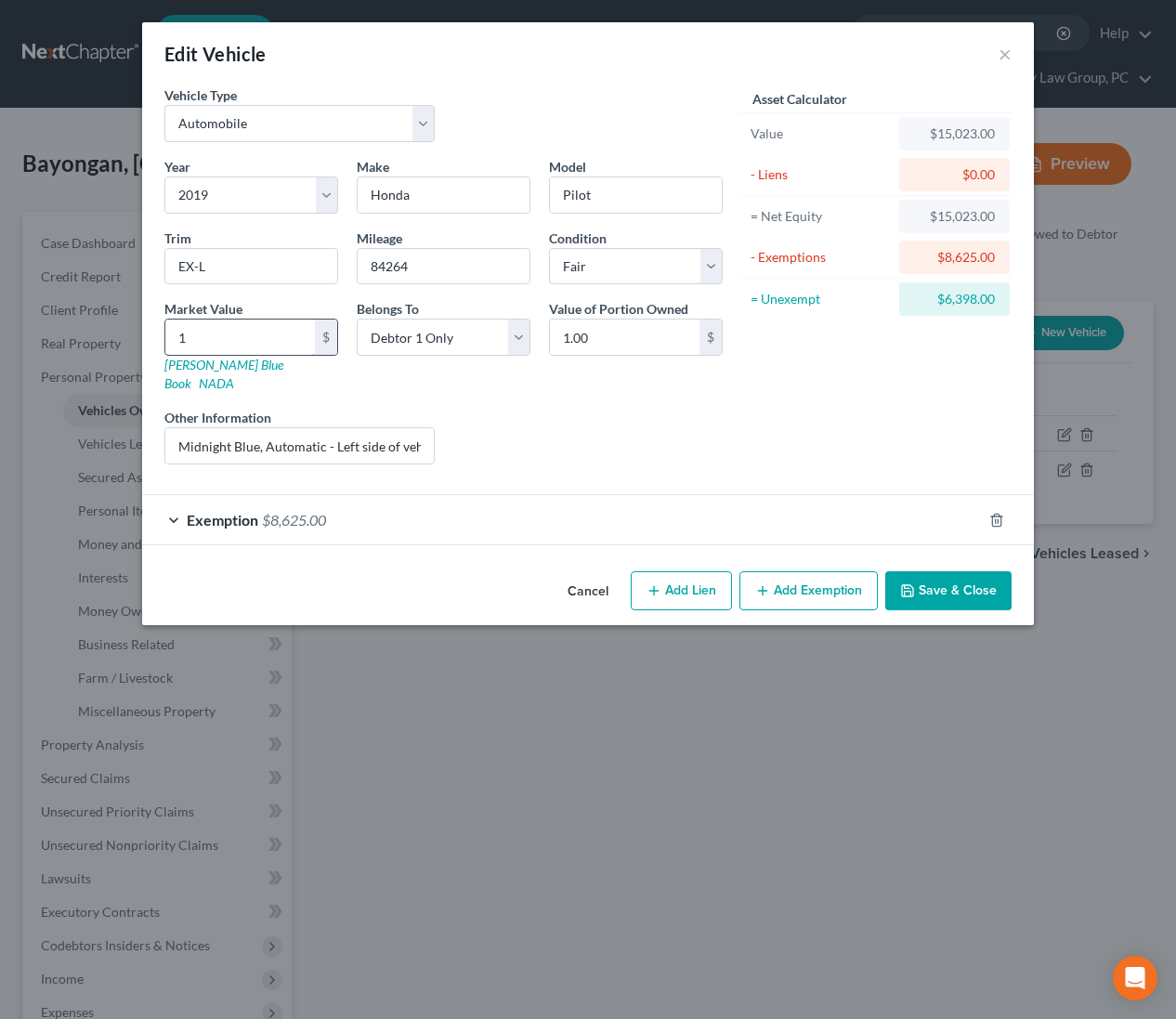
type input "14"
type input "14.00"
type input "143"
type input "143.00"
type input "1431"
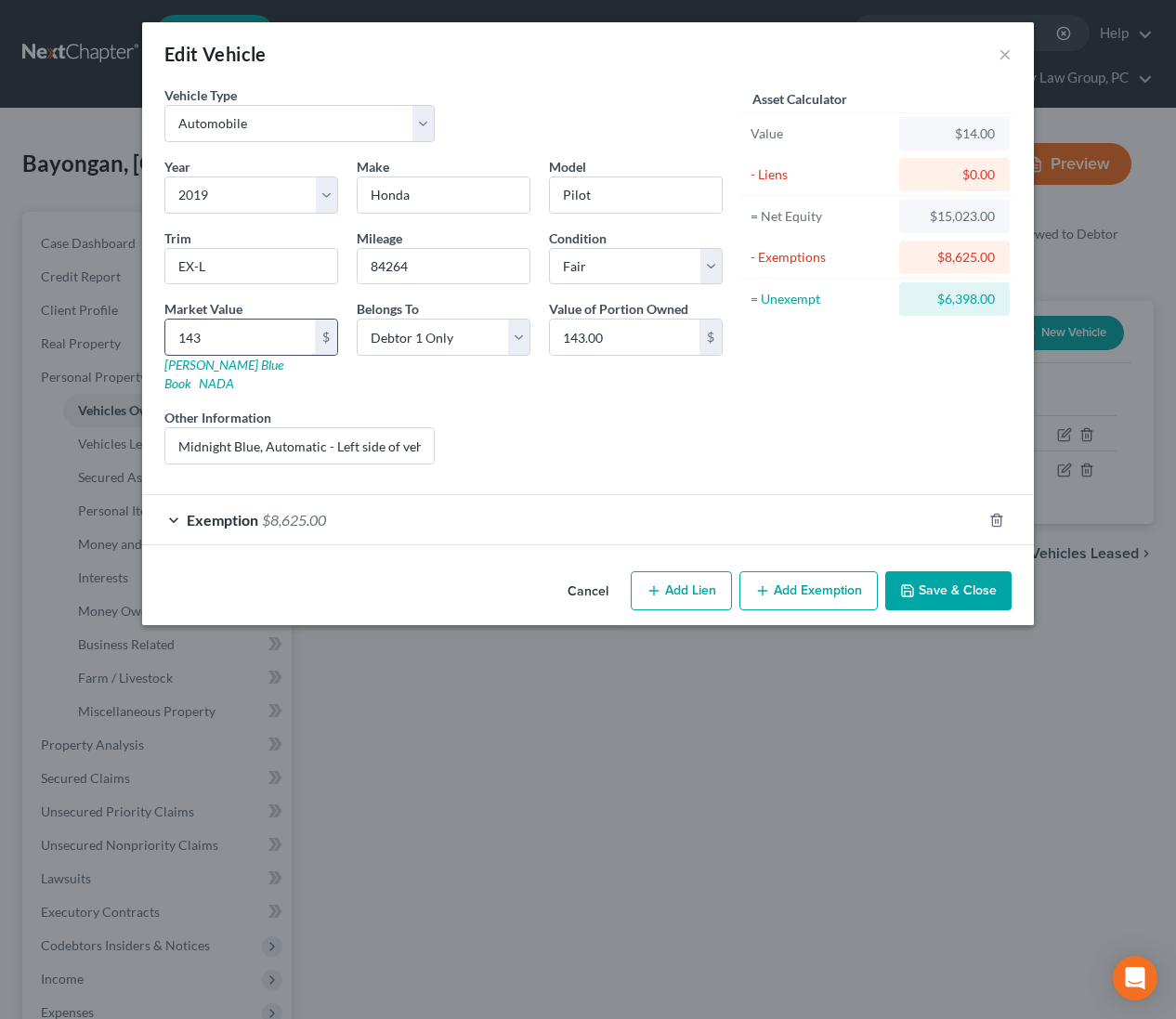
type input "1,431.00"
type input "1,4313"
type input "14,313.00"
type input "14,313"
click at [544, 509] on div "Exemption $8,625.00" at bounding box center [562, 519] width 839 height 49
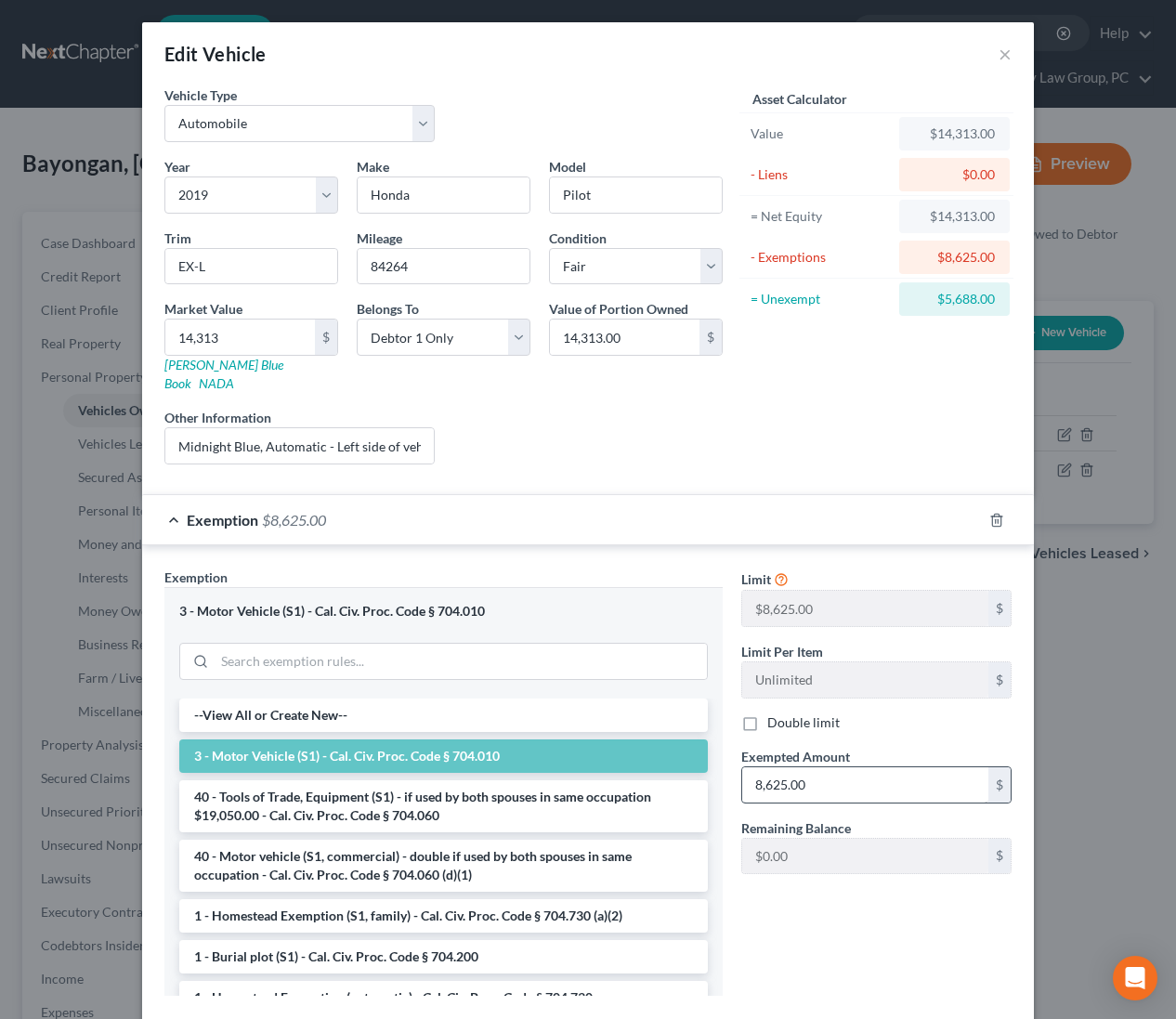
scroll to position [90, 0]
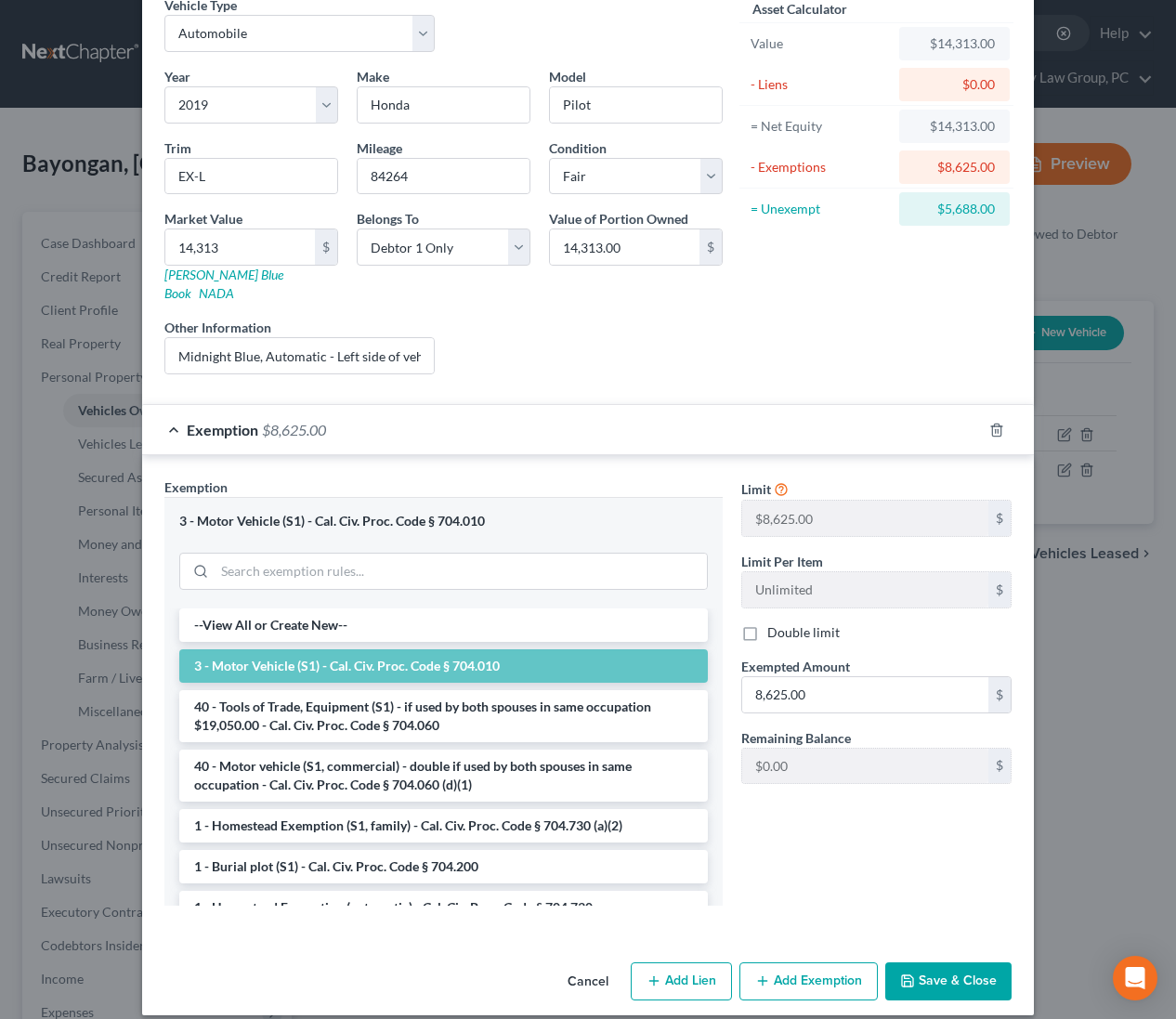
click at [945, 970] on button "Save & Close" at bounding box center [948, 981] width 127 height 39
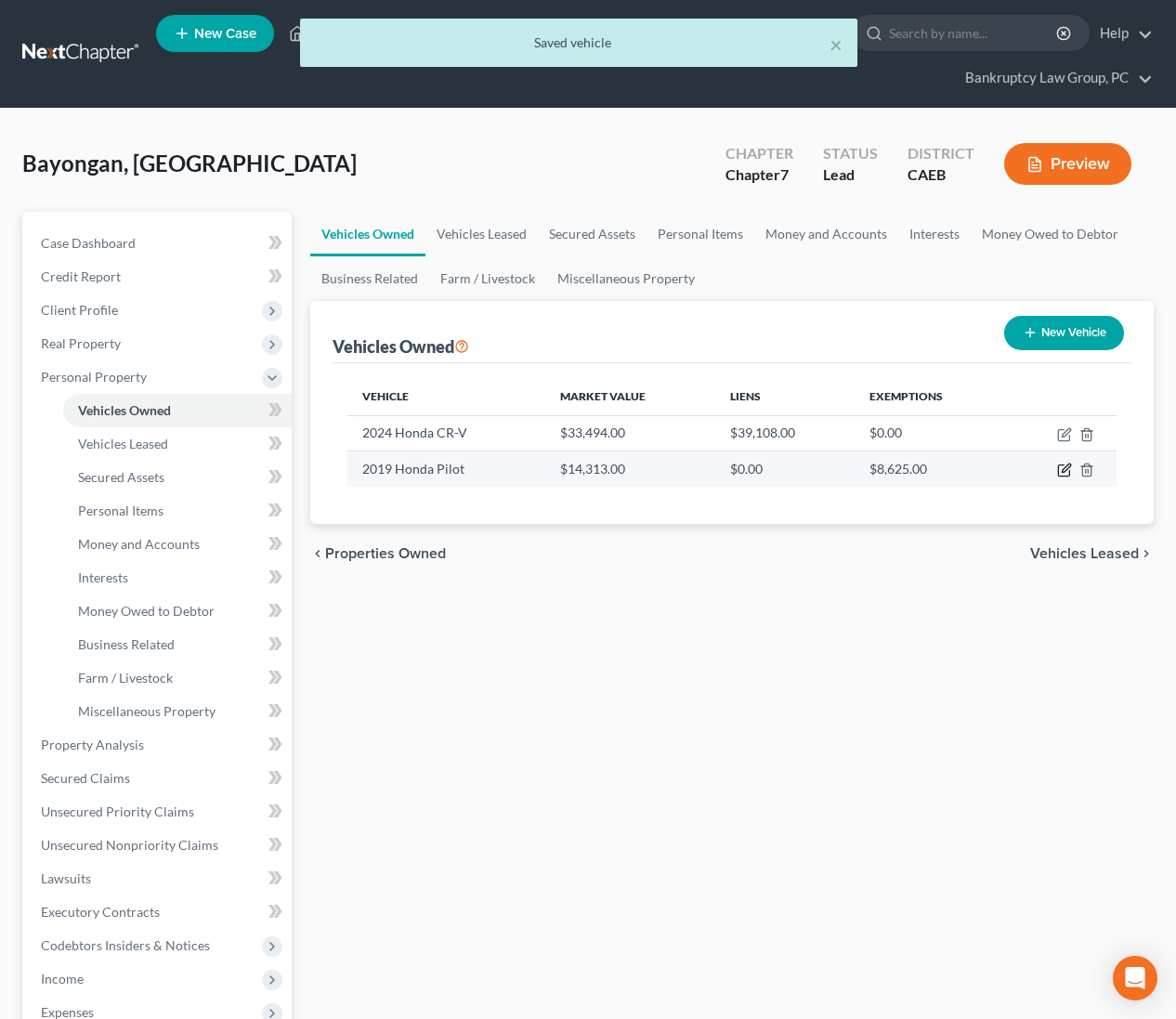
drag, startPoint x: 1061, startPoint y: 465, endPoint x: 1054, endPoint y: 476, distance: 13.0
click at [1061, 466] on icon "button" at bounding box center [1064, 469] width 15 height 15
select select "0"
select select "7"
select select "3"
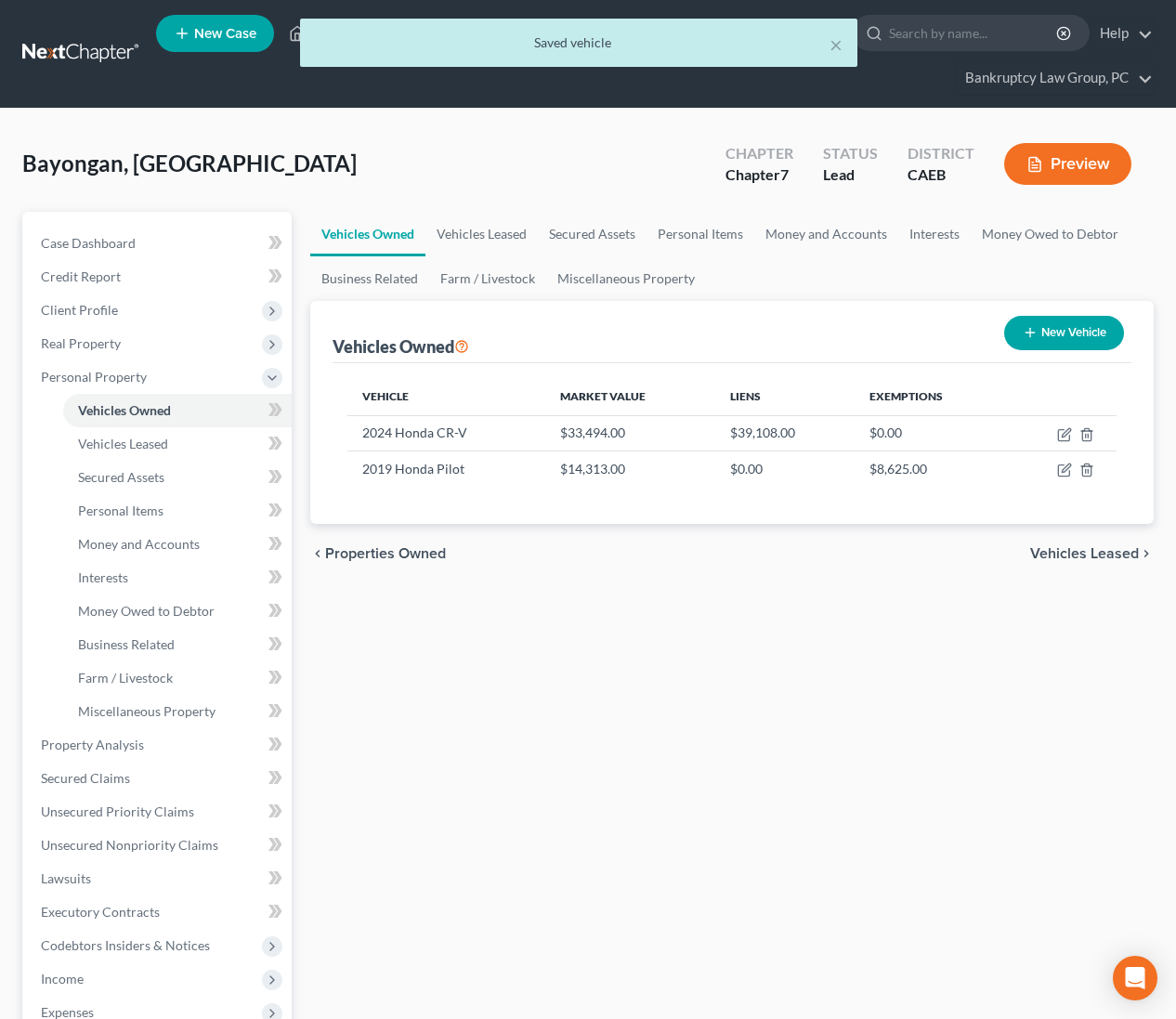
select select "0"
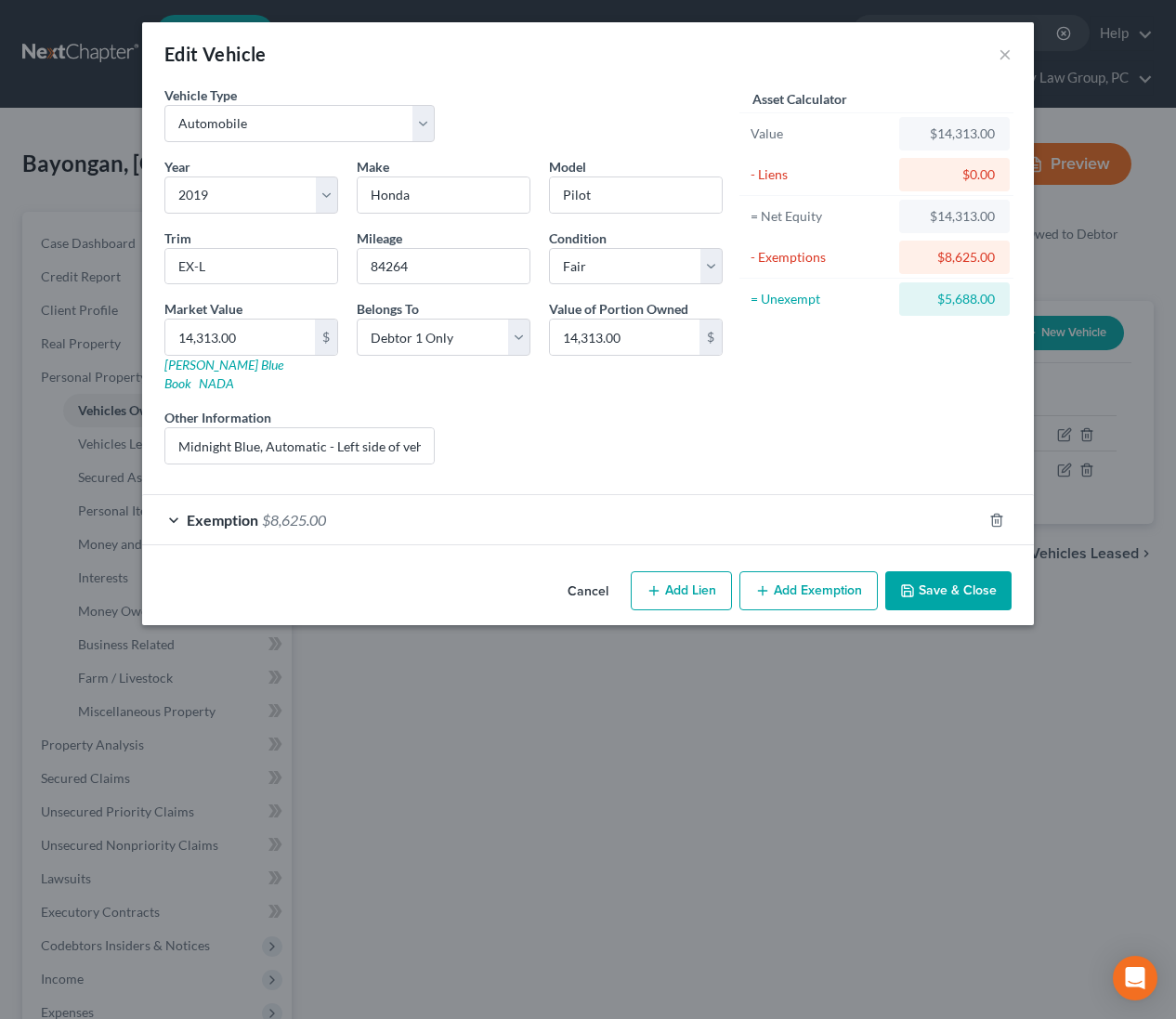
click at [330, 507] on div "Exemption $8,625.00" at bounding box center [562, 519] width 839 height 49
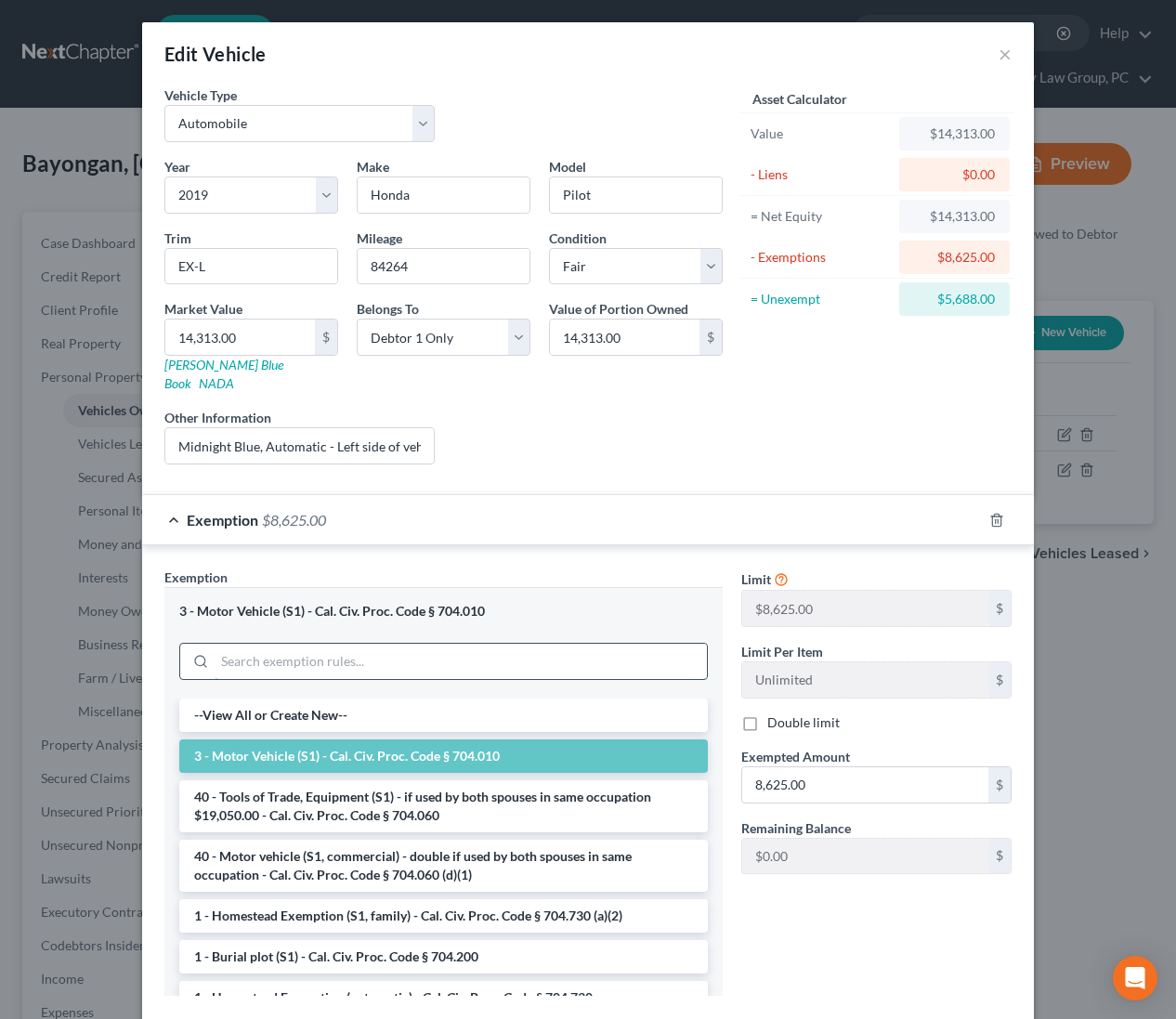
click at [351, 645] on input "search" at bounding box center [460, 661] width 492 height 35
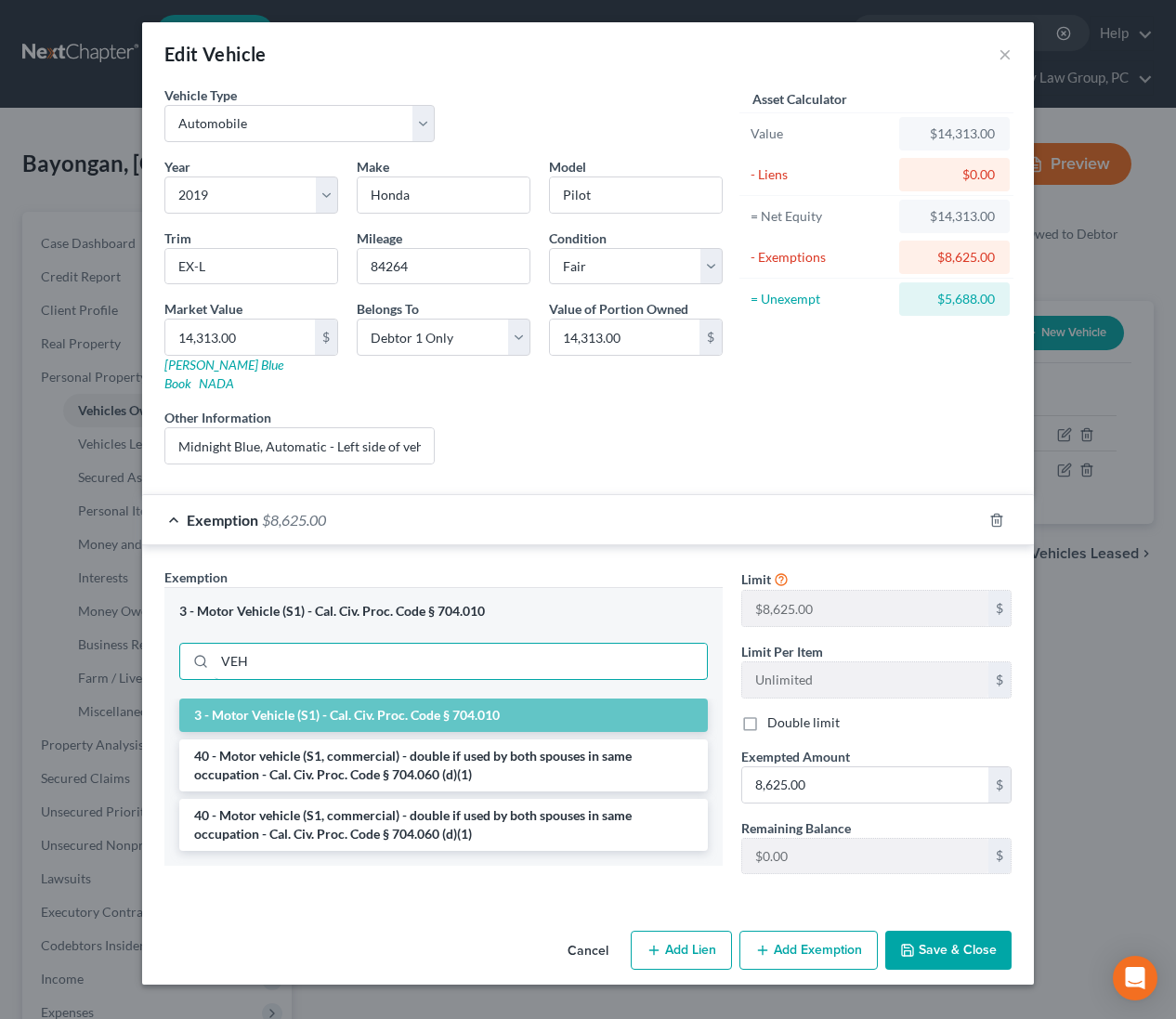
type input "VEH"
click at [341, 703] on li "3 - Motor Vehicle (S1) - Cal. Civ. Proc. Code § 704.010" at bounding box center [443, 714] width 529 height 34
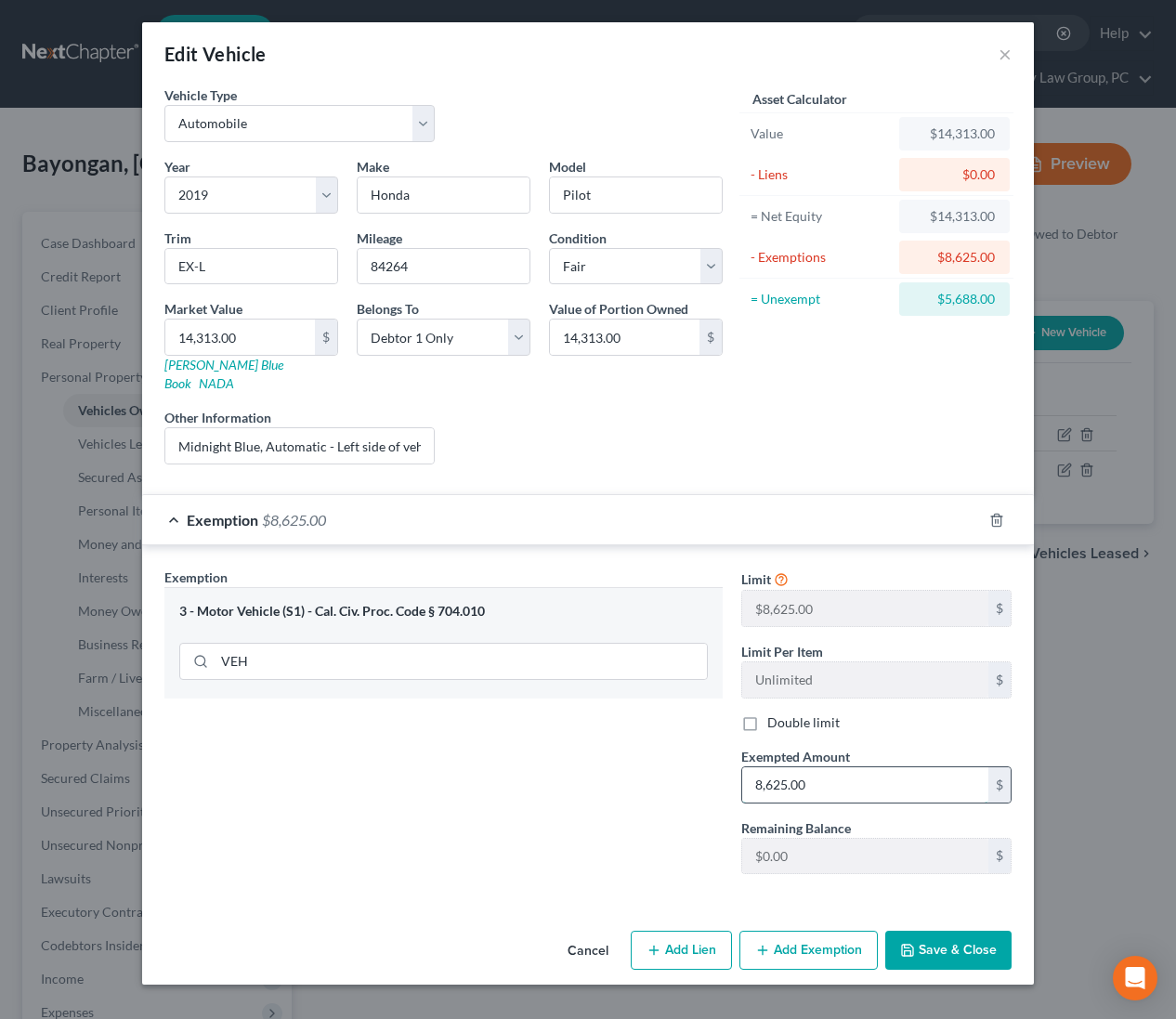
click at [833, 767] on input "8,625.00" at bounding box center [865, 784] width 247 height 35
type input "8,700"
click at [997, 513] on icon "button" at bounding box center [996, 519] width 9 height 12
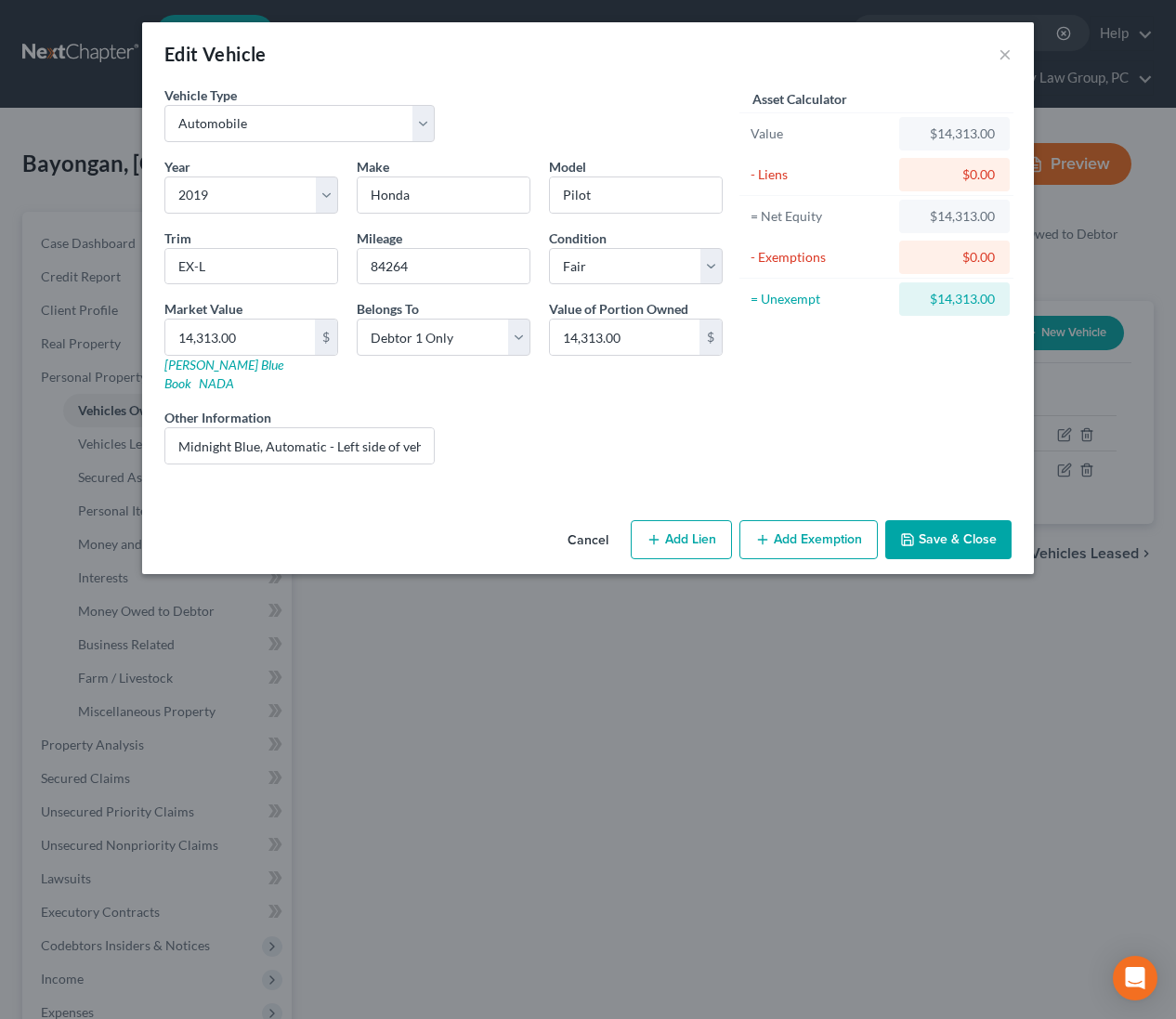
click at [812, 527] on button "Add Exemption" at bounding box center [808, 539] width 138 height 39
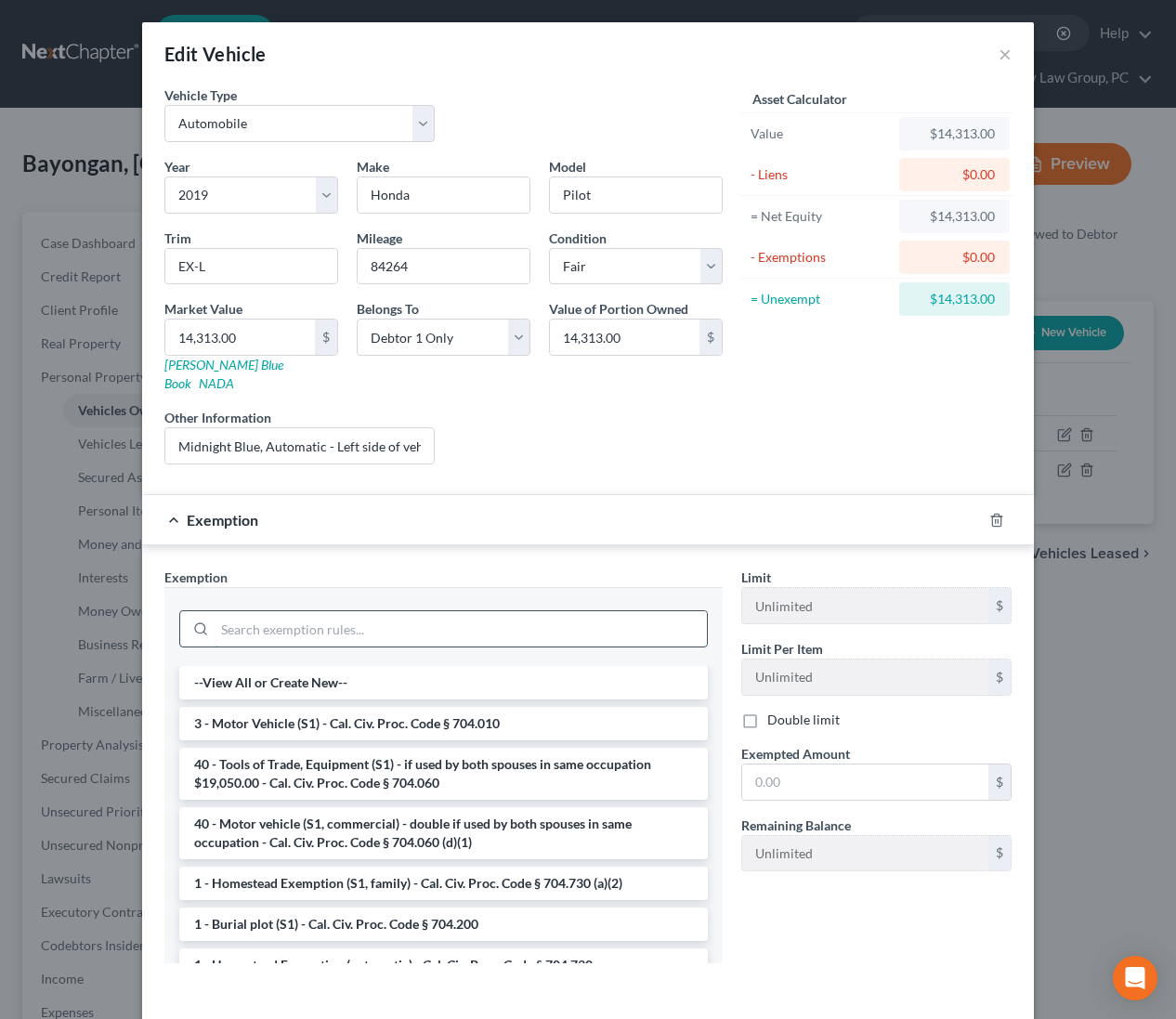
click at [608, 626] on input "search" at bounding box center [460, 628] width 492 height 35
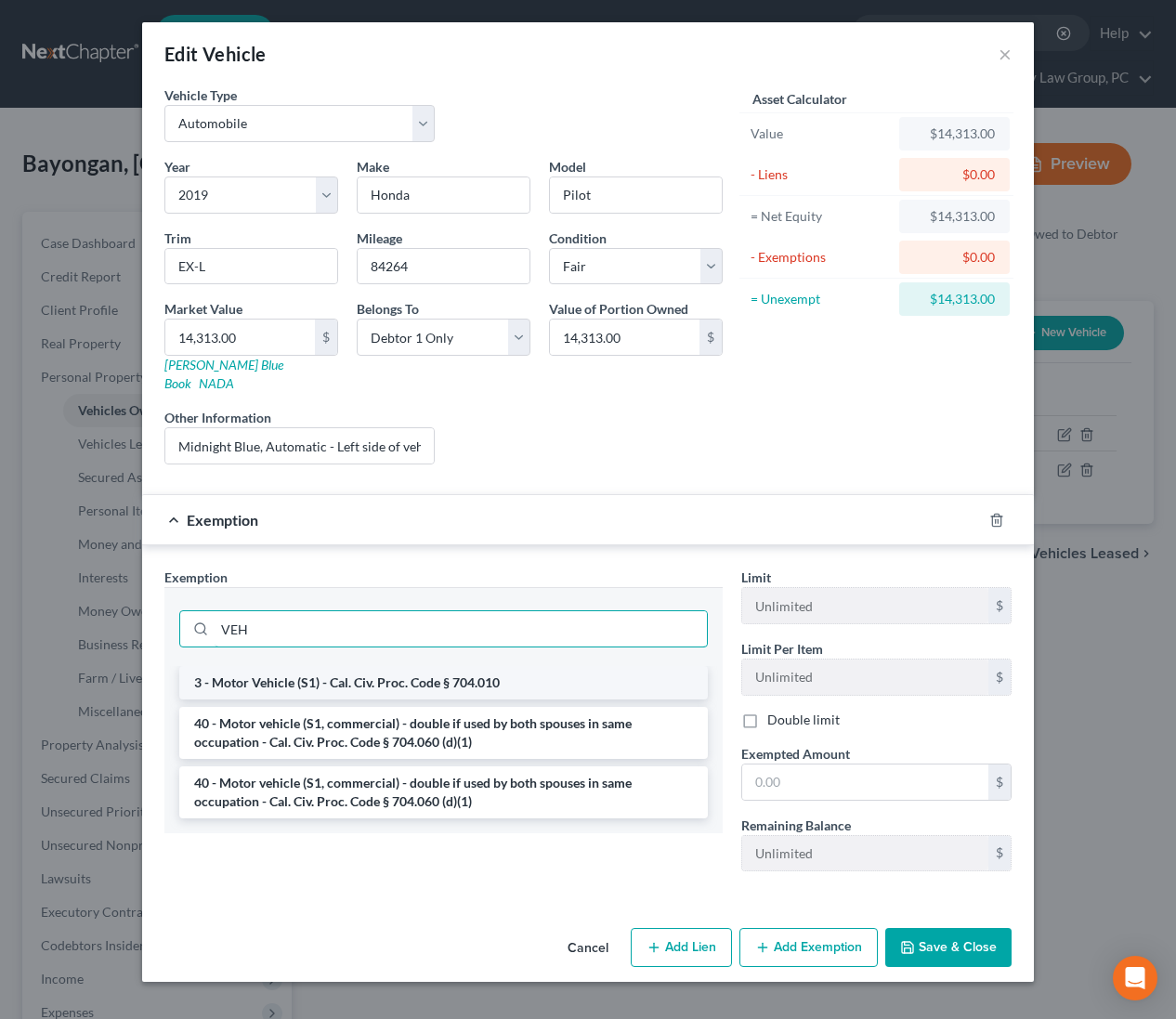
type input "VEH"
click at [576, 668] on li "3 - Motor Vehicle (S1) - Cal. Civ. Proc. Code § 704.010" at bounding box center [443, 683] width 529 height 34
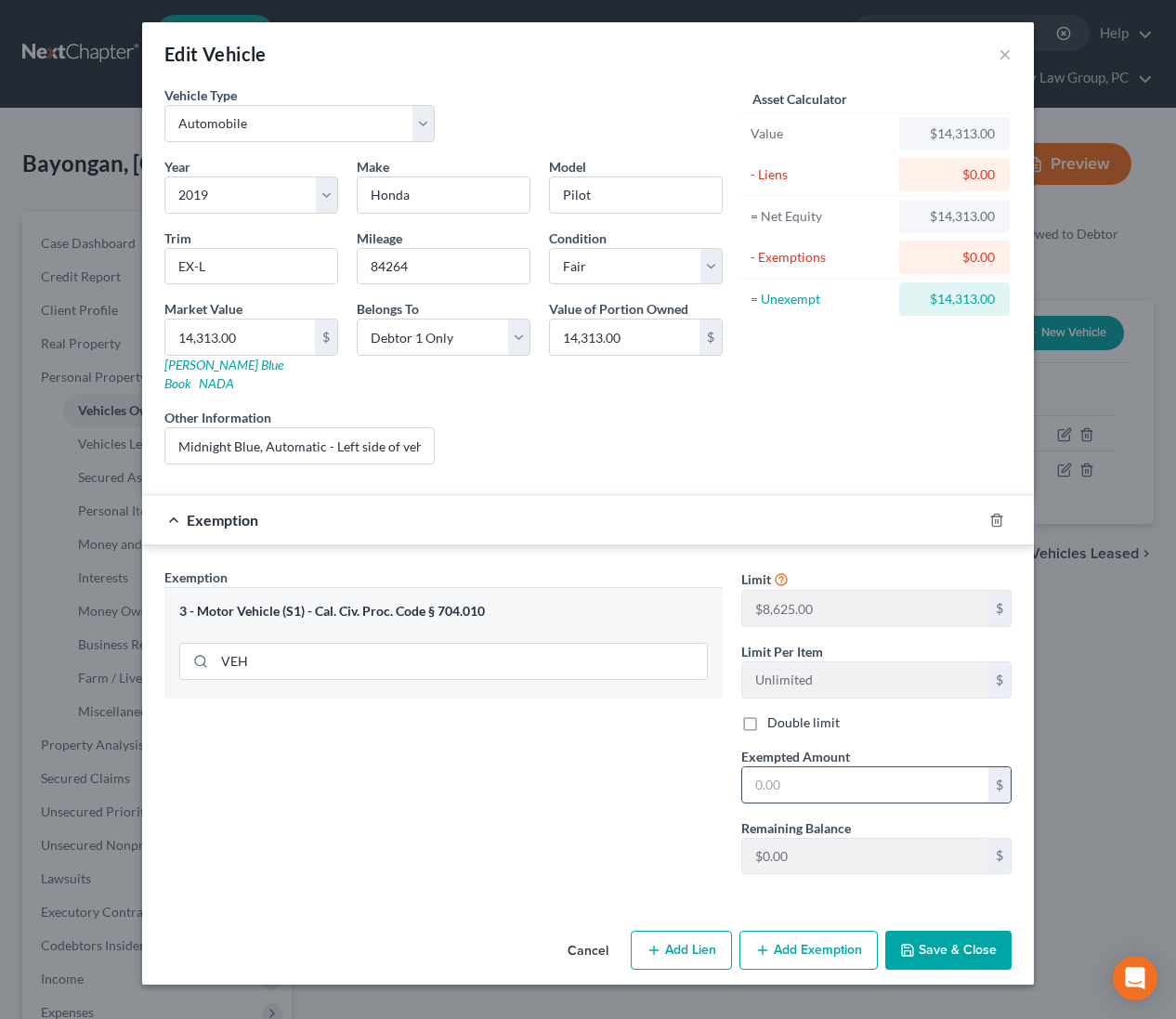
click at [856, 767] on input "text" at bounding box center [865, 784] width 247 height 35
type input "8,625"
click at [927, 931] on button "Save & Close" at bounding box center [948, 949] width 127 height 39
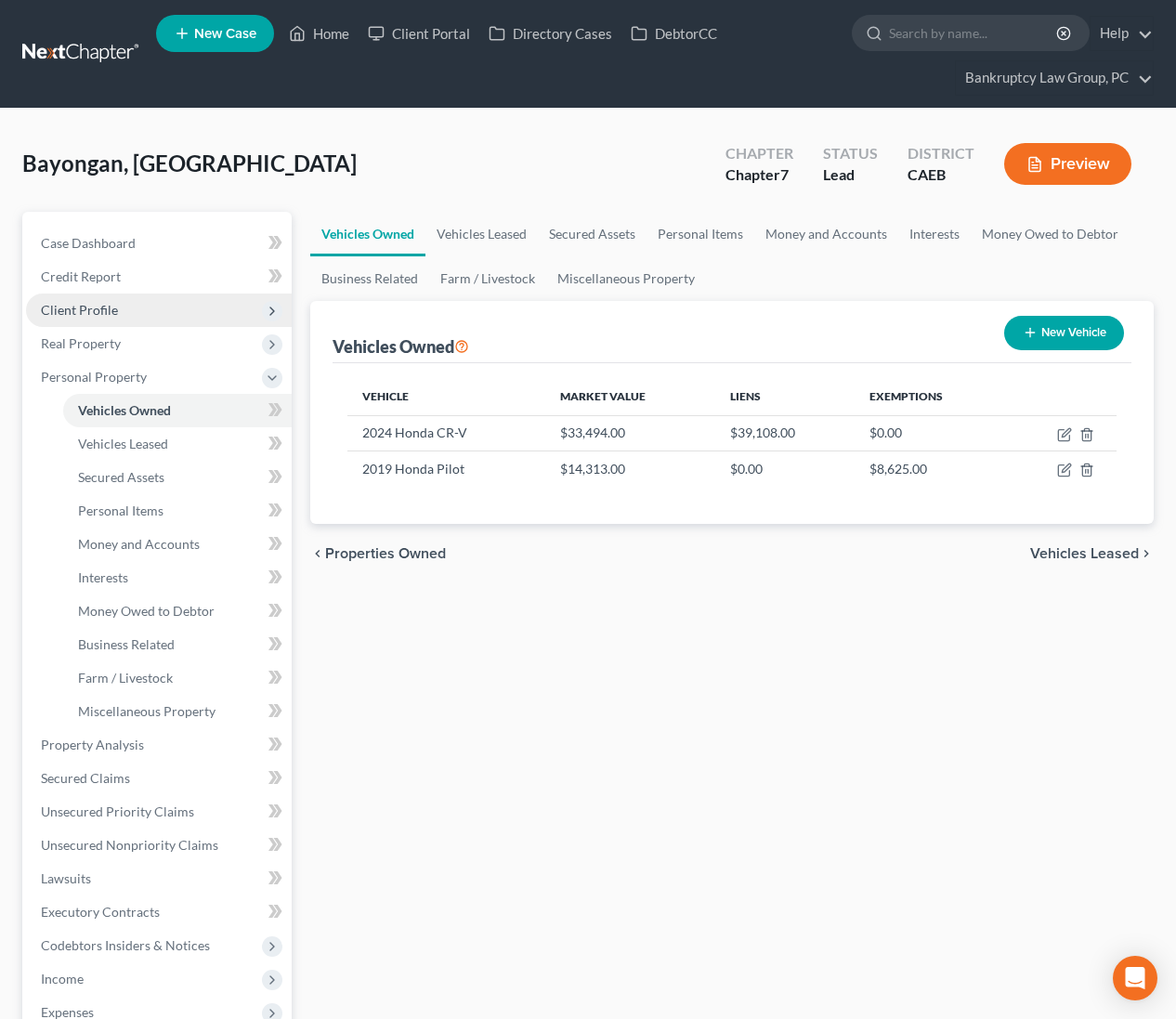
click at [82, 317] on span "Client Profile" at bounding box center [79, 309] width 77 height 15
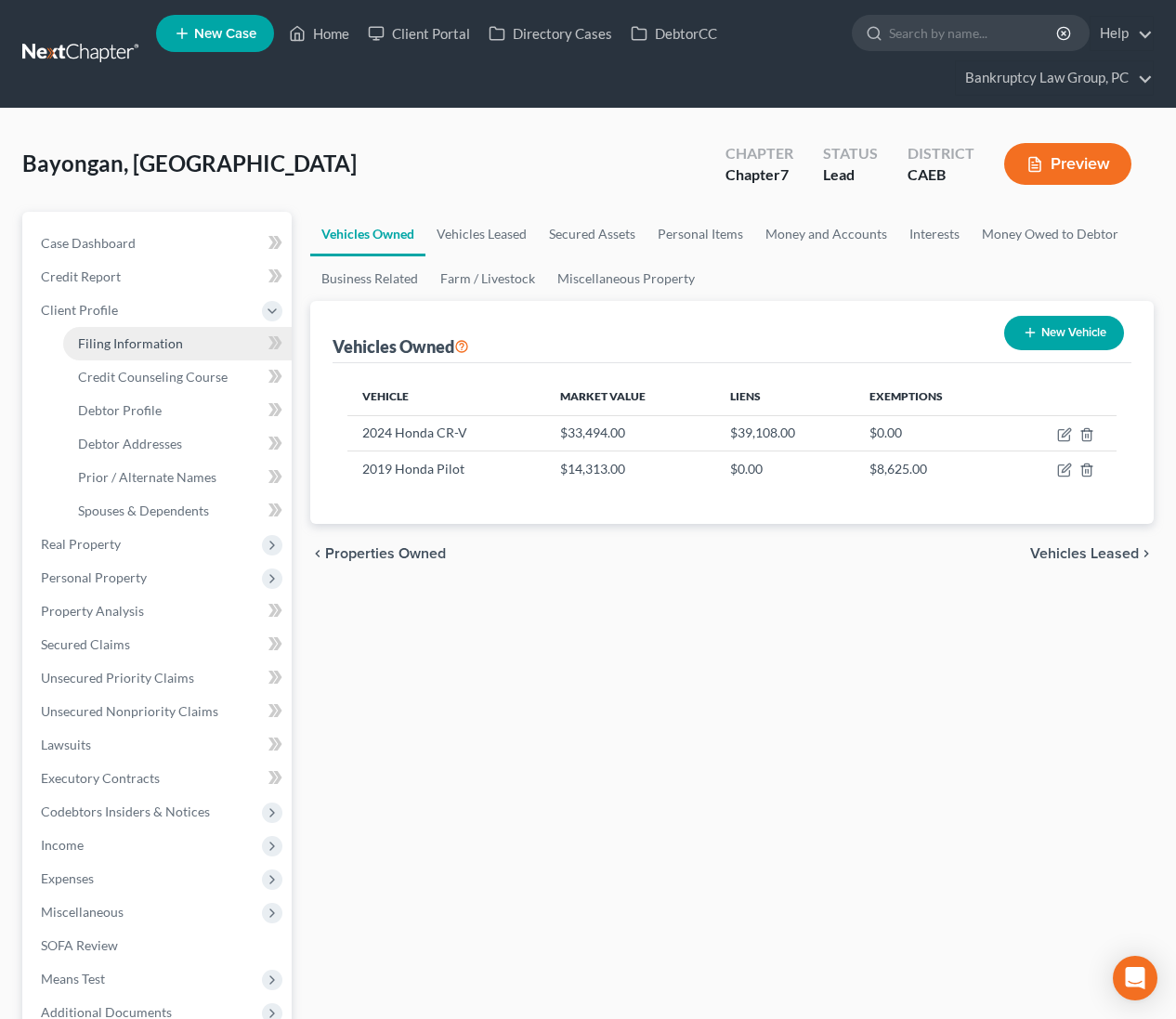
click at [95, 336] on span "Filing Information" at bounding box center [131, 343] width 105 height 15
select select "1"
select select "0"
select select "4"
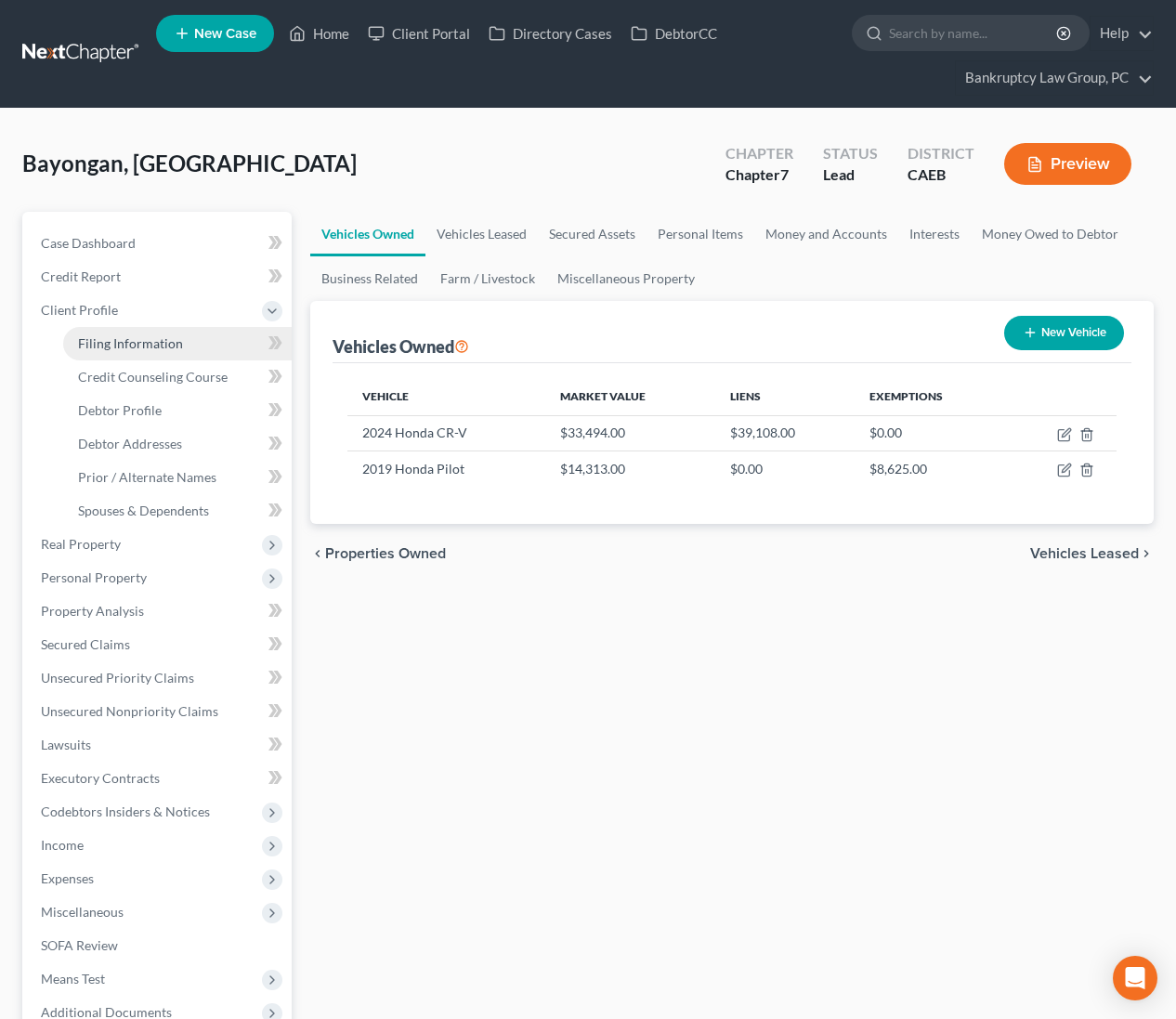
select select "1"
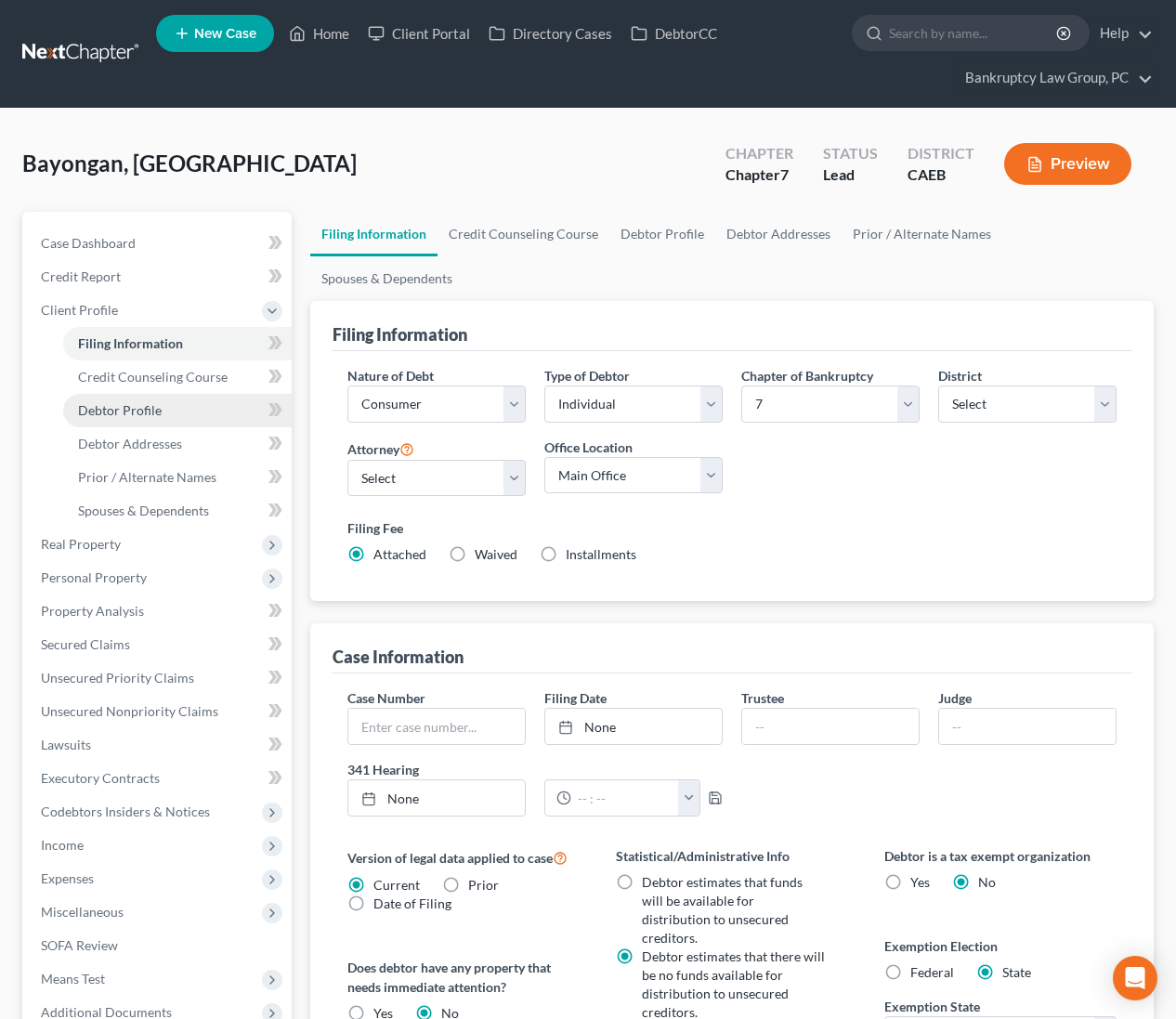
click at [155, 402] on span "Debtor Profile" at bounding box center [120, 410] width 83 height 15
select select "1"
select select "2"
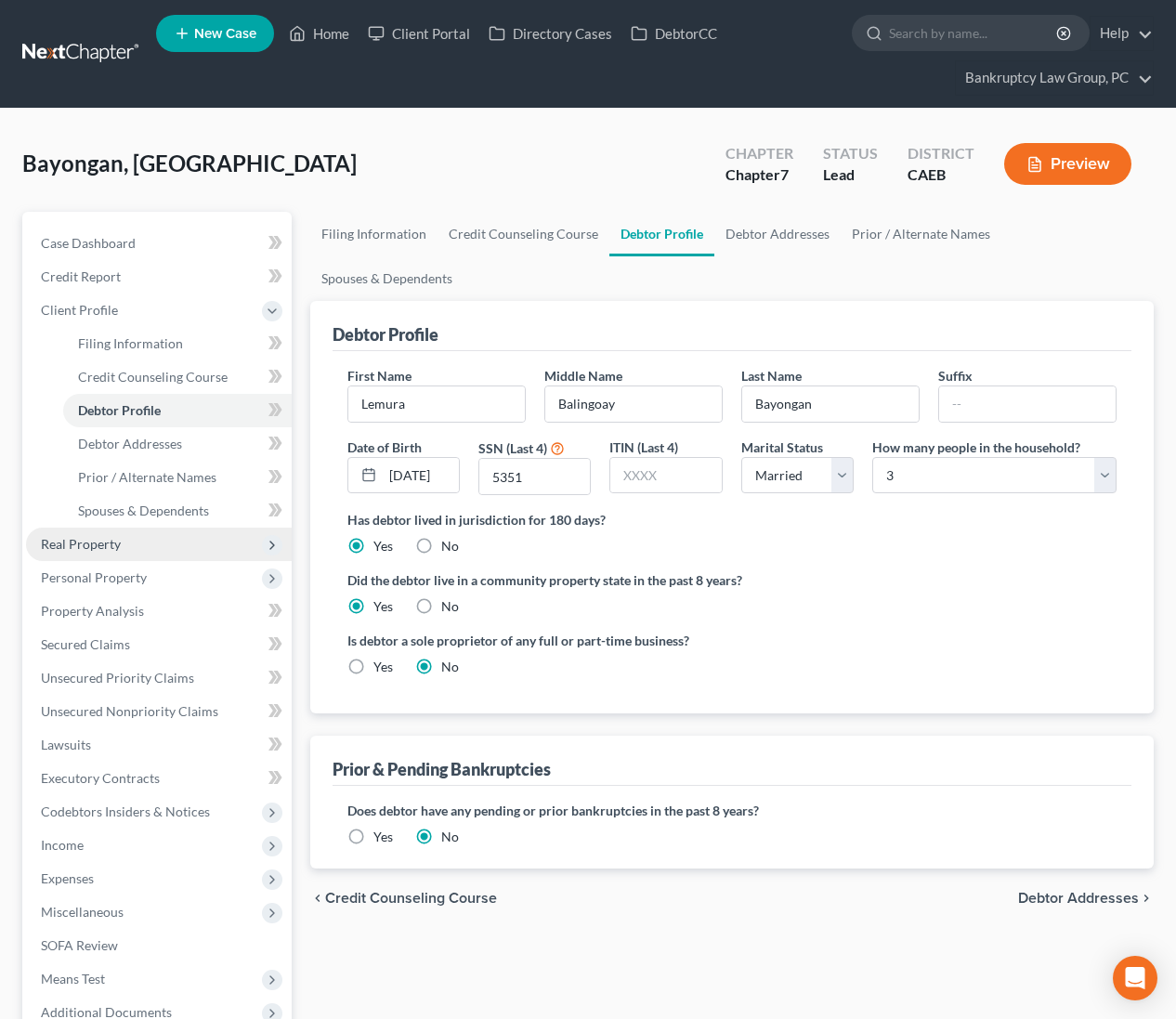
click at [89, 542] on span "Real Property" at bounding box center [80, 543] width 80 height 15
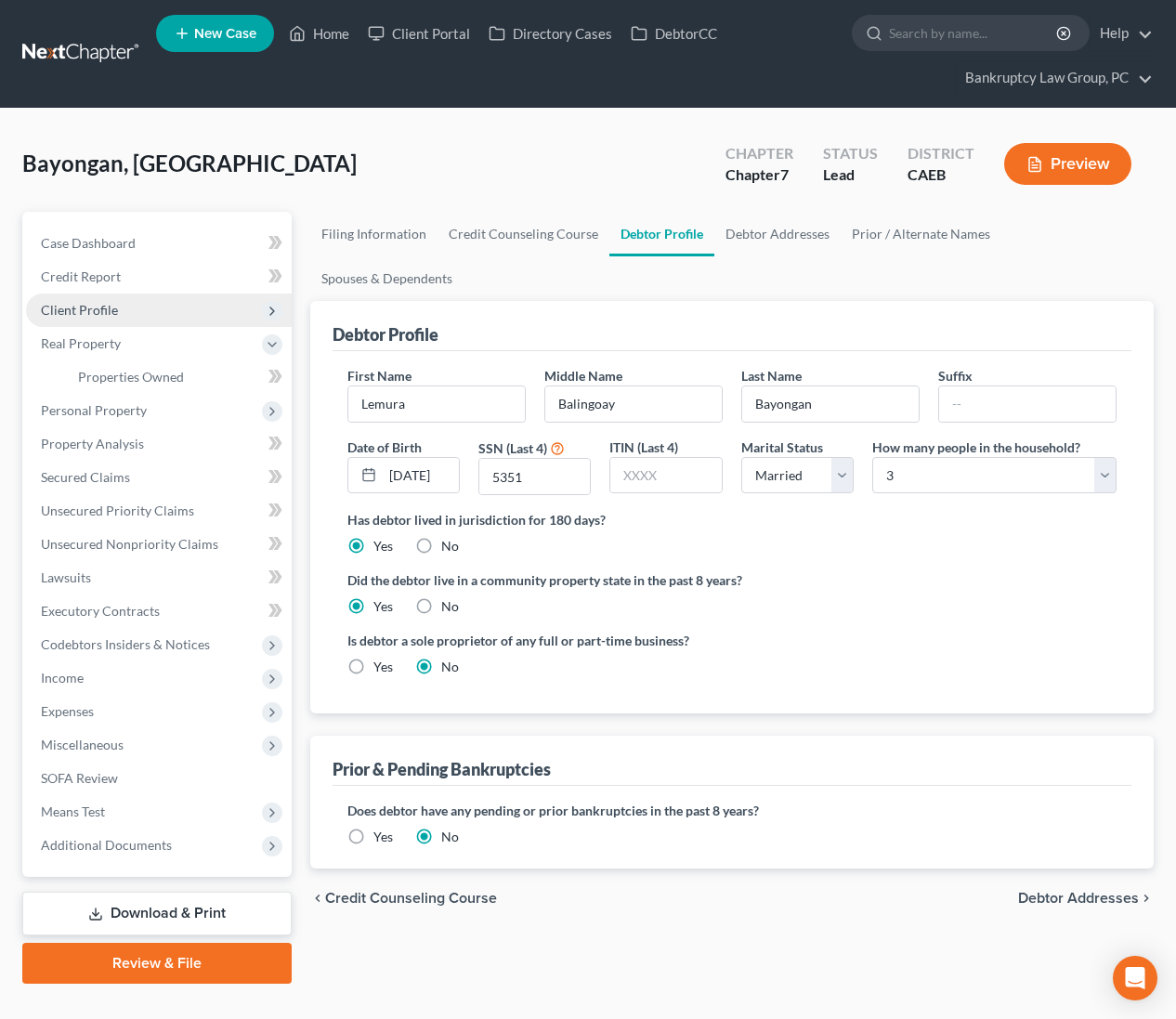
click at [93, 308] on span "Client Profile" at bounding box center [79, 309] width 77 height 15
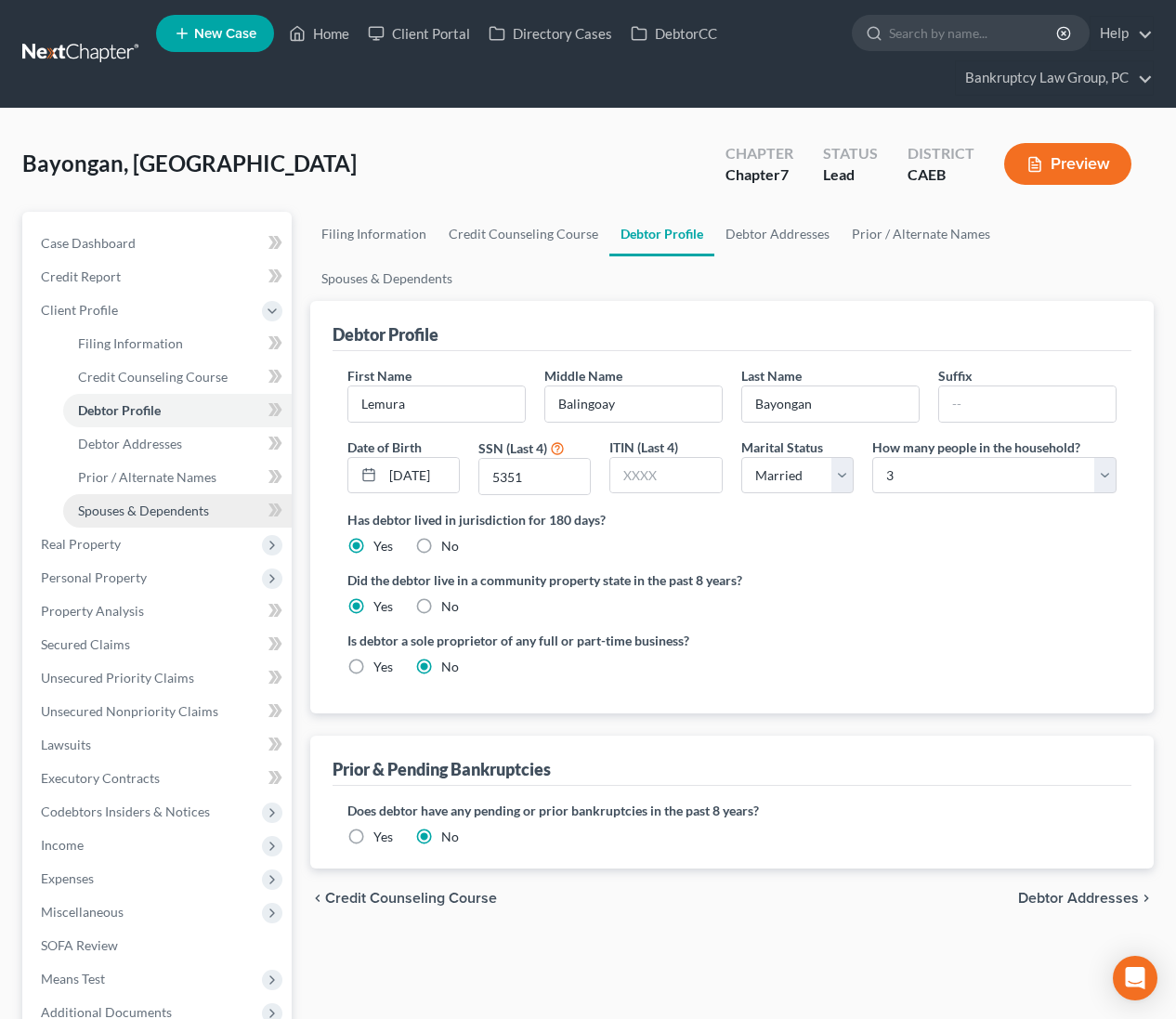
click at [117, 518] on link "Spouses & Dependents" at bounding box center [177, 510] width 228 height 34
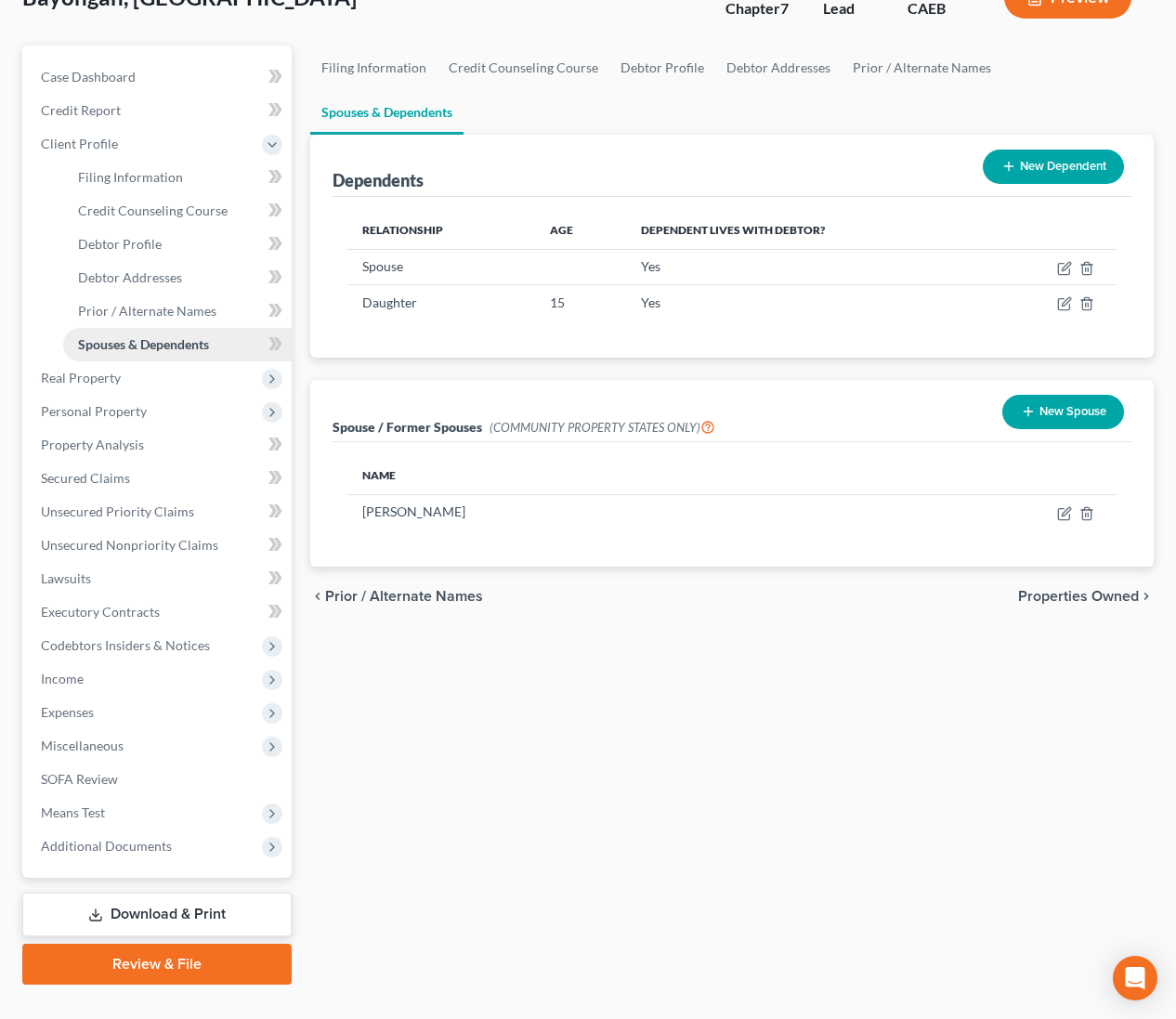
scroll to position [200, 0]
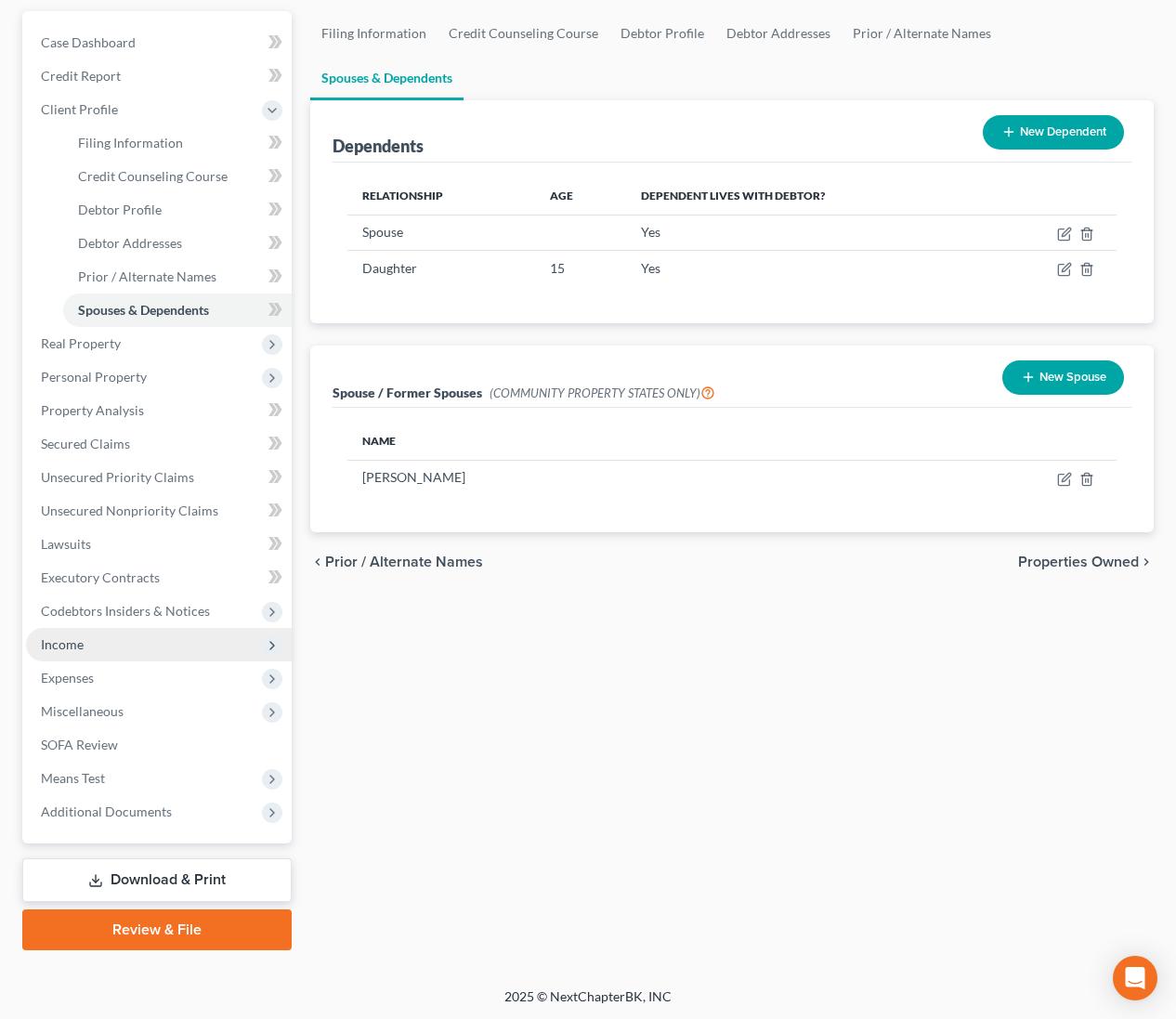
click at [82, 646] on span "Income" at bounding box center [159, 644] width 266 height 34
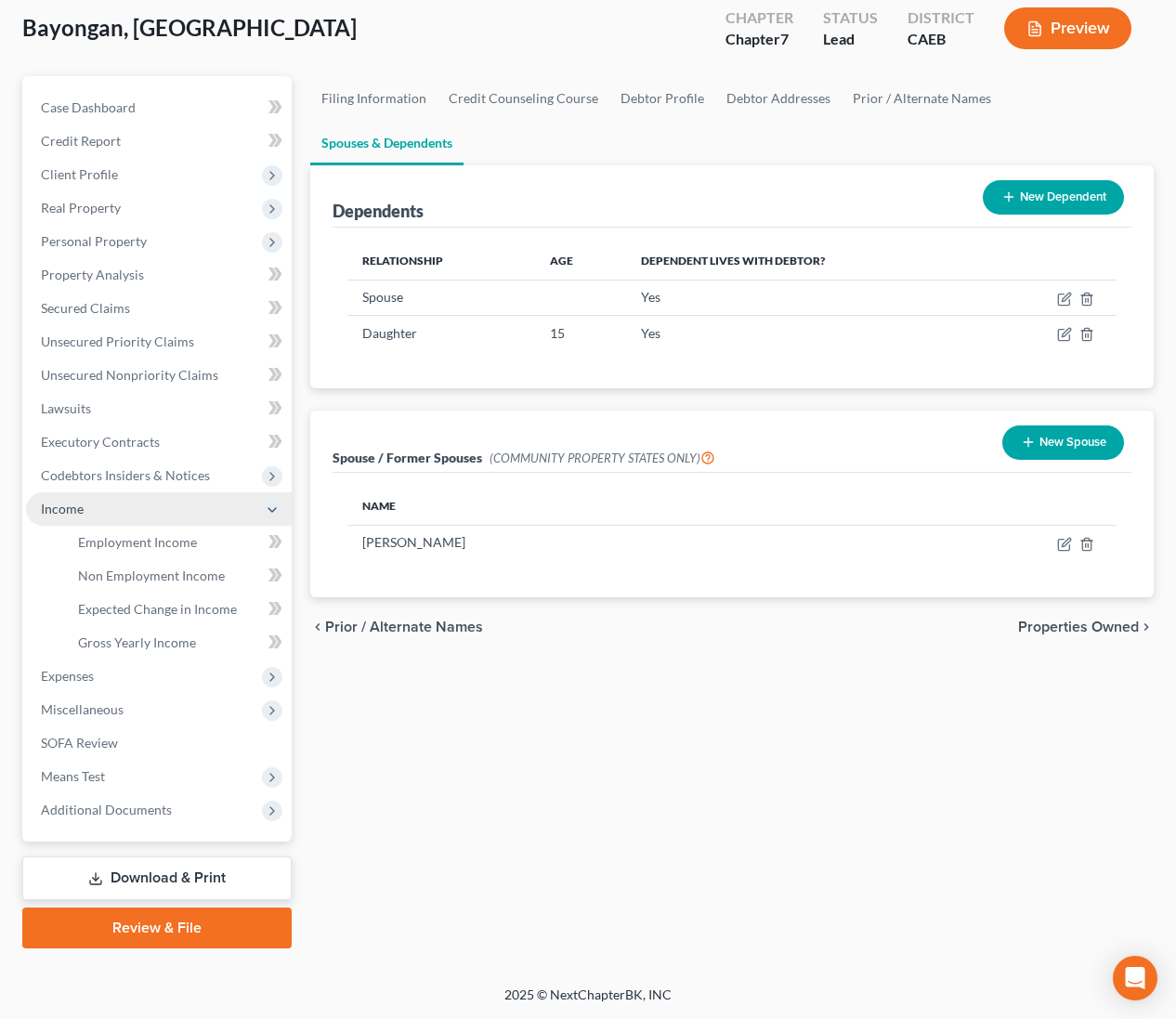
scroll to position [133, 0]
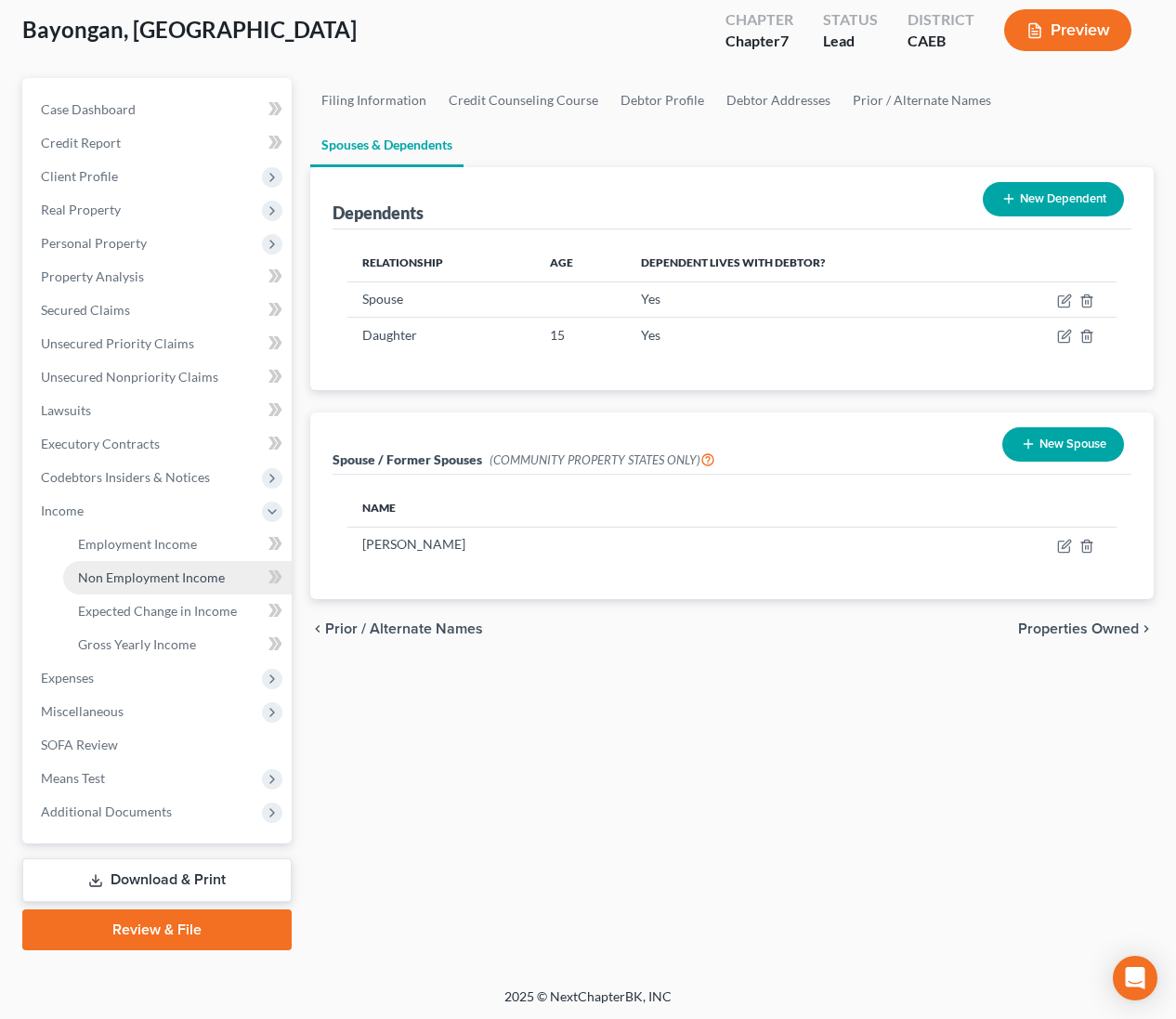
drag, startPoint x: 110, startPoint y: 573, endPoint x: 134, endPoint y: 579, distance: 24.7
click at [110, 573] on span "Non Employment Income" at bounding box center [152, 577] width 147 height 15
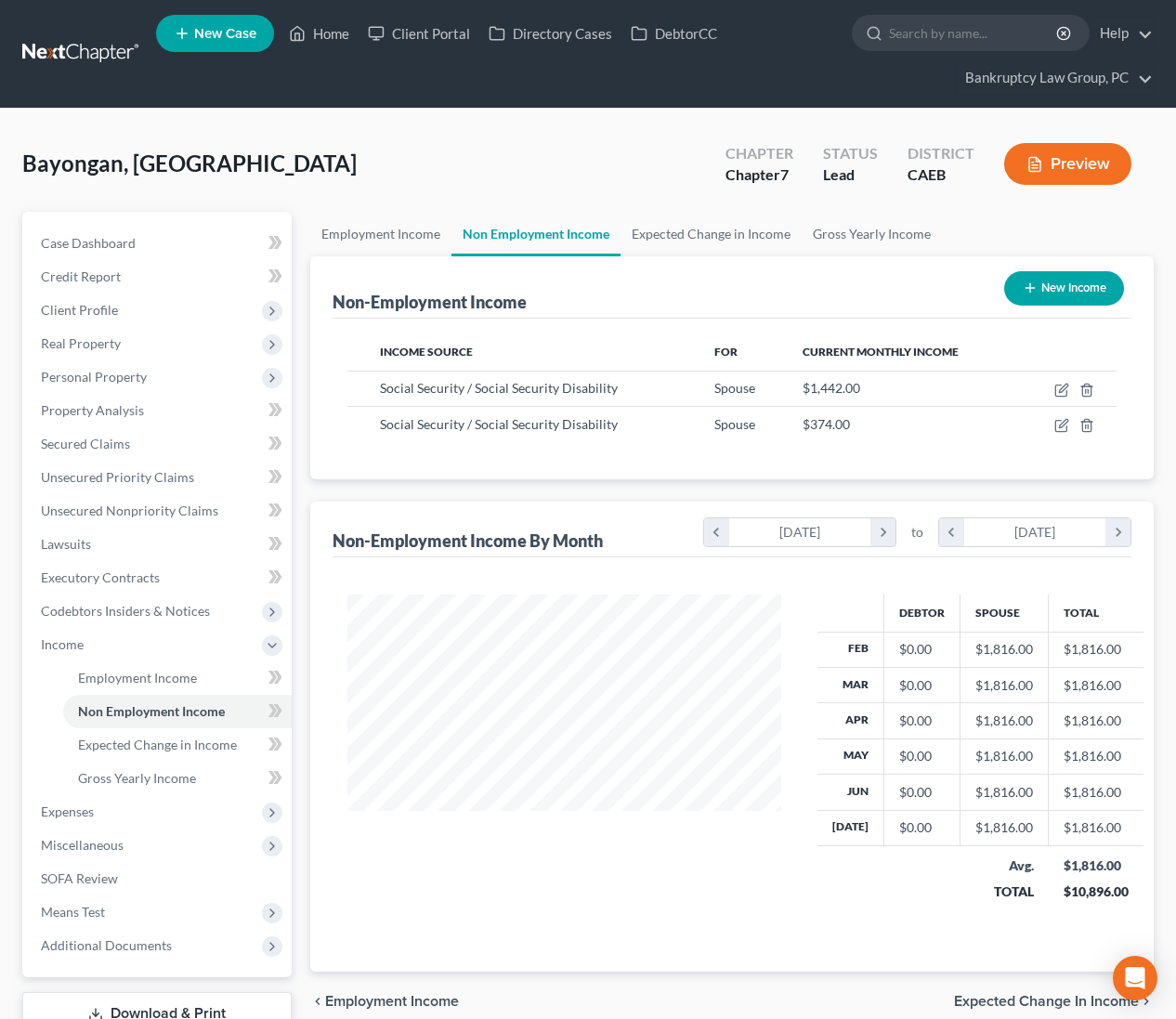
scroll to position [333, 471]
click at [102, 911] on span "Means Test" at bounding box center [73, 912] width 64 height 15
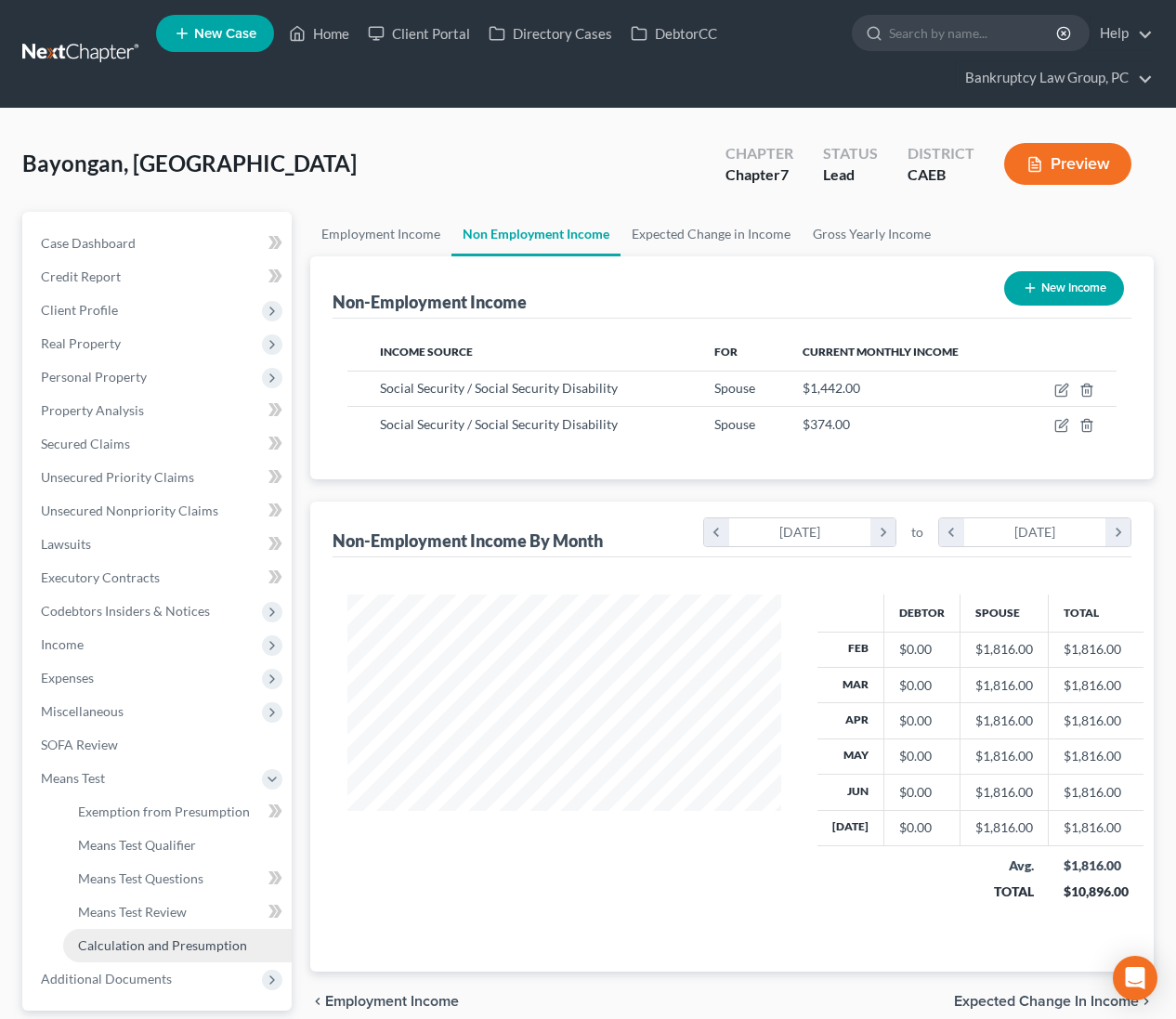
click at [112, 934] on link "Calculation and Presumption" at bounding box center [177, 946] width 228 height 34
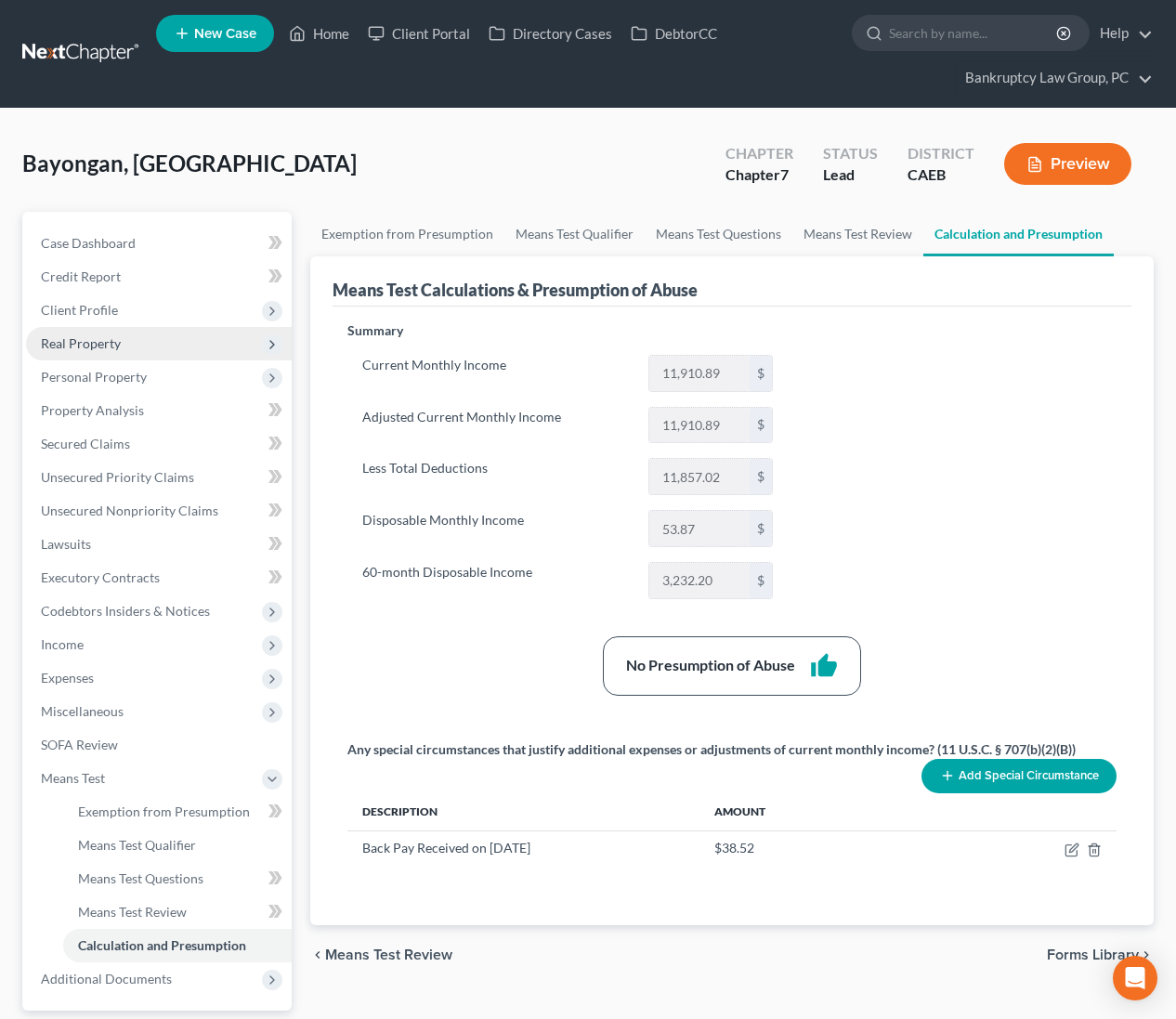
click at [102, 346] on span "Real Property" at bounding box center [80, 343] width 80 height 15
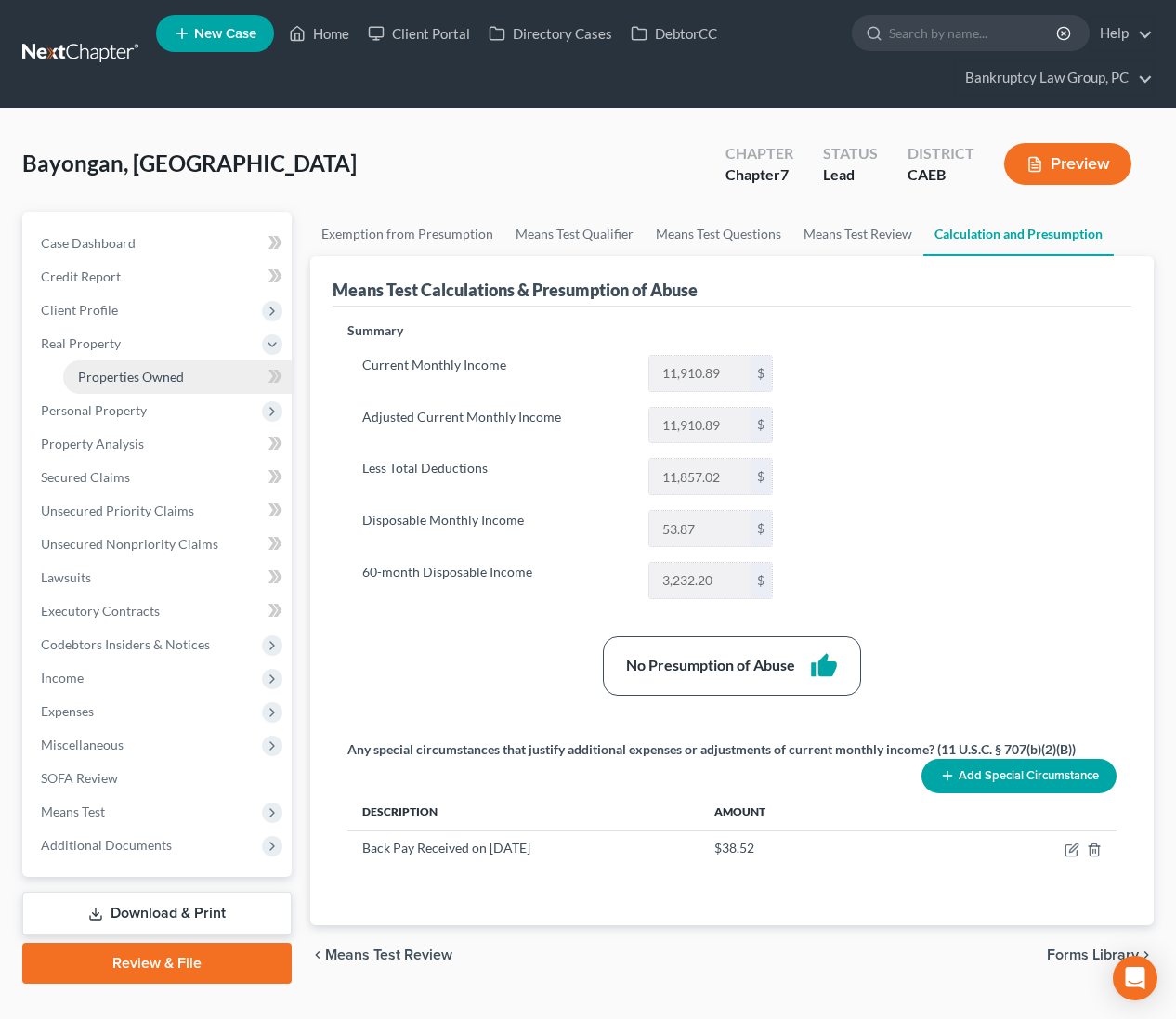
click at [105, 362] on link "Properties Owned" at bounding box center [177, 377] width 228 height 34
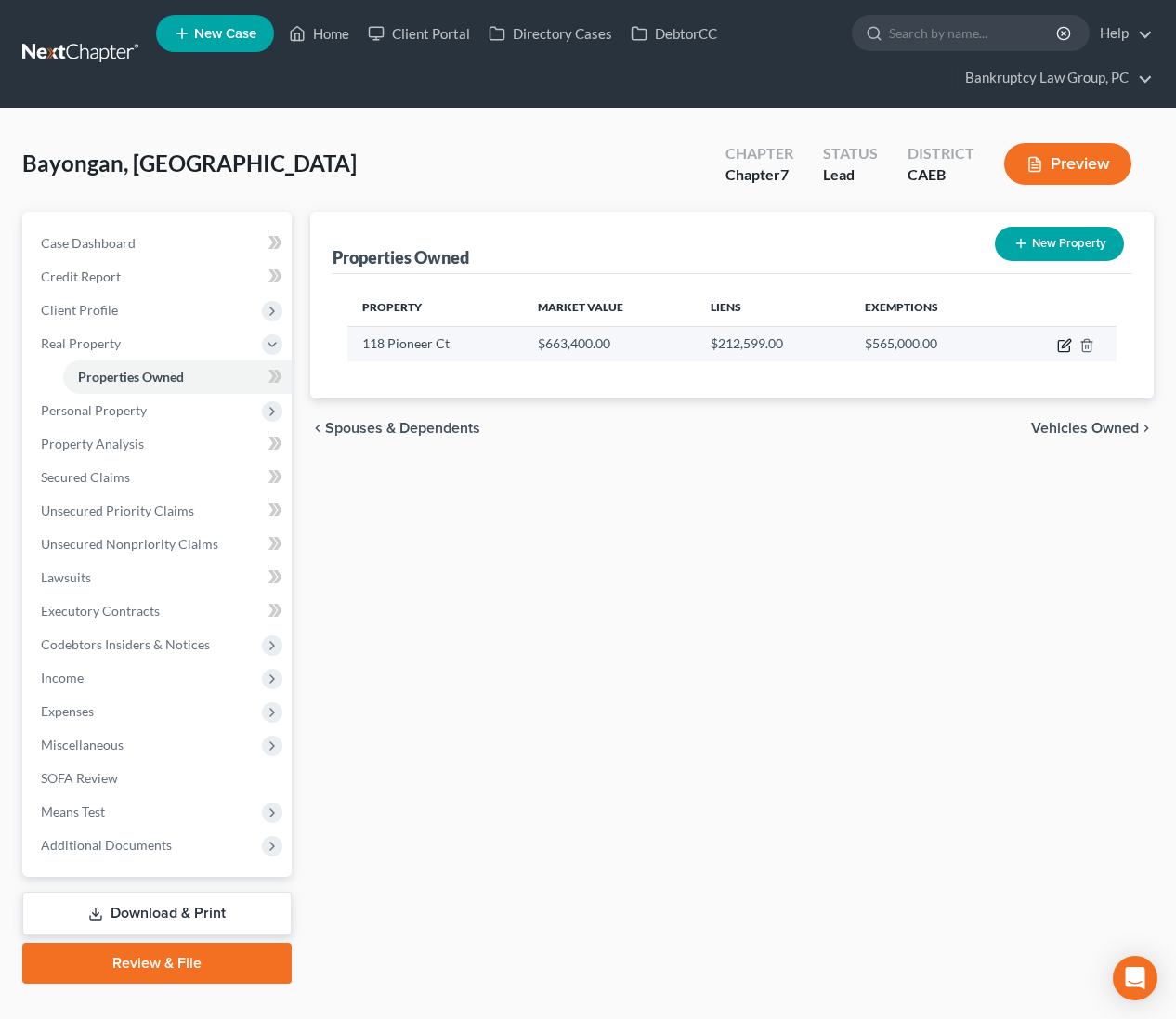
click at [1066, 342] on icon "button" at bounding box center [1066, 343] width 9 height 9
select select "4"
select select "0"
select select "1"
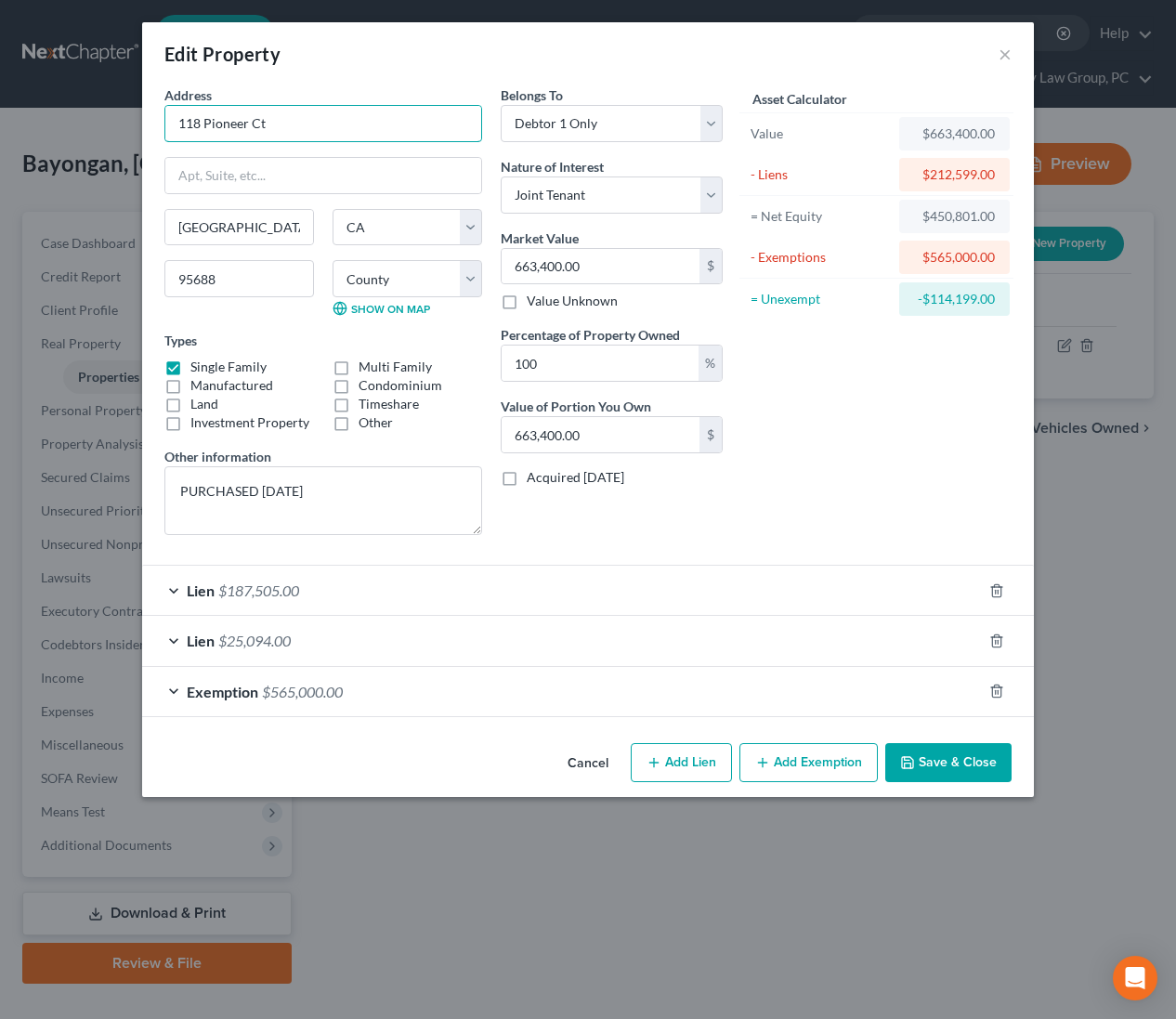
drag, startPoint x: 252, startPoint y: 120, endPoint x: 98, endPoint y: 107, distance: 154.5
click at [98, 107] on div "Edit Property × Address * 118 Pioneer Ct [GEOGRAPHIC_DATA] [US_STATE][GEOGRAPHI…" at bounding box center [588, 510] width 1176 height 1019
drag, startPoint x: 612, startPoint y: 268, endPoint x: 747, endPoint y: 269, distance: 135.0
click at [612, 268] on input "663,400.00" at bounding box center [601, 266] width 198 height 35
type input "6"
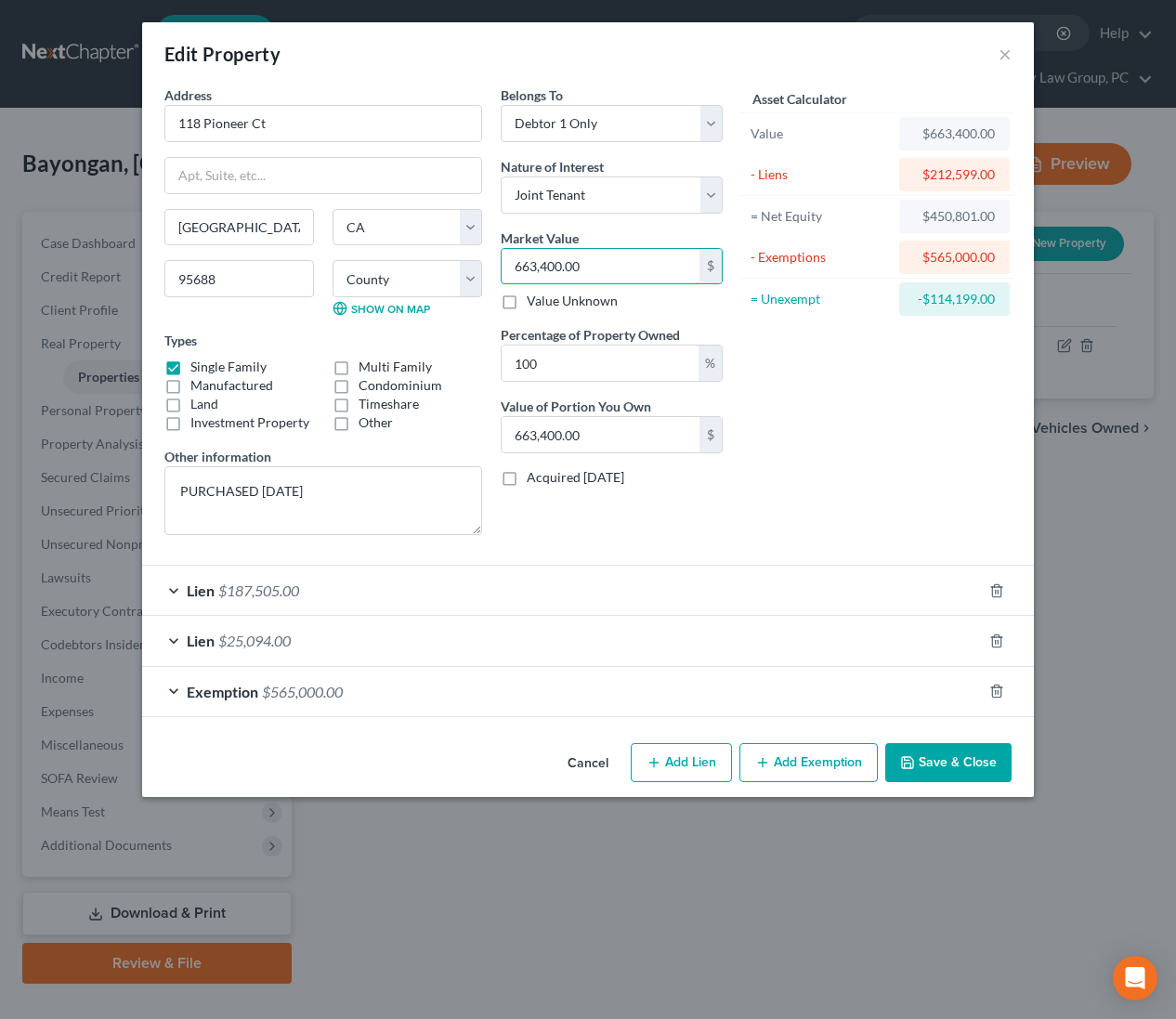
type input "6.00"
type input "65"
type input "65.00"
type input "658"
type input "658.00"
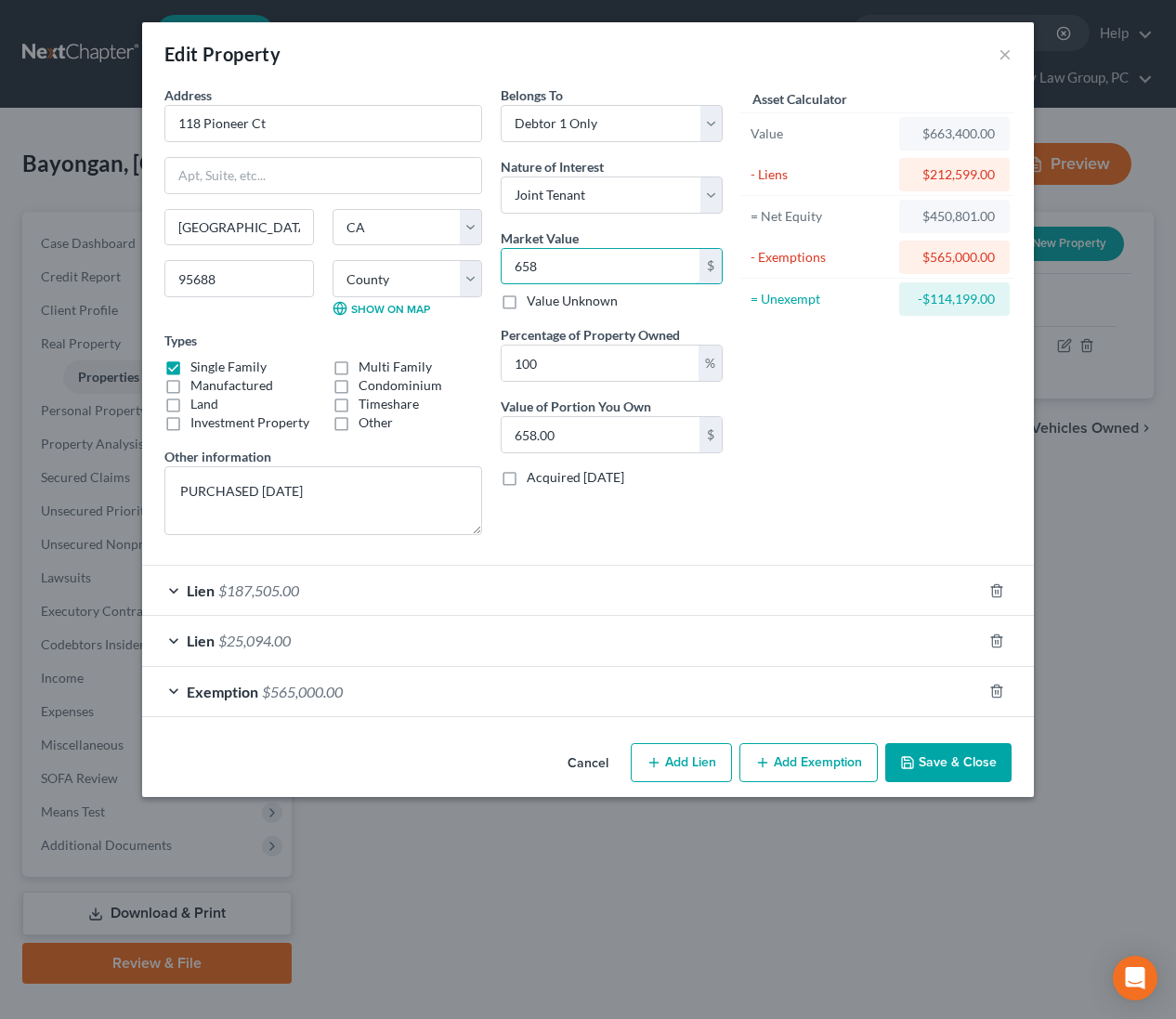
type input "6582"
type input "6,582.00"
type input "6,5820"
type input "65,820.00"
type input "65,8200"
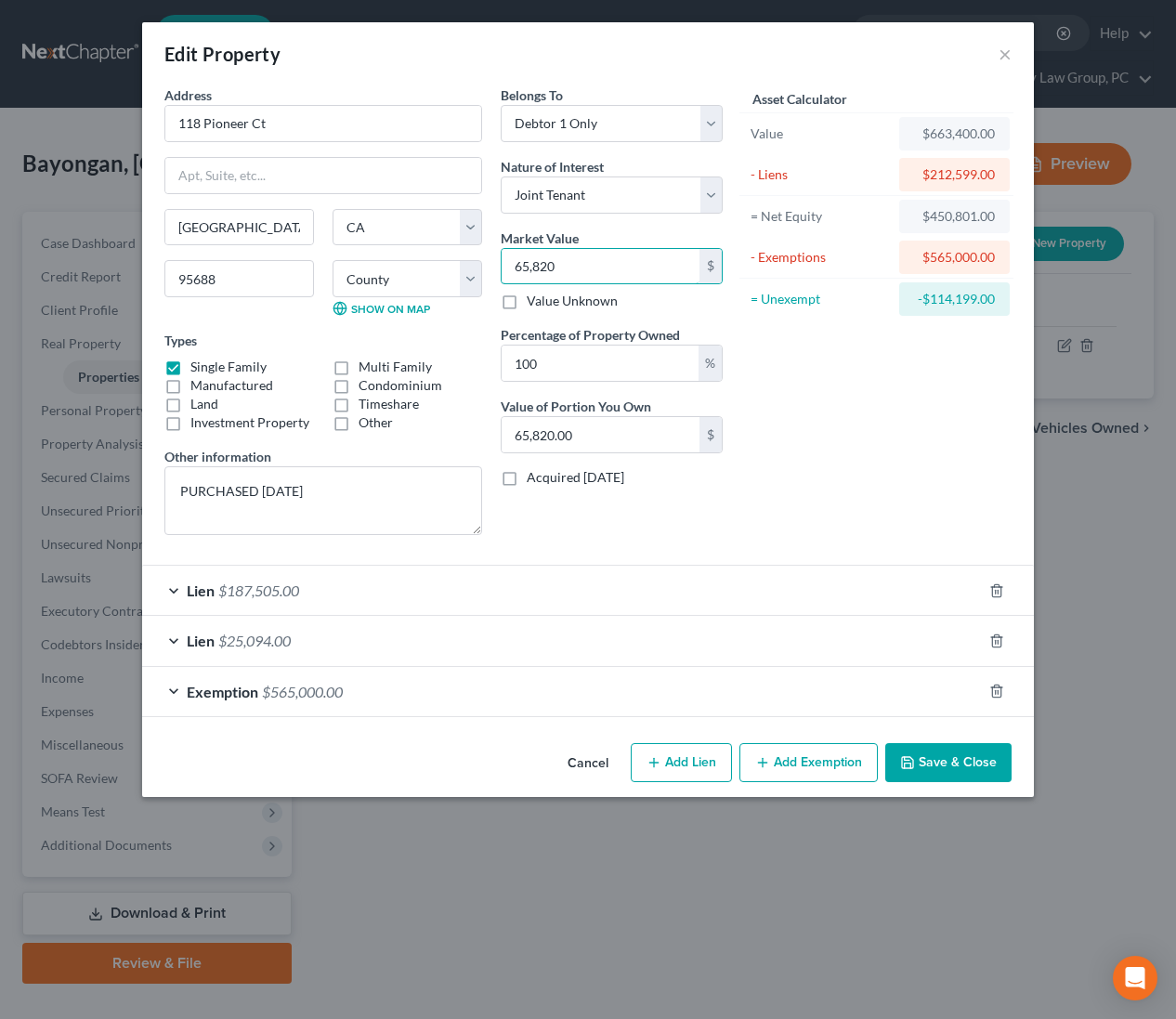
type input "658,200.00"
type input "658,200"
click at [953, 768] on button "Save & Close" at bounding box center [948, 762] width 127 height 39
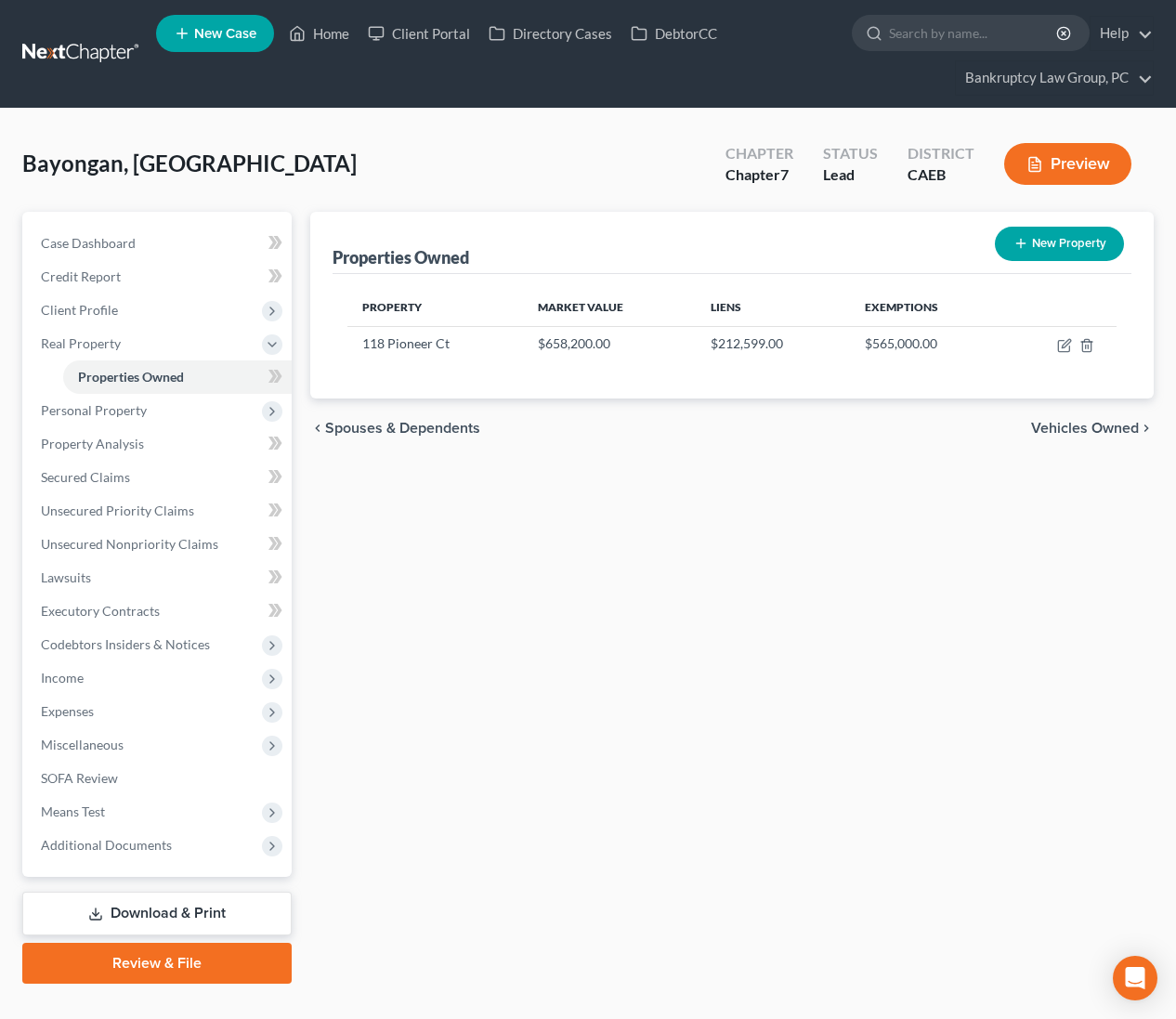
click at [219, 915] on link "Download & Print" at bounding box center [157, 913] width 270 height 44
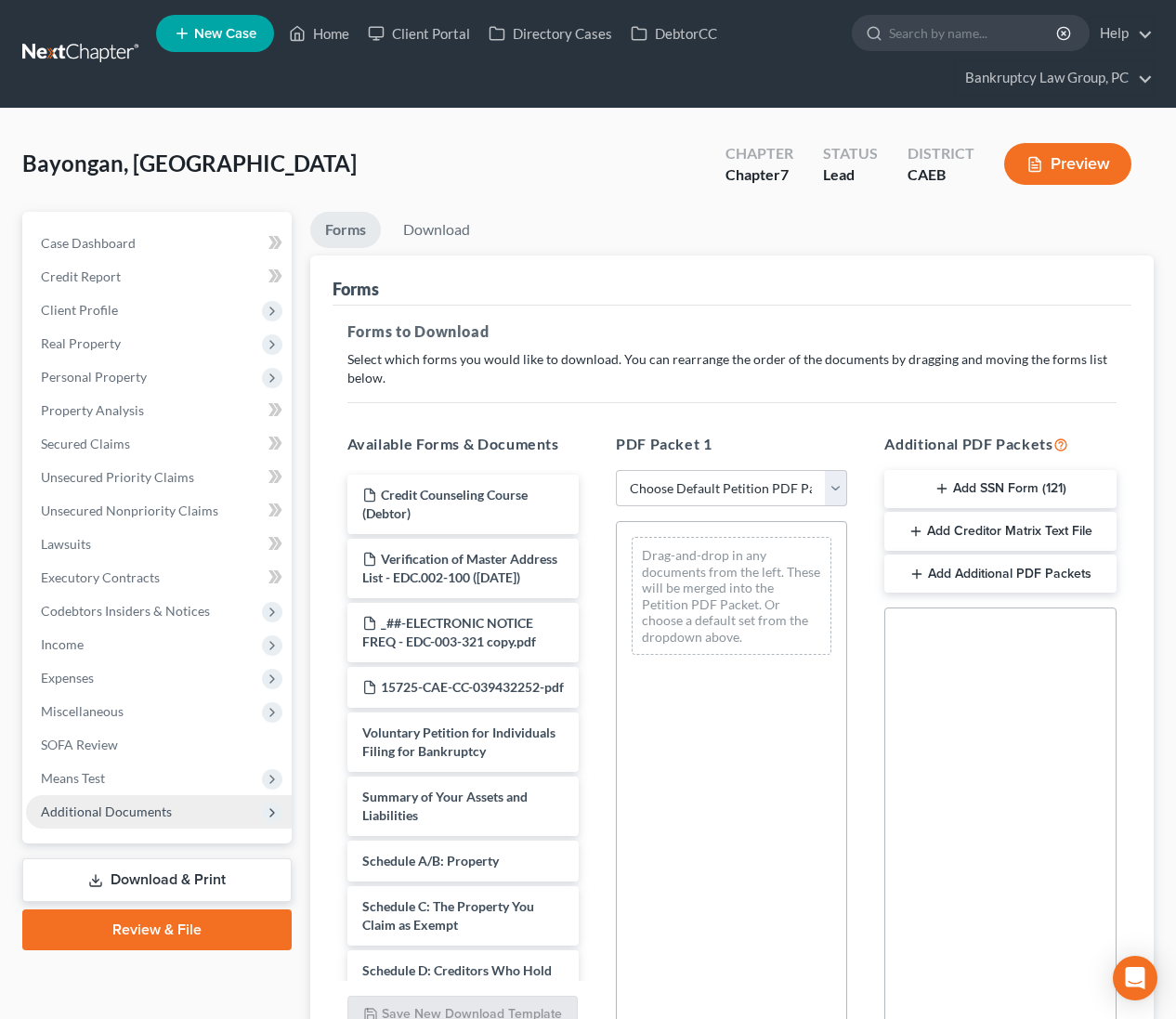
click at [137, 820] on span "Additional Documents" at bounding box center [159, 811] width 266 height 34
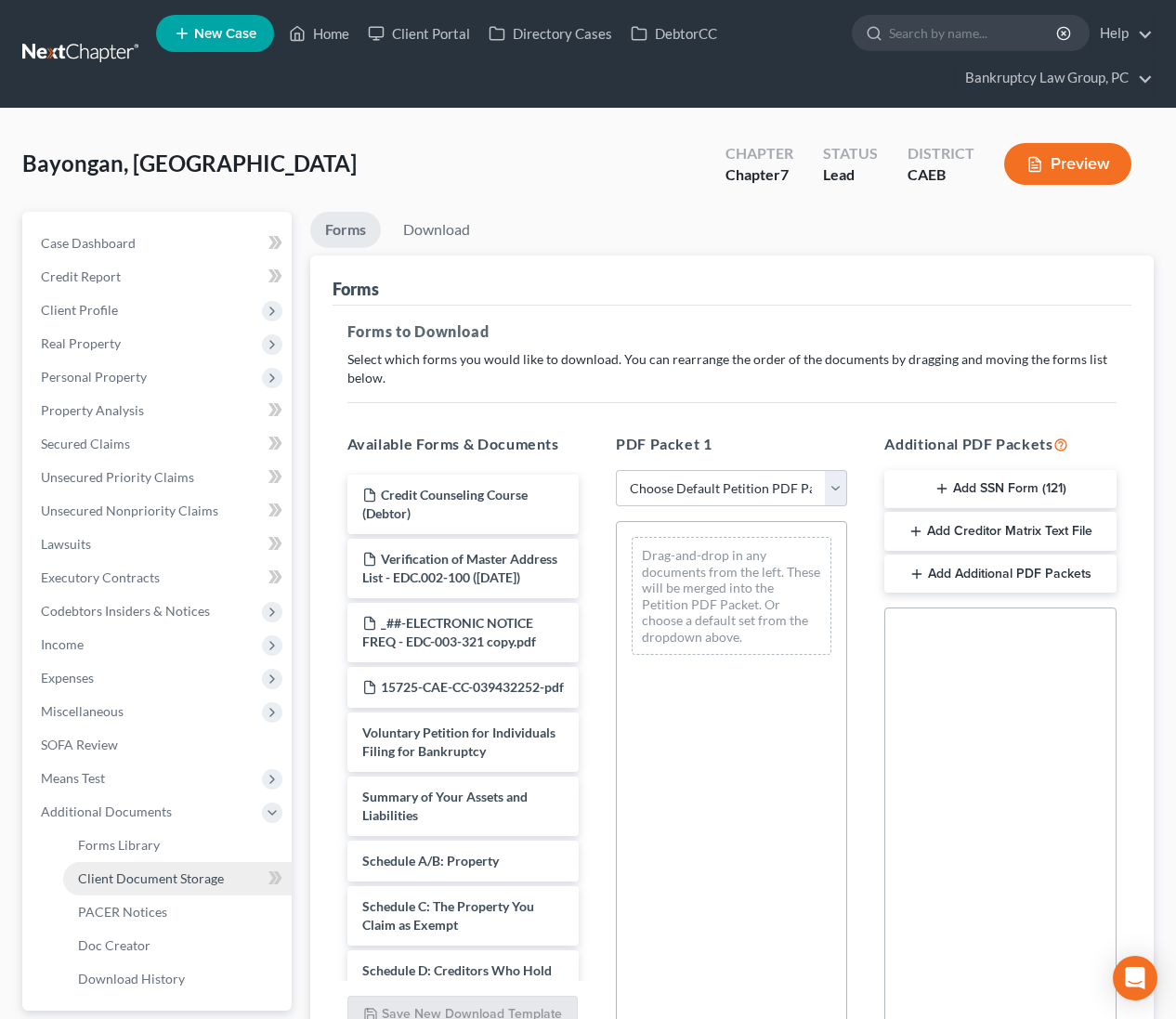
click at [139, 877] on span "Client Document Storage" at bounding box center [151, 878] width 146 height 15
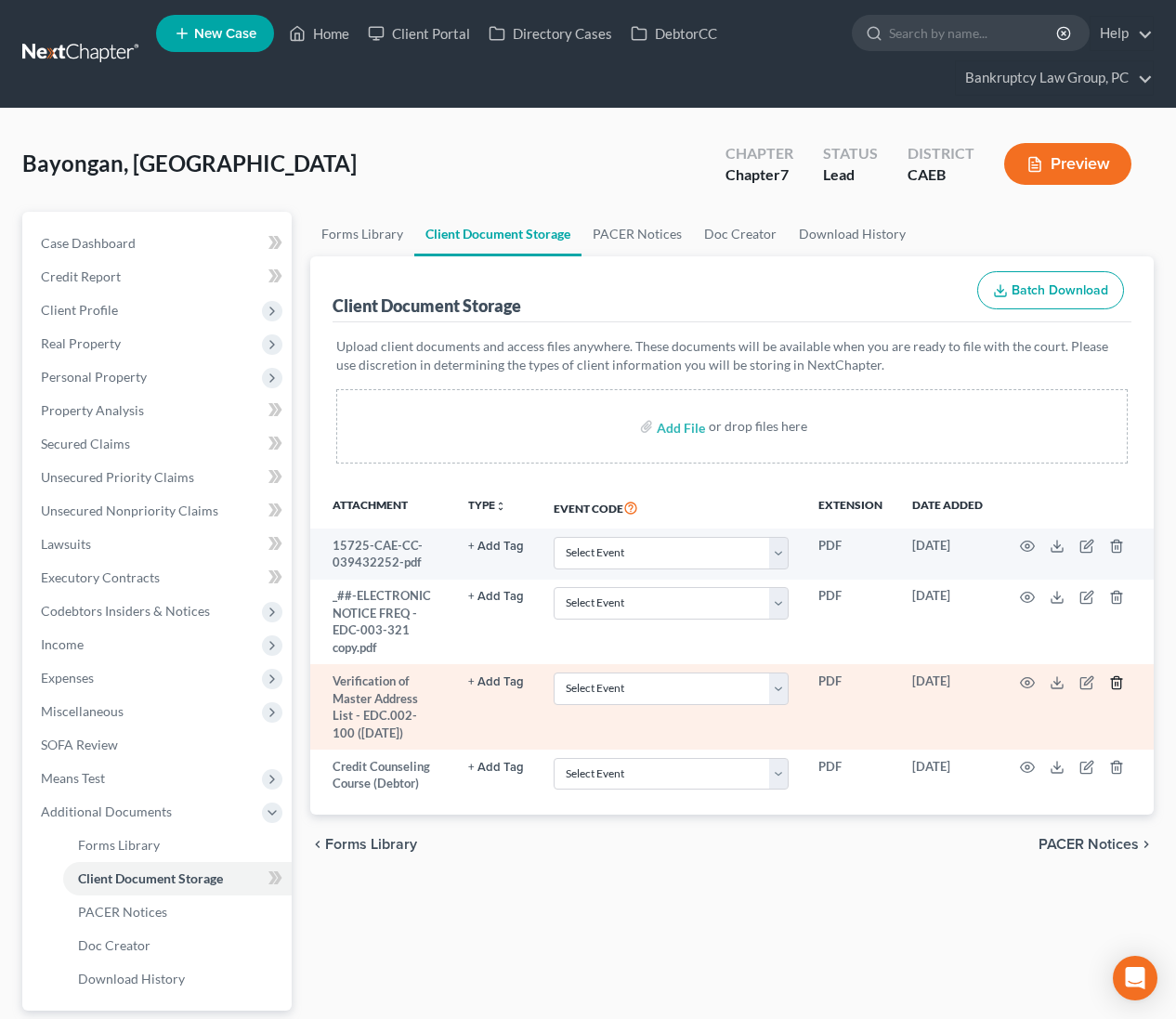
click at [1113, 681] on icon "button" at bounding box center [1116, 682] width 15 height 15
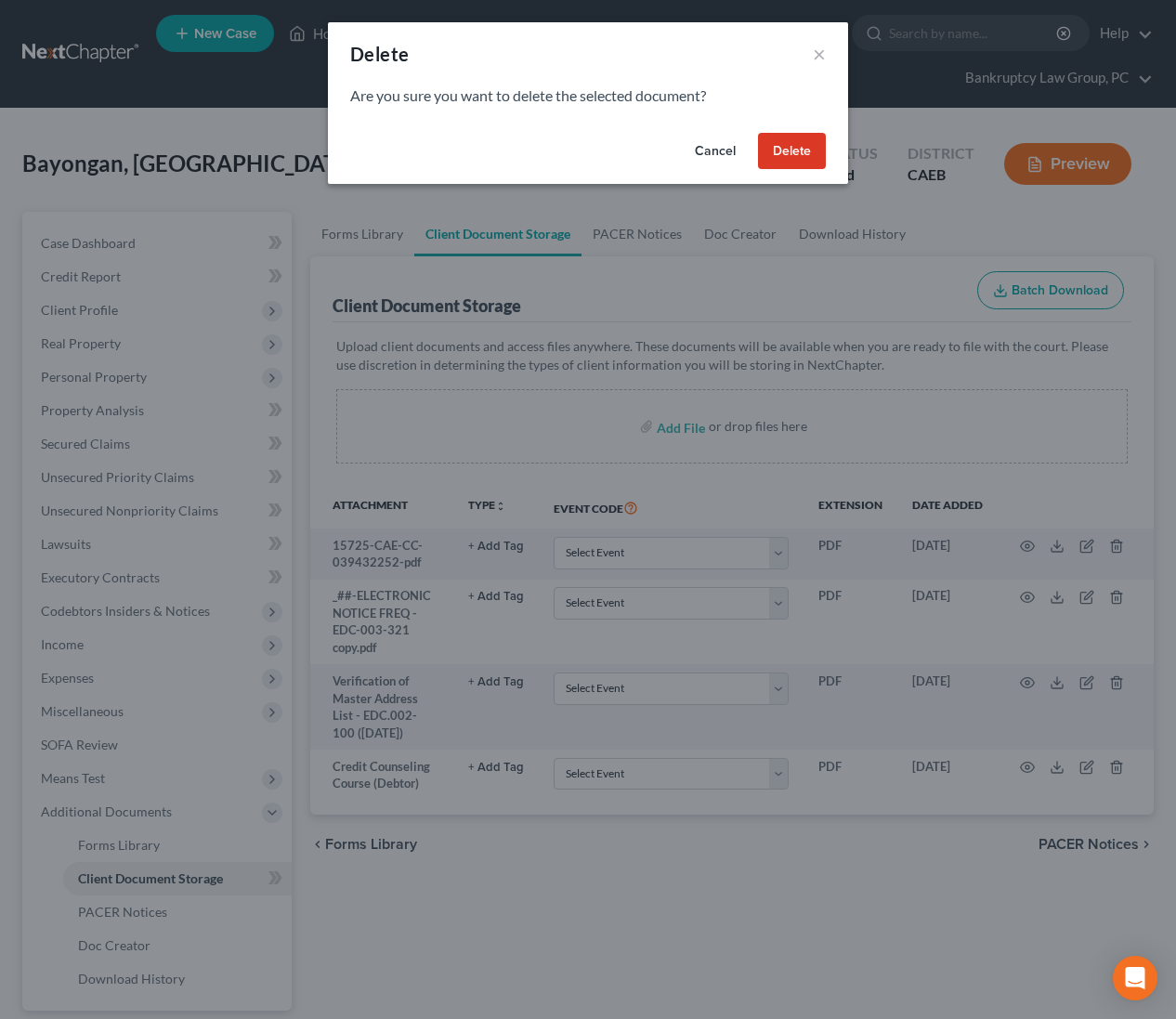
click at [806, 156] on button "Delete" at bounding box center [792, 151] width 68 height 37
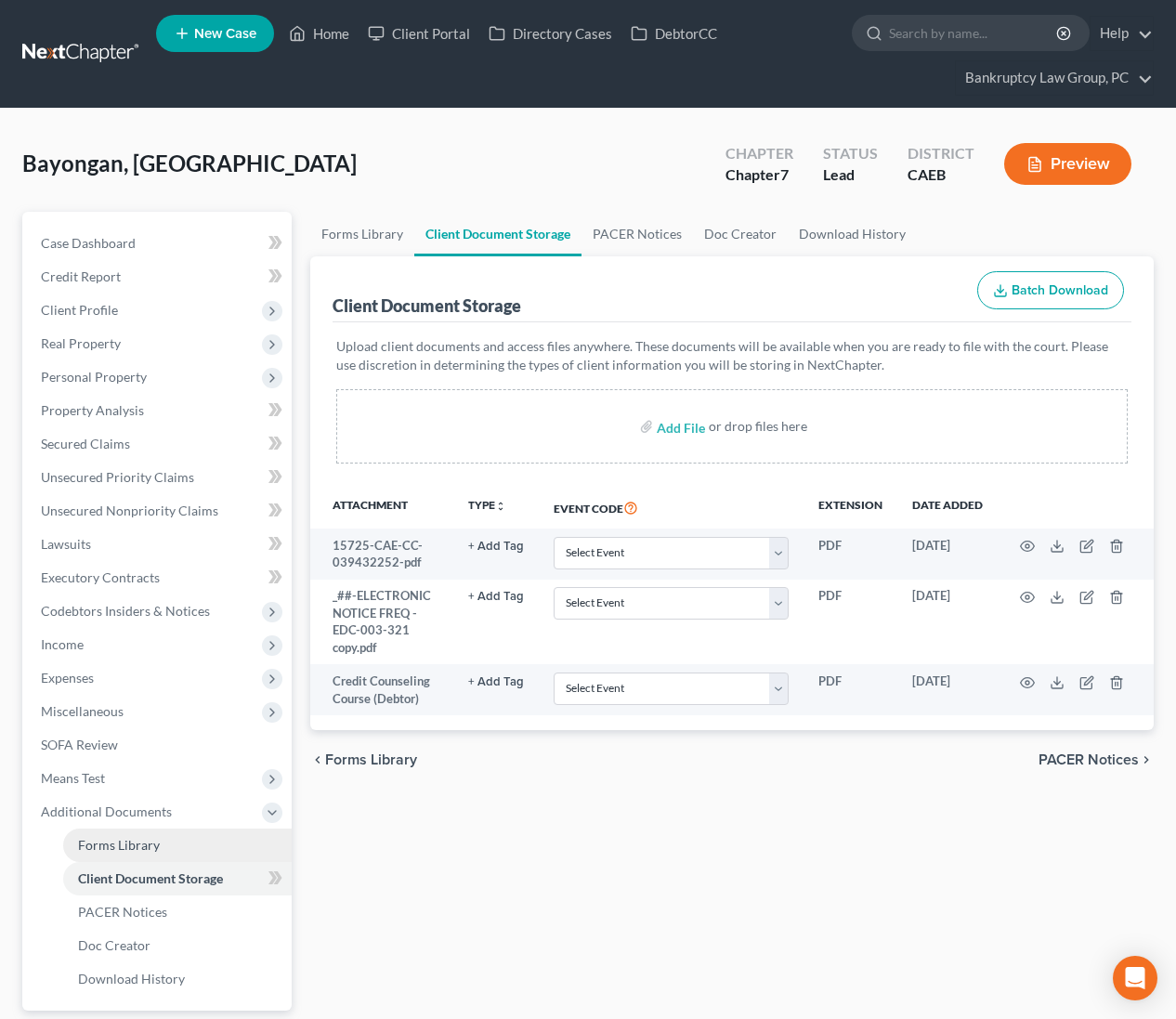
click at [154, 852] on link "Forms Library" at bounding box center [177, 845] width 228 height 34
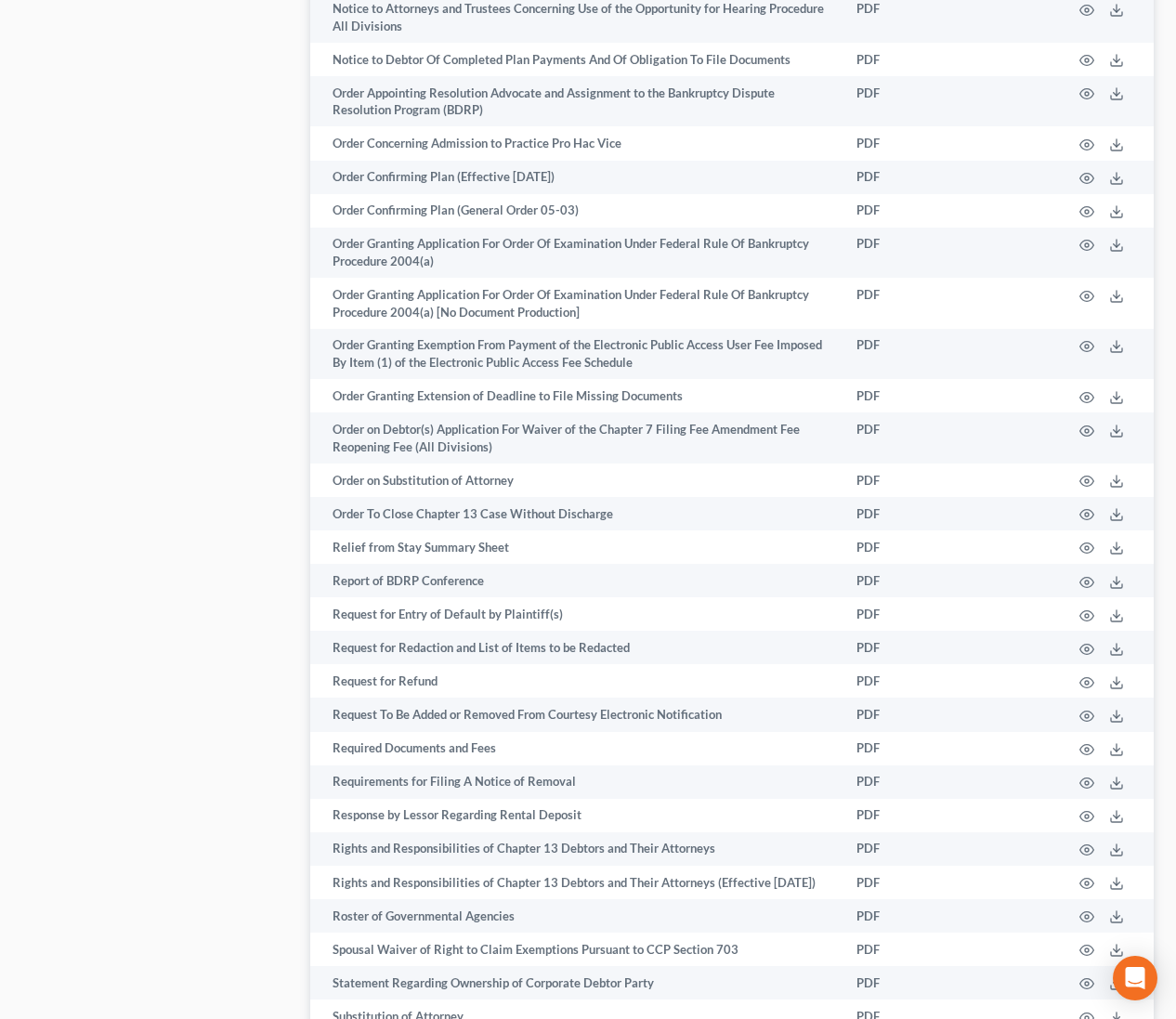
scroll to position [2764, 0]
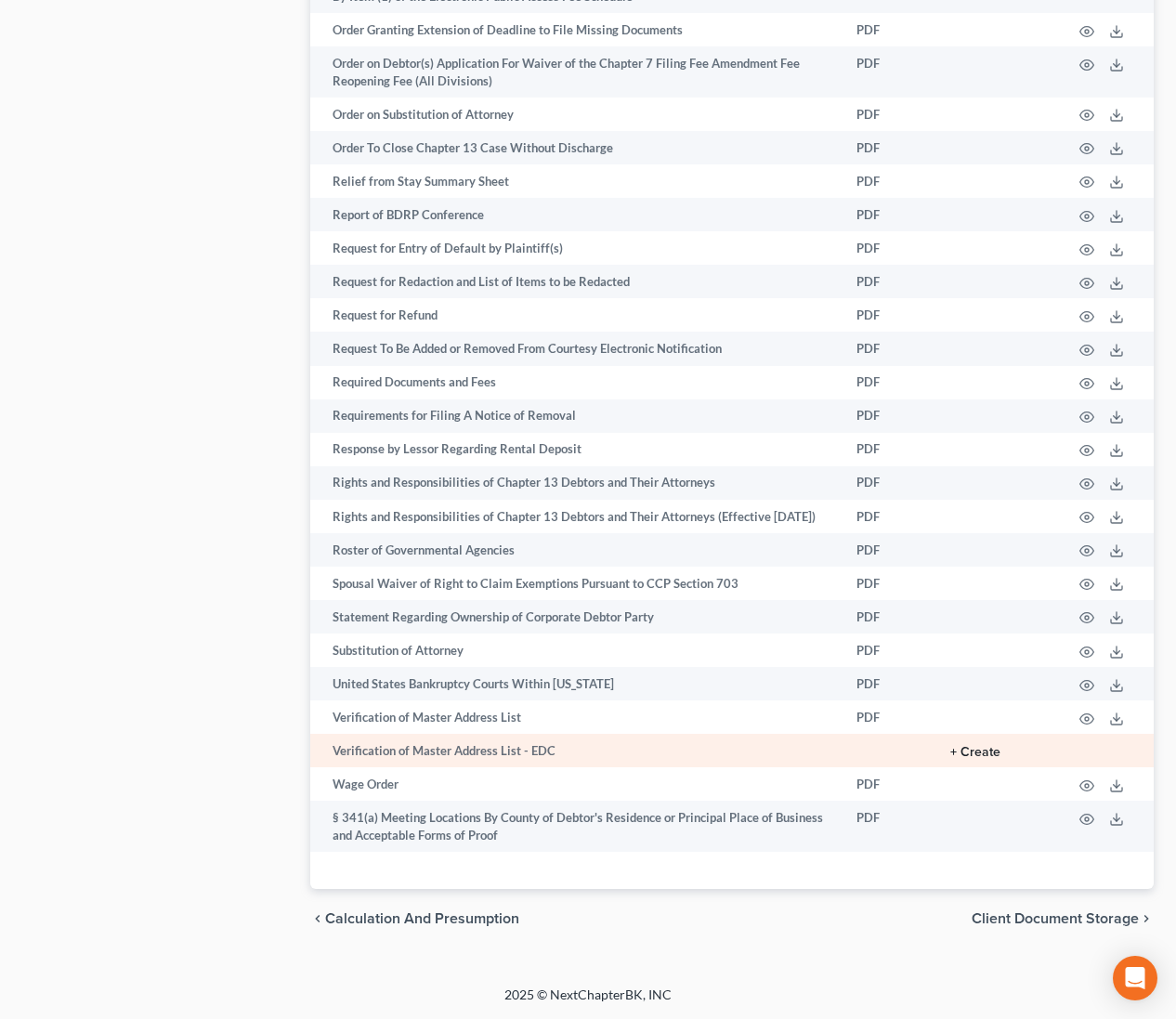
click at [972, 754] on button "+ Create" at bounding box center [976, 751] width 50 height 13
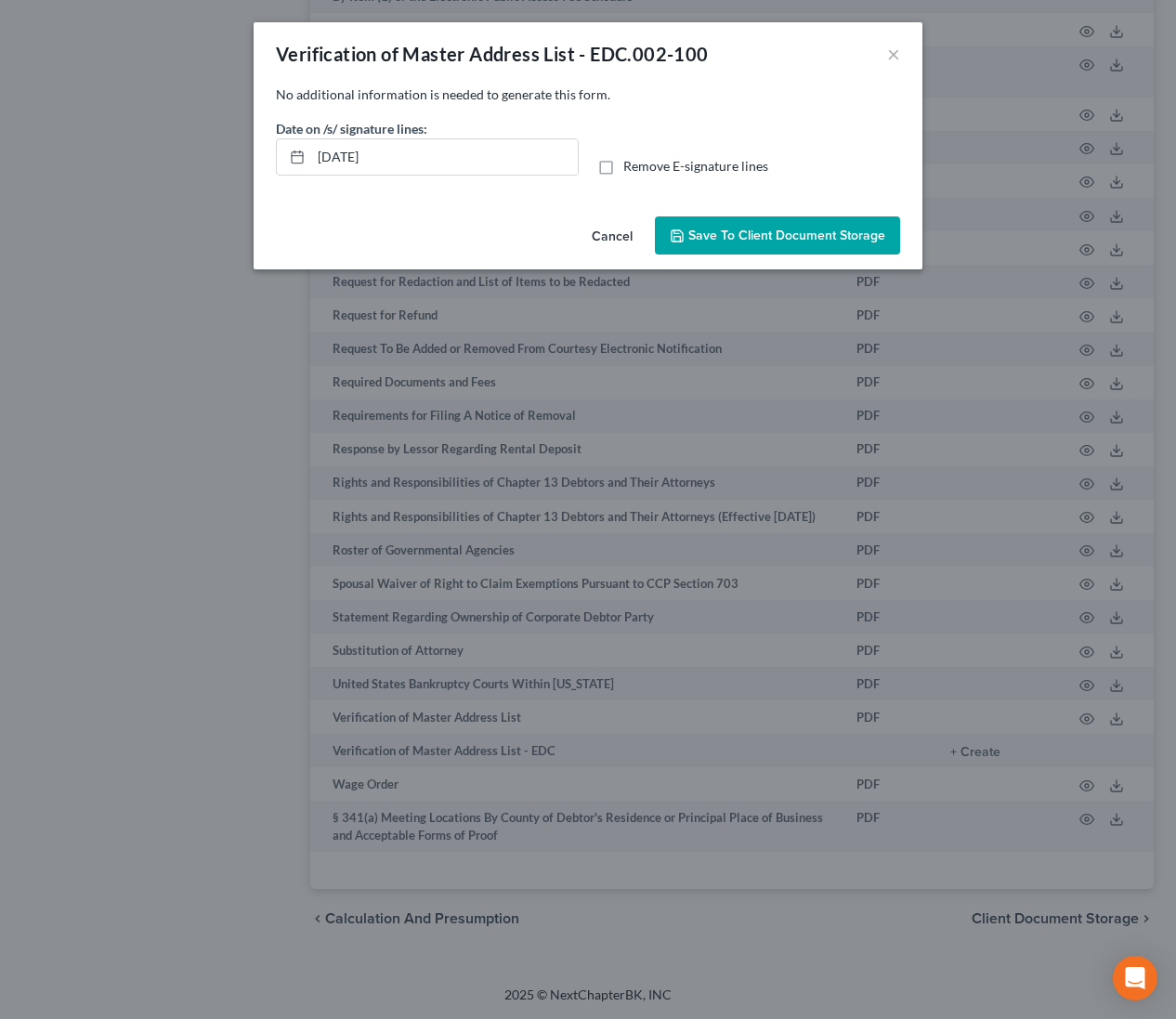
click at [624, 165] on label "Remove E-signature lines" at bounding box center [696, 165] width 145 height 18
click at [631, 165] on input "Remove E-signature lines" at bounding box center [636, 162] width 12 height 12
checkbox input "true"
click at [761, 232] on span "Save to Client Document Storage" at bounding box center [787, 235] width 197 height 15
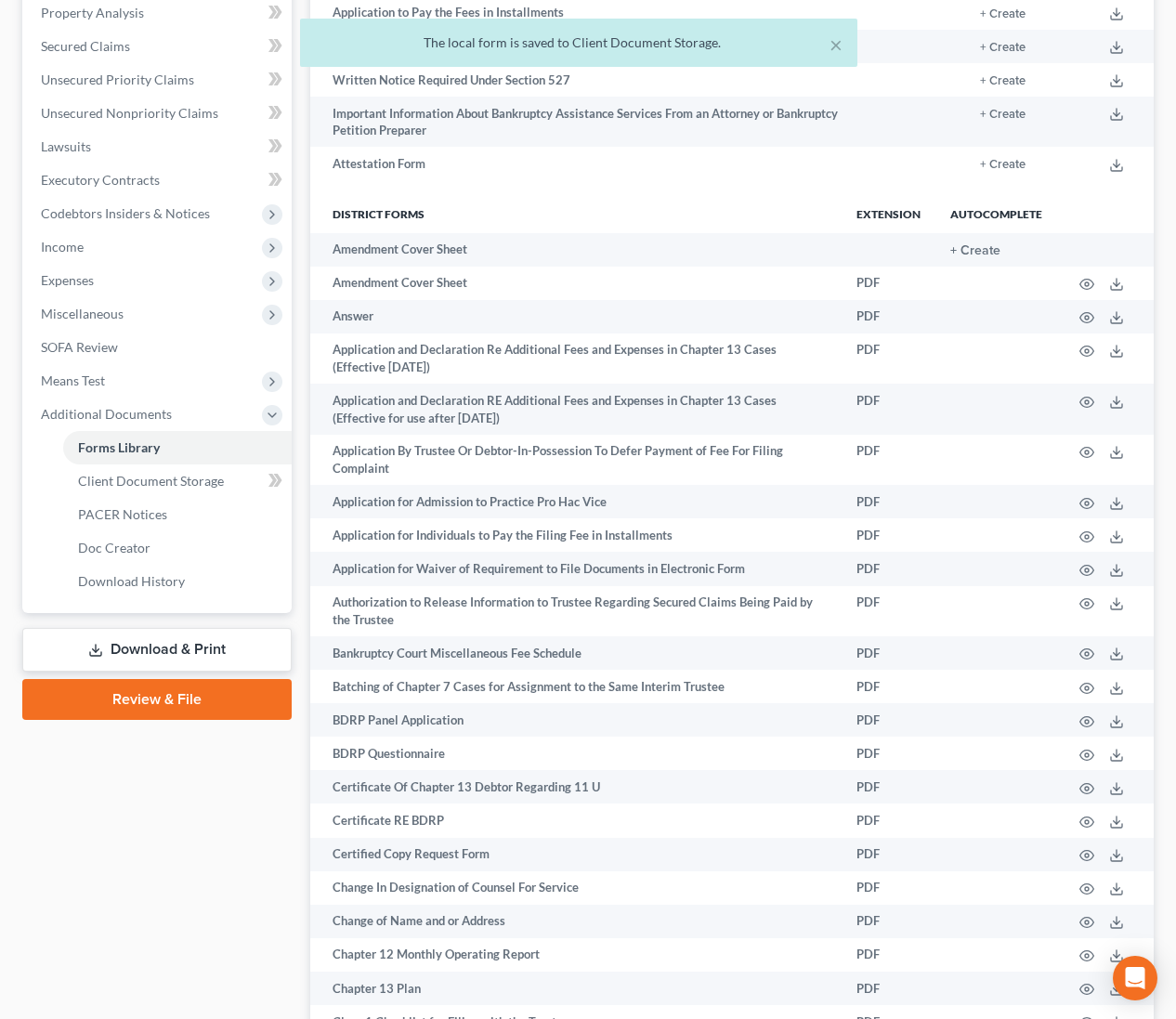
scroll to position [330, 0]
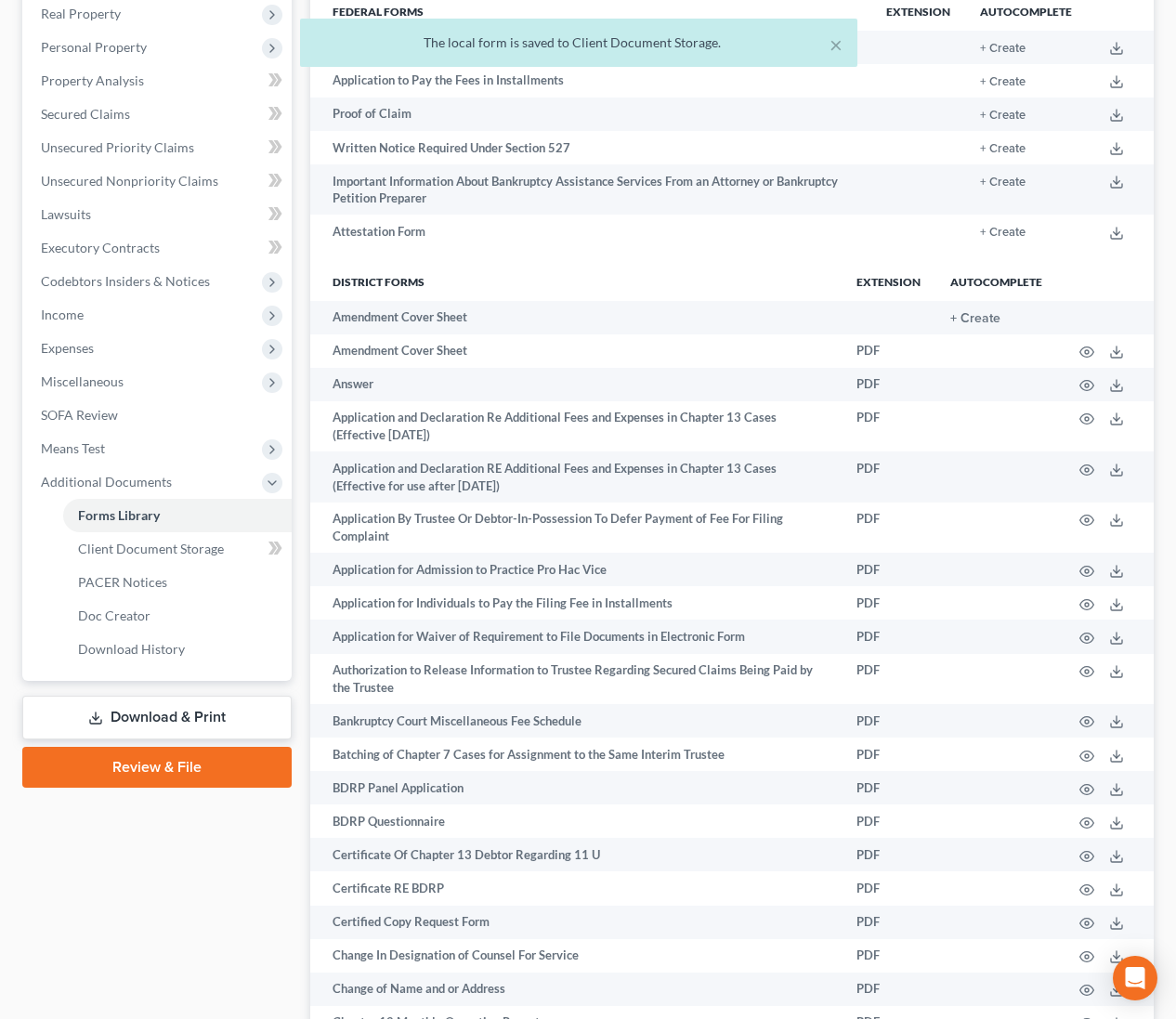
drag, startPoint x: 239, startPoint y: 710, endPoint x: 297, endPoint y: 709, distance: 58.0
click at [239, 710] on link "Download & Print" at bounding box center [157, 716] width 270 height 44
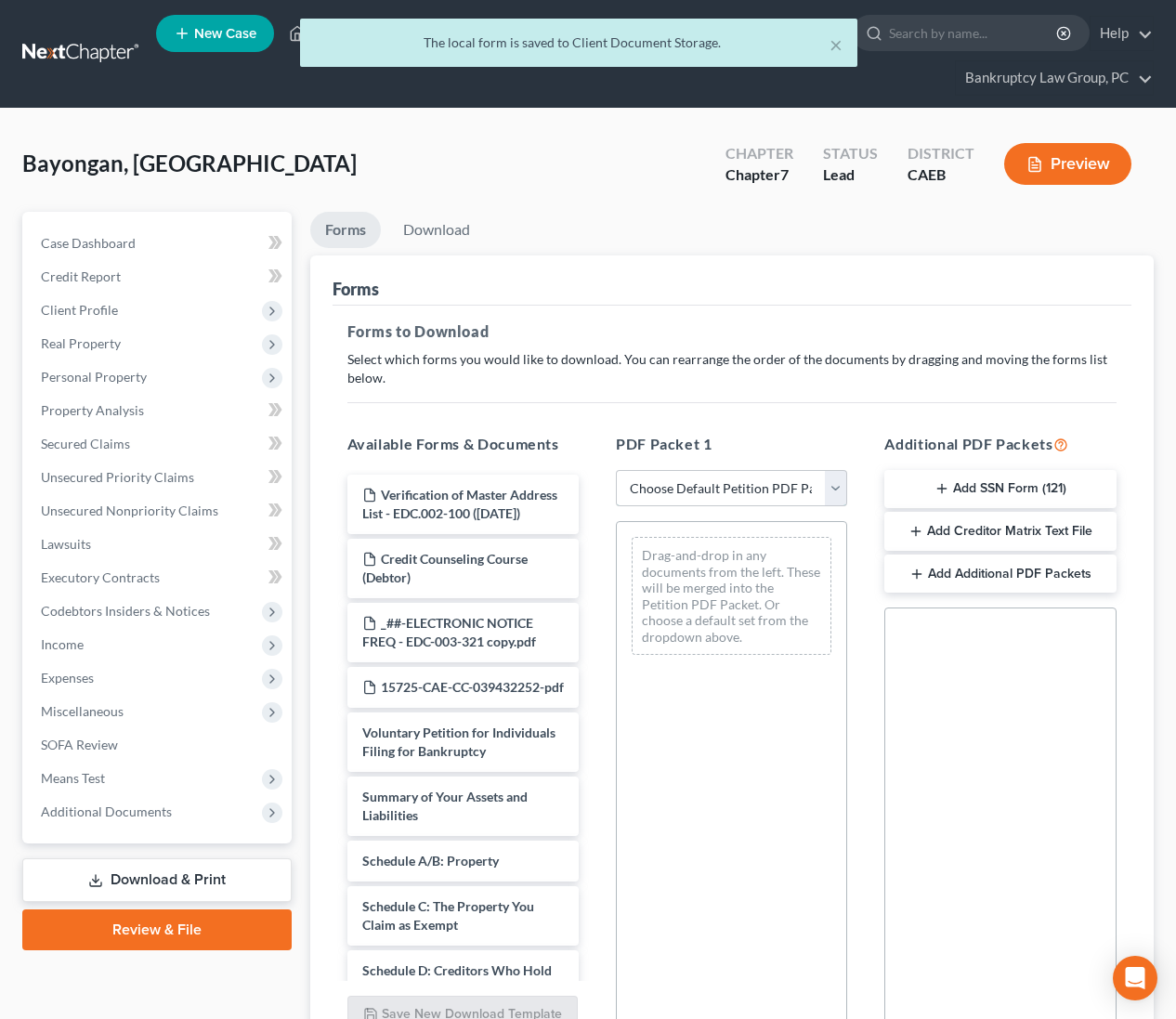
click at [728, 494] on select "Choose Default Petition PDF Packet Complete Bankruptcy Petition (all forms and …" at bounding box center [731, 488] width 231 height 37
select select "0"
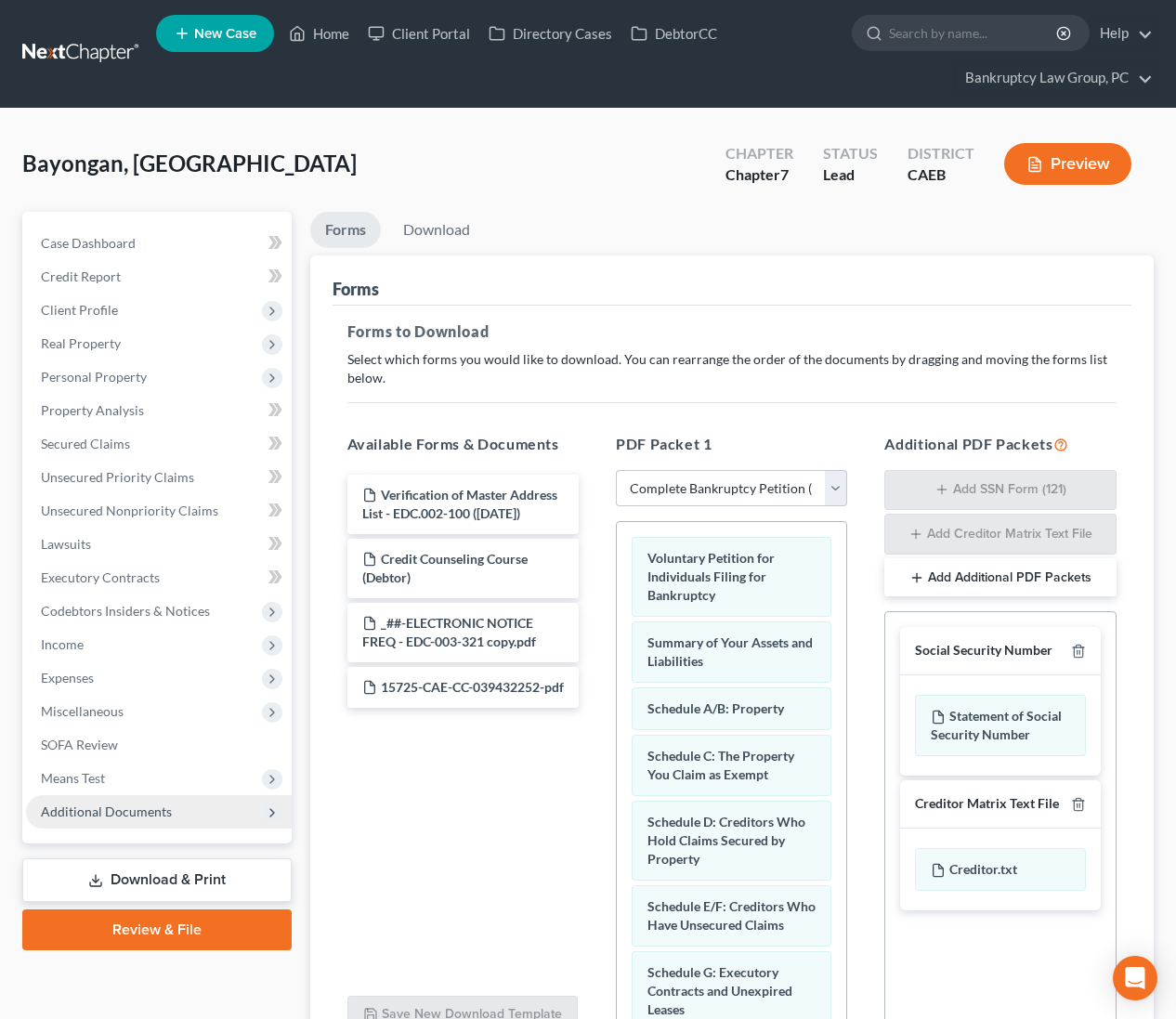
click at [91, 824] on span "Additional Documents" at bounding box center [159, 811] width 266 height 34
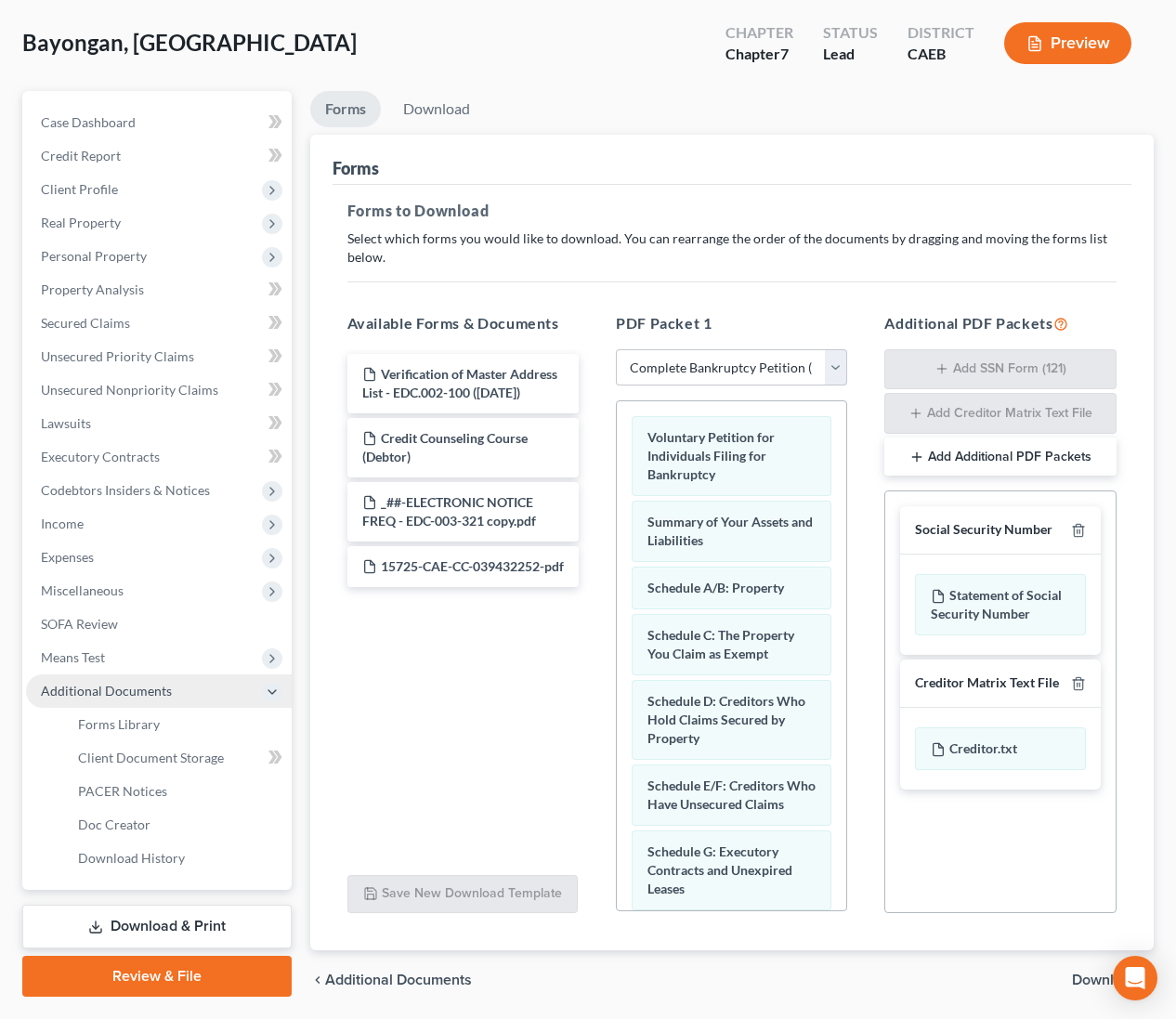
scroll to position [127, 0]
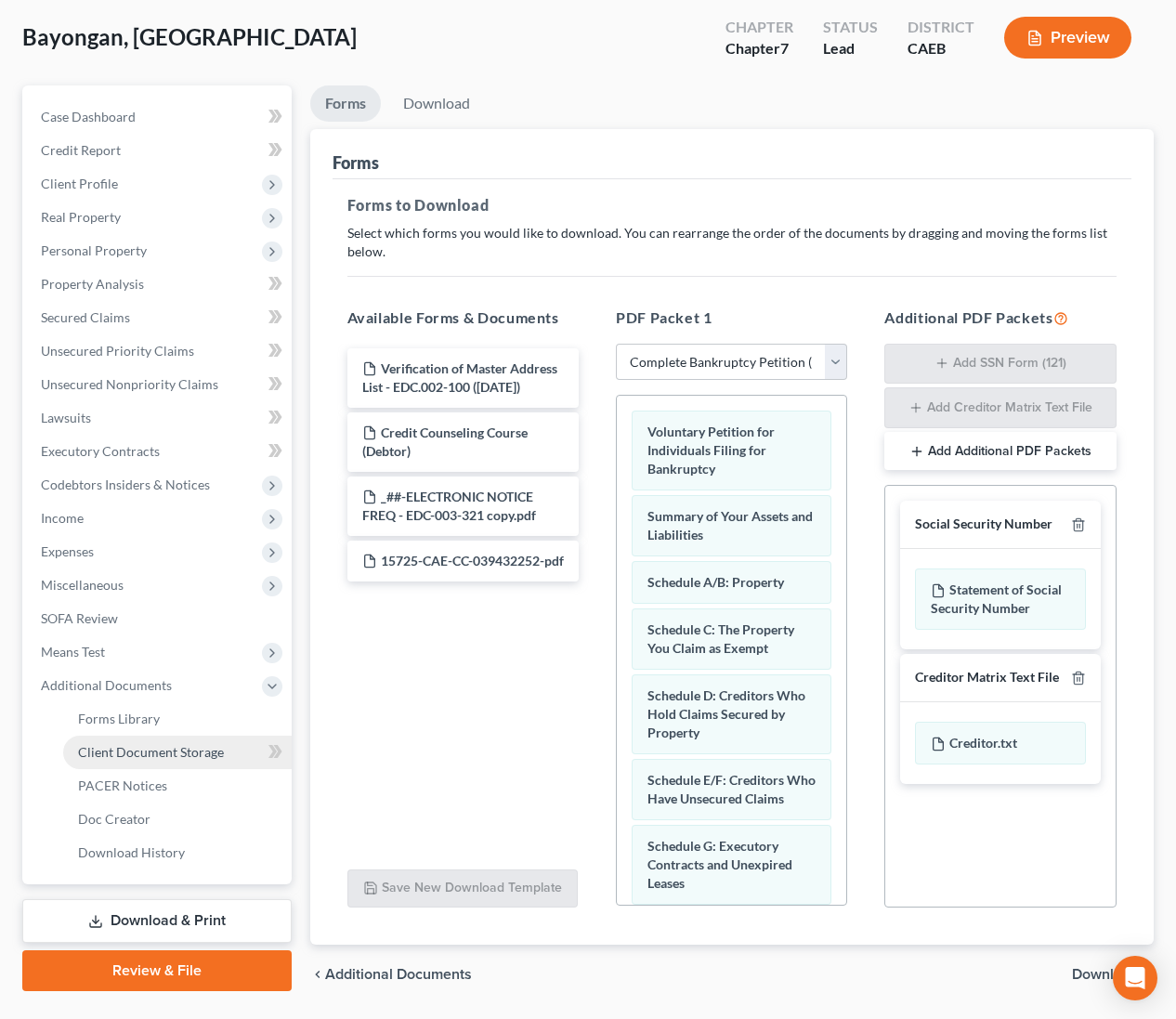
click at [139, 753] on span "Client Document Storage" at bounding box center [151, 751] width 146 height 15
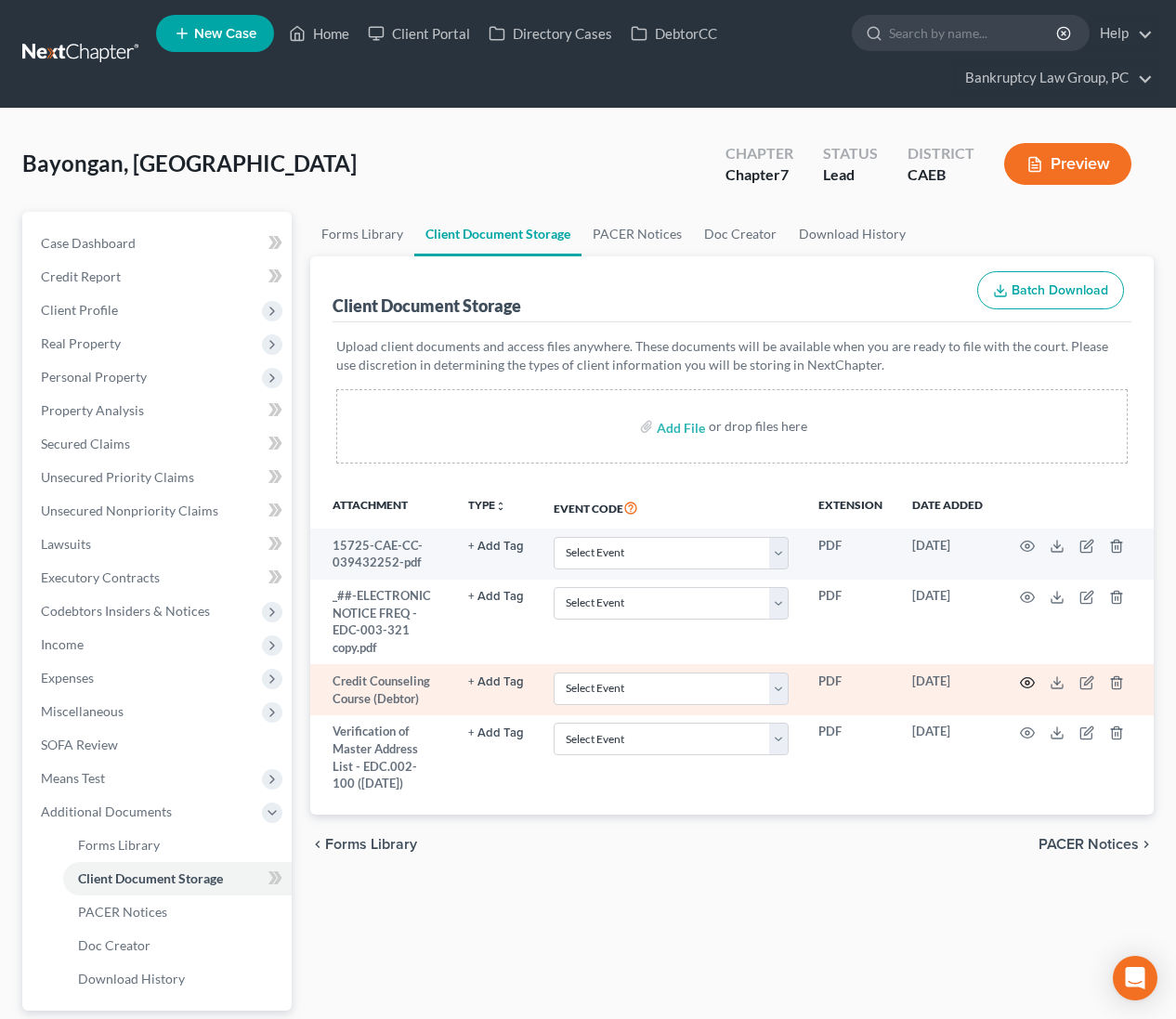
click at [1031, 682] on icon "button" at bounding box center [1027, 682] width 15 height 15
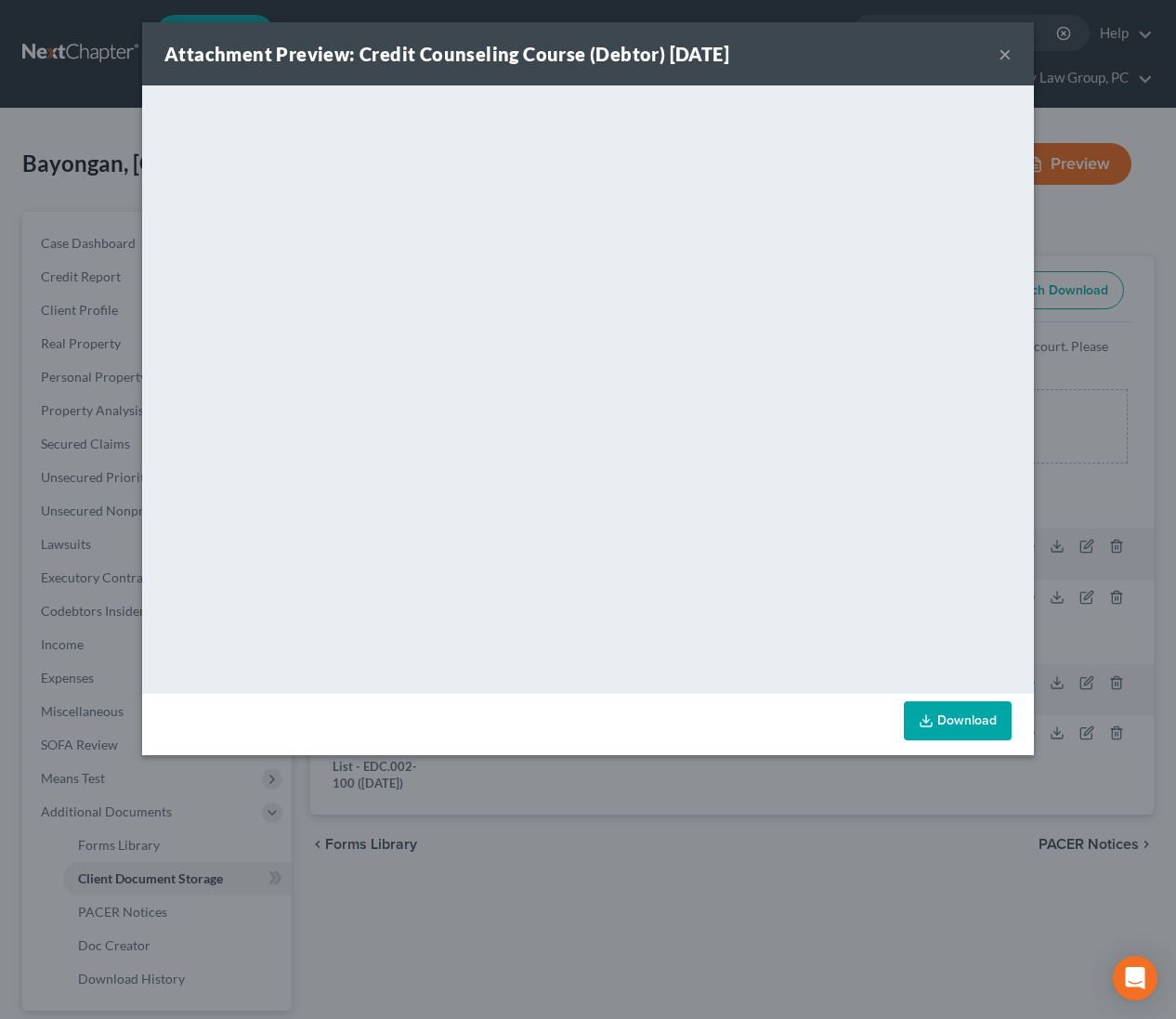
click at [1005, 55] on button "×" at bounding box center [1005, 53] width 13 height 22
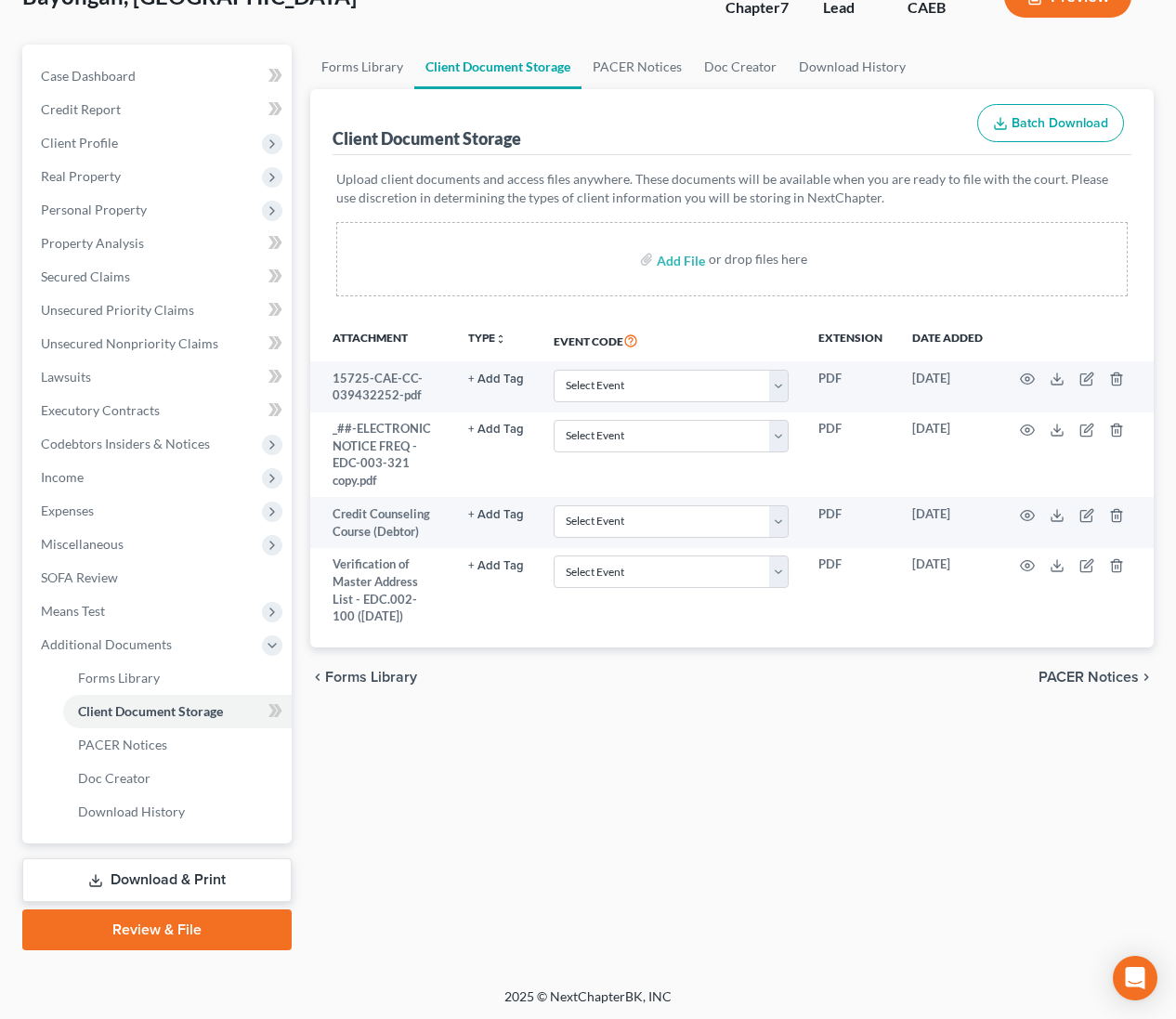
click at [192, 873] on link "Download & Print" at bounding box center [157, 880] width 270 height 44
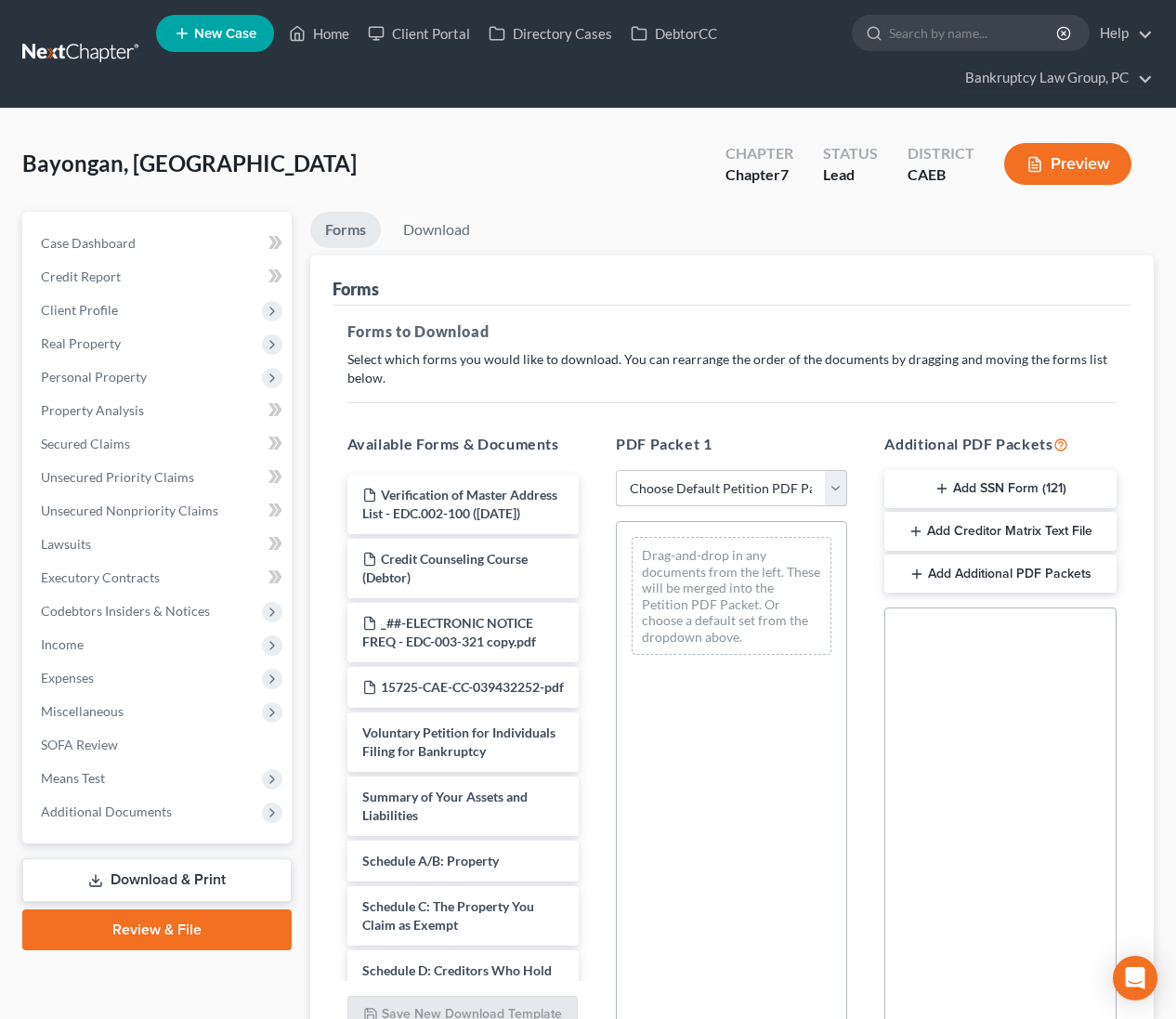
click at [776, 490] on select "Choose Default Petition PDF Packet Complete Bankruptcy Petition (all forms and …" at bounding box center [731, 488] width 231 height 37
select select "0"
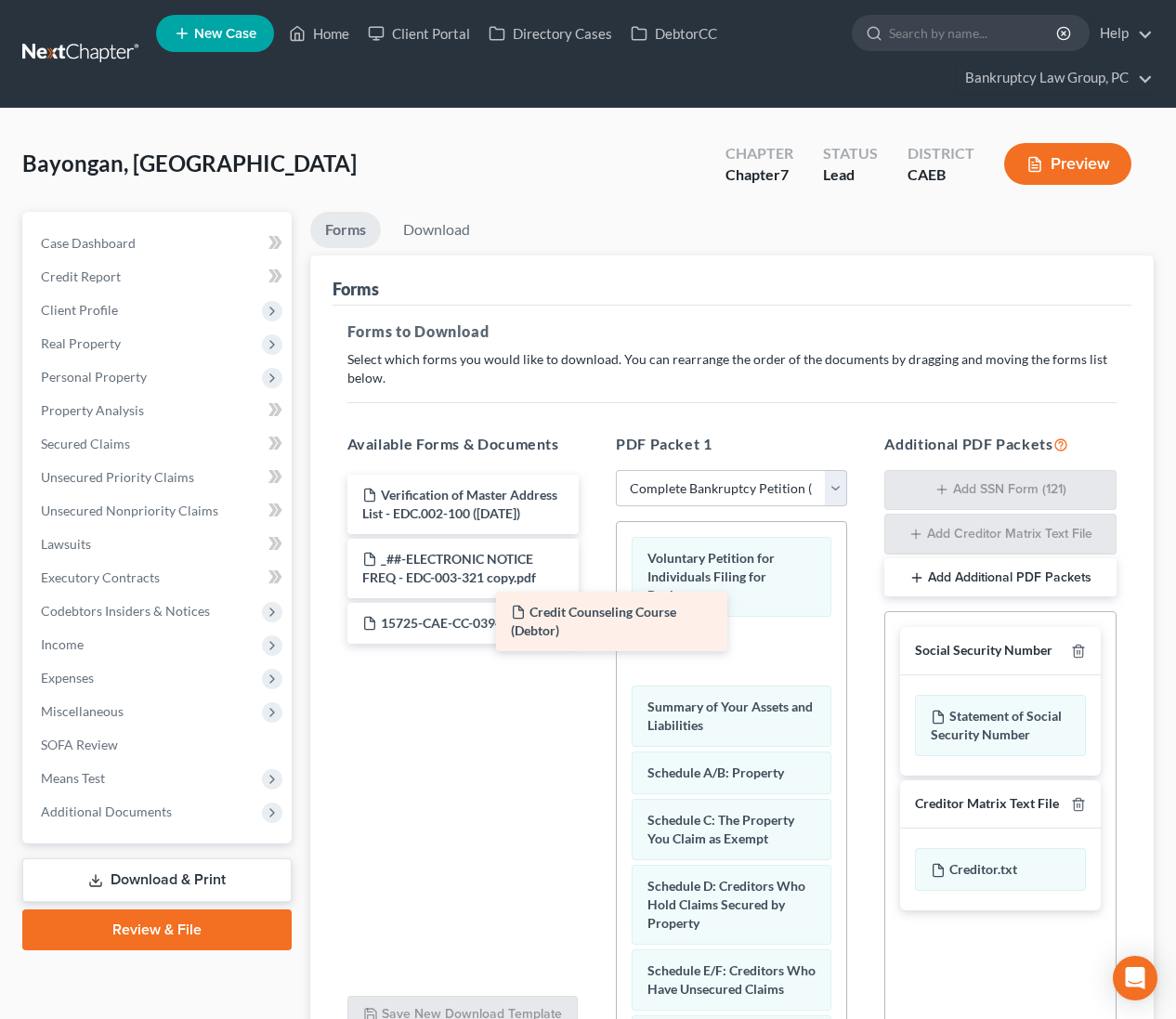
drag, startPoint x: 522, startPoint y: 565, endPoint x: 691, endPoint y: 629, distance: 180.7
click at [594, 621] on div "Credit Counseling Course (Debtor) Verification of Master Address List - EDC.002…" at bounding box center [463, 559] width 261 height 169
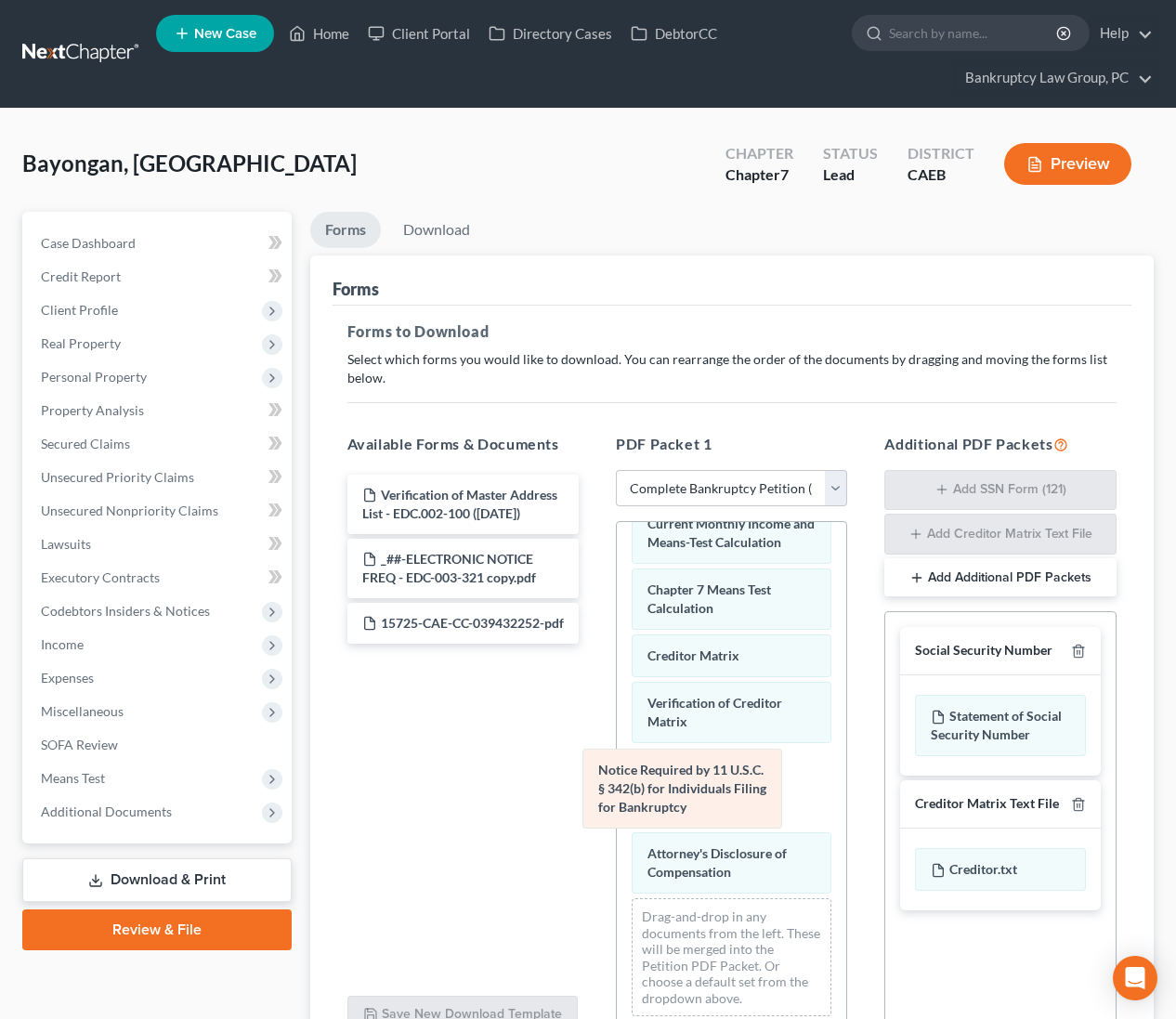
scroll to position [929, 0]
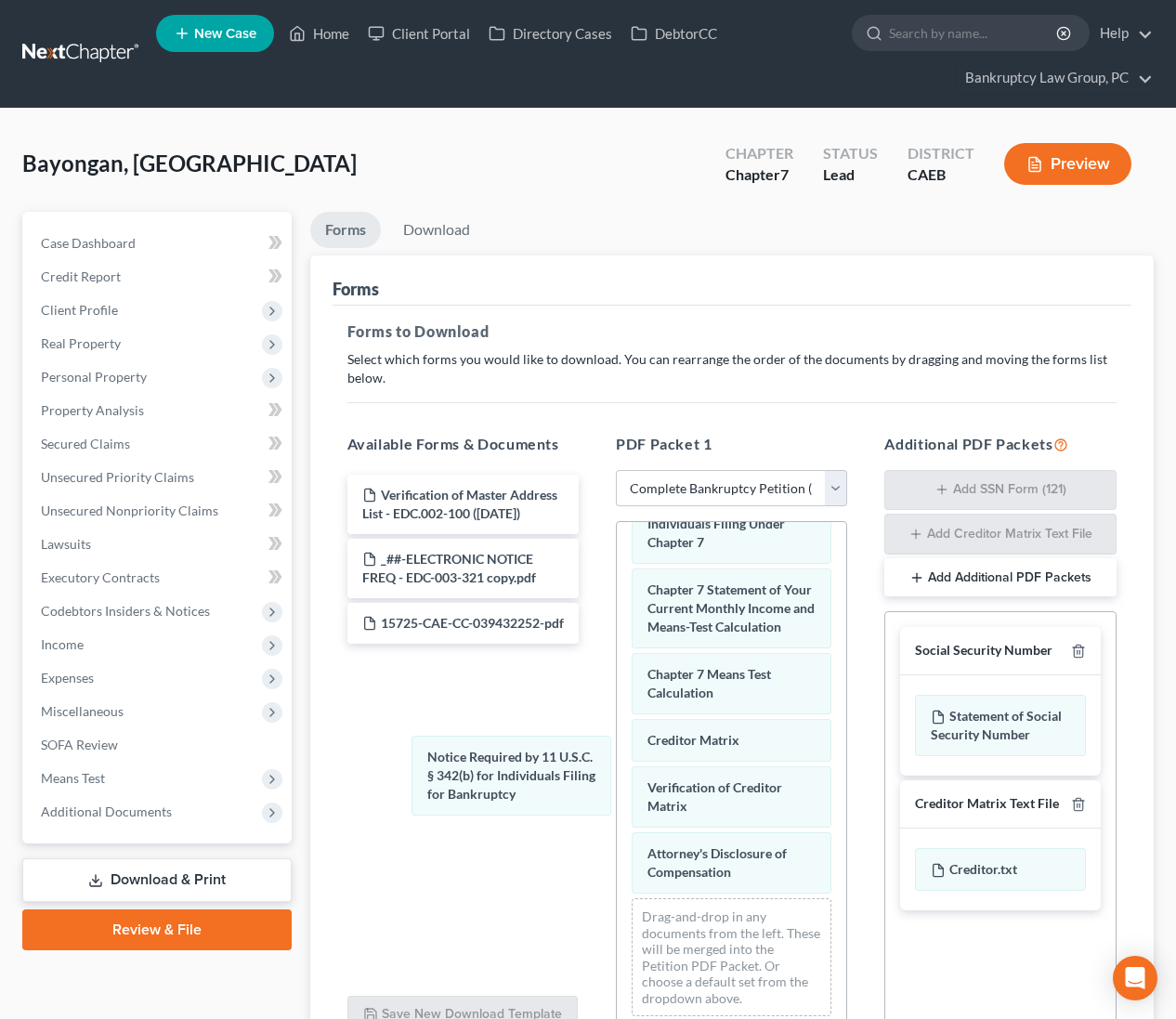
drag, startPoint x: 722, startPoint y: 786, endPoint x: 511, endPoint y: 784, distance: 211.0
click at [617, 772] on div "Notice Required by 11 U.S.C. § 342(b) for Individuals Filing for Bankruptcy Vol…" at bounding box center [731, 311] width 229 height 1438
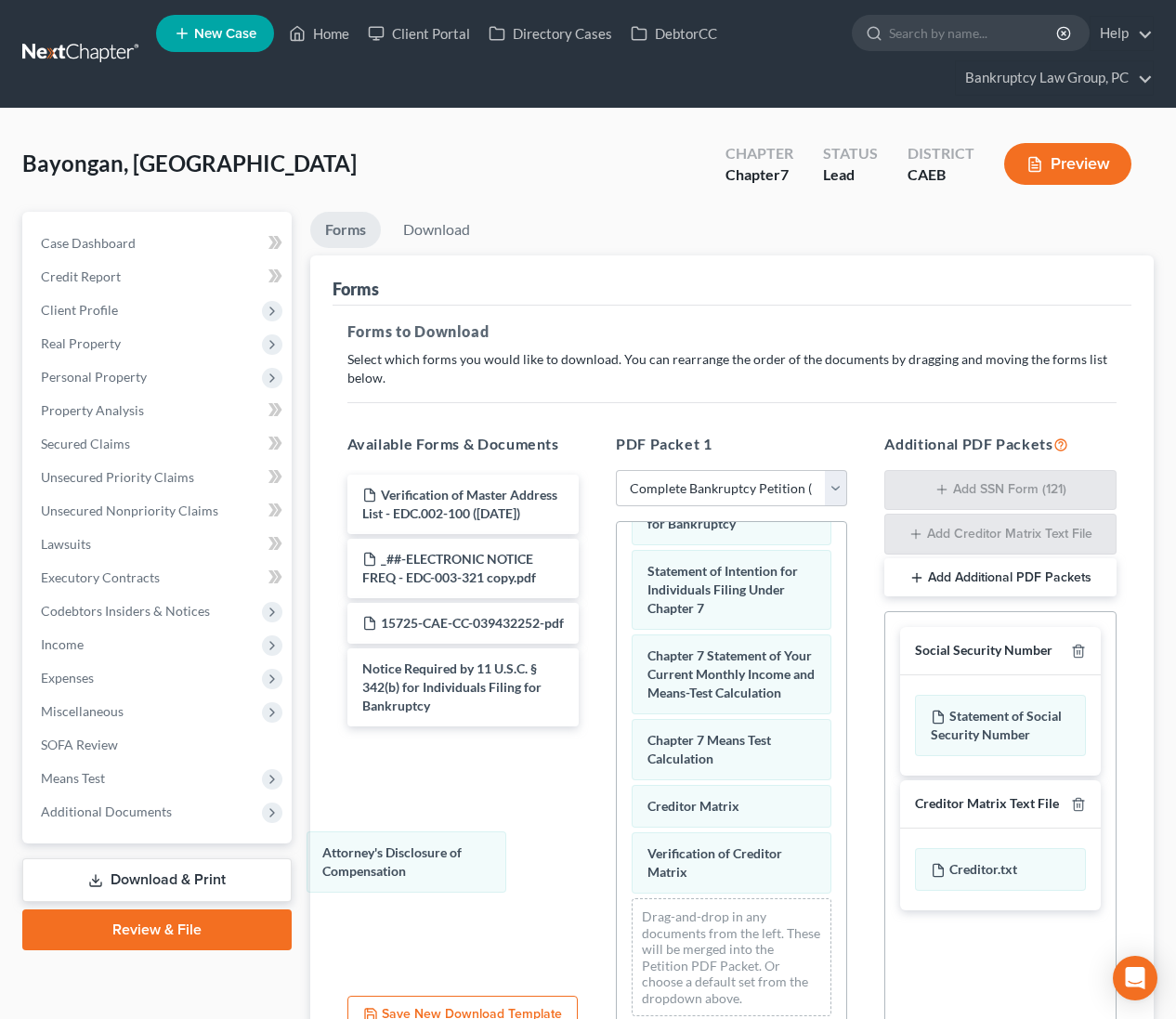
drag, startPoint x: 453, startPoint y: 857, endPoint x: 571, endPoint y: 856, distance: 118.0
click at [617, 854] on div "Attorney's Disclosure of Compensation Voluntary Petition for Individuals Filing…" at bounding box center [731, 344] width 229 height 1372
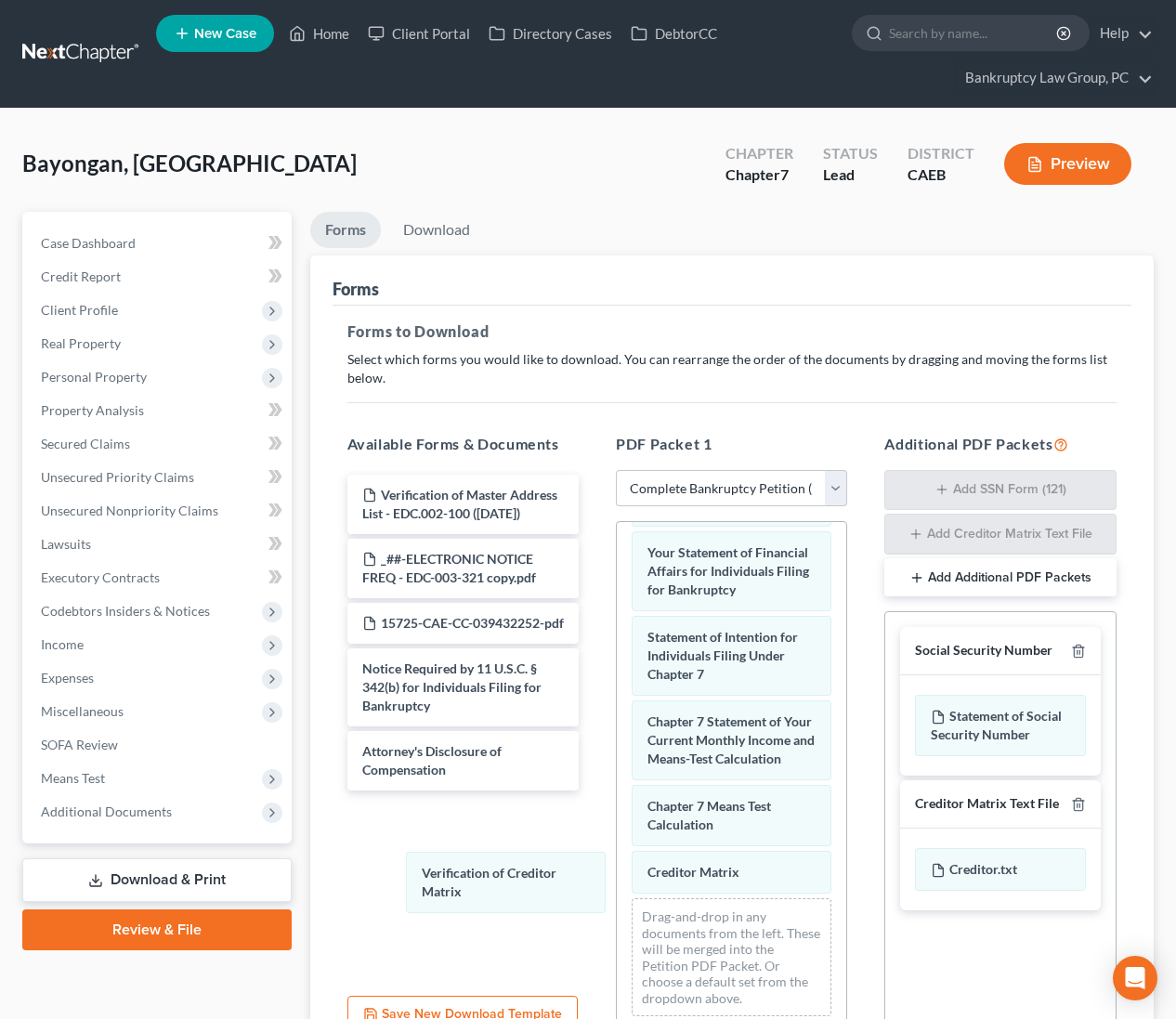
click at [617, 880] on div "Verification of Creditor Matrix Voluntary Petition for Individuals Filing for B…" at bounding box center [731, 378] width 229 height 1305
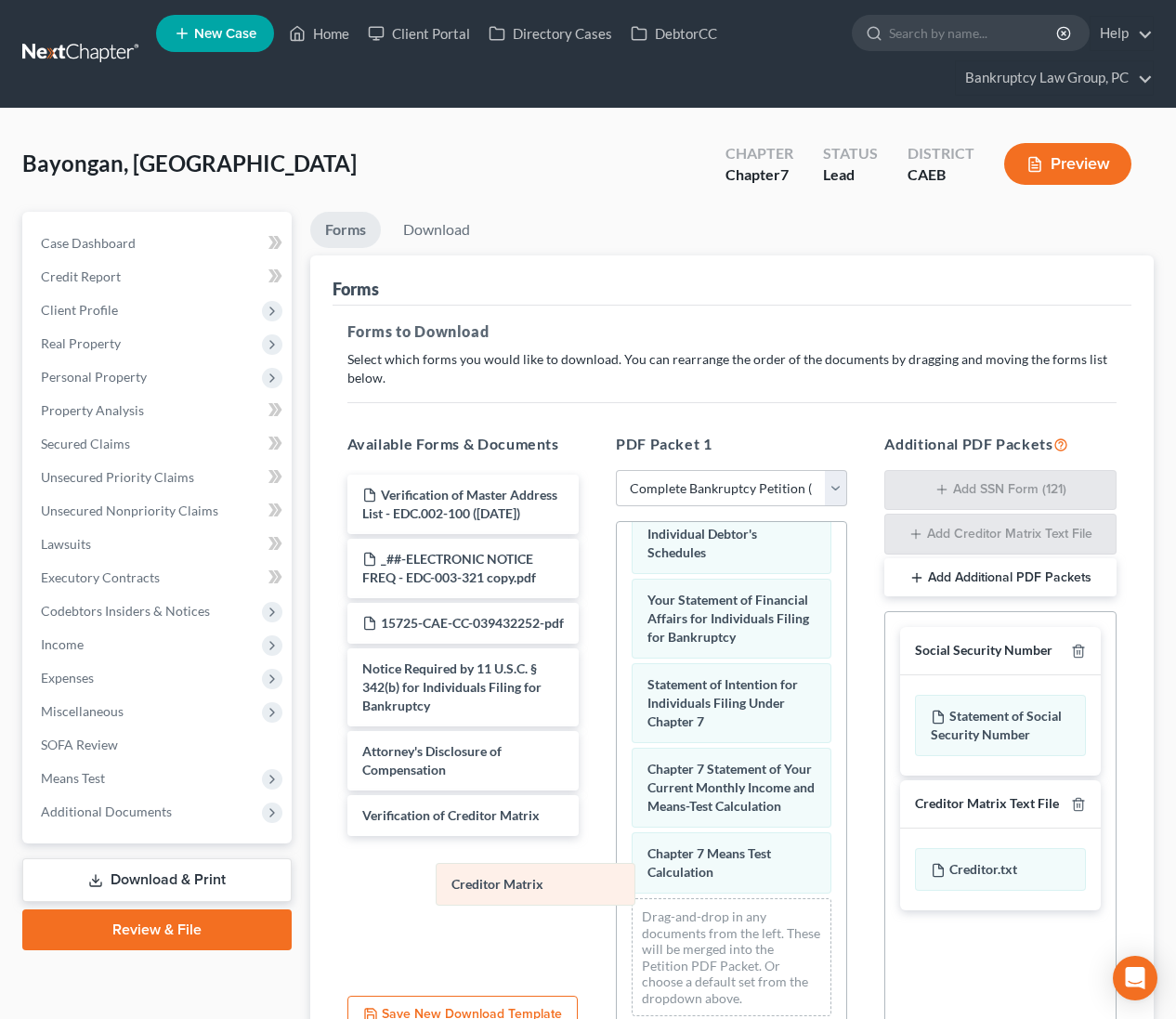
drag, startPoint x: 530, startPoint y: 886, endPoint x: 439, endPoint y: 864, distance: 93.6
click at [617, 888] on div "Creditor Matrix Voluntary Petition for Individuals Filing for Bankruptcy Credit…" at bounding box center [731, 402] width 229 height 1259
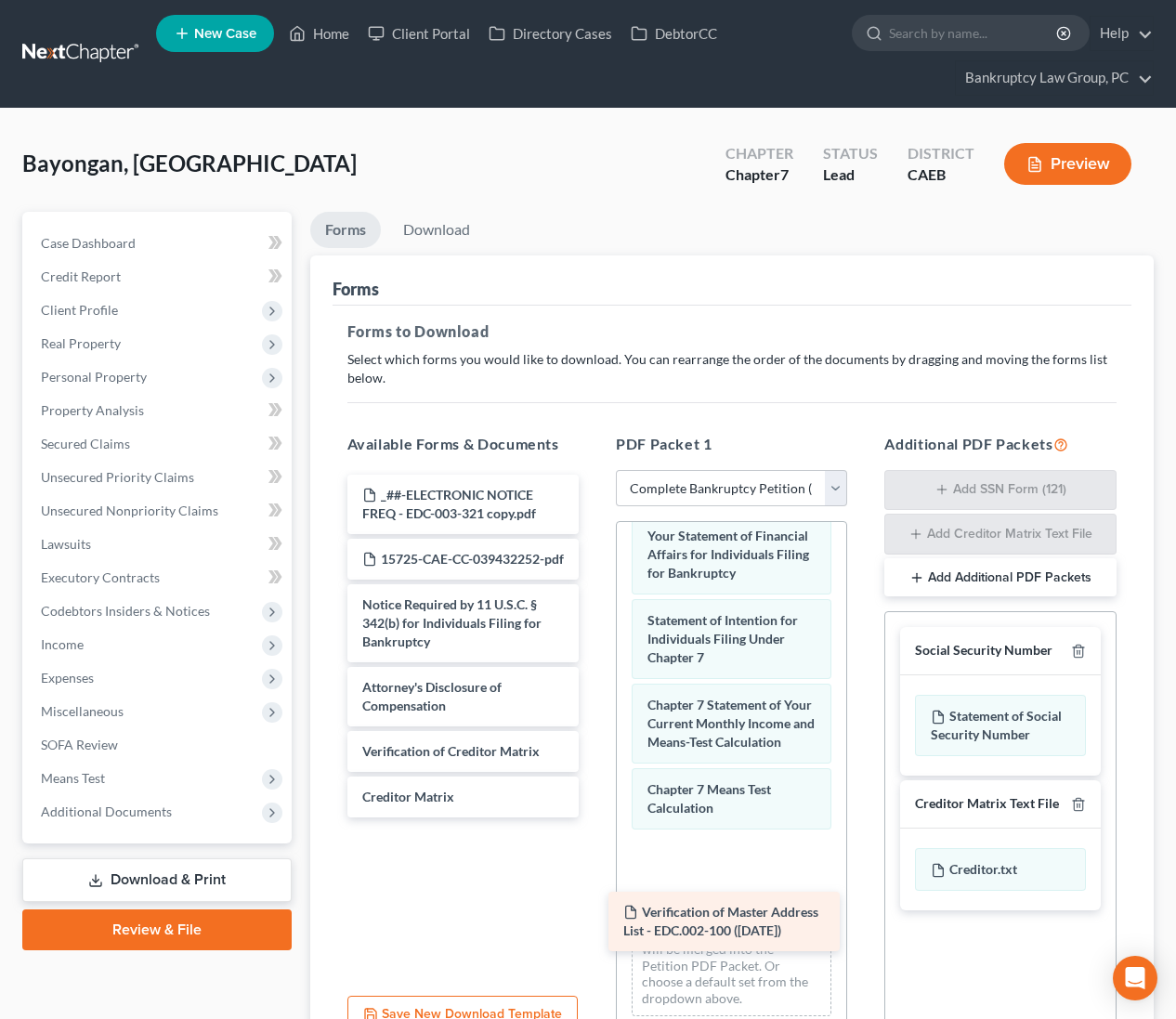
drag, startPoint x: 431, startPoint y: 489, endPoint x: 698, endPoint y: 898, distance: 488.4
click at [594, 817] on div "Verification of Master Address List - EDC.002-100 ([DATE]) Verification of Mast…" at bounding box center [463, 646] width 261 height 342
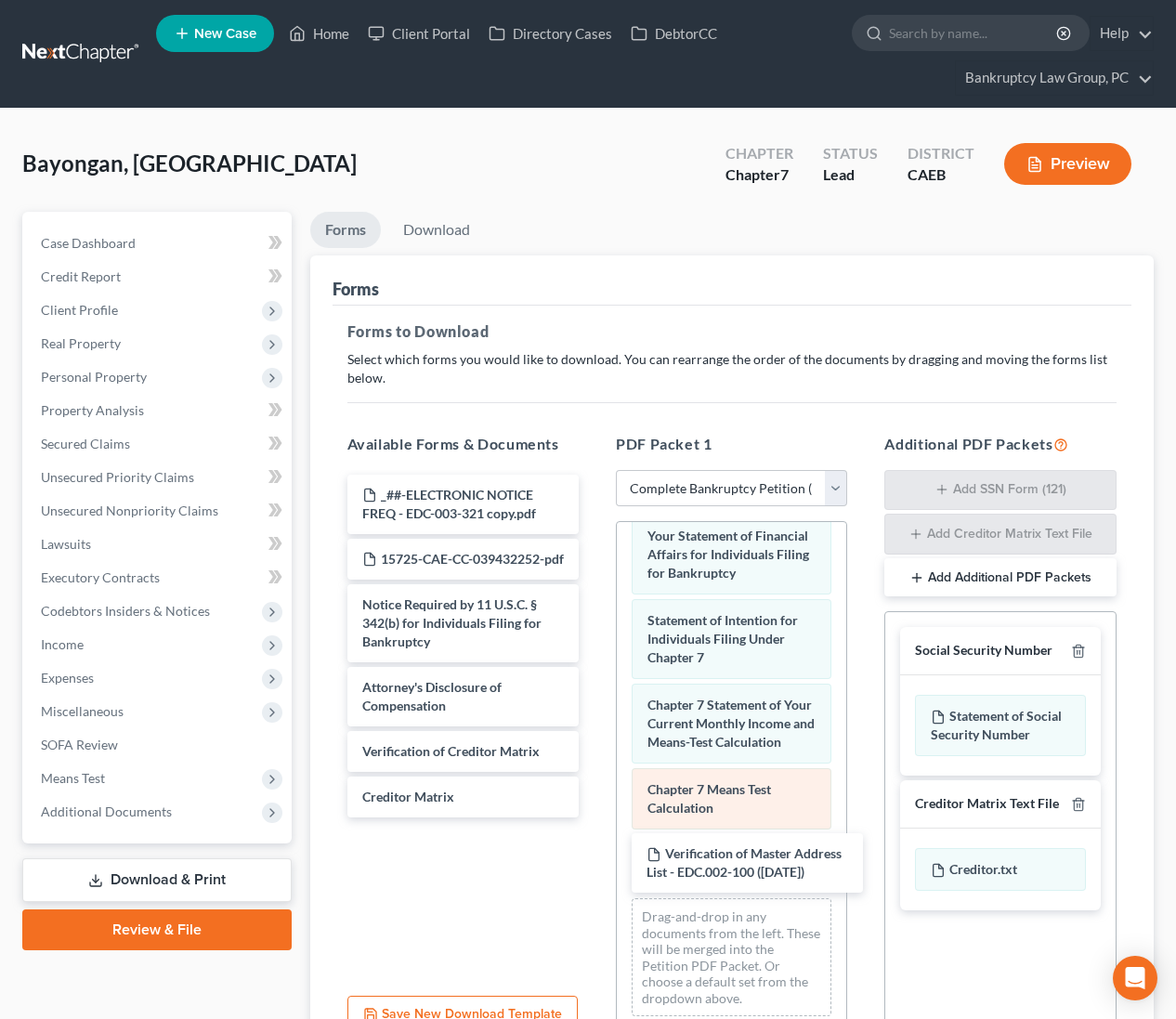
scroll to position [834, 0]
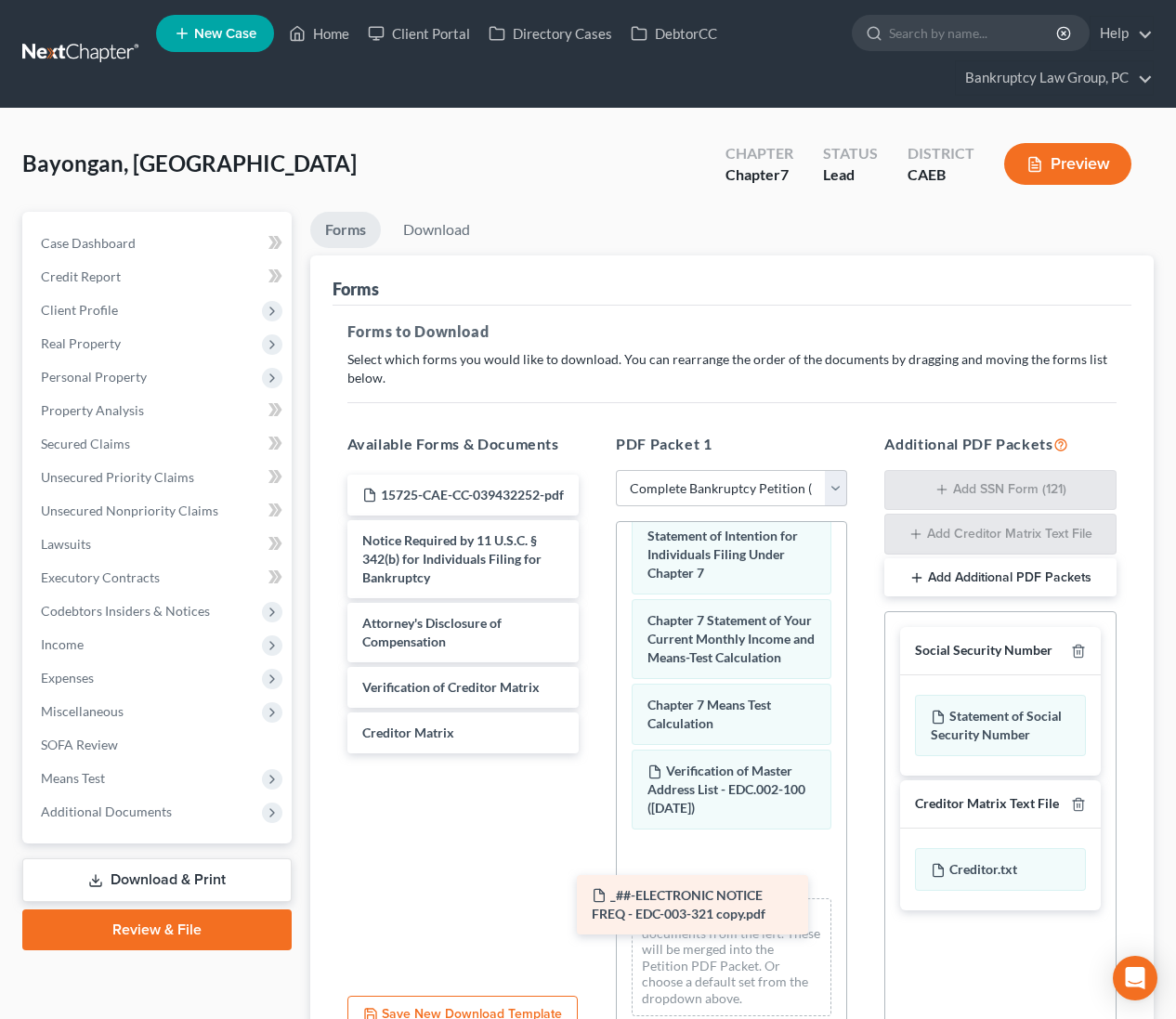
drag, startPoint x: 480, startPoint y: 505, endPoint x: 709, endPoint y: 906, distance: 461.8
click at [594, 753] on div "_##-ELECTRONIC NOTICE FREQ - EDC-003-321 copy.pdf _##-ELECTRONIC NOTICE FREQ - …" at bounding box center [463, 614] width 261 height 278
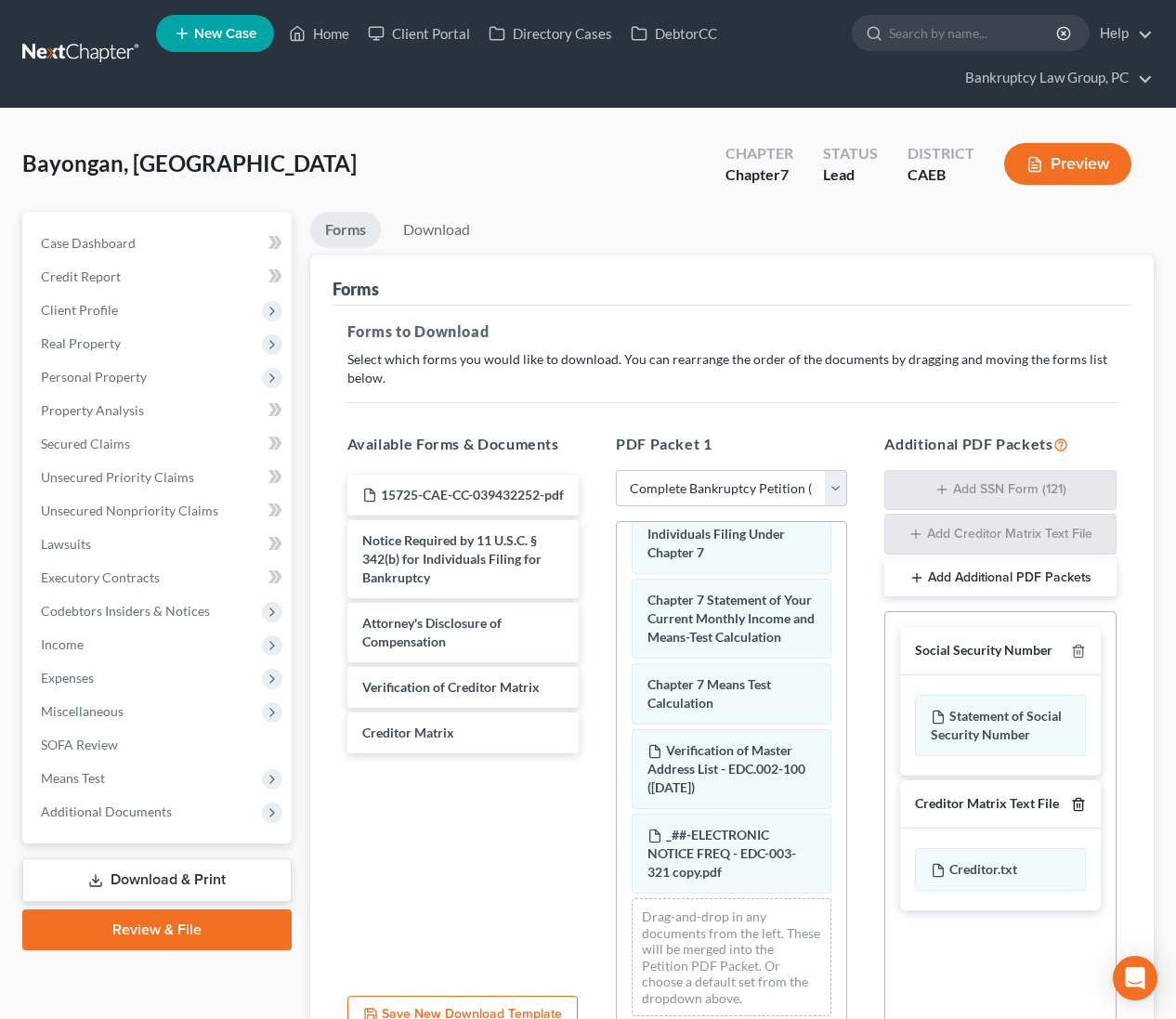
drag, startPoint x: 1074, startPoint y: 801, endPoint x: 1074, endPoint y: 811, distance: 10.0
click at [1074, 801] on icon "button" at bounding box center [1077, 803] width 15 height 15
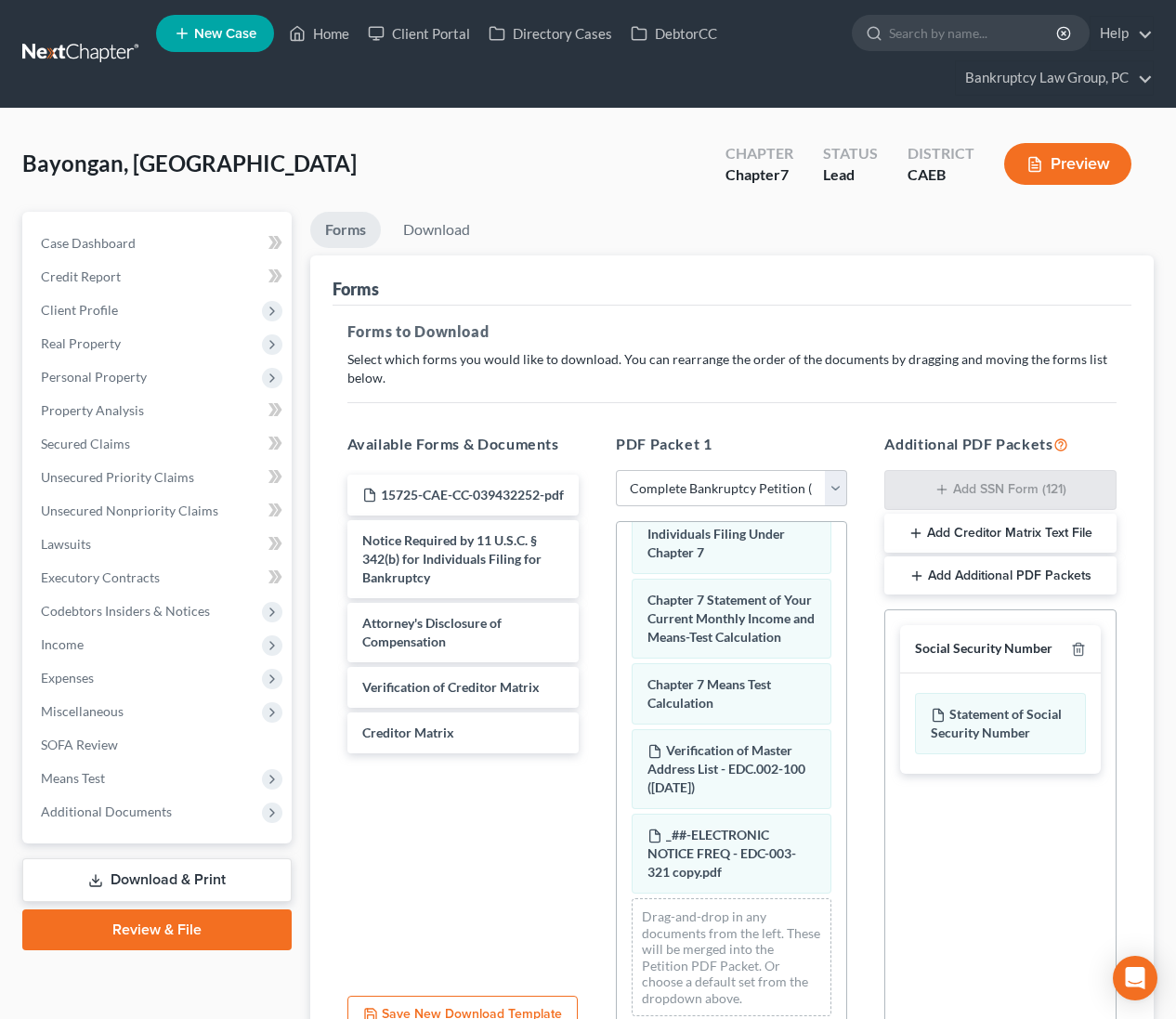
scroll to position [179, 0]
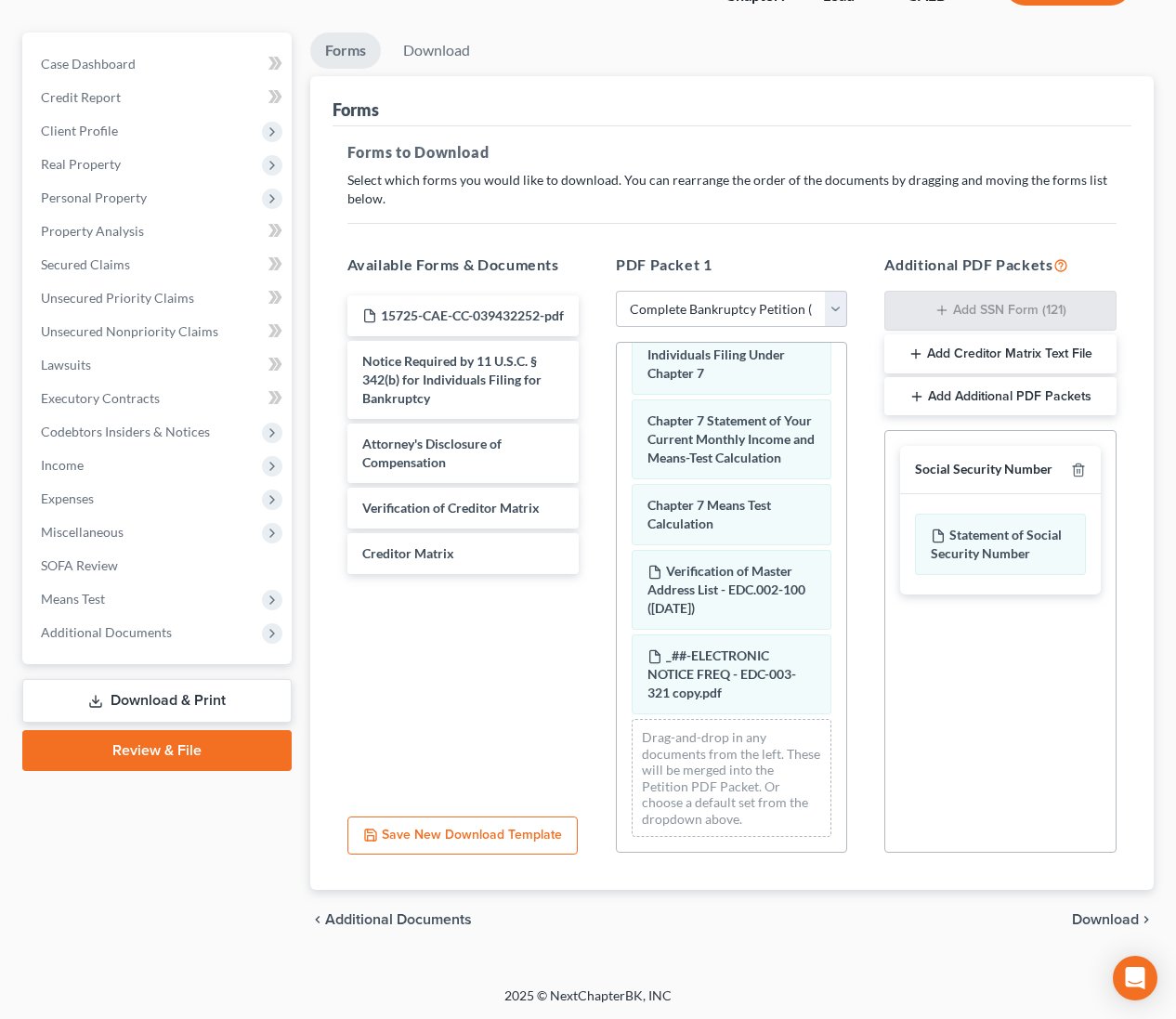
click at [1101, 918] on span "Download" at bounding box center [1104, 918] width 67 height 15
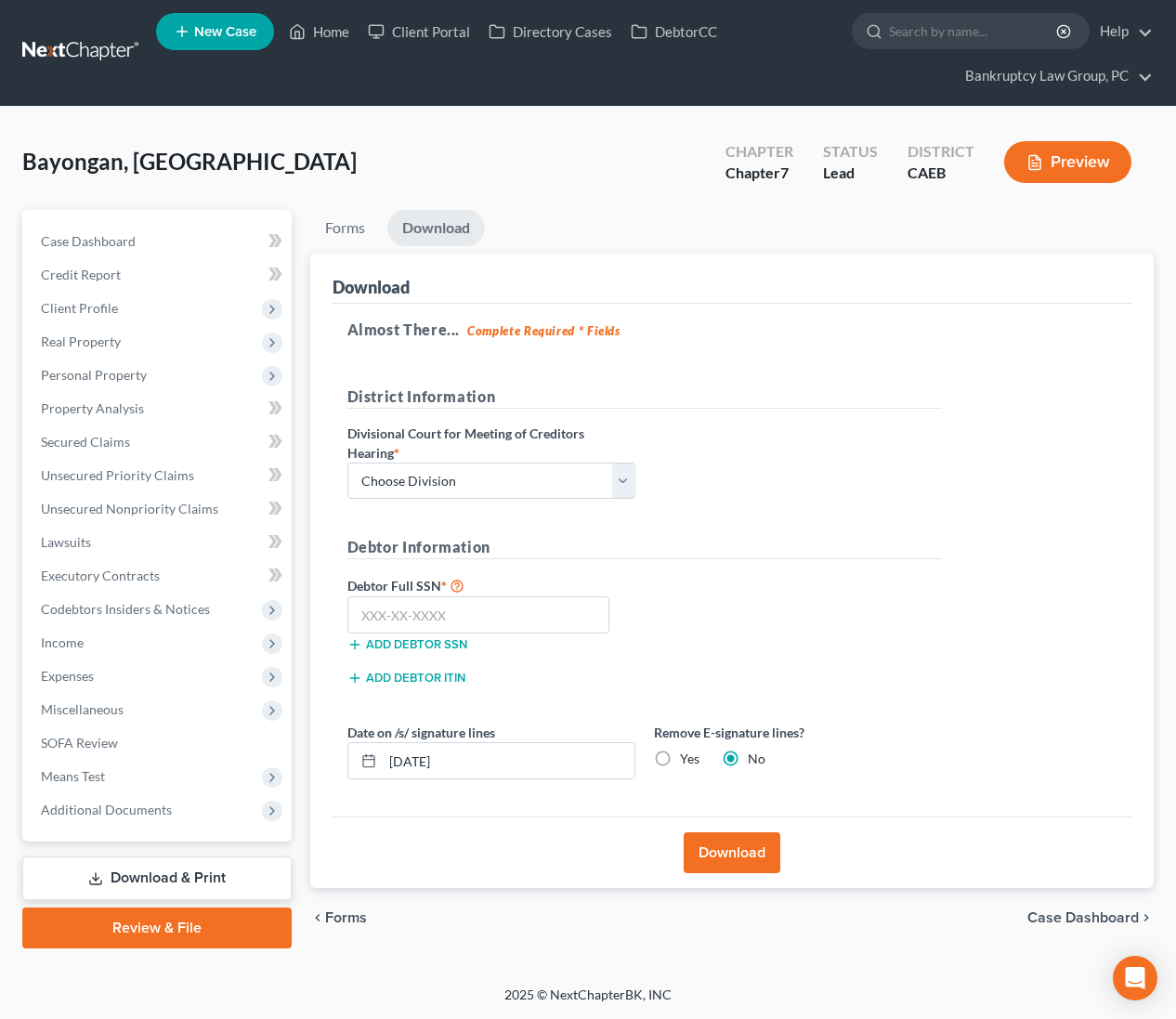
scroll to position [0, 0]
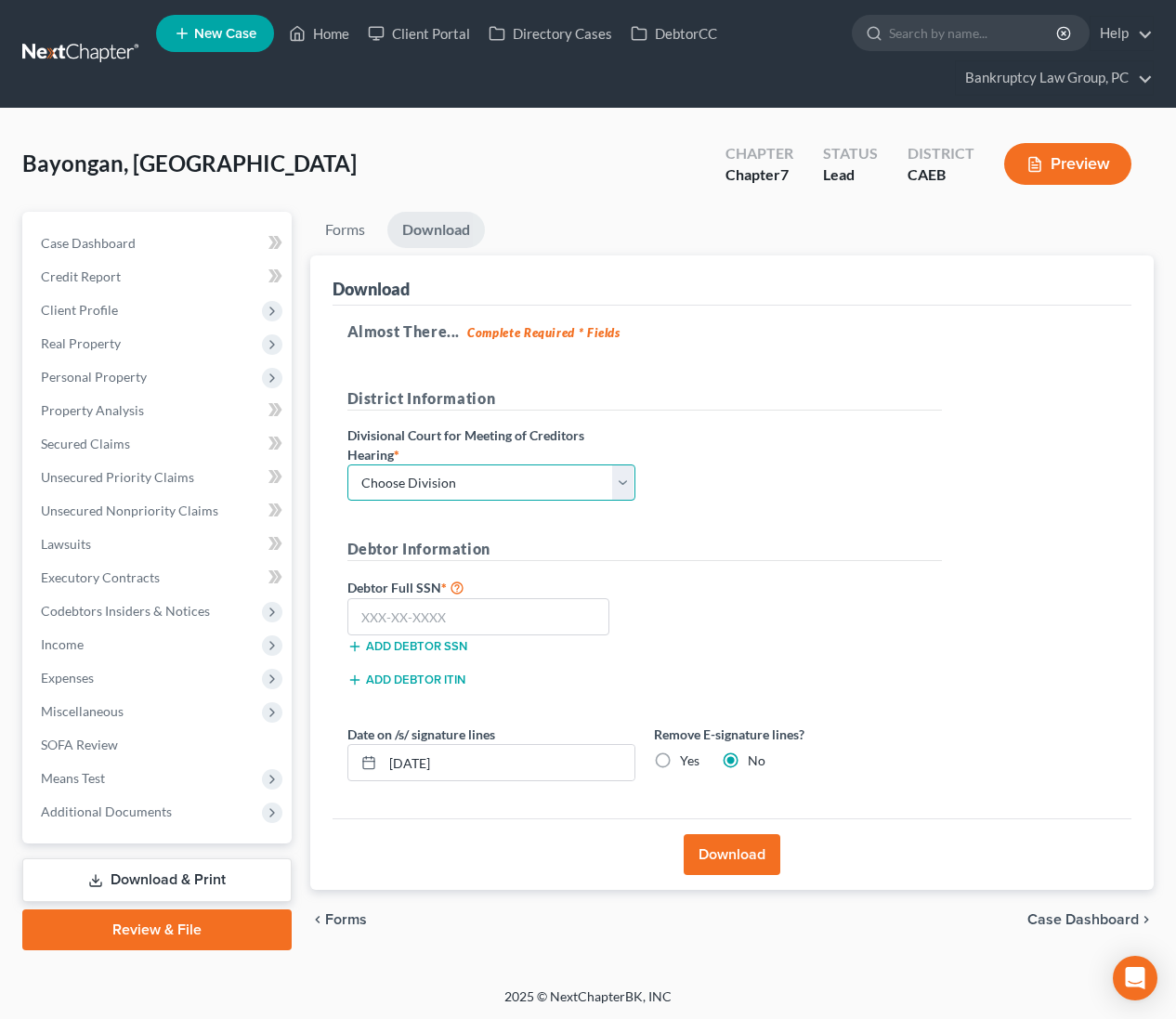
click at [551, 480] on select "Choose Division Fresno Modesto [GEOGRAPHIC_DATA]" at bounding box center [491, 482] width 288 height 37
select select "2"
click at [538, 609] on input "text" at bounding box center [479, 617] width 263 height 37
type input "624-59-5351"
drag, startPoint x: 660, startPoint y: 759, endPoint x: 683, endPoint y: 805, distance: 51.4
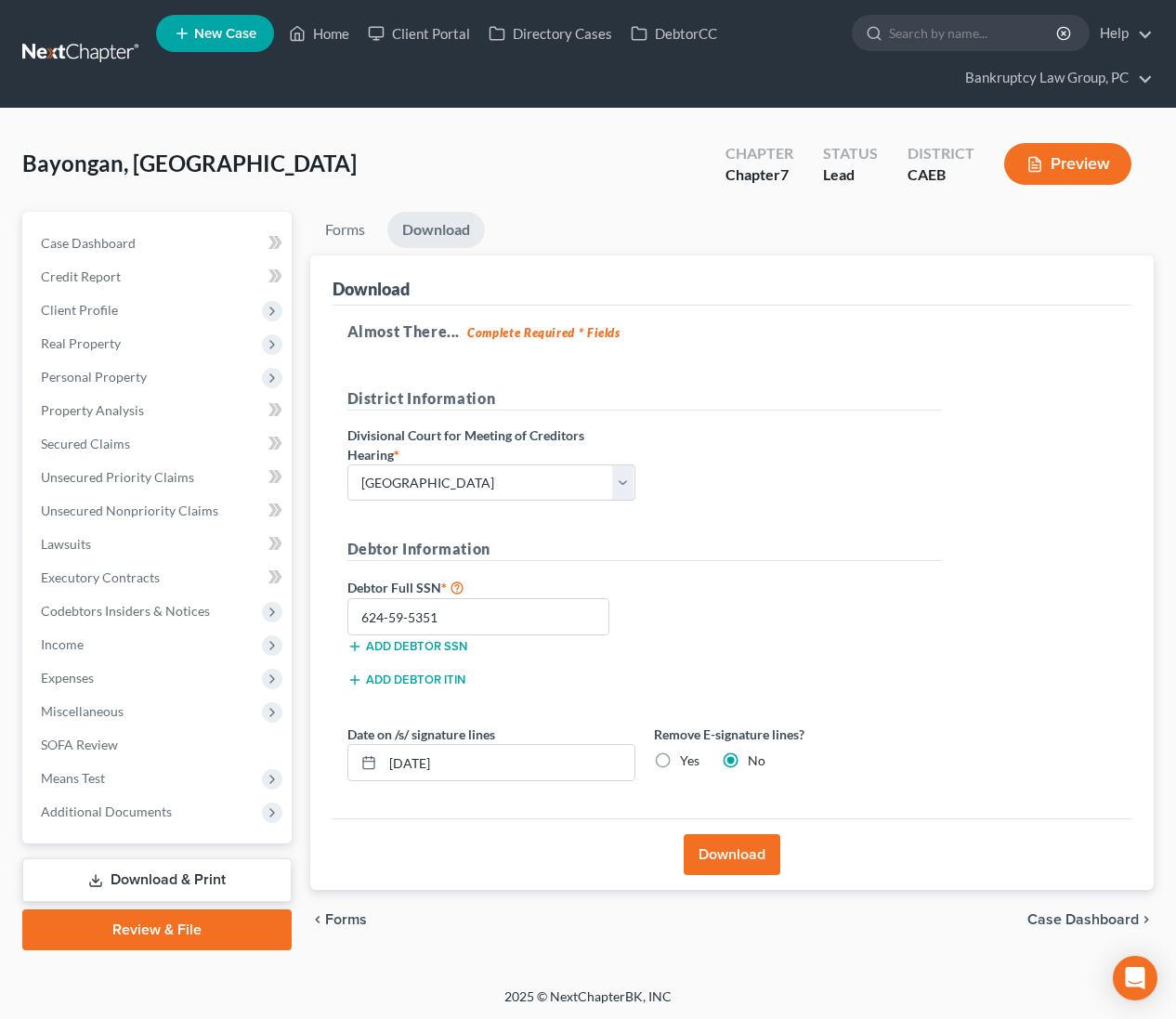
click at [680, 759] on label "Yes" at bounding box center [690, 760] width 19 height 18
click at [688, 759] on input "Yes" at bounding box center [693, 757] width 12 height 12
radio input "true"
radio input "false"
click at [720, 851] on button "Download" at bounding box center [732, 855] width 97 height 41
